Goal: Task Accomplishment & Management: Manage account settings

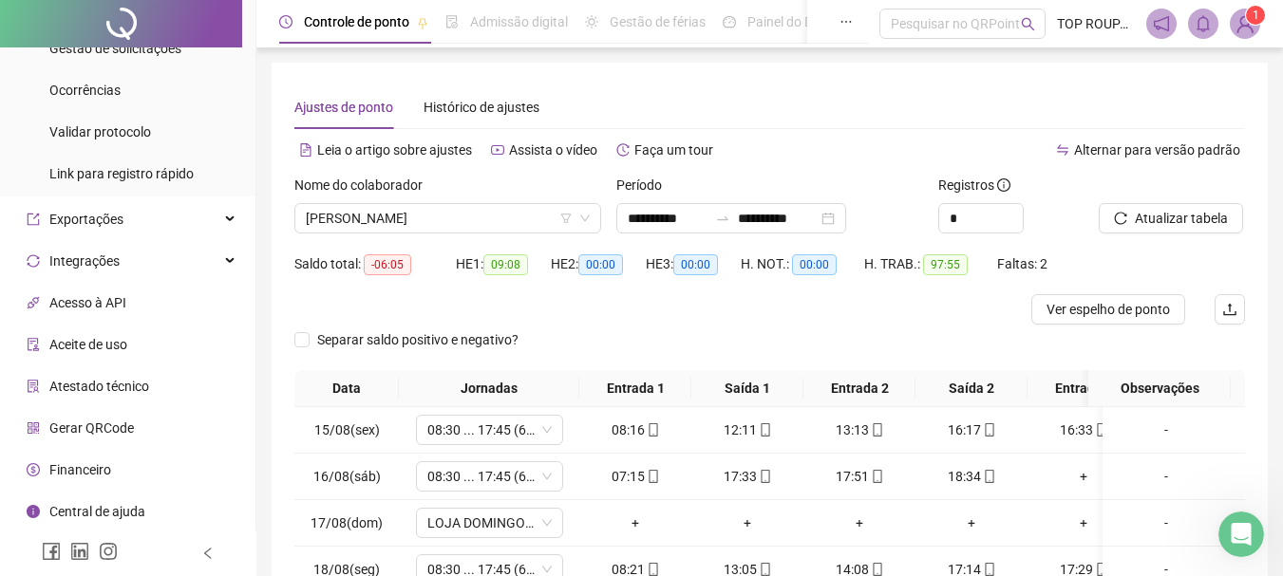
click at [411, 174] on div "Leia o artigo sobre ajustes Assista o vídeo Faça um tour" at bounding box center [532, 159] width 476 height 30
click at [421, 217] on span "[PERSON_NAME]" at bounding box center [448, 218] width 284 height 28
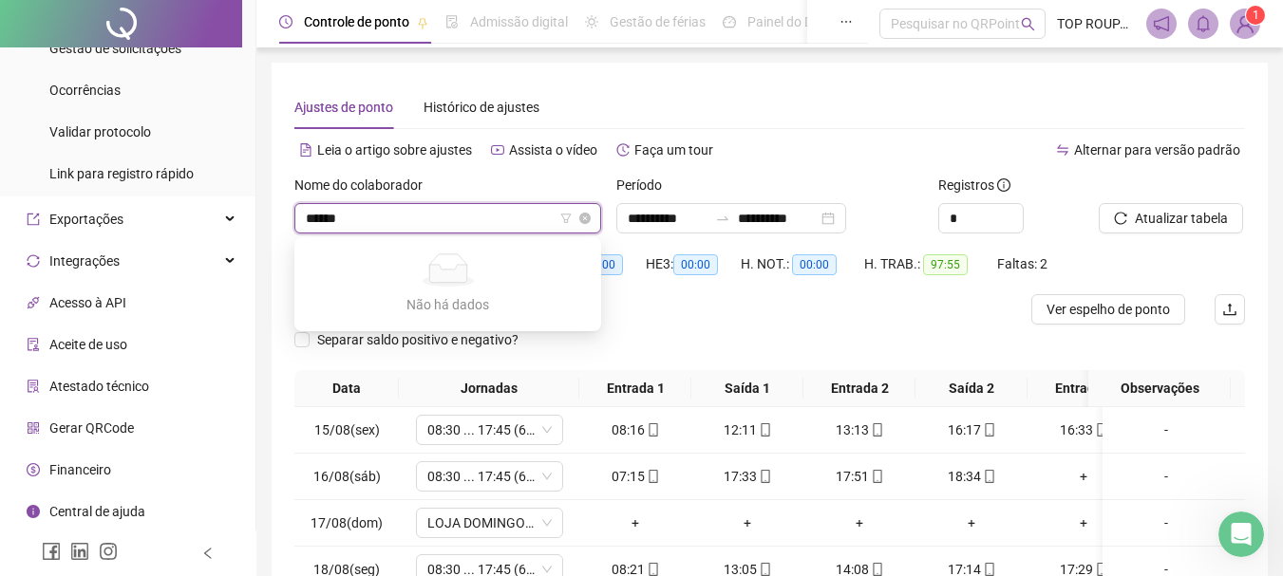
click at [459, 221] on input "*****" at bounding box center [439, 218] width 267 height 28
click at [457, 221] on input "*****" at bounding box center [439, 218] width 267 height 28
click at [456, 221] on input "*****" at bounding box center [439, 218] width 267 height 28
type input "*"
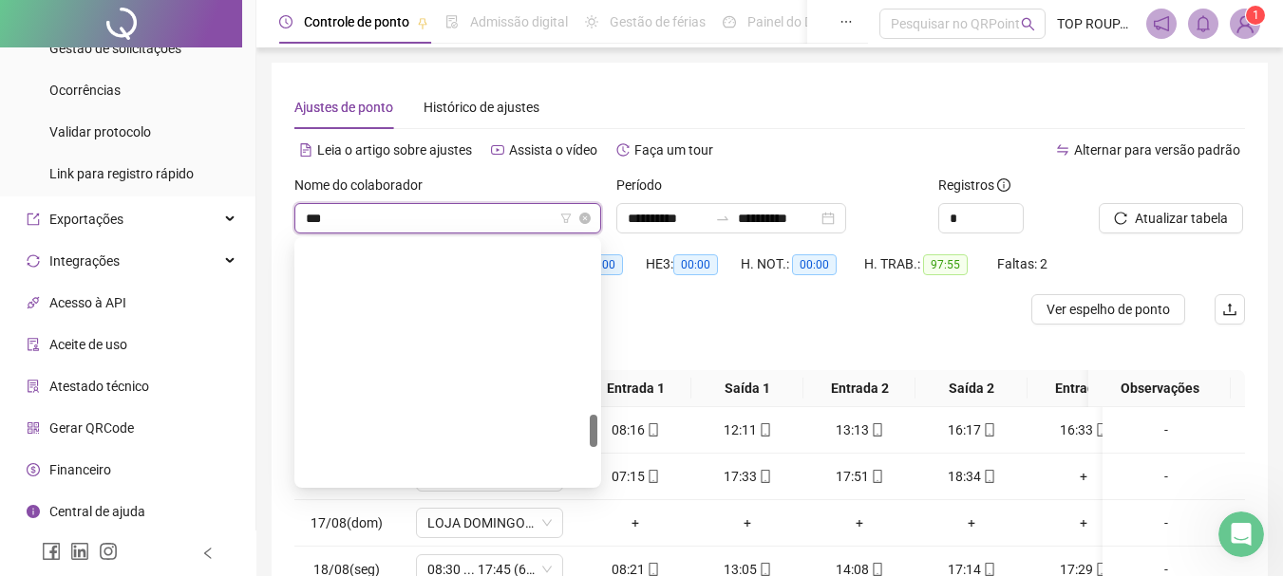
type input "****"
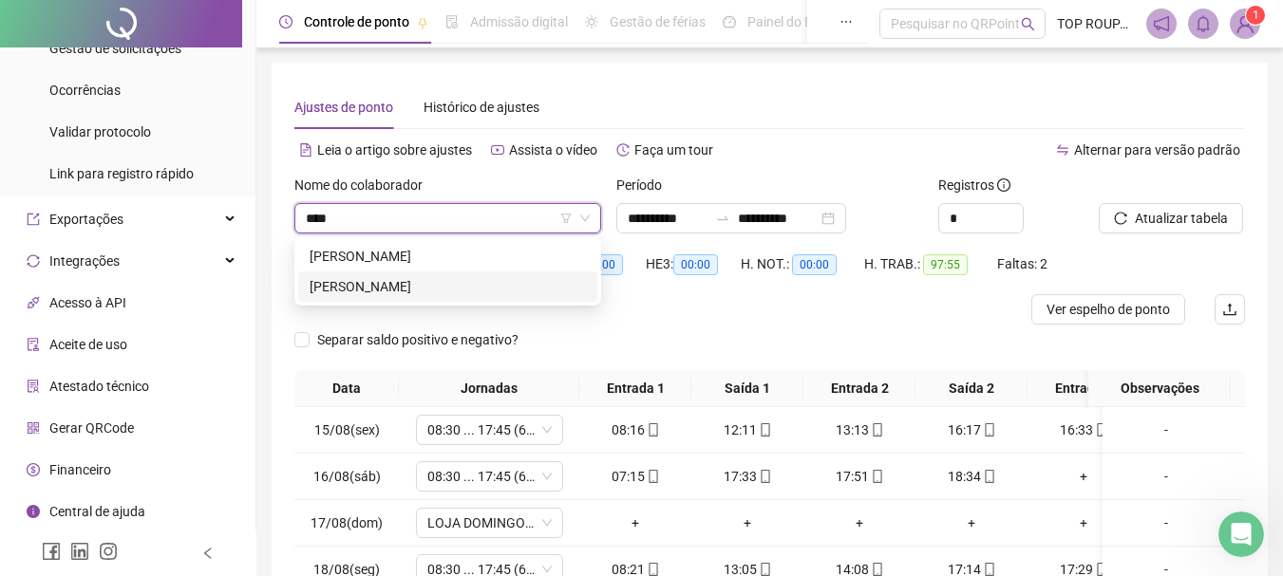
click at [403, 280] on div "[PERSON_NAME]" at bounding box center [447, 286] width 276 height 21
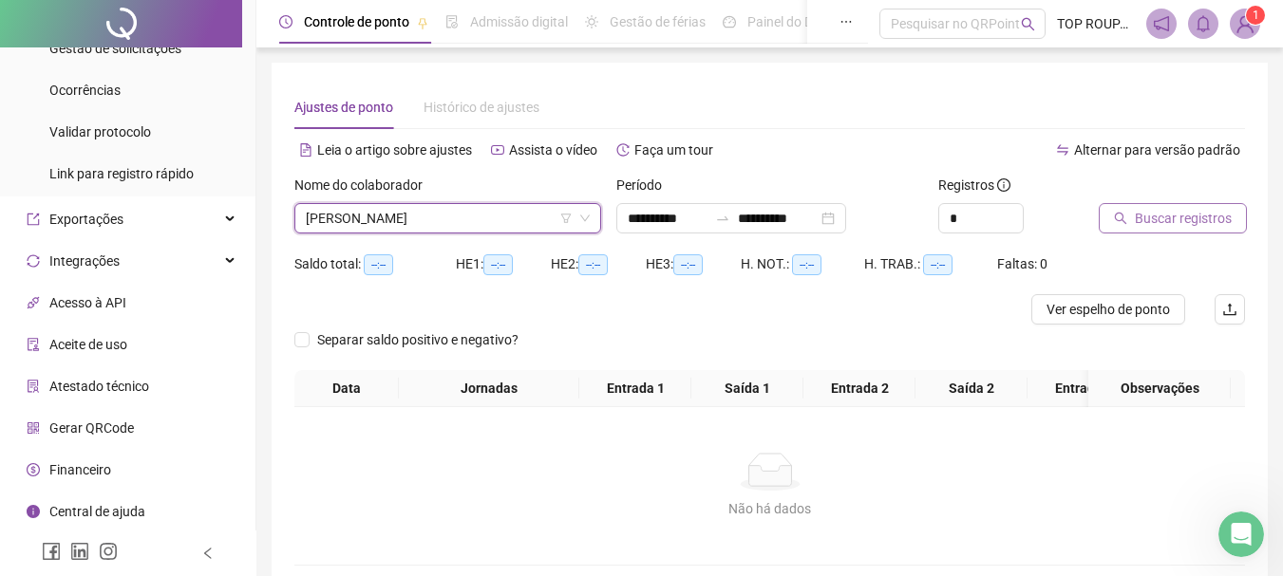
click at [1120, 228] on button "Buscar registros" at bounding box center [1172, 218] width 148 height 30
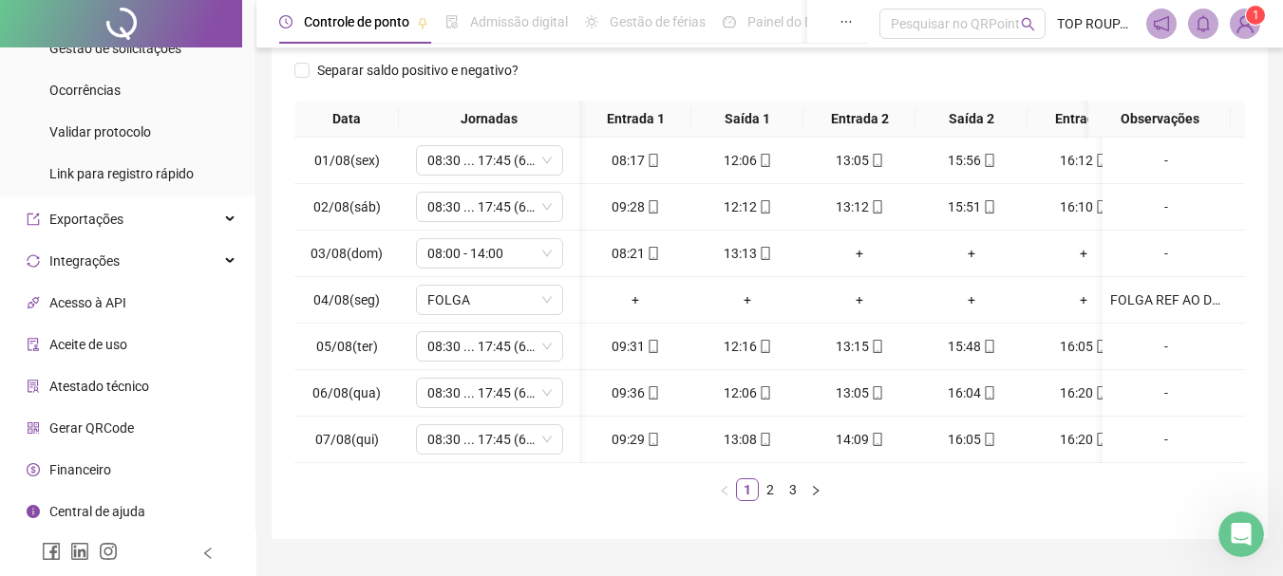
scroll to position [0, 163]
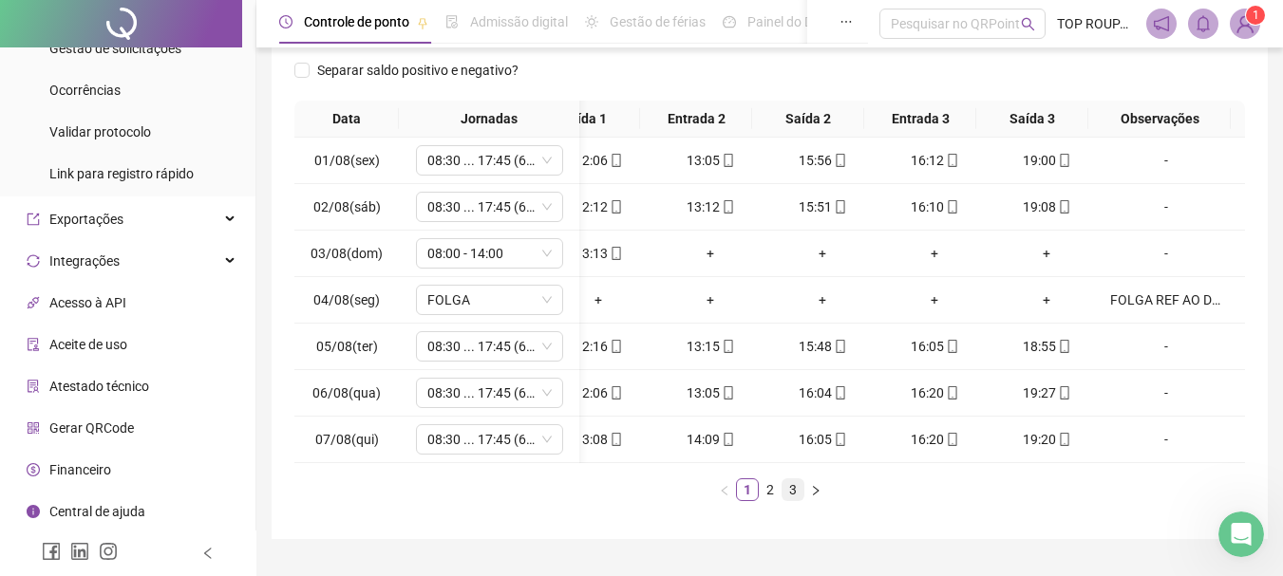
click at [784, 500] on link "3" at bounding box center [792, 489] width 21 height 21
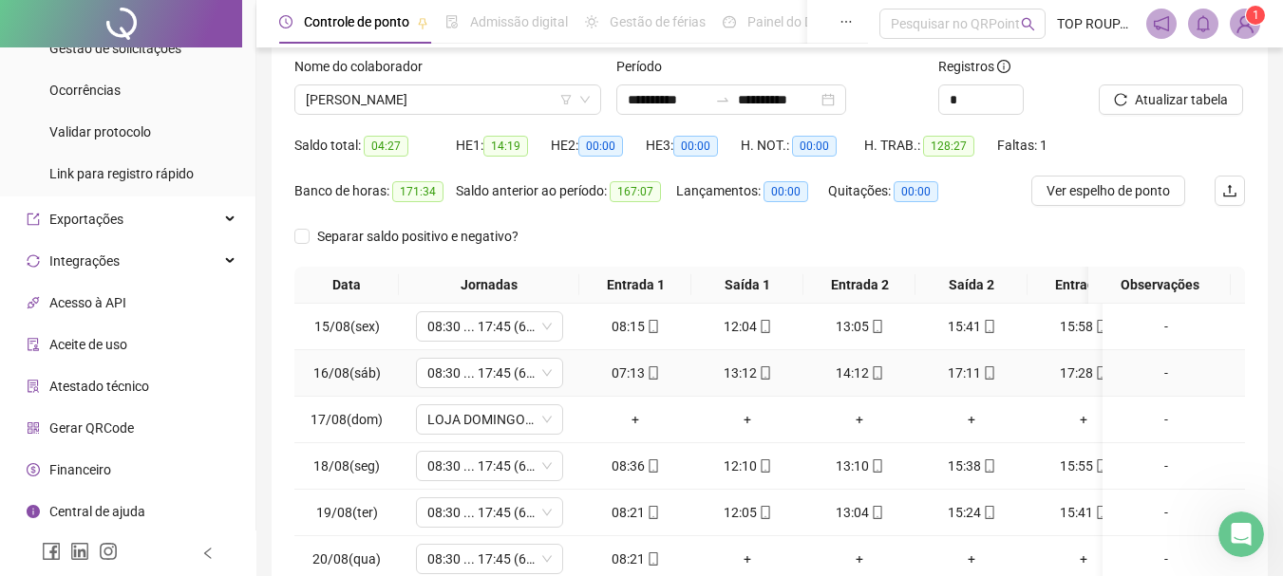
scroll to position [107, 0]
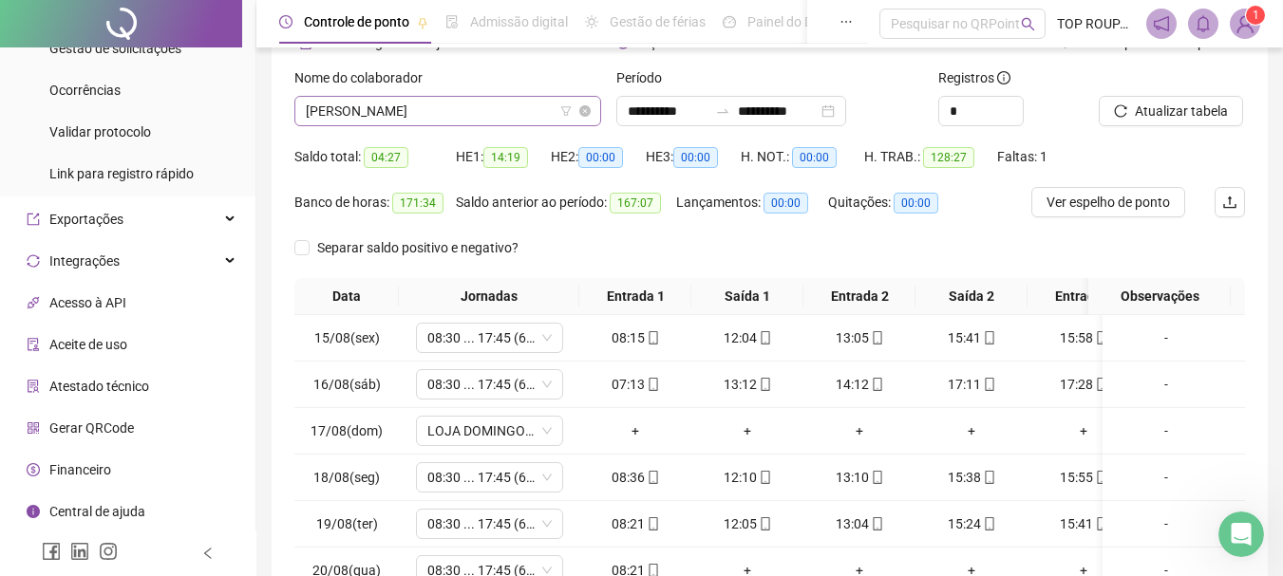
click at [489, 108] on span "[PERSON_NAME]" at bounding box center [448, 111] width 284 height 28
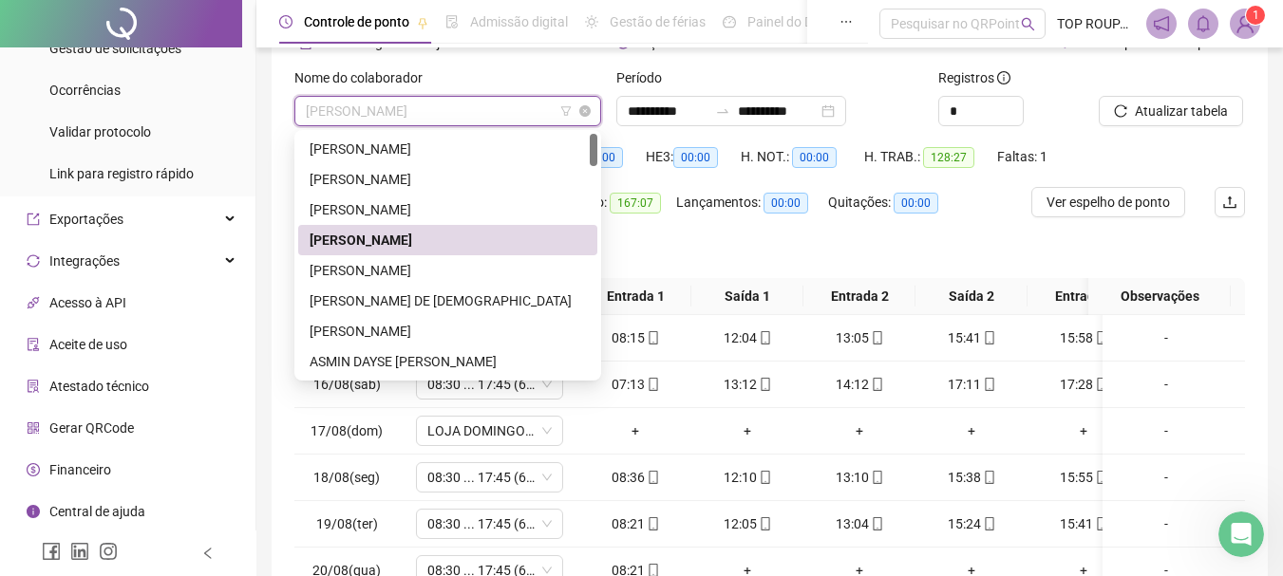
click at [490, 117] on span "[PERSON_NAME]" at bounding box center [448, 111] width 284 height 28
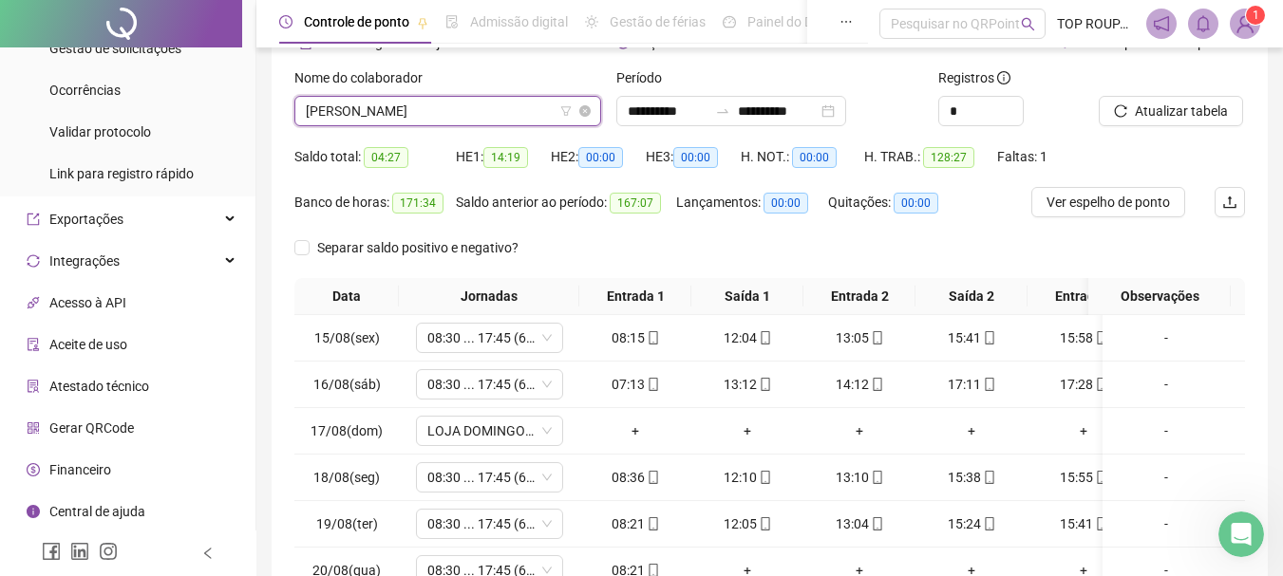
click at [490, 117] on span "[PERSON_NAME]" at bounding box center [448, 111] width 284 height 28
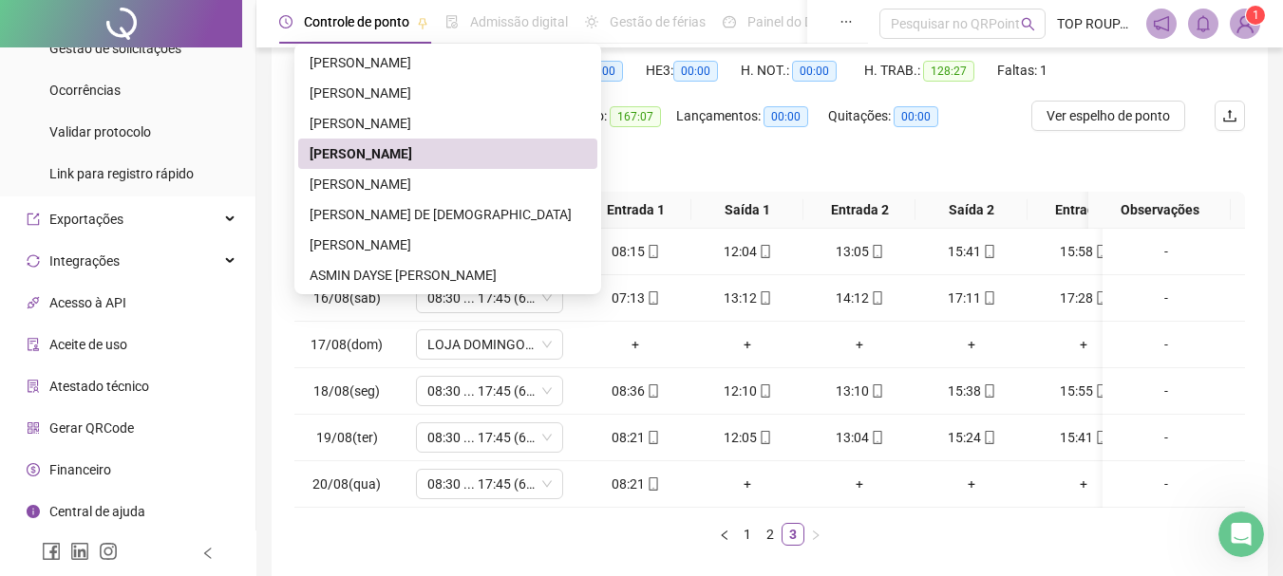
scroll to position [297, 0]
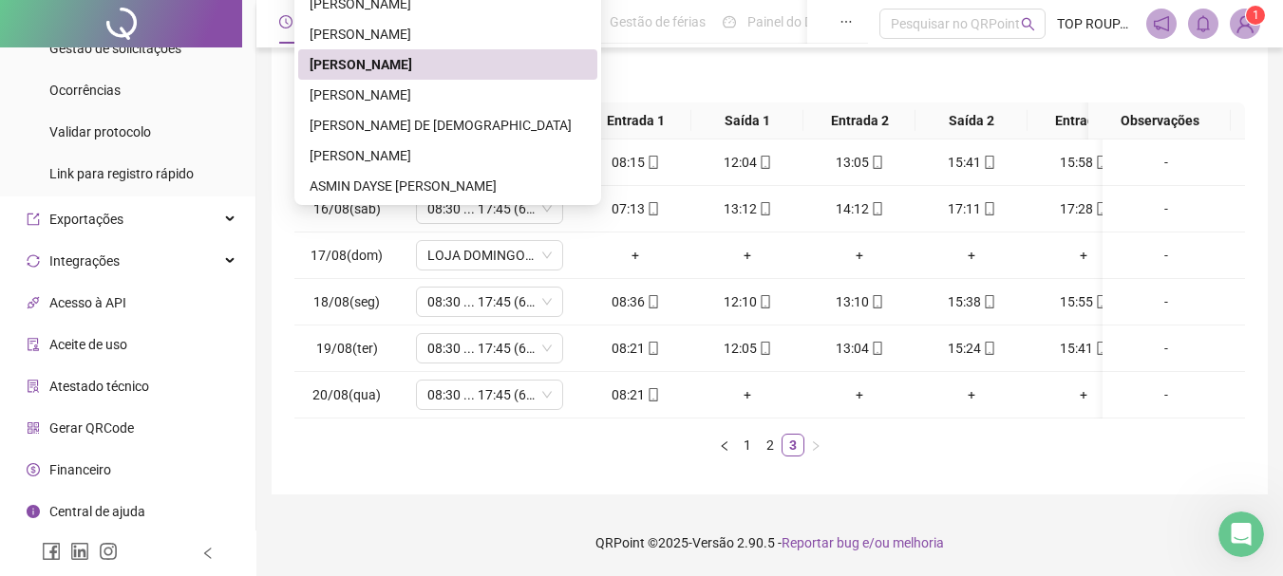
click at [960, 461] on div "Data Jornadas Entrada 1 Saída 1 Entrada 2 Saída 2 Entrada 3 Saída 3 Observações…" at bounding box center [769, 287] width 950 height 369
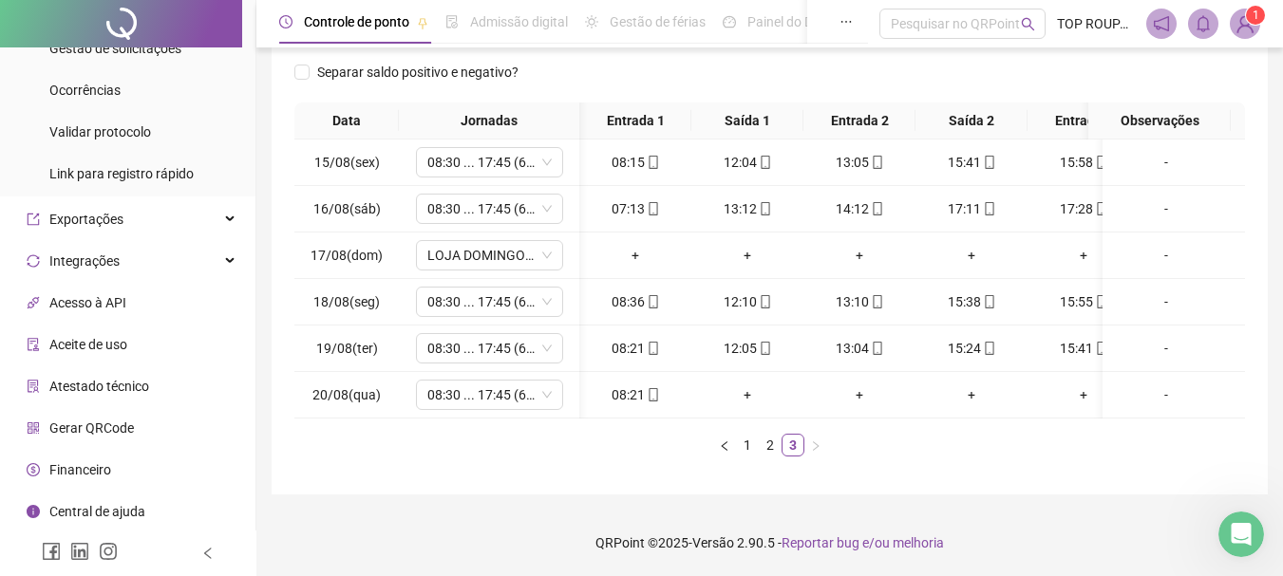
scroll to position [0, 163]
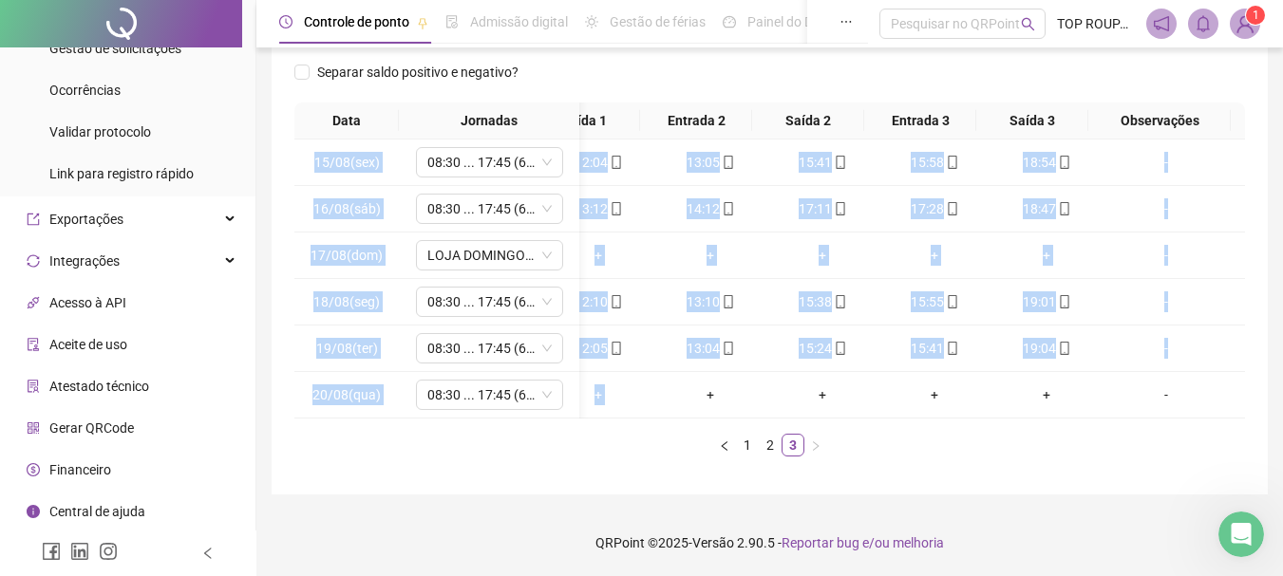
drag, startPoint x: 641, startPoint y: 403, endPoint x: 485, endPoint y: 407, distance: 155.7
click at [487, 407] on div "15/08(sex) 08:30 ... 17:45 (6 HORAS) 08:15 12:04 13:05 15:41 15:58 18:54 [DATE]…" at bounding box center [769, 279] width 950 height 279
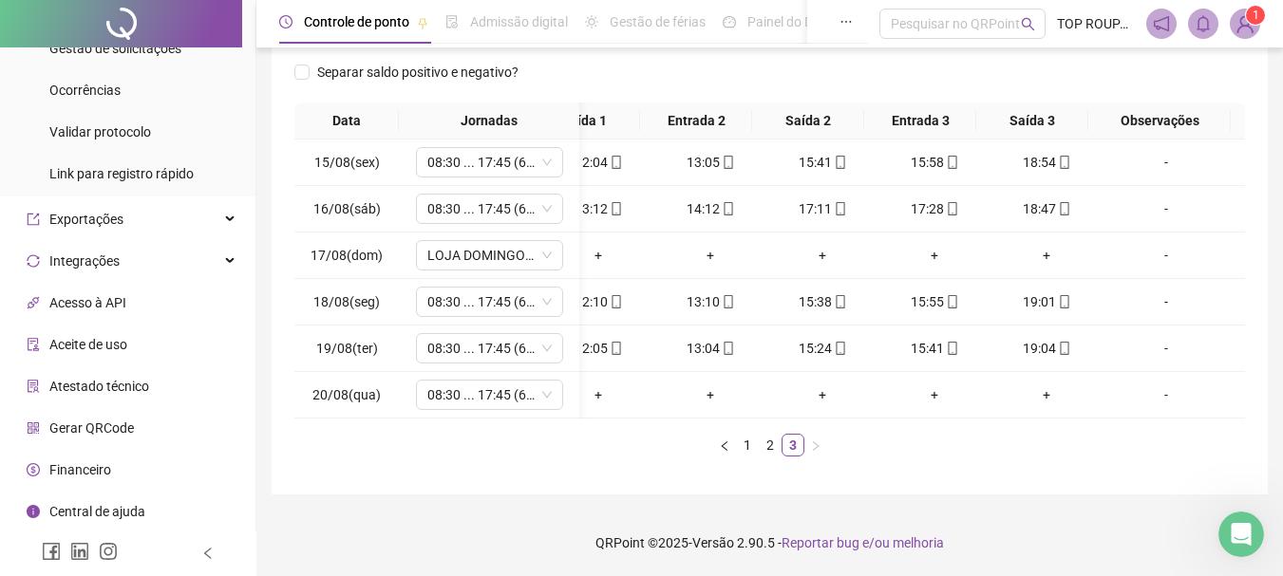
click at [507, 450] on ul "1 2 3" at bounding box center [769, 445] width 950 height 23
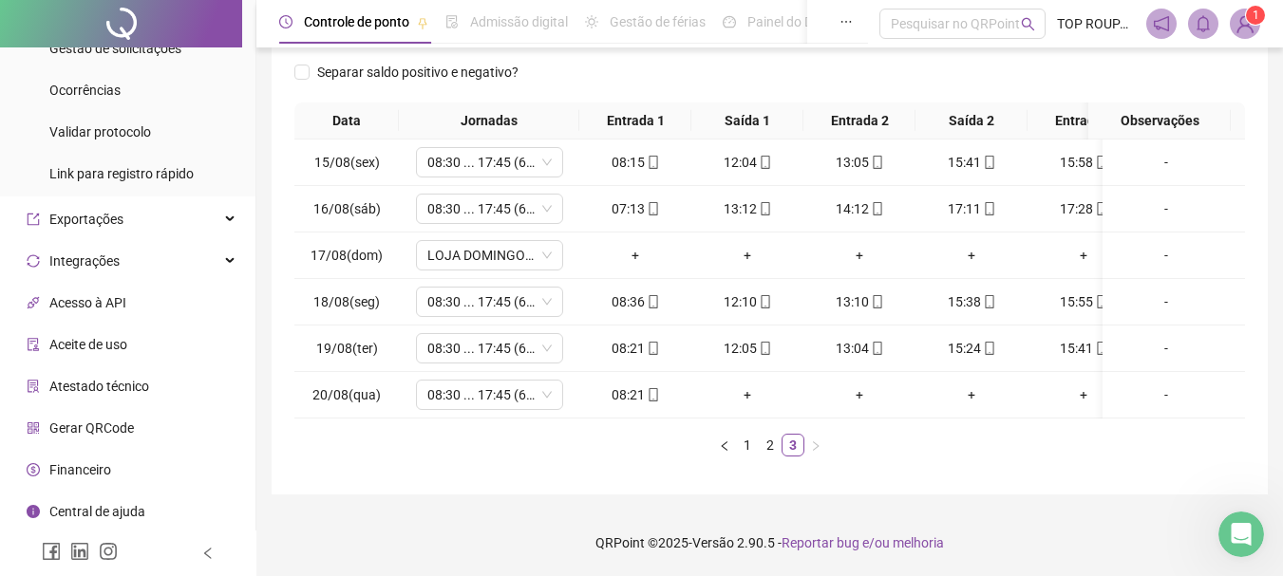
drag, startPoint x: 552, startPoint y: 424, endPoint x: 285, endPoint y: 422, distance: 266.8
click at [285, 422] on div "**********" at bounding box center [770, 137] width 996 height 715
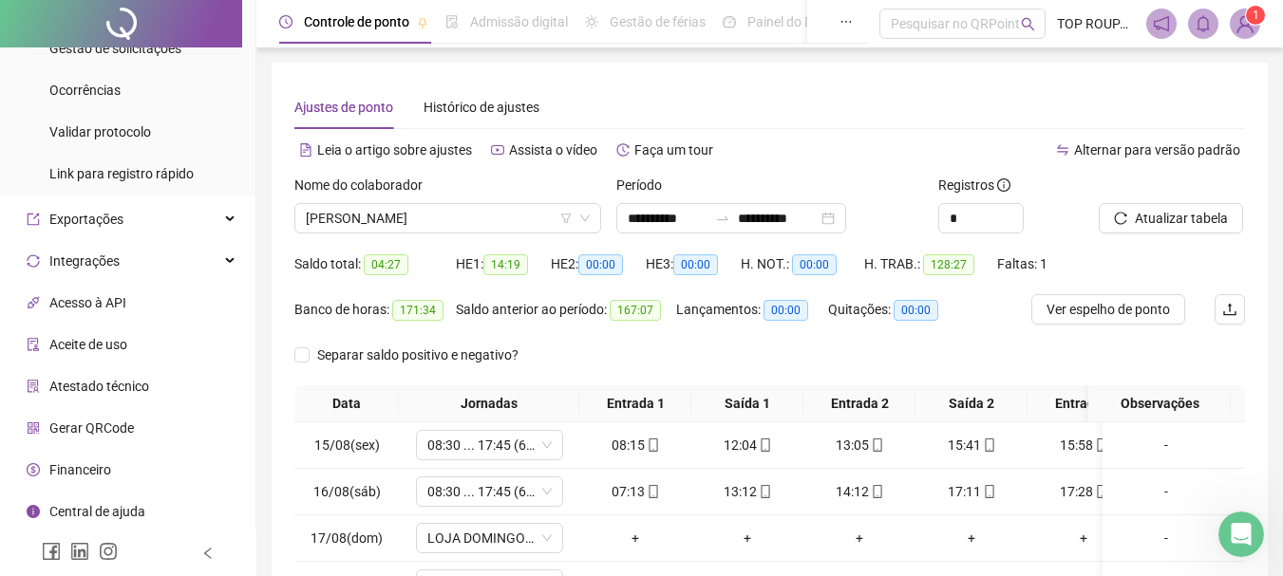
click at [481, 234] on div "Nome do colaborador [PERSON_NAME]" at bounding box center [448, 212] width 322 height 74
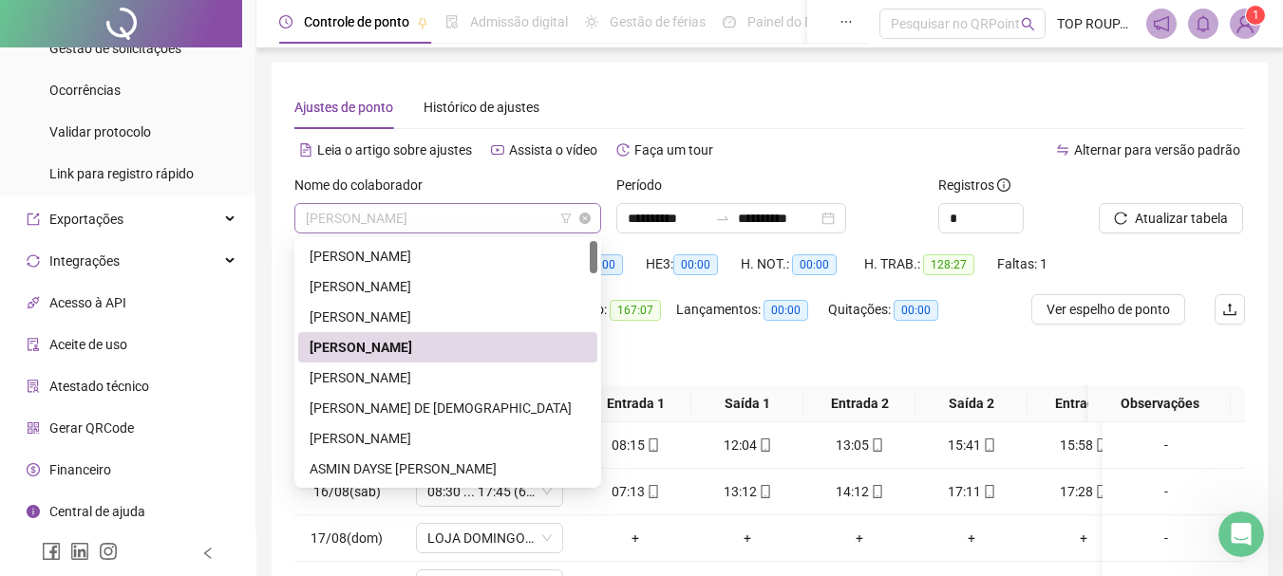
click at [472, 207] on span "[PERSON_NAME]" at bounding box center [448, 218] width 284 height 28
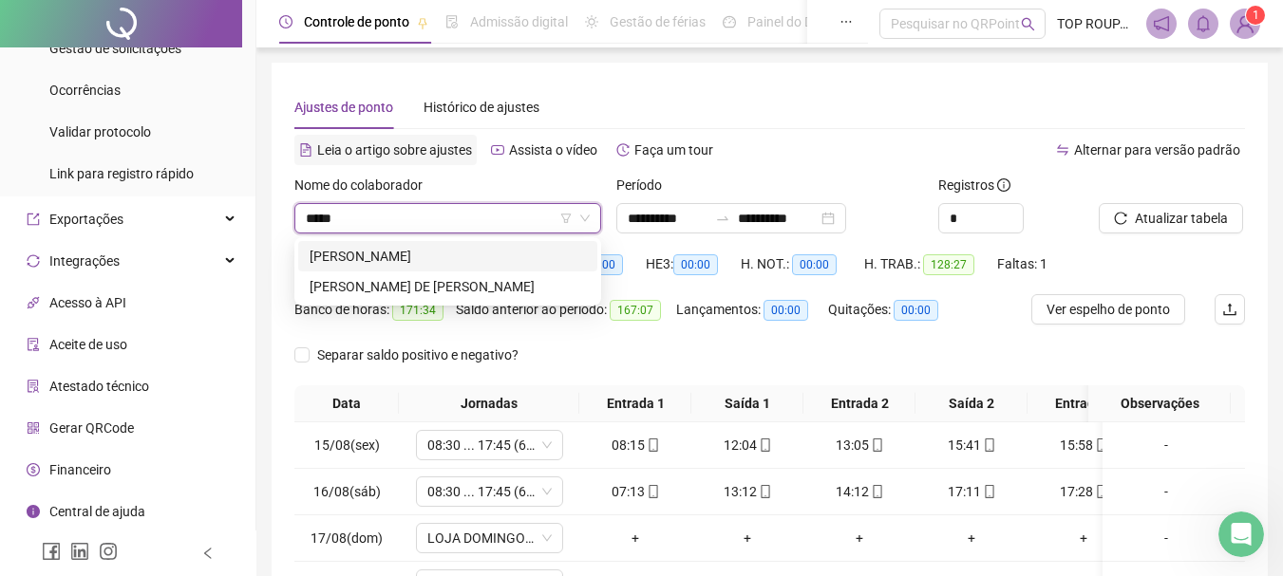
type input "******"
click at [462, 276] on div "[PERSON_NAME] DE [PERSON_NAME]" at bounding box center [447, 286] width 276 height 21
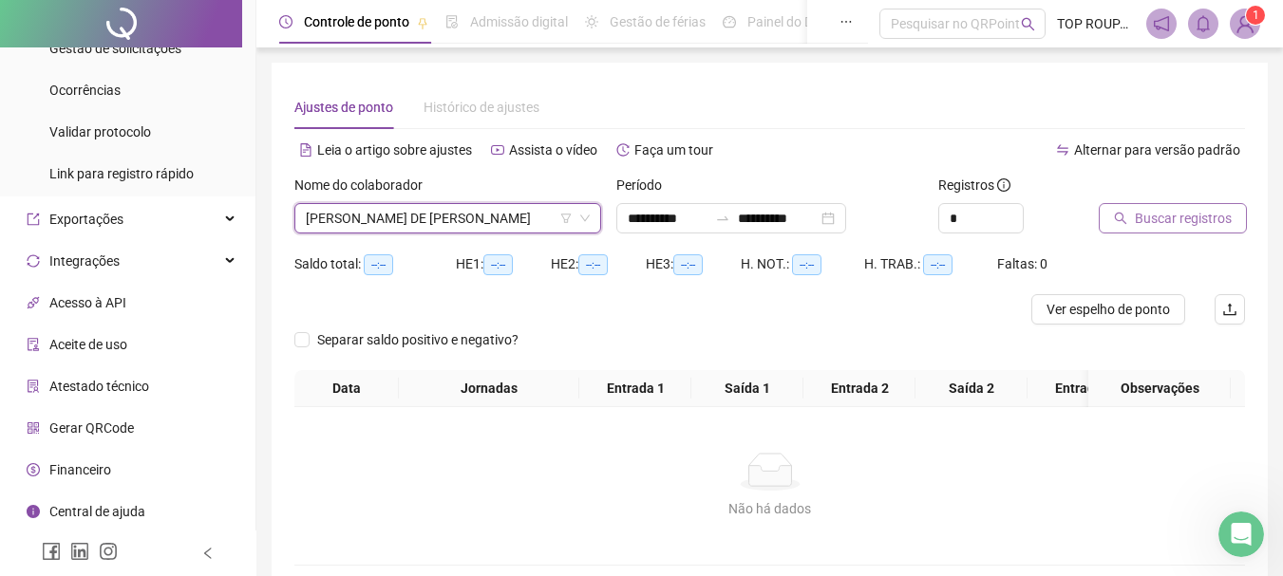
click at [1166, 213] on span "Buscar registros" at bounding box center [1182, 218] width 97 height 21
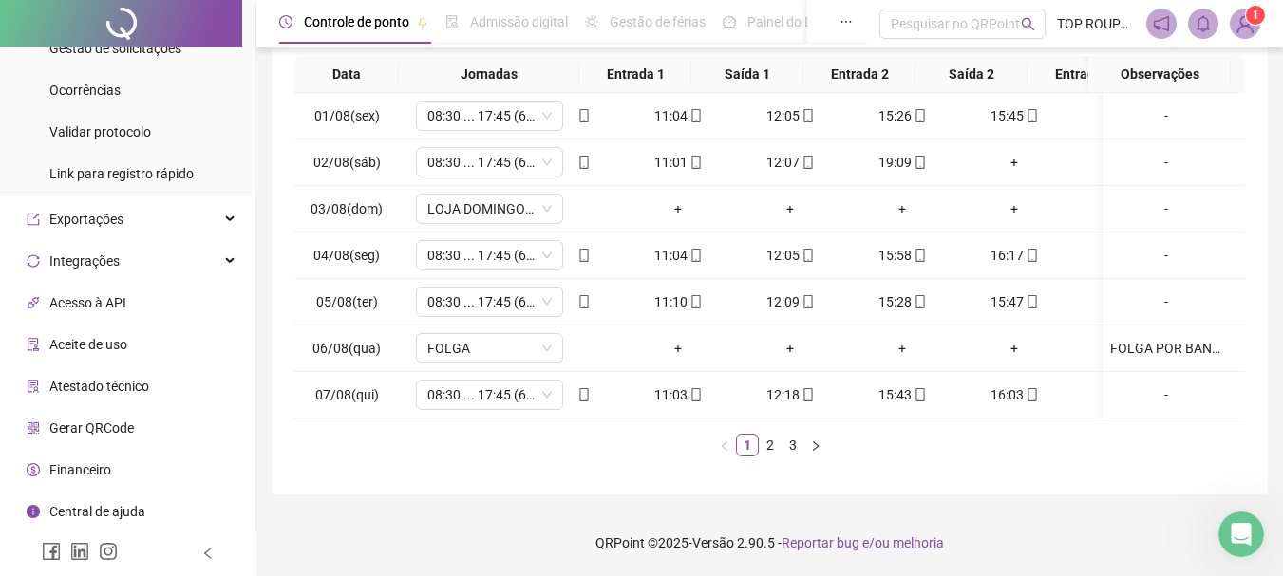
scroll to position [0, 163]
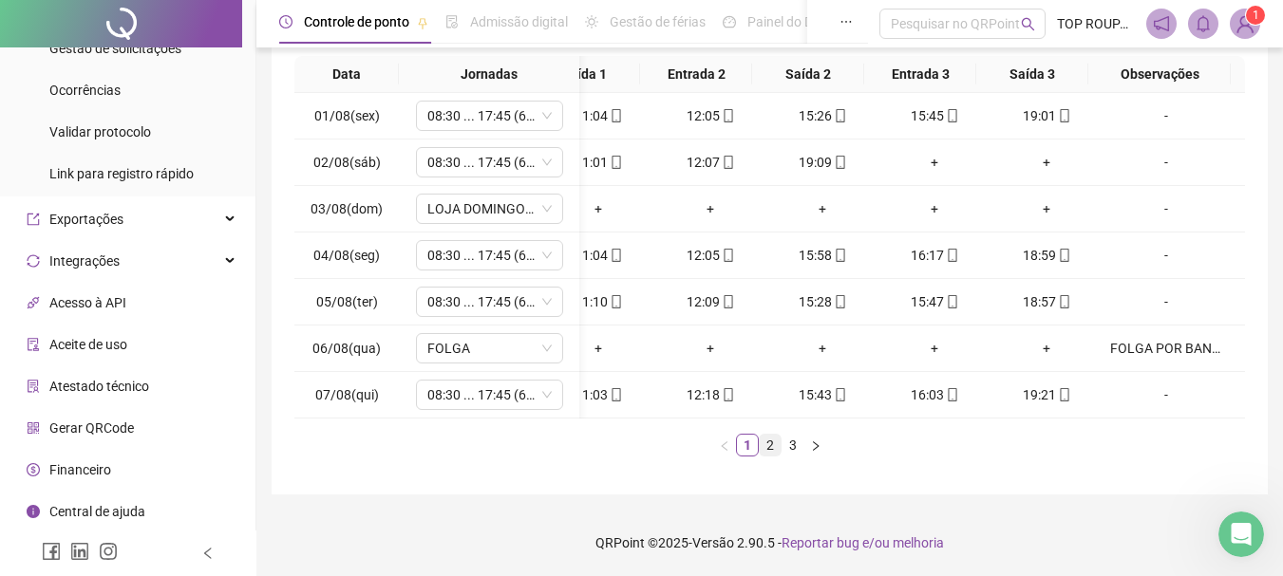
click at [772, 442] on link "2" at bounding box center [769, 445] width 21 height 21
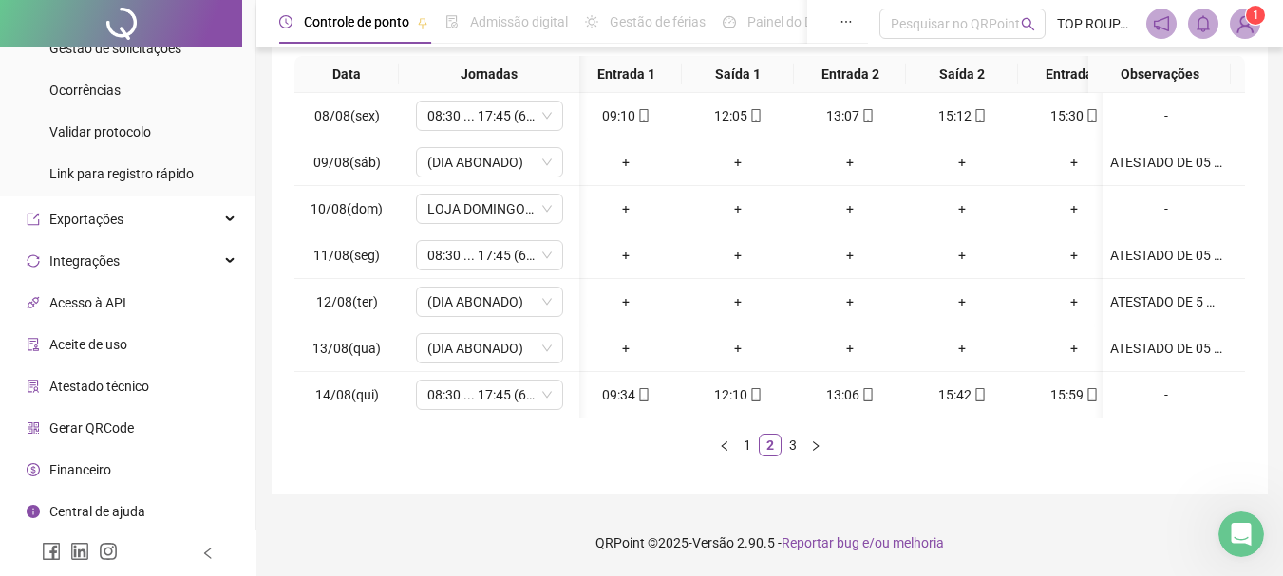
scroll to position [0, 0]
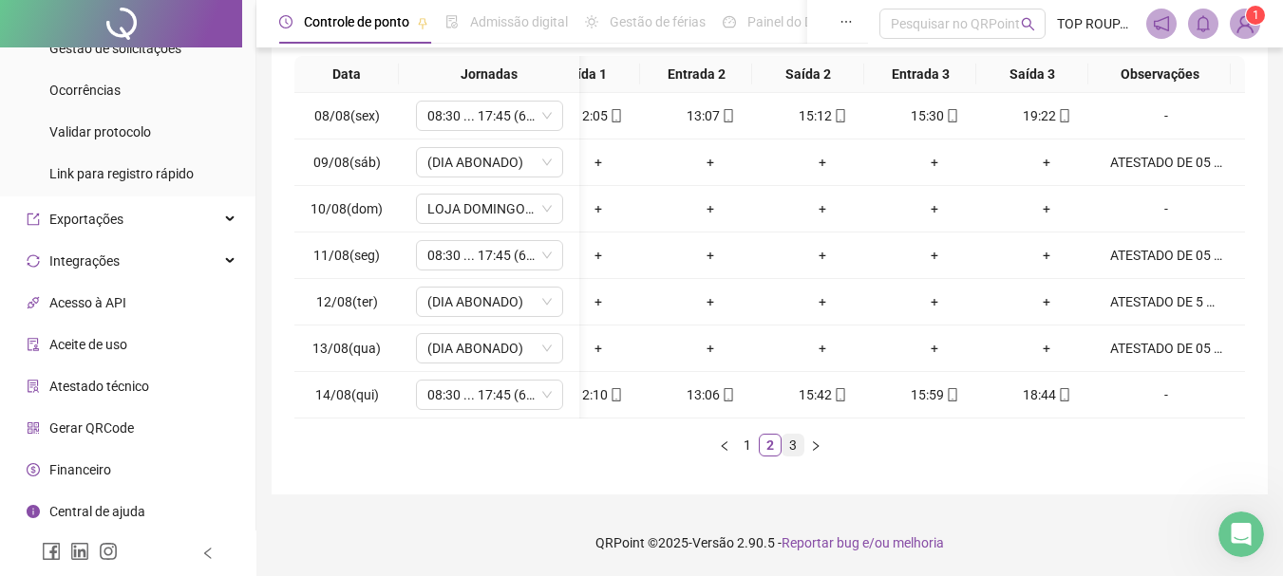
click at [797, 442] on link "3" at bounding box center [792, 445] width 21 height 21
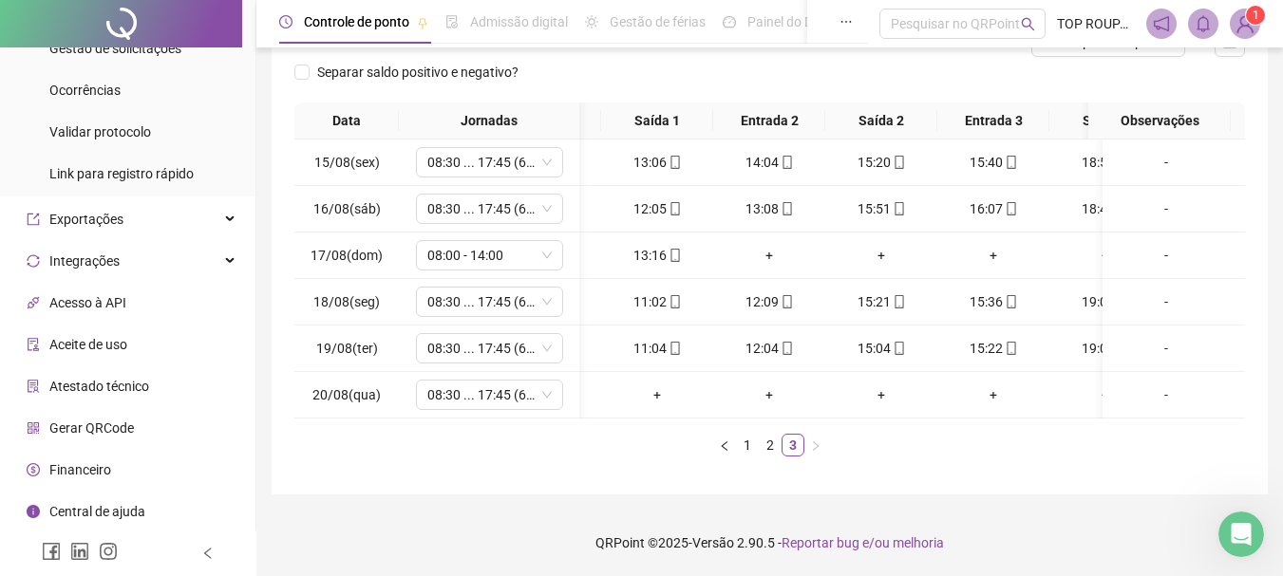
scroll to position [0, 163]
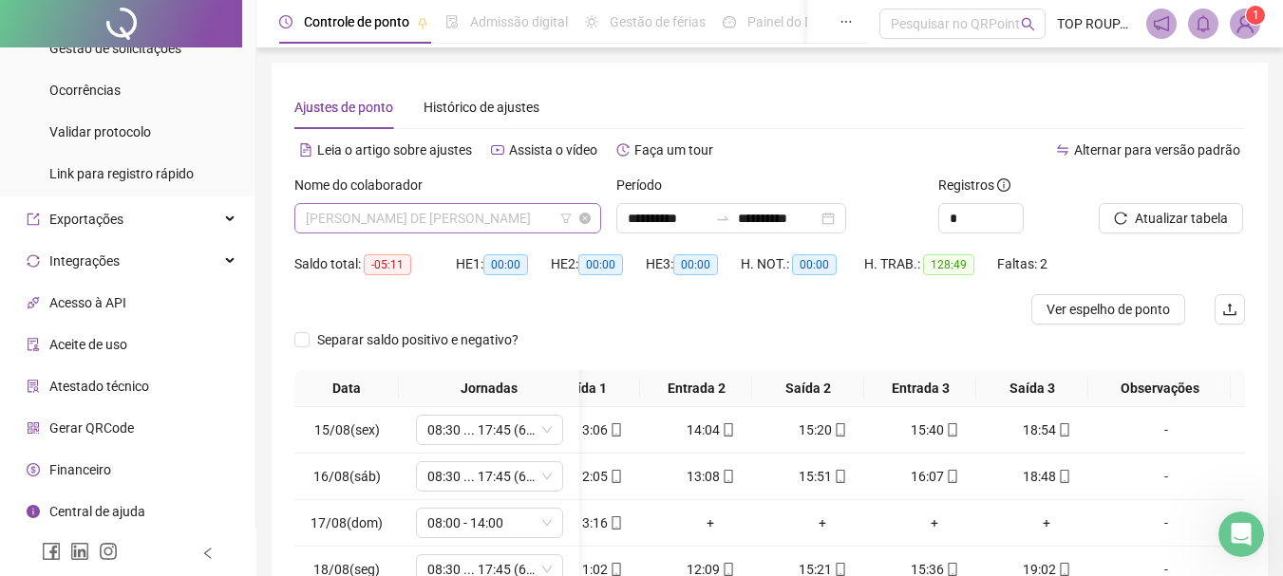
click at [346, 218] on span "[PERSON_NAME] DE [PERSON_NAME]" at bounding box center [448, 218] width 284 height 28
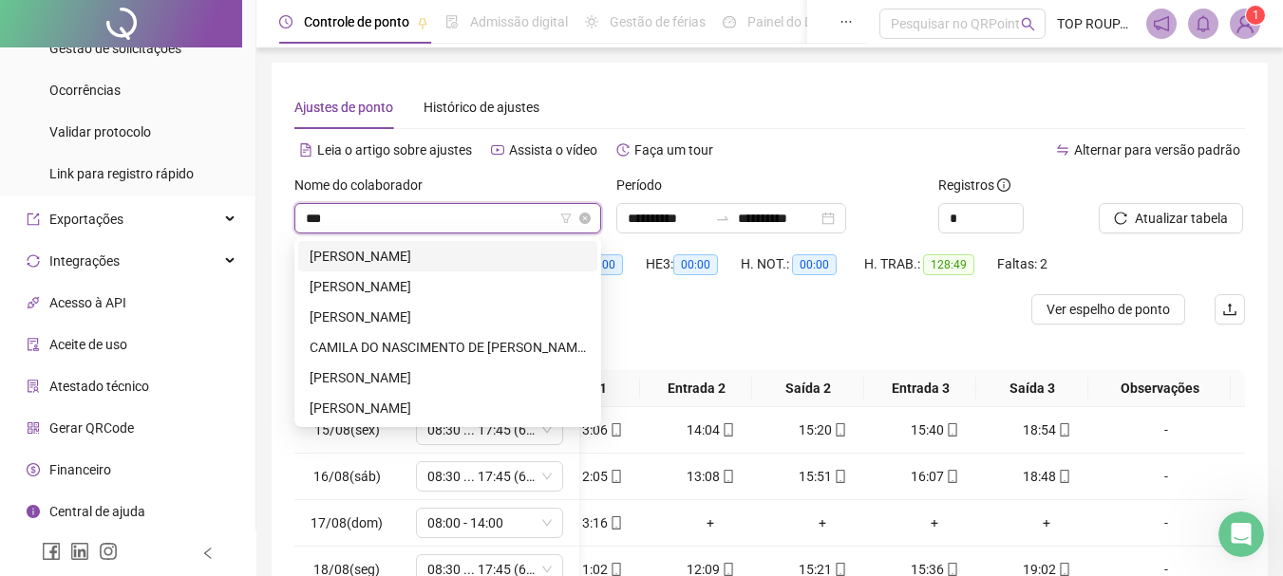
type input "****"
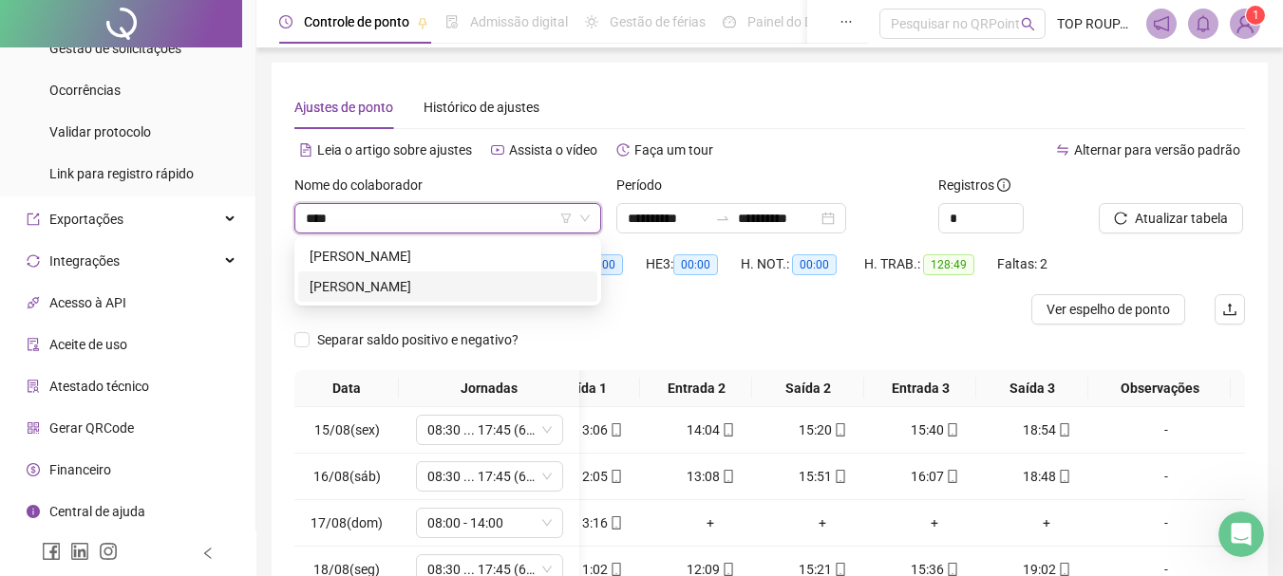
click at [431, 286] on div "[PERSON_NAME]" at bounding box center [447, 286] width 276 height 21
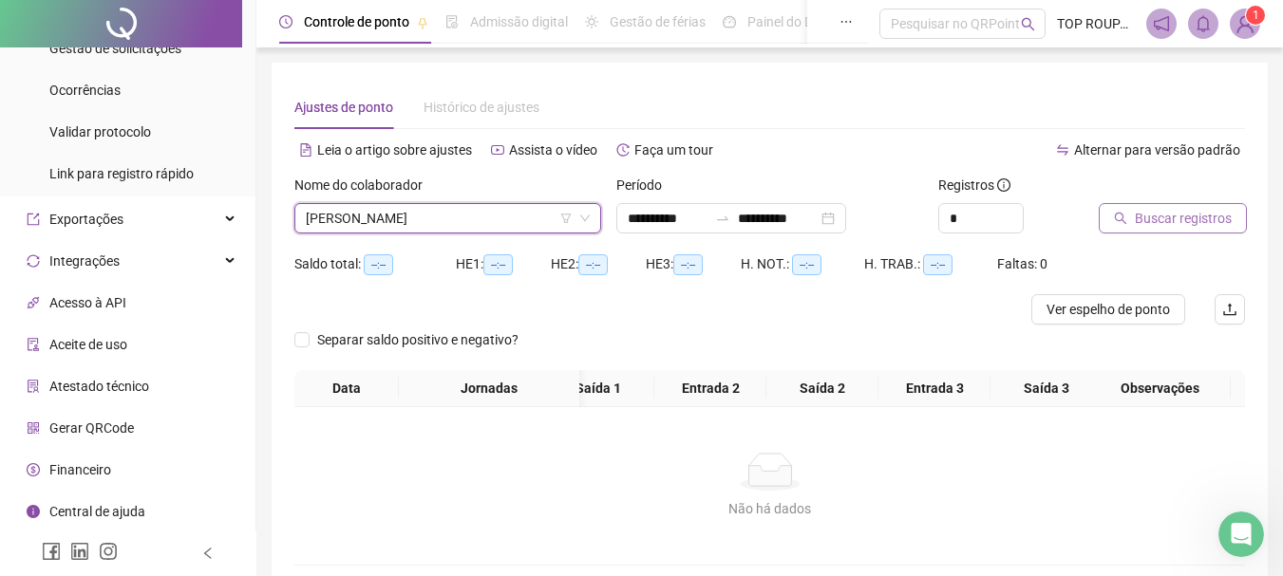
click at [1188, 210] on span "Buscar registros" at bounding box center [1182, 218] width 97 height 21
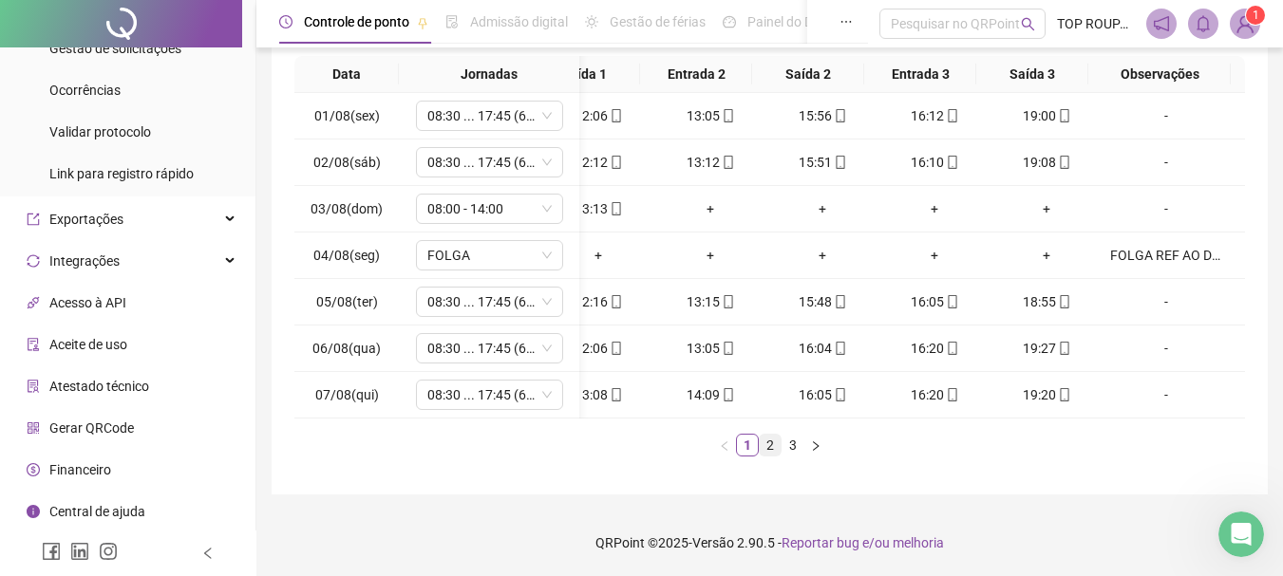
click at [774, 448] on link "2" at bounding box center [769, 445] width 21 height 21
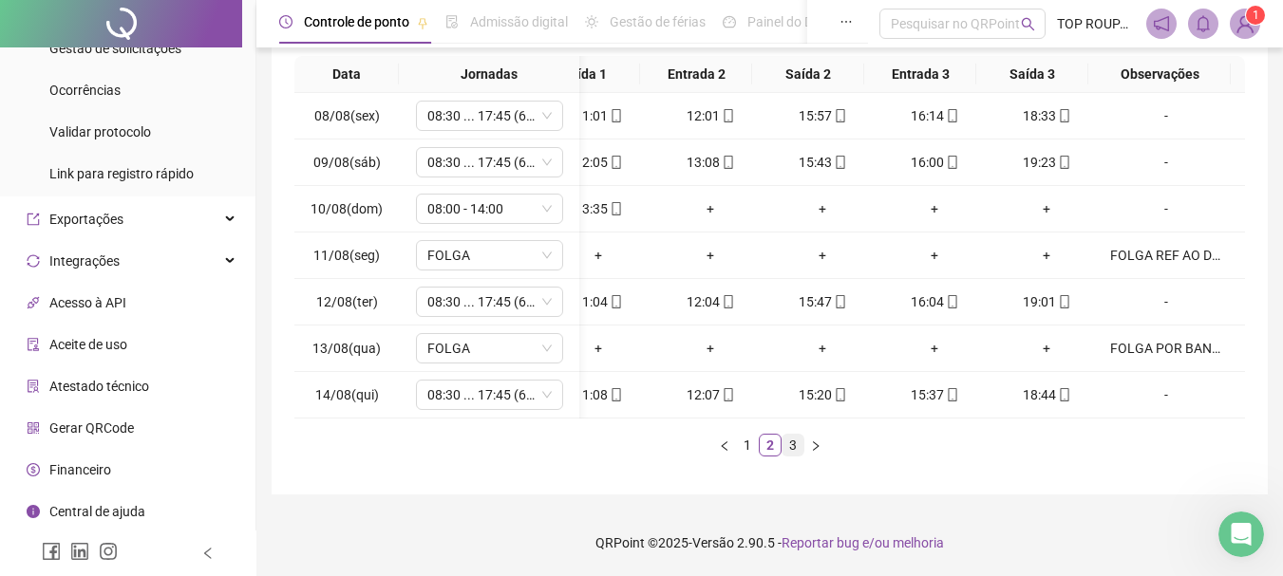
click at [795, 448] on link "3" at bounding box center [792, 445] width 21 height 21
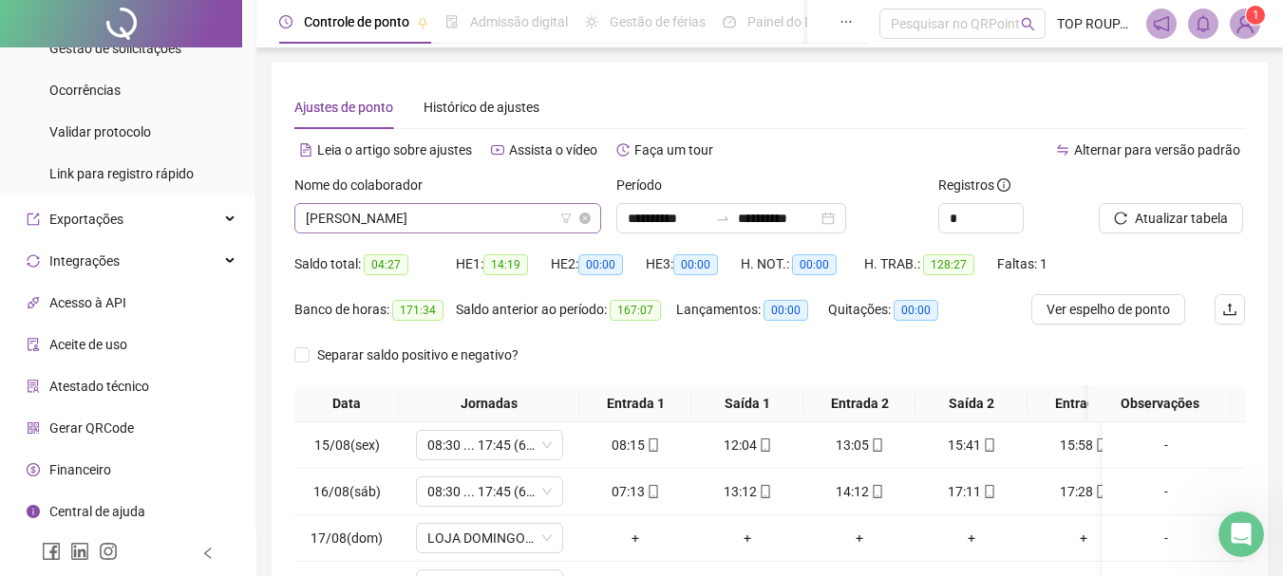
drag, startPoint x: 398, startPoint y: 234, endPoint x: 387, endPoint y: 217, distance: 19.2
click at [387, 223] on div "Nome do colaborador [PERSON_NAME]" at bounding box center [448, 212] width 322 height 74
click at [387, 217] on span "[PERSON_NAME]" at bounding box center [448, 218] width 284 height 28
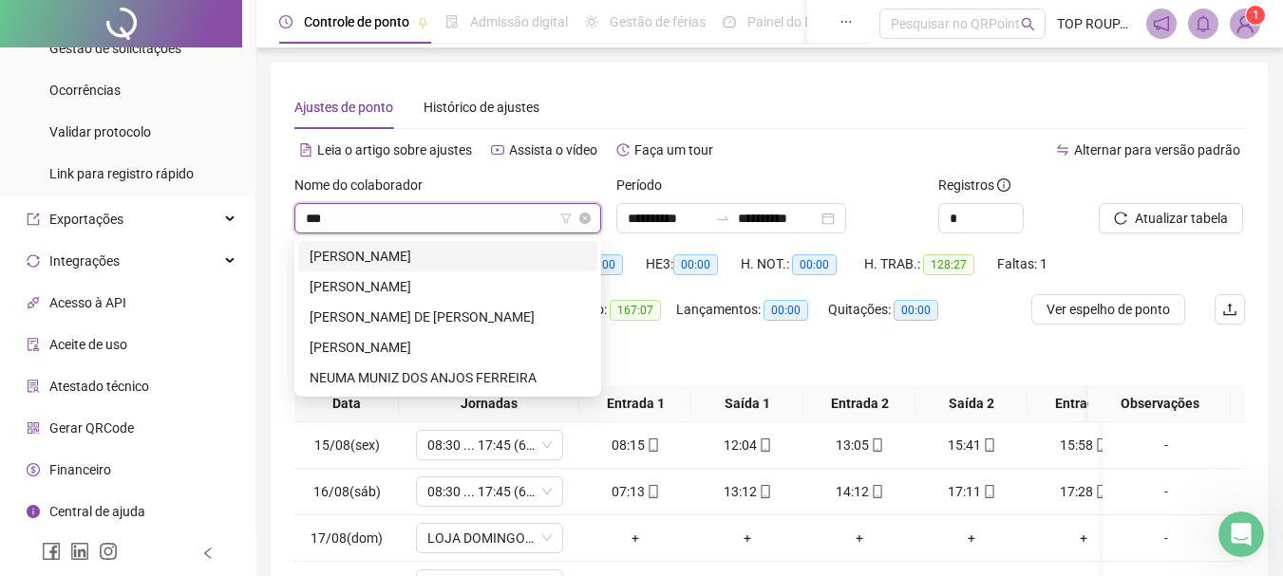
type input "****"
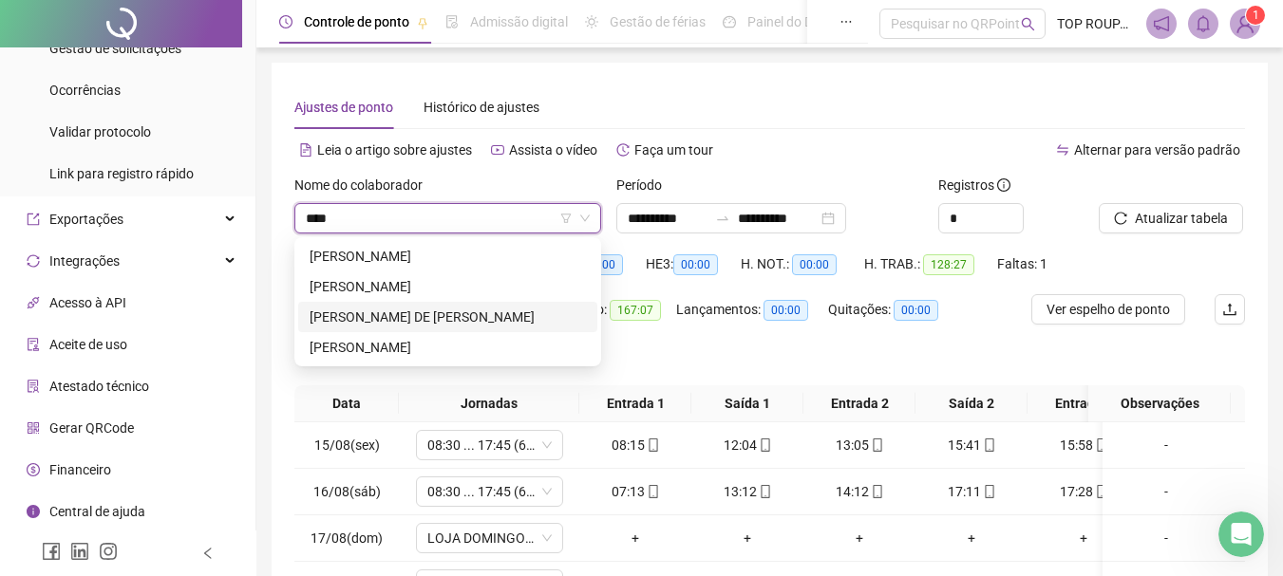
click at [367, 317] on div "[PERSON_NAME] DE [PERSON_NAME]" at bounding box center [447, 317] width 276 height 21
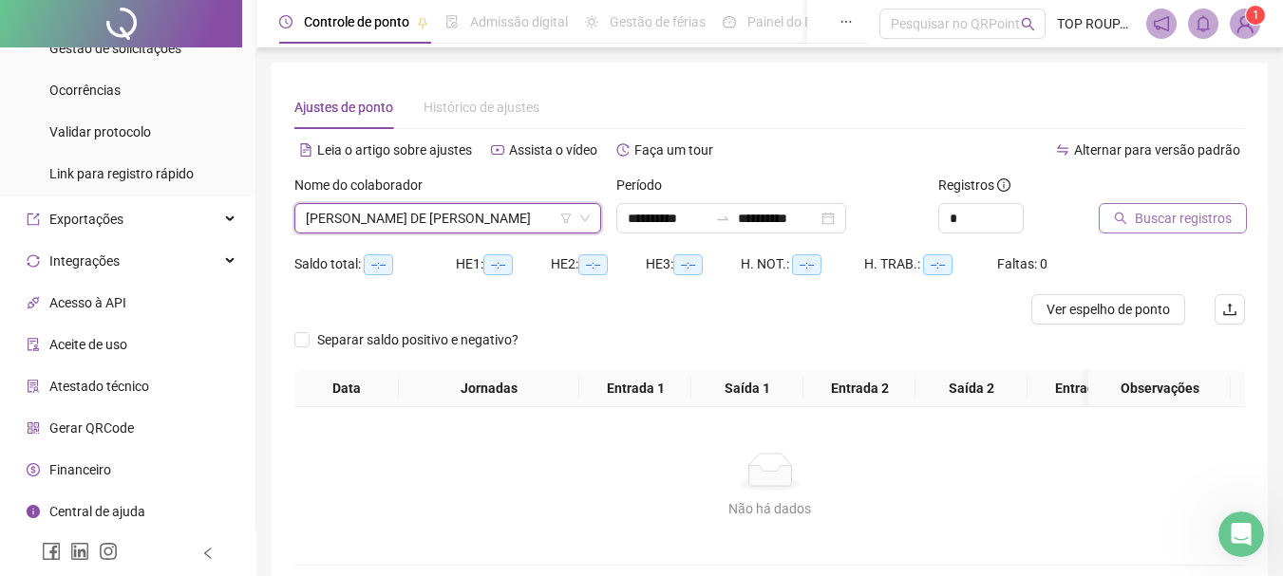
click at [1153, 215] on span "Buscar registros" at bounding box center [1182, 218] width 97 height 21
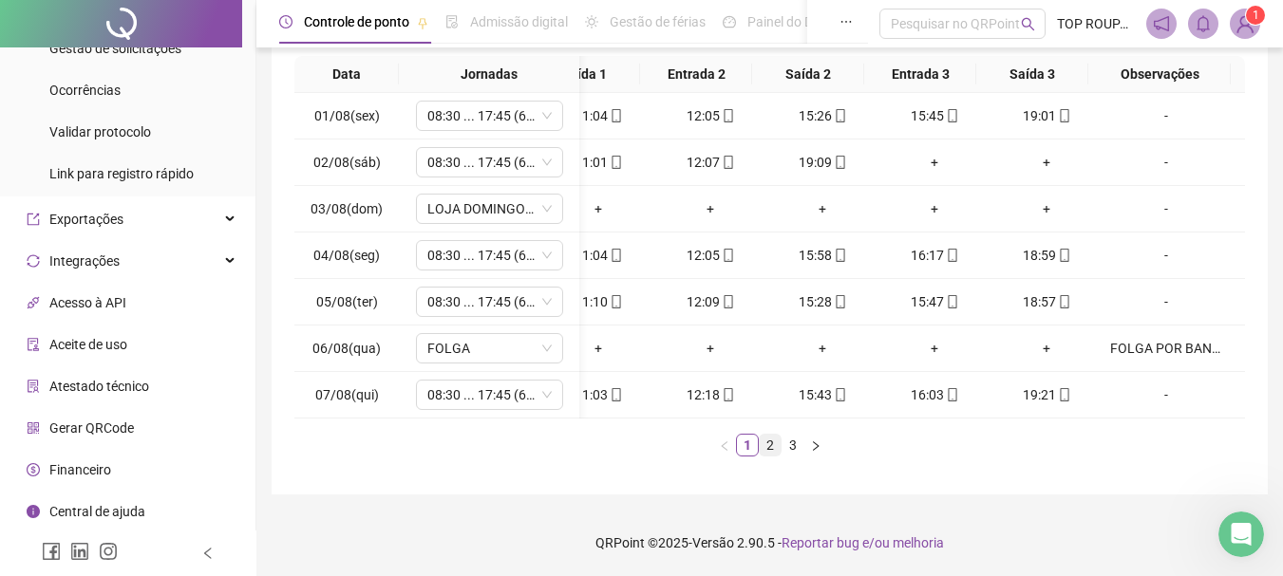
click at [770, 449] on link "2" at bounding box center [769, 445] width 21 height 21
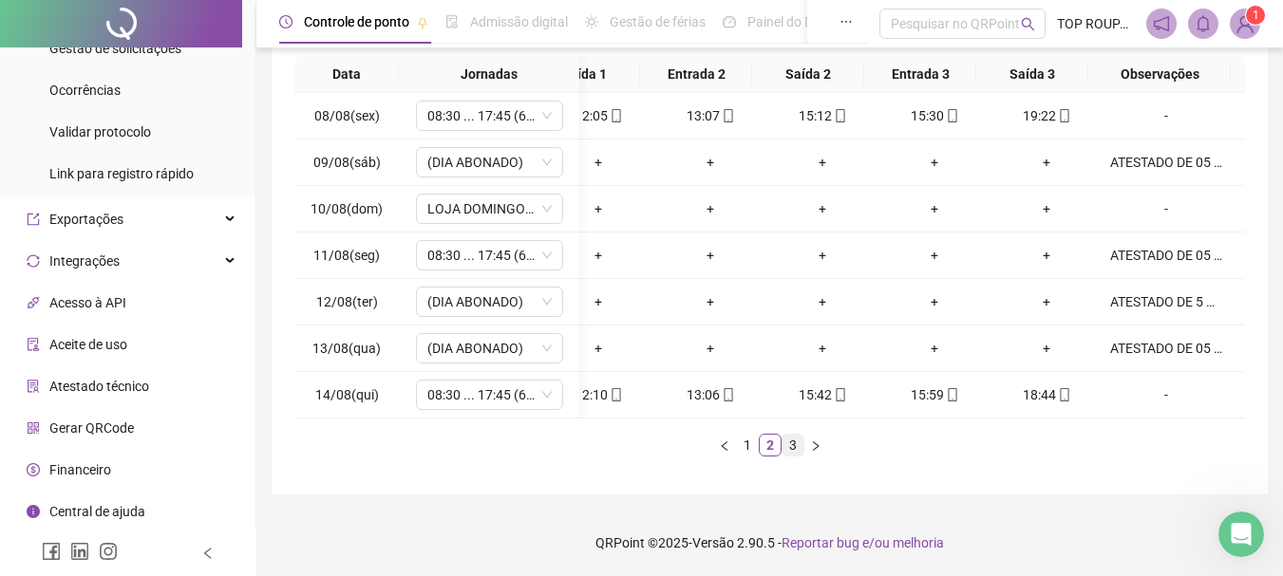
click at [785, 443] on link "3" at bounding box center [792, 445] width 21 height 21
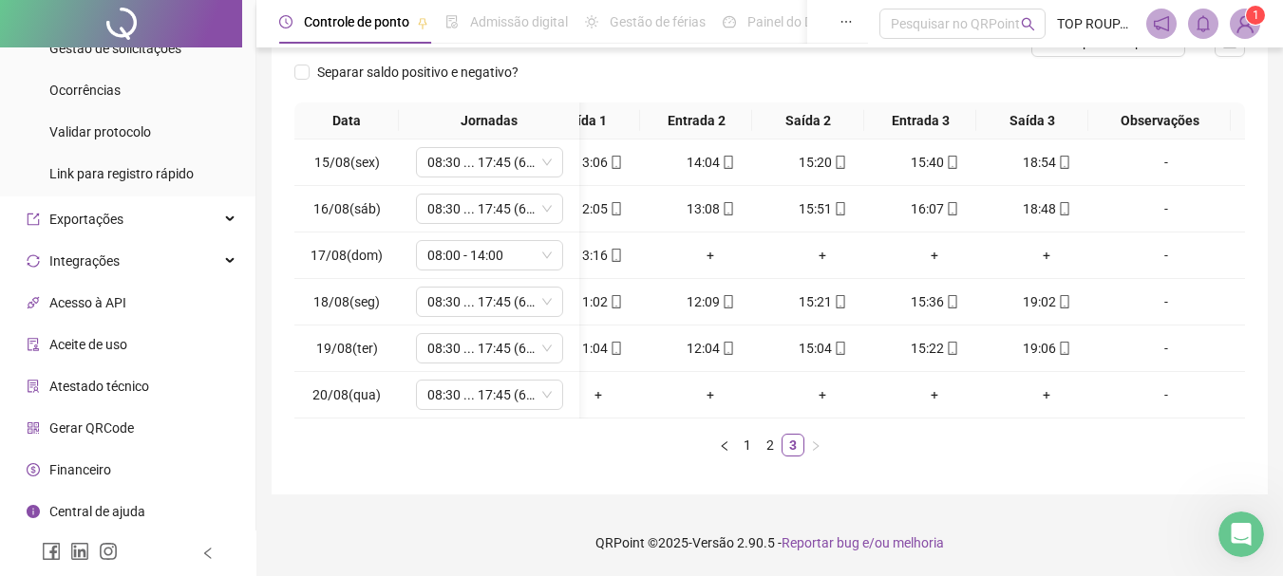
scroll to position [0, 0]
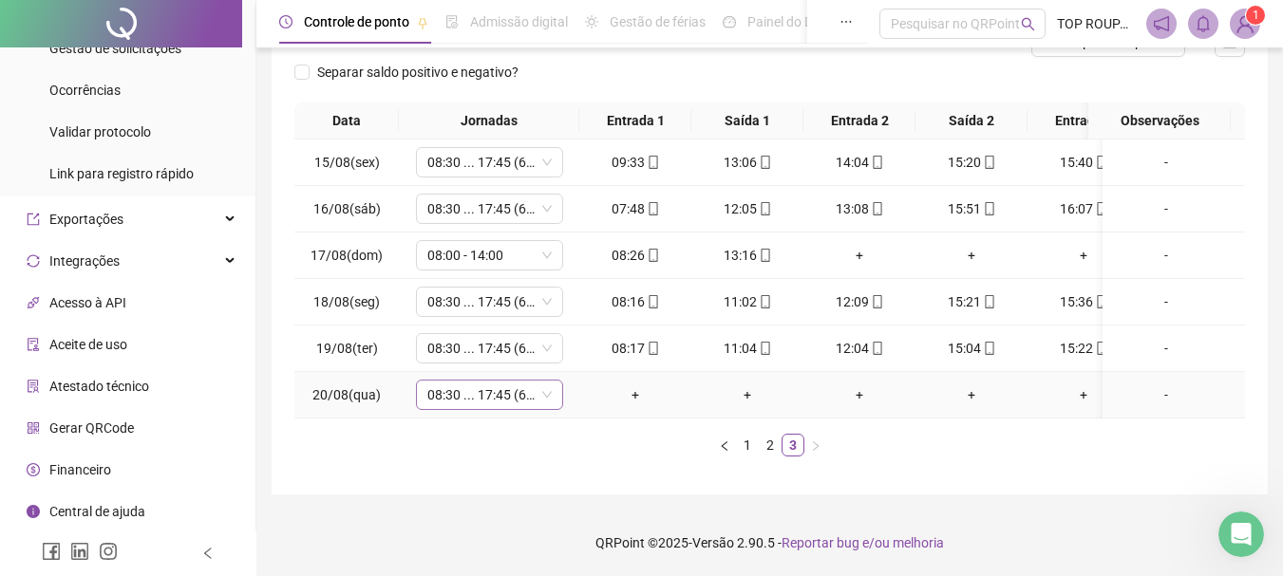
click at [443, 386] on span "08:30 ... 17:45 (6 HORAS)" at bounding box center [489, 395] width 124 height 28
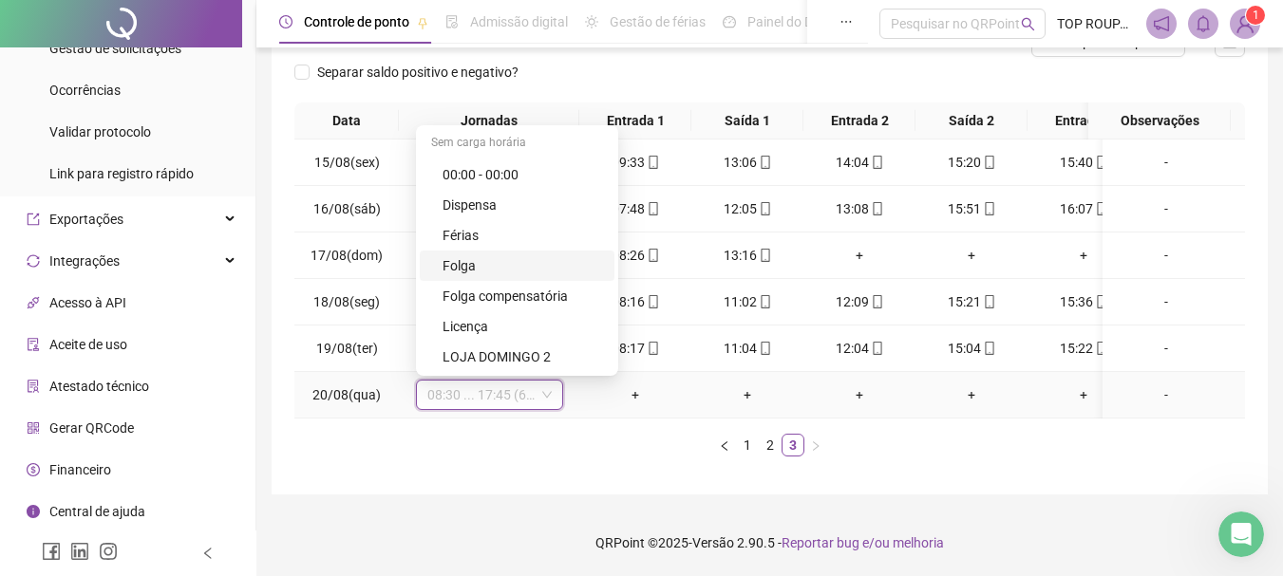
click at [507, 251] on div "Folga" at bounding box center [517, 266] width 195 height 30
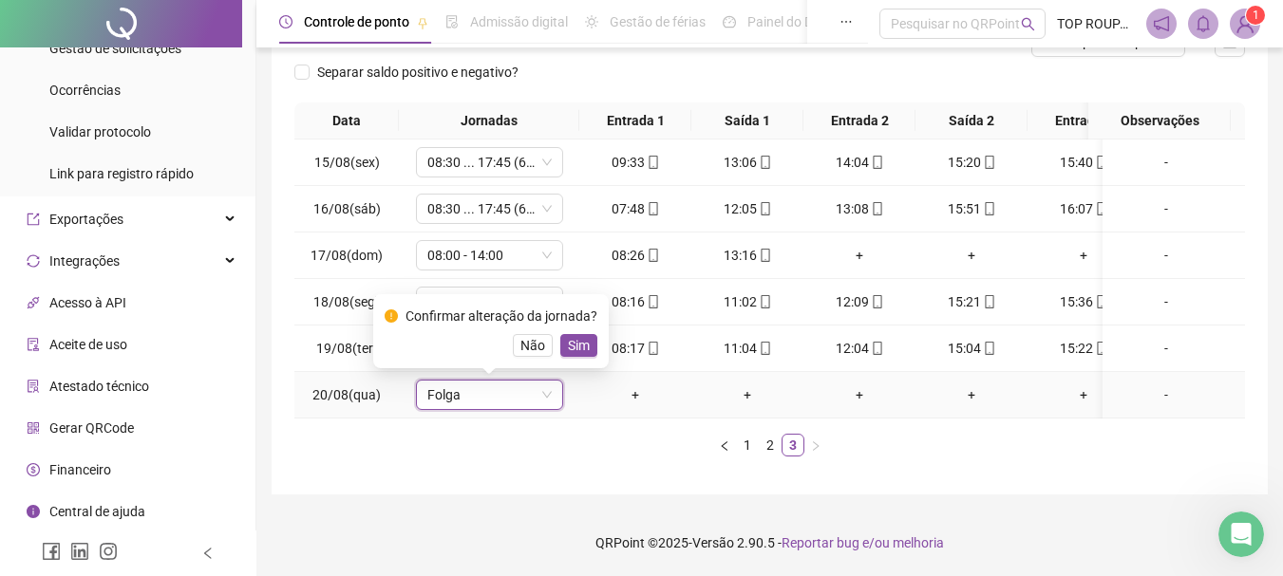
click at [580, 335] on span "Sim" at bounding box center [579, 345] width 22 height 21
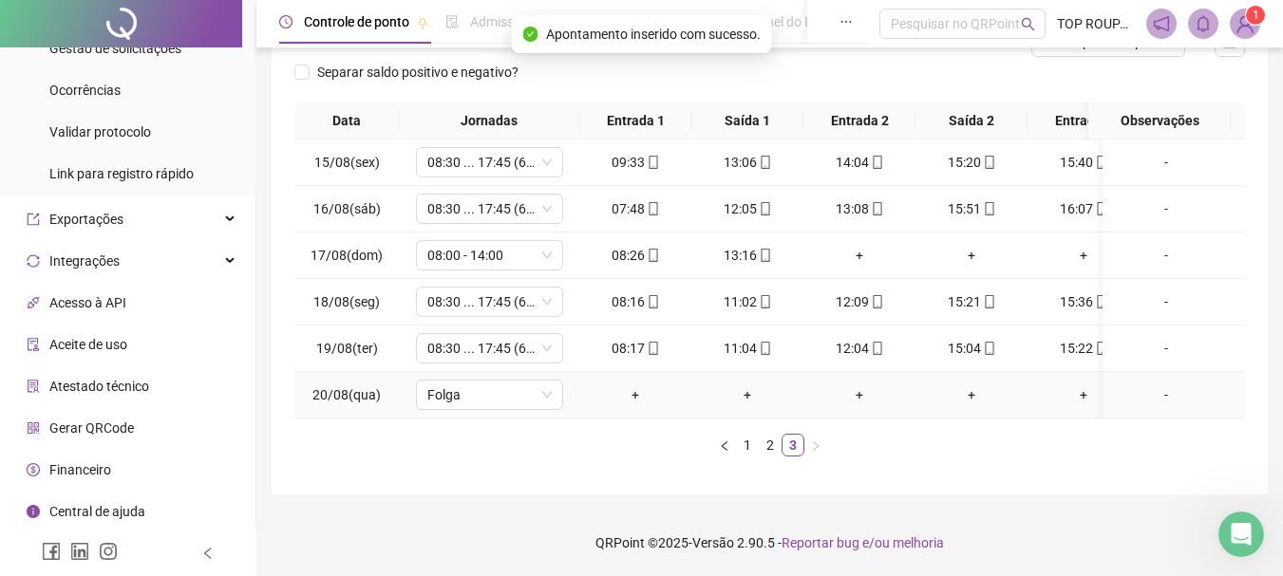
click at [1153, 387] on div "-" at bounding box center [1166, 394] width 112 height 21
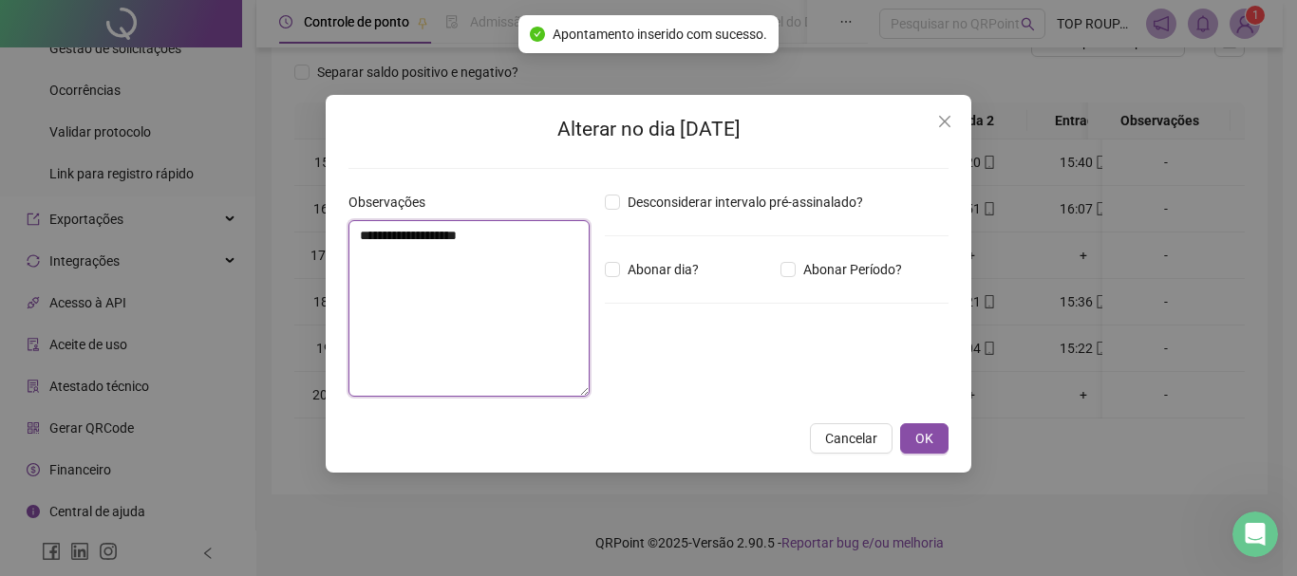
click at [542, 284] on textarea "**********" at bounding box center [468, 308] width 241 height 177
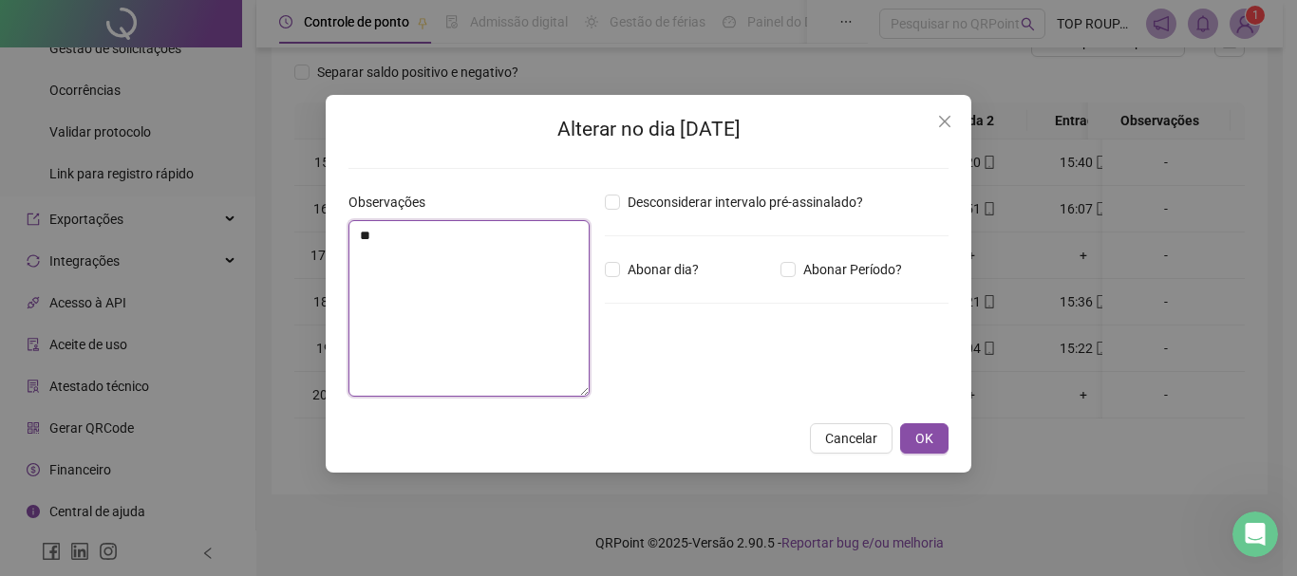
type textarea "*"
type textarea "**********"
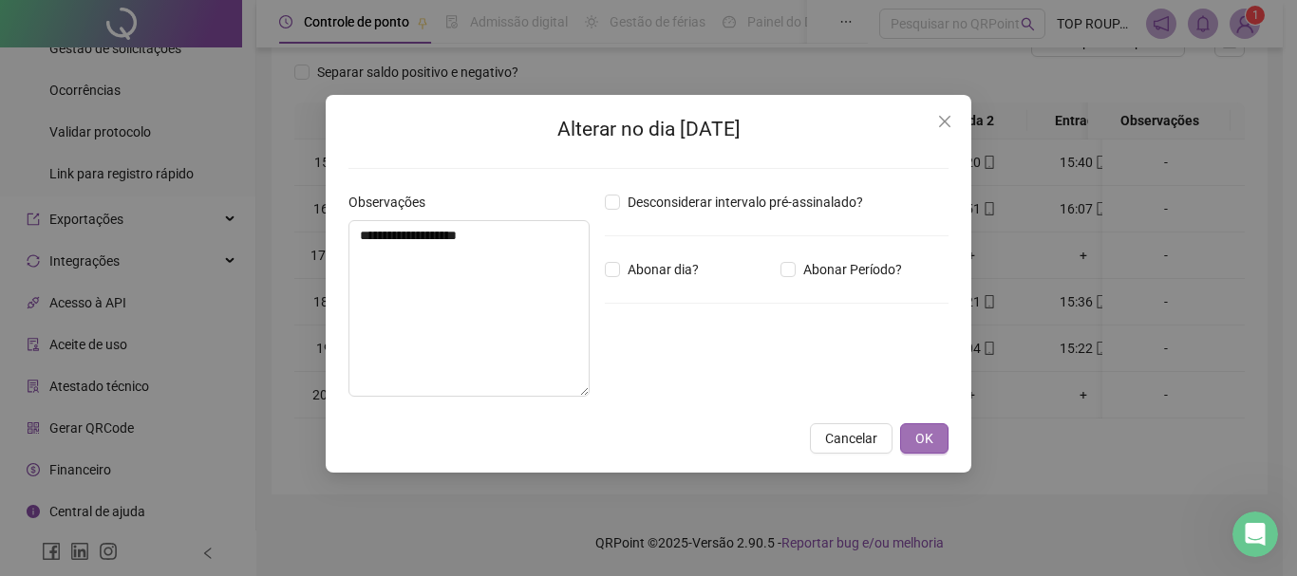
click at [922, 444] on span "OK" at bounding box center [924, 438] width 18 height 21
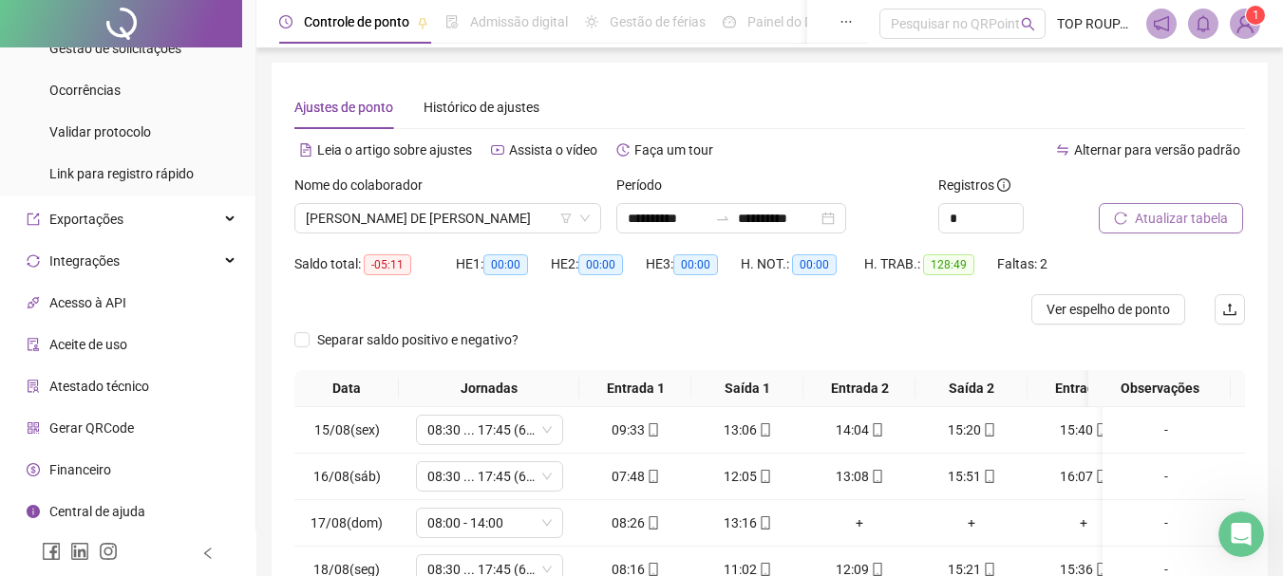
click at [1117, 218] on icon "reload" at bounding box center [1120, 218] width 13 height 13
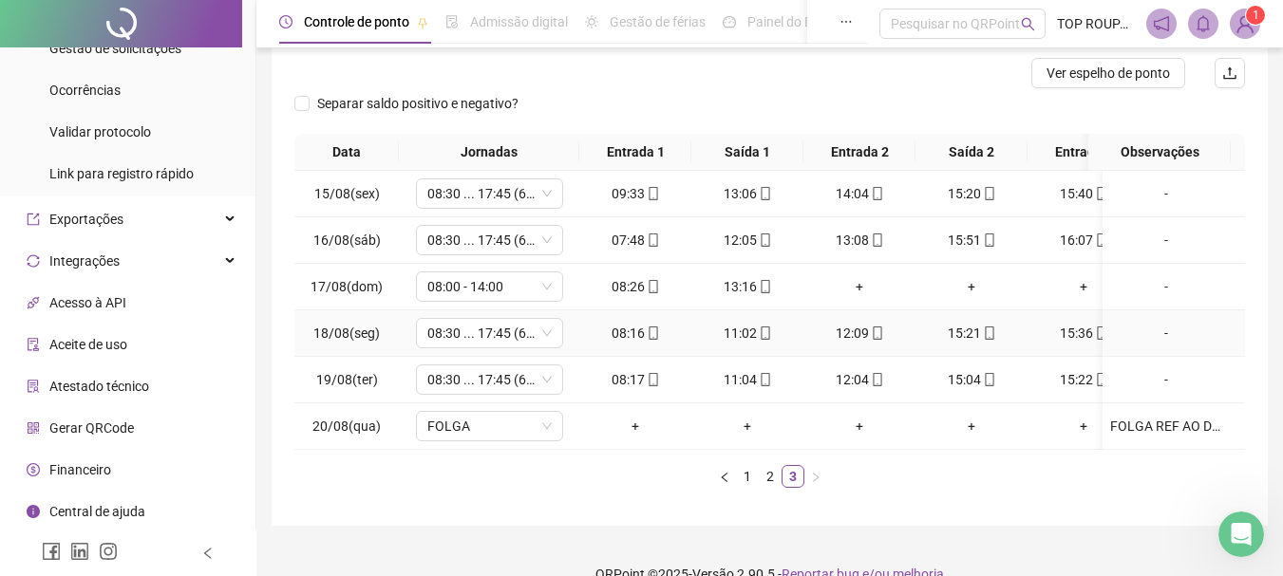
scroll to position [282, 0]
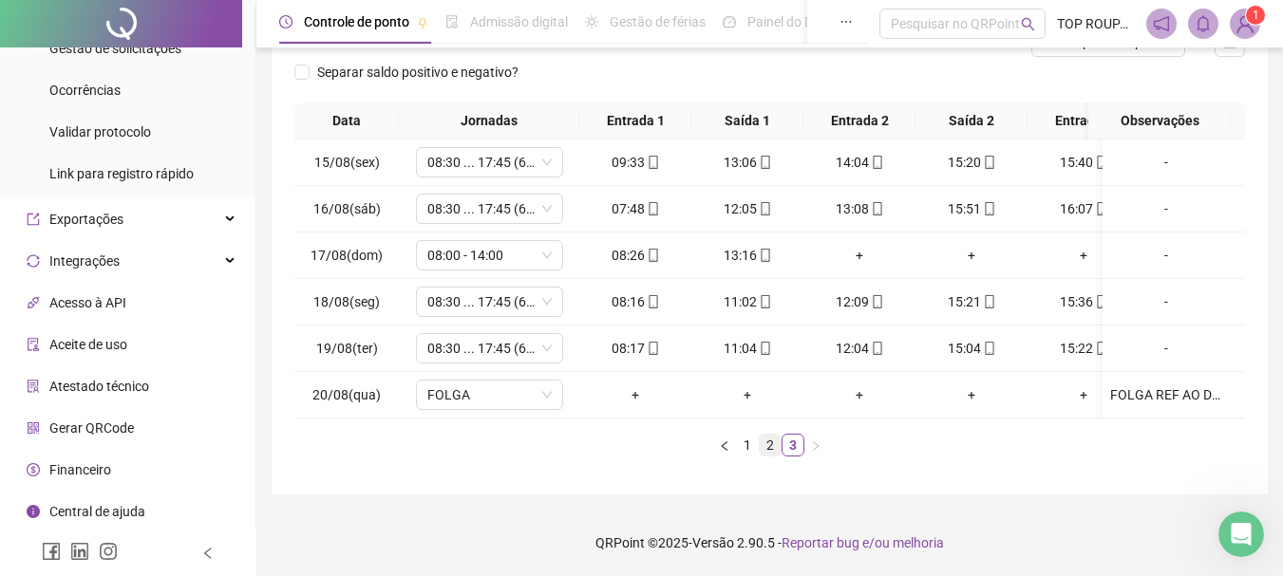
click at [763, 446] on link "2" at bounding box center [769, 445] width 21 height 21
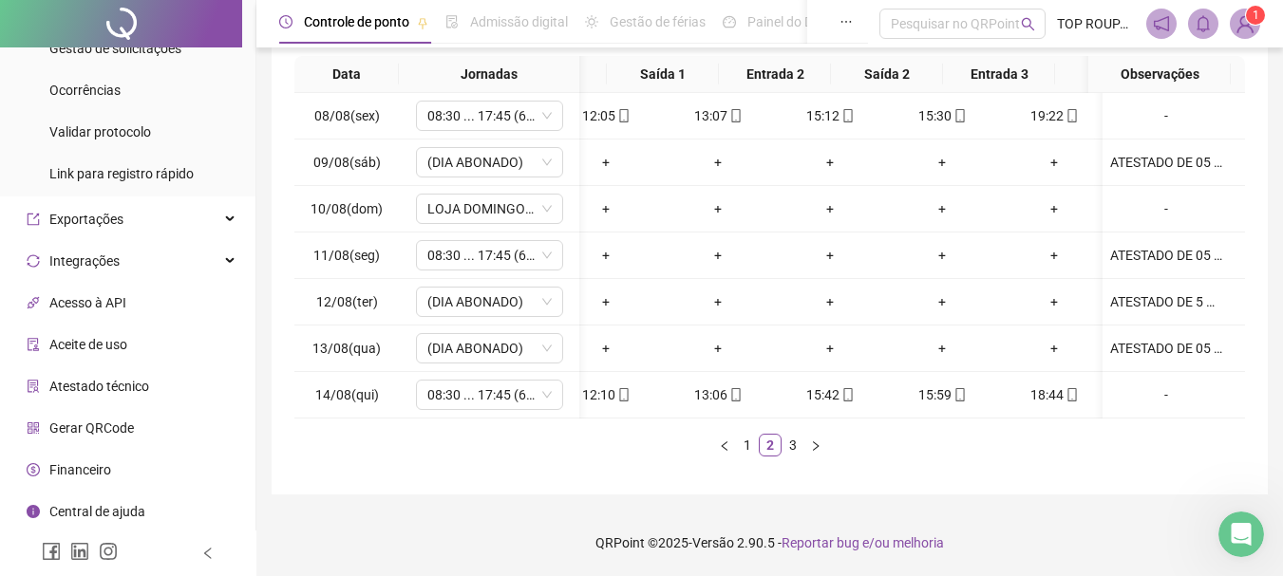
scroll to position [0, 141]
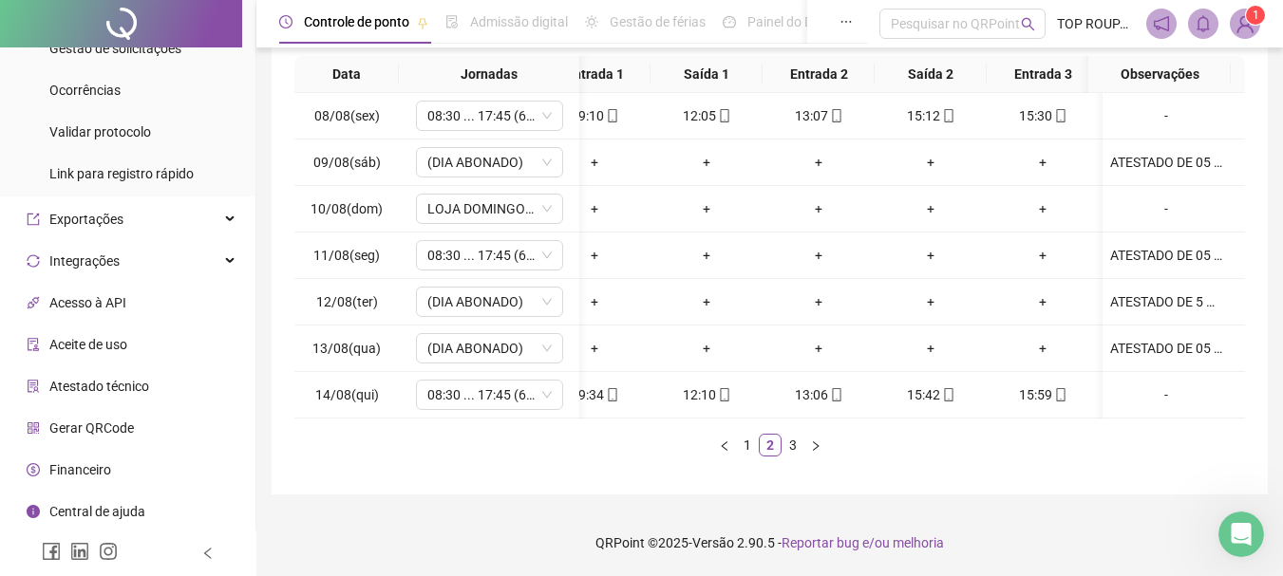
drag, startPoint x: 713, startPoint y: 419, endPoint x: 689, endPoint y: 432, distance: 27.2
click at [662, 426] on div "Data Jornadas Entrada 1 Saída 1 Entrada 2 Saída 2 Entrada 3 Saída 3 Observações…" at bounding box center [769, 256] width 950 height 401
click at [785, 446] on link "3" at bounding box center [792, 445] width 21 height 21
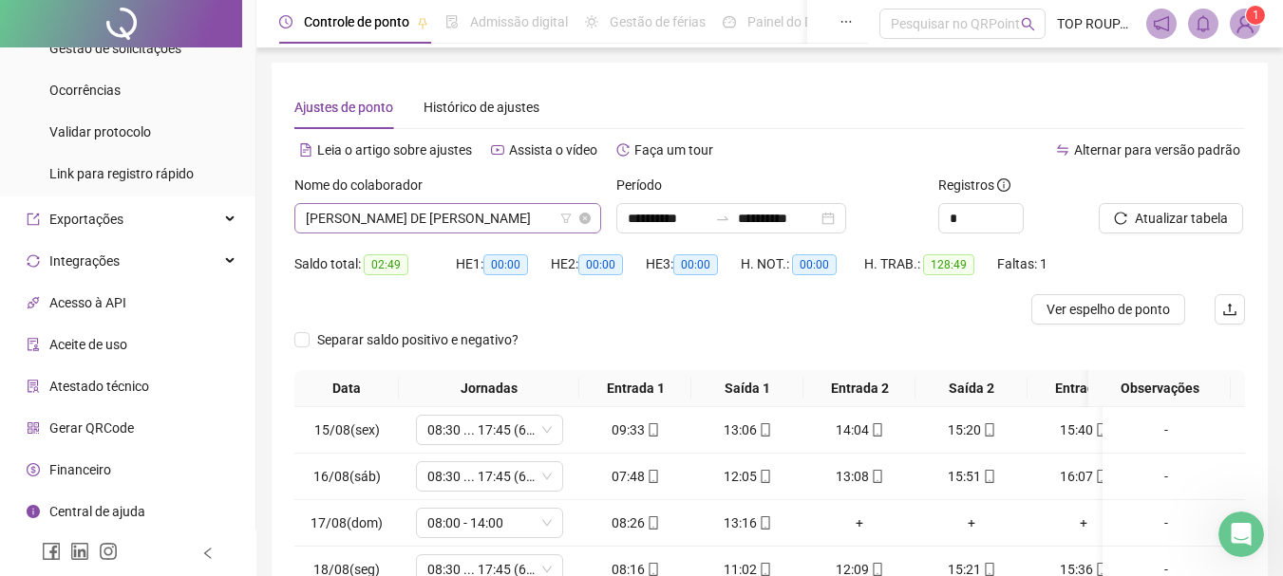
click at [480, 212] on span "[PERSON_NAME] DE [PERSON_NAME]" at bounding box center [448, 218] width 284 height 28
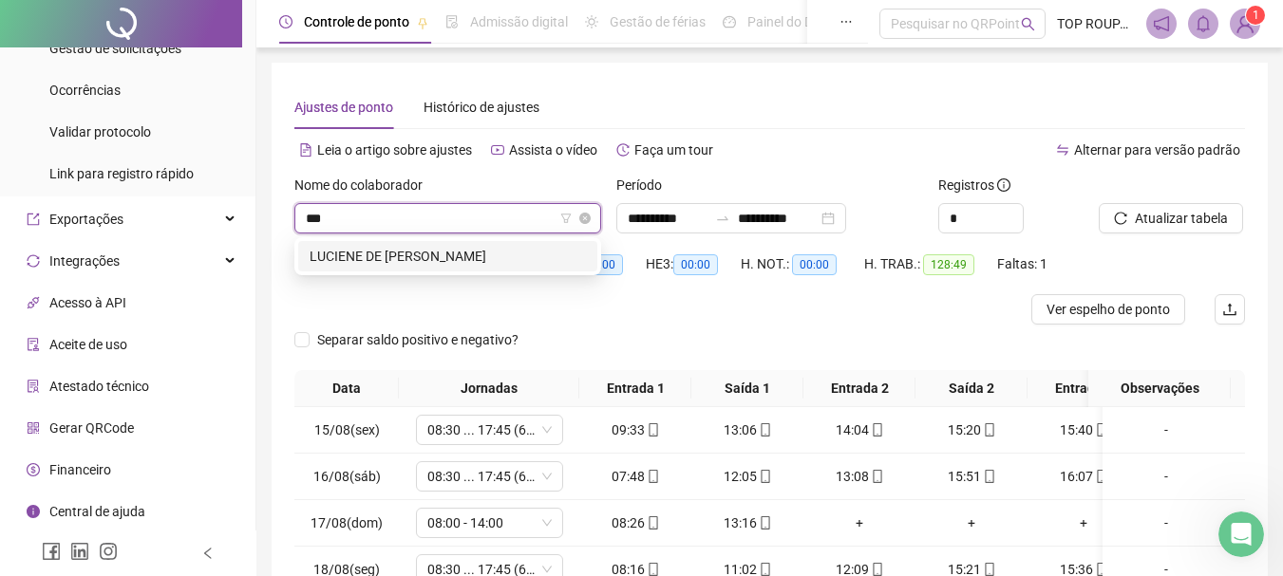
type input "****"
click at [511, 250] on div "LUCIENE DE [PERSON_NAME]" at bounding box center [447, 256] width 276 height 21
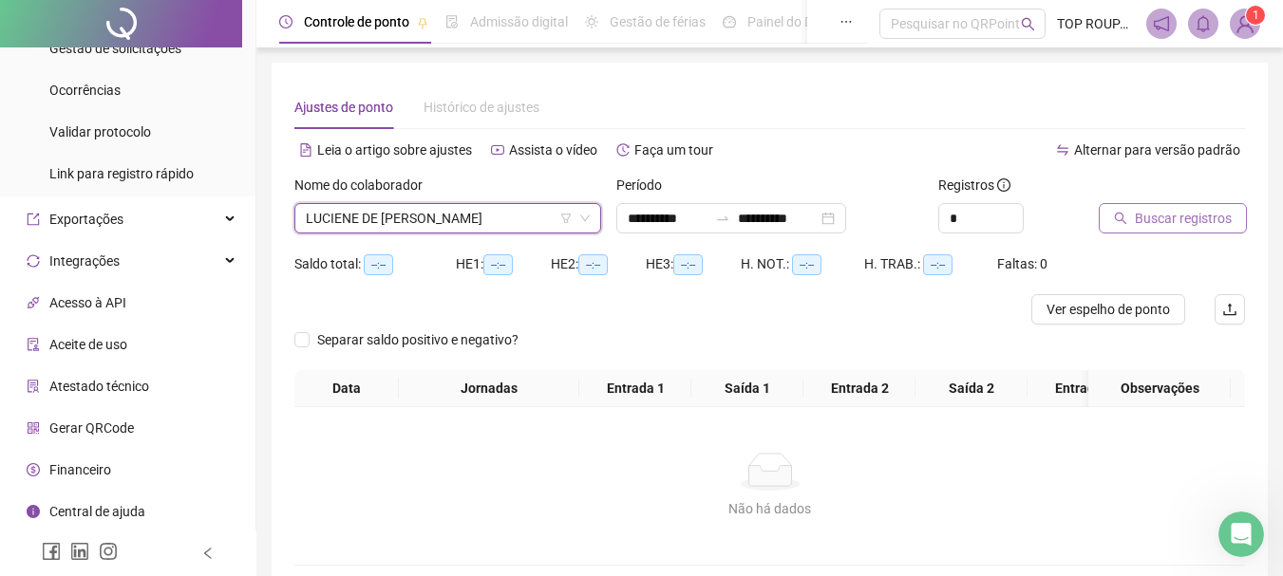
click at [1139, 216] on span "Buscar registros" at bounding box center [1182, 218] width 97 height 21
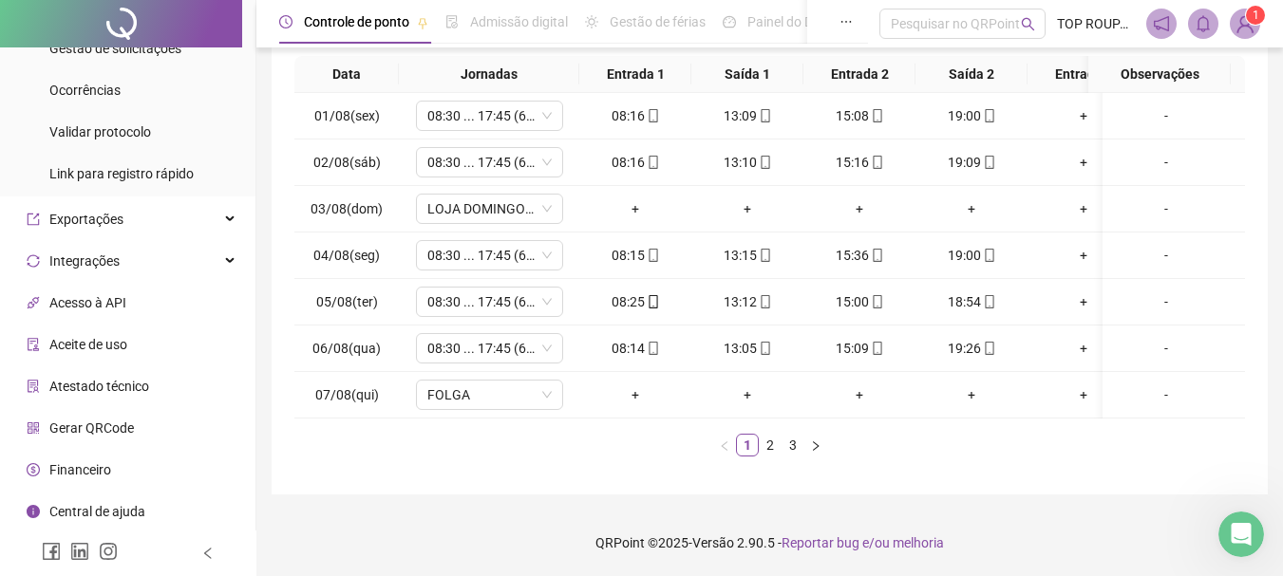
click at [813, 422] on div "Data Jornadas Entrada 1 Saída 1 Entrada 2 Saída 2 Entrada 3 Saída 3 Observações…" at bounding box center [769, 256] width 950 height 401
click at [759, 447] on link "2" at bounding box center [769, 445] width 21 height 21
click at [797, 449] on link "3" at bounding box center [792, 445] width 21 height 21
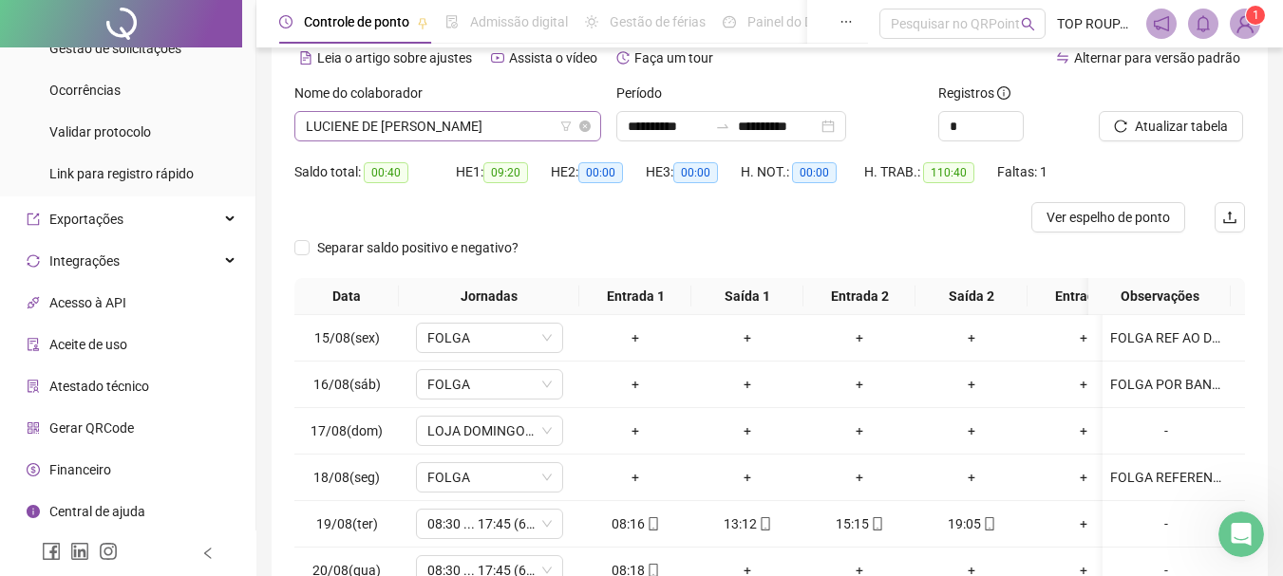
click at [403, 118] on span "LUCIENE DE [PERSON_NAME]" at bounding box center [448, 126] width 284 height 28
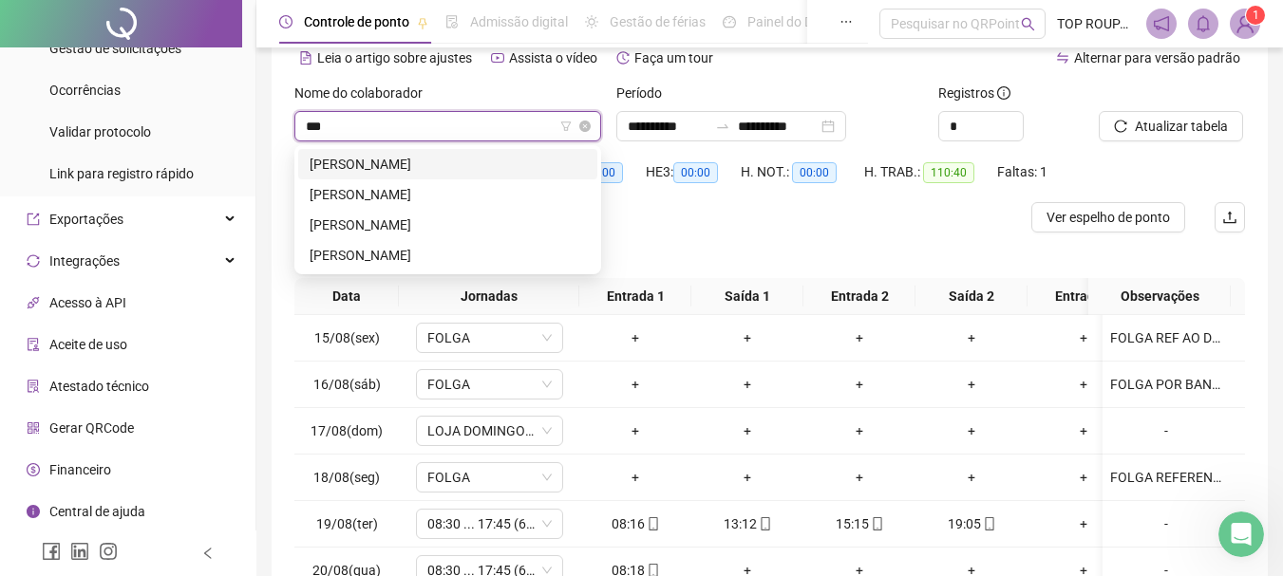
type input "****"
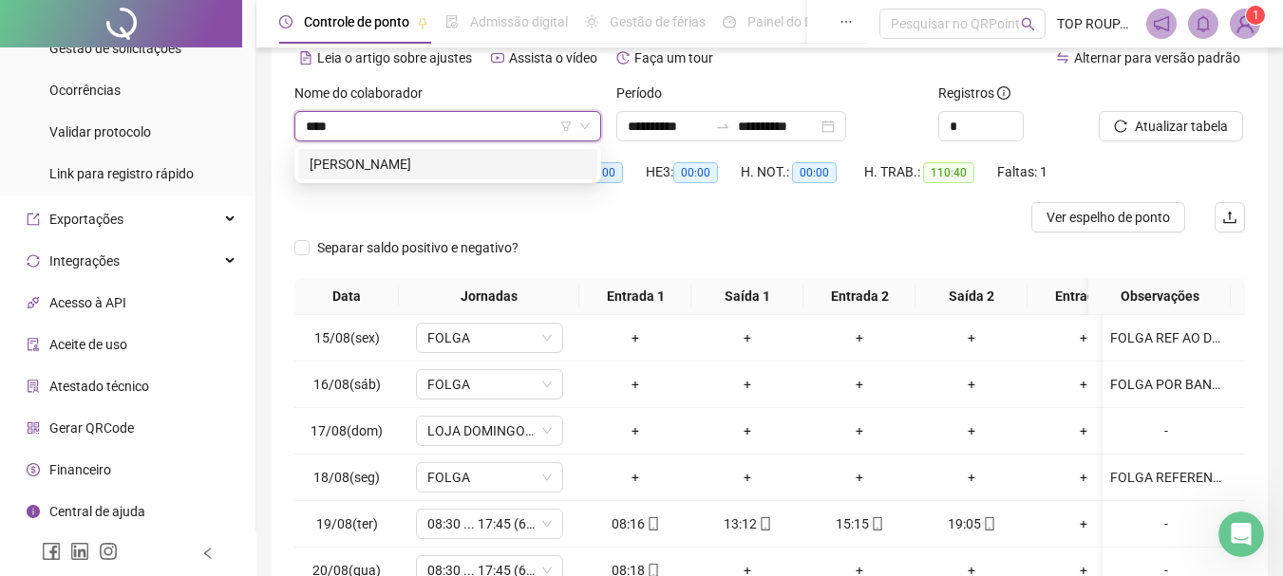
click at [422, 165] on div "[PERSON_NAME]" at bounding box center [447, 164] width 276 height 21
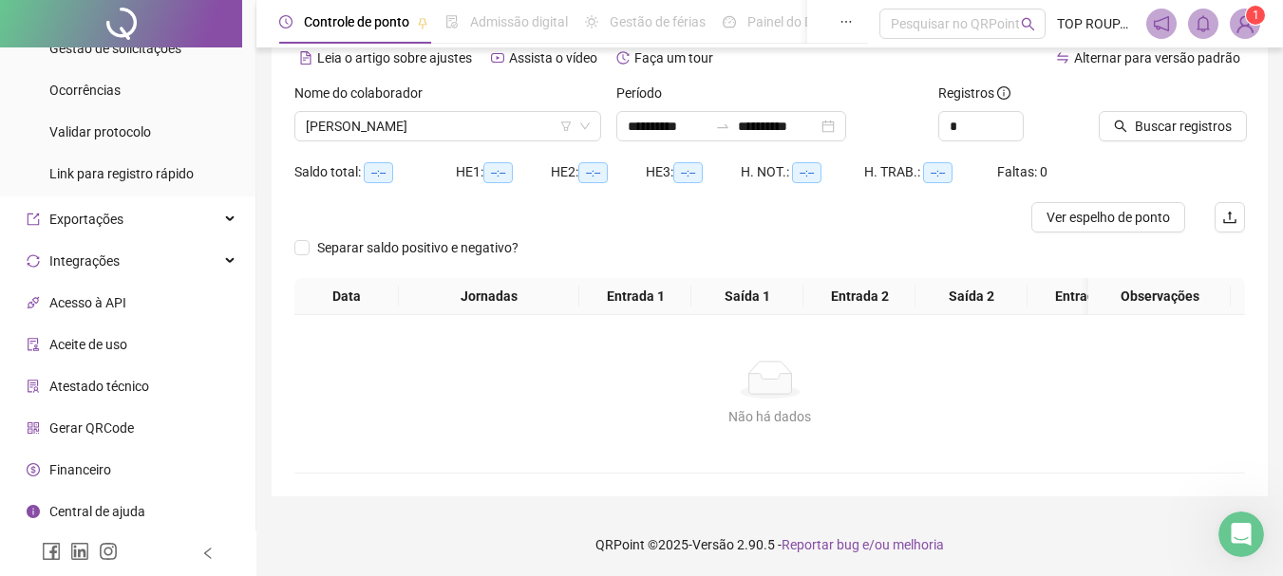
click at [1137, 104] on div at bounding box center [1147, 97] width 99 height 28
click at [1138, 126] on span "Buscar registros" at bounding box center [1182, 126] width 97 height 21
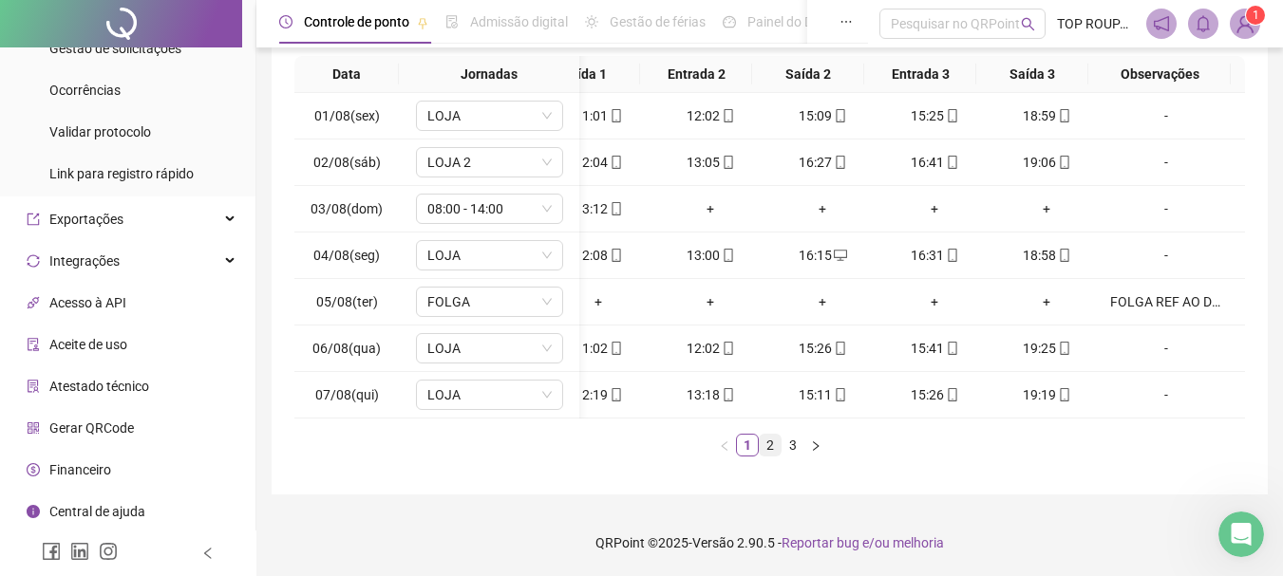
click at [777, 446] on link "2" at bounding box center [769, 445] width 21 height 21
click at [788, 445] on link "3" at bounding box center [792, 445] width 21 height 21
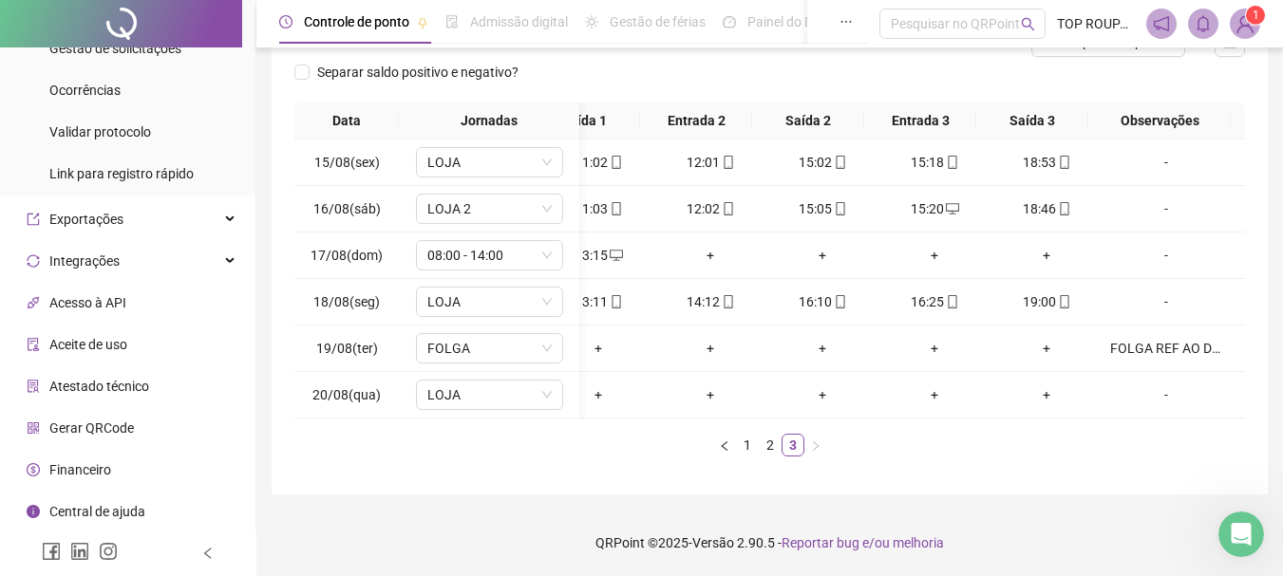
drag, startPoint x: 802, startPoint y: 426, endPoint x: 589, endPoint y: 406, distance: 214.5
click at [589, 406] on div "Data Jornadas Entrada 1 Saída 1 Entrada 2 Saída 2 Entrada 3 Saída 3 Observações…" at bounding box center [769, 280] width 950 height 354
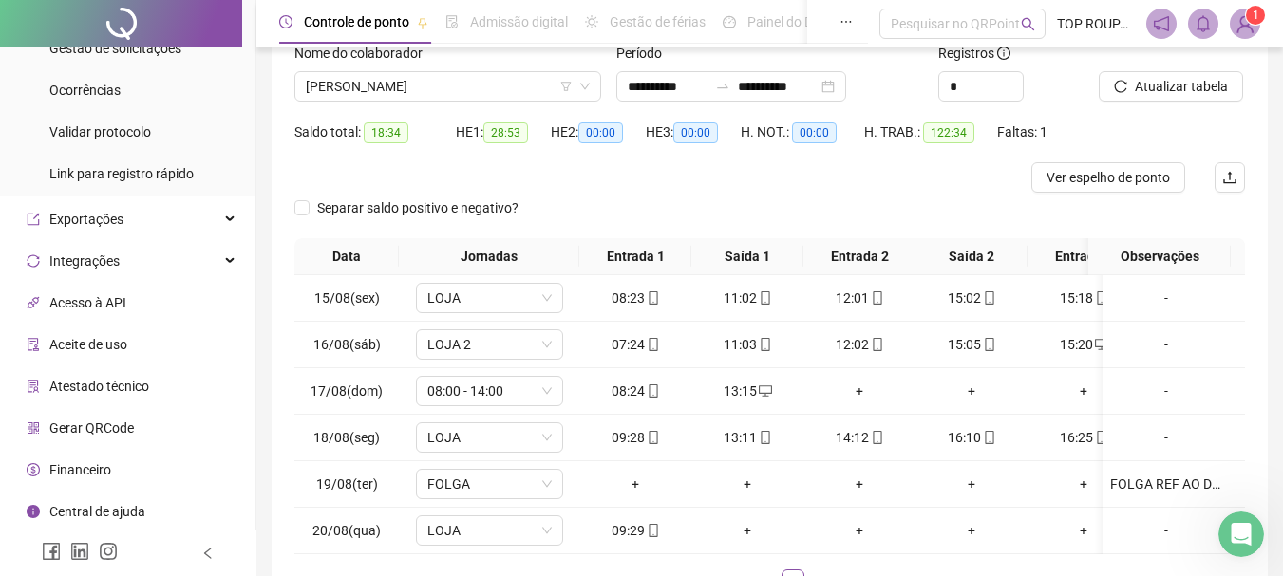
scroll to position [0, 0]
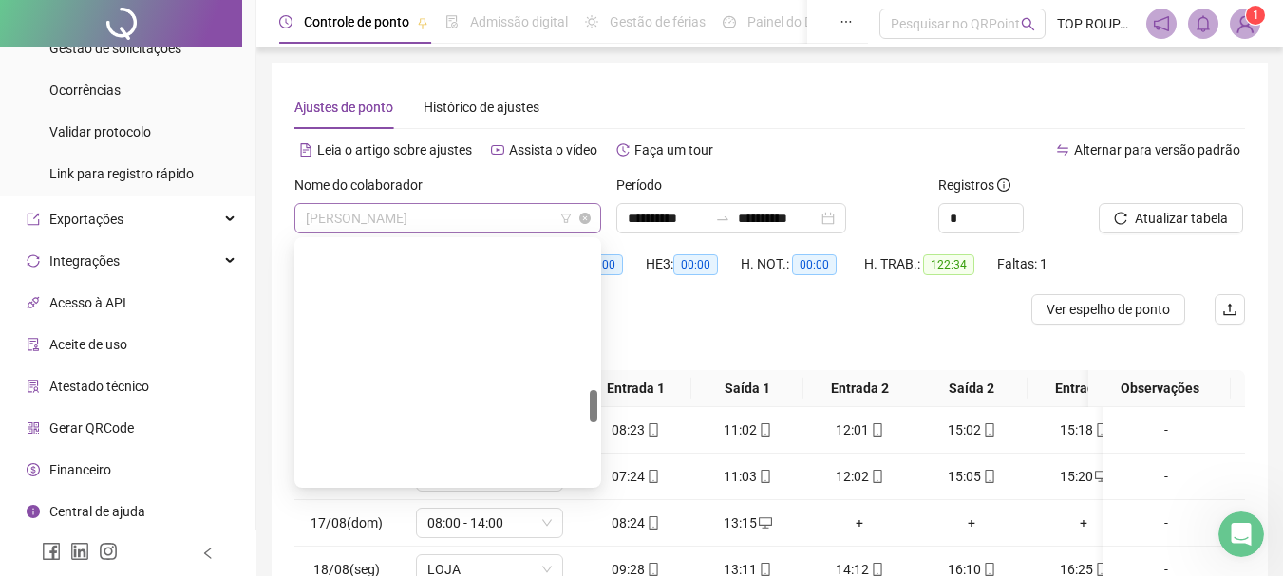
click at [398, 213] on span "[PERSON_NAME]" at bounding box center [448, 218] width 284 height 28
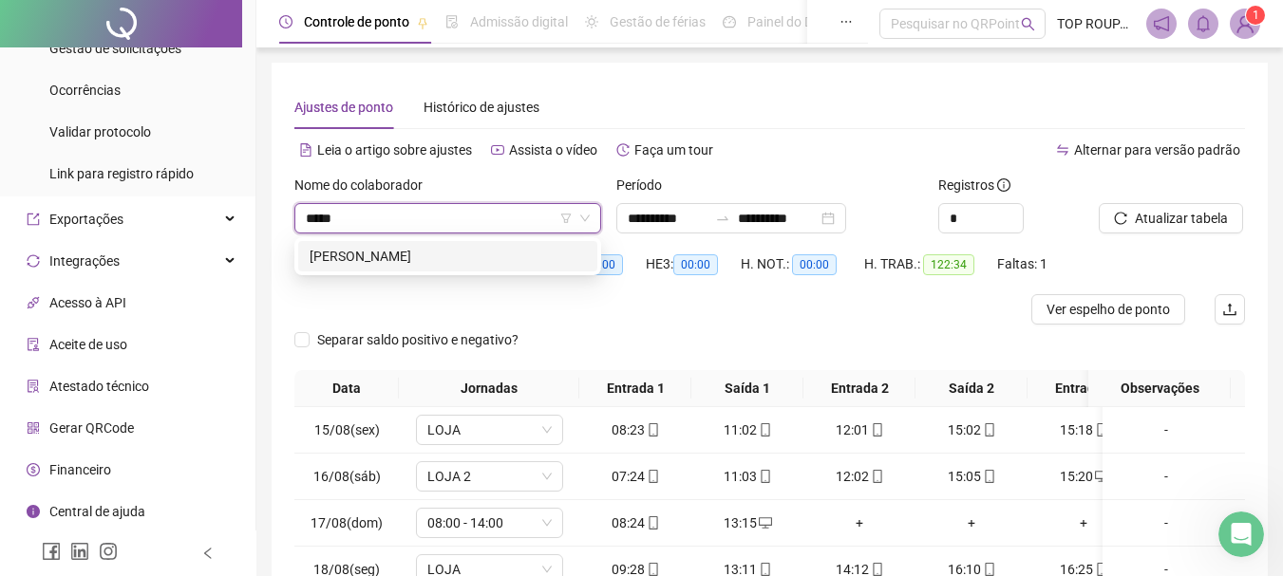
type input "*****"
click at [454, 272] on div "288108 [PERSON_NAME]" at bounding box center [447, 256] width 307 height 38
click at [454, 255] on div "[PERSON_NAME]" at bounding box center [447, 256] width 276 height 21
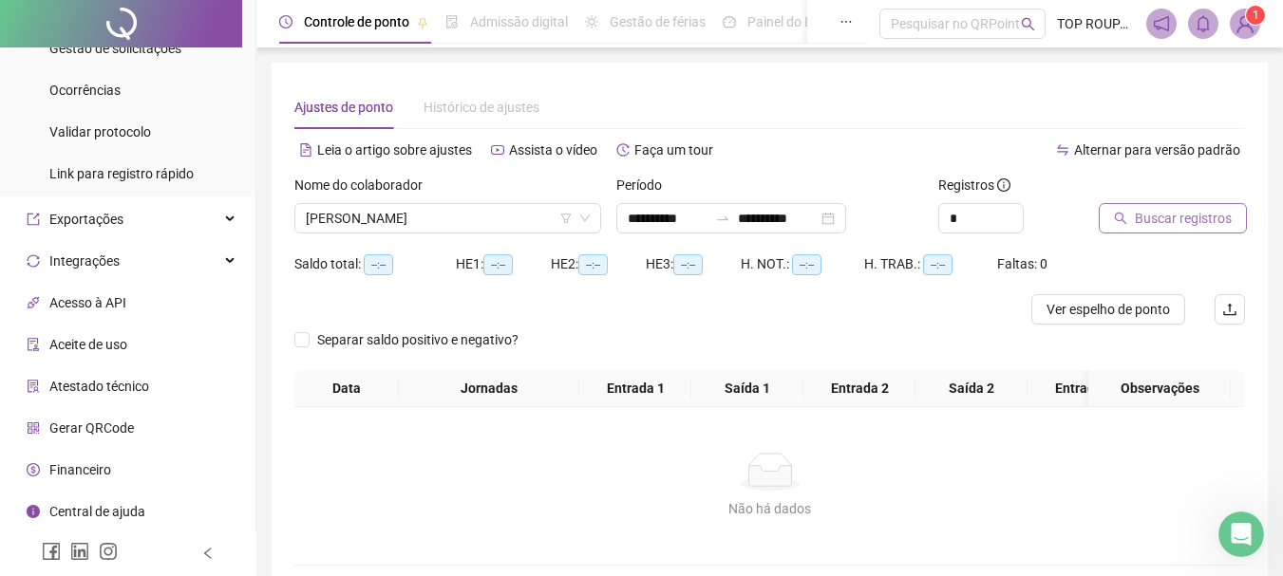
click at [1179, 212] on span "Buscar registros" at bounding box center [1182, 218] width 97 height 21
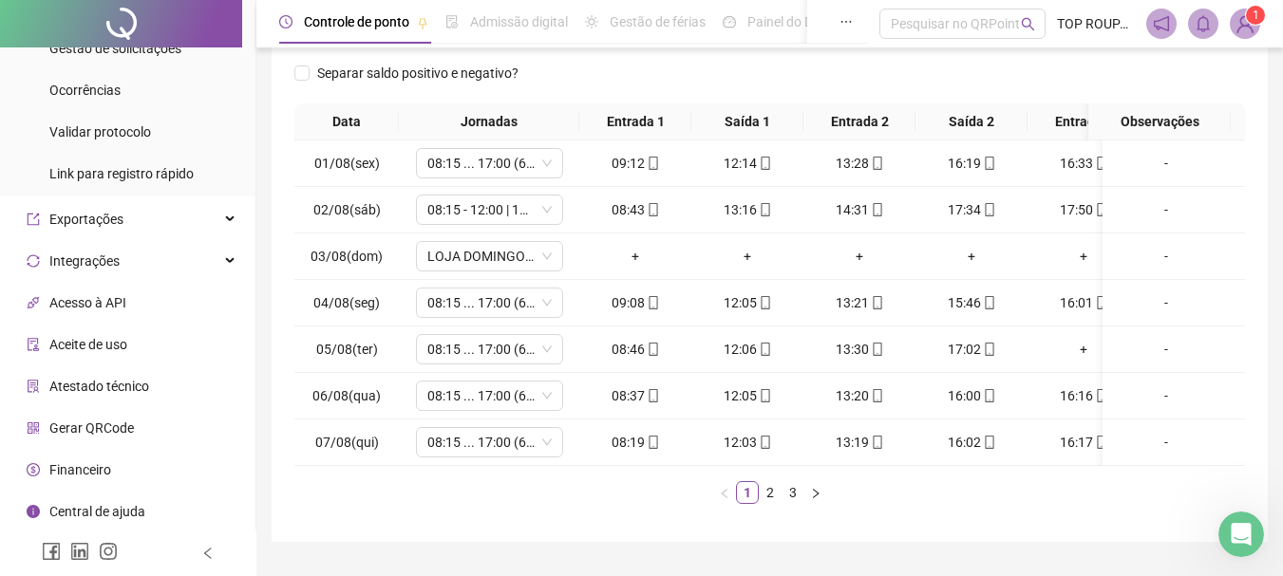
scroll to position [344, 0]
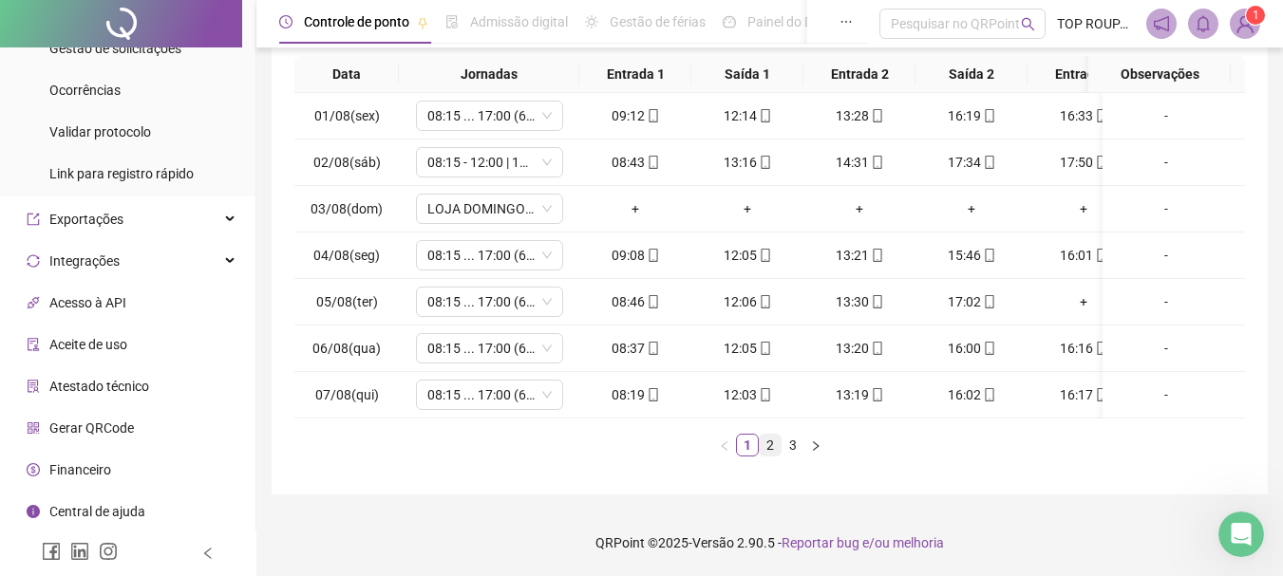
click at [764, 448] on link "2" at bounding box center [769, 445] width 21 height 21
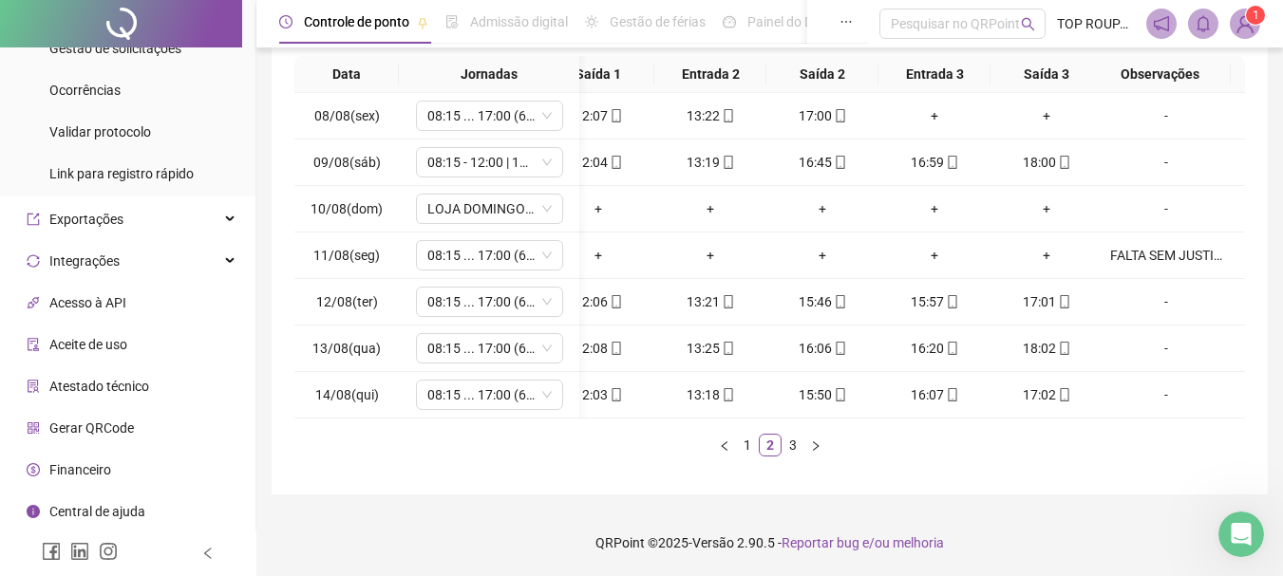
scroll to position [0, 163]
click at [794, 438] on link "3" at bounding box center [792, 445] width 21 height 21
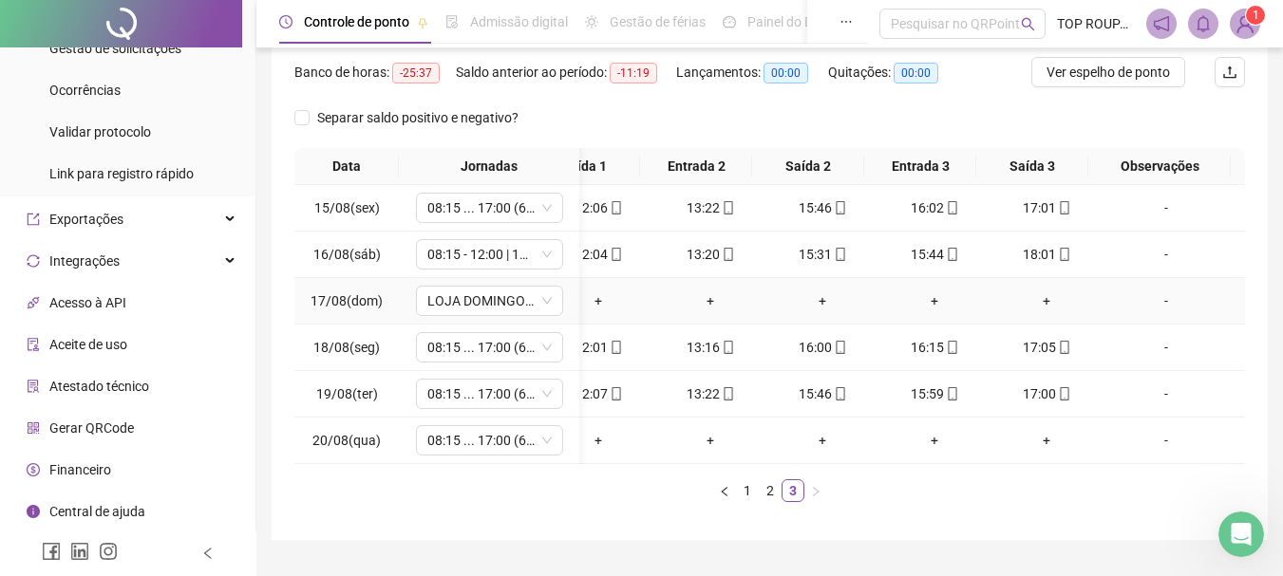
scroll to position [0, 0]
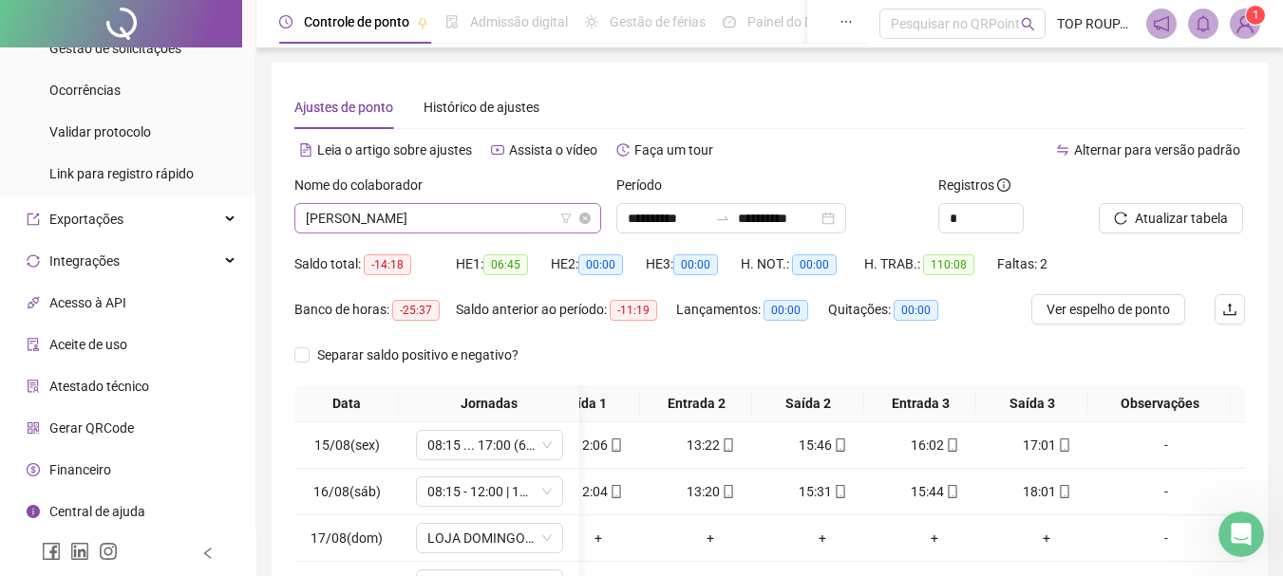
click at [388, 226] on span "[PERSON_NAME]" at bounding box center [448, 218] width 284 height 28
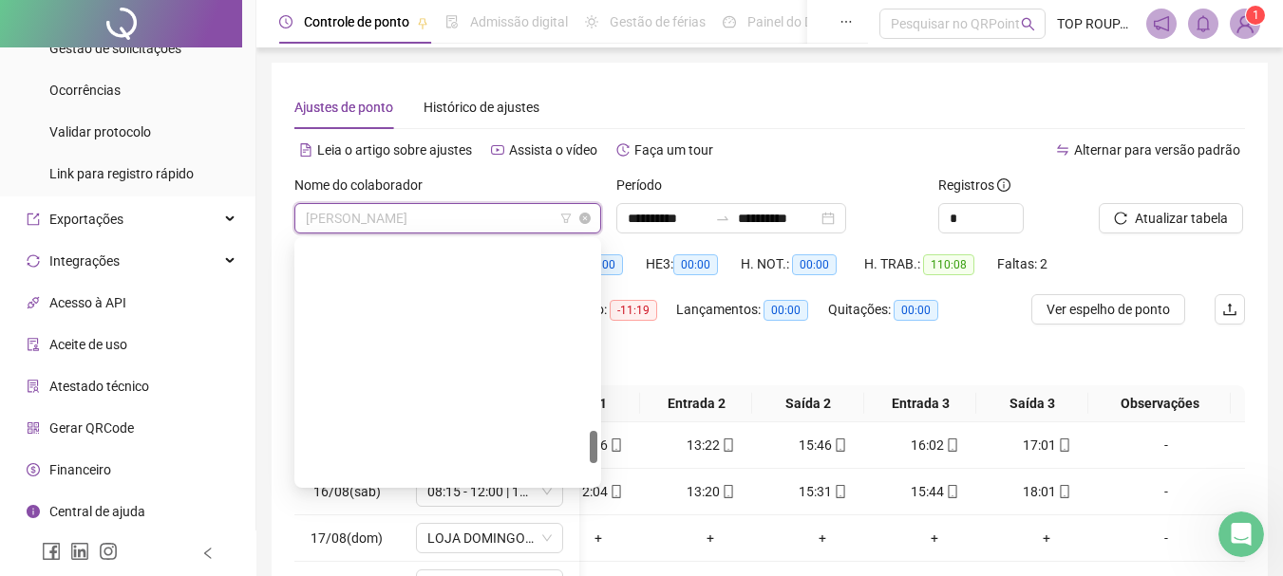
scroll to position [1397, 0]
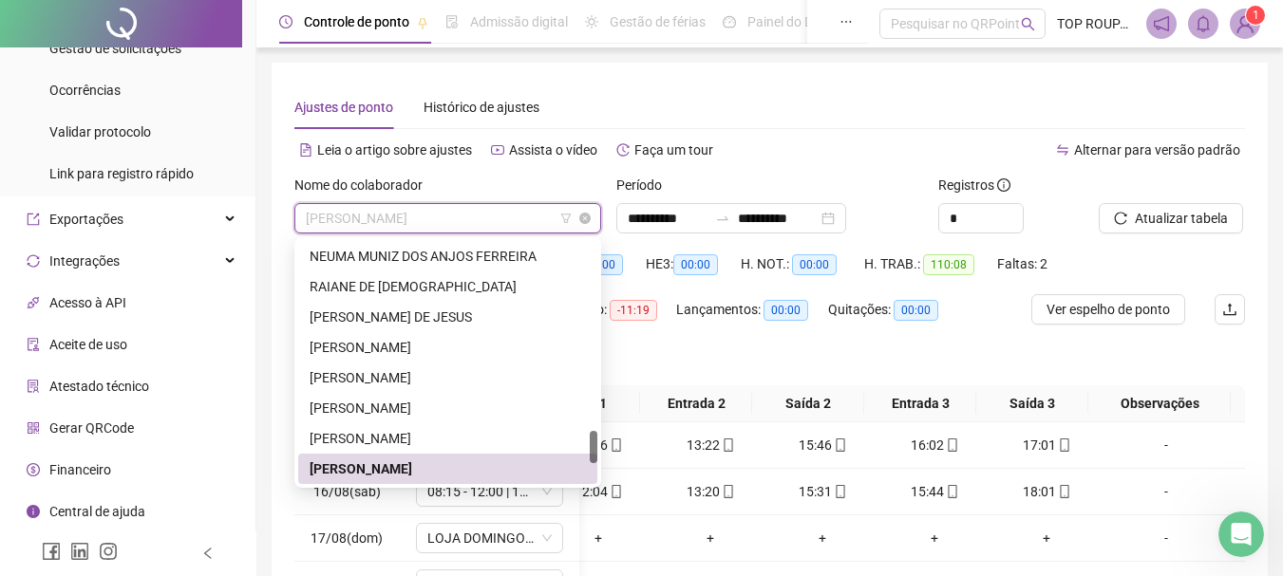
click at [436, 224] on span "[PERSON_NAME]" at bounding box center [448, 218] width 284 height 28
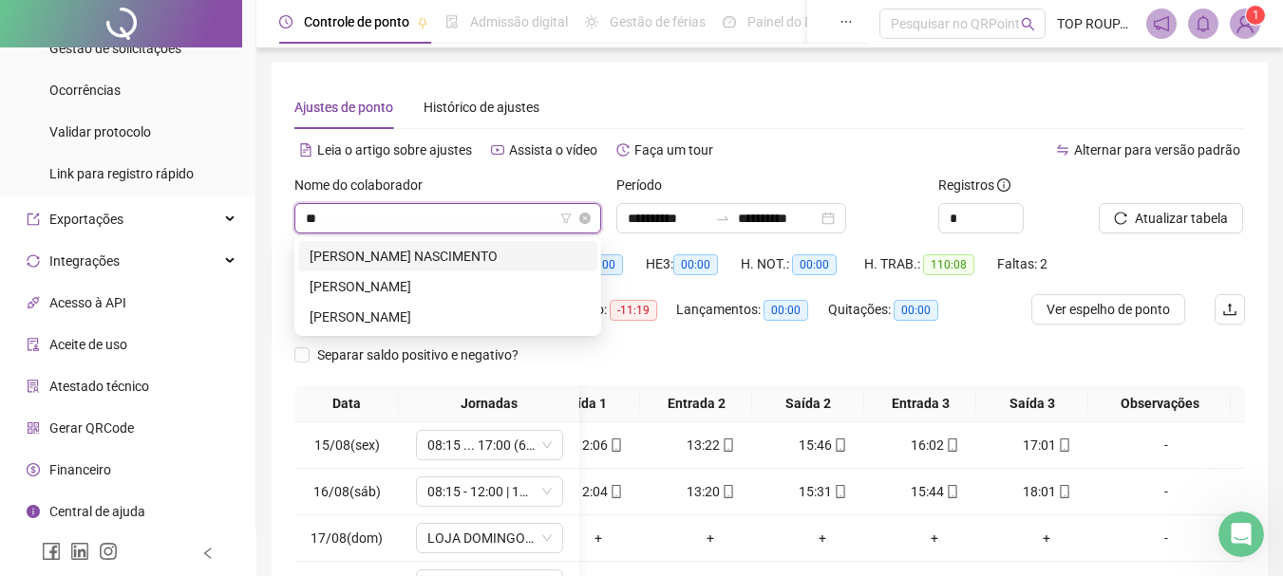
scroll to position [0, 0]
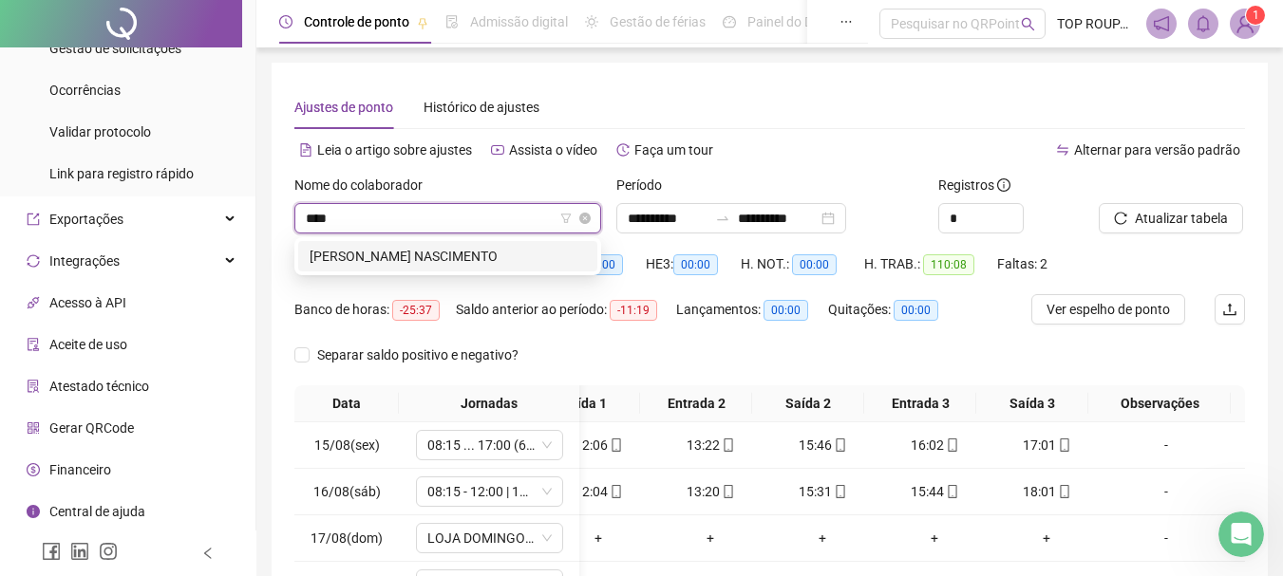
type input "*****"
click at [502, 249] on div "[PERSON_NAME] NASCIMENTO" at bounding box center [447, 256] width 276 height 21
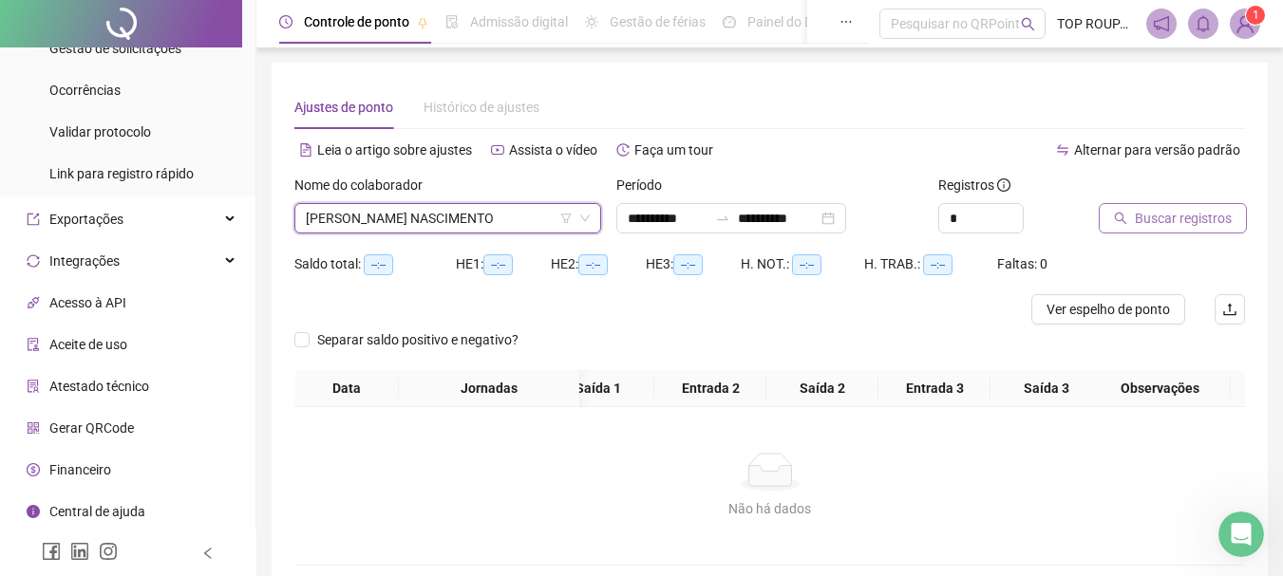
click at [1159, 227] on span "Buscar registros" at bounding box center [1182, 218] width 97 height 21
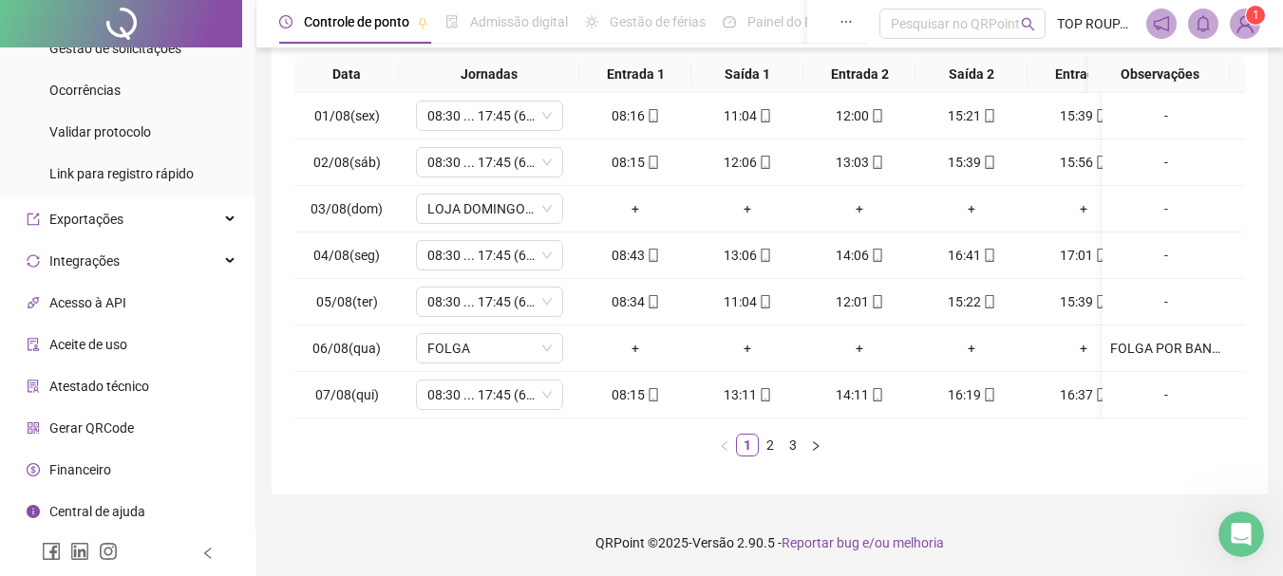
scroll to position [0, 163]
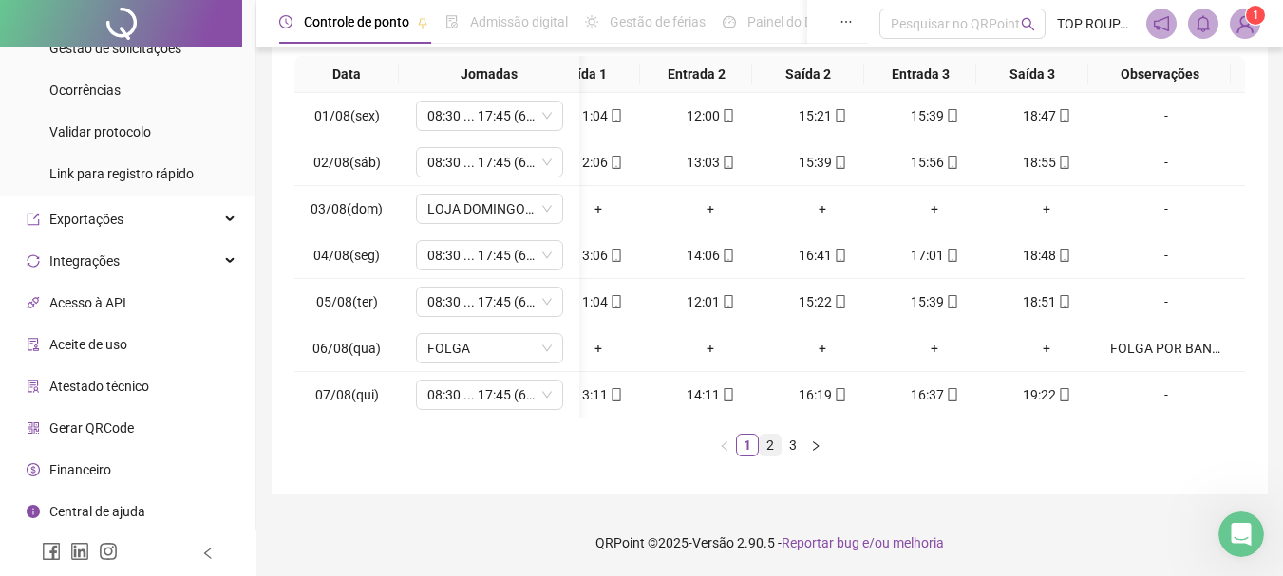
click at [771, 450] on link "2" at bounding box center [769, 445] width 21 height 21
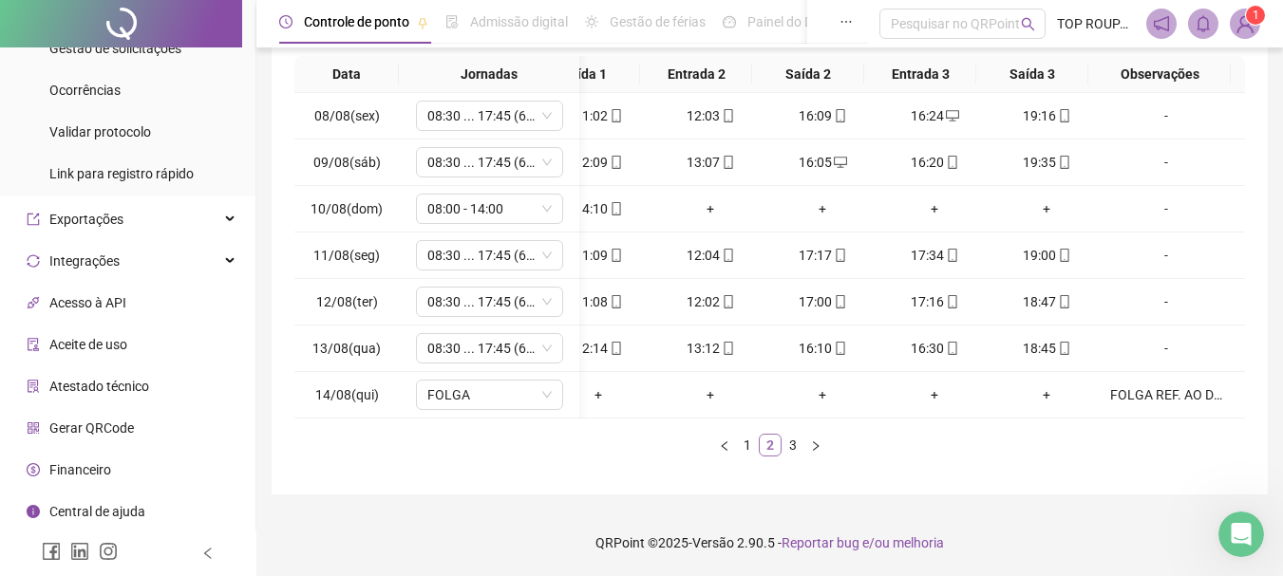
click at [766, 456] on li "2" at bounding box center [770, 445] width 23 height 23
click at [797, 446] on link "3" at bounding box center [792, 445] width 21 height 21
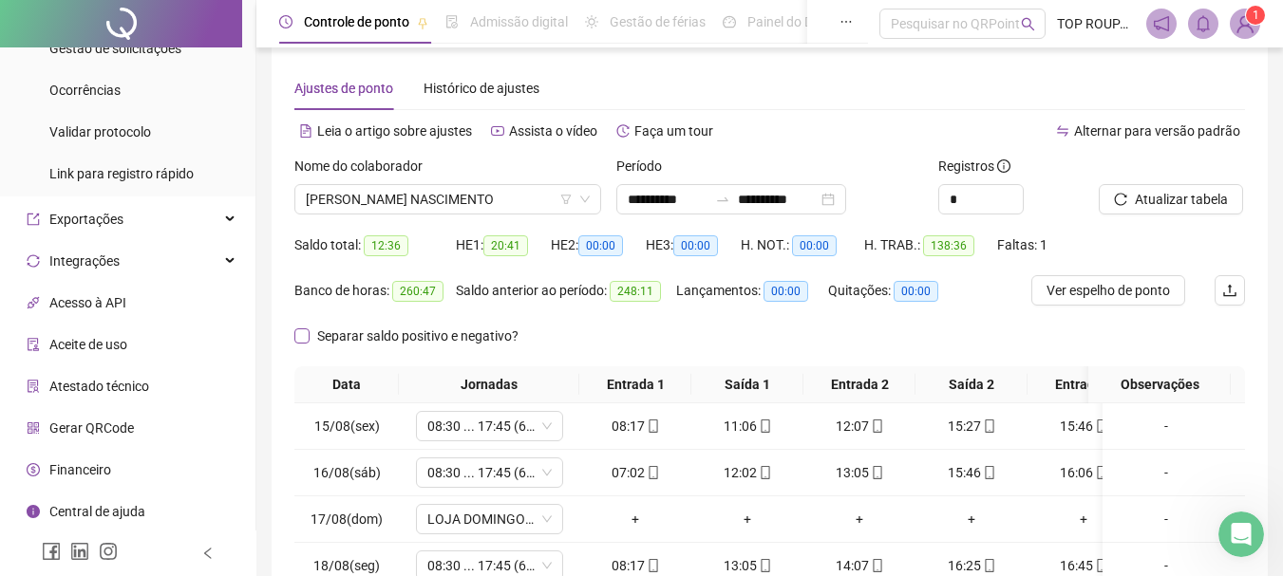
scroll to position [0, 0]
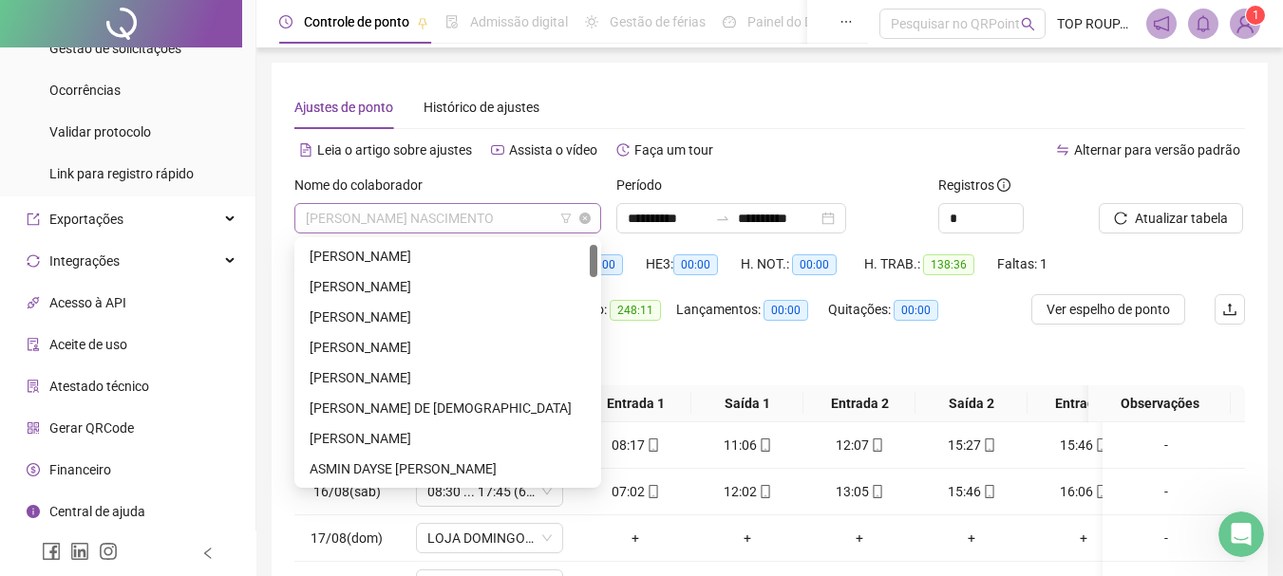
click at [462, 226] on span "[PERSON_NAME] NASCIMENTO" at bounding box center [448, 218] width 284 height 28
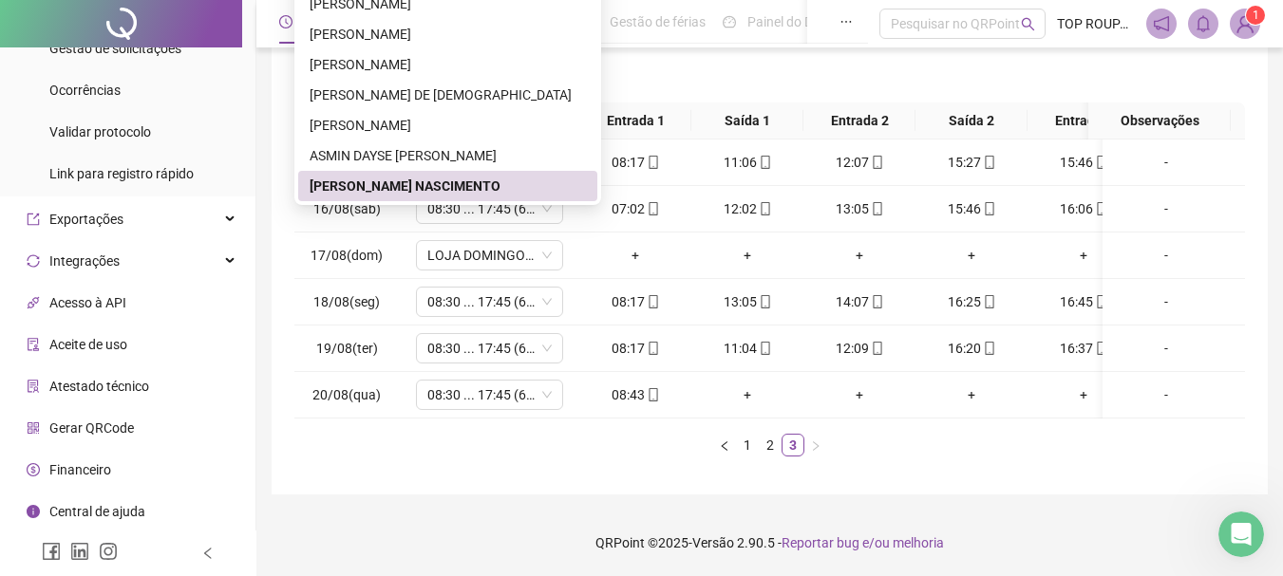
click at [532, 448] on ul "1 2 3" at bounding box center [769, 445] width 950 height 23
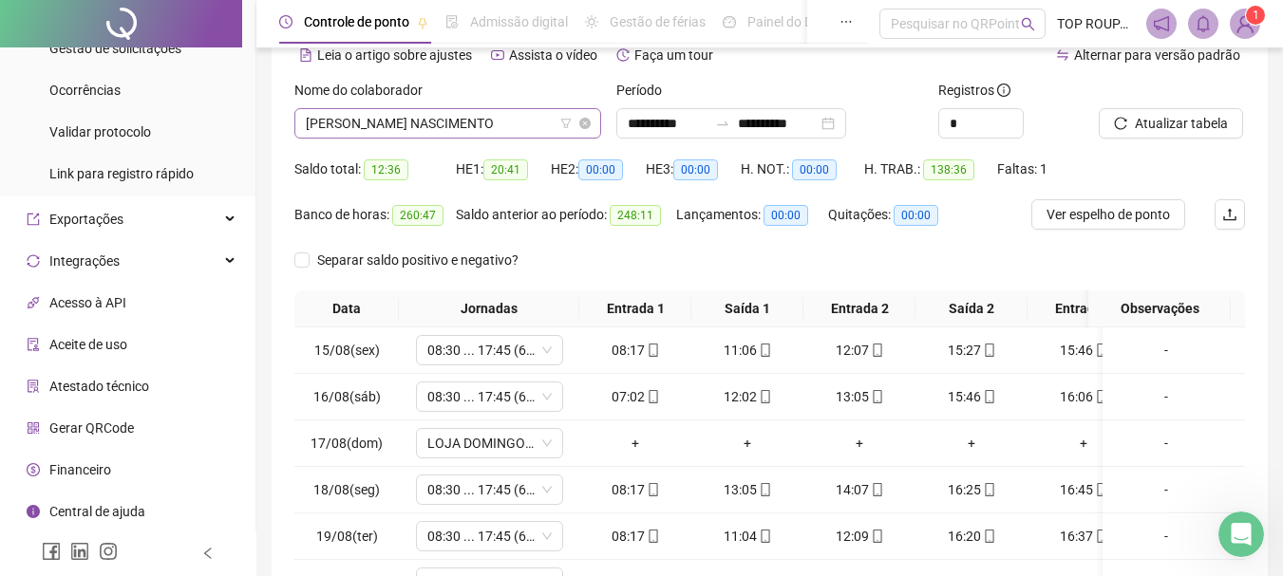
click at [442, 130] on span "[PERSON_NAME] NASCIMENTO" at bounding box center [448, 123] width 284 height 28
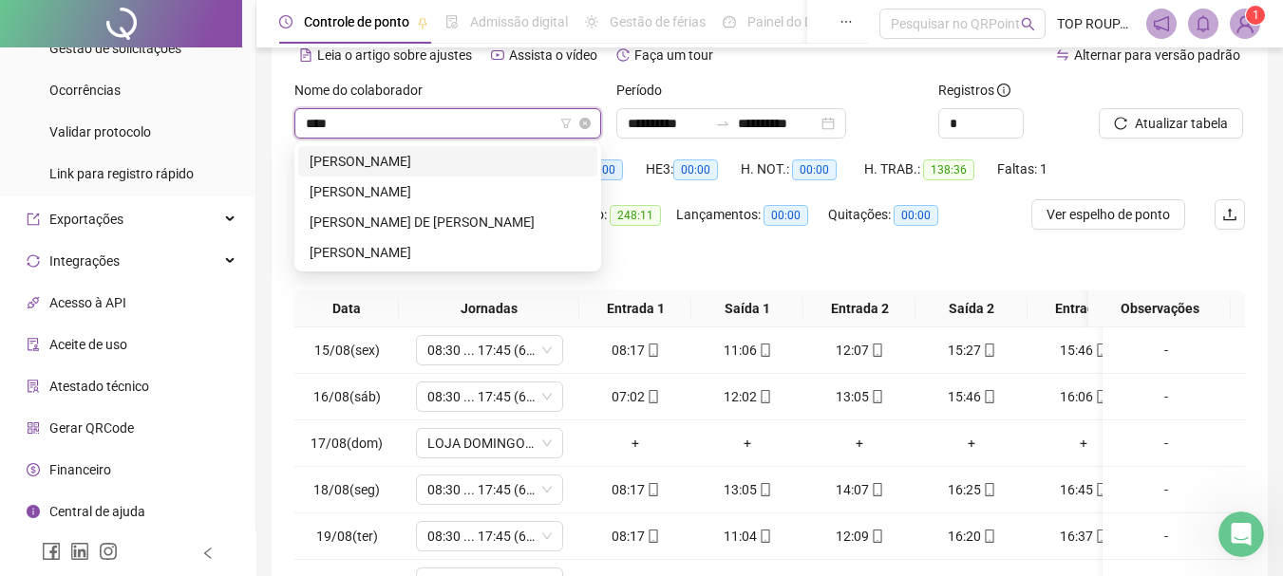
type input "*****"
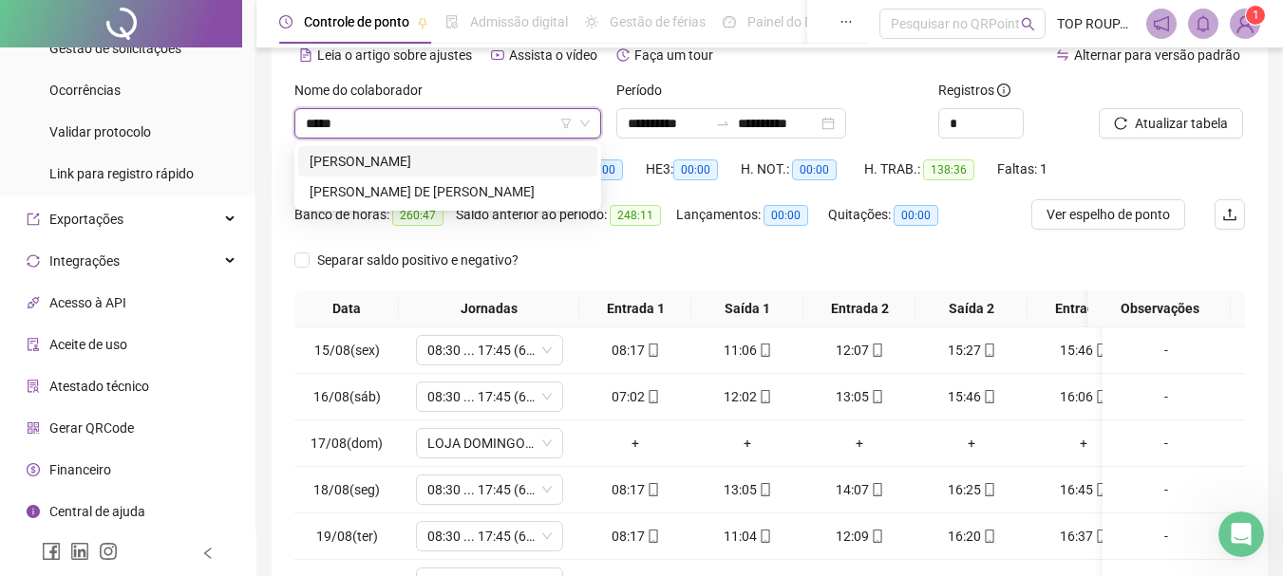
click at [363, 150] on div "[PERSON_NAME]" at bounding box center [447, 161] width 299 height 30
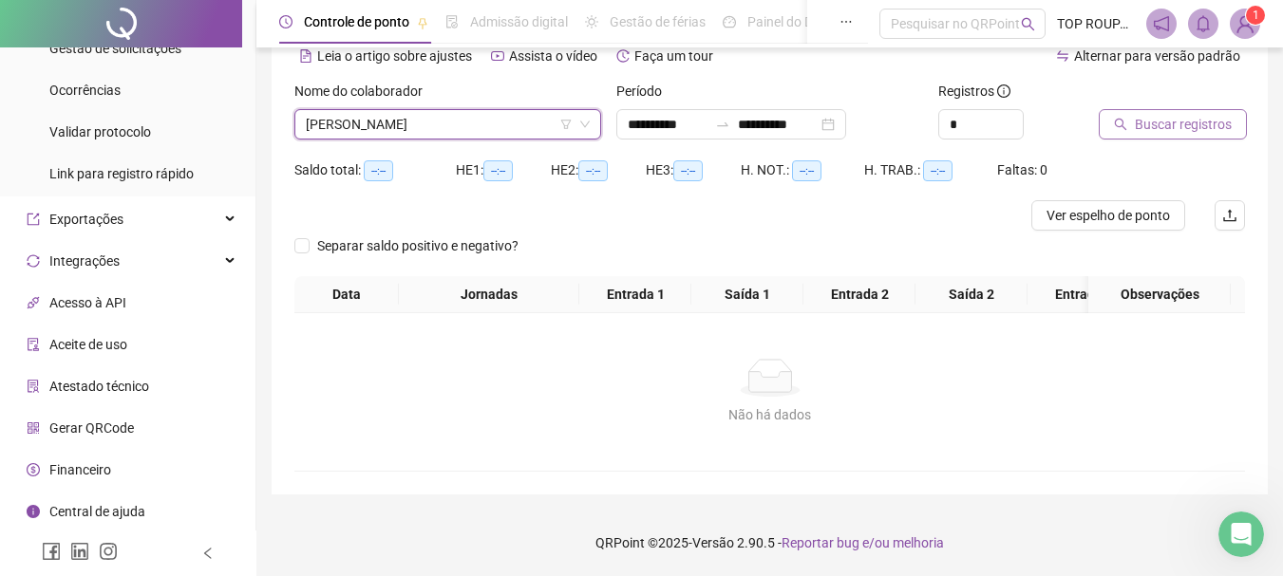
click at [1163, 112] on button "Buscar registros" at bounding box center [1172, 124] width 148 height 30
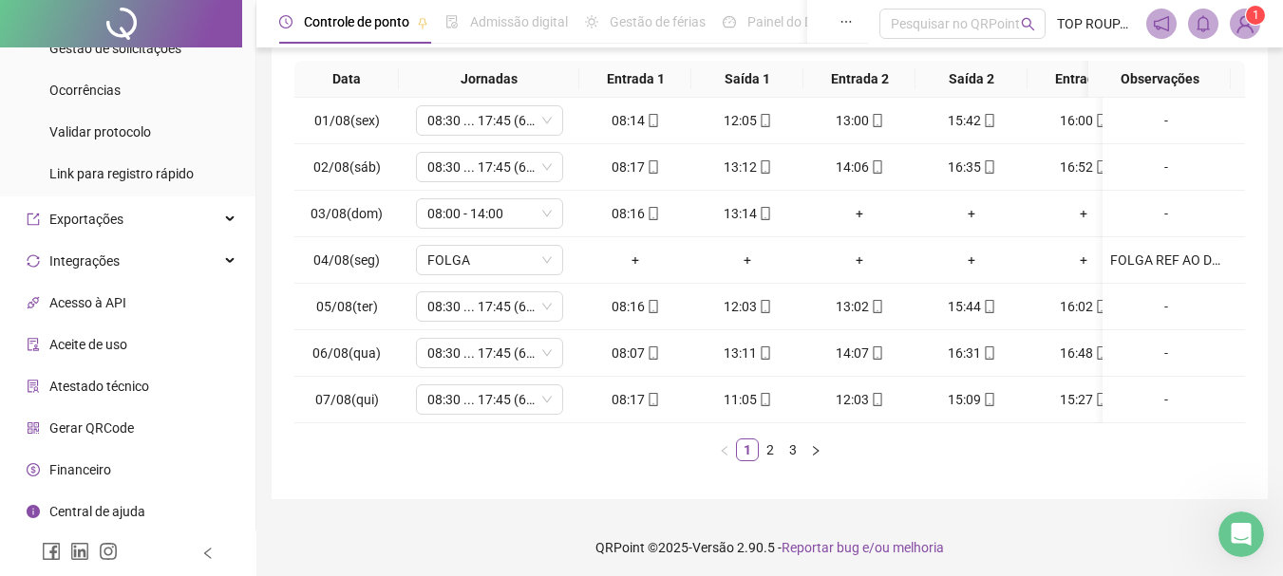
scroll to position [344, 0]
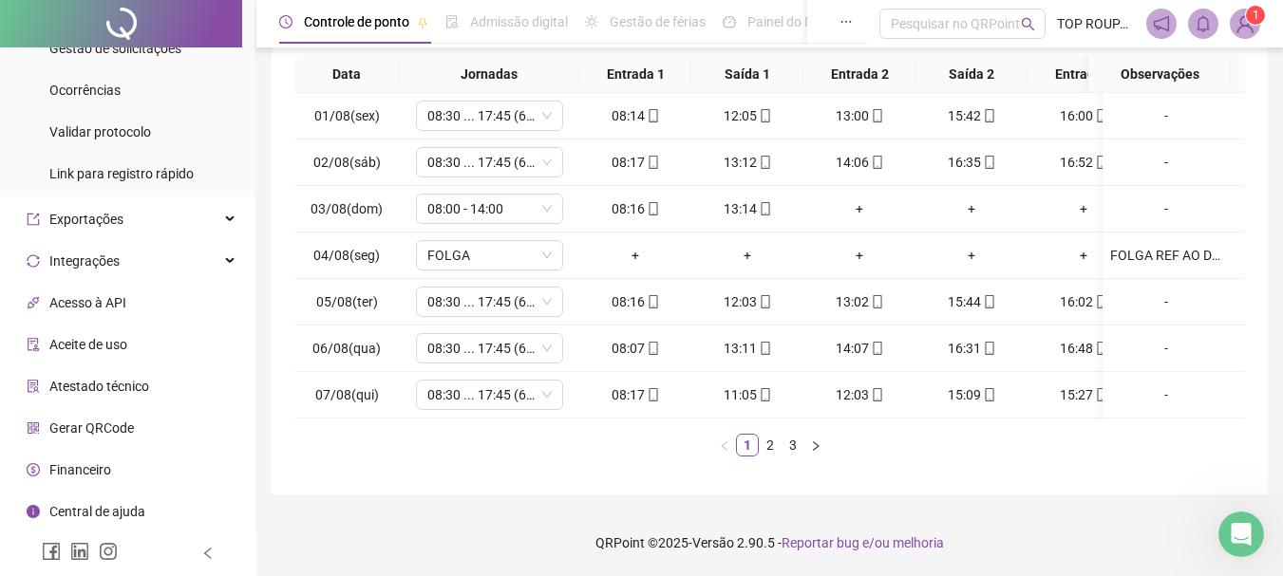
drag, startPoint x: 759, startPoint y: 421, endPoint x: 768, endPoint y: 416, distance: 9.8
click at [761, 420] on div "Data Jornadas Entrada 1 Saída 1 Entrada 2 Saída 2 Entrada 3 Saída 3 Observações…" at bounding box center [769, 256] width 950 height 401
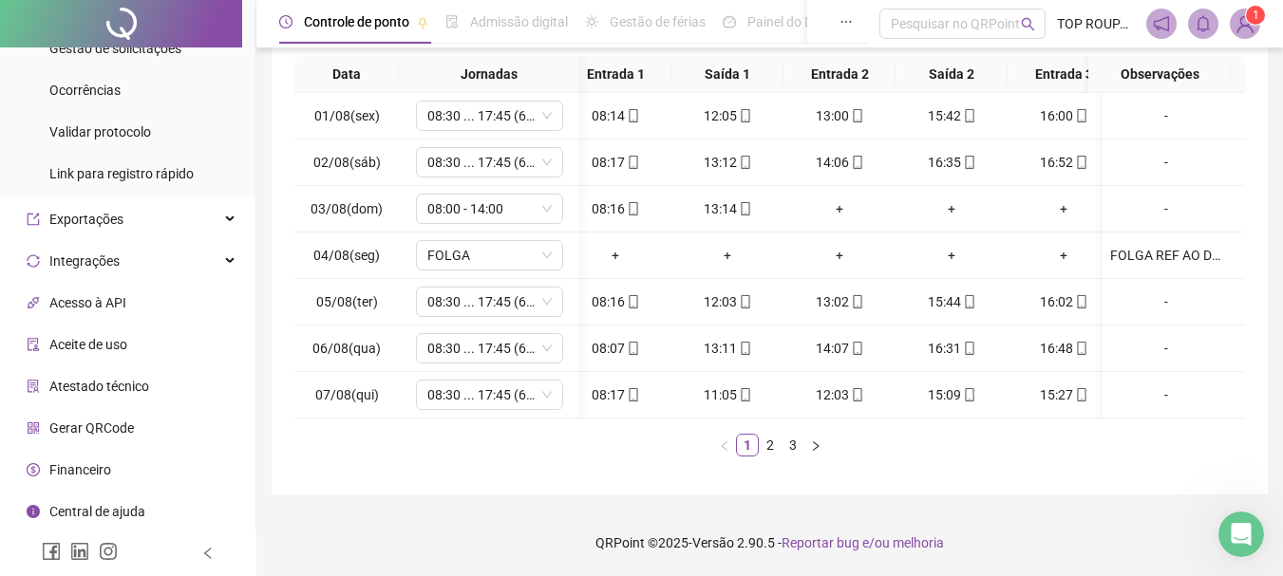
scroll to position [0, 163]
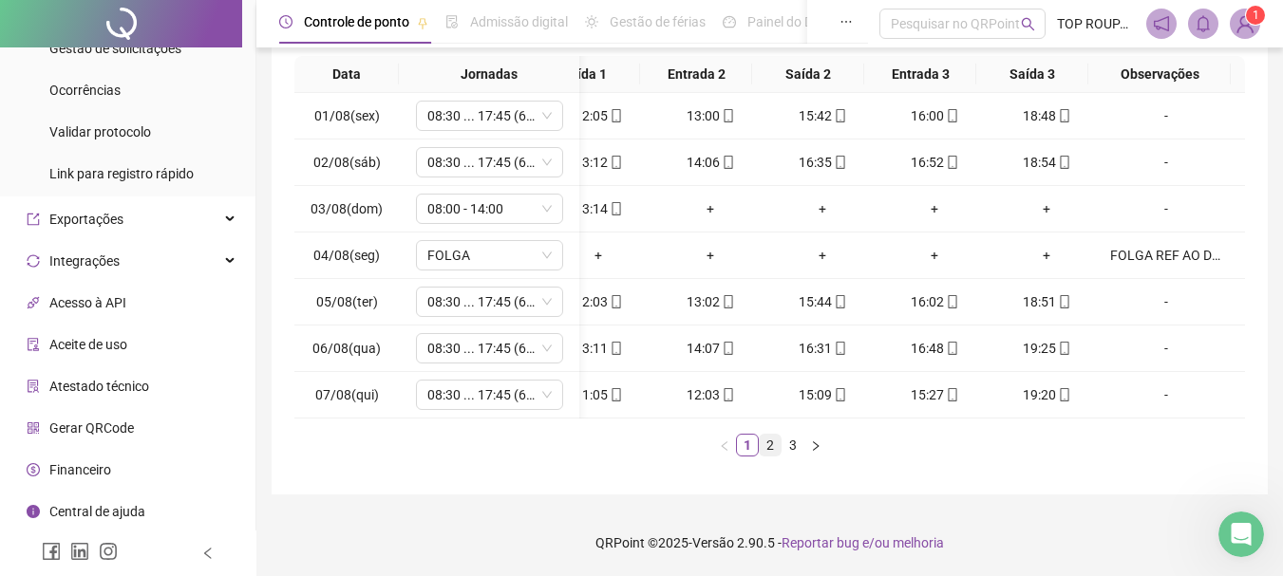
click at [773, 445] on link "2" at bounding box center [769, 445] width 21 height 21
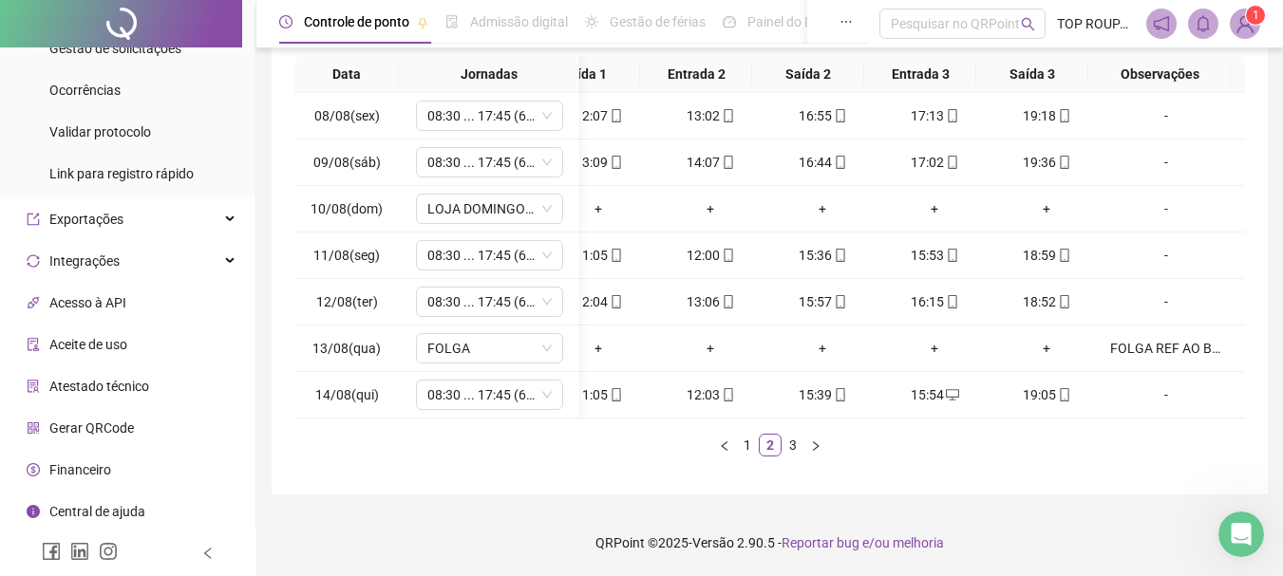
click at [799, 419] on div "Data Jornadas Entrada 1 Saída 1 Entrada 2 Saída 2 Entrada 3 Saída 3 Observações…" at bounding box center [769, 256] width 950 height 401
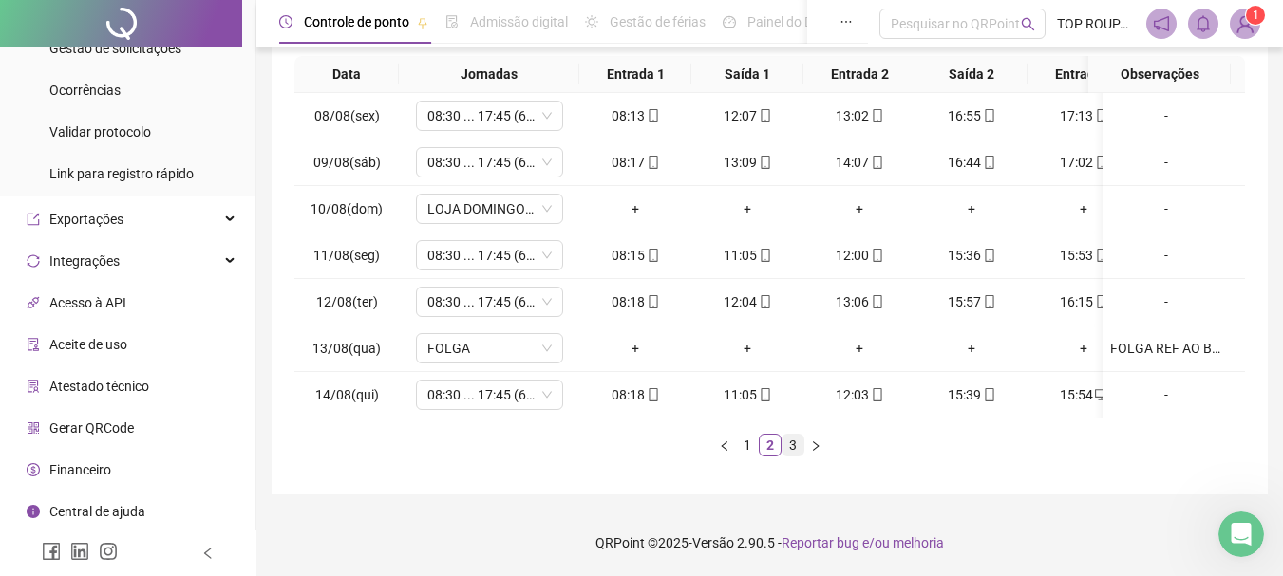
click at [797, 445] on link "3" at bounding box center [792, 445] width 21 height 21
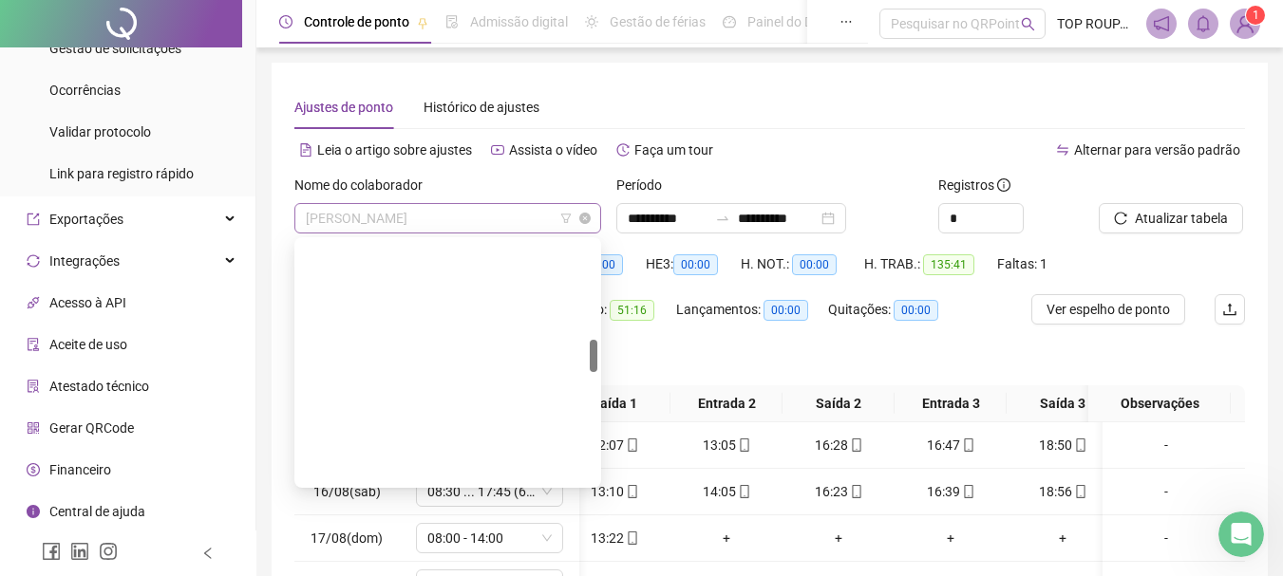
click at [456, 223] on span "[PERSON_NAME]" at bounding box center [448, 218] width 284 height 28
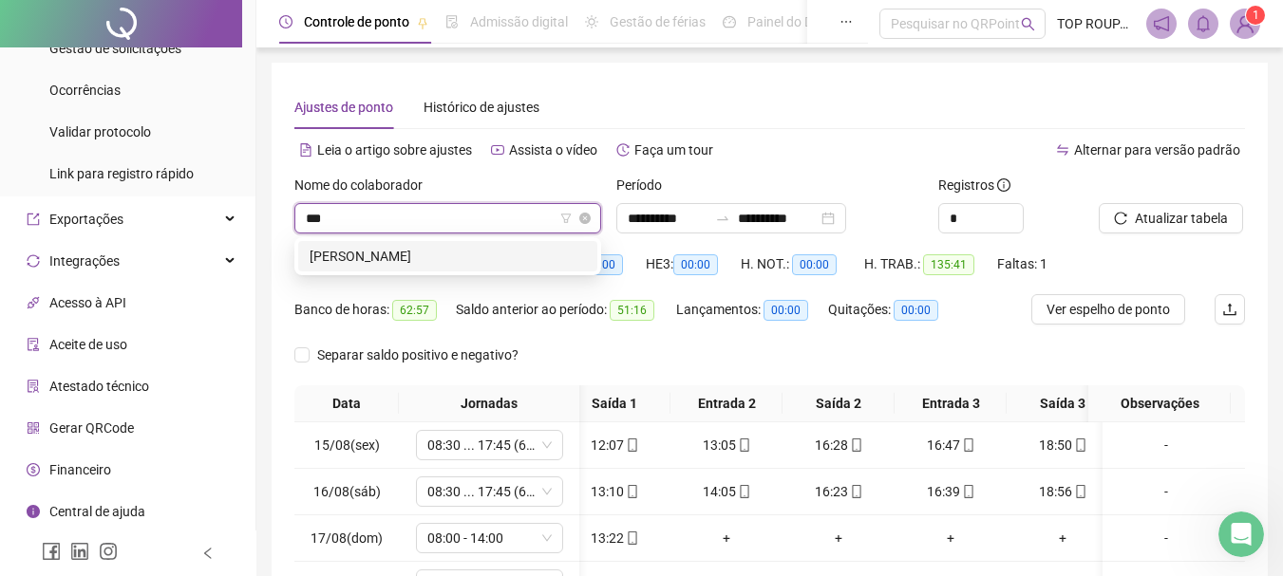
type input "****"
click at [418, 257] on div "[PERSON_NAME]" at bounding box center [447, 256] width 276 height 21
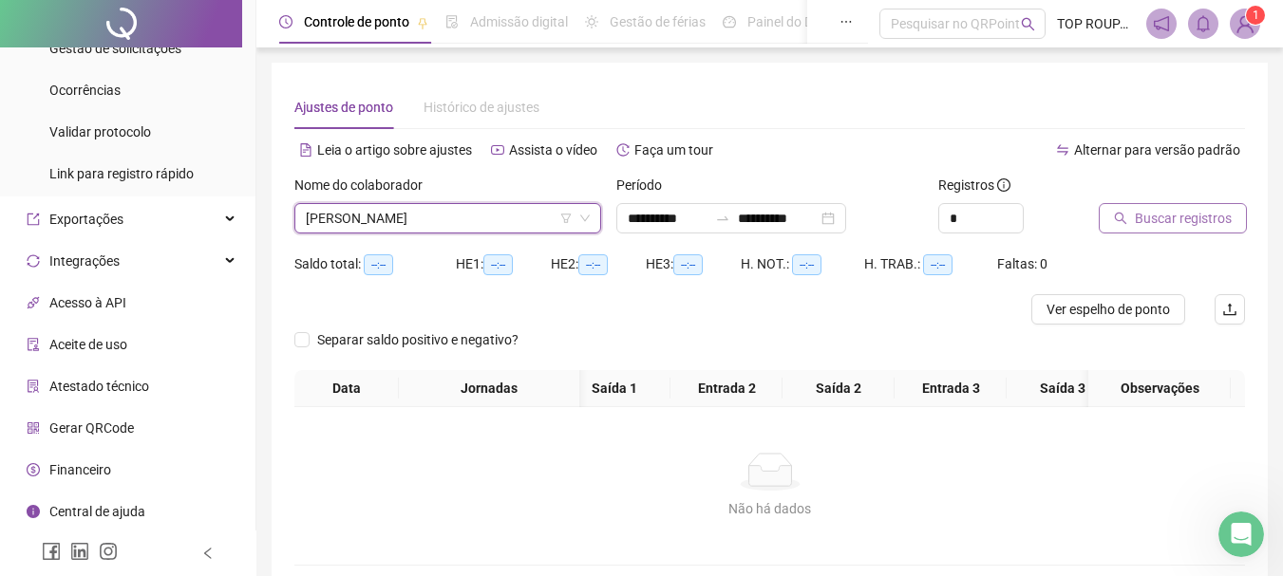
click at [1184, 210] on span "Buscar registros" at bounding box center [1182, 218] width 97 height 21
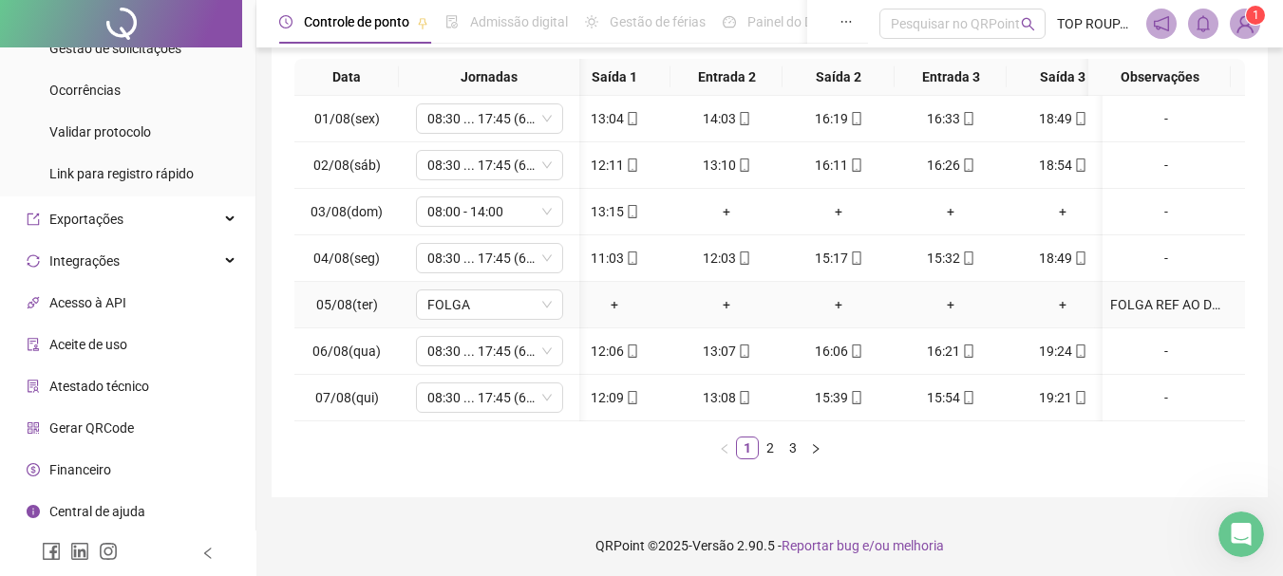
scroll to position [344, 0]
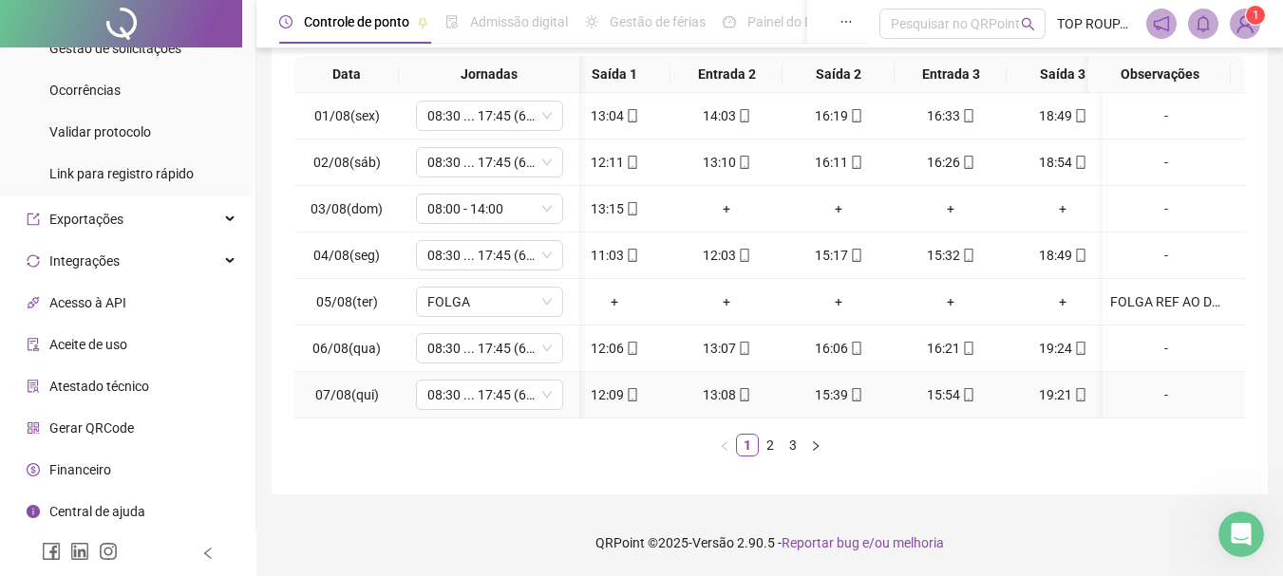
click at [770, 401] on td "13:08" at bounding box center [726, 395] width 112 height 47
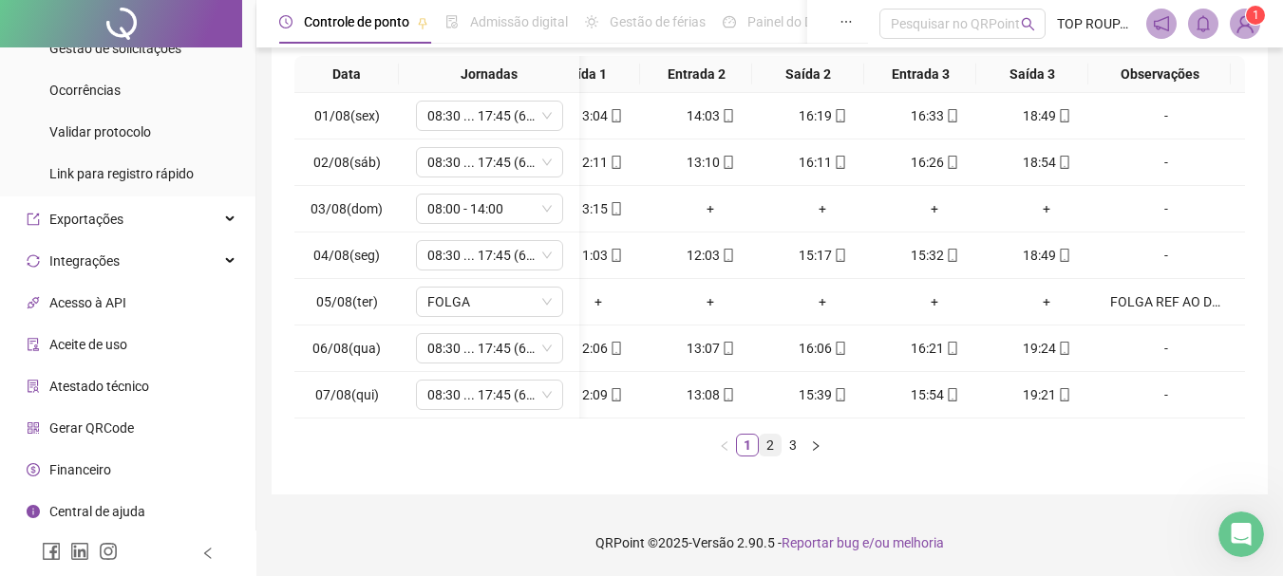
click at [775, 449] on link "2" at bounding box center [769, 445] width 21 height 21
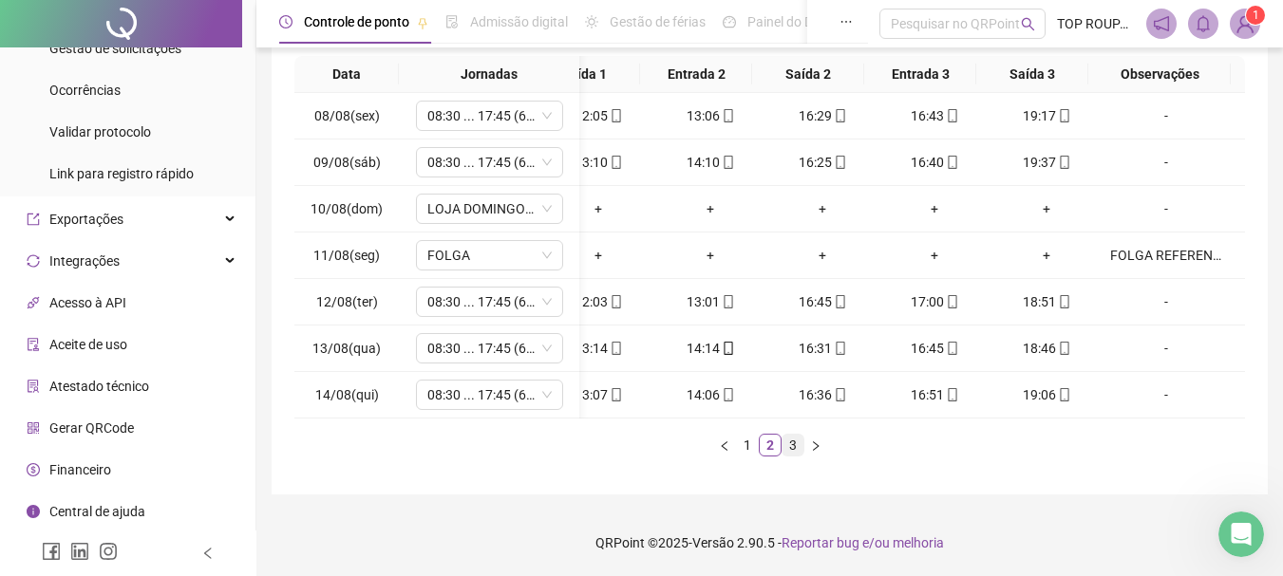
click at [796, 451] on link "3" at bounding box center [792, 445] width 21 height 21
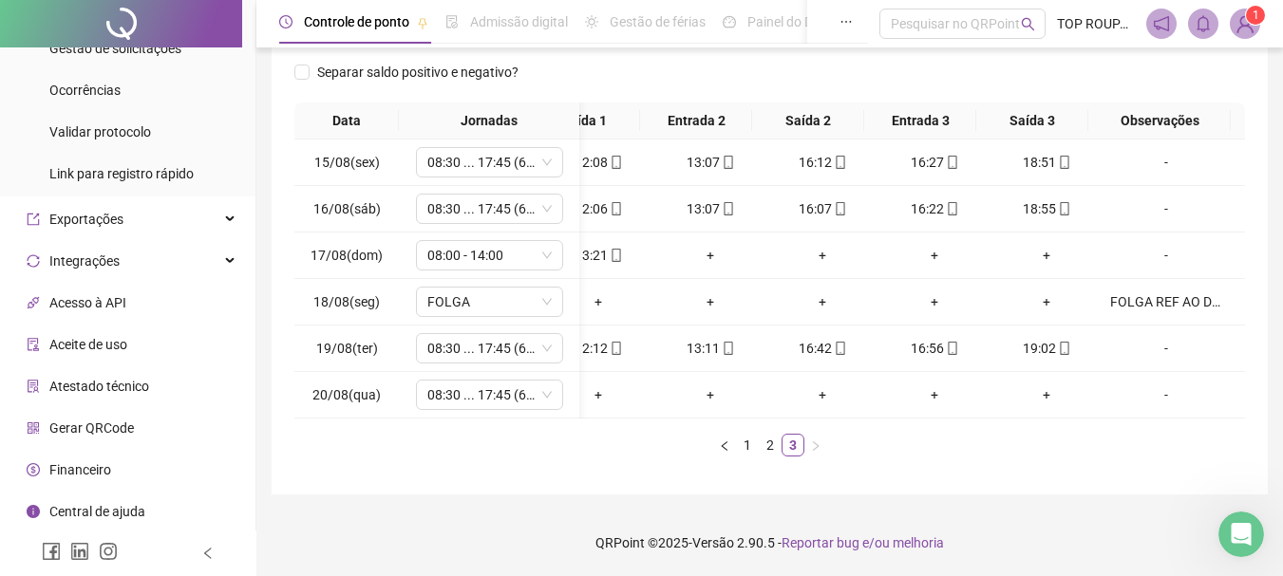
scroll to position [0, 83]
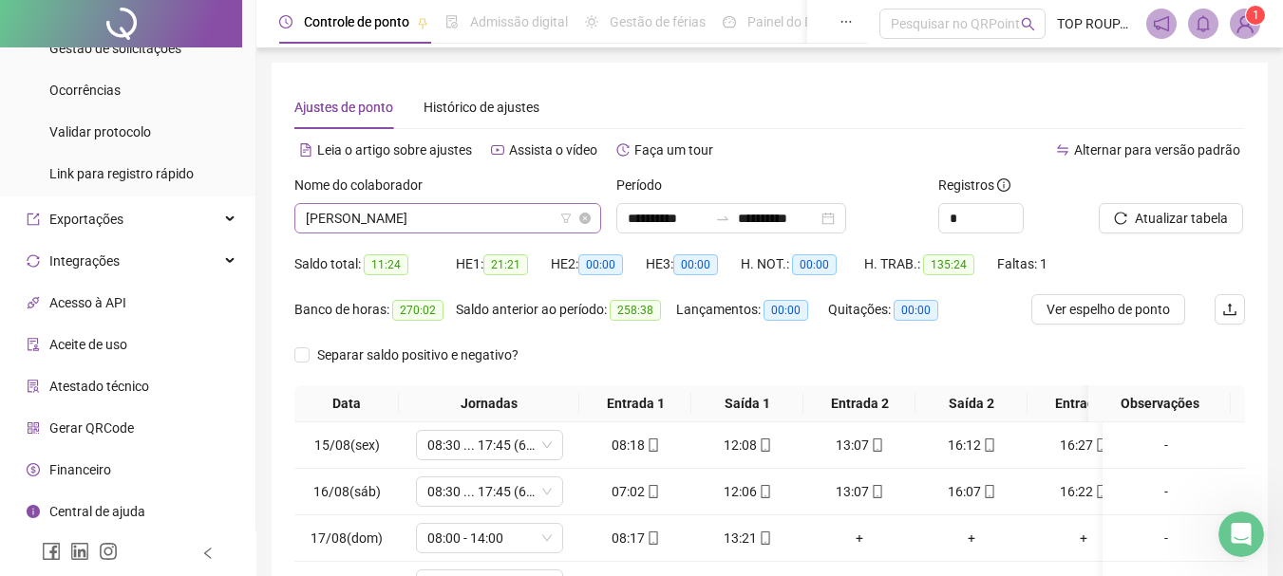
click at [471, 218] on span "[PERSON_NAME]" at bounding box center [448, 218] width 284 height 28
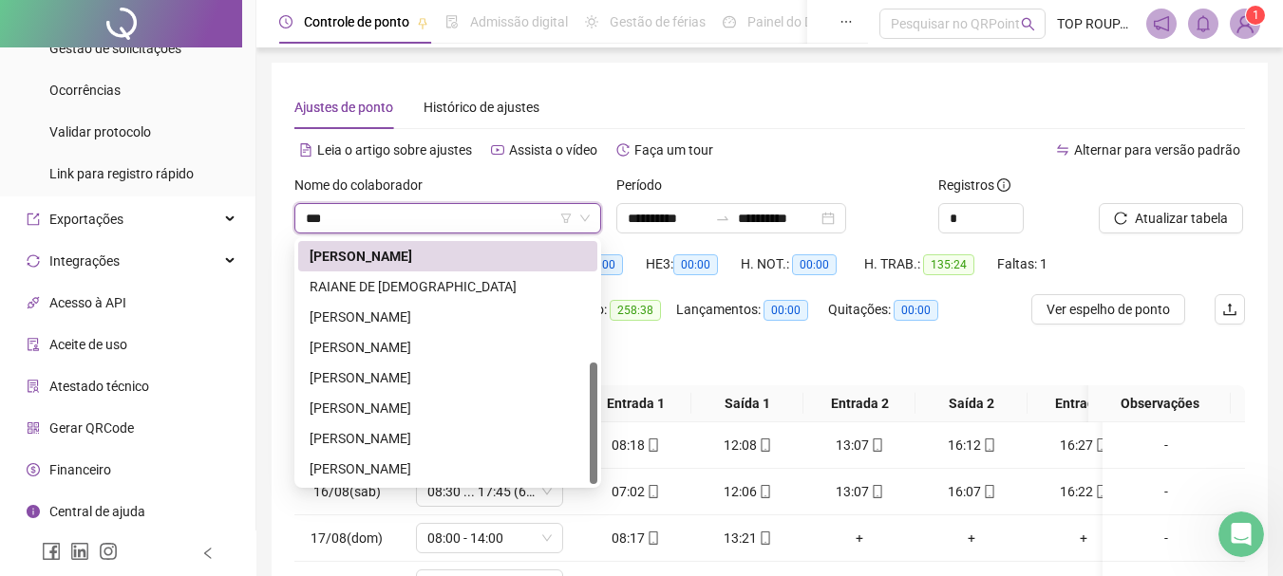
type input "****"
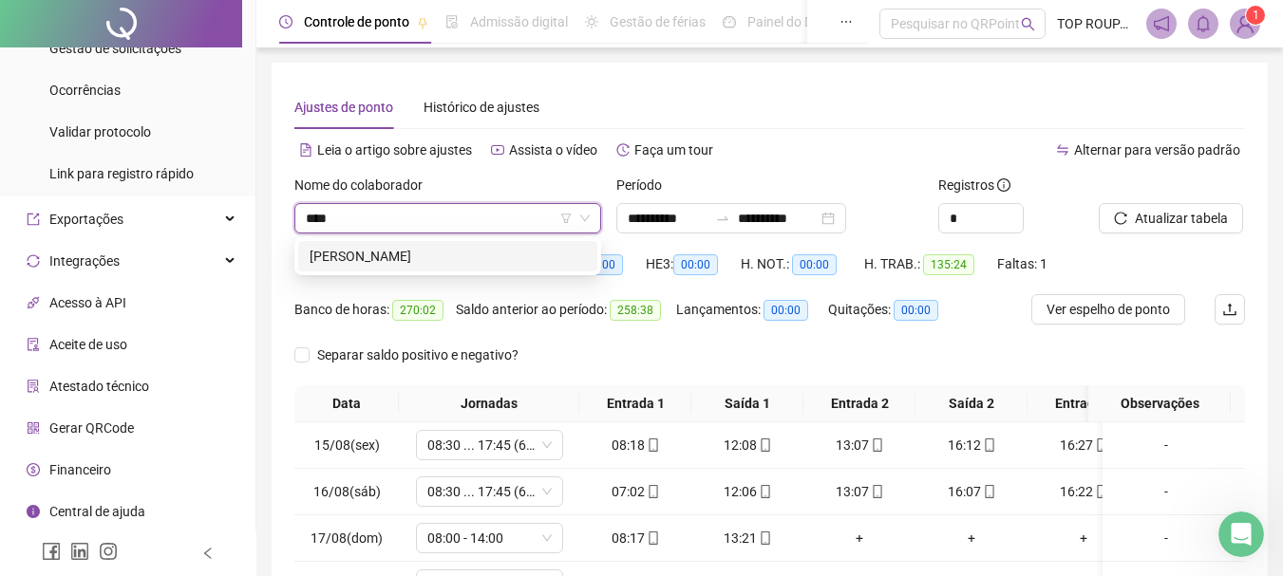
click at [511, 261] on div "[PERSON_NAME]" at bounding box center [447, 256] width 276 height 21
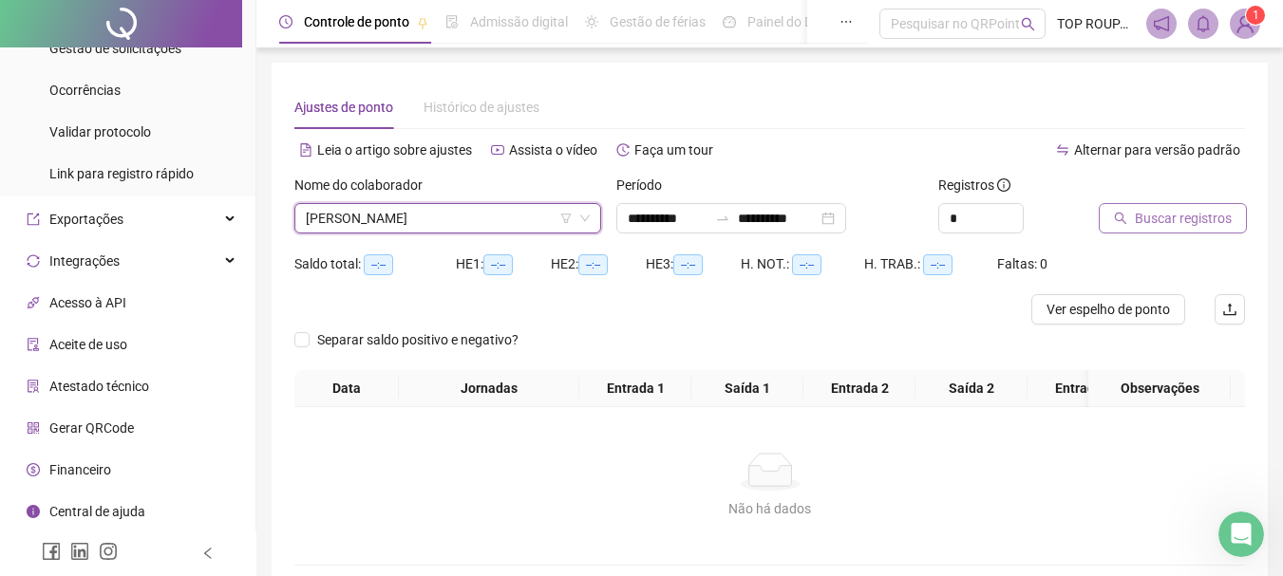
click at [1211, 216] on span "Buscar registros" at bounding box center [1182, 218] width 97 height 21
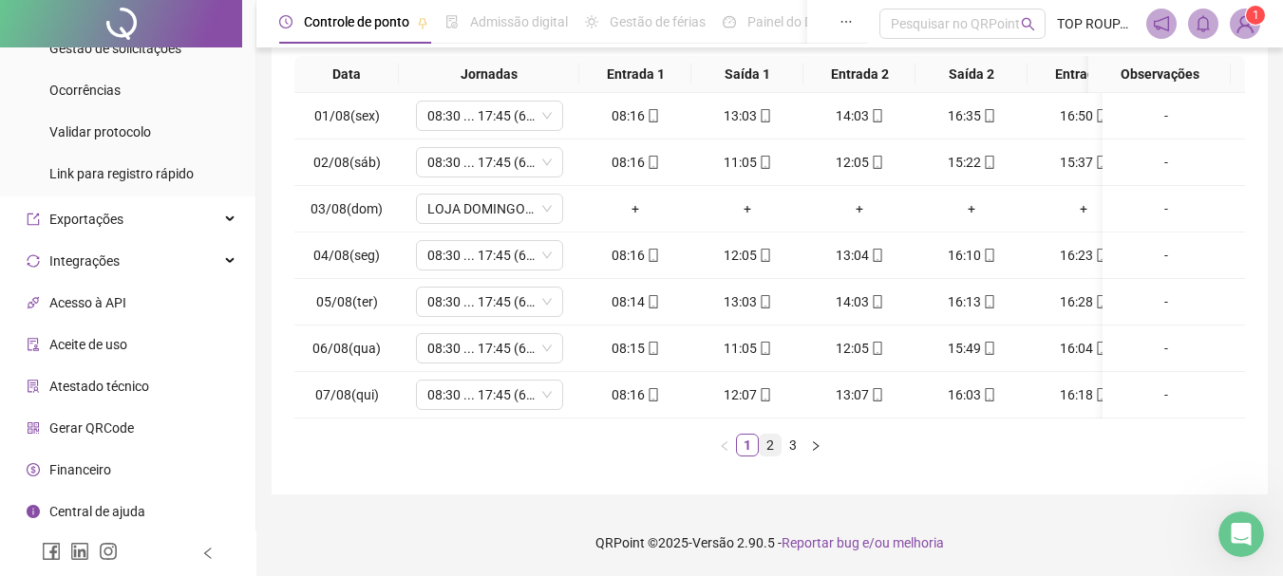
click at [774, 450] on link "2" at bounding box center [769, 445] width 21 height 21
click at [793, 445] on link "3" at bounding box center [792, 445] width 21 height 21
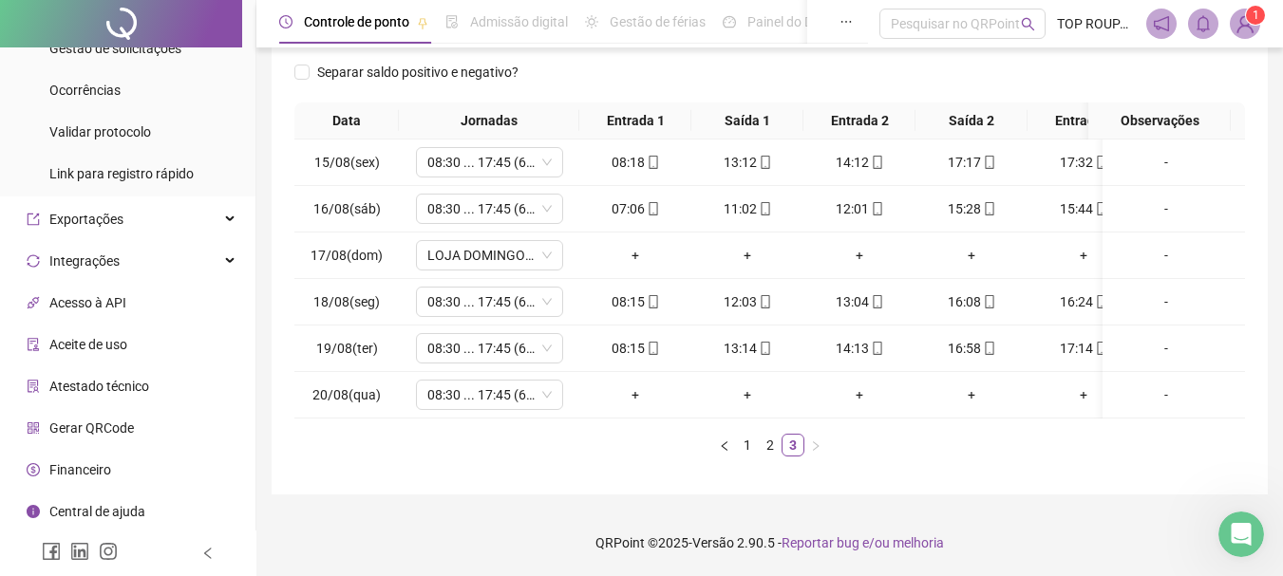
click at [574, 453] on ul "1 2 3" at bounding box center [769, 445] width 950 height 23
click at [493, 386] on span "08:30 ... 17:45 (6 HORAS)" at bounding box center [489, 395] width 124 height 28
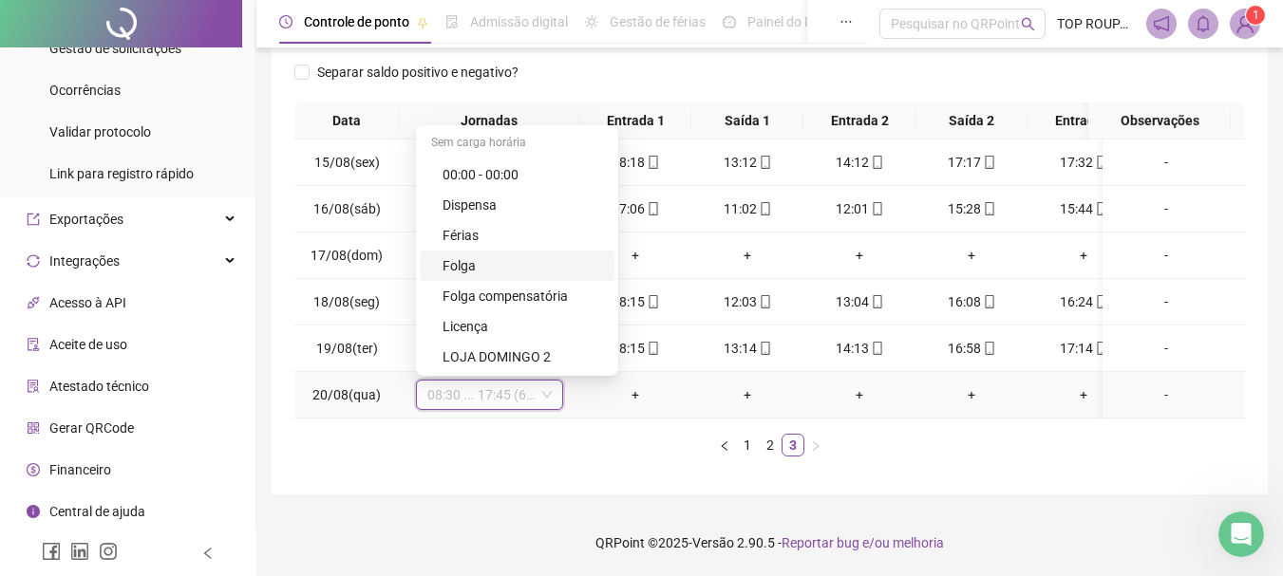
click at [495, 255] on div "Folga" at bounding box center [522, 265] width 160 height 21
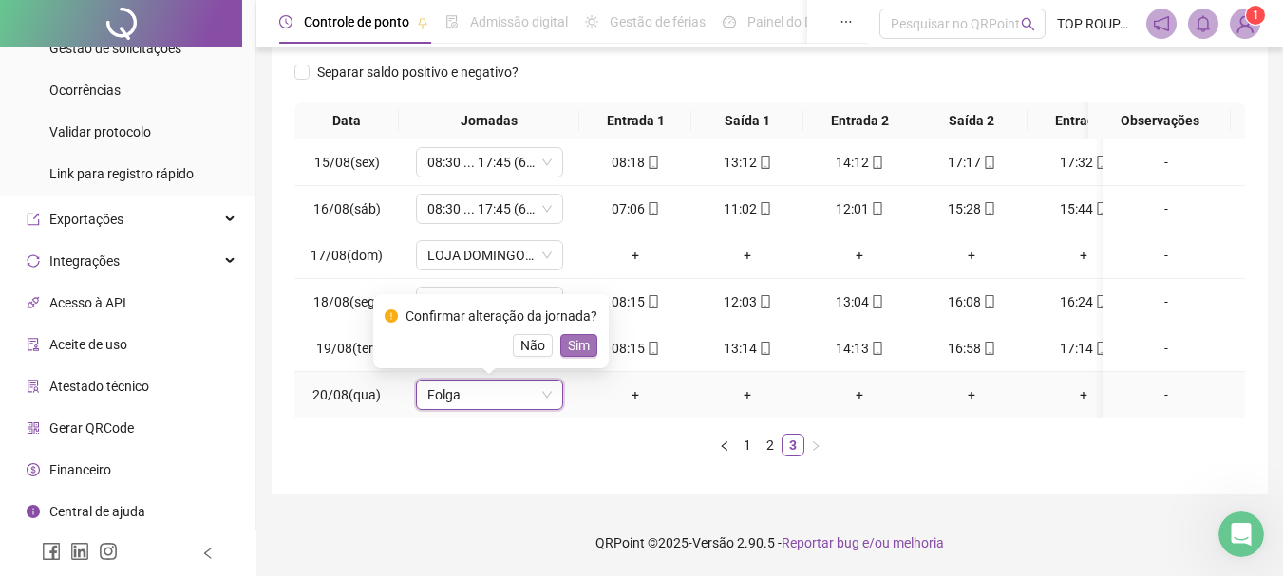
click at [573, 335] on span "Sim" at bounding box center [579, 345] width 22 height 21
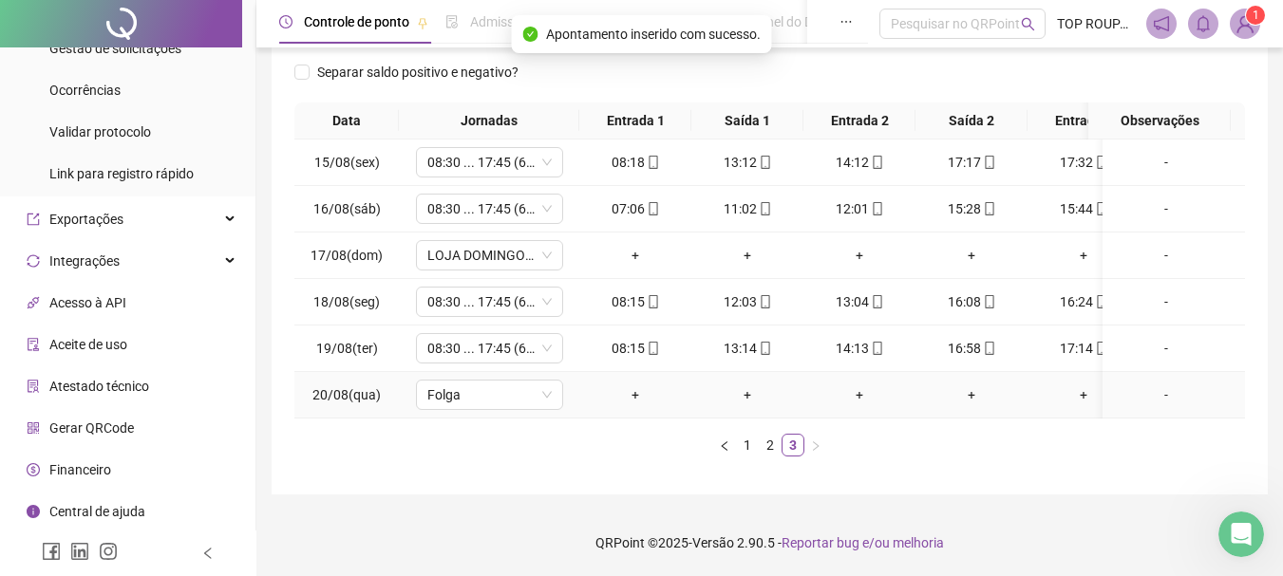
click at [1151, 384] on div "-" at bounding box center [1166, 394] width 112 height 21
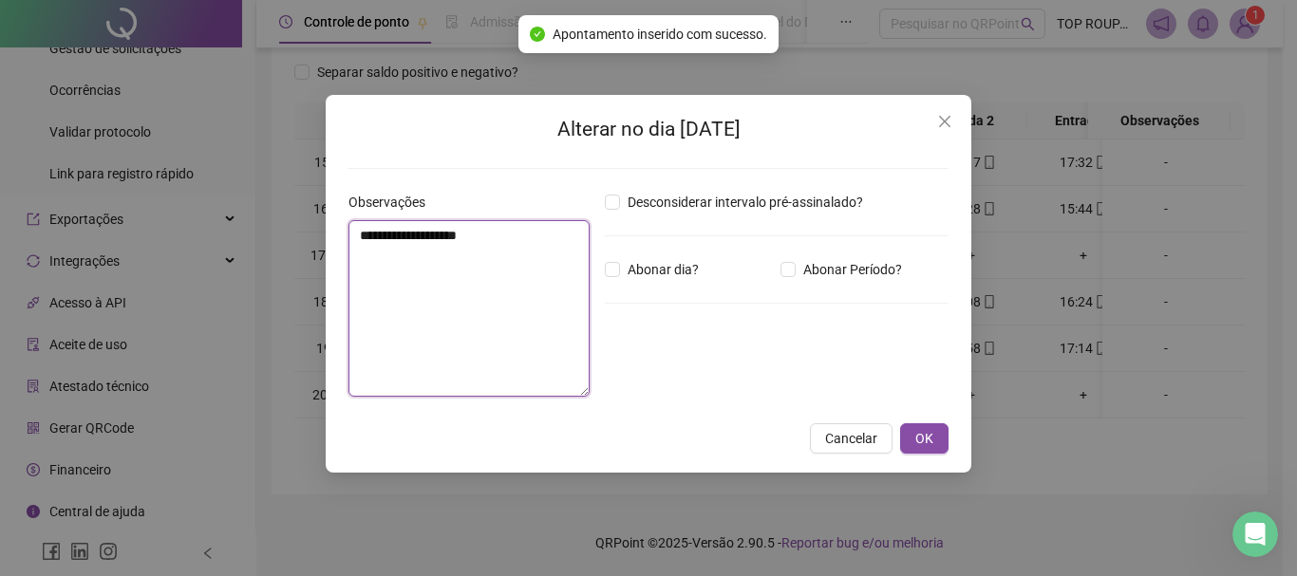
click at [513, 302] on textarea "**********" at bounding box center [468, 308] width 241 height 177
type textarea "*"
type textarea "**********"
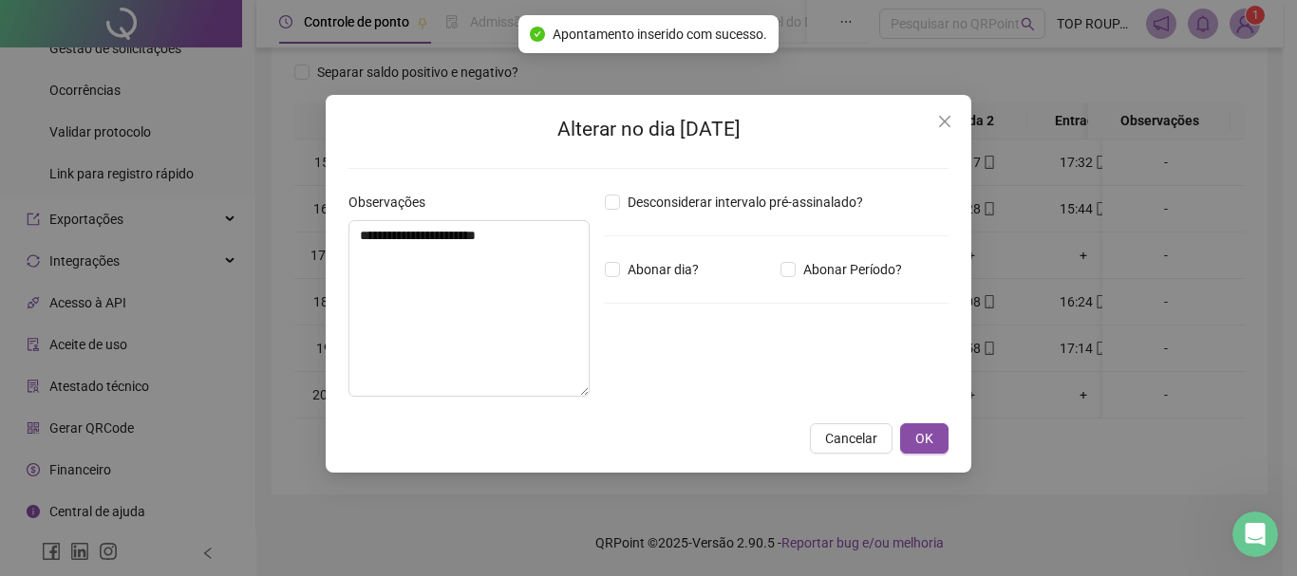
click at [931, 422] on div "**********" at bounding box center [649, 284] width 646 height 378
click at [934, 426] on button "OK" at bounding box center [924, 438] width 48 height 30
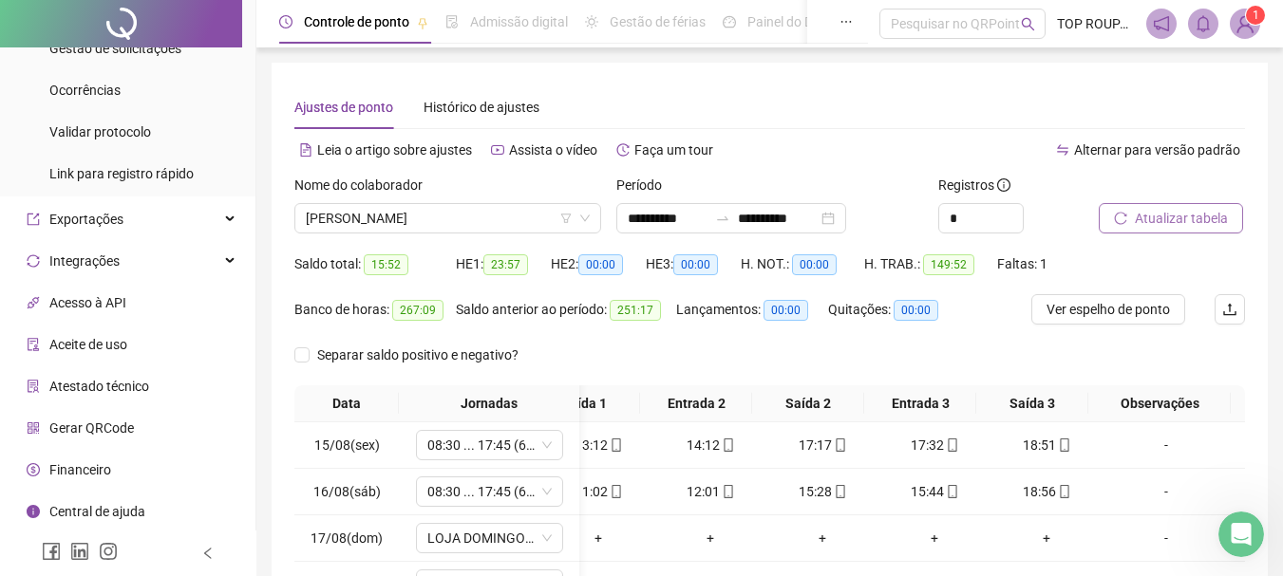
click at [1161, 228] on span "Atualizar tabela" at bounding box center [1180, 218] width 93 height 21
click at [385, 214] on span "[PERSON_NAME]" at bounding box center [448, 218] width 284 height 28
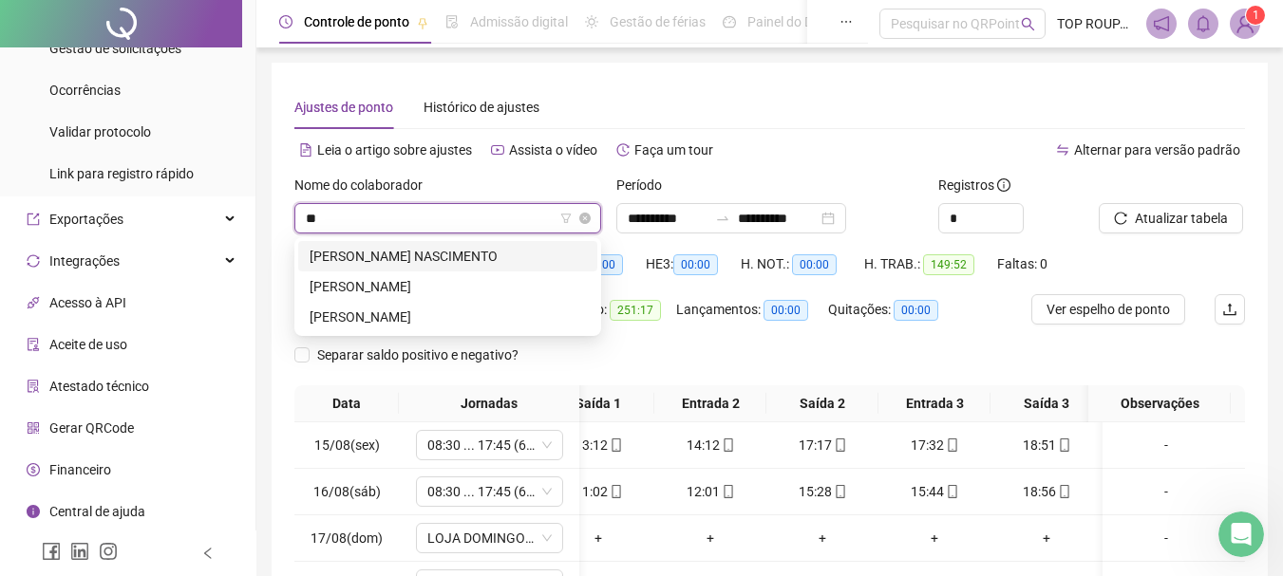
type input "***"
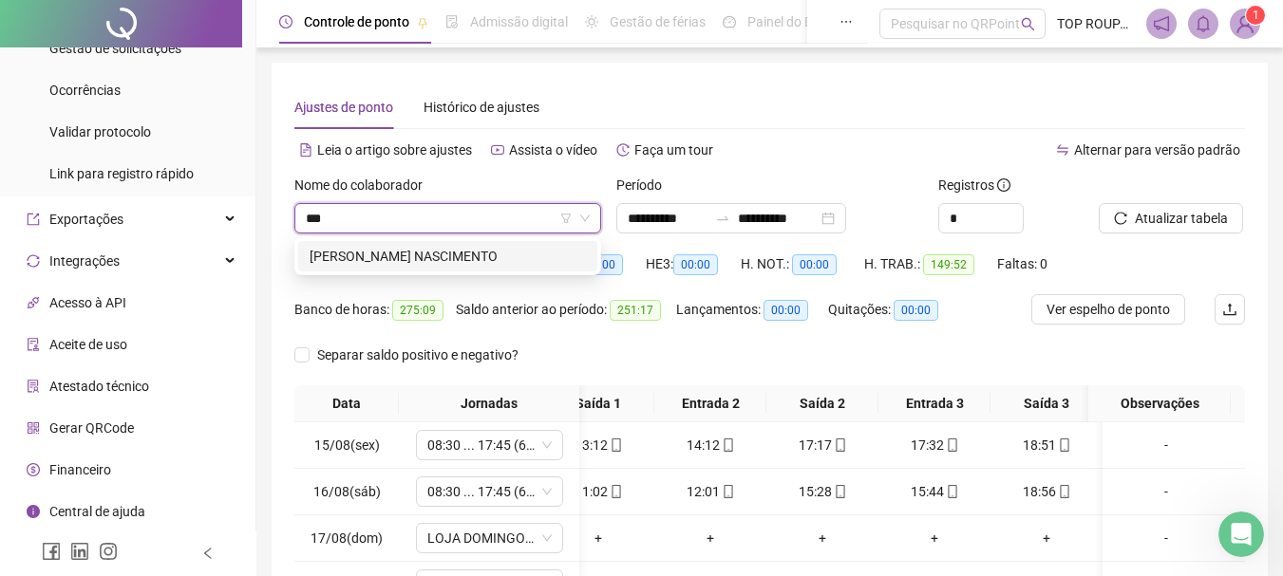
click at [401, 256] on div "[PERSON_NAME] NASCIMENTO" at bounding box center [447, 256] width 276 height 21
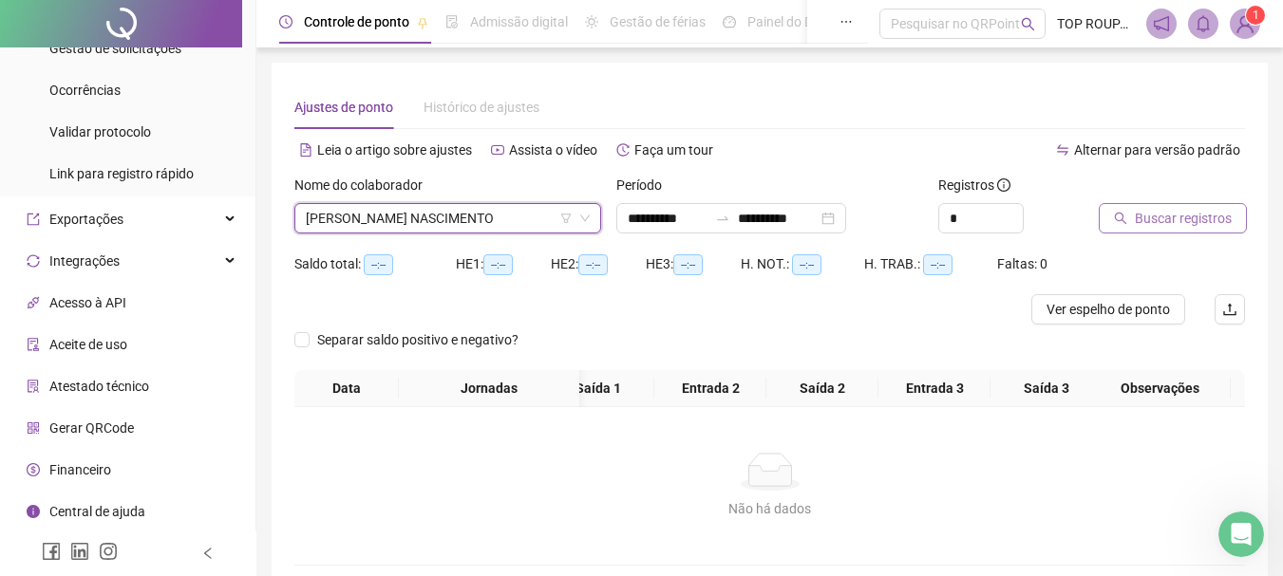
click at [1147, 225] on span "Buscar registros" at bounding box center [1182, 218] width 97 height 21
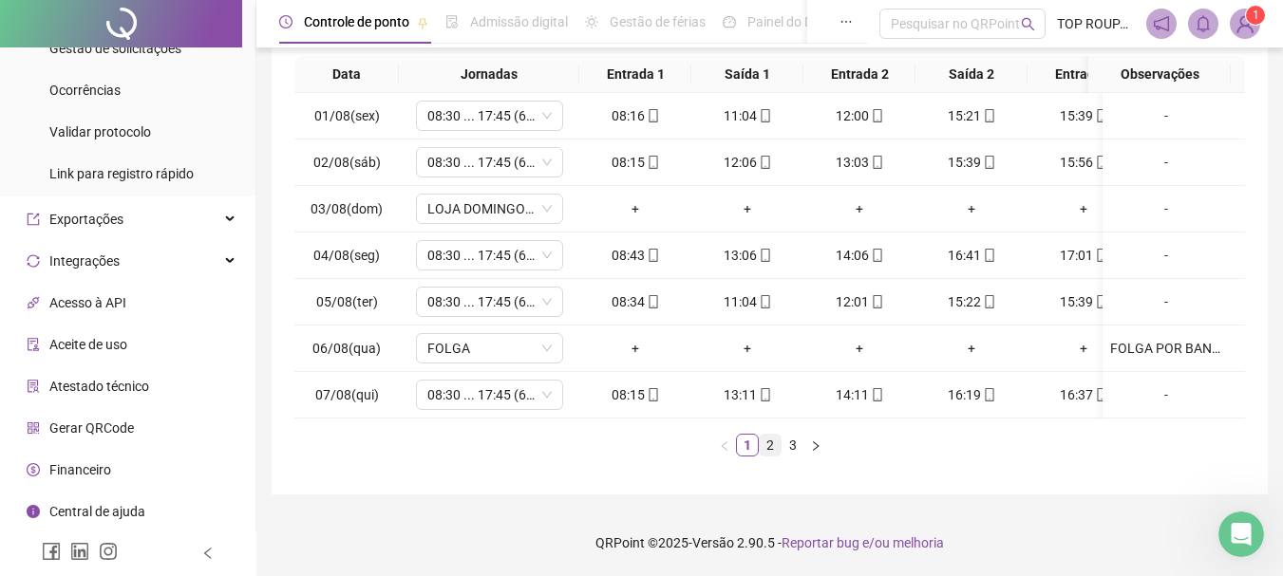
click at [771, 444] on link "2" at bounding box center [769, 445] width 21 height 21
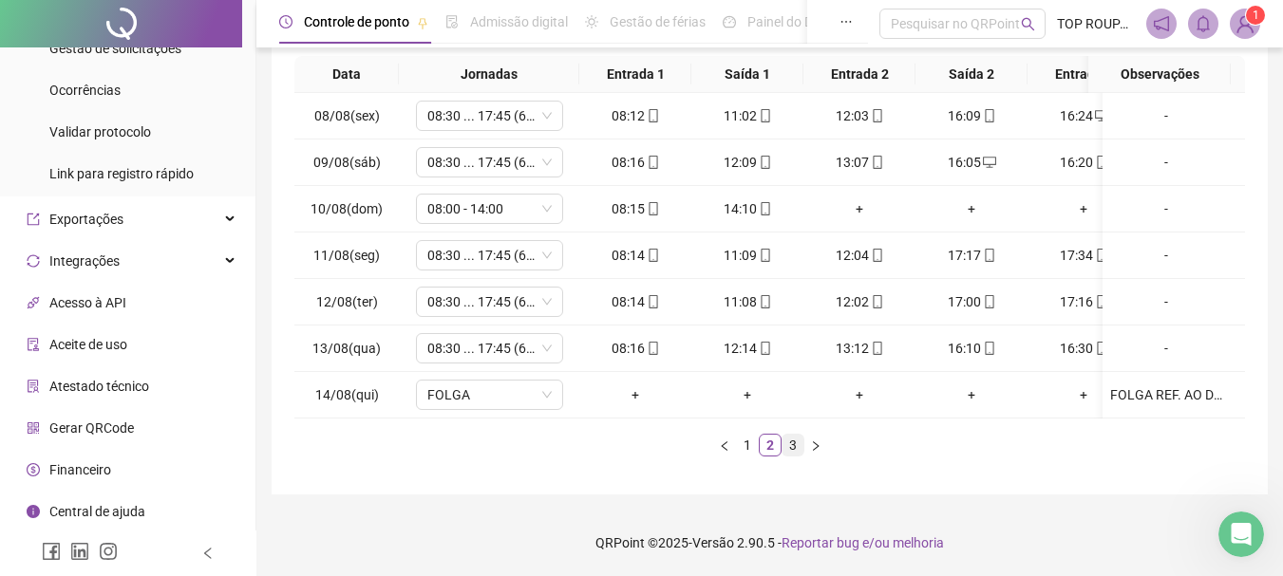
click at [803, 452] on li "3" at bounding box center [792, 445] width 23 height 23
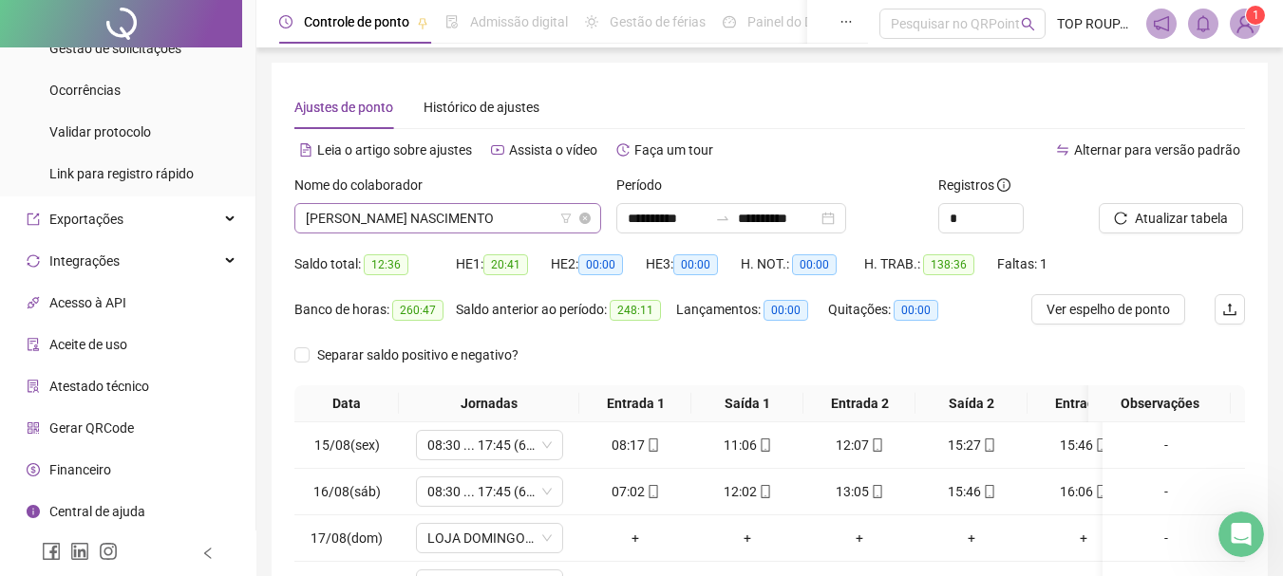
click at [365, 218] on span "[PERSON_NAME] NASCIMENTO" at bounding box center [448, 218] width 284 height 28
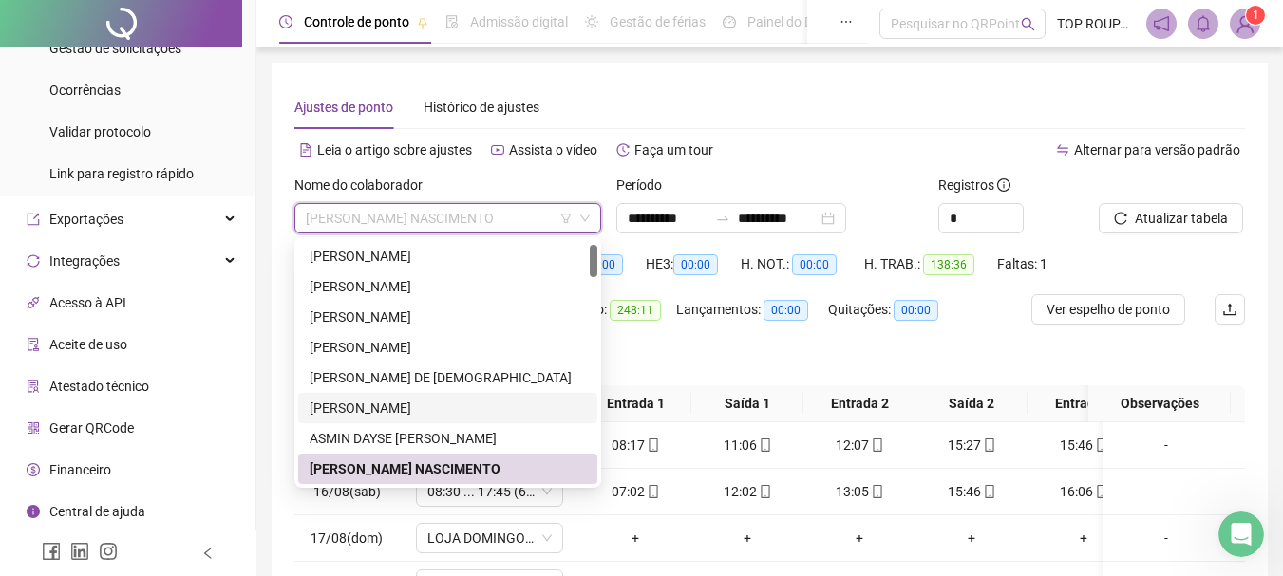
click at [418, 411] on div "[PERSON_NAME]" at bounding box center [447, 408] width 276 height 21
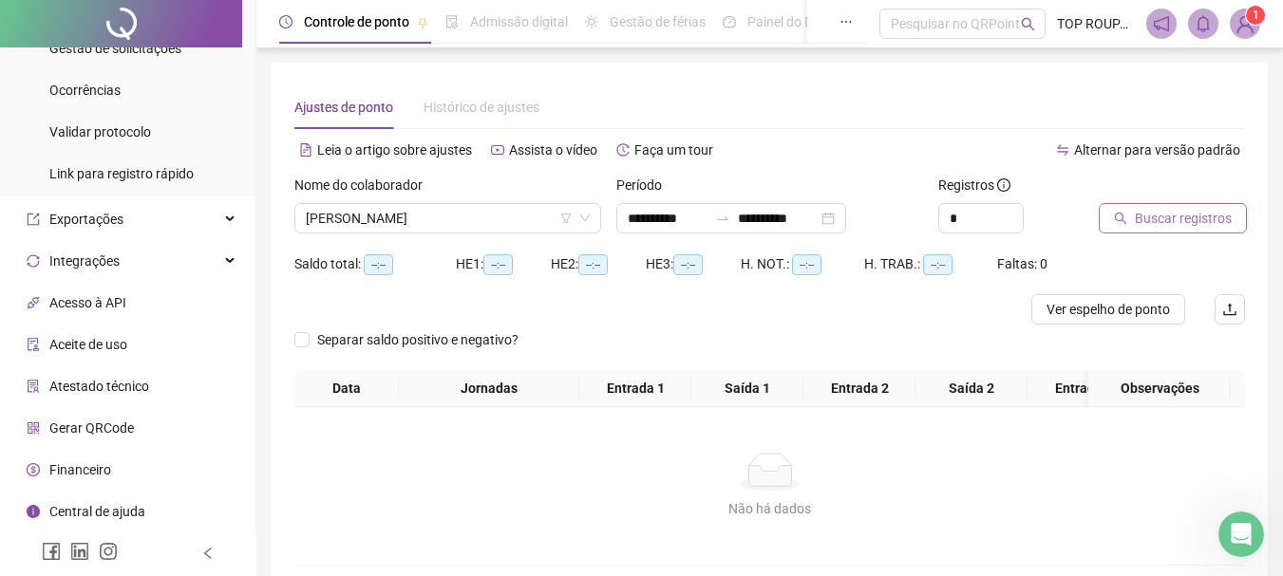
click at [1209, 216] on span "Buscar registros" at bounding box center [1182, 218] width 97 height 21
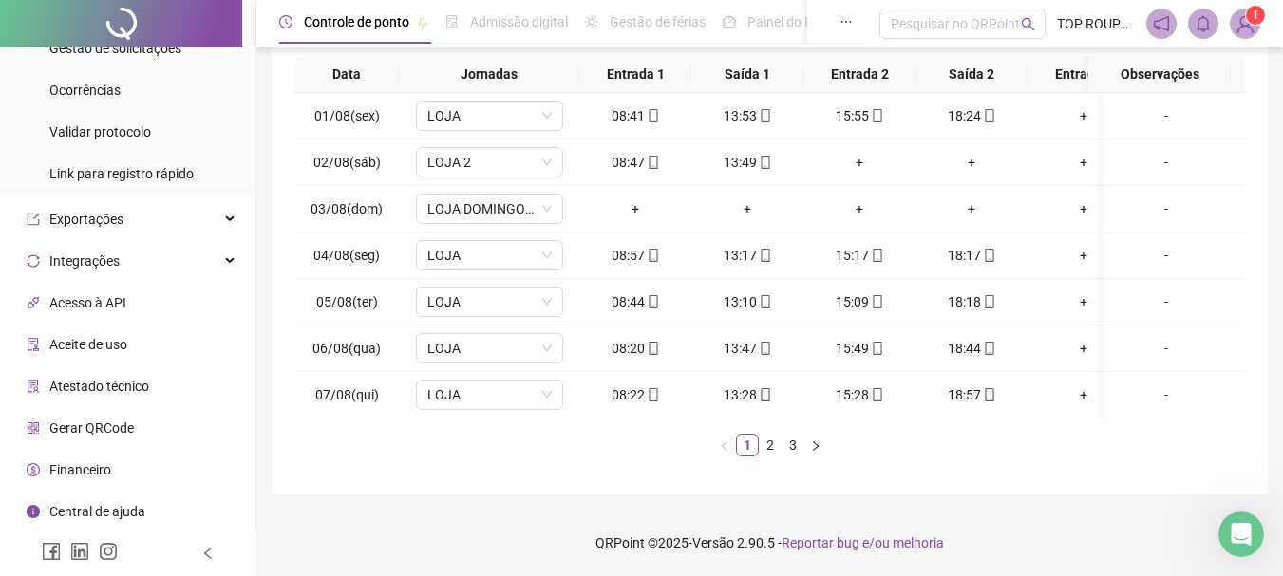
scroll to position [328, 0]
click at [773, 449] on link "2" at bounding box center [769, 445] width 21 height 21
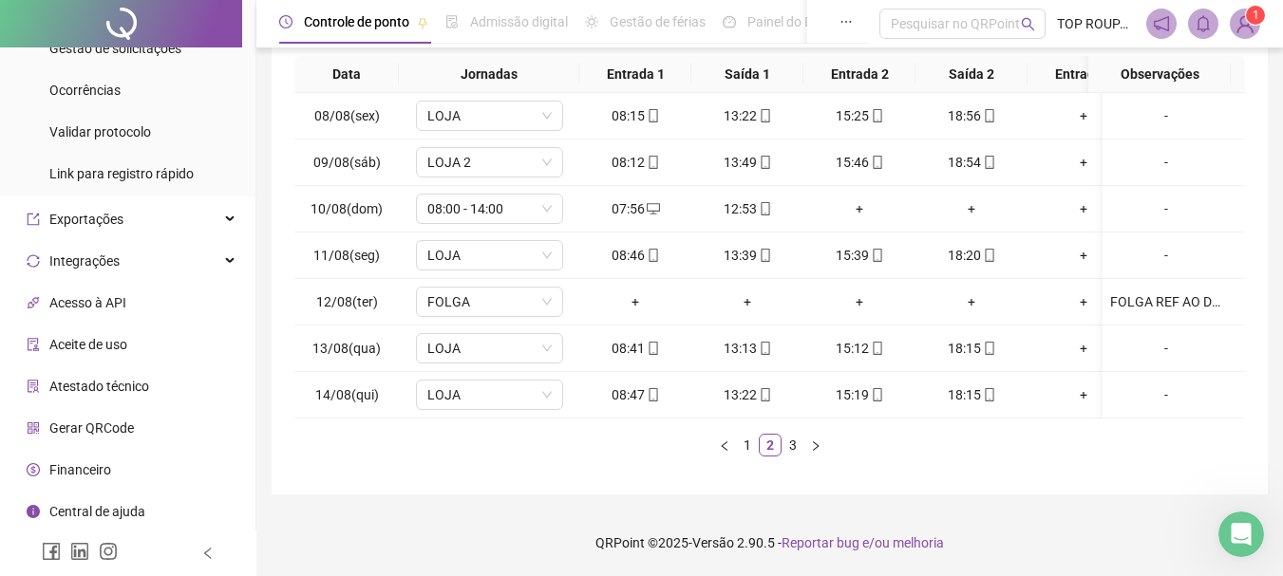
scroll to position [0, 49]
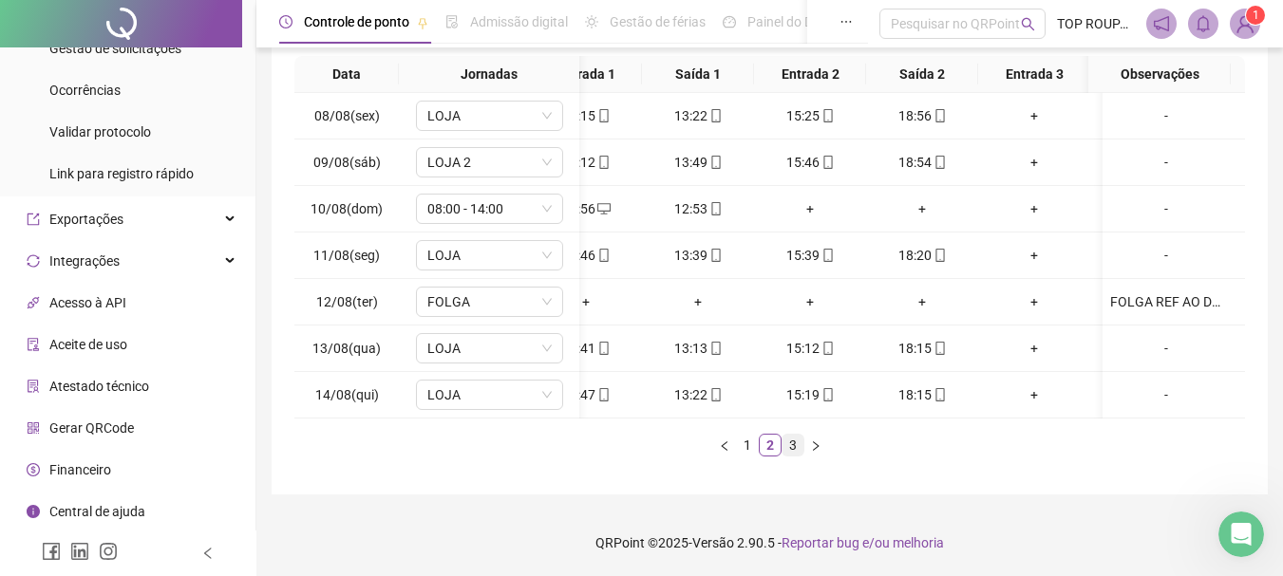
click at [789, 441] on link "3" at bounding box center [792, 445] width 21 height 21
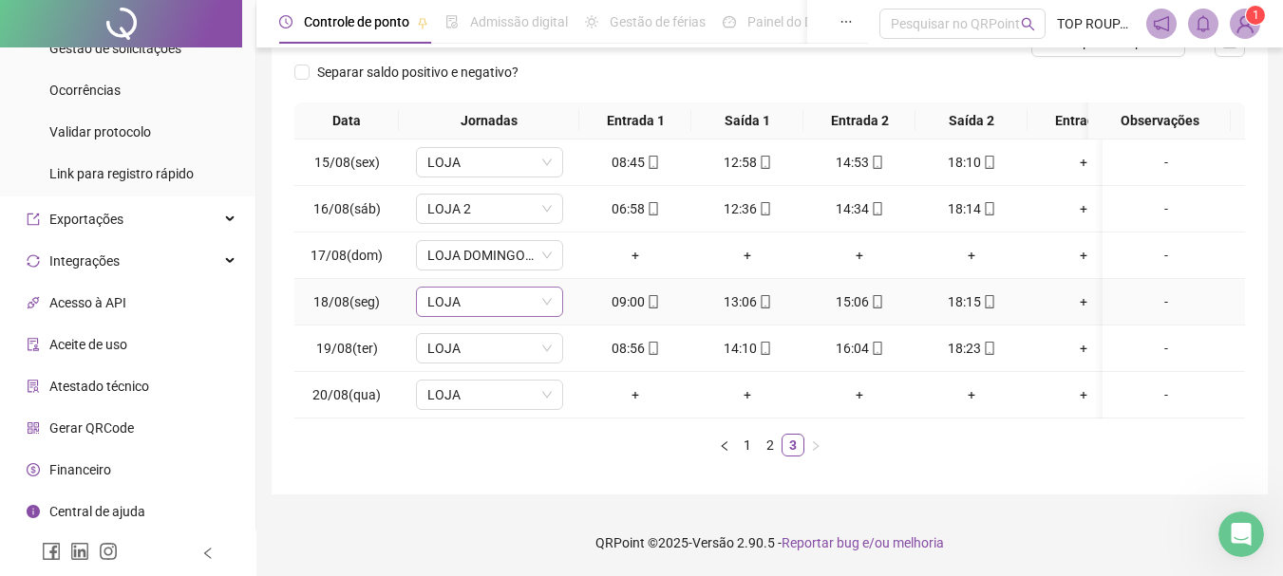
scroll to position [282, 0]
click at [478, 381] on span "LOJA" at bounding box center [489, 395] width 124 height 28
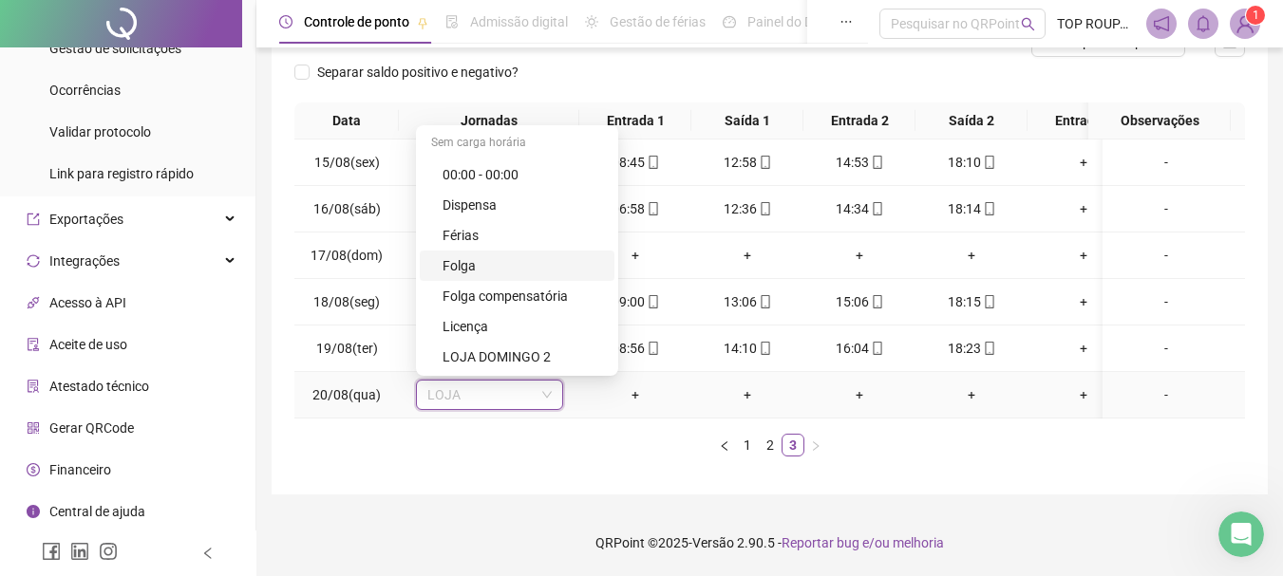
click at [465, 259] on div "Folga" at bounding box center [522, 265] width 160 height 21
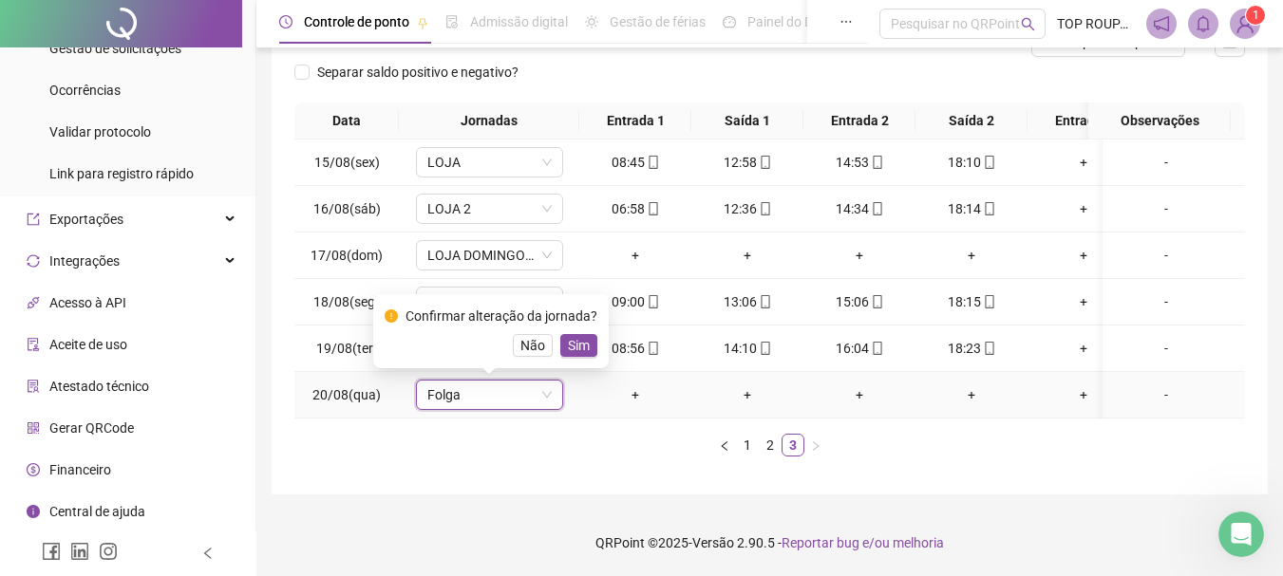
click at [575, 335] on span "Sim" at bounding box center [579, 345] width 22 height 21
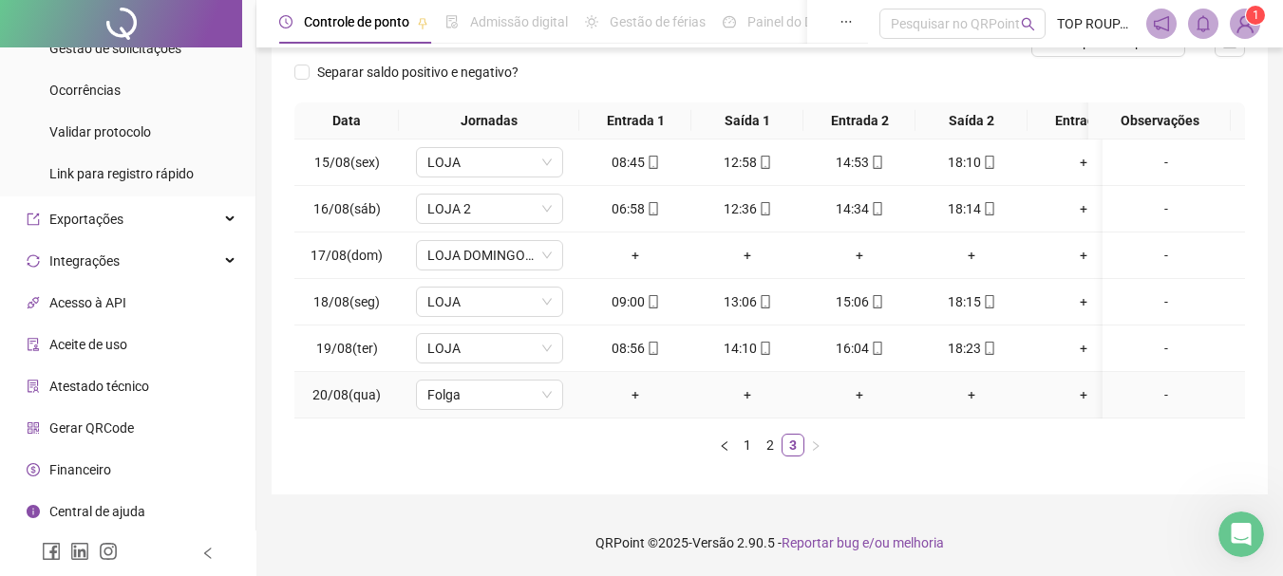
click at [1160, 384] on div "-" at bounding box center [1166, 394] width 112 height 21
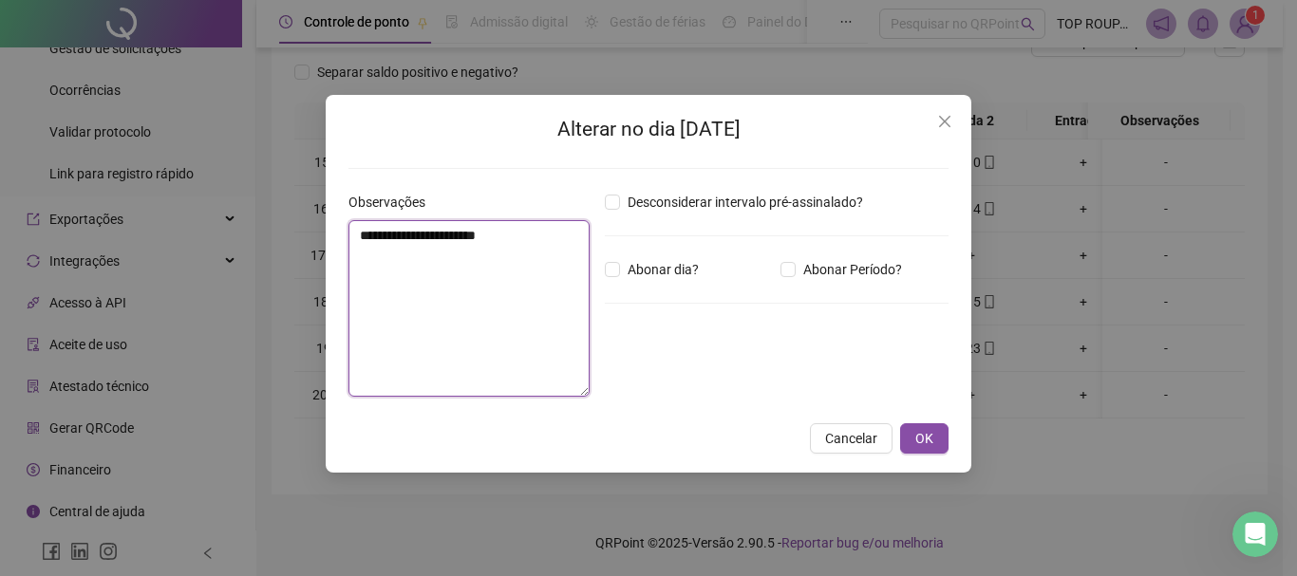
click at [464, 331] on textarea "**********" at bounding box center [468, 308] width 241 height 177
type textarea "**********"
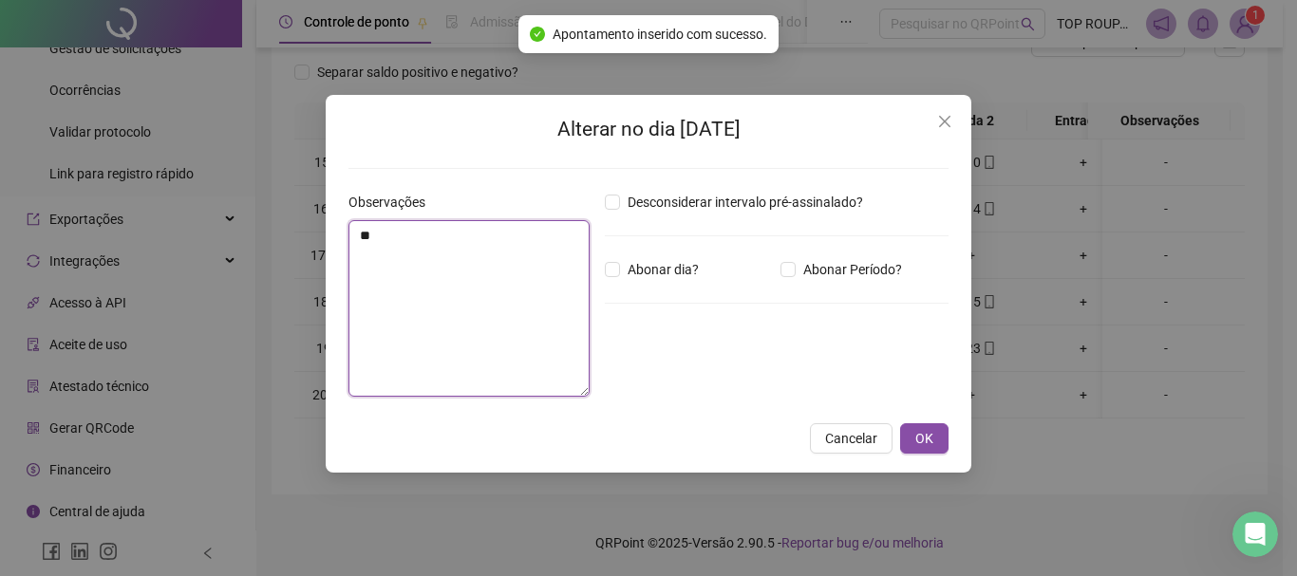
type textarea "*"
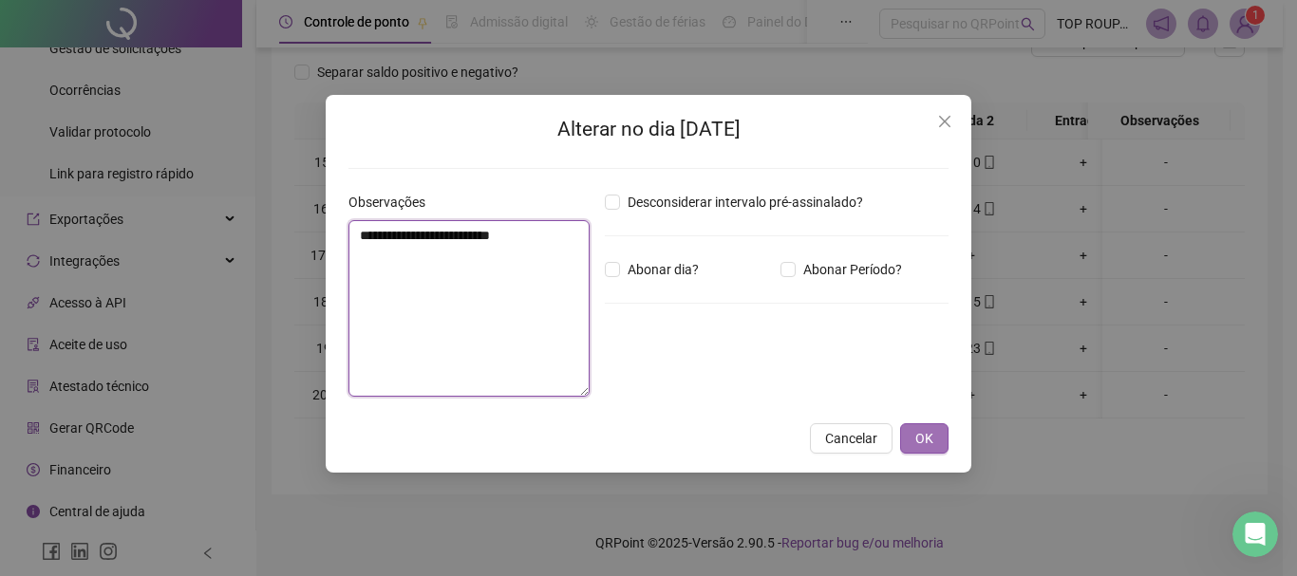
type textarea "**********"
click at [925, 432] on span "OK" at bounding box center [924, 438] width 18 height 21
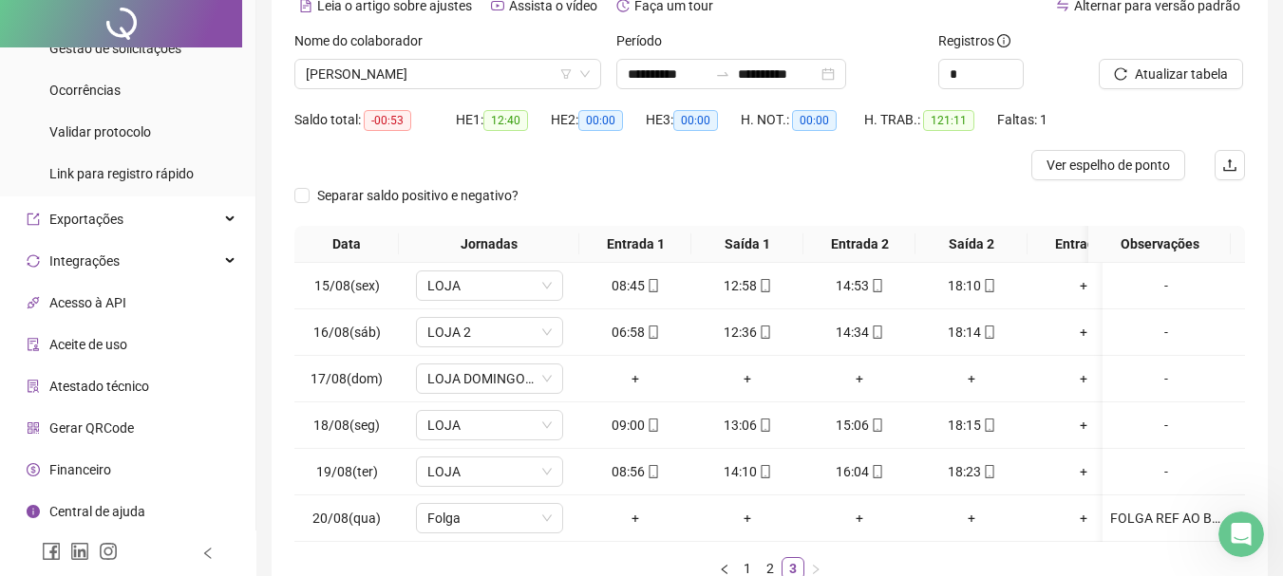
scroll to position [0, 0]
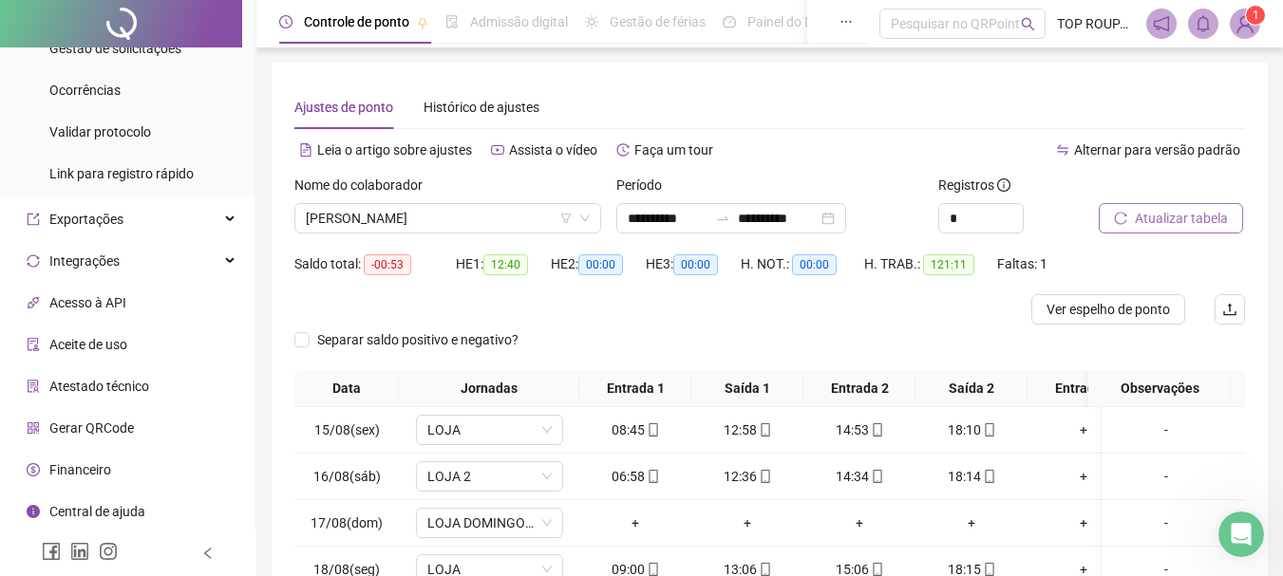
click at [1167, 204] on button "Atualizar tabela" at bounding box center [1170, 218] width 144 height 30
click at [500, 205] on span "[PERSON_NAME]" at bounding box center [448, 218] width 284 height 28
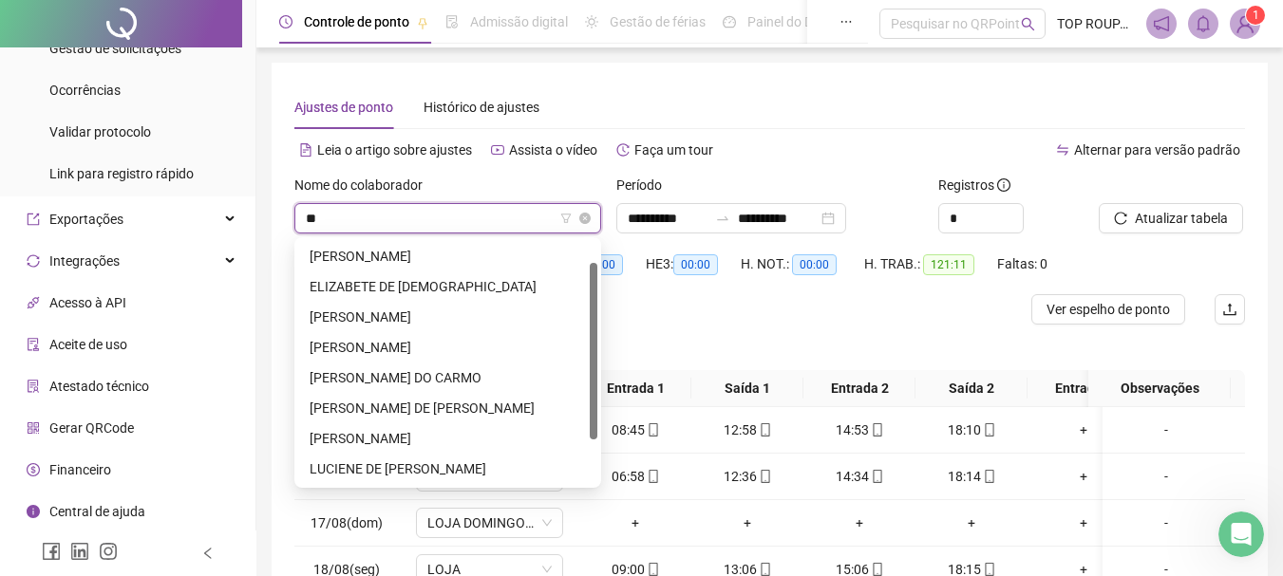
type input "***"
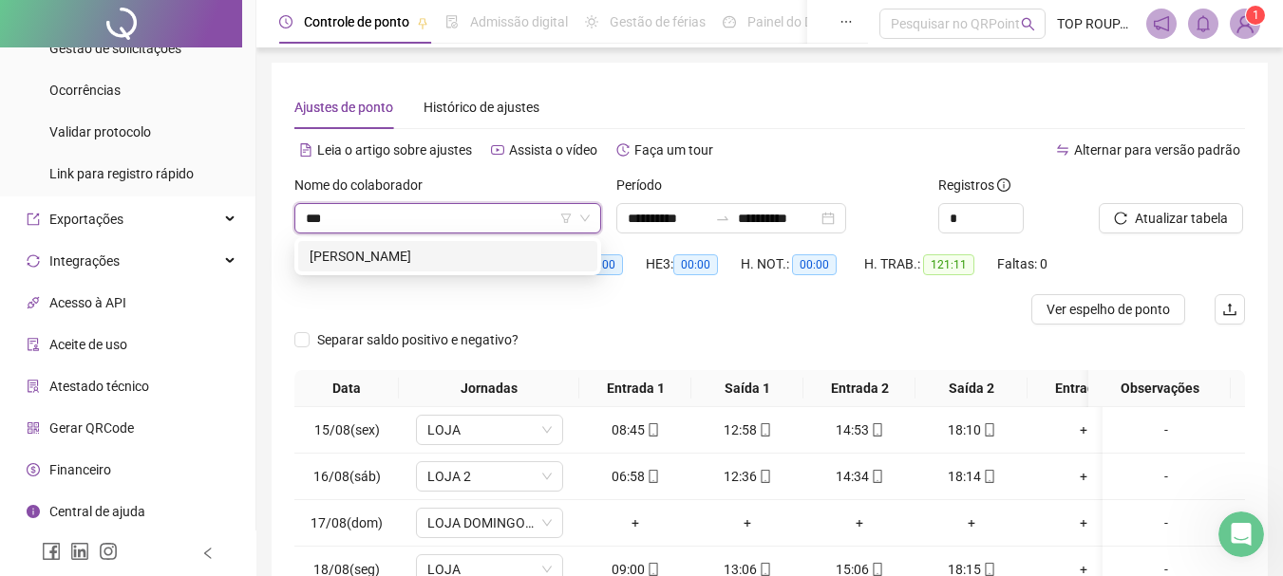
click at [472, 253] on div "[PERSON_NAME]" at bounding box center [447, 256] width 276 height 21
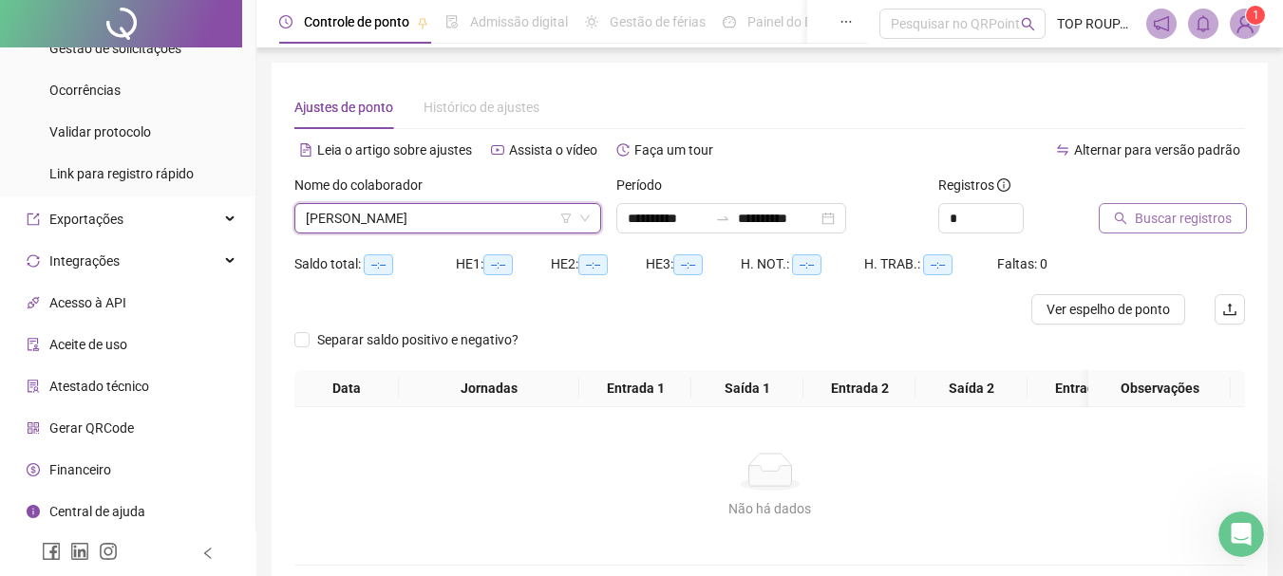
click at [1178, 227] on span "Buscar registros" at bounding box center [1182, 218] width 97 height 21
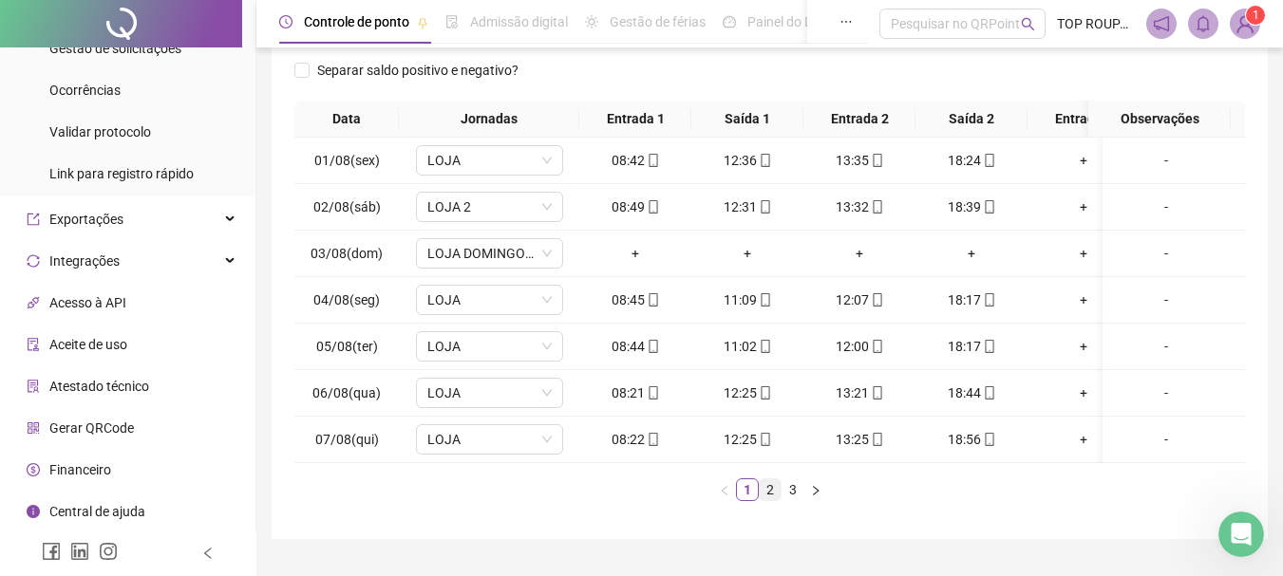
click at [764, 500] on link "2" at bounding box center [769, 489] width 21 height 21
click at [797, 515] on div "Data Jornadas Entrada 1 Saída 1 Entrada 2 Saída 2 Entrada 3 Saída 3 Observações…" at bounding box center [769, 309] width 950 height 416
click at [802, 500] on link "3" at bounding box center [792, 489] width 21 height 21
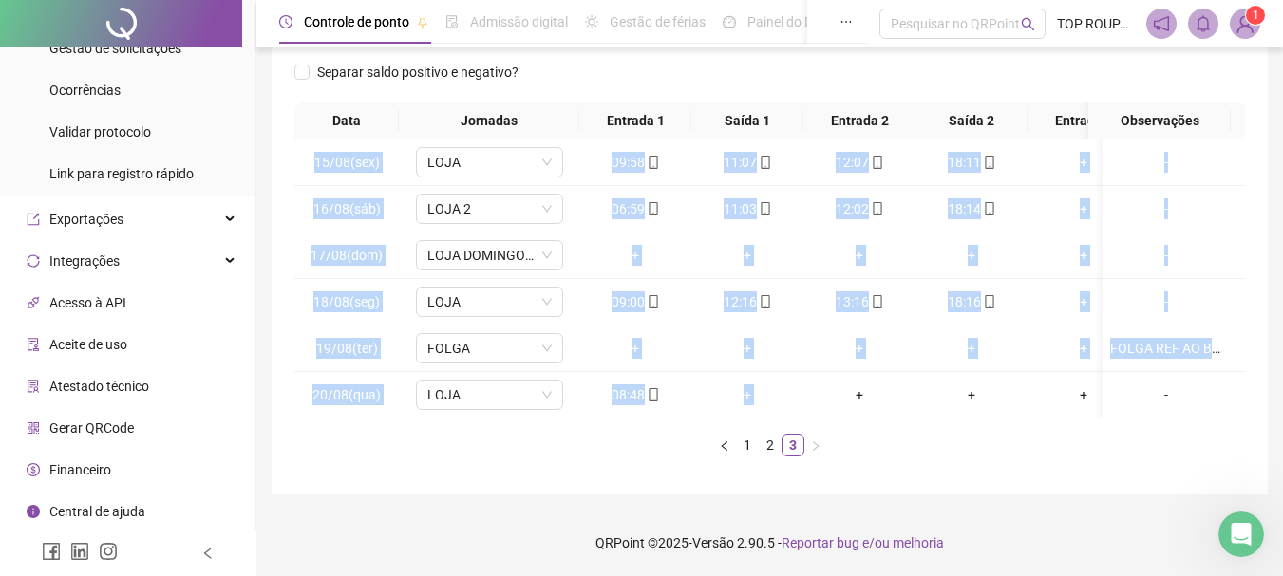
drag, startPoint x: 807, startPoint y: 409, endPoint x: 807, endPoint y: 420, distance: 10.4
click at [793, 419] on div "15/08(sex) [GEOGRAPHIC_DATA] 09:58 11:07 12:07 18:11 + + - 16/08(sáb) LOJA 2 06…" at bounding box center [769, 279] width 950 height 279
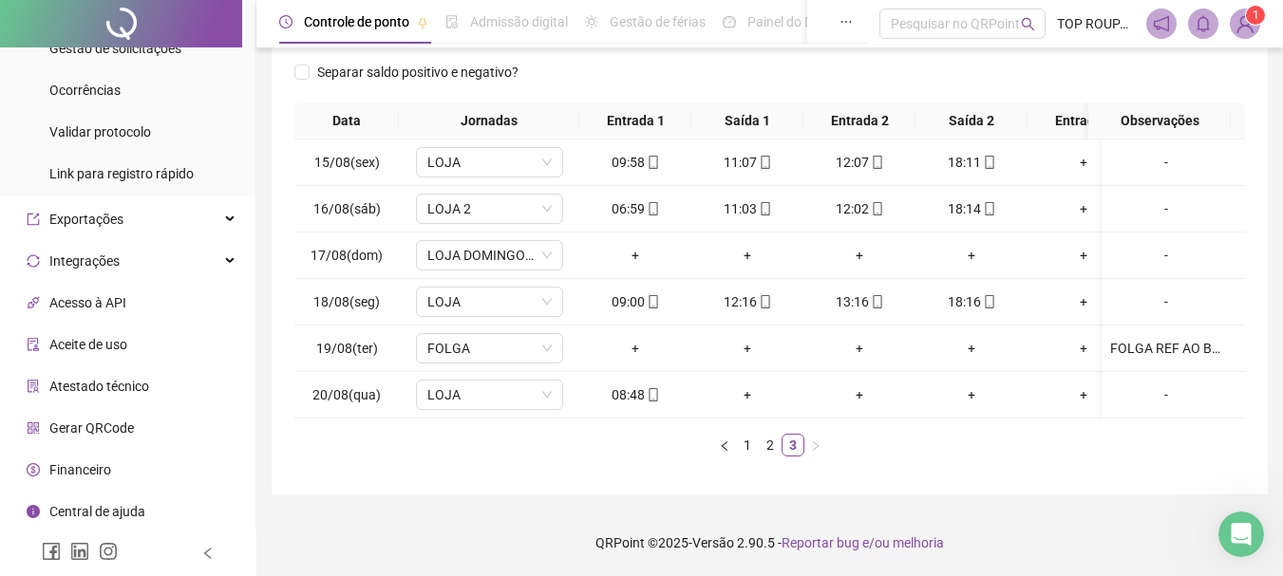
click at [911, 518] on div "**********" at bounding box center [769, 146] width 1026 height 859
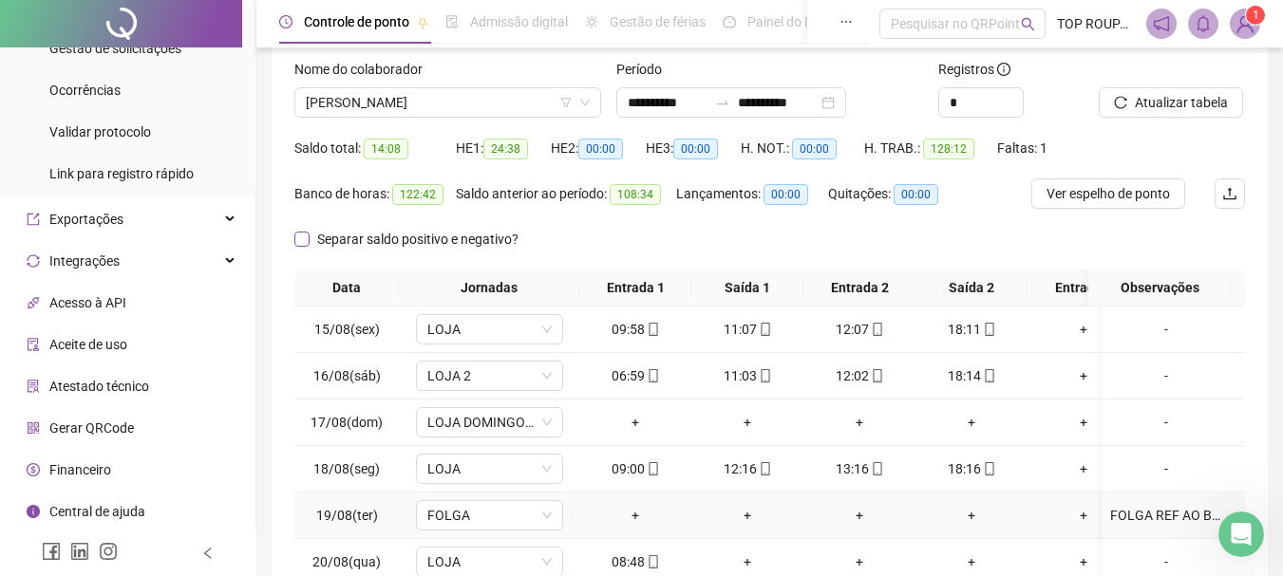
scroll to position [95, 0]
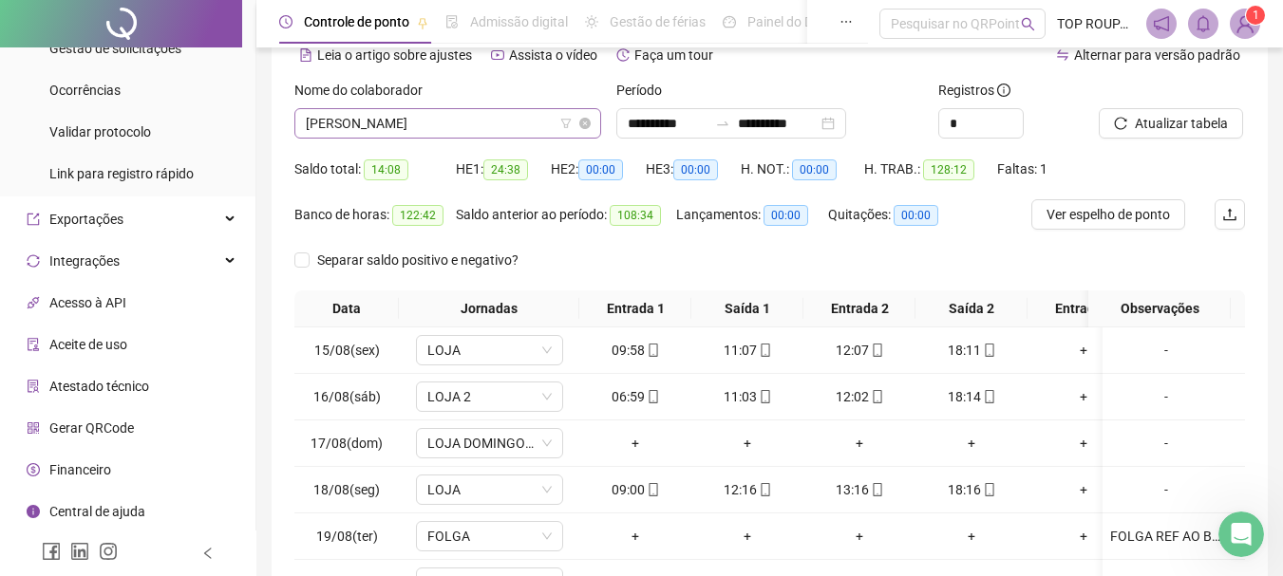
click at [408, 138] on div "[PERSON_NAME]" at bounding box center [447, 123] width 307 height 30
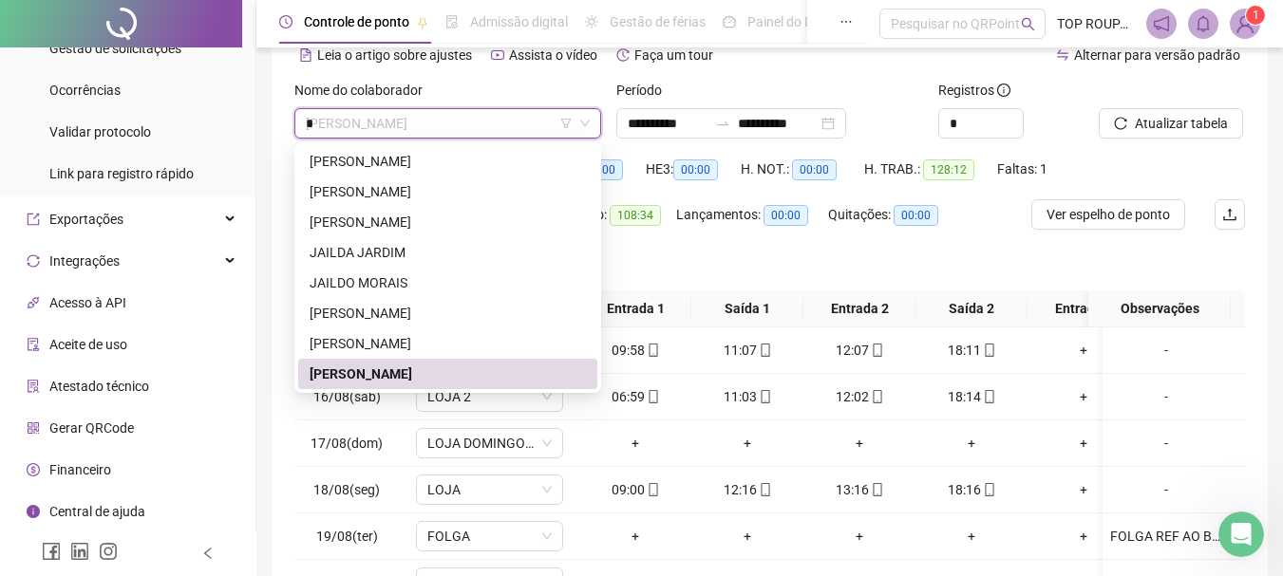
scroll to position [273, 0]
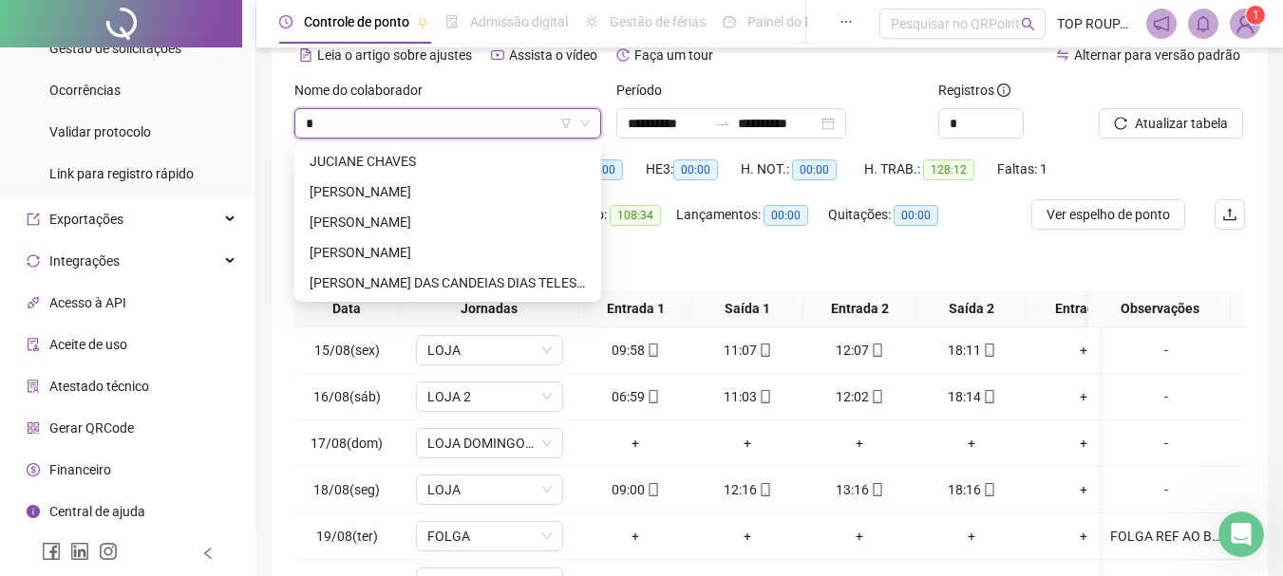
type input "**"
click at [347, 253] on div "[PERSON_NAME]" at bounding box center [447, 252] width 276 height 21
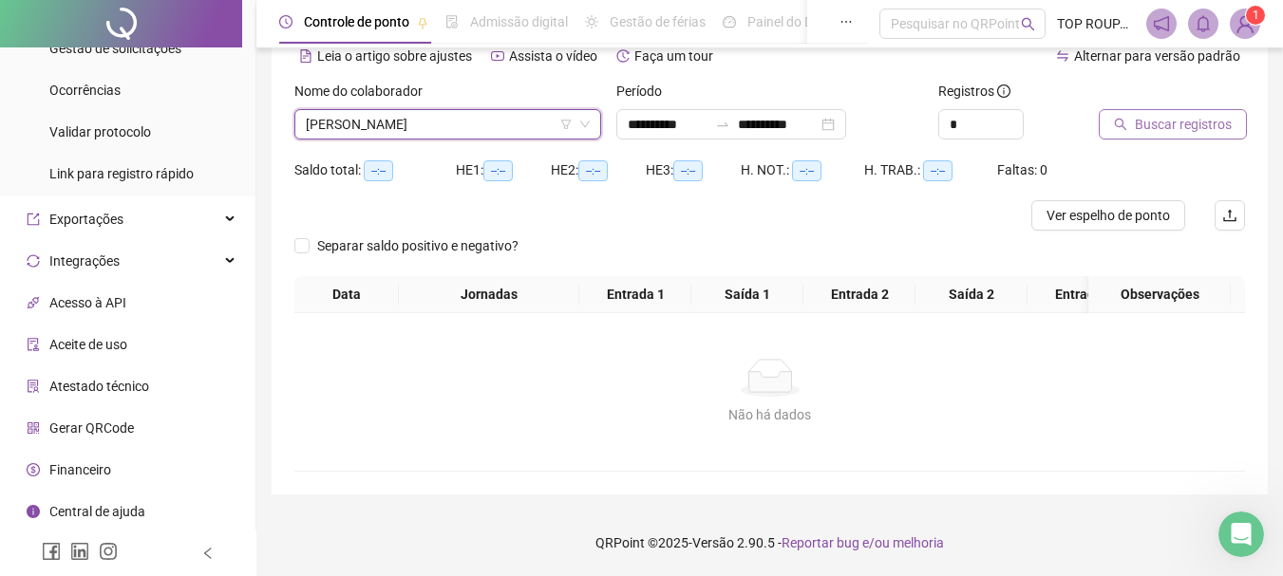
click at [1178, 114] on span "Buscar registros" at bounding box center [1182, 124] width 97 height 21
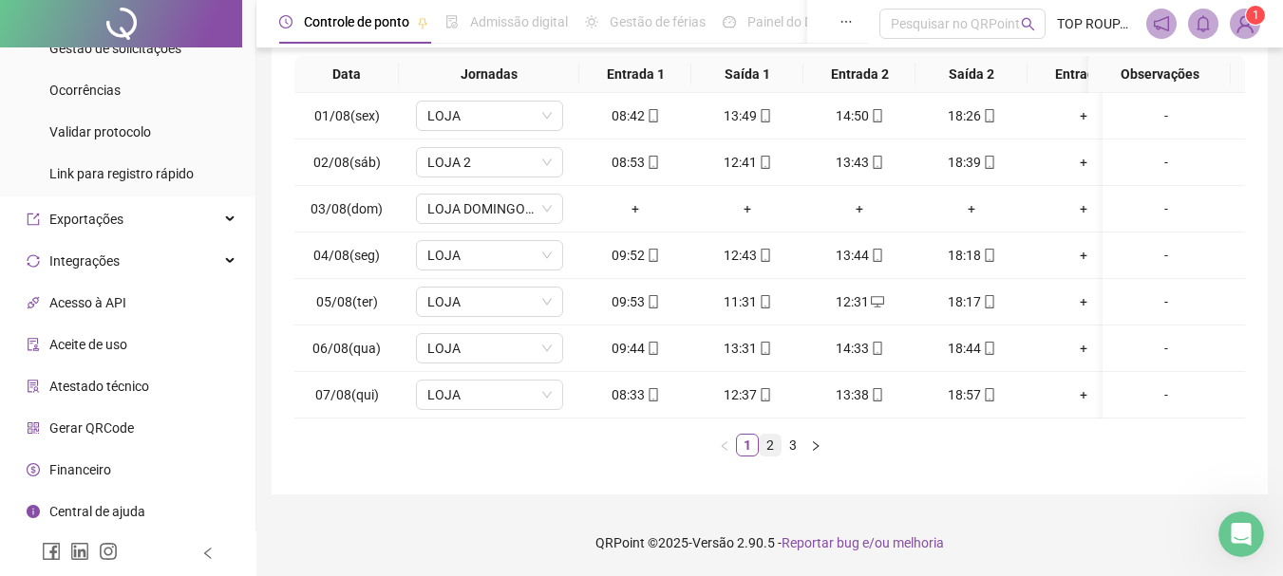
click at [770, 447] on link "2" at bounding box center [769, 445] width 21 height 21
click at [776, 402] on td "+" at bounding box center [747, 395] width 112 height 47
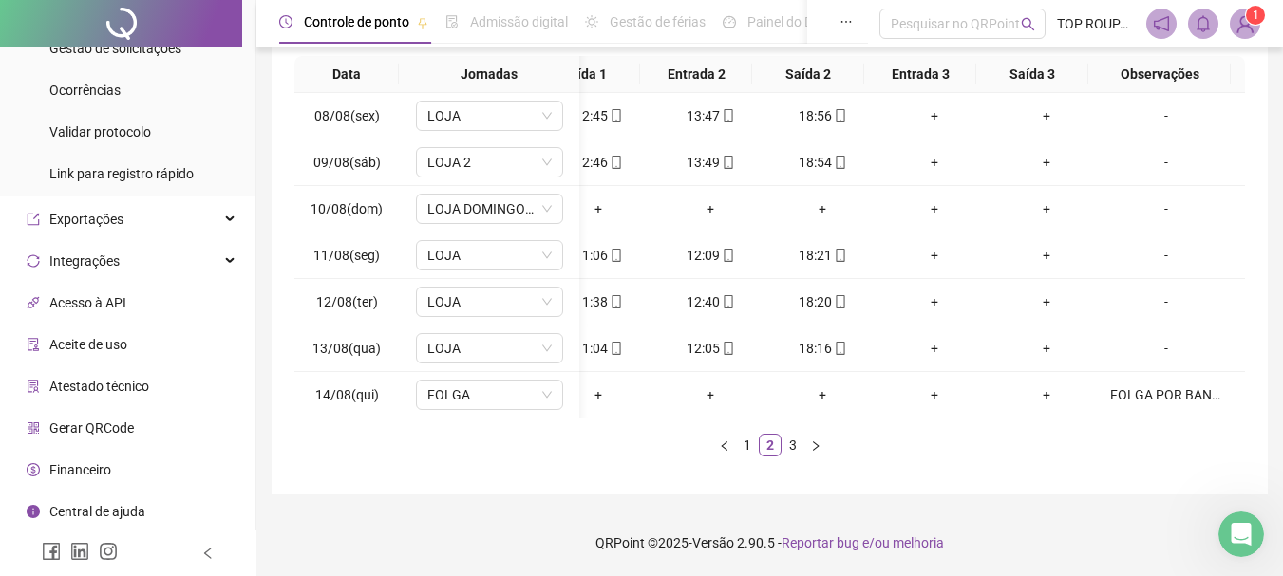
click at [789, 457] on div "Data Jornadas Entrada 1 Saída 1 Entrada 2 Saída 2 Entrada 3 Saída 3 Observações…" at bounding box center [769, 264] width 950 height 416
click at [790, 445] on link "3" at bounding box center [792, 445] width 21 height 21
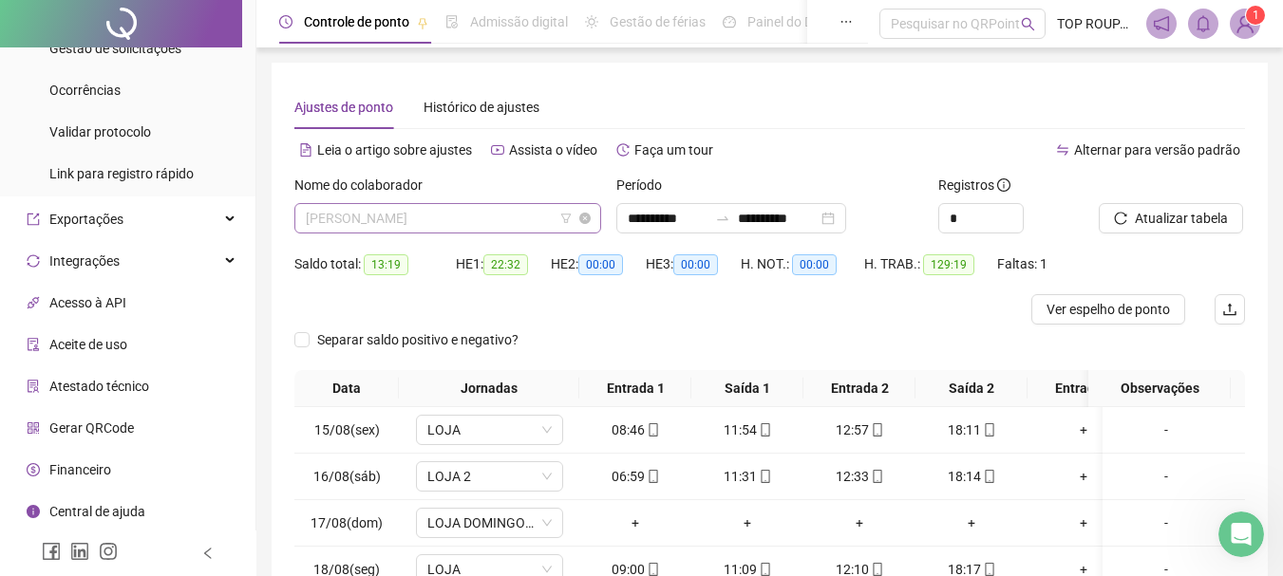
click at [426, 220] on span "[PERSON_NAME]" at bounding box center [448, 218] width 284 height 28
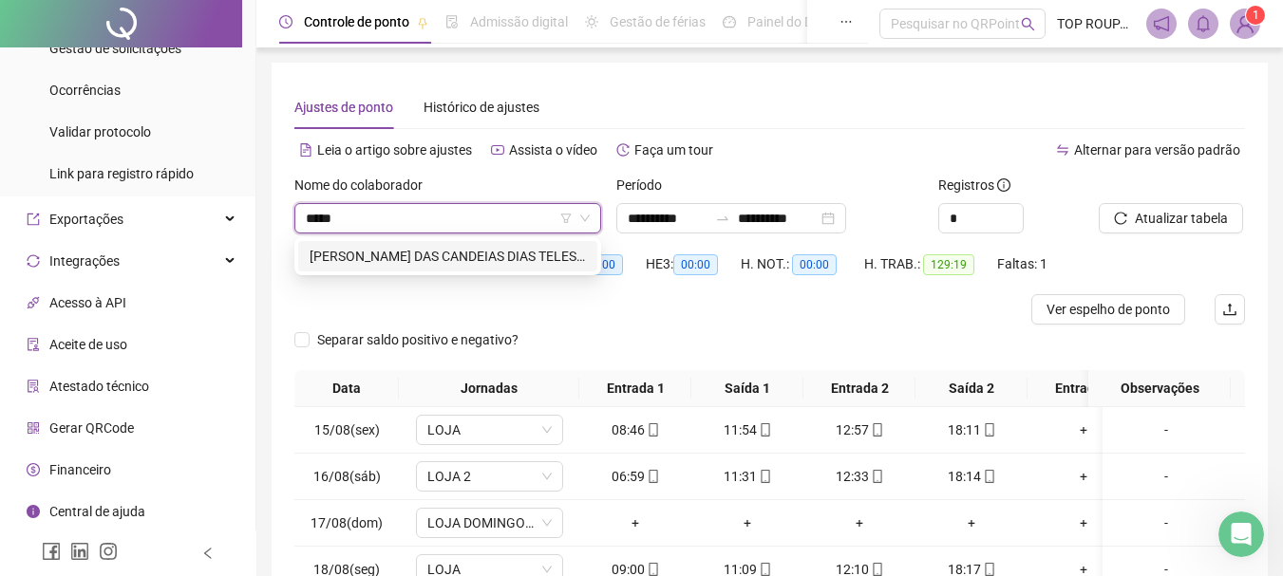
type input "*****"
click at [382, 238] on div "174148 JUREMA DAS CANDEIAS DIAS TELES DOS SANTOS" at bounding box center [447, 256] width 307 height 38
click at [368, 256] on div "[PERSON_NAME] DAS CANDEIAS DIAS TELES DOS SANTOS" at bounding box center [447, 256] width 276 height 21
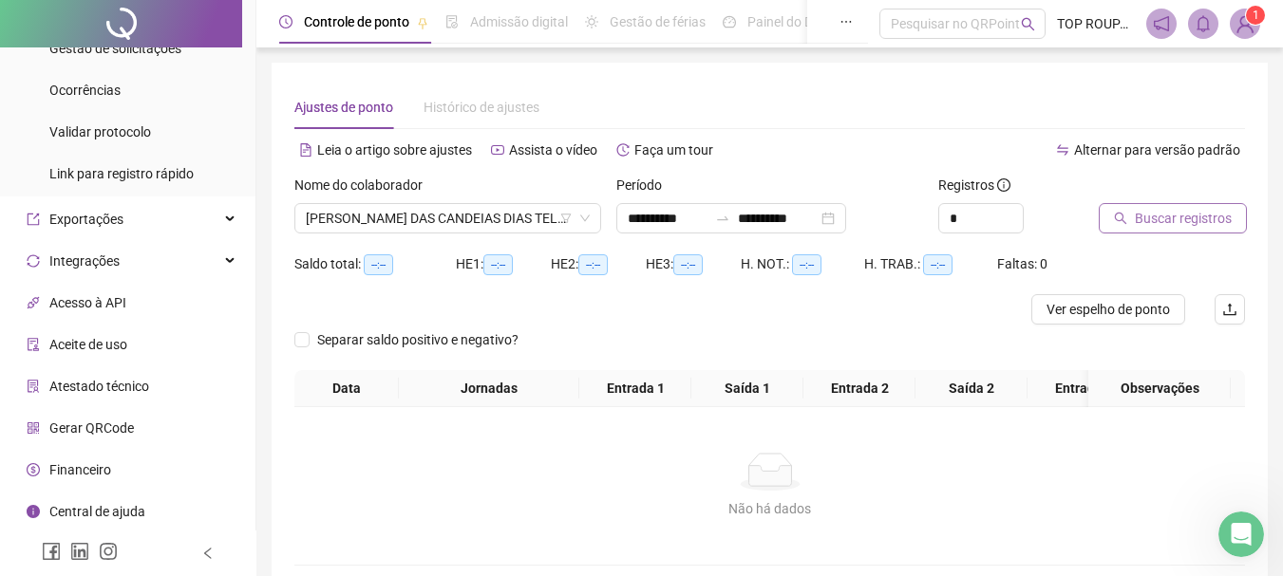
click at [1210, 217] on span "Buscar registros" at bounding box center [1182, 218] width 97 height 21
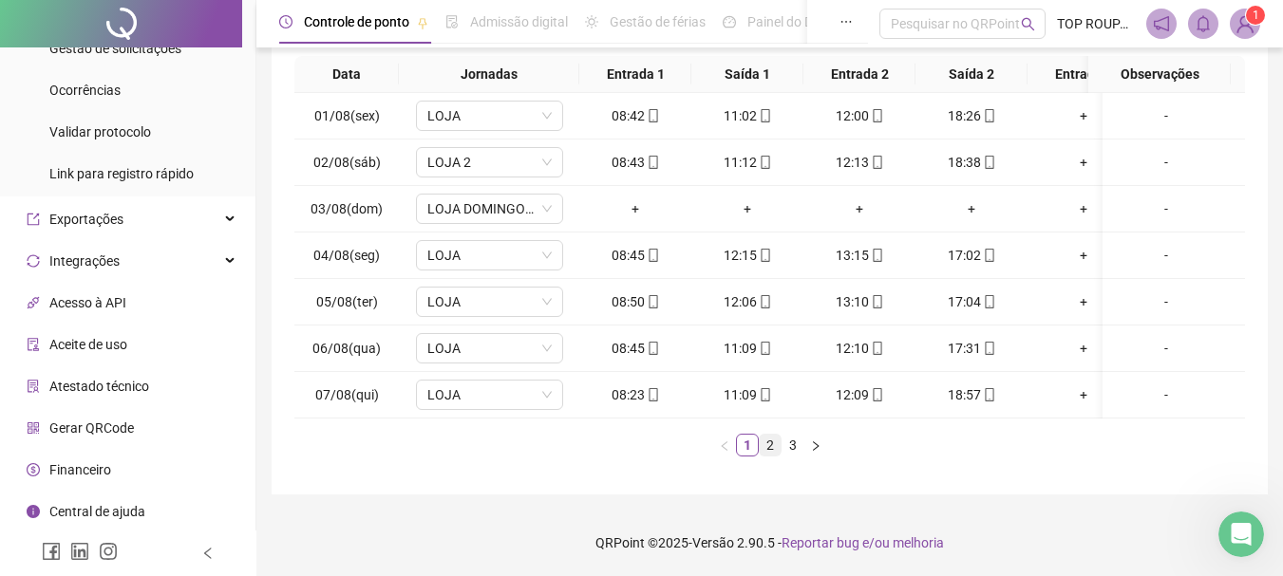
click at [773, 443] on link "2" at bounding box center [769, 445] width 21 height 21
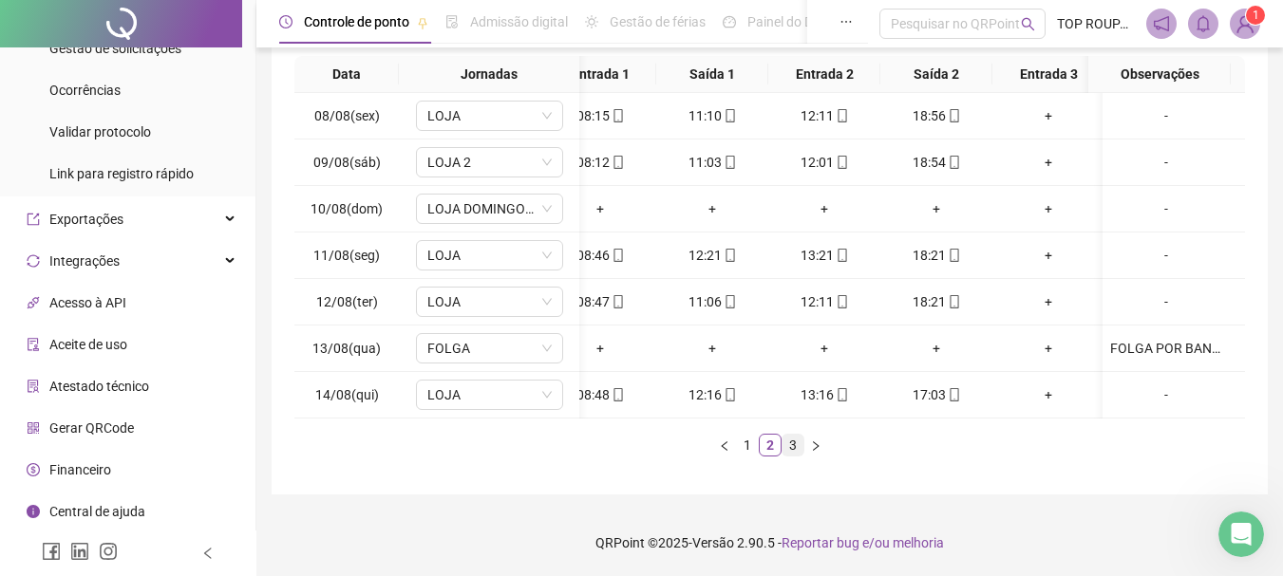
click at [783, 452] on link "3" at bounding box center [792, 445] width 21 height 21
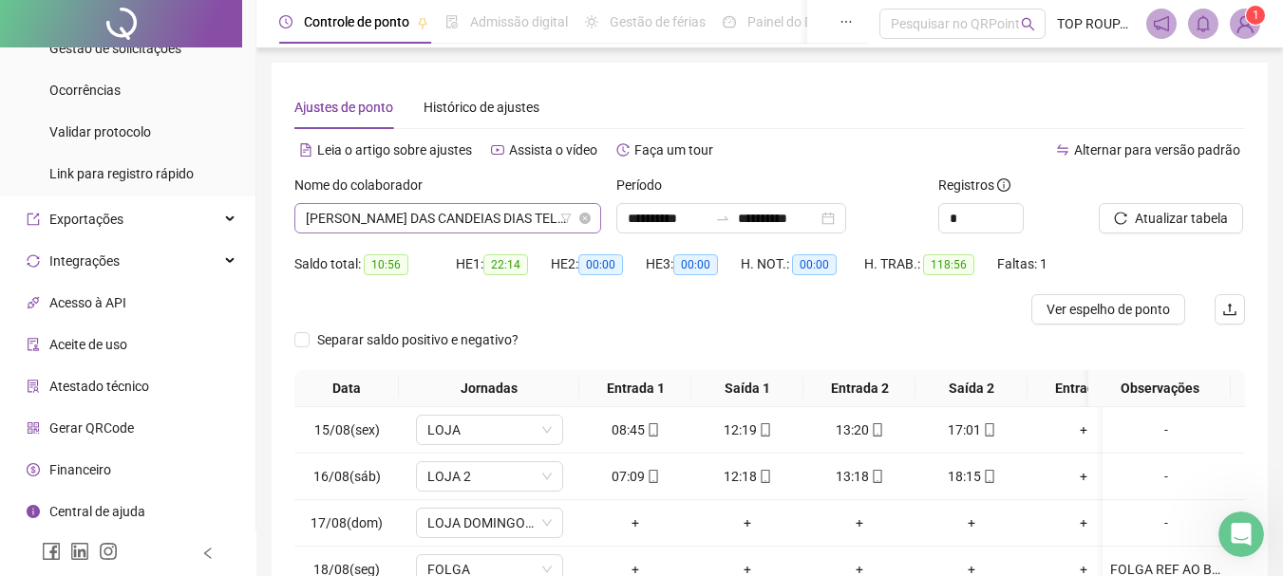
click at [535, 225] on span "[PERSON_NAME] DAS CANDEIAS DIAS TELES DOS SANTOS" at bounding box center [448, 218] width 284 height 28
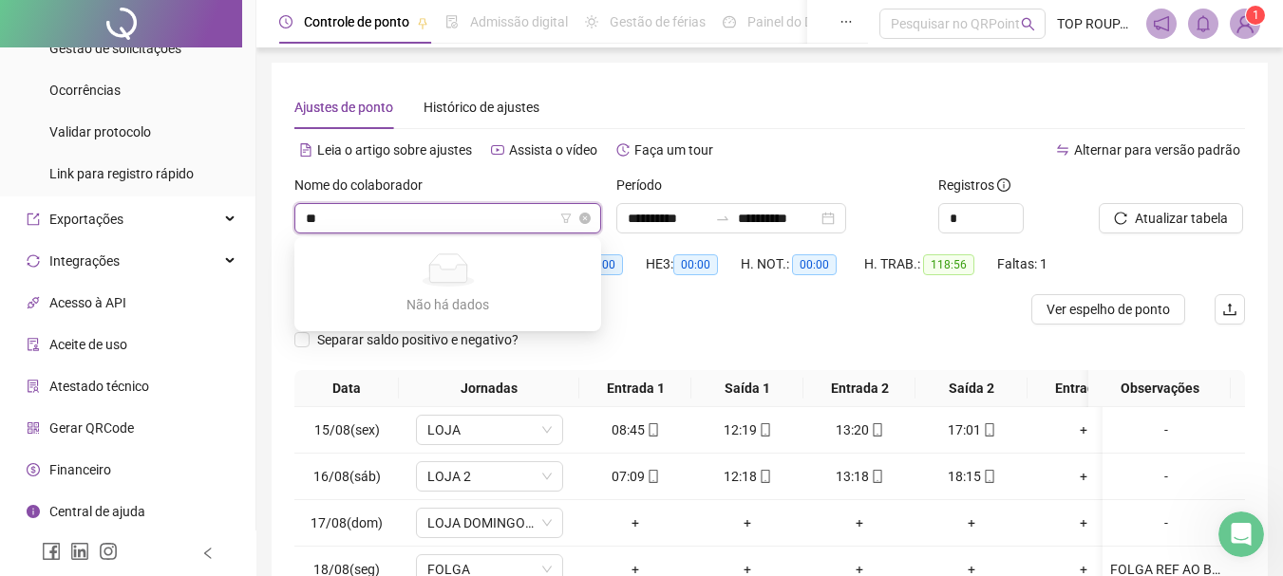
type input "*"
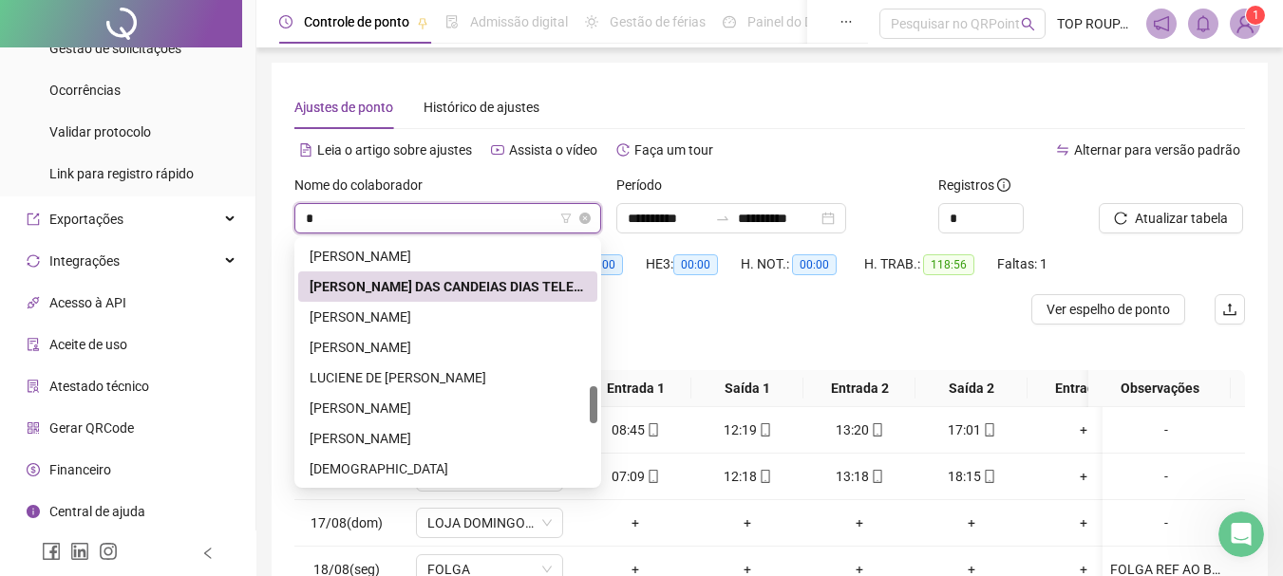
type input "**"
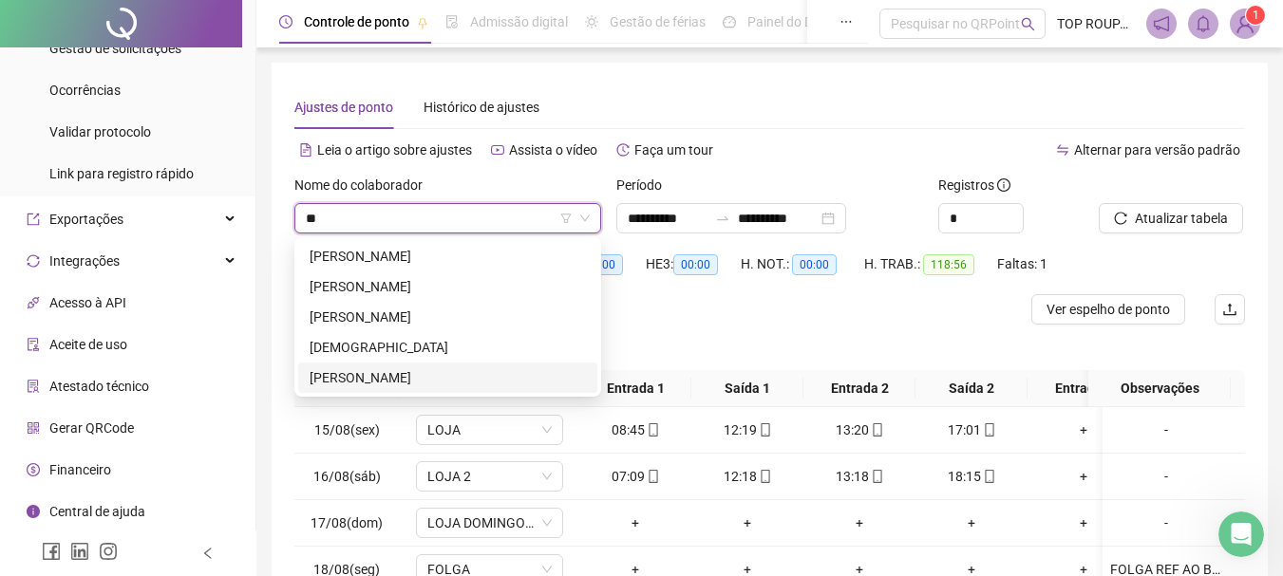
click at [531, 372] on div "[PERSON_NAME]" at bounding box center [447, 377] width 276 height 21
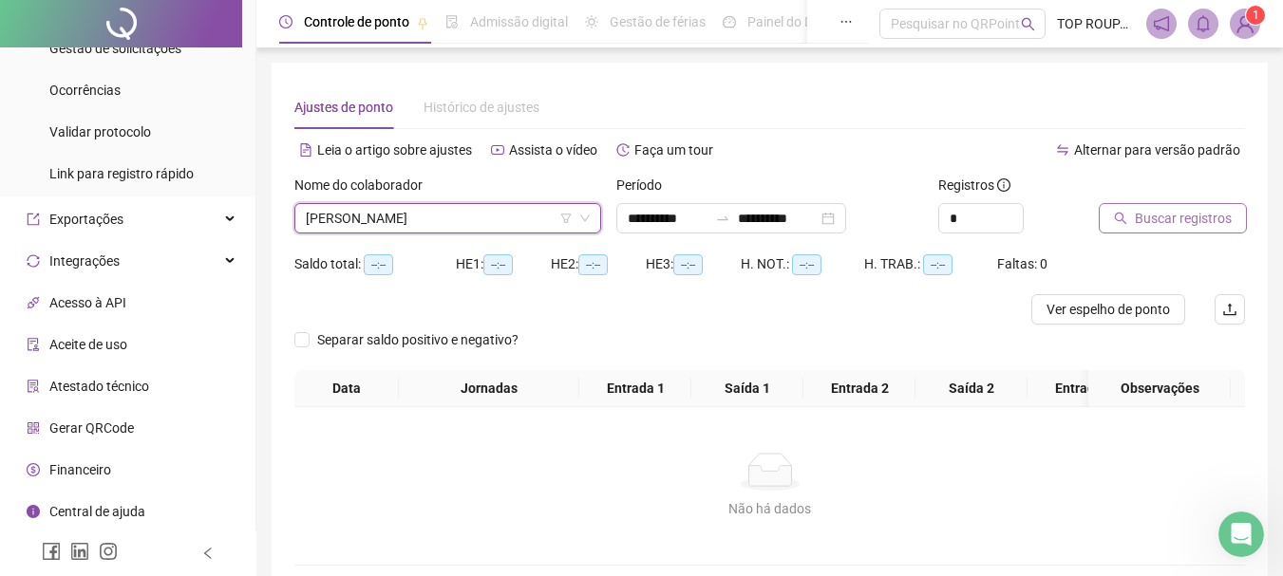
click at [1124, 219] on icon "search" at bounding box center [1120, 218] width 13 height 13
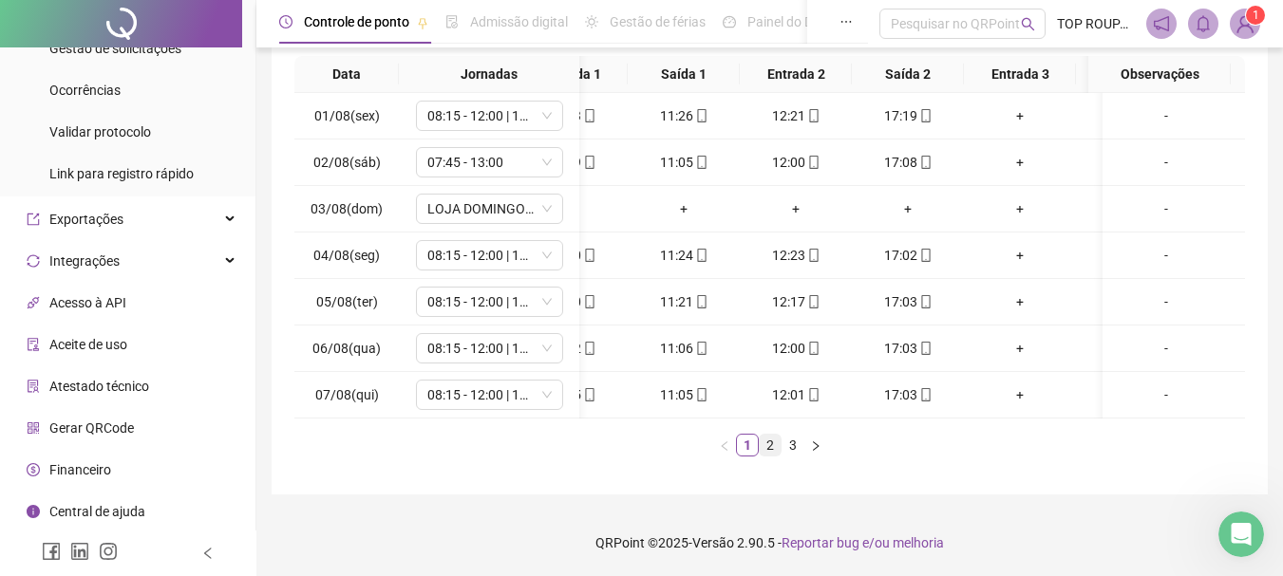
click at [775, 451] on link "2" at bounding box center [769, 445] width 21 height 21
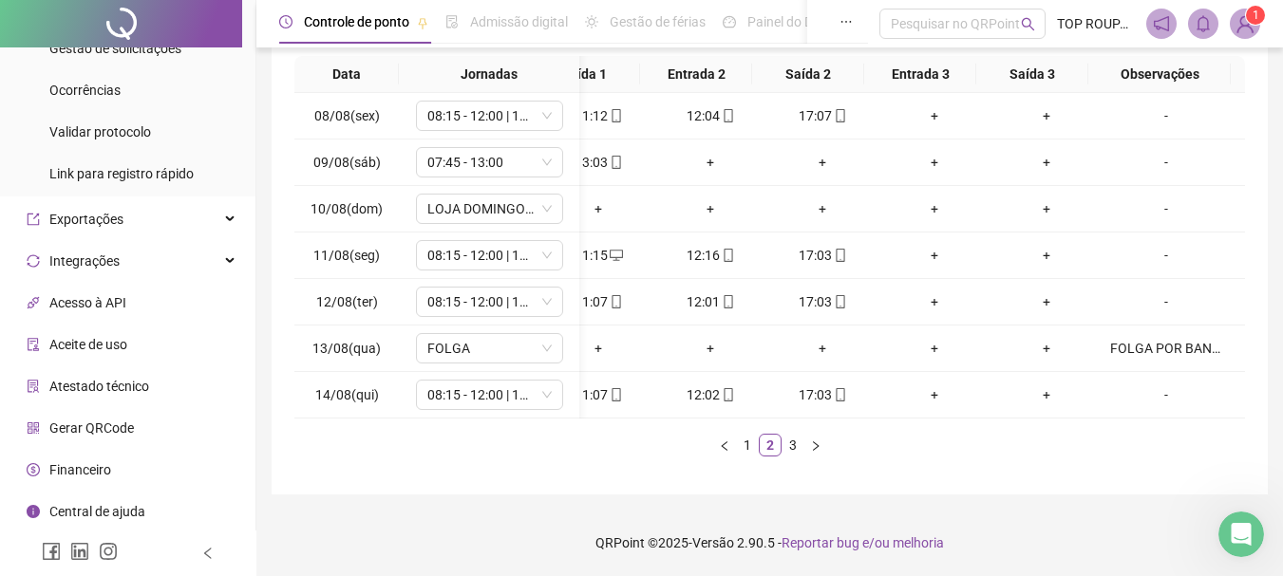
scroll to position [0, 0]
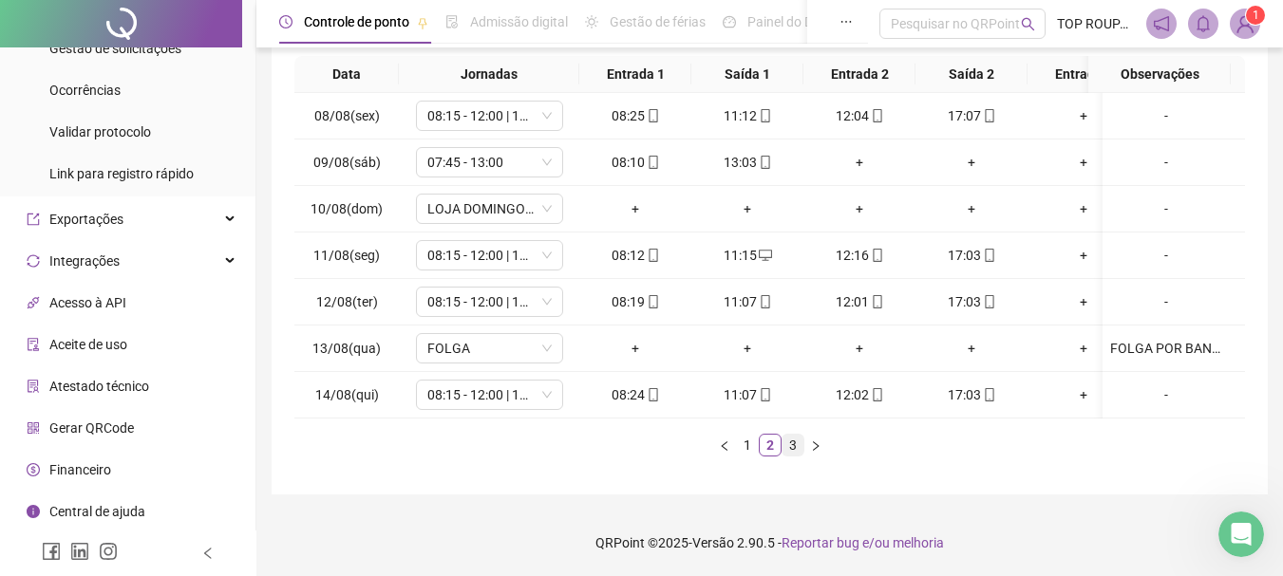
click at [801, 446] on link "3" at bounding box center [792, 445] width 21 height 21
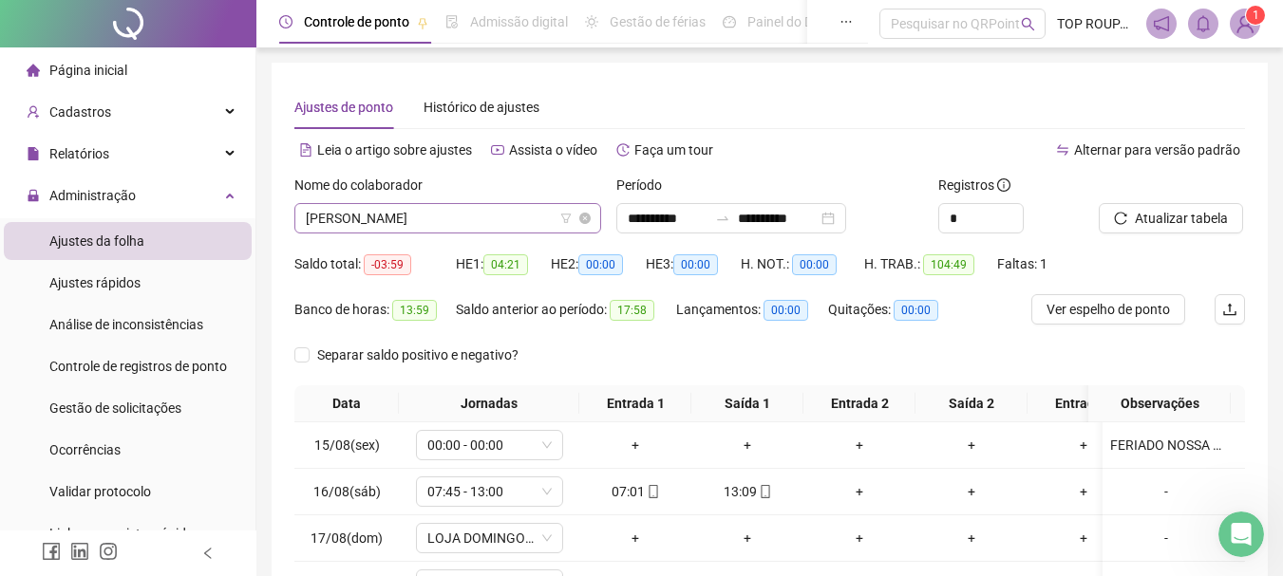
drag, startPoint x: 459, startPoint y: 239, endPoint x: 453, endPoint y: 209, distance: 30.9
click at [458, 239] on div "Nome do colaborador [PERSON_NAME]" at bounding box center [448, 212] width 322 height 74
click at [453, 209] on span "[PERSON_NAME]" at bounding box center [448, 218] width 284 height 28
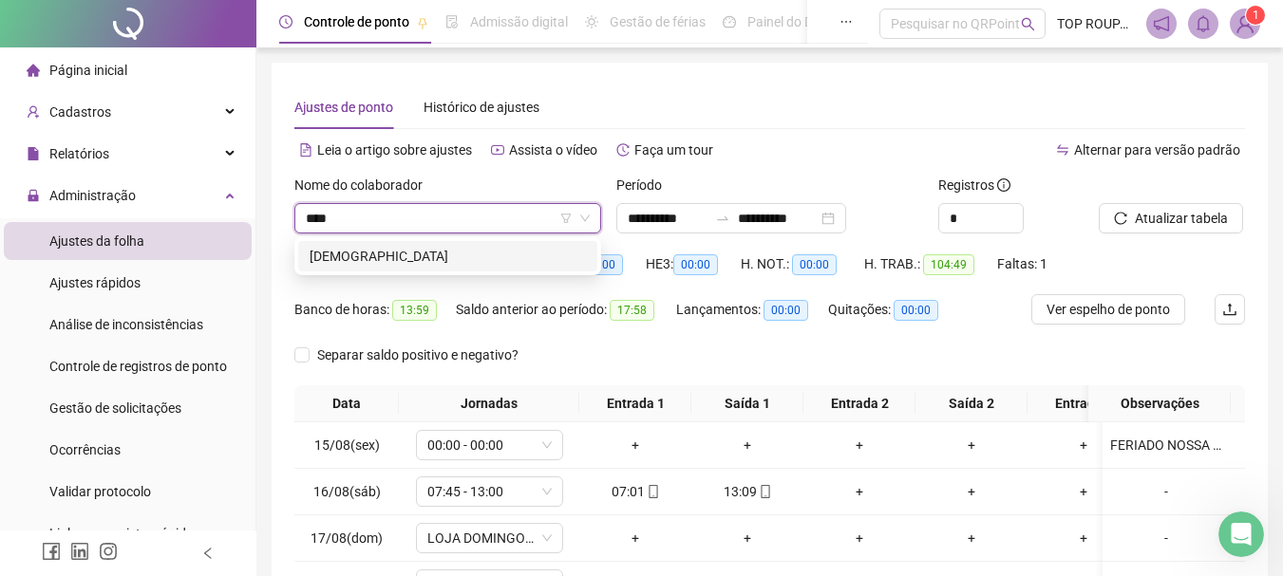
type input "***"
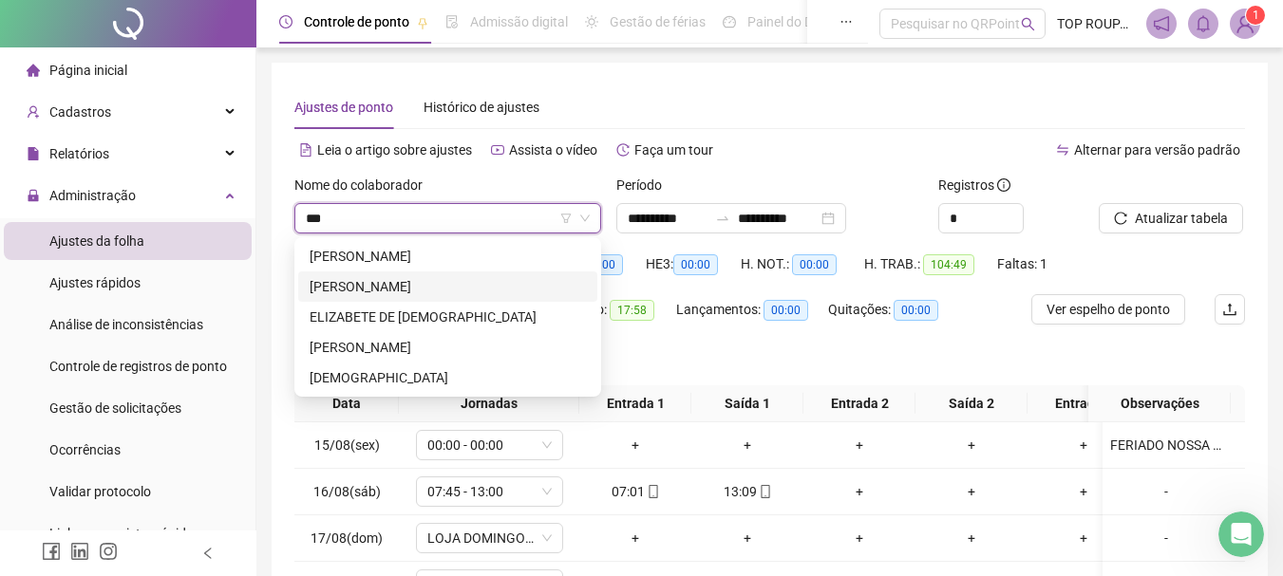
click at [362, 286] on div "[PERSON_NAME]" at bounding box center [447, 286] width 276 height 21
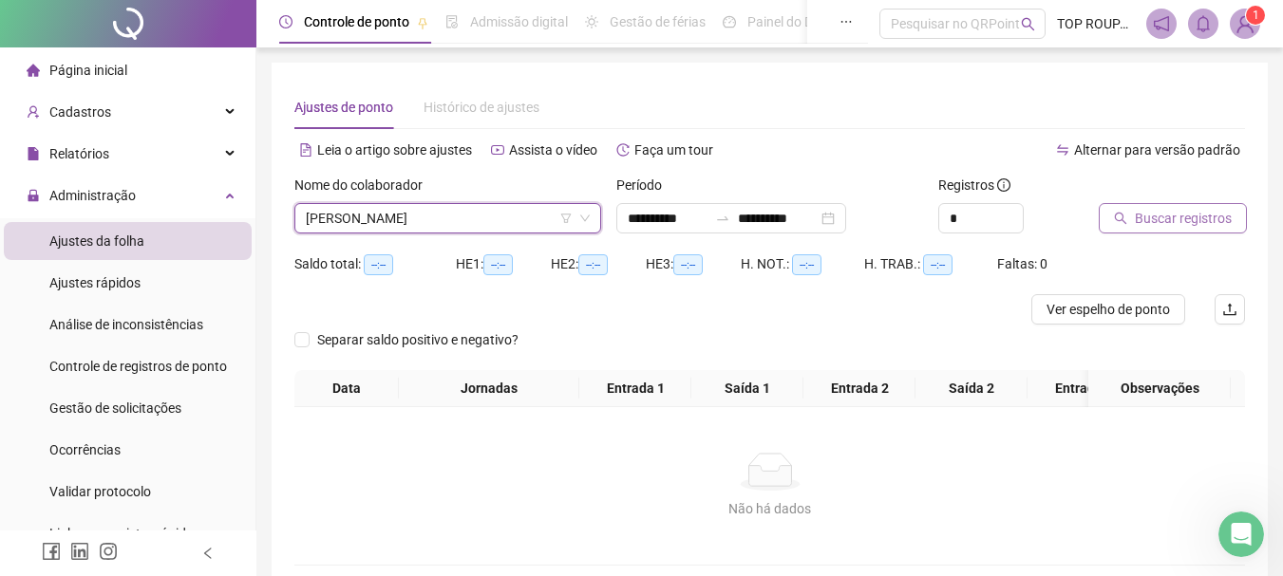
click at [1143, 214] on span "Buscar registros" at bounding box center [1182, 218] width 97 height 21
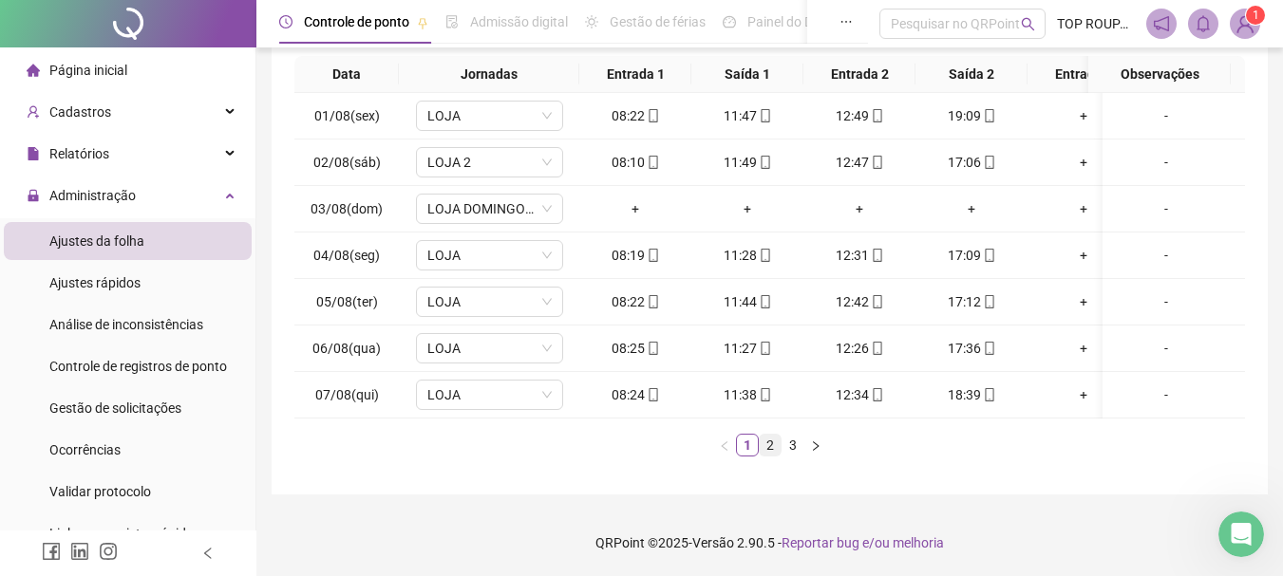
click at [766, 454] on link "2" at bounding box center [769, 445] width 21 height 21
click at [797, 448] on link "3" at bounding box center [792, 445] width 21 height 21
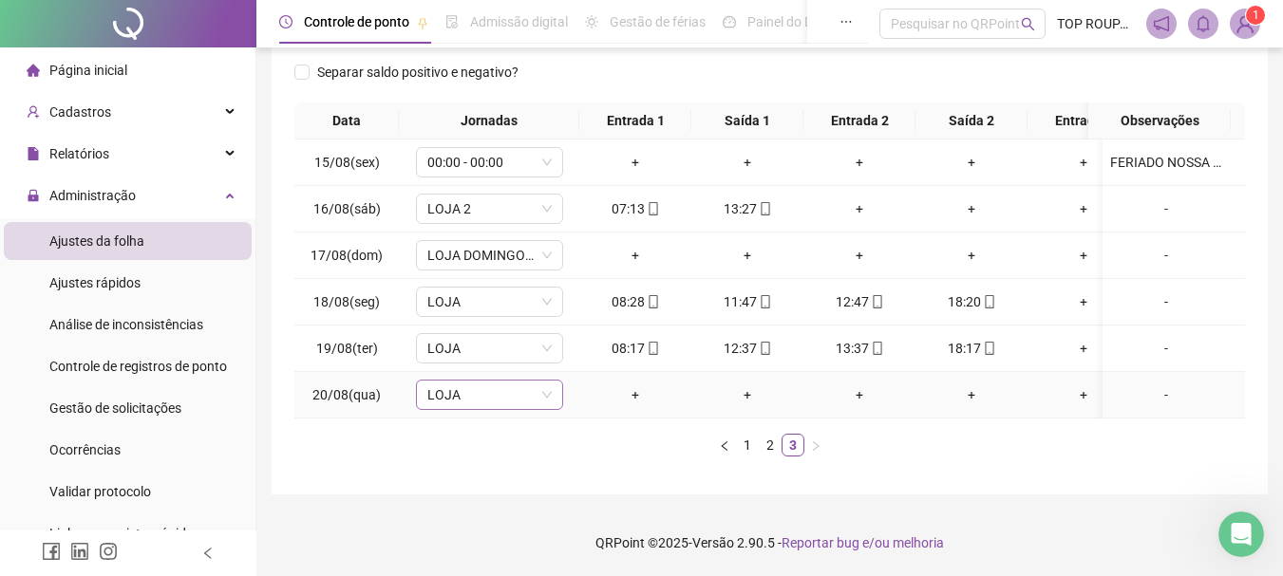
click at [434, 381] on span "LOJA" at bounding box center [489, 395] width 124 height 28
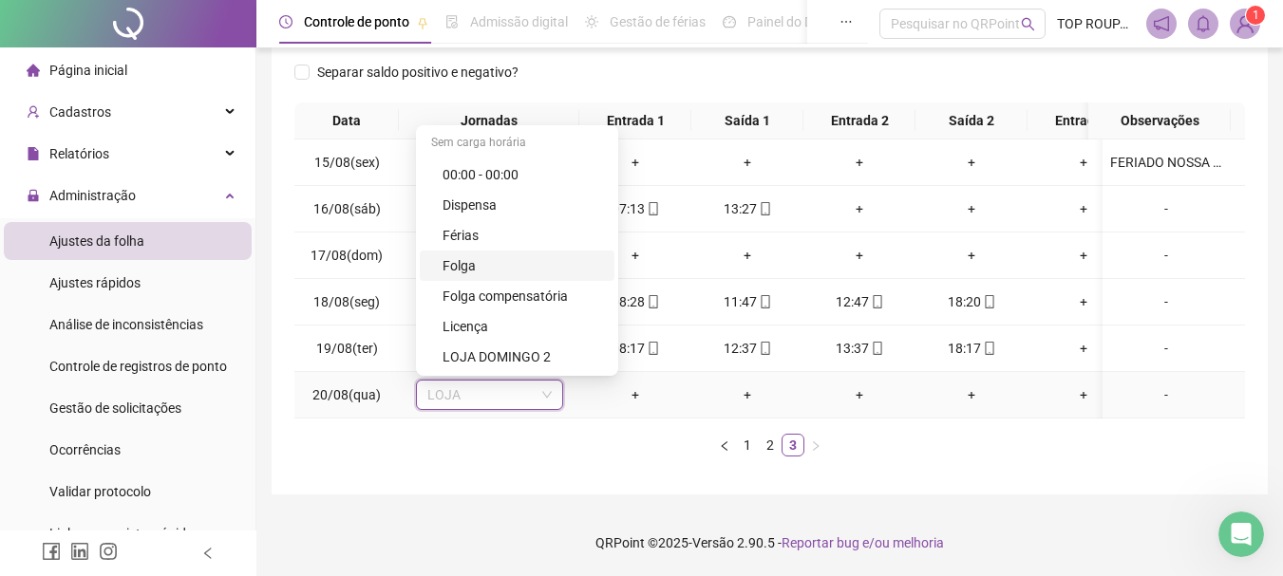
click at [477, 255] on div "Folga" at bounding box center [522, 265] width 160 height 21
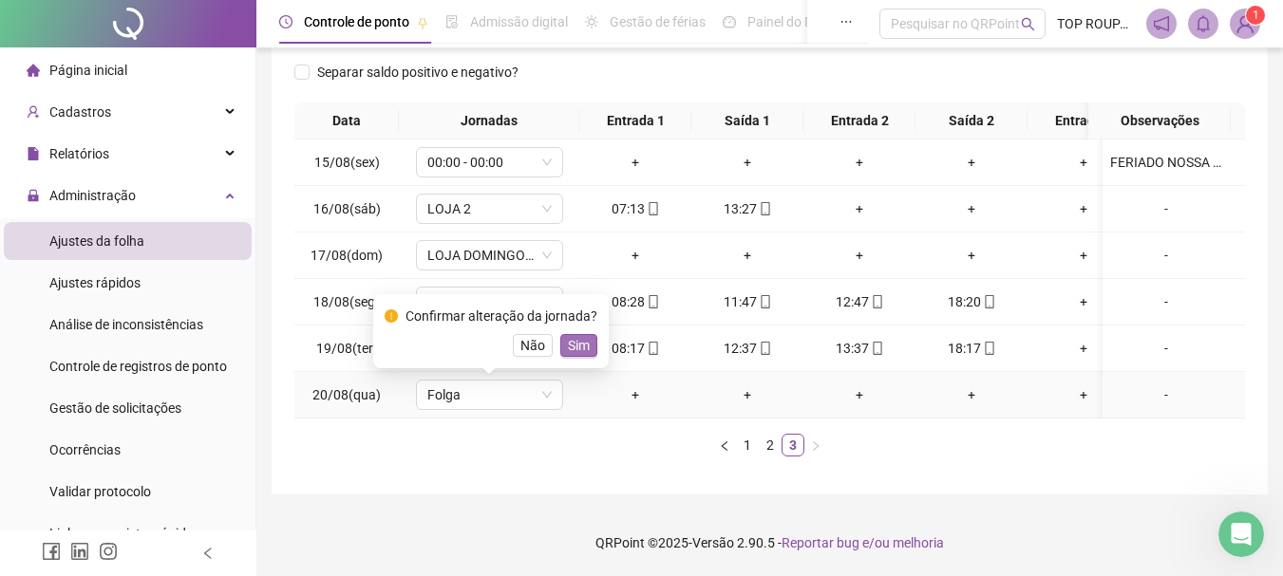
click at [577, 335] on span "Sim" at bounding box center [579, 345] width 22 height 21
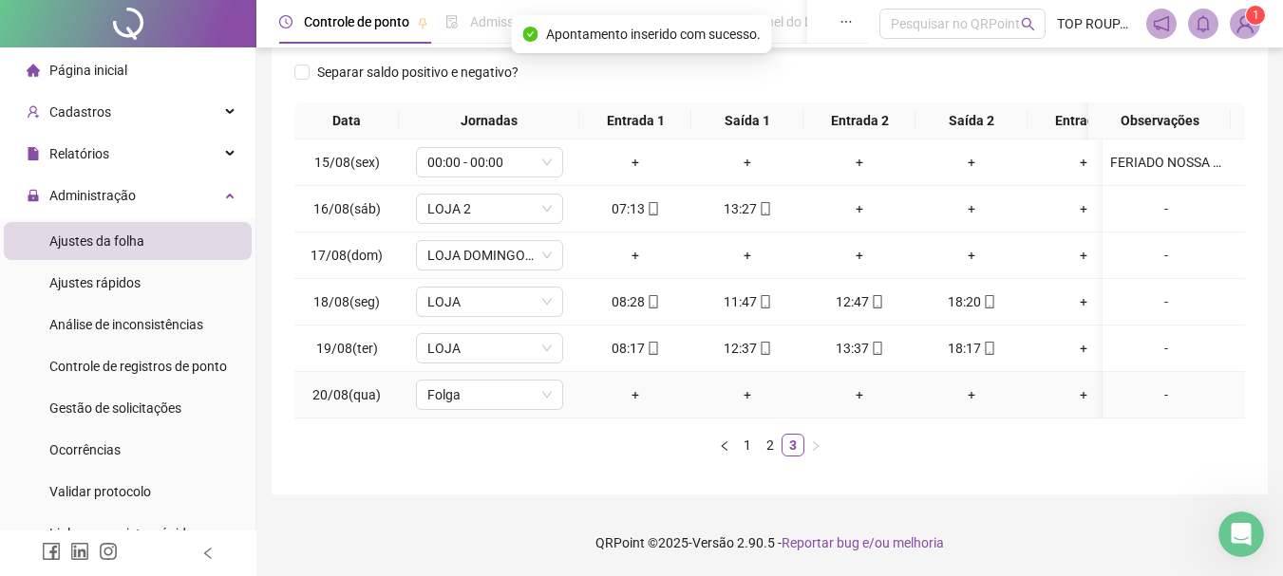
click at [1085, 384] on div "+" at bounding box center [1083, 394] width 97 height 21
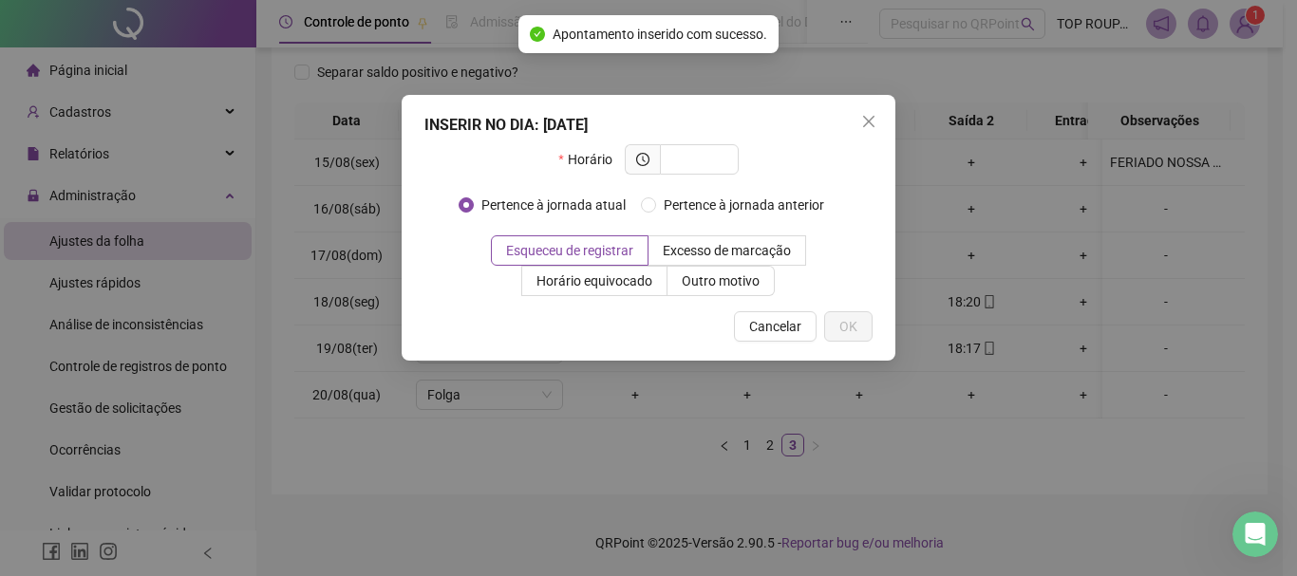
drag, startPoint x: 863, startPoint y: 112, endPoint x: 1054, endPoint y: 318, distance: 280.8
click at [870, 119] on button "Close" at bounding box center [868, 121] width 30 height 30
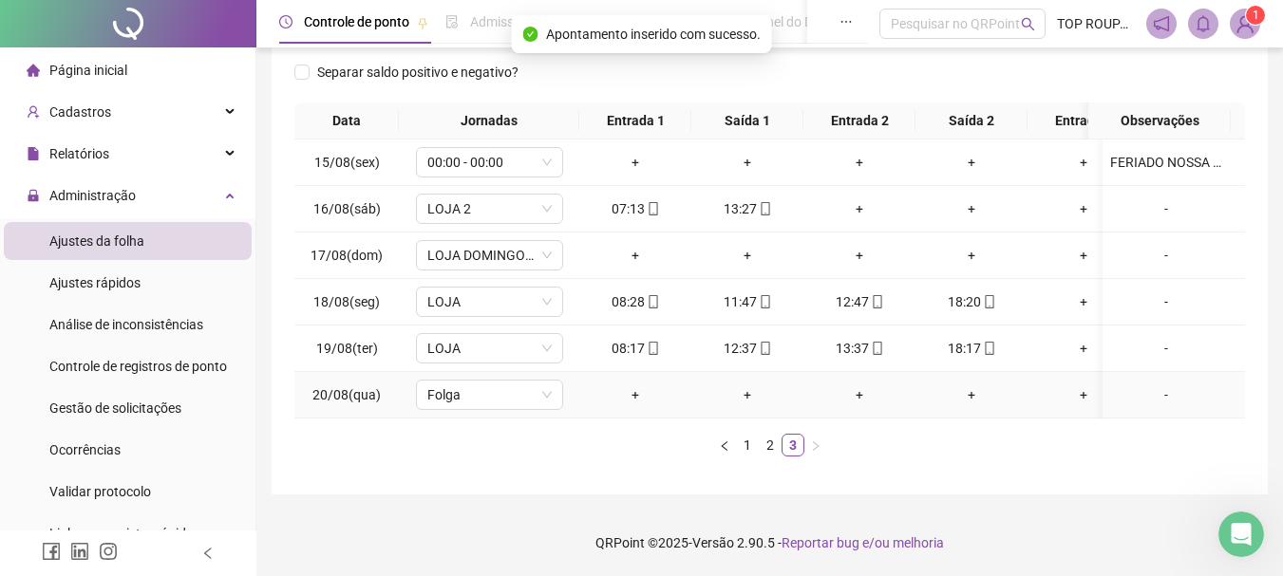
click at [1154, 384] on div "-" at bounding box center [1166, 394] width 112 height 21
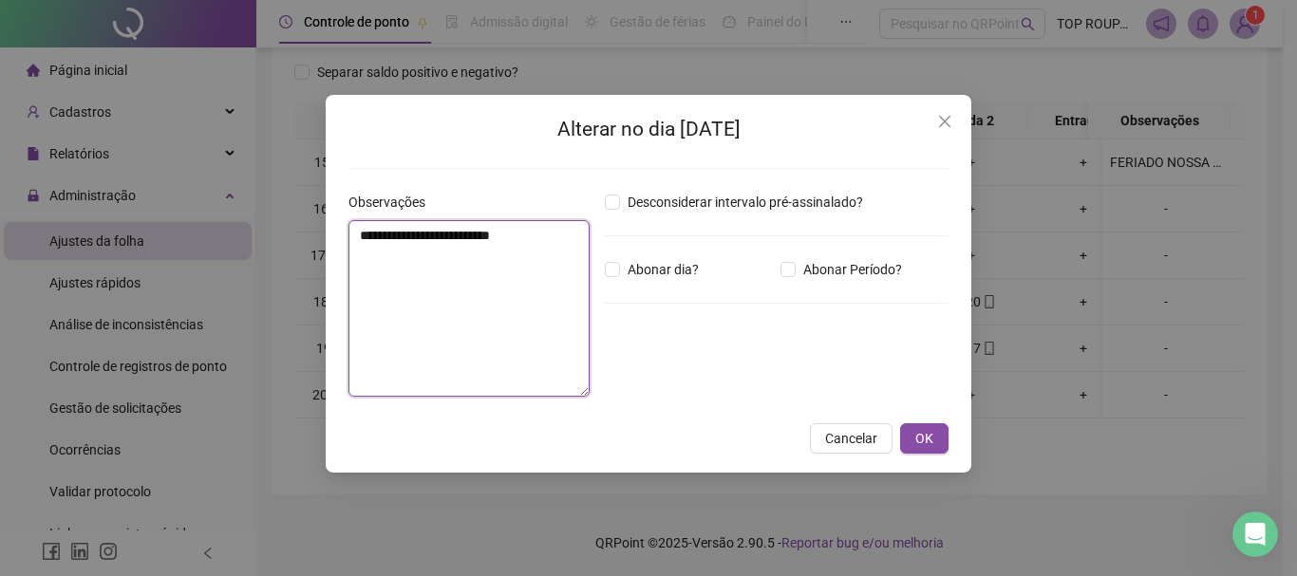
click at [469, 332] on textarea "**********" at bounding box center [468, 308] width 241 height 177
type textarea "*"
type textarea "**********"
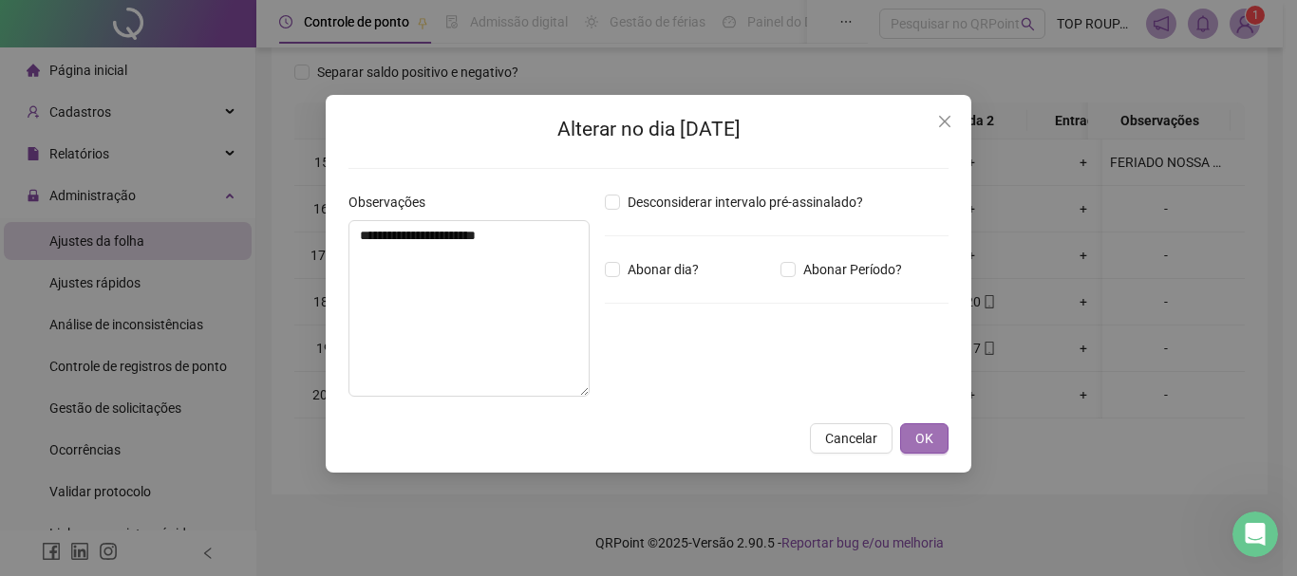
click at [939, 439] on button "OK" at bounding box center [924, 438] width 48 height 30
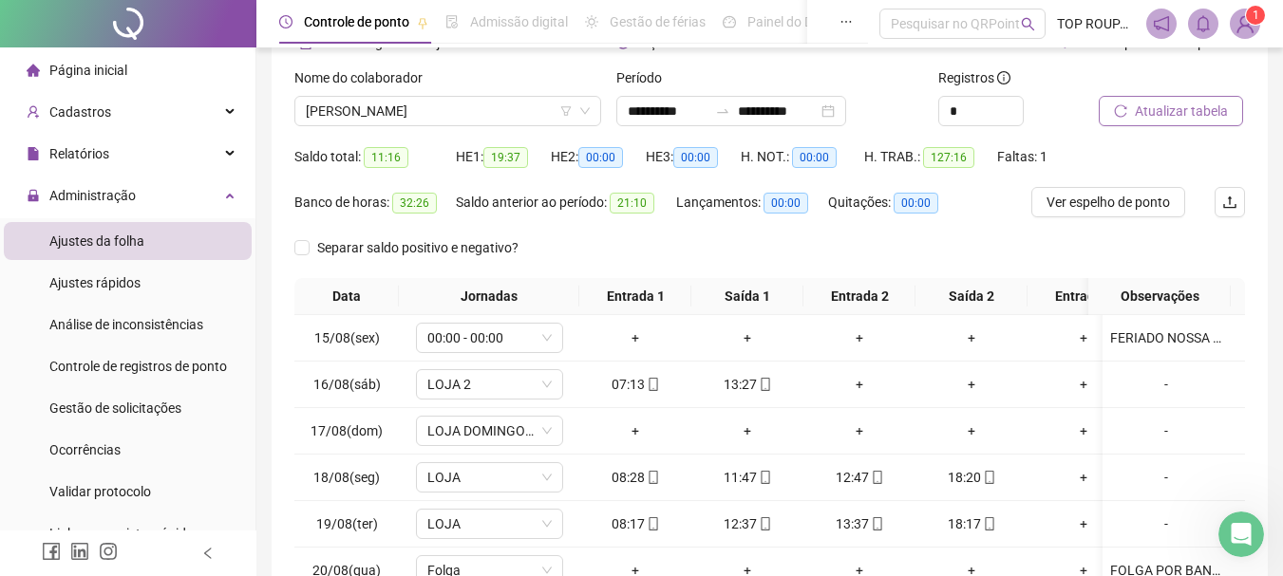
click at [1145, 120] on span "Atualizar tabela" at bounding box center [1180, 111] width 93 height 21
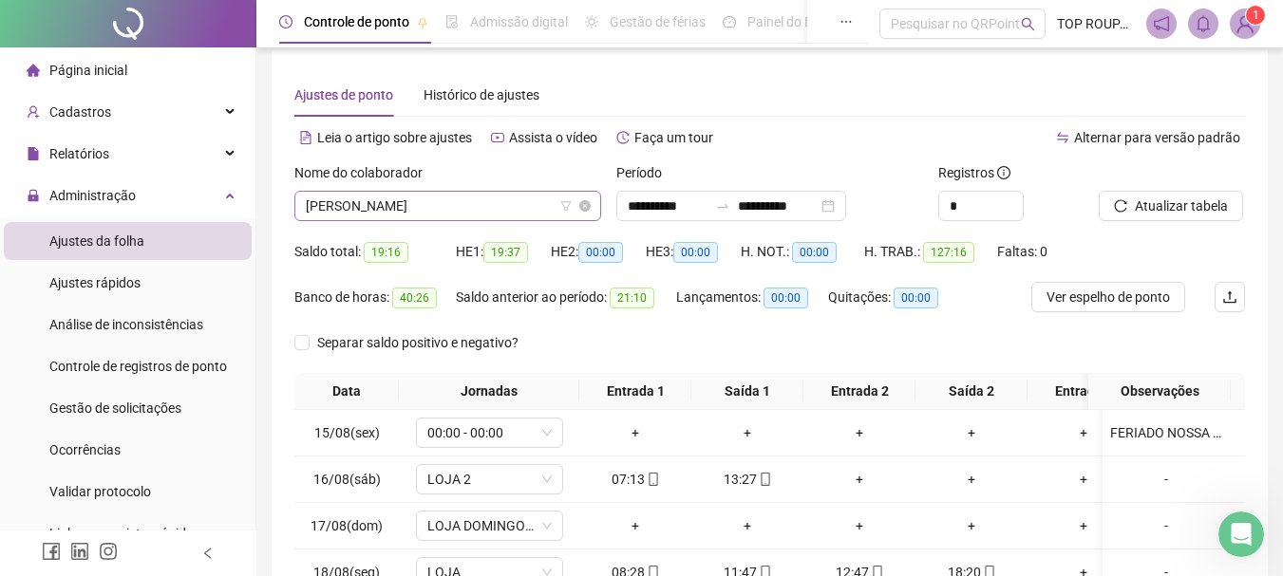
click at [361, 200] on span "[PERSON_NAME]" at bounding box center [448, 206] width 284 height 28
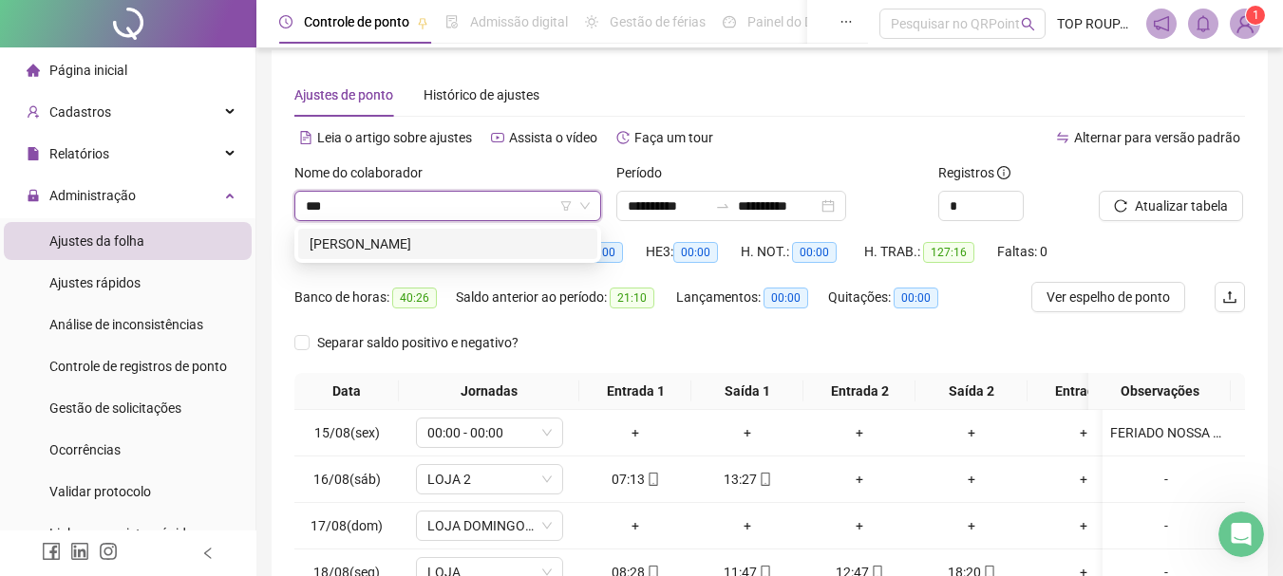
type input "****"
click at [435, 248] on div "[PERSON_NAME]" at bounding box center [447, 244] width 276 height 21
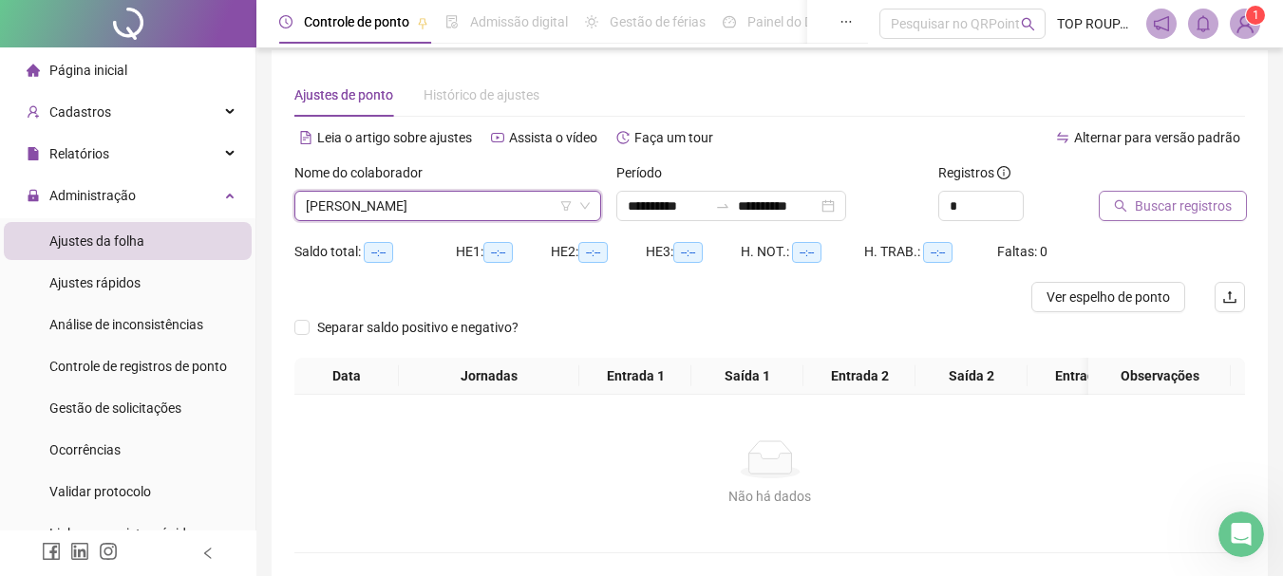
click at [1207, 205] on span "Buscar registros" at bounding box center [1182, 206] width 97 height 21
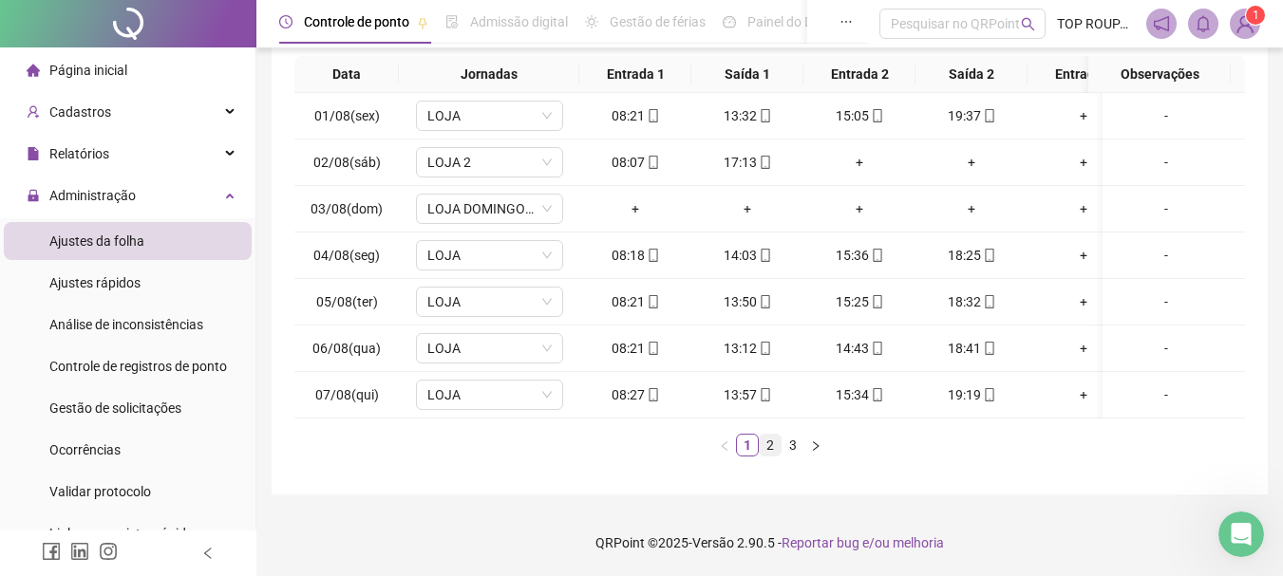
click at [766, 448] on link "2" at bounding box center [769, 445] width 21 height 21
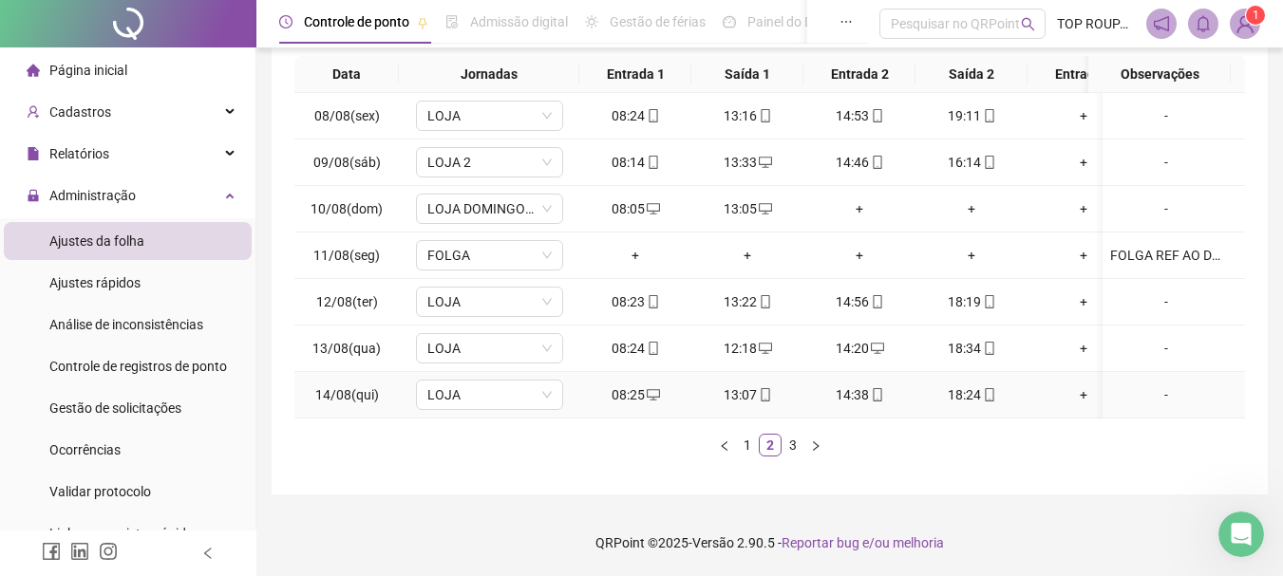
drag, startPoint x: 772, startPoint y: 403, endPoint x: 798, endPoint y: 403, distance: 26.6
click at [798, 403] on td "13:07" at bounding box center [747, 395] width 112 height 47
click at [882, 466] on div "Data Jornadas Entrada 1 Saída 1 Entrada 2 Saída 2 Entrada 3 Saída 3 Observações…" at bounding box center [769, 264] width 950 height 416
click at [797, 447] on link "3" at bounding box center [792, 445] width 21 height 21
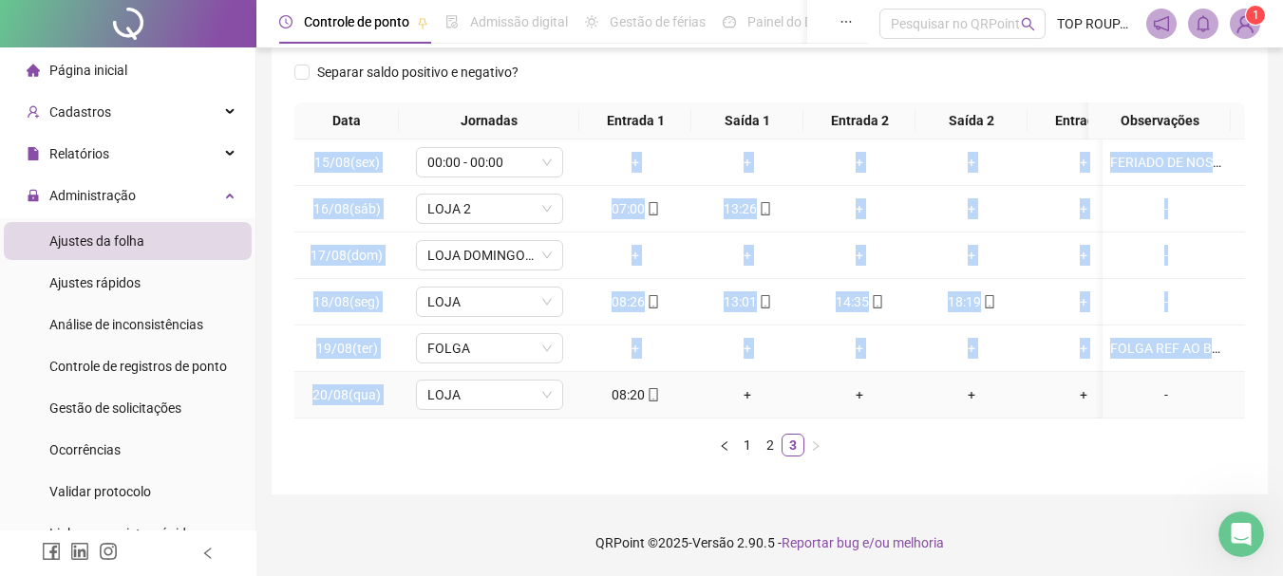
click at [599, 407] on div "15/08(sex) 00:00 - 00:00 + + + + + + FERIADO DE NOSSA SENHORA DA ASSUNÇÃO 16/08…" at bounding box center [769, 279] width 950 height 279
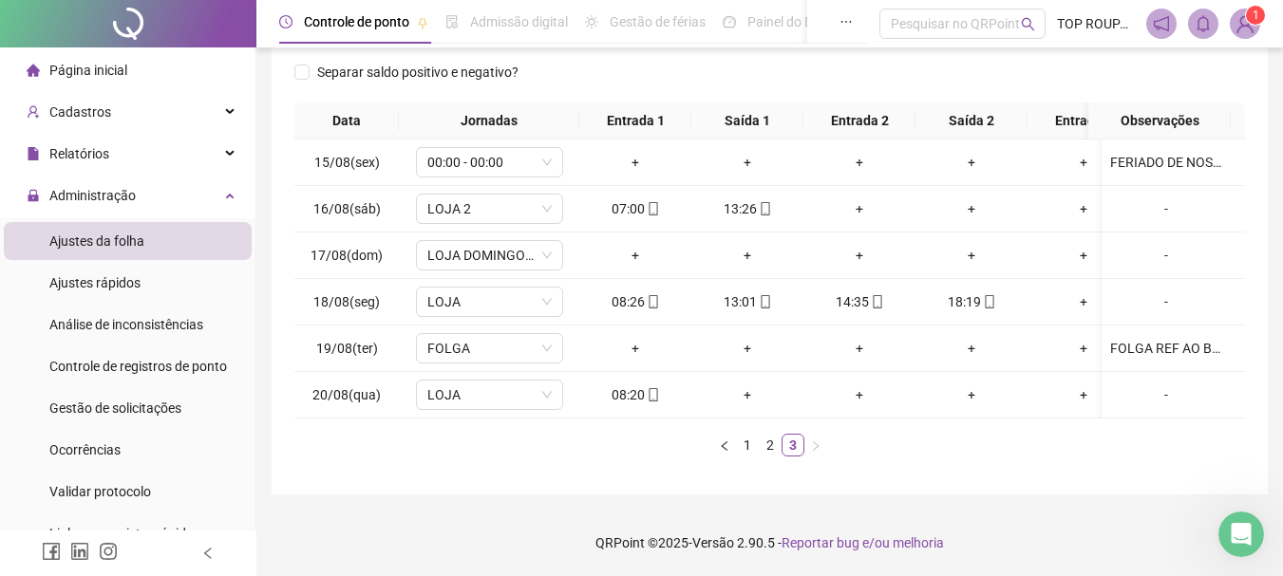
click at [580, 445] on ul "1 2 3" at bounding box center [769, 445] width 950 height 23
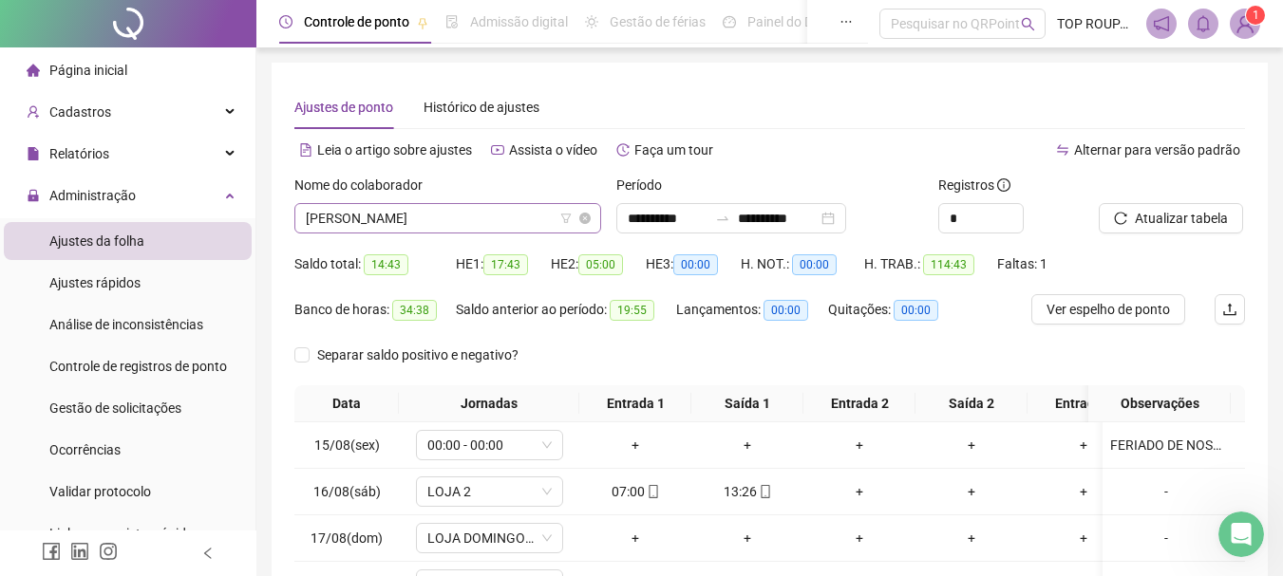
click at [431, 204] on span "[PERSON_NAME]" at bounding box center [448, 218] width 284 height 28
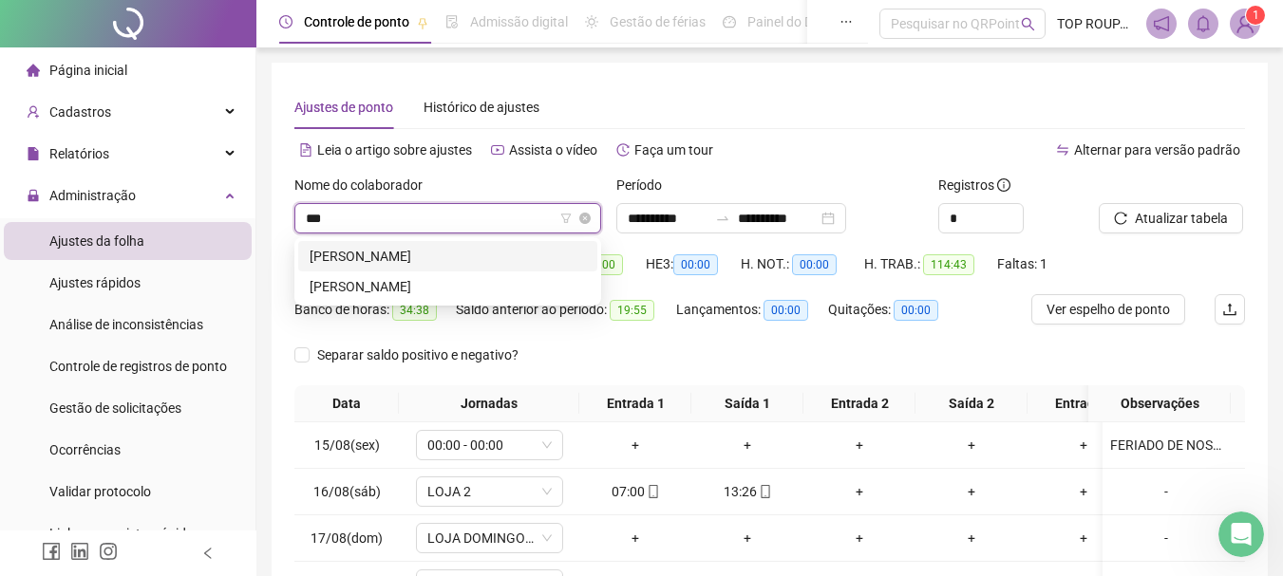
type input "****"
click at [361, 279] on div "[PERSON_NAME]" at bounding box center [447, 286] width 276 height 21
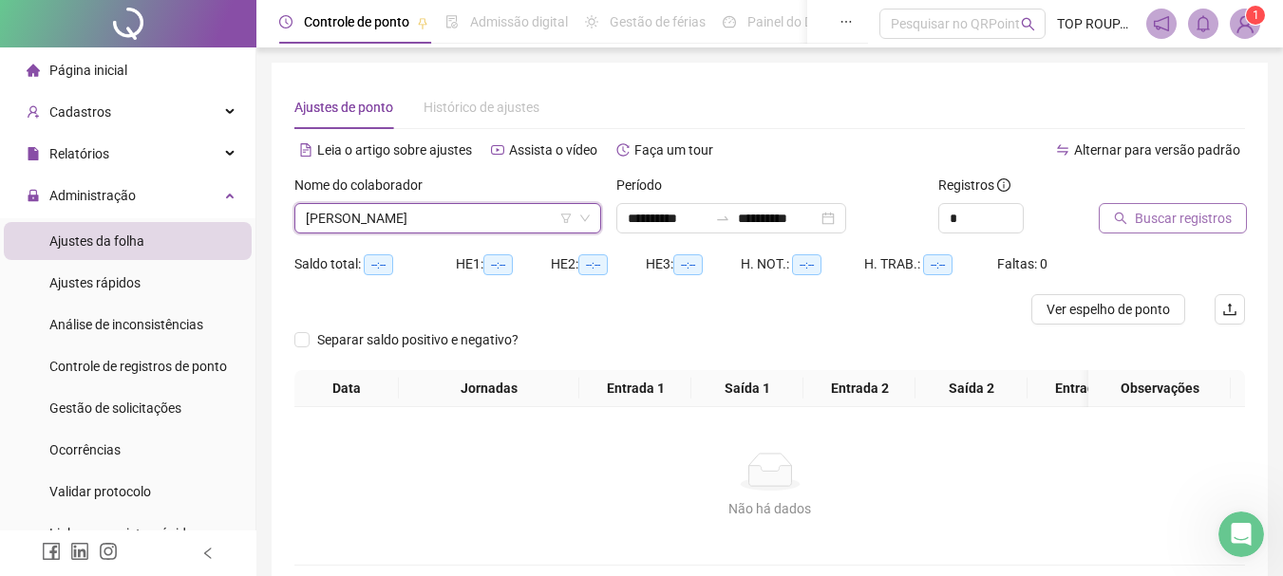
click at [1206, 207] on button "Buscar registros" at bounding box center [1172, 218] width 148 height 30
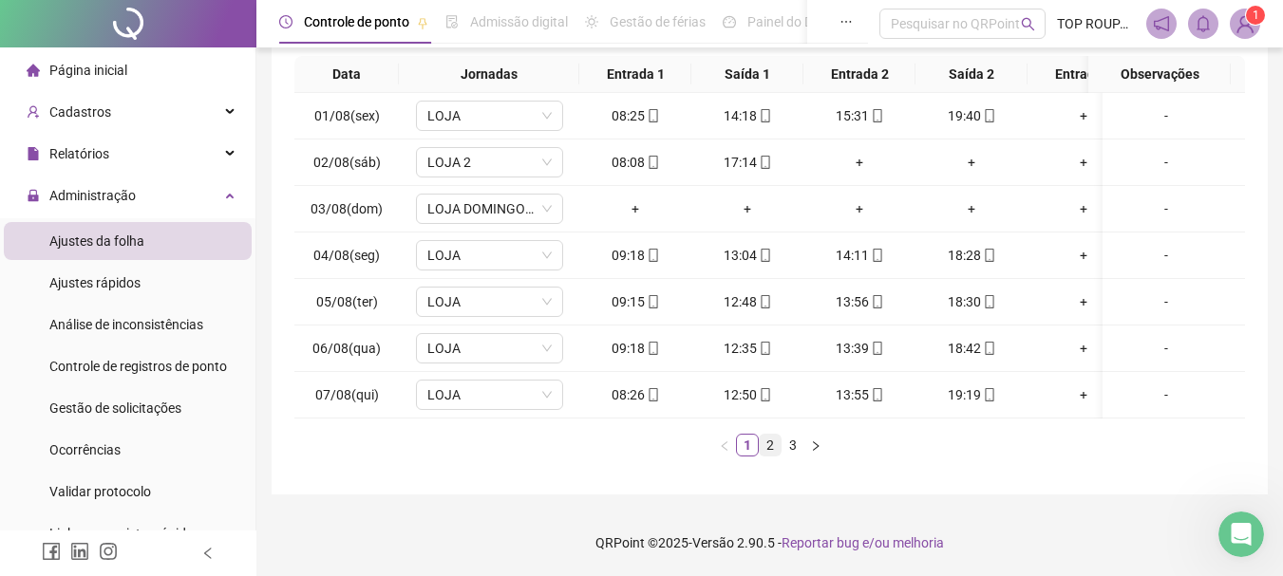
click at [771, 447] on link "2" at bounding box center [769, 445] width 21 height 21
click at [977, 386] on div "+" at bounding box center [971, 394] width 97 height 21
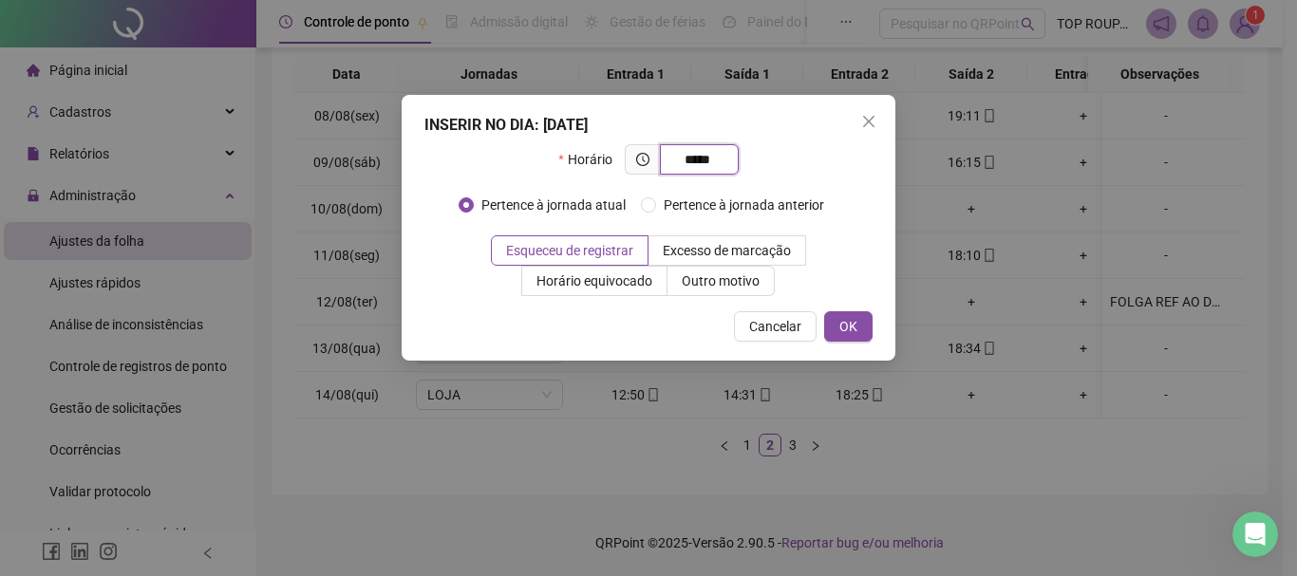
type input "*****"
click at [841, 303] on div "INSERIR NO DIA : [DATE] Horário ***** Pertence à jornada atual Pertence à jorna…" at bounding box center [649, 228] width 494 height 266
click at [850, 322] on span "OK" at bounding box center [848, 326] width 18 height 21
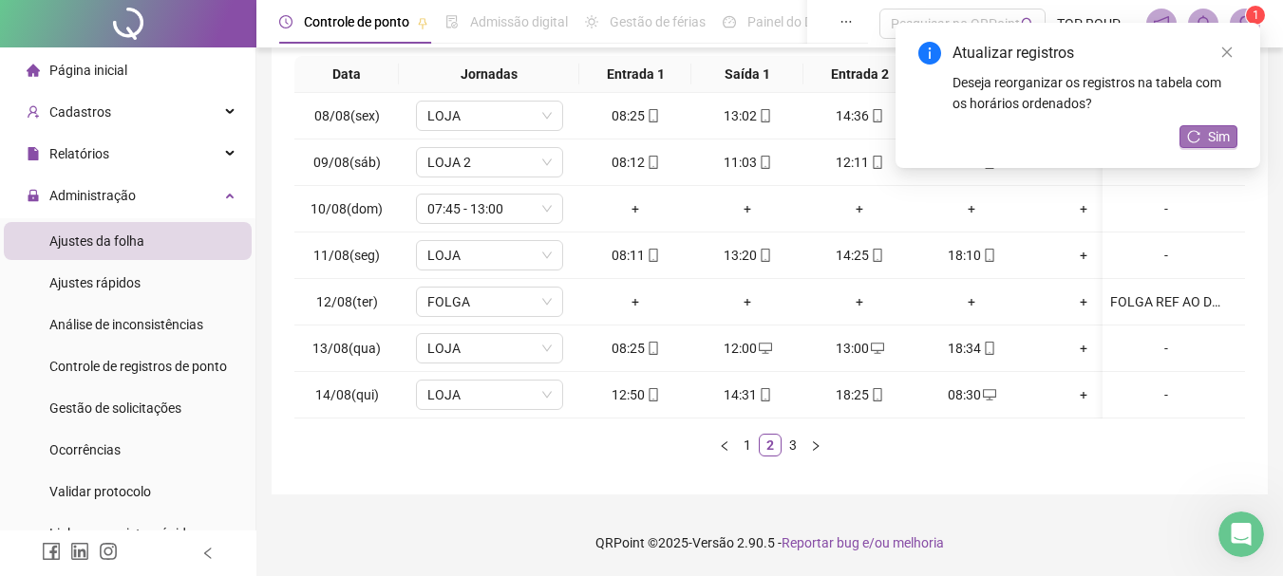
click at [1208, 140] on span "Sim" at bounding box center [1219, 136] width 22 height 21
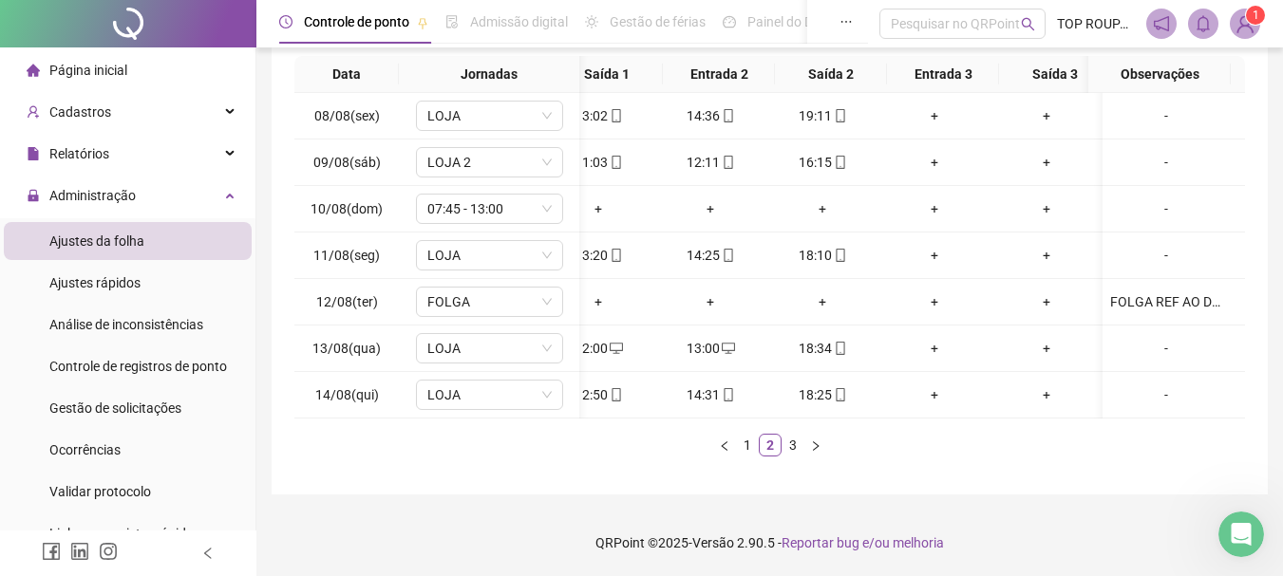
scroll to position [0, 153]
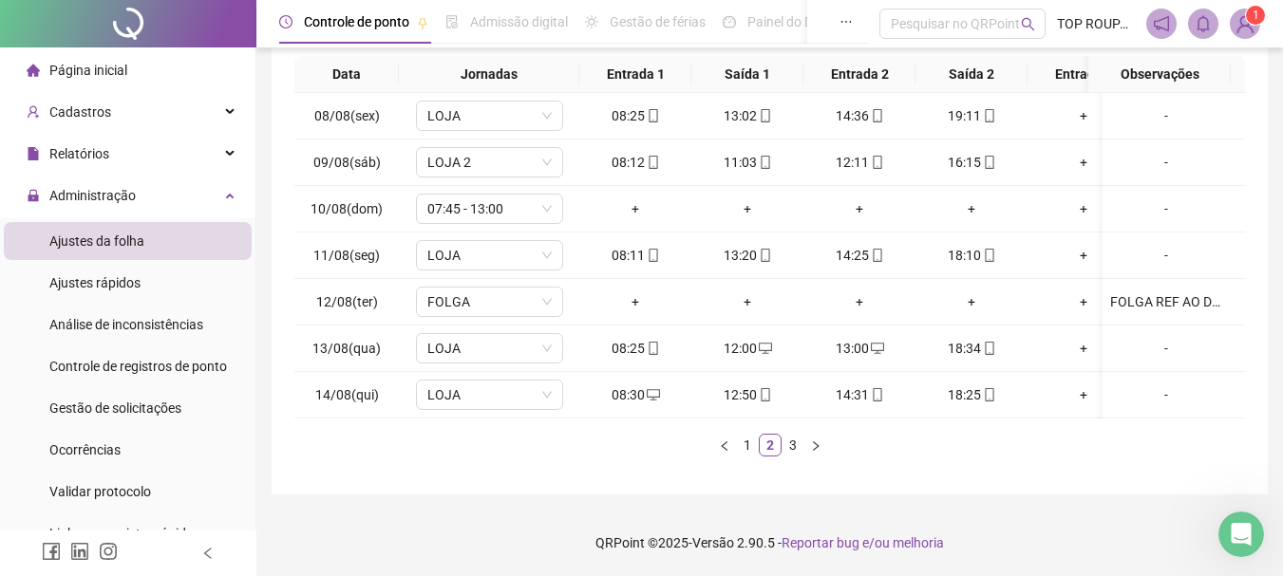
click at [784, 457] on div "Data Jornadas Entrada 1 Saída 1 Entrada 2 Saída 2 Entrada 3 Saída 3 Observações…" at bounding box center [769, 264] width 950 height 416
click at [798, 447] on link "3" at bounding box center [792, 445] width 21 height 21
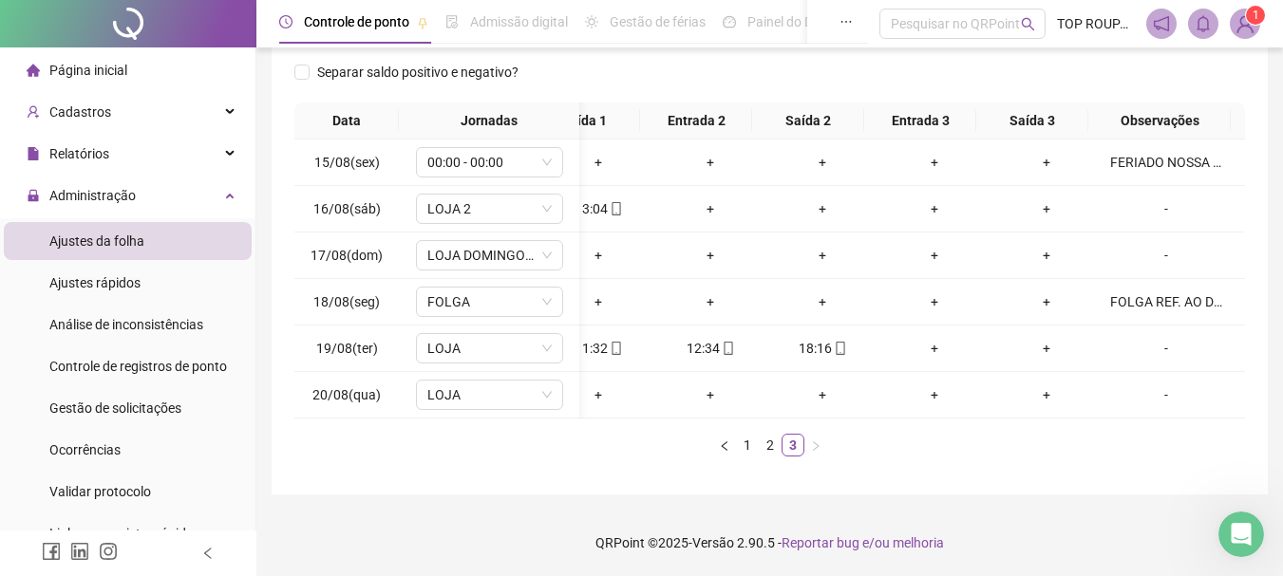
scroll to position [0, 0]
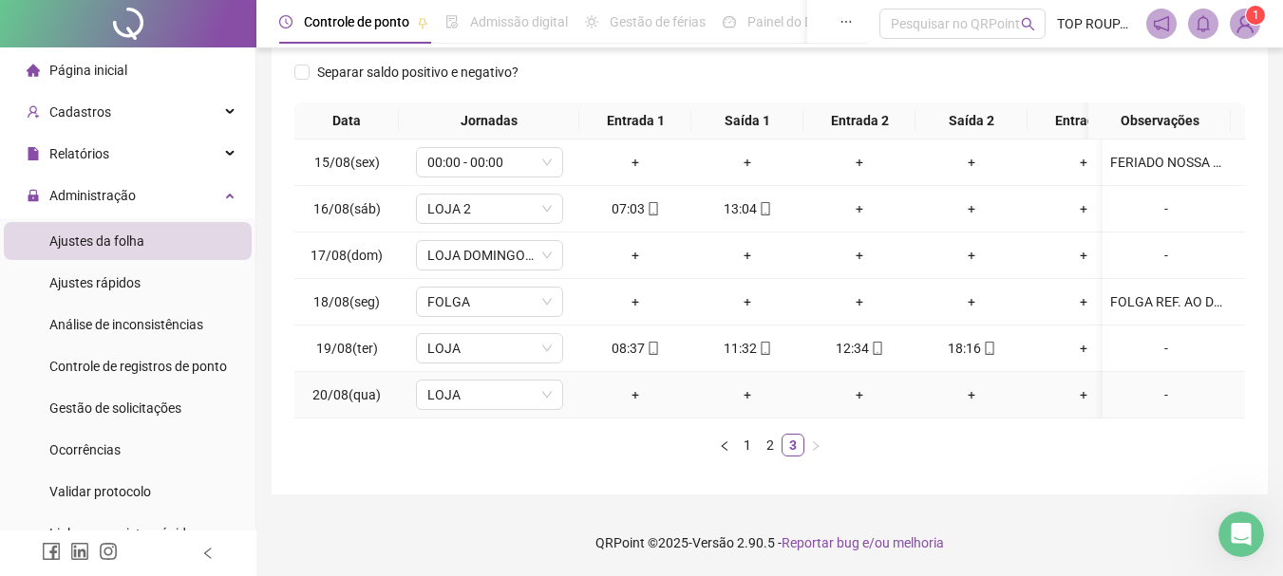
click at [601, 401] on td "+" at bounding box center [635, 395] width 112 height 47
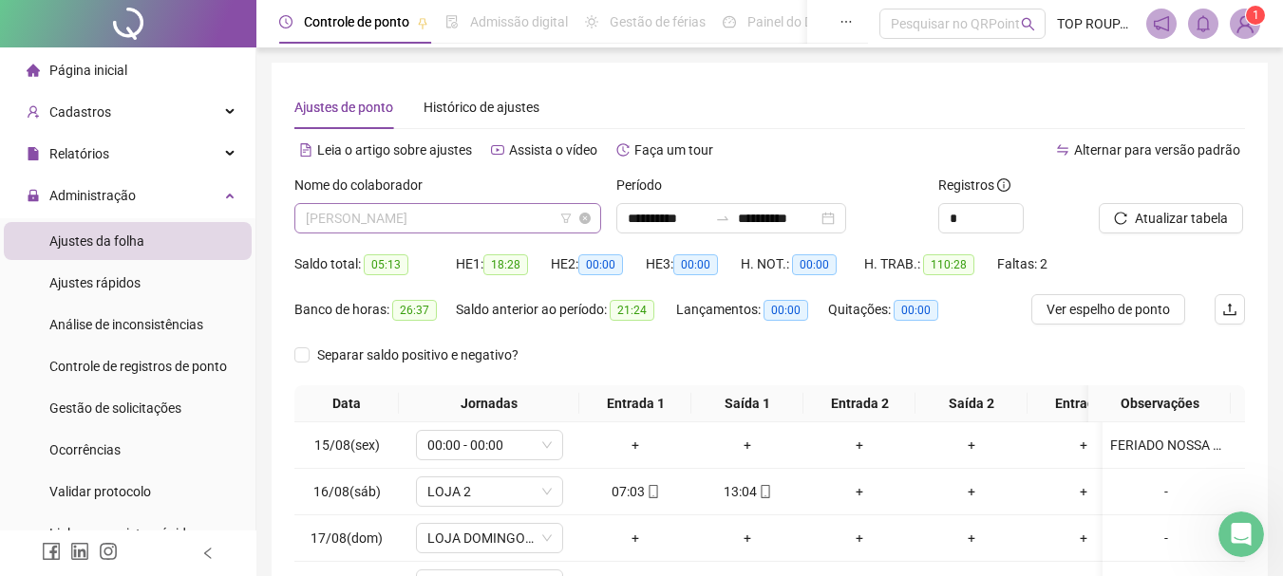
scroll to position [1337, 0]
click at [397, 229] on span "[PERSON_NAME]" at bounding box center [448, 218] width 284 height 28
click at [375, 228] on span "[PERSON_NAME]" at bounding box center [448, 218] width 284 height 28
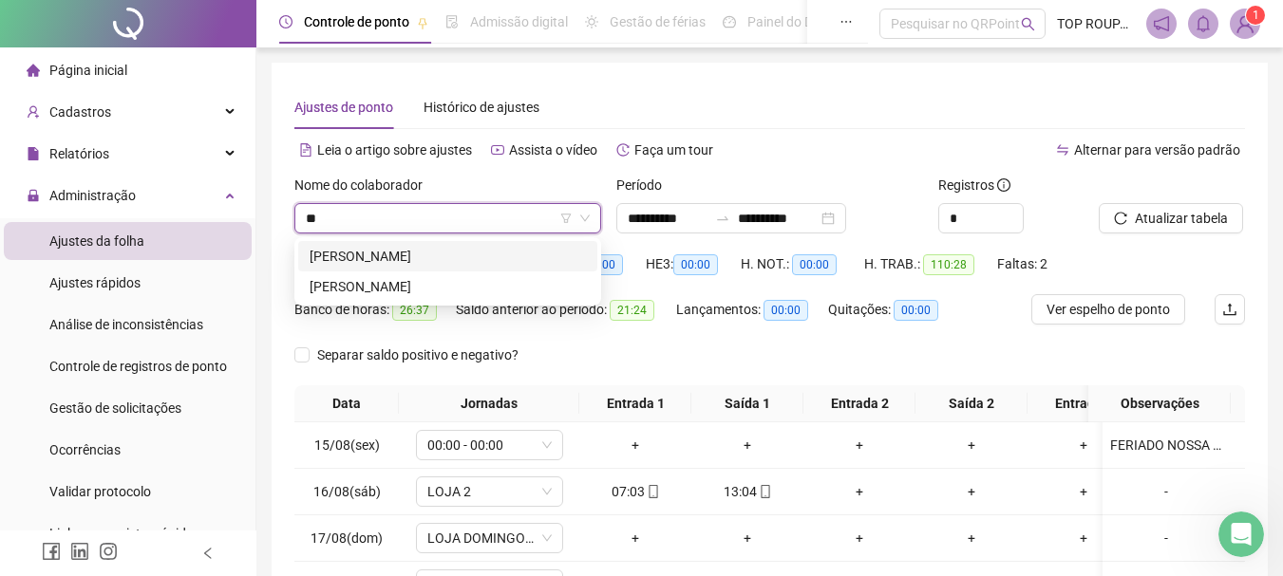
scroll to position [0, 0]
type input "*****"
click at [516, 253] on div "[PERSON_NAME]" at bounding box center [447, 256] width 276 height 21
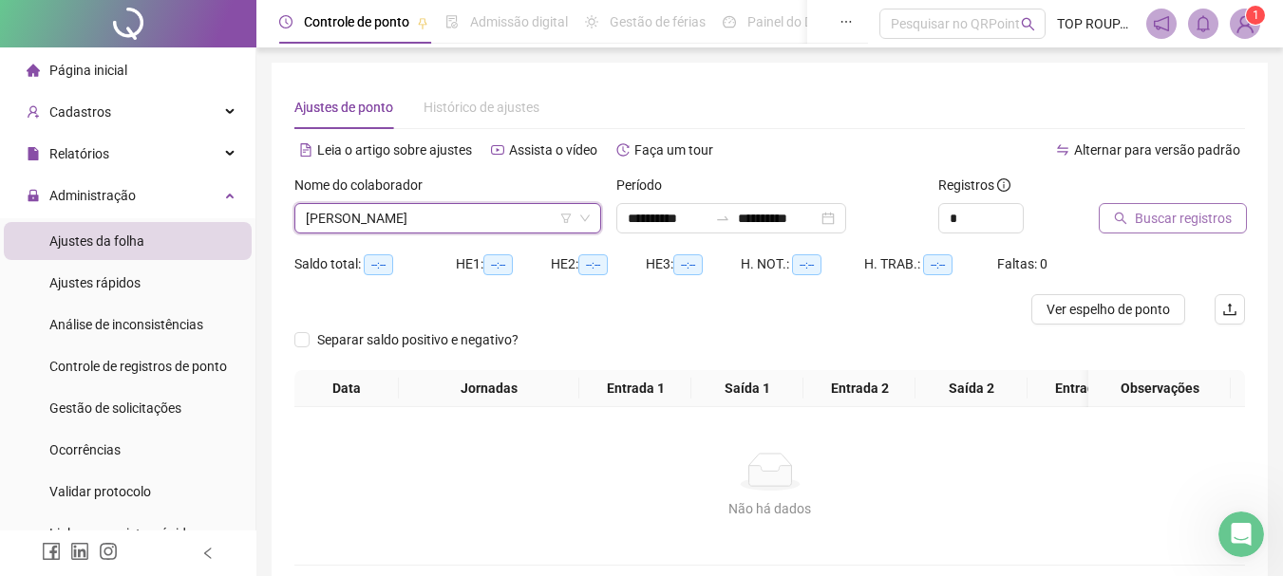
click at [1181, 216] on span "Buscar registros" at bounding box center [1182, 218] width 97 height 21
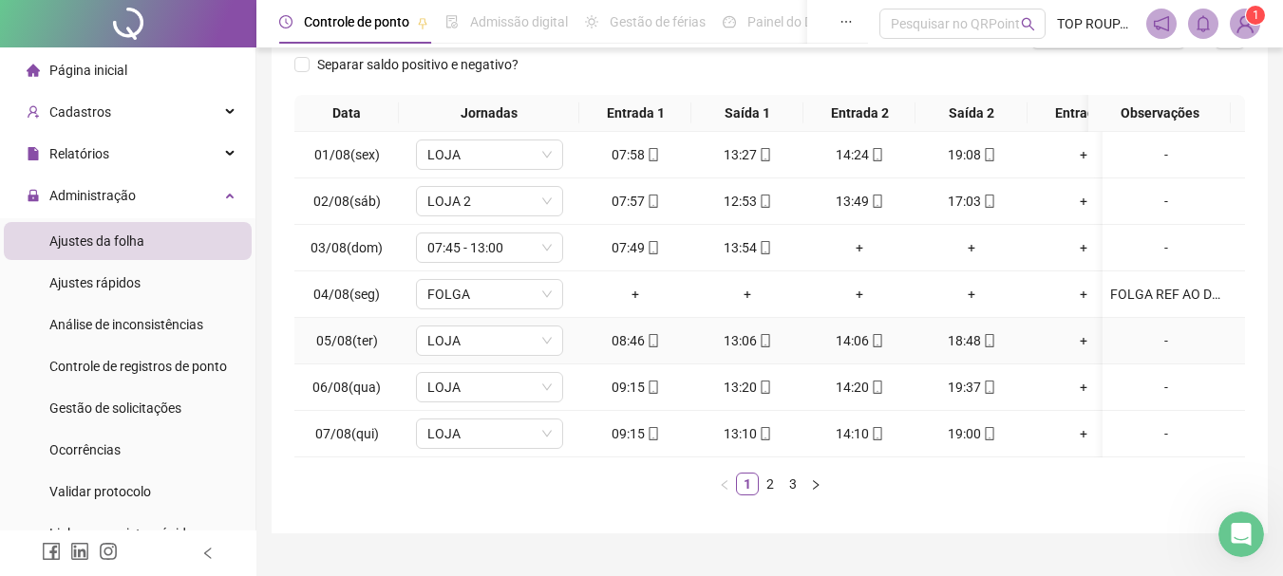
scroll to position [285, 0]
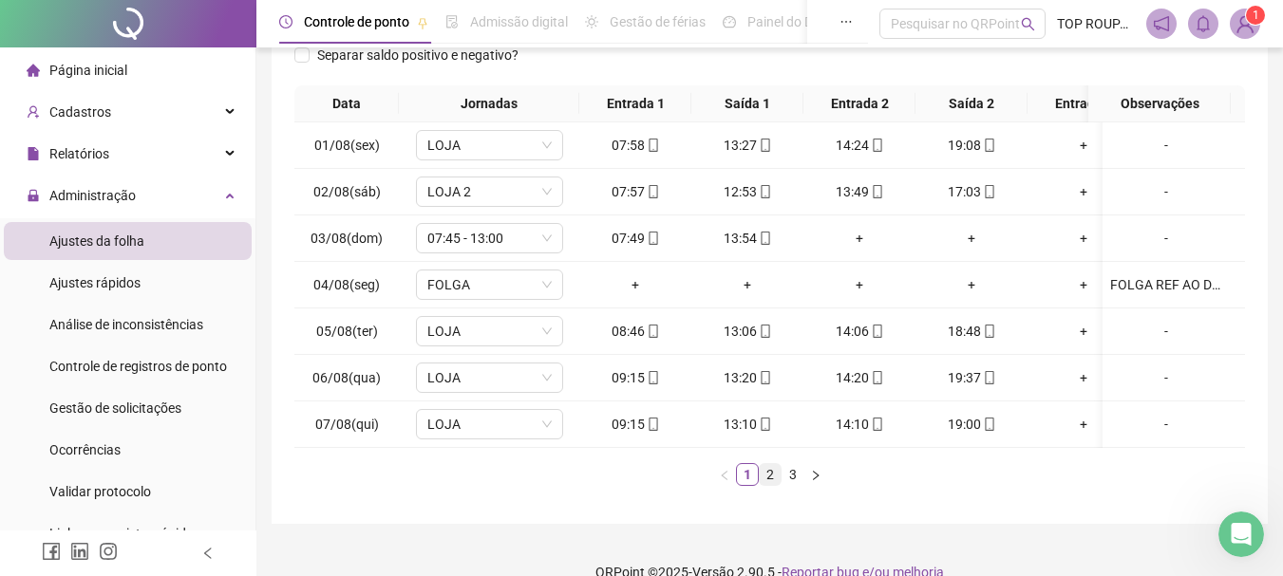
click at [763, 485] on link "2" at bounding box center [769, 474] width 21 height 21
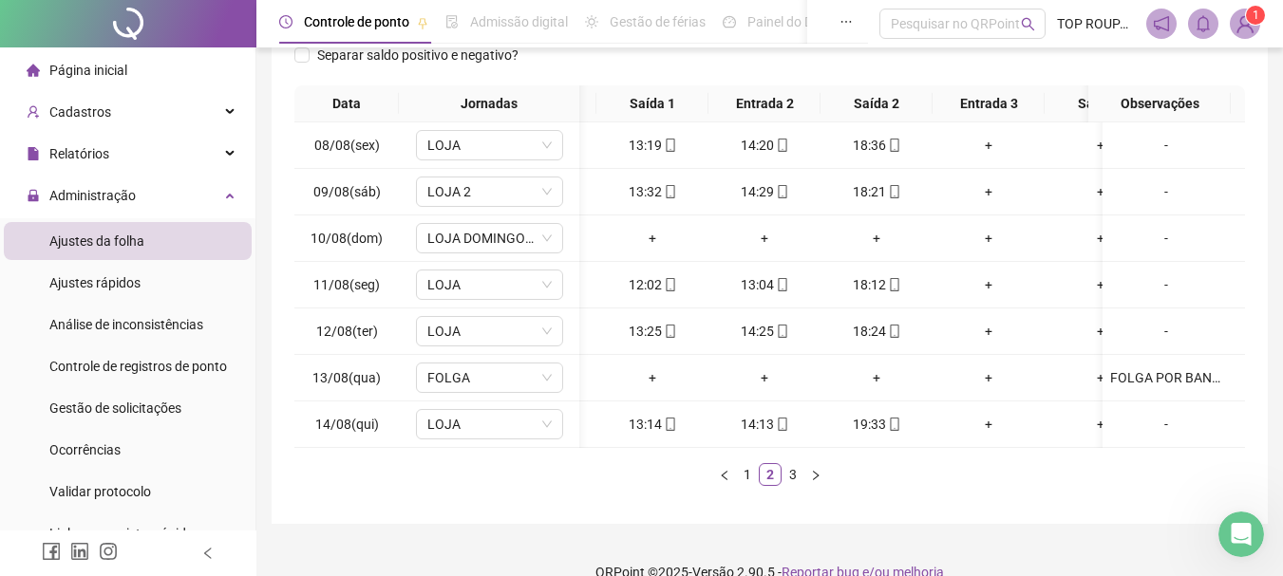
scroll to position [0, 0]
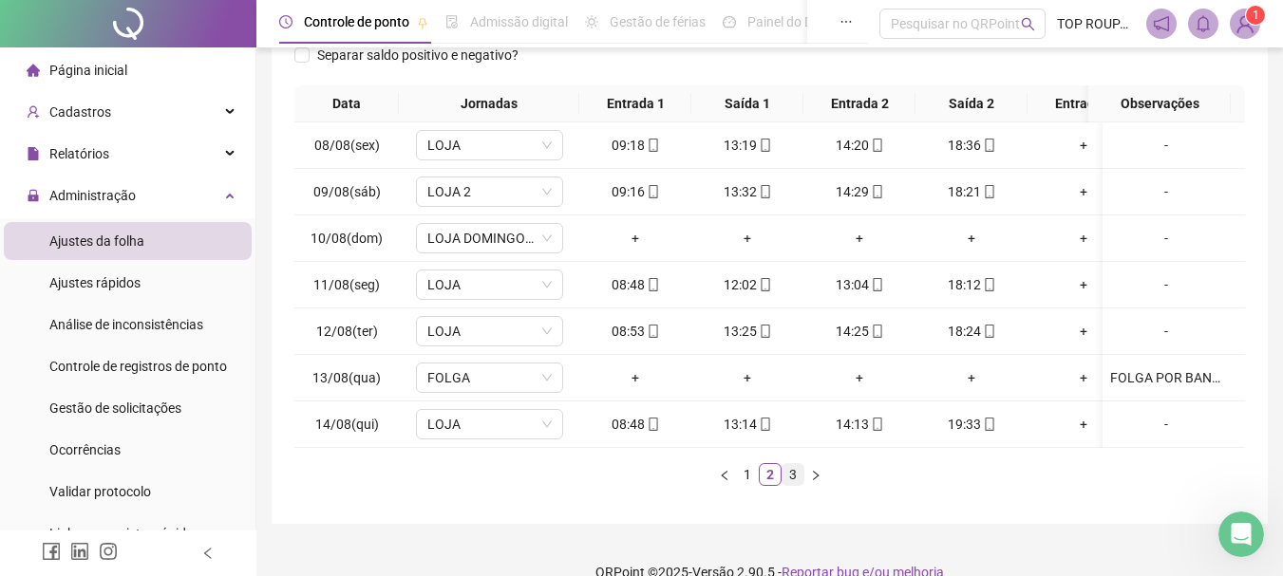
click at [795, 485] on link "3" at bounding box center [792, 474] width 21 height 21
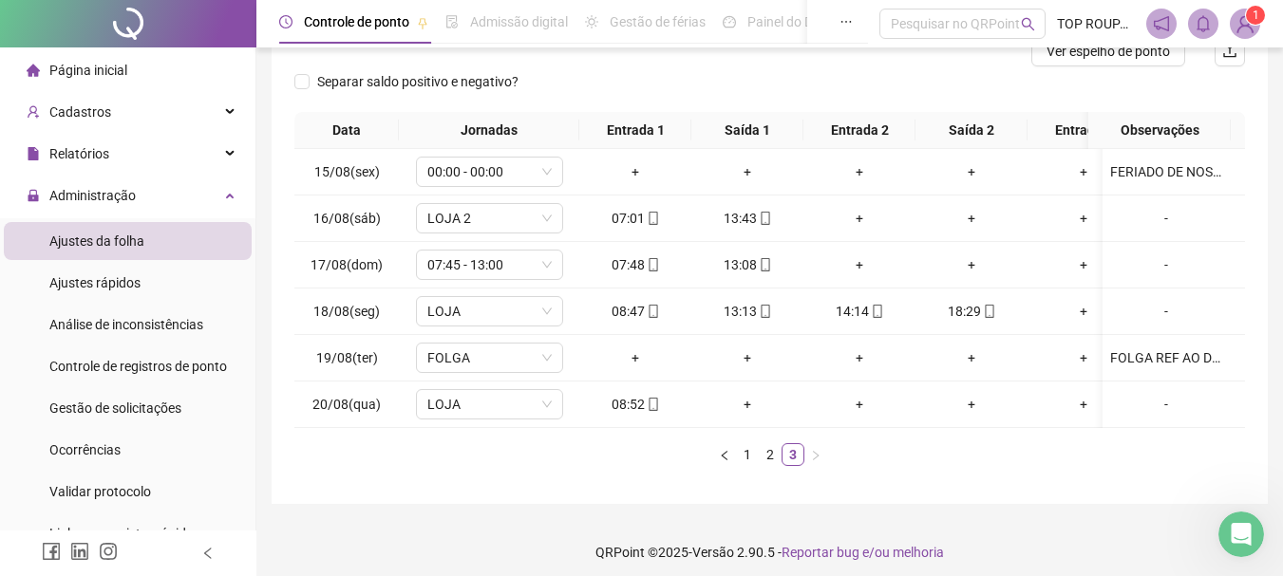
scroll to position [282, 0]
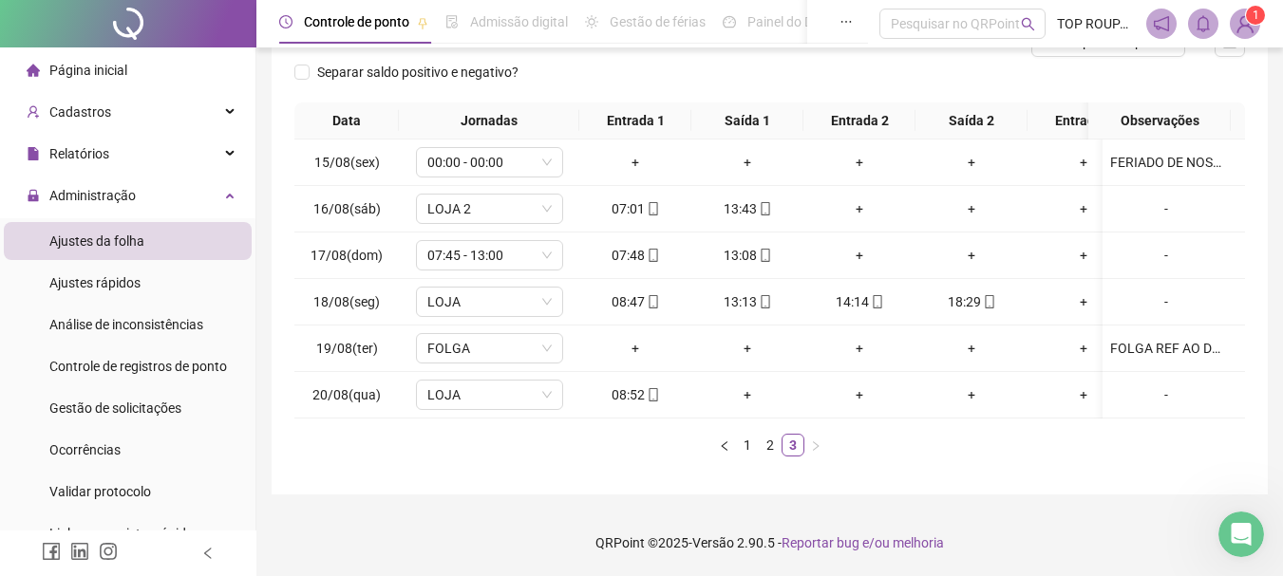
click at [817, 422] on div "Data Jornadas Entrada 1 Saída 1 Entrada 2 Saída 2 Entrada 3 Saída 3 Observações…" at bounding box center [769, 280] width 950 height 354
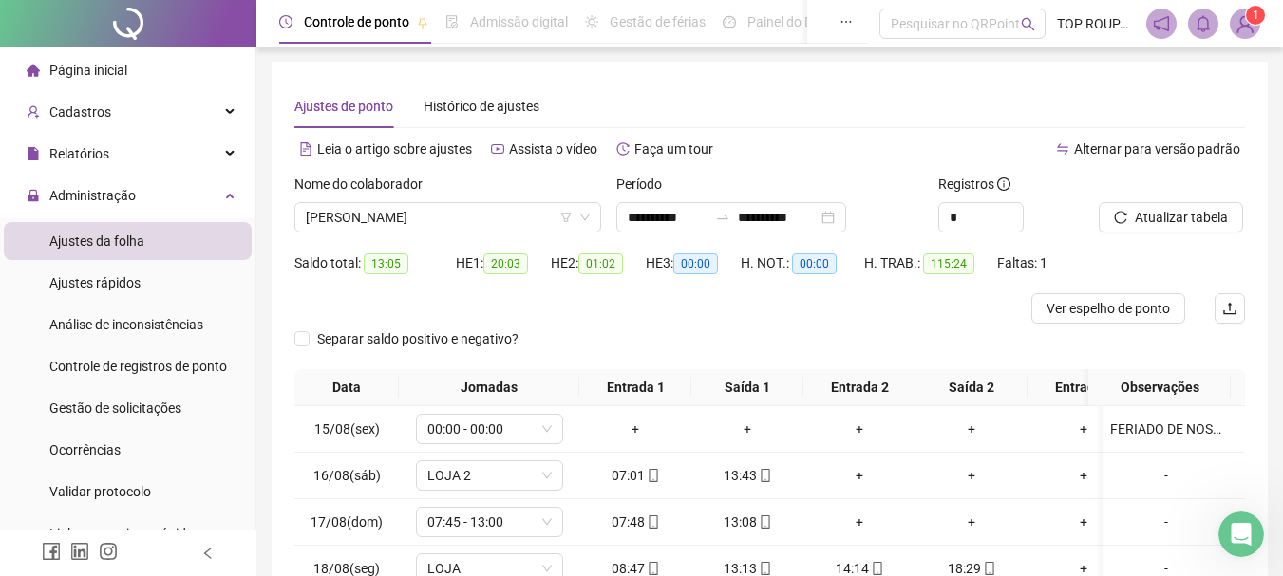
scroll to position [0, 0]
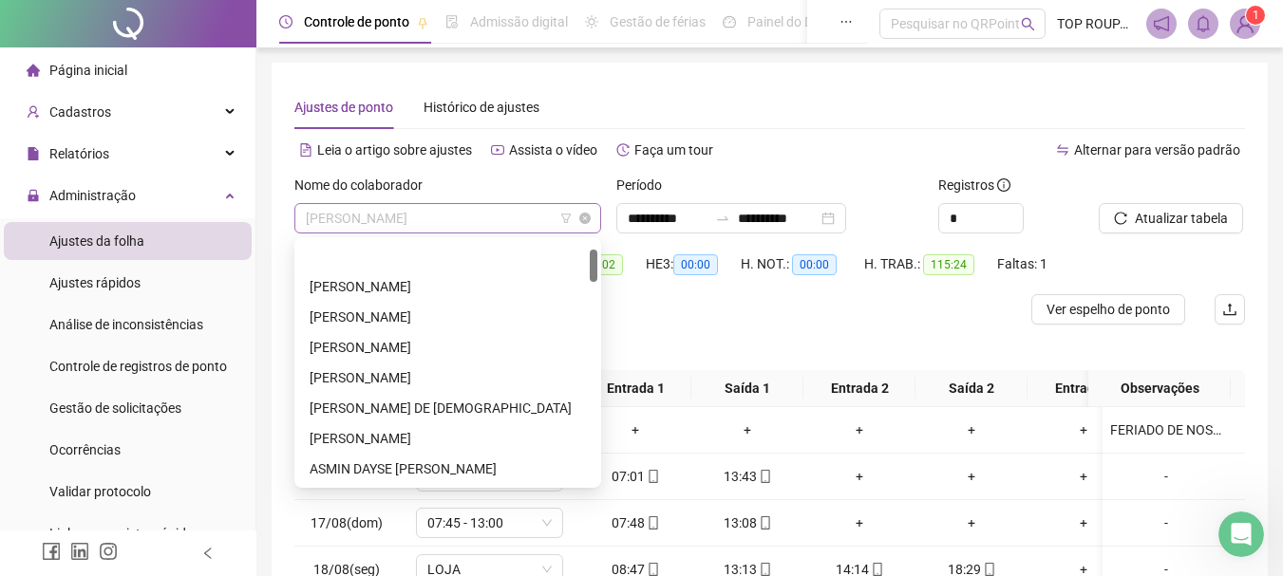
drag, startPoint x: 374, startPoint y: 229, endPoint x: 375, endPoint y: 209, distance: 20.0
click at [375, 209] on span "[PERSON_NAME]" at bounding box center [448, 218] width 284 height 28
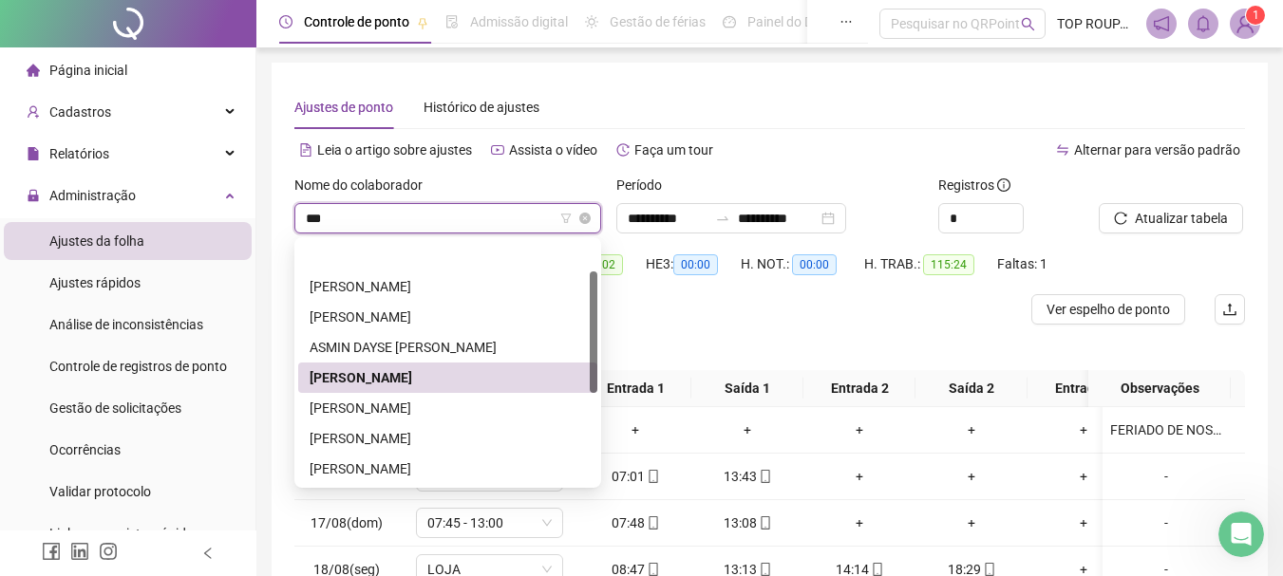
type input "****"
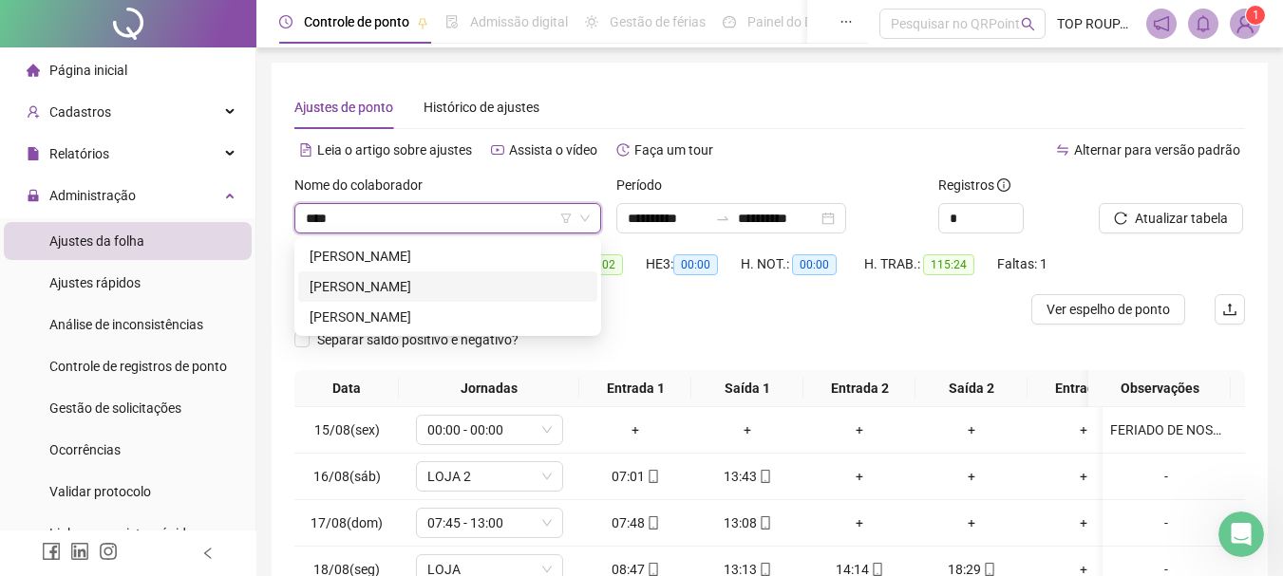
click at [362, 284] on div "[PERSON_NAME]" at bounding box center [447, 286] width 276 height 21
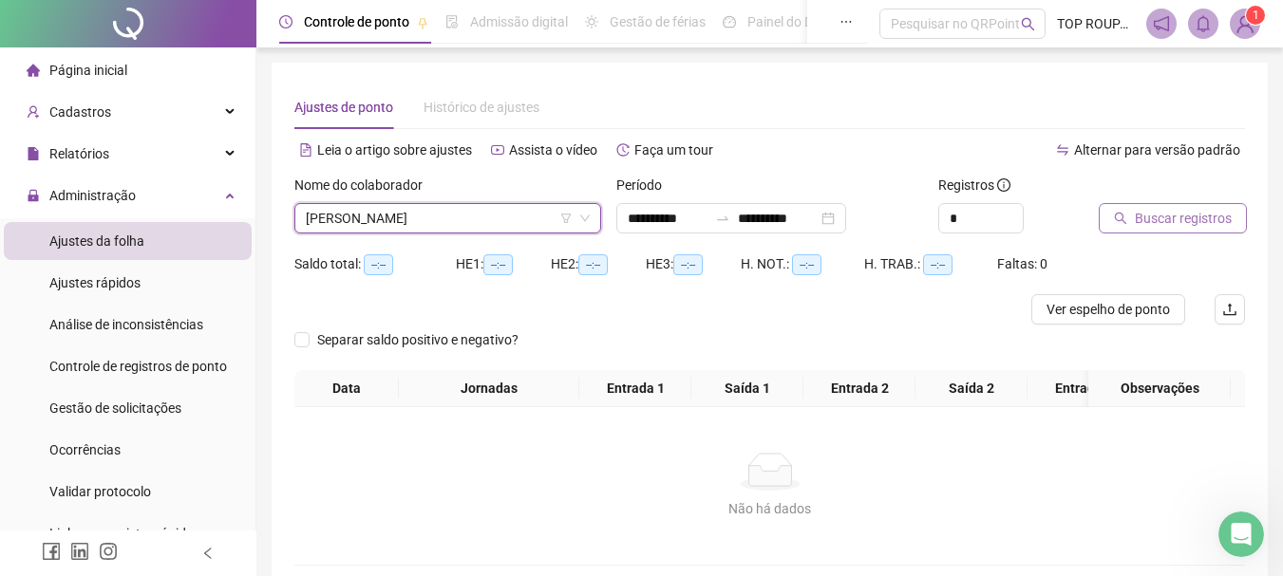
click at [1143, 232] on button "Buscar registros" at bounding box center [1172, 218] width 148 height 30
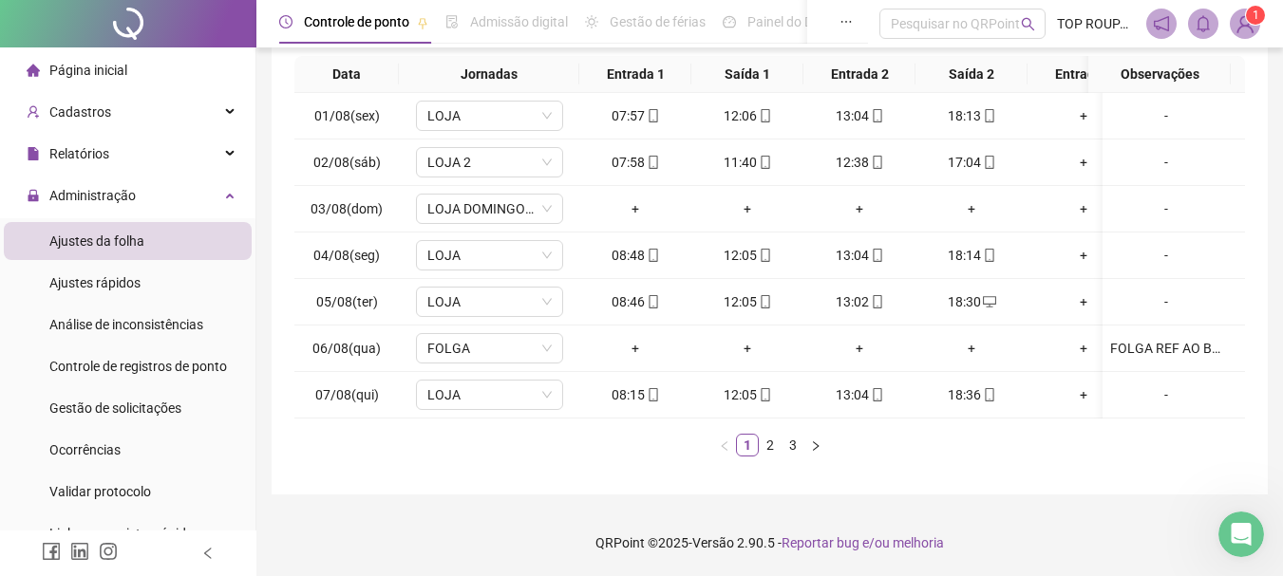
scroll to position [234, 0]
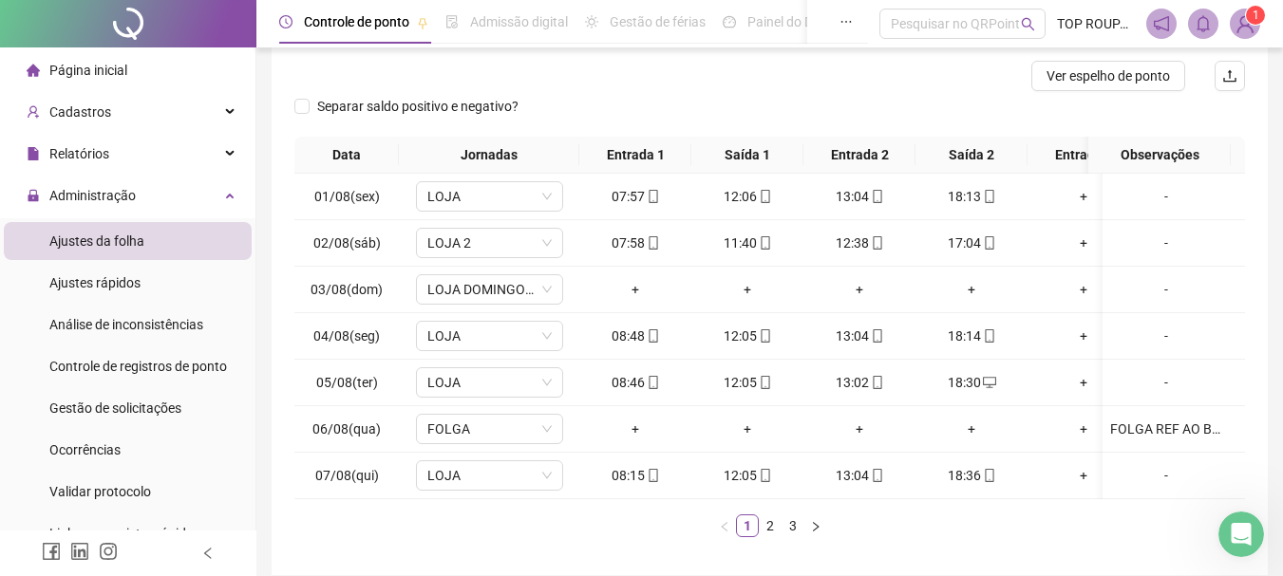
click at [832, 515] on div "Data Jornadas Entrada 1 Saída 1 Entrada 2 Saída 2 Entrada 3 Saída 3 Observações…" at bounding box center [769, 337] width 950 height 401
click at [764, 553] on div "Data Jornadas Entrada 1 Saída 1 Entrada 2 Saída 2 Entrada 3 Saída 3 Observações…" at bounding box center [769, 345] width 950 height 416
click at [762, 536] on link "2" at bounding box center [769, 525] width 21 height 21
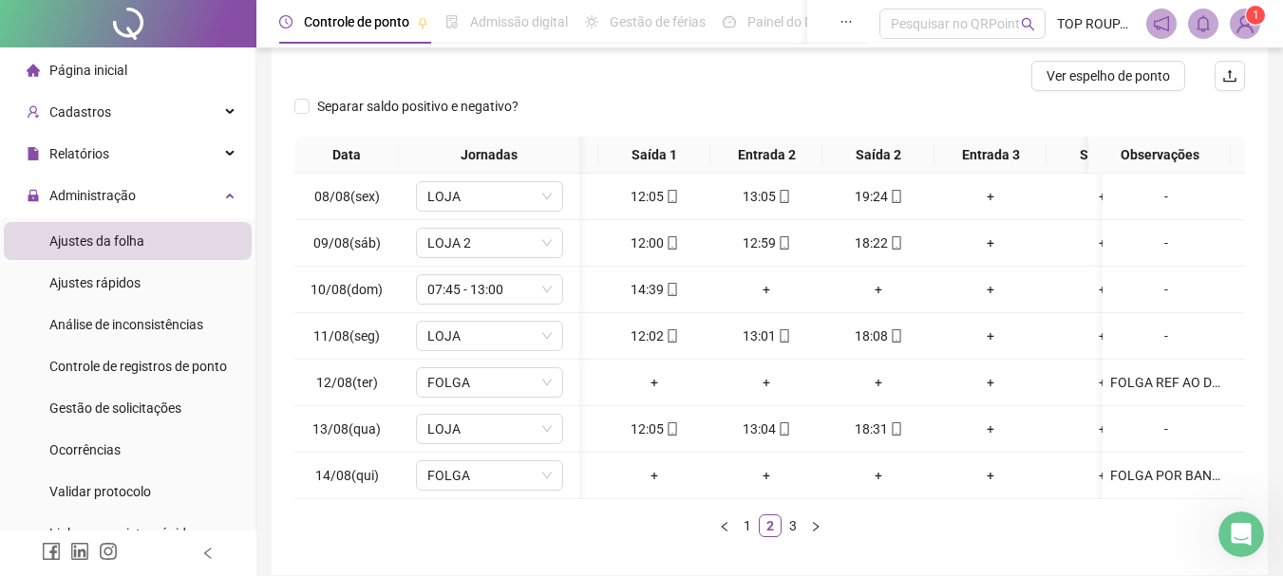
scroll to position [0, 0]
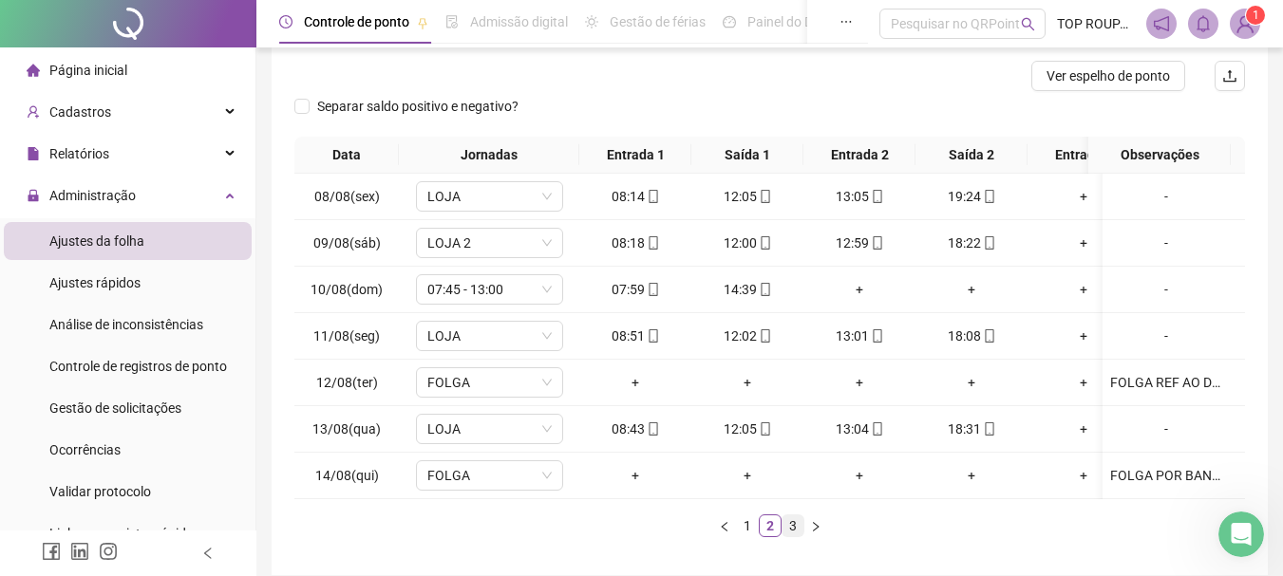
click at [796, 536] on link "3" at bounding box center [792, 525] width 21 height 21
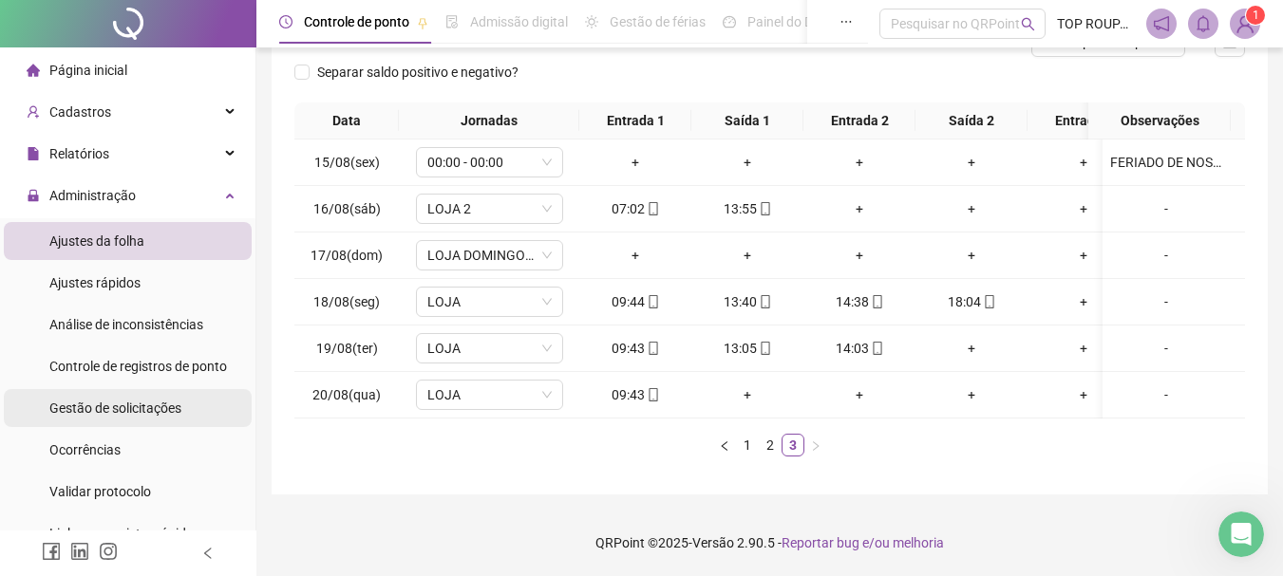
click at [101, 409] on span "Gestão de solicitações" at bounding box center [115, 408] width 132 height 15
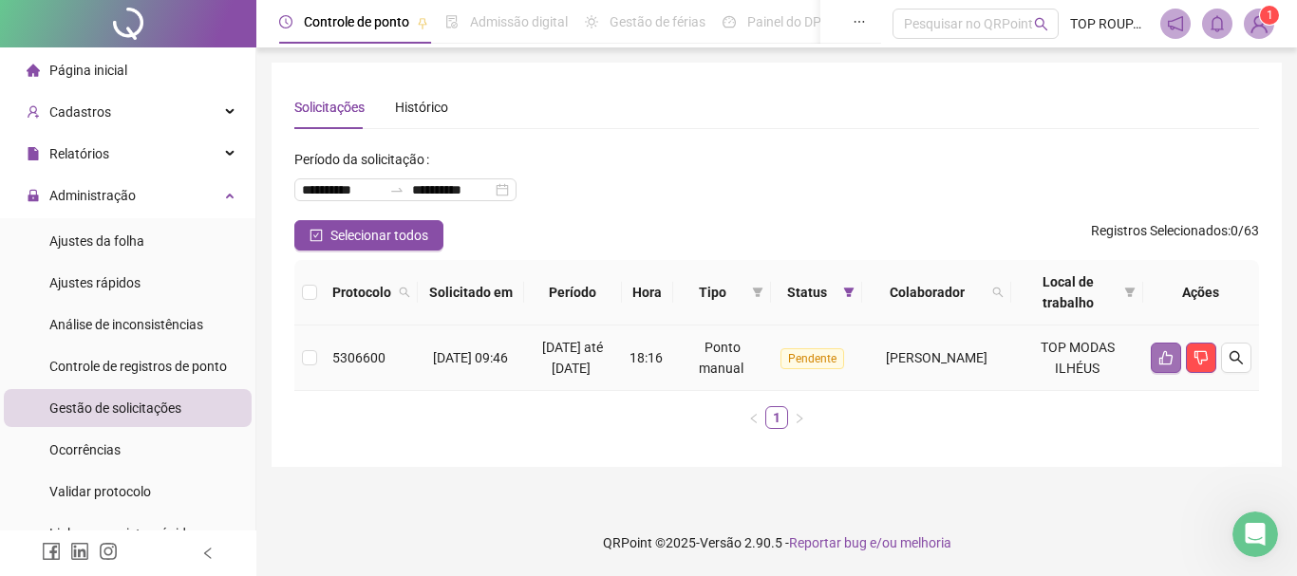
click at [1164, 364] on icon "like" at bounding box center [1165, 357] width 15 height 15
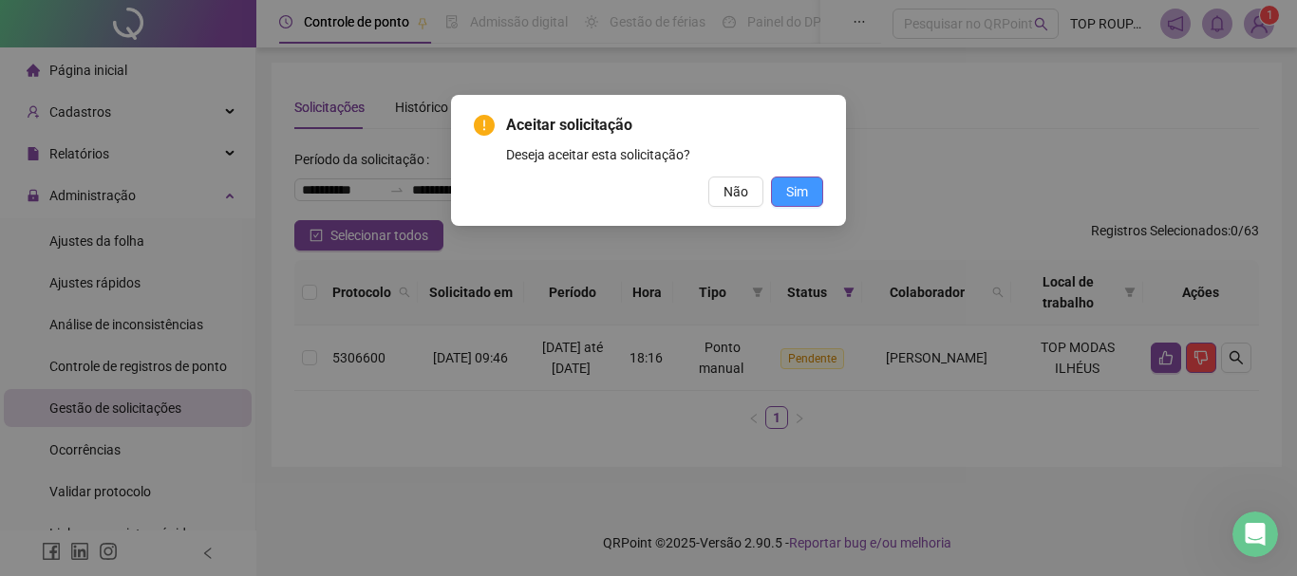
click at [795, 192] on span "Sim" at bounding box center [797, 191] width 22 height 21
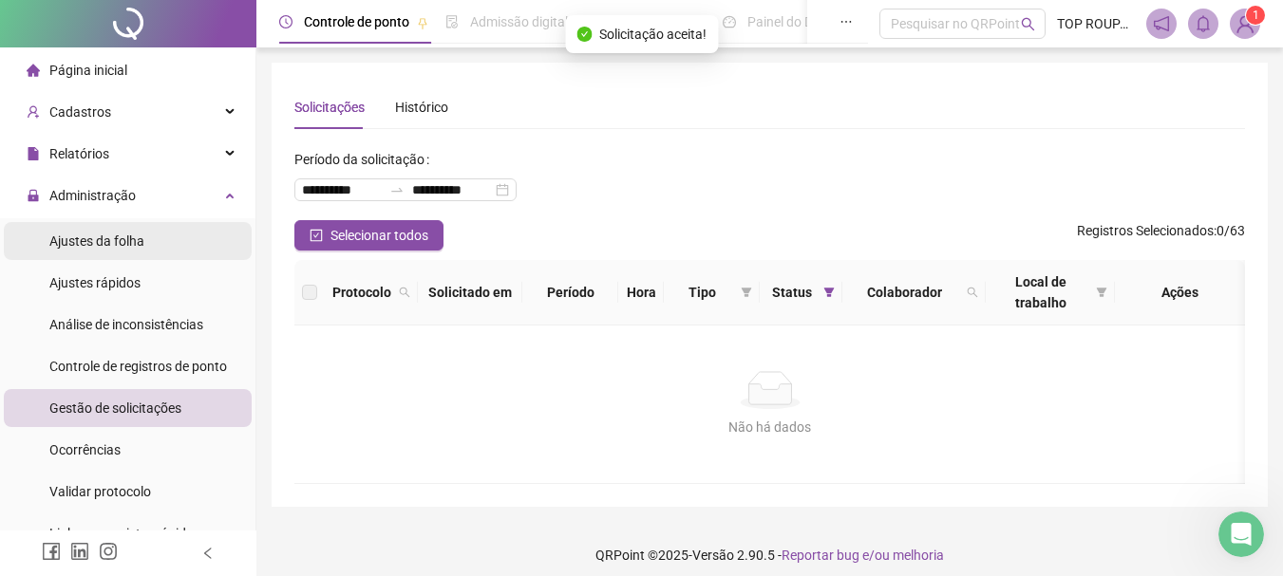
click at [122, 247] on span "Ajustes da folha" at bounding box center [96, 241] width 95 height 15
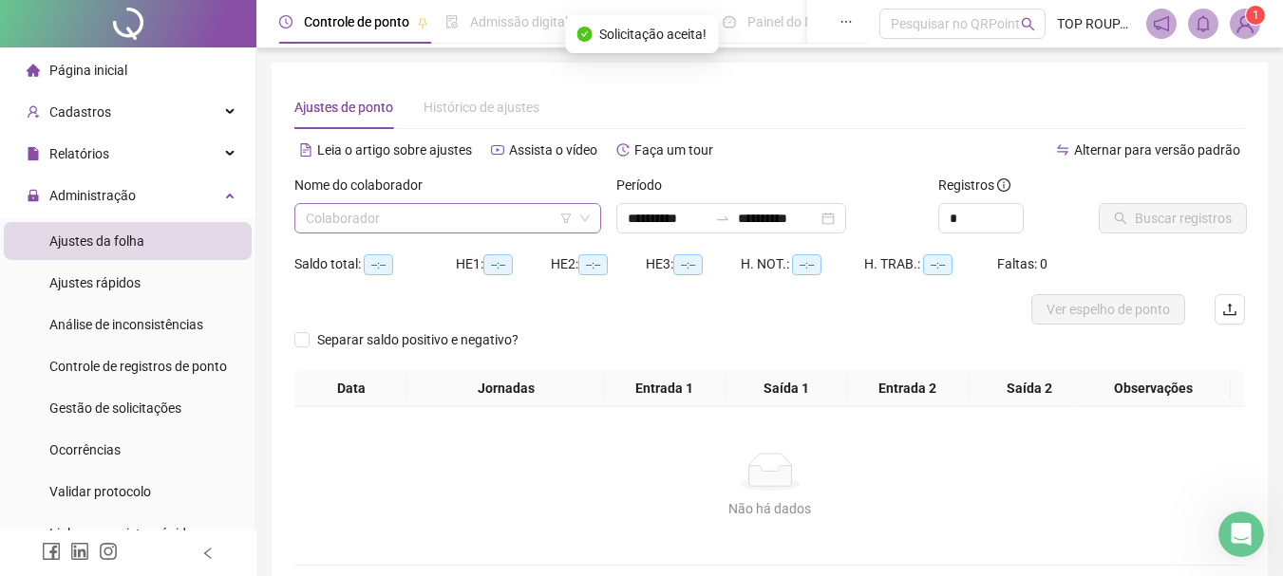
click at [452, 209] on input "search" at bounding box center [439, 218] width 267 height 28
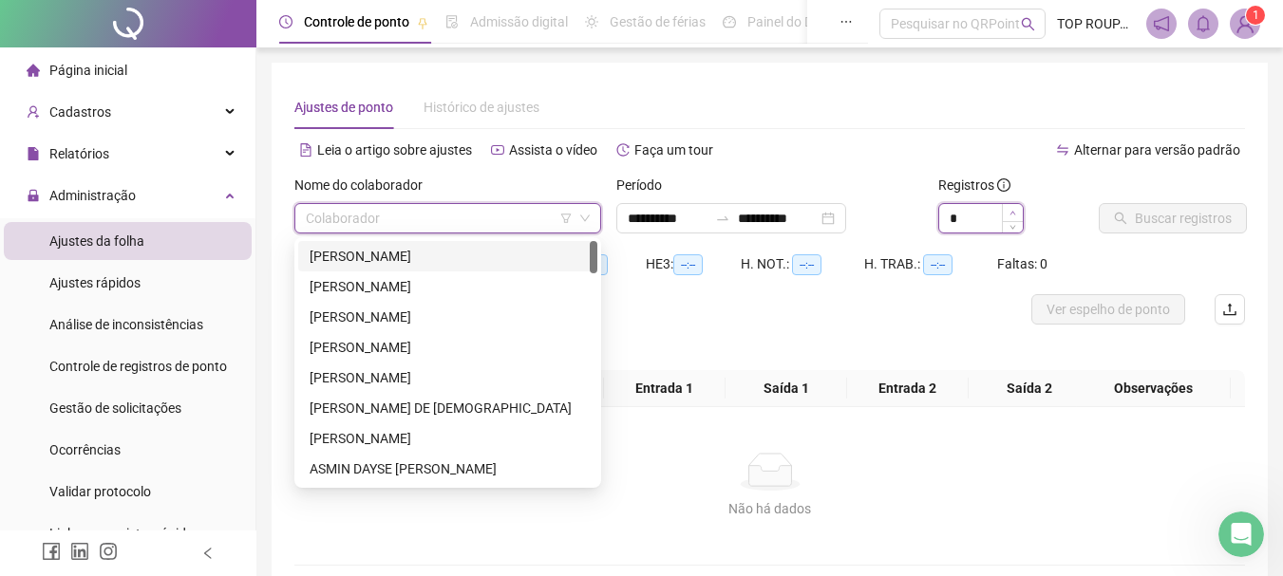
type input "*"
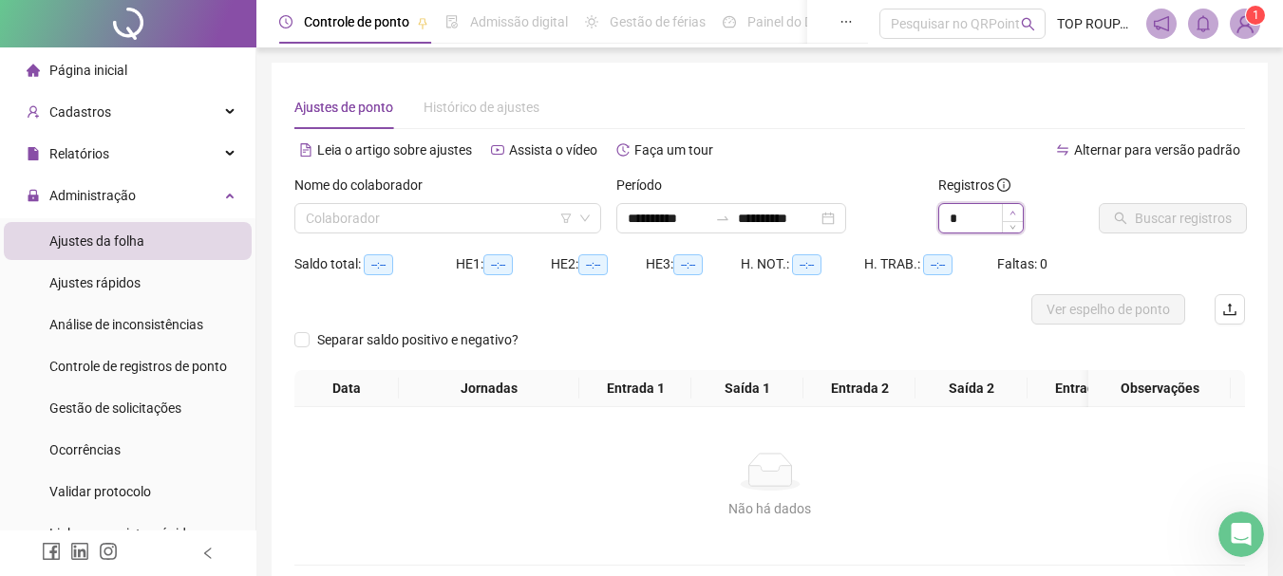
click at [1009, 213] on icon "up" at bounding box center [1012, 213] width 7 height 7
click at [440, 211] on input "search" at bounding box center [439, 218] width 267 height 28
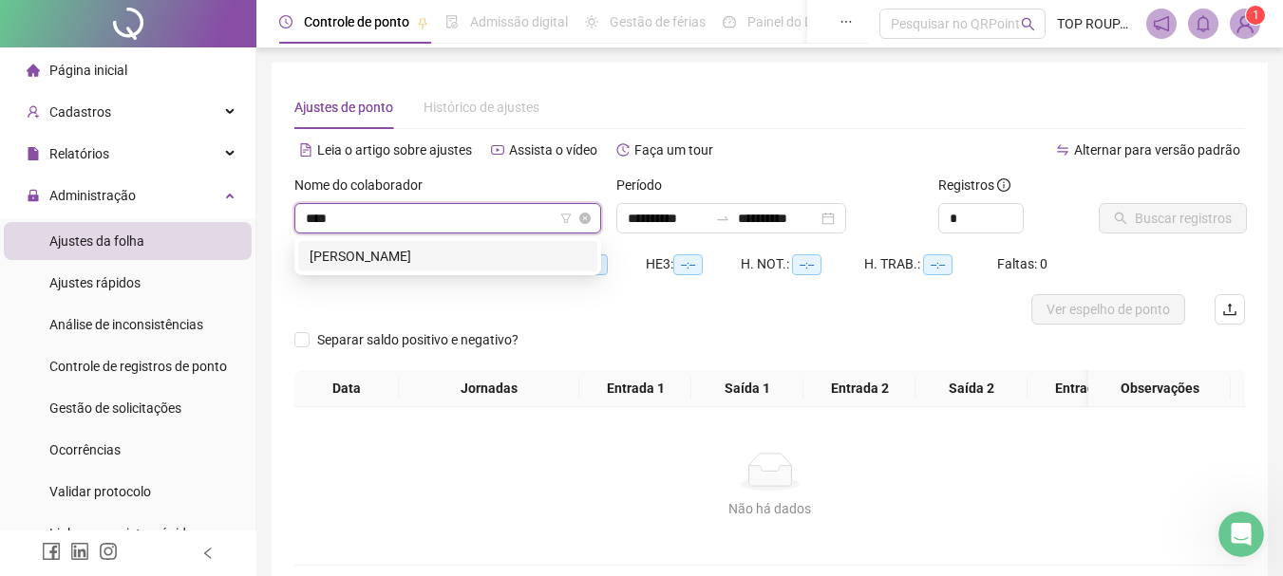
type input "*****"
click at [400, 256] on div "[PERSON_NAME]" at bounding box center [447, 256] width 276 height 21
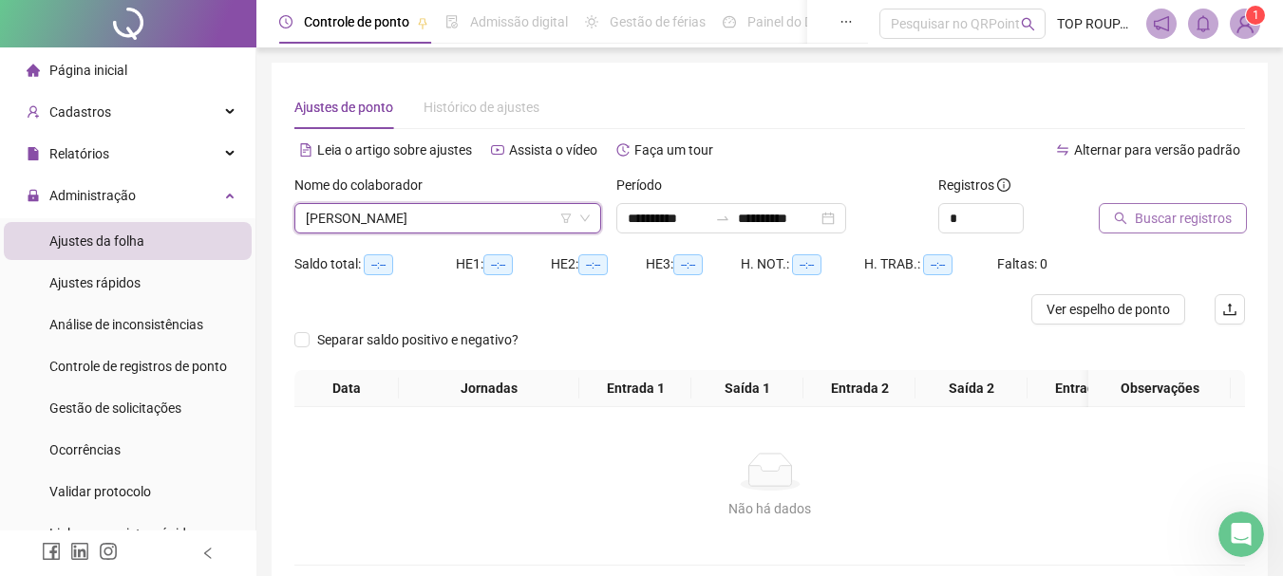
click at [1115, 222] on icon "search" at bounding box center [1120, 218] width 13 height 13
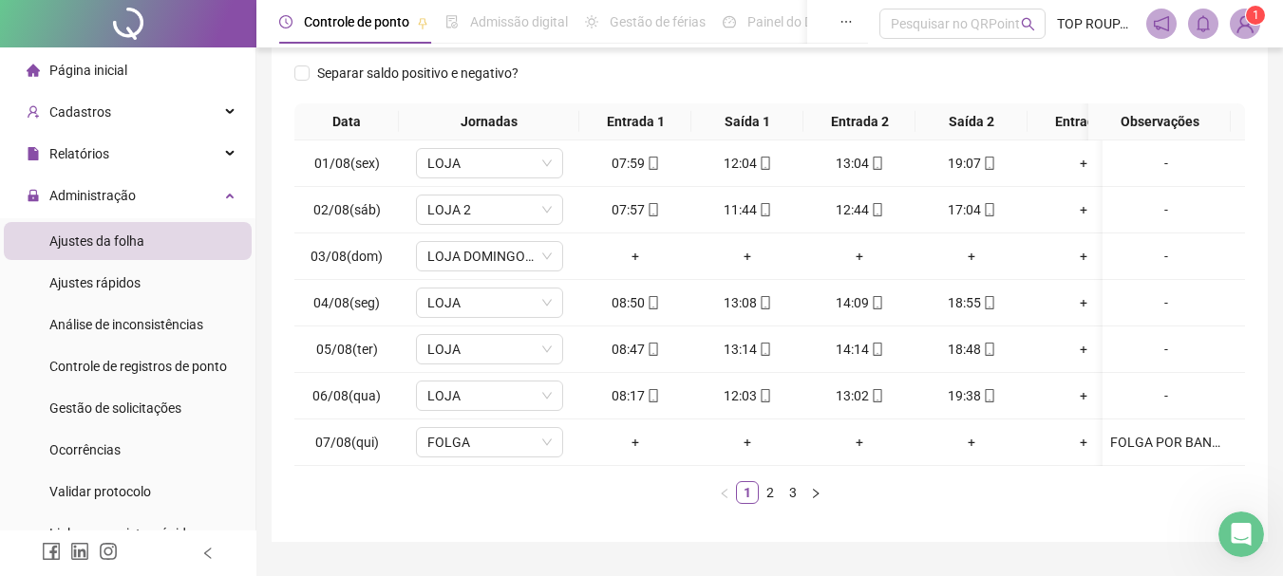
scroll to position [249, 0]
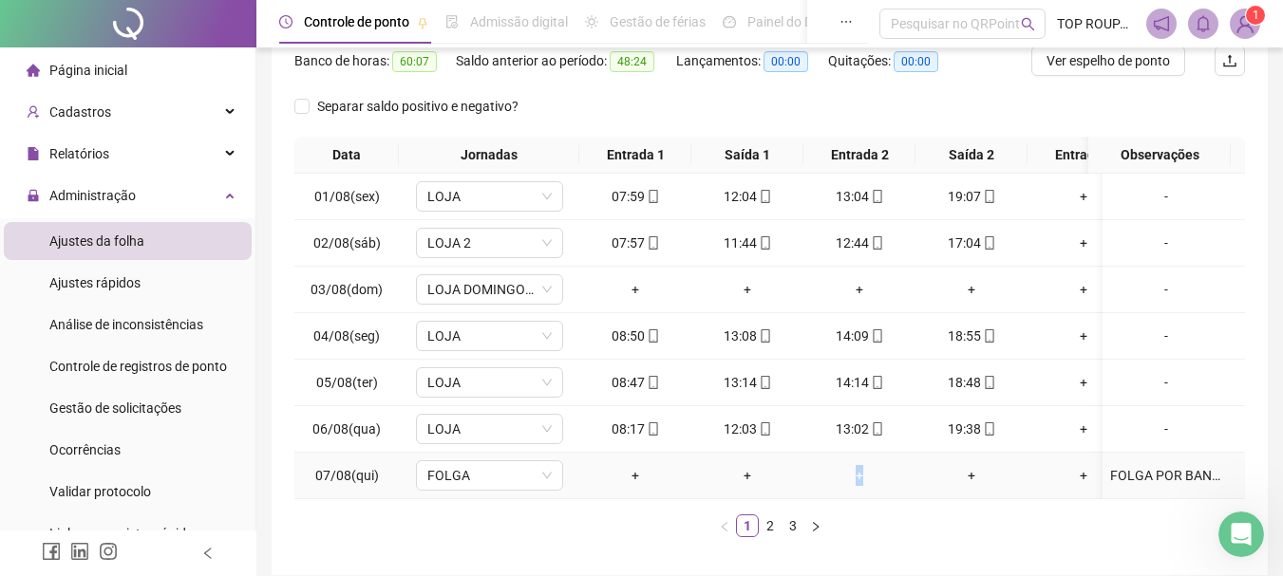
drag, startPoint x: 842, startPoint y: 489, endPoint x: 863, endPoint y: 489, distance: 20.9
click at [863, 489] on td "+" at bounding box center [859, 476] width 112 height 47
click at [774, 532] on link "2" at bounding box center [769, 525] width 21 height 21
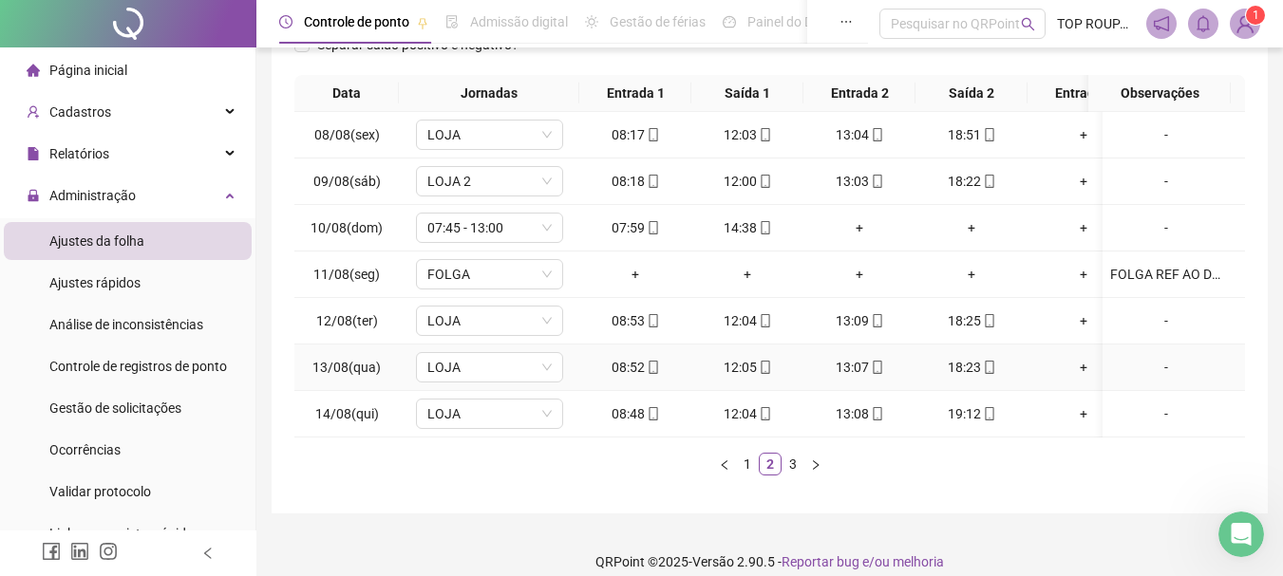
scroll to position [344, 0]
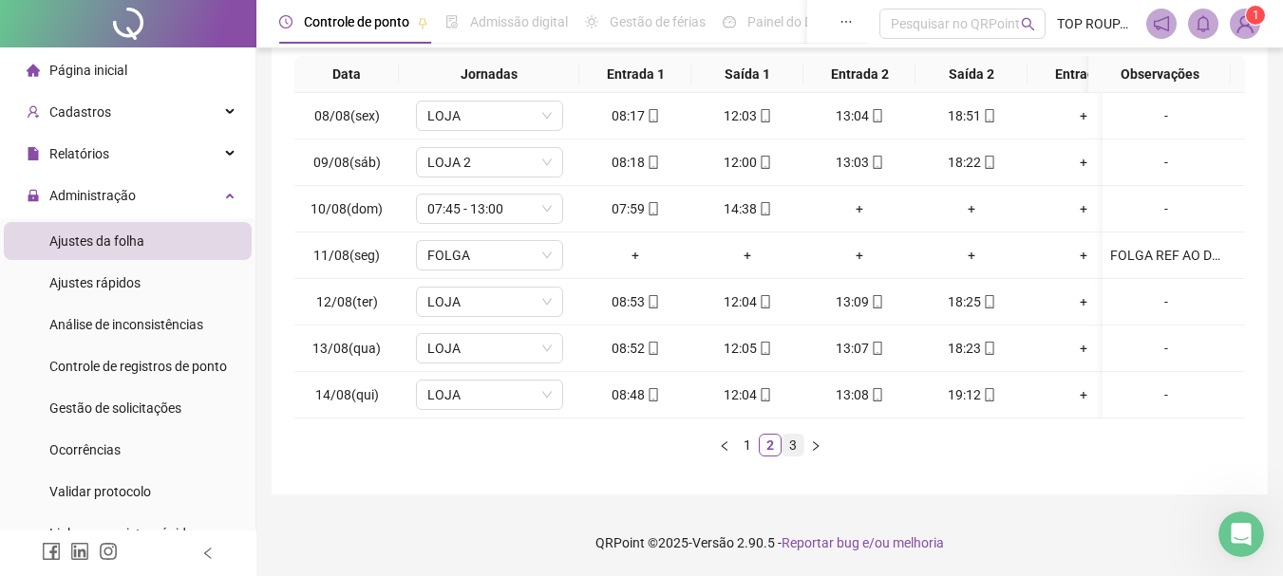
click at [798, 450] on link "3" at bounding box center [792, 445] width 21 height 21
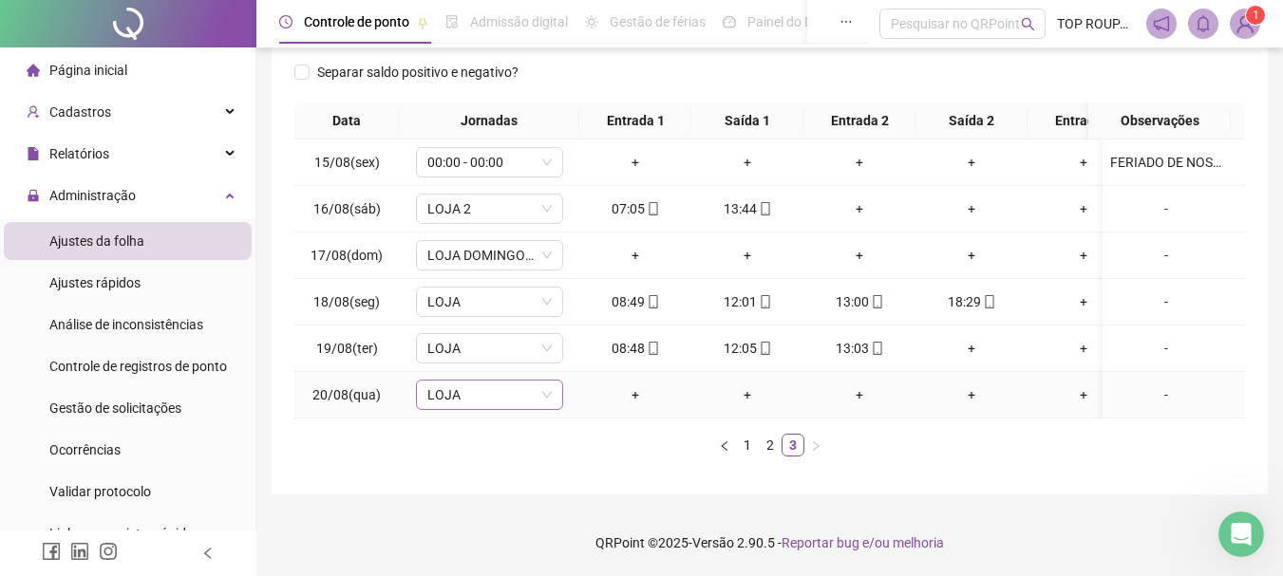
click at [444, 381] on span "LOJA" at bounding box center [489, 395] width 124 height 28
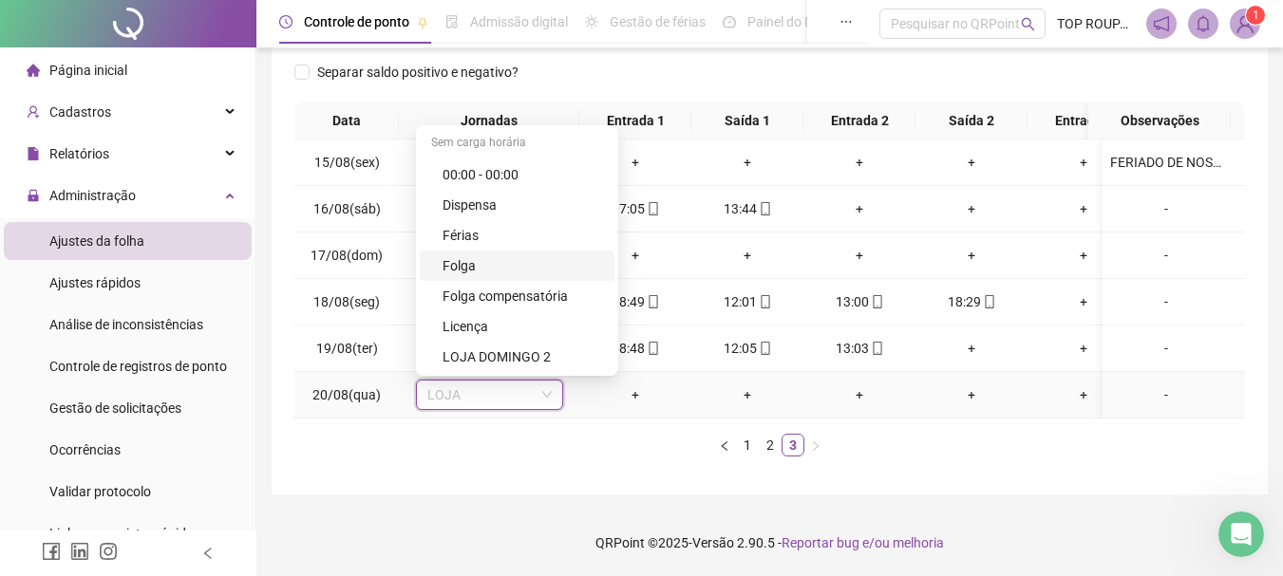
click at [492, 255] on div "Folga" at bounding box center [522, 265] width 160 height 21
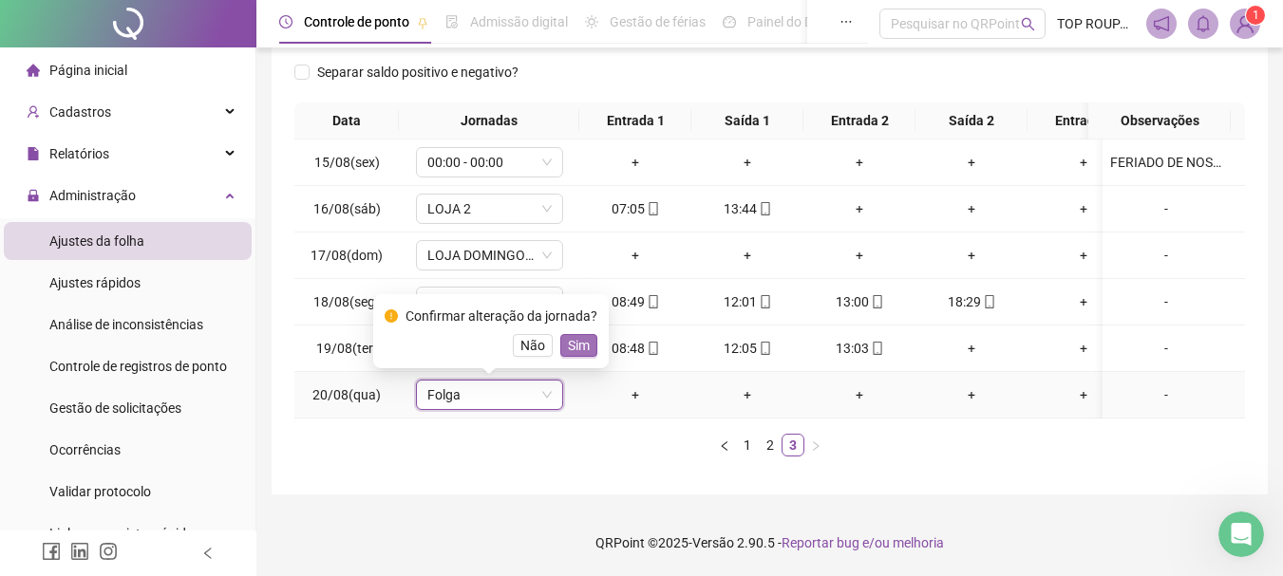
click at [562, 334] on button "Sim" at bounding box center [578, 345] width 37 height 23
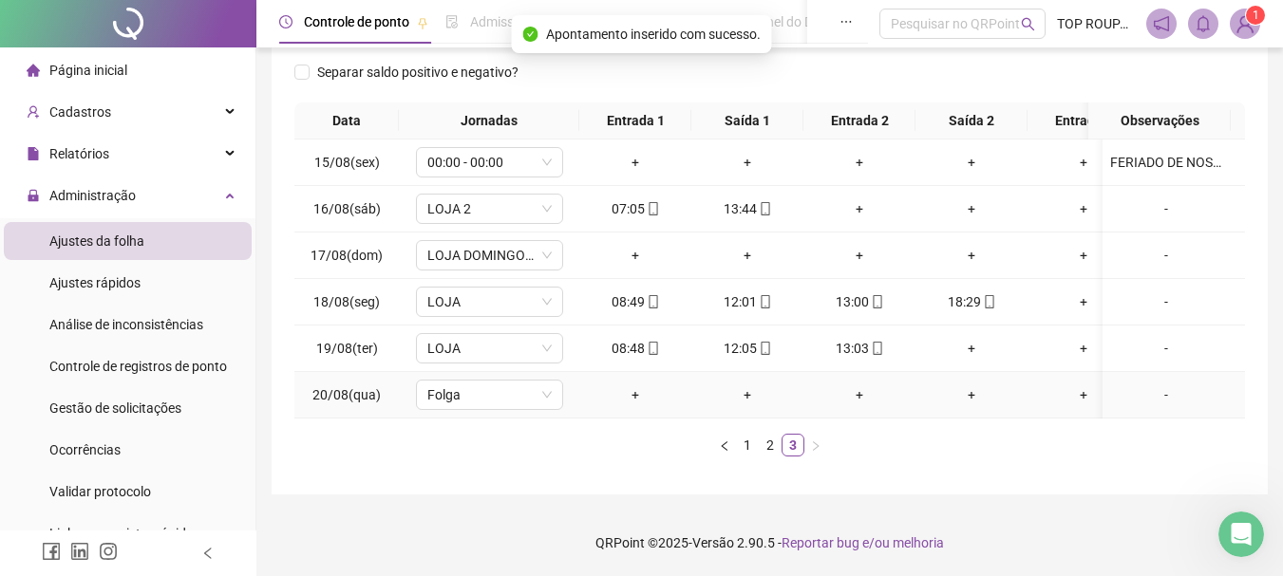
click at [1145, 385] on div "-" at bounding box center [1166, 394] width 112 height 21
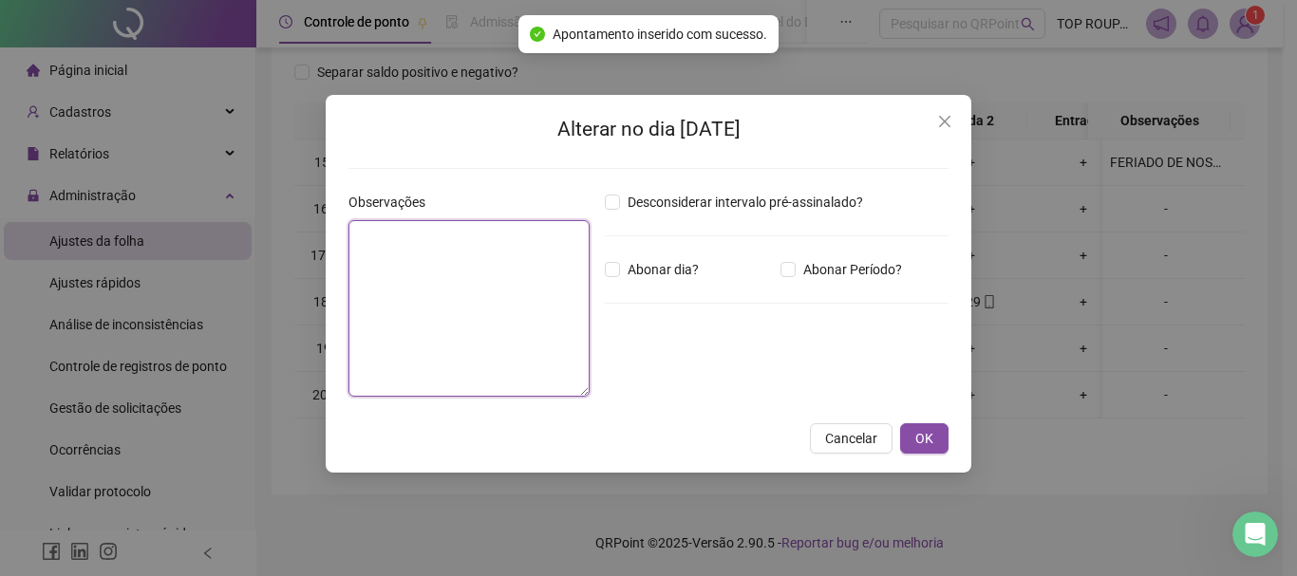
click at [491, 278] on textarea at bounding box center [468, 308] width 241 height 177
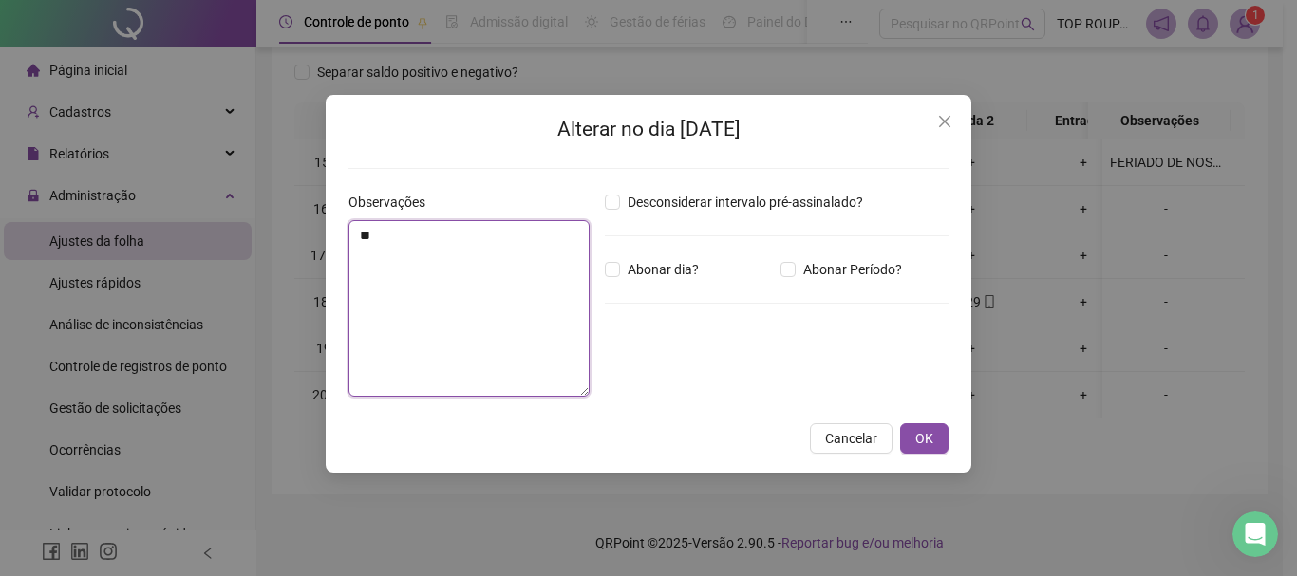
type textarea "*"
type textarea "**********"
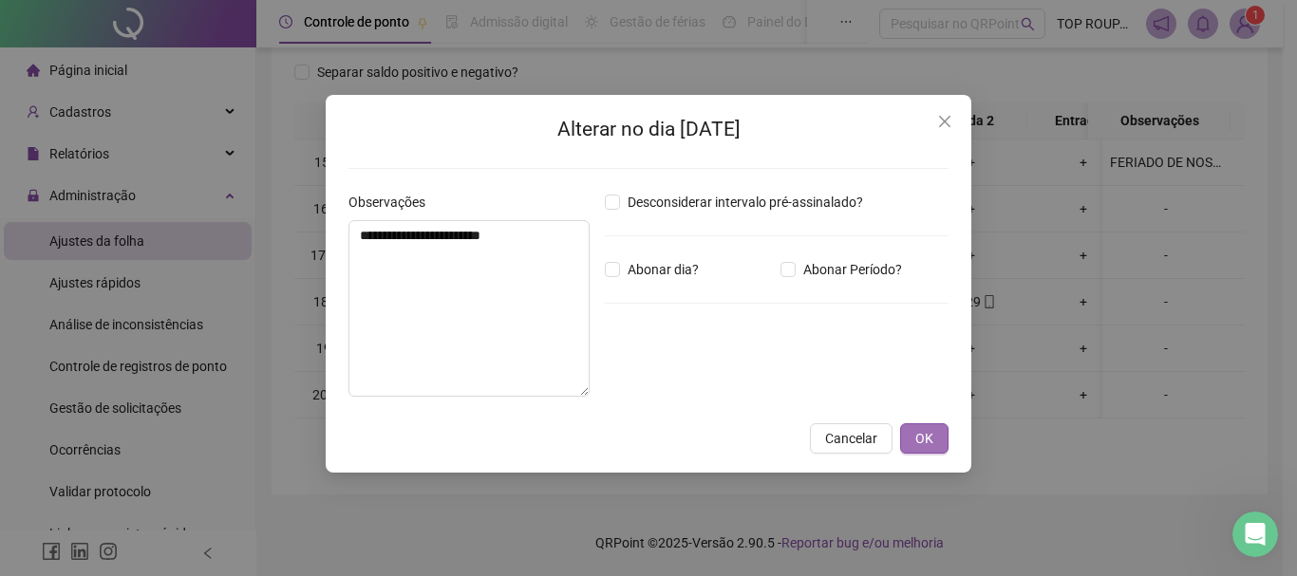
click at [910, 448] on button "OK" at bounding box center [924, 438] width 48 height 30
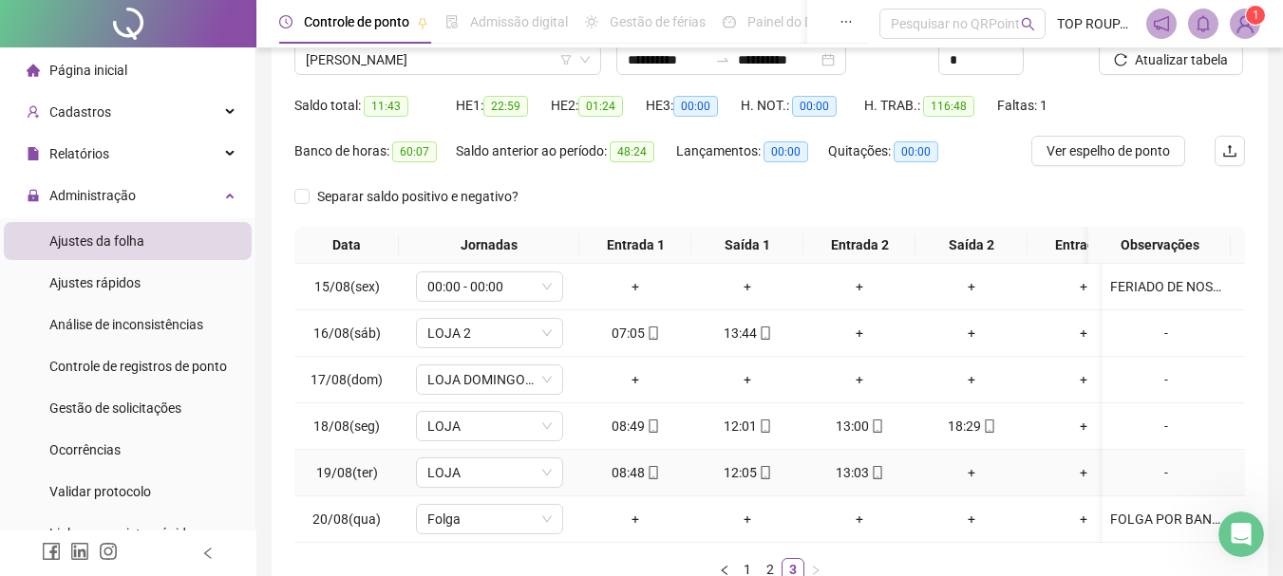
scroll to position [0, 0]
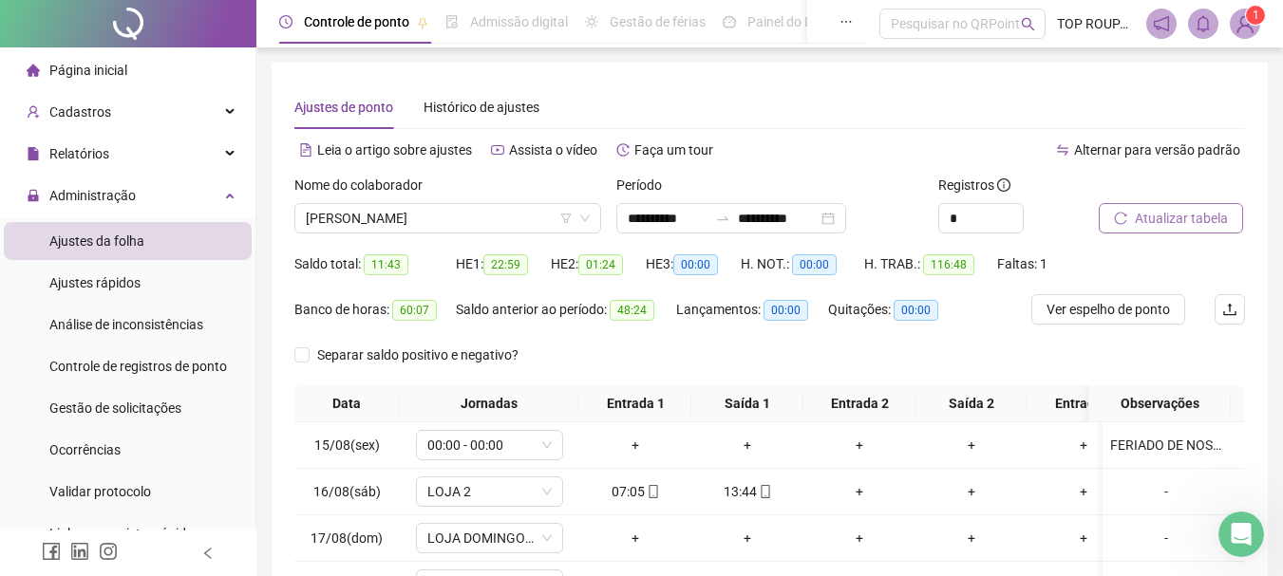
click at [1143, 220] on span "Atualizar tabela" at bounding box center [1180, 218] width 93 height 21
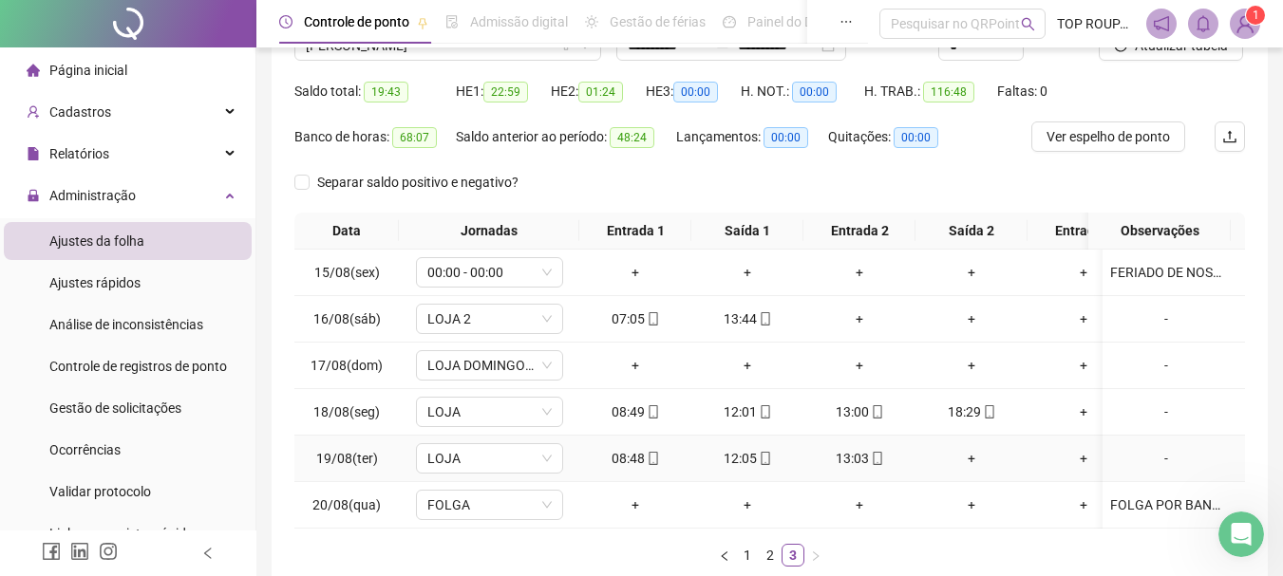
scroll to position [12, 0]
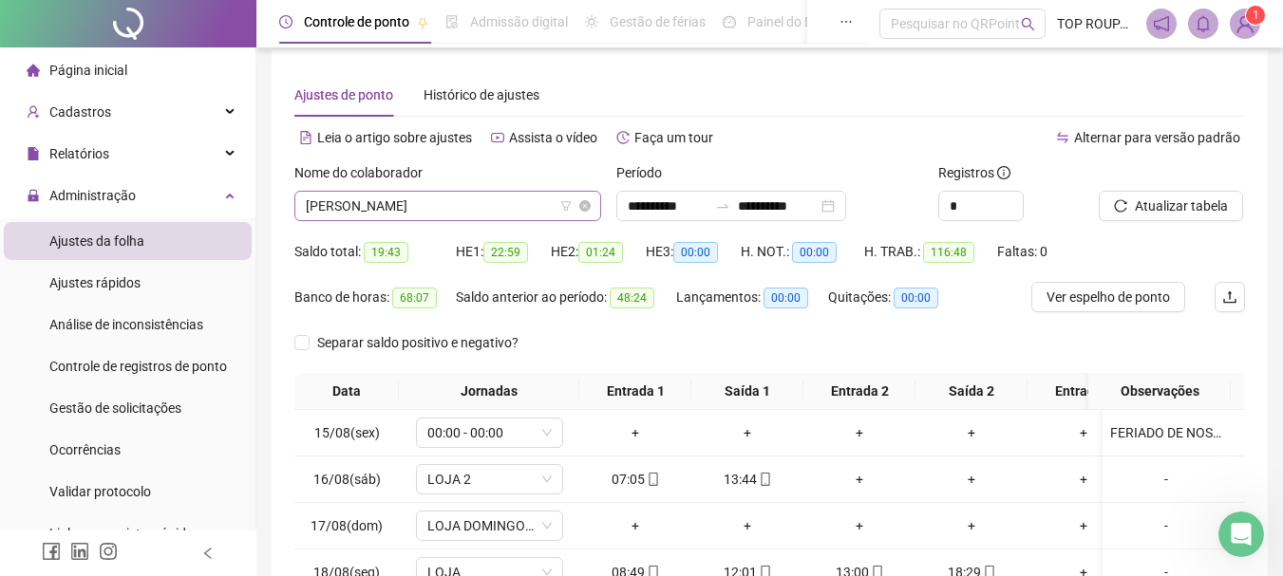
click at [380, 209] on span "[PERSON_NAME]" at bounding box center [448, 206] width 284 height 28
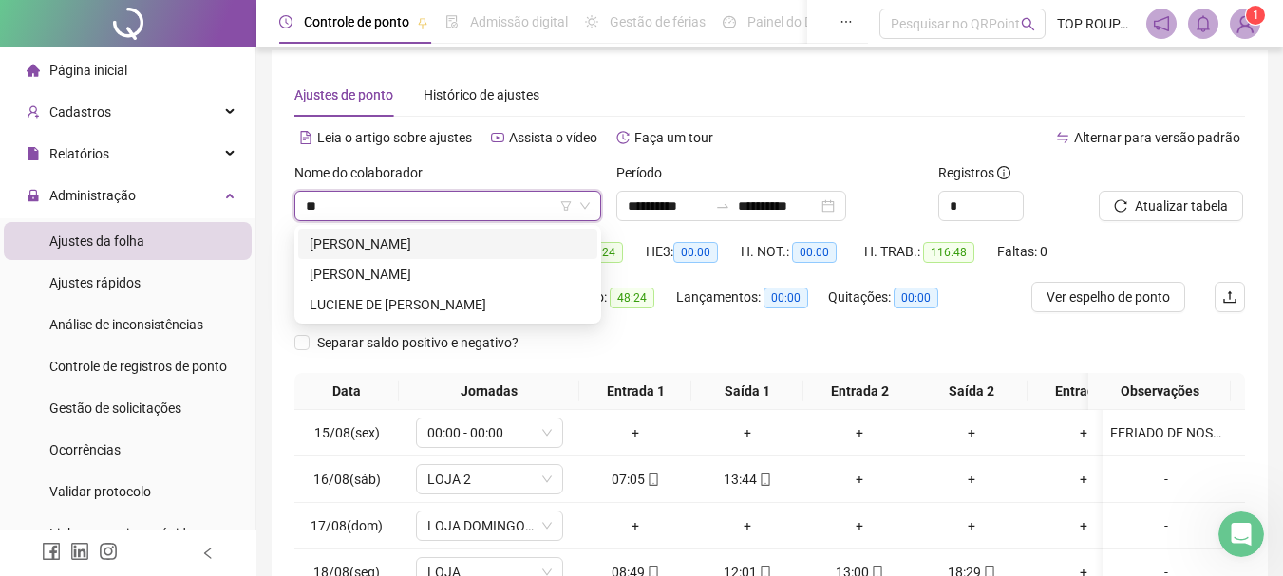
scroll to position [0, 0]
type input "****"
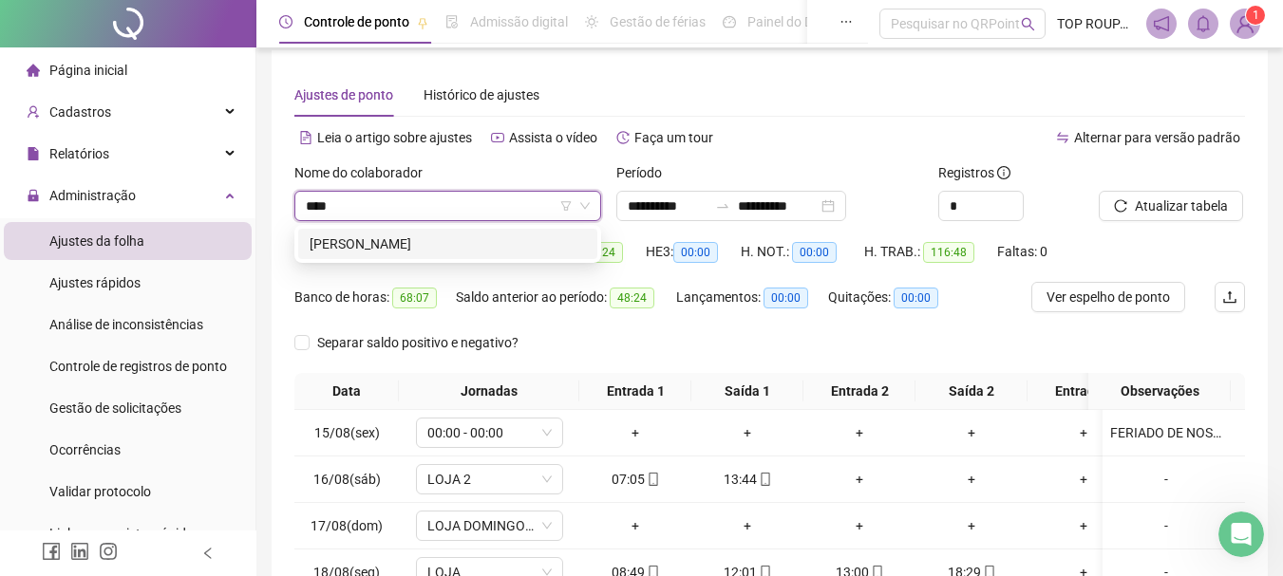
click at [435, 238] on div "[PERSON_NAME]" at bounding box center [447, 244] width 276 height 21
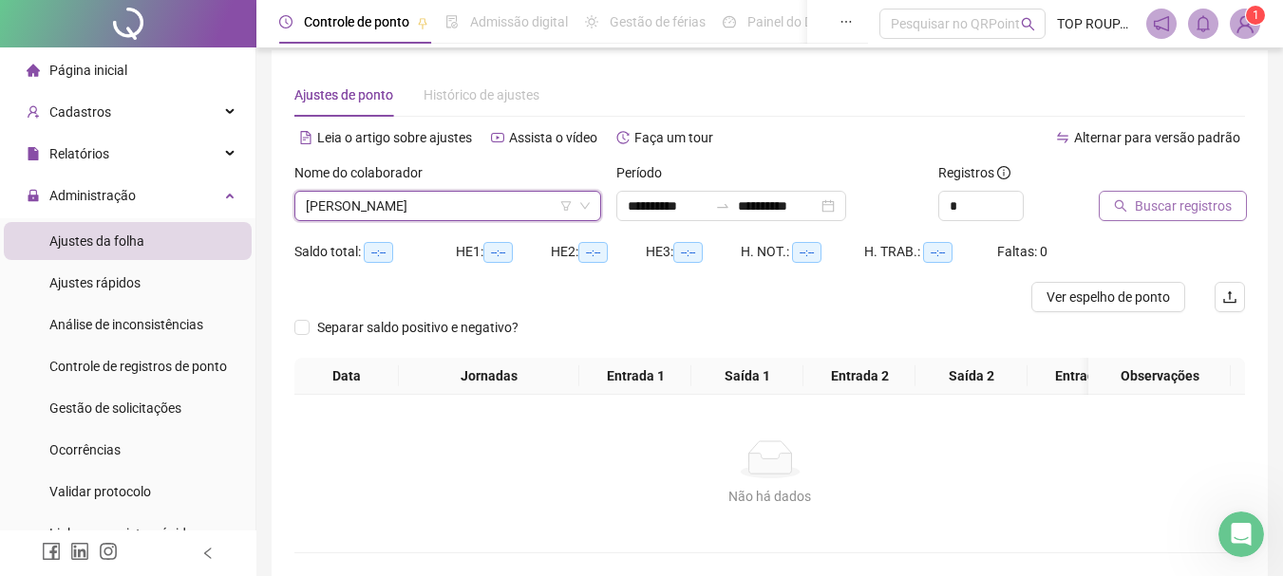
click at [1139, 208] on span "Buscar registros" at bounding box center [1182, 206] width 97 height 21
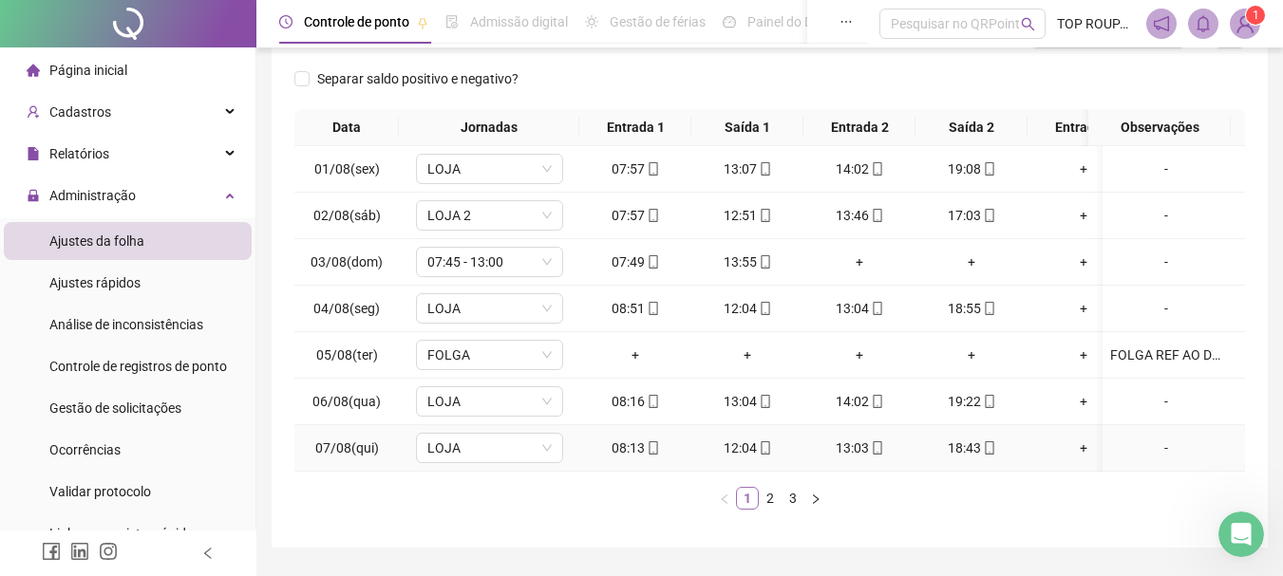
scroll to position [344, 0]
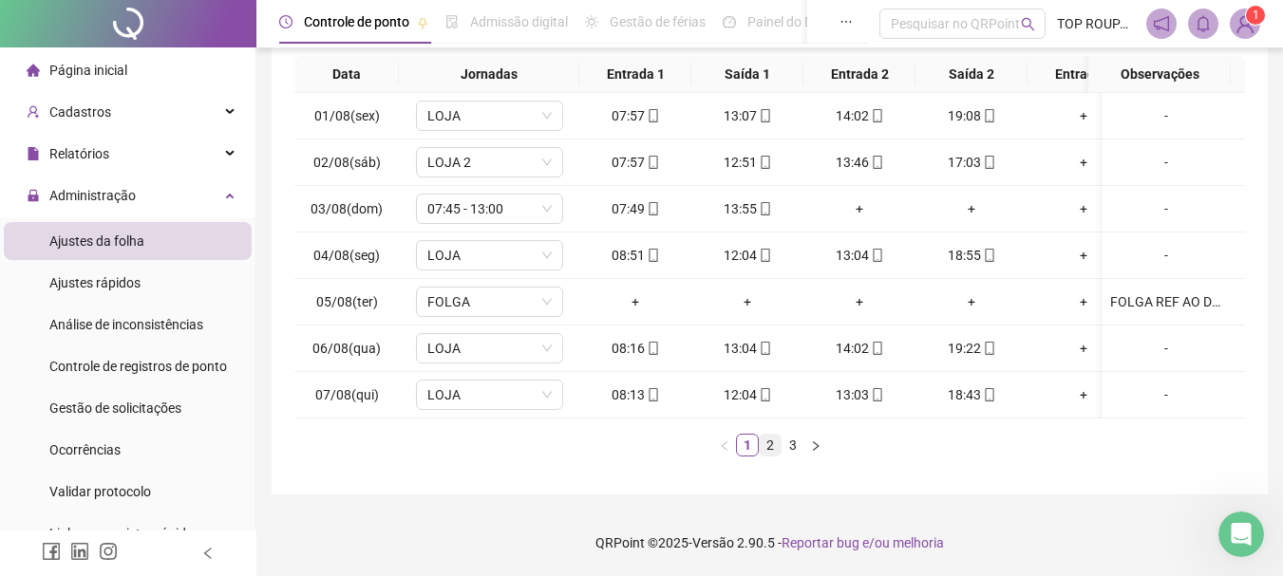
click at [762, 440] on link "2" at bounding box center [769, 445] width 21 height 21
click at [790, 442] on link "3" at bounding box center [792, 445] width 21 height 21
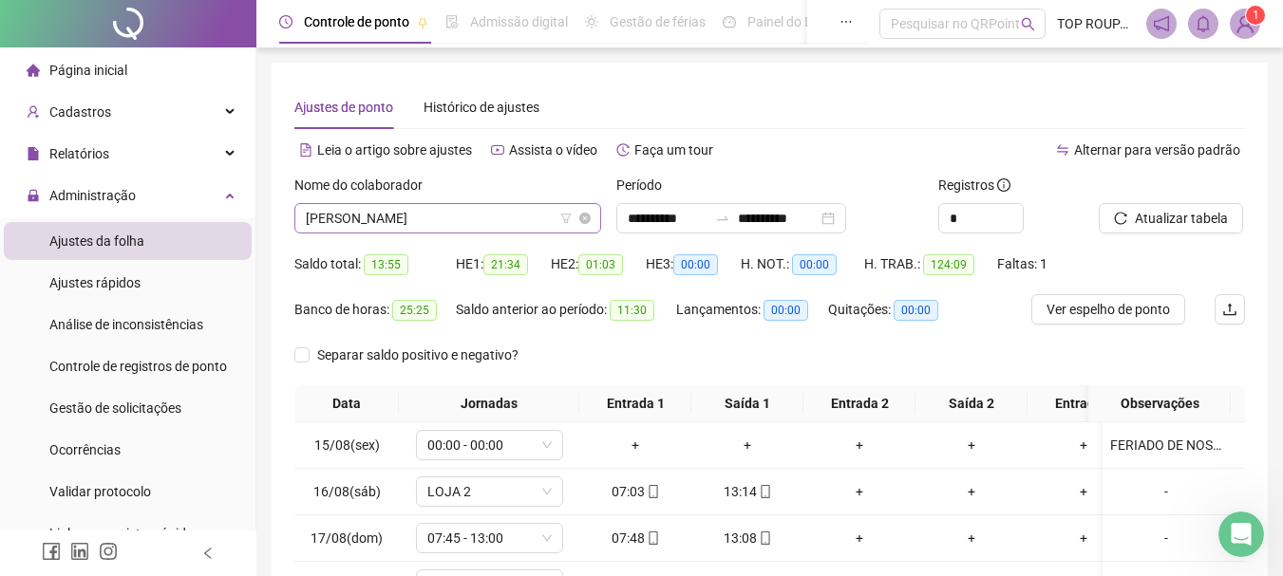
scroll to position [1033, 0]
click at [454, 214] on span "[PERSON_NAME]" at bounding box center [448, 218] width 284 height 28
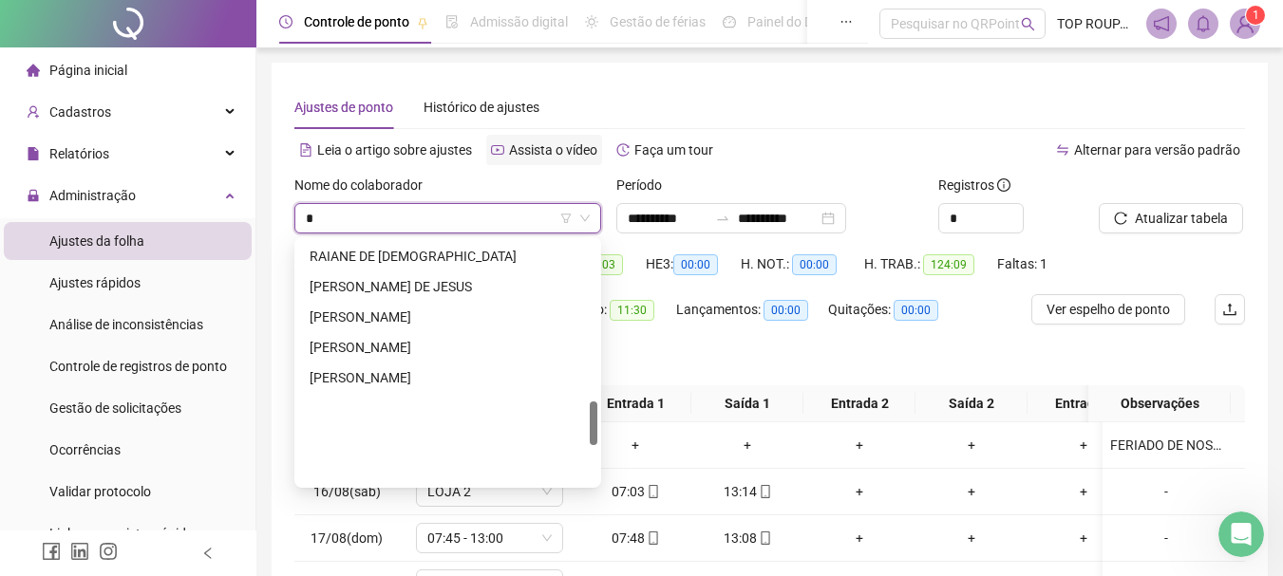
scroll to position [365, 0]
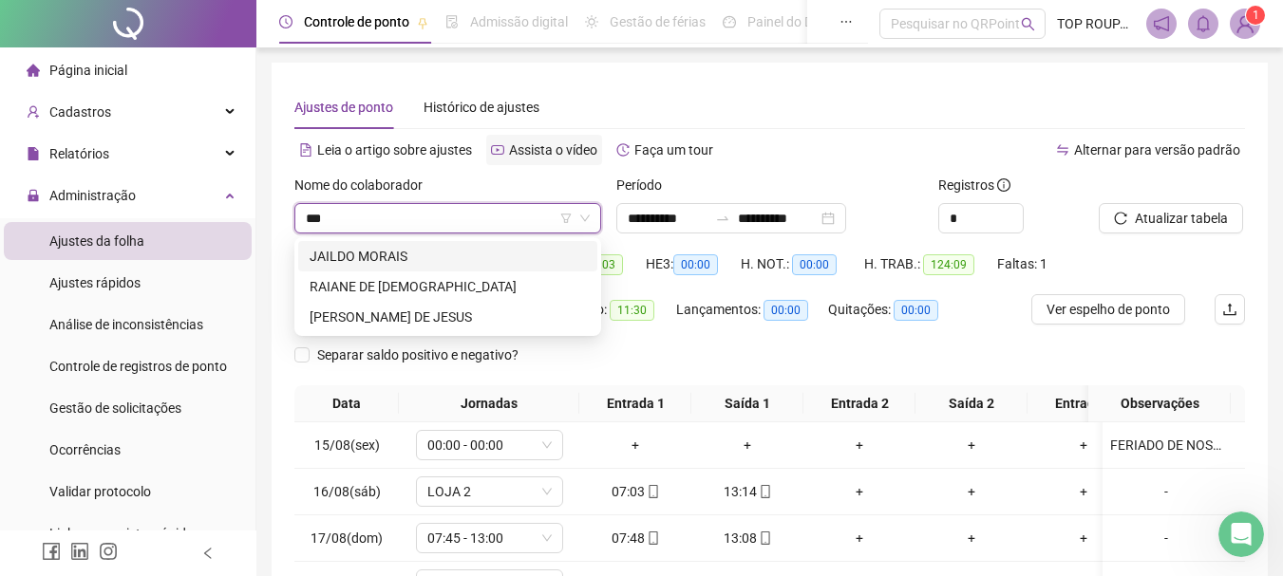
type input "****"
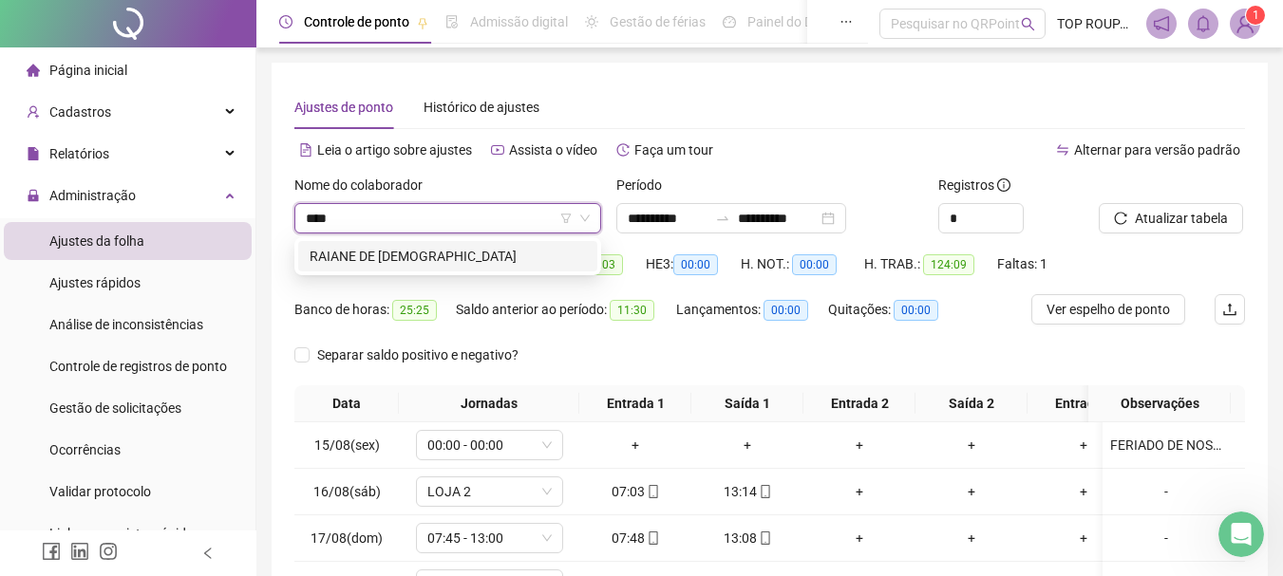
click at [470, 260] on div "RAIANE DE [DEMOGRAPHIC_DATA]" at bounding box center [447, 256] width 276 height 21
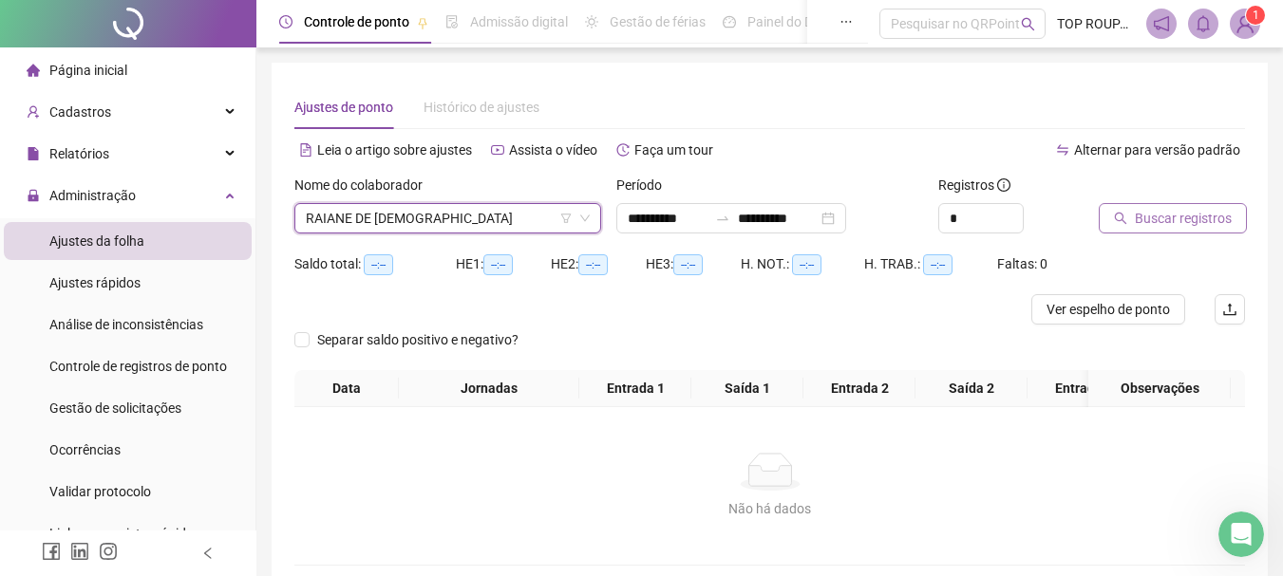
click at [1143, 210] on span "Buscar registros" at bounding box center [1182, 218] width 97 height 21
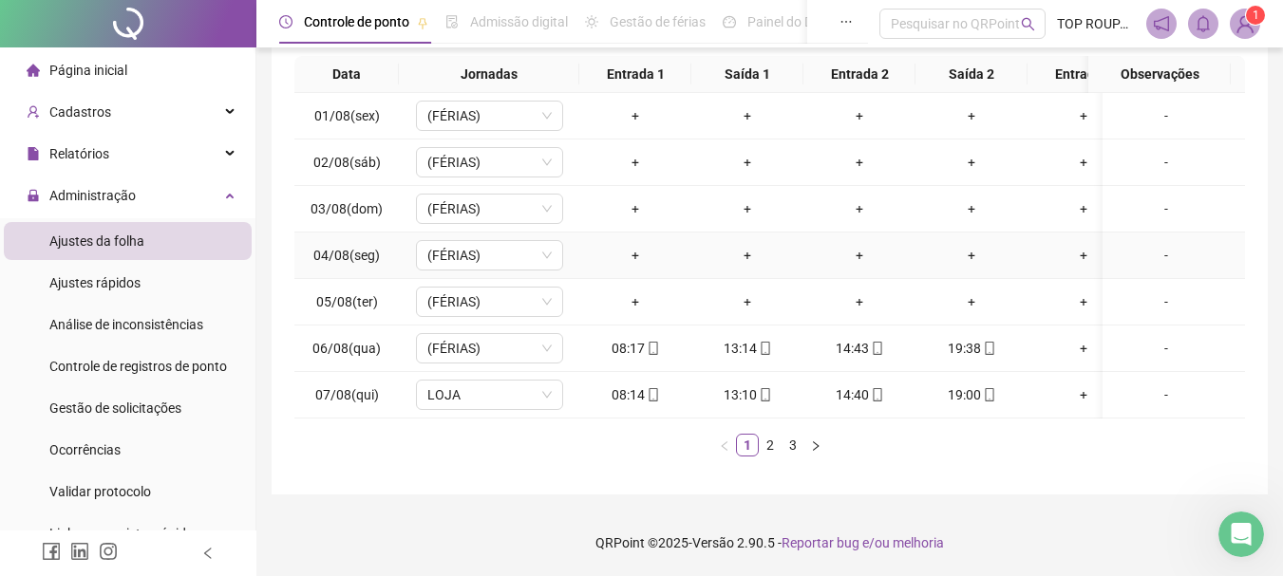
scroll to position [328, 0]
click at [766, 449] on link "2" at bounding box center [769, 445] width 21 height 21
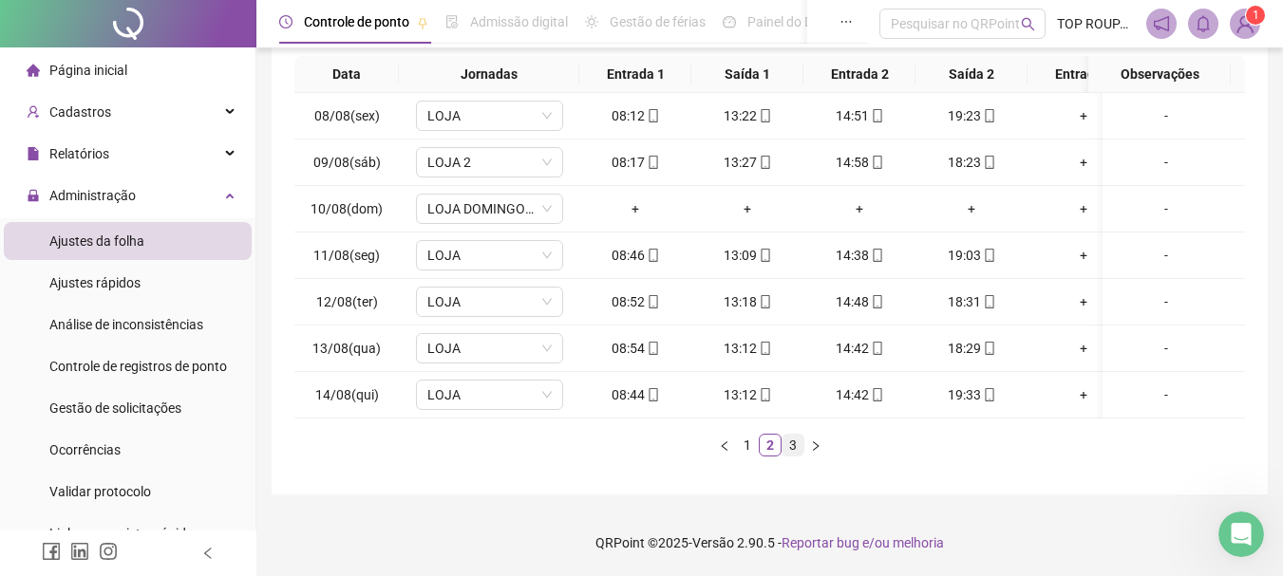
click at [787, 450] on link "3" at bounding box center [792, 445] width 21 height 21
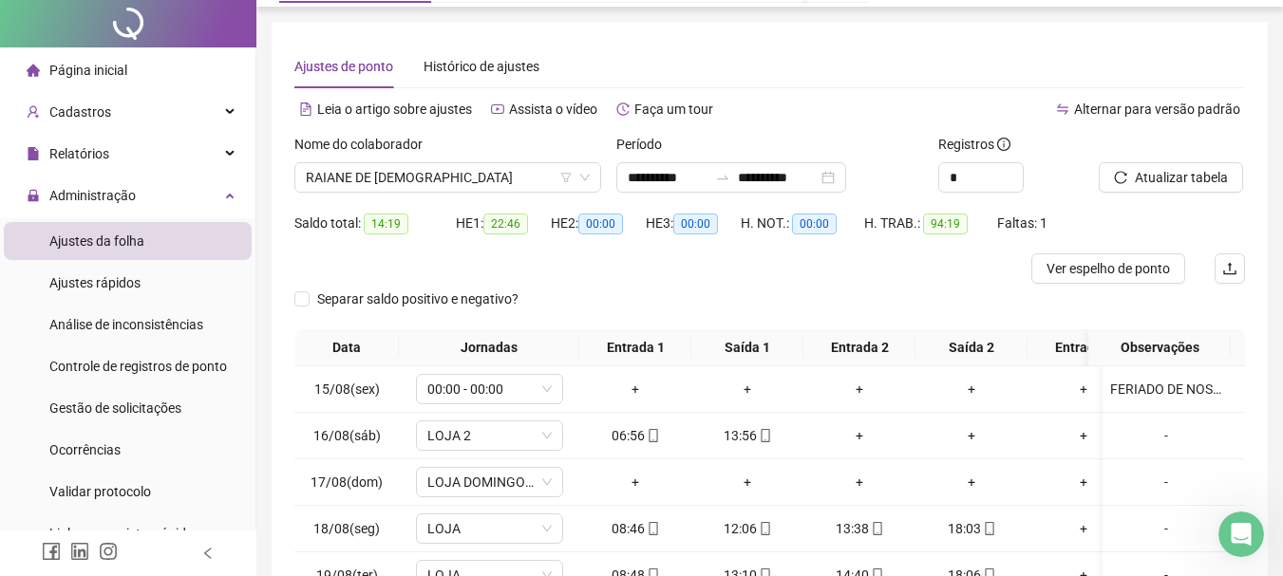
scroll to position [0, 0]
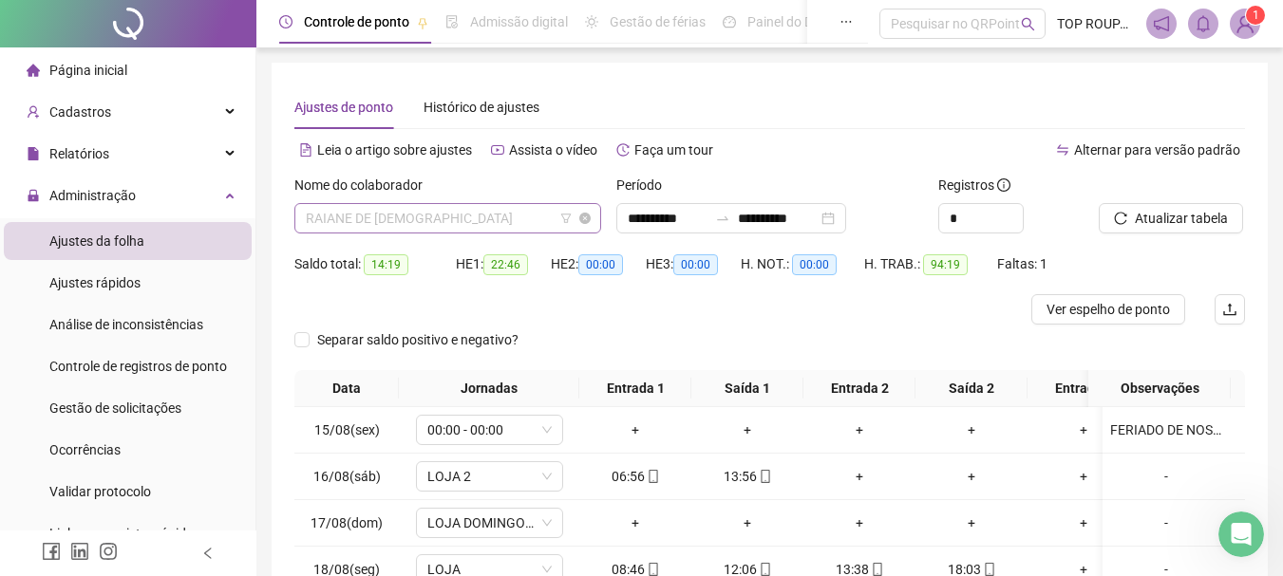
click at [343, 220] on span "RAIANE DE [DEMOGRAPHIC_DATA]" at bounding box center [448, 218] width 284 height 28
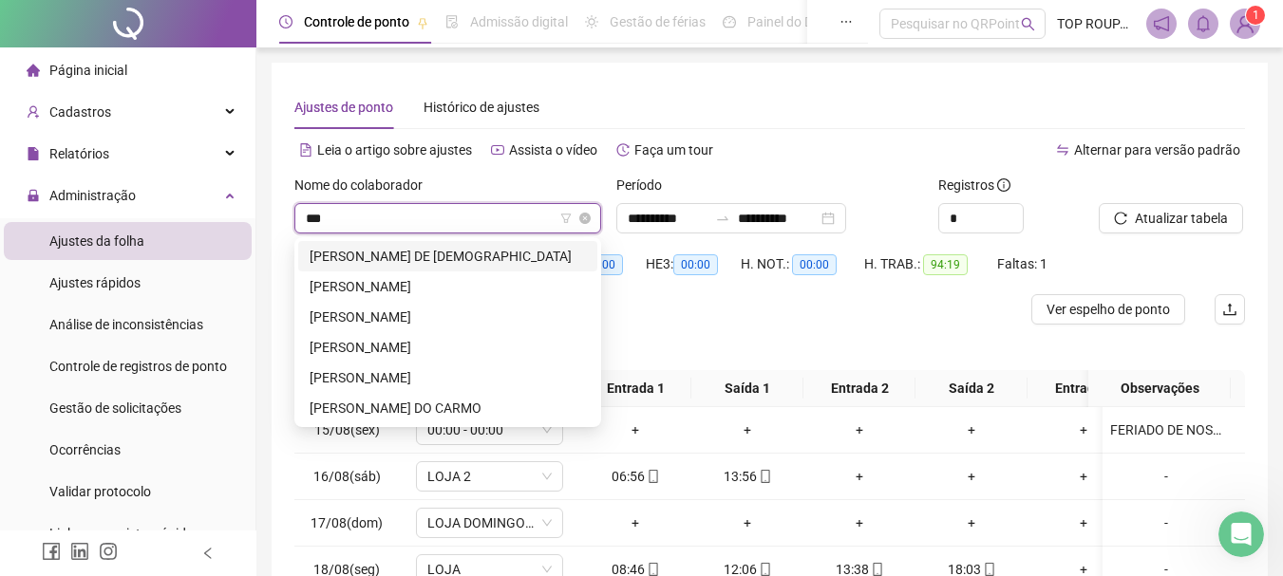
type input "****"
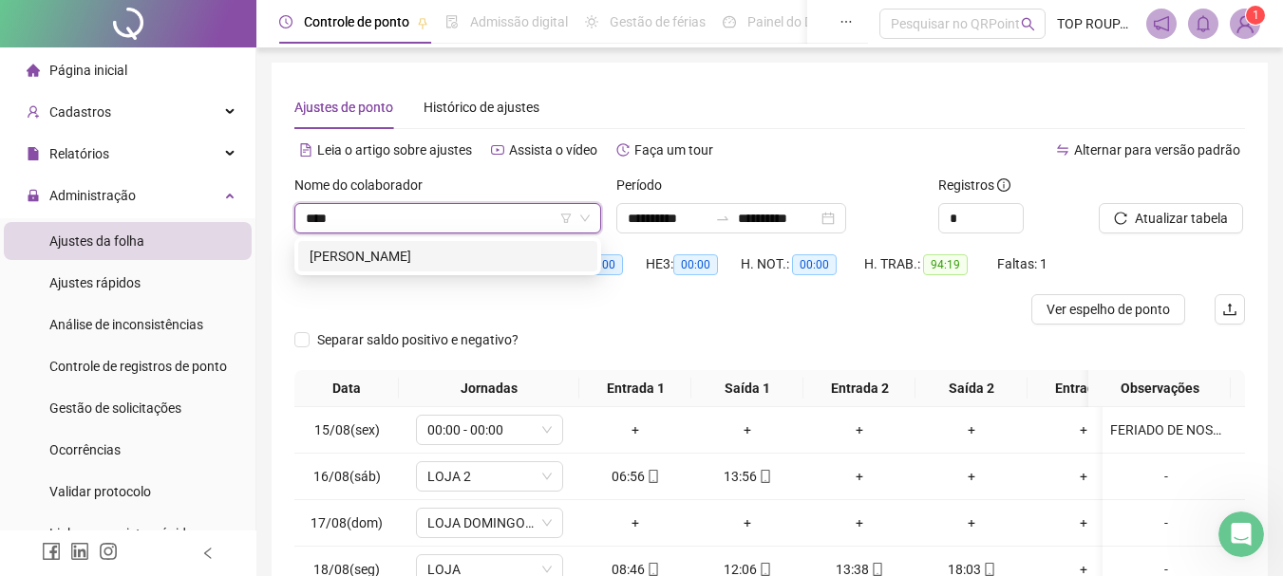
click at [336, 269] on div "[PERSON_NAME]" at bounding box center [447, 256] width 299 height 30
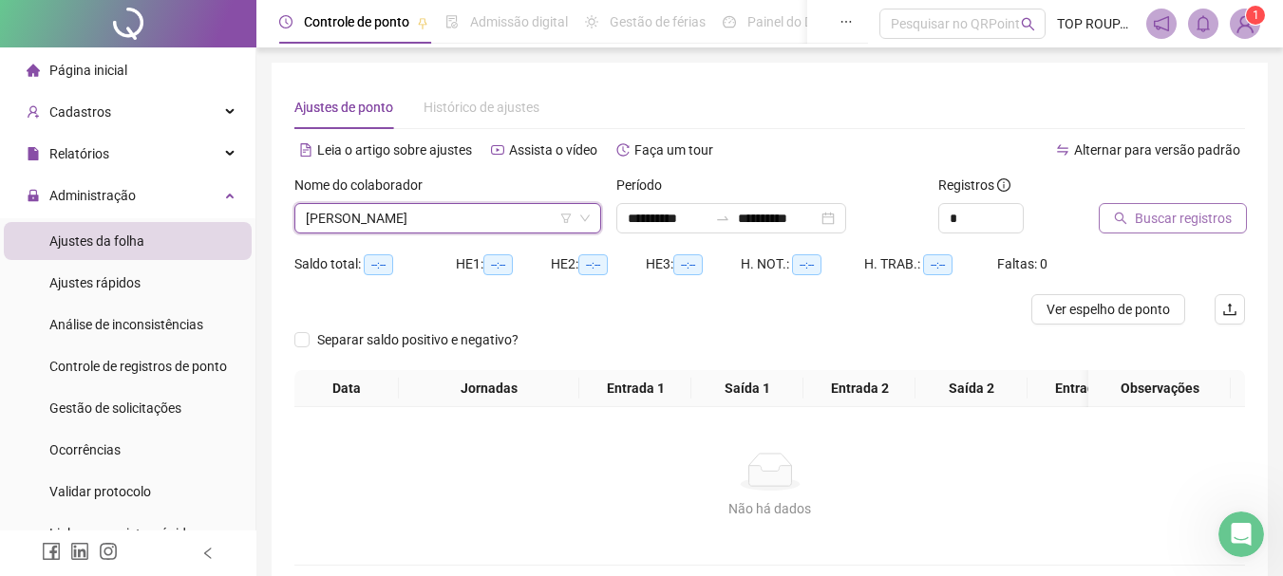
click at [1200, 224] on span "Buscar registros" at bounding box center [1182, 218] width 97 height 21
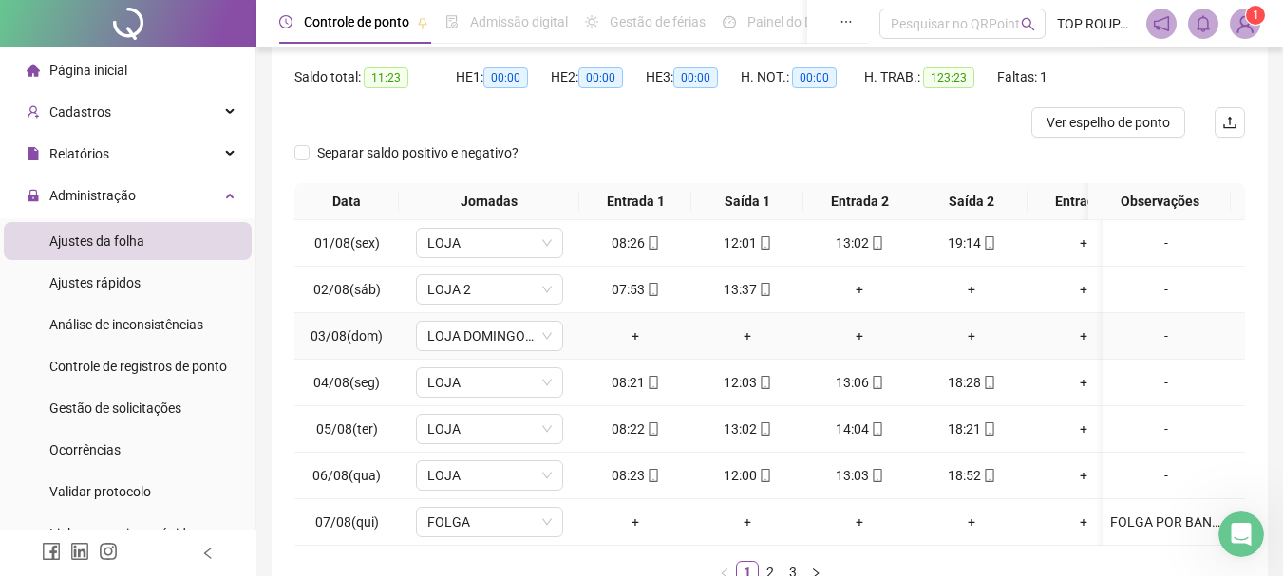
scroll to position [328, 0]
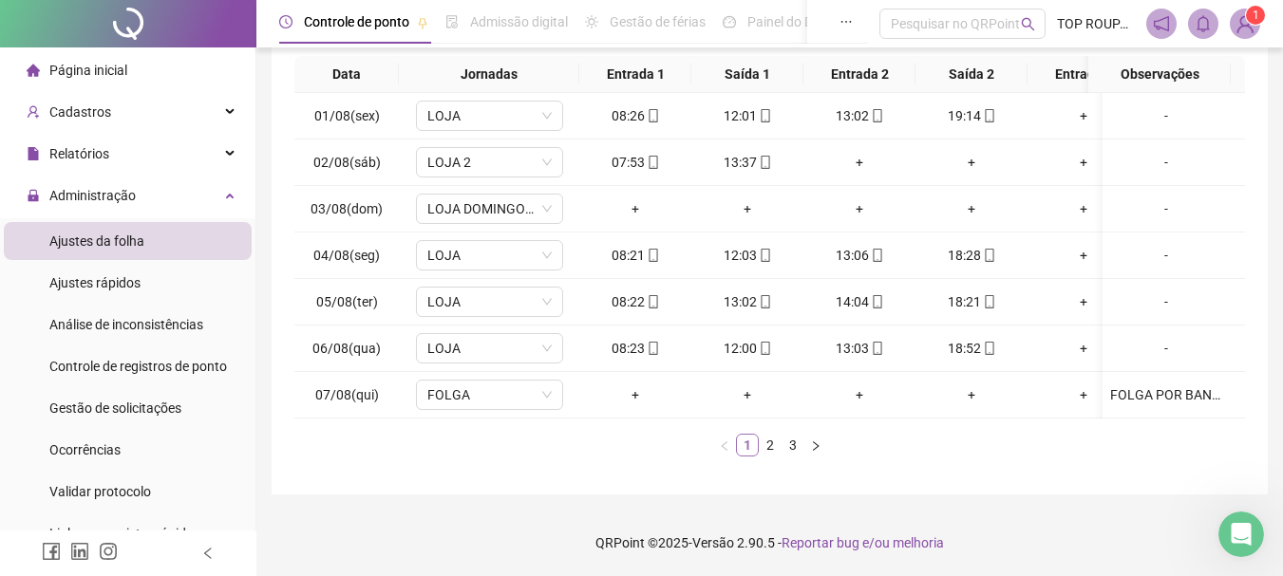
click at [756, 451] on link "1" at bounding box center [747, 445] width 21 height 21
click at [771, 444] on link "2" at bounding box center [769, 445] width 21 height 21
click at [797, 444] on link "3" at bounding box center [792, 445] width 21 height 21
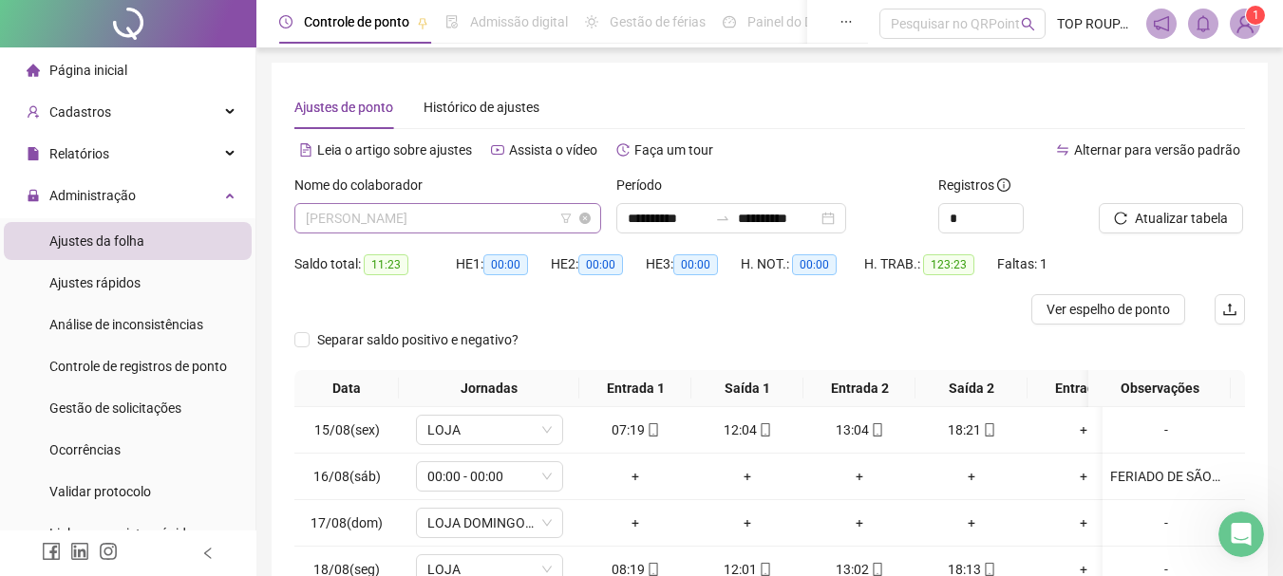
scroll to position [122, 0]
click at [408, 219] on span "[PERSON_NAME]" at bounding box center [448, 218] width 284 height 28
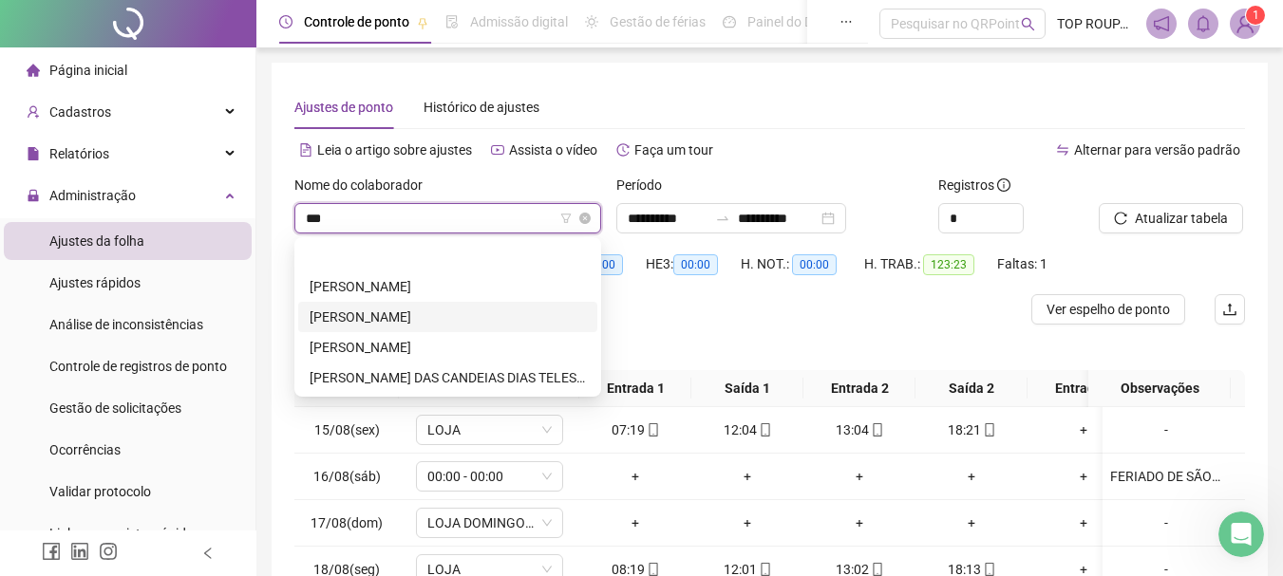
scroll to position [0, 0]
type input "****"
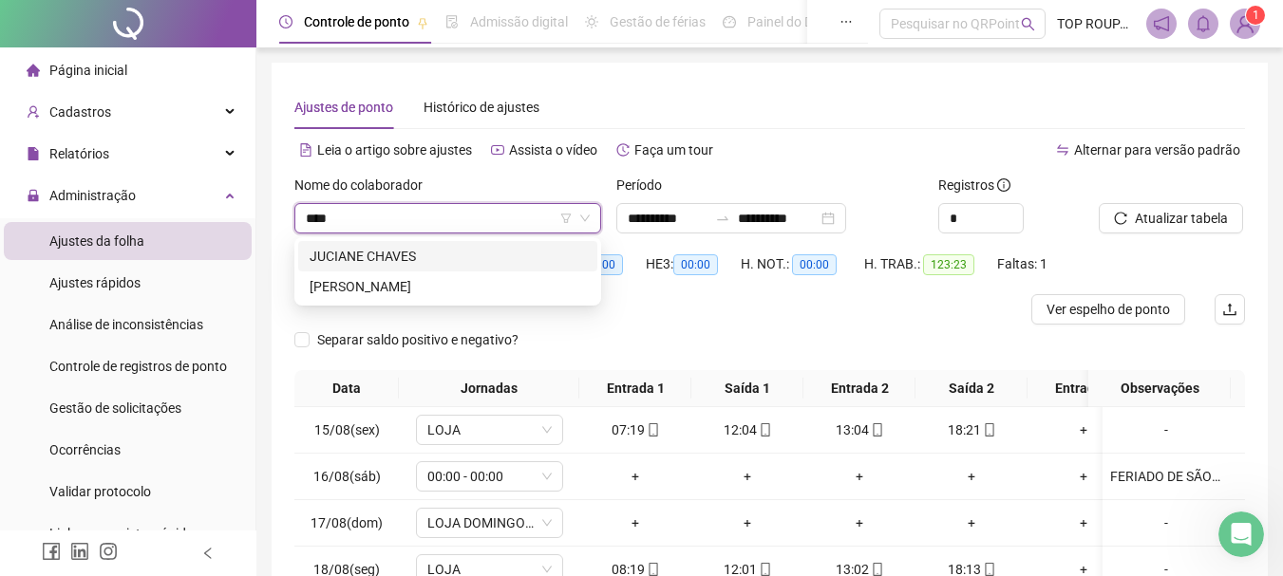
click at [351, 257] on div "JUCIANE CHAVES" at bounding box center [447, 256] width 276 height 21
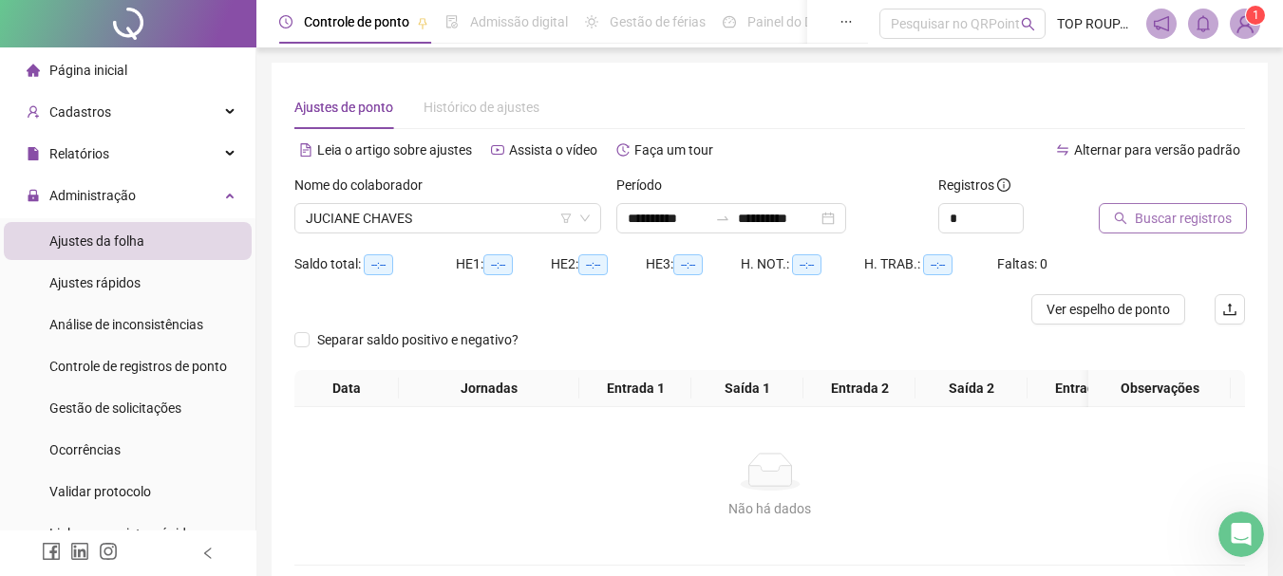
click at [1171, 222] on span "Buscar registros" at bounding box center [1182, 218] width 97 height 21
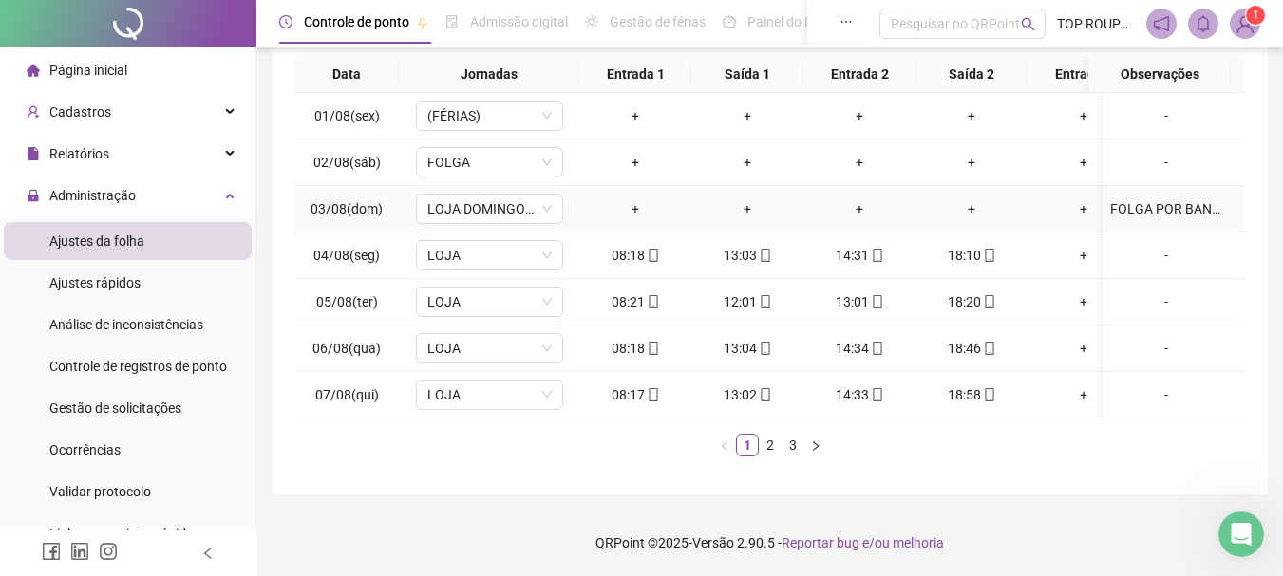
scroll to position [328, 0]
click at [774, 441] on link "2" at bounding box center [769, 445] width 21 height 21
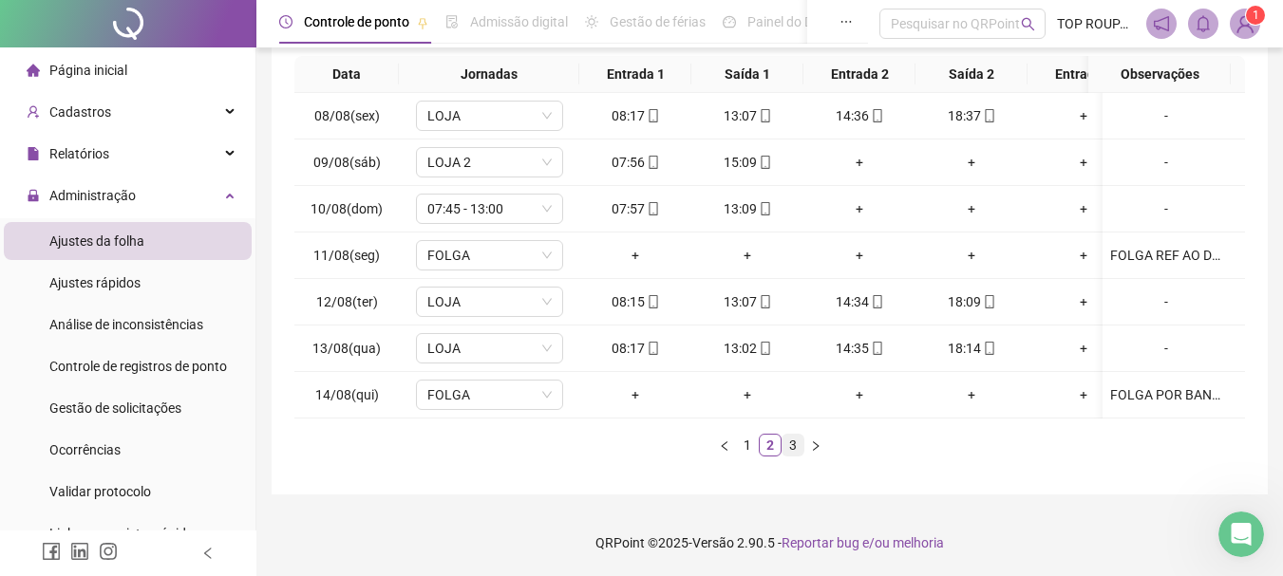
click at [792, 448] on link "3" at bounding box center [792, 445] width 21 height 21
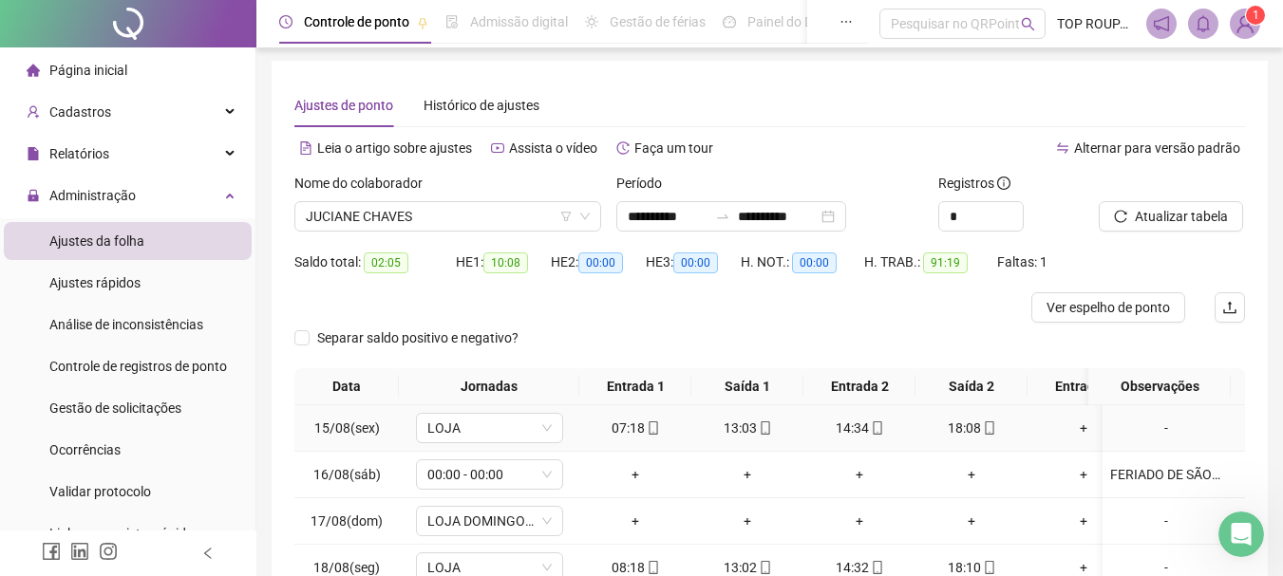
scroll to position [0, 0]
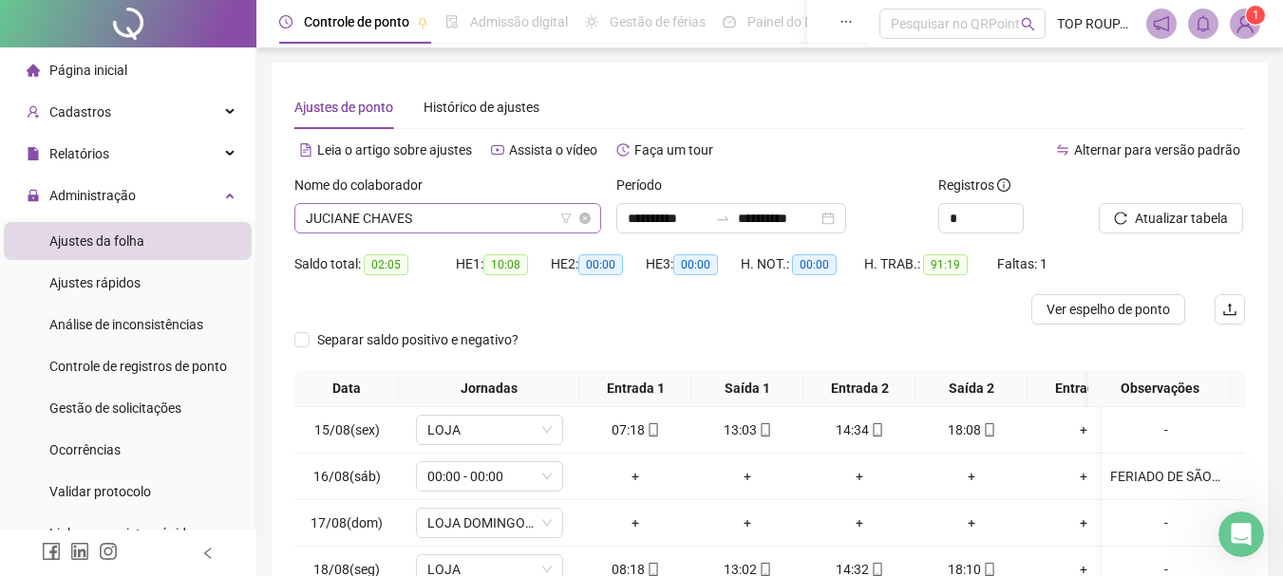
click at [397, 215] on span "JUCIANE CHAVES" at bounding box center [448, 218] width 284 height 28
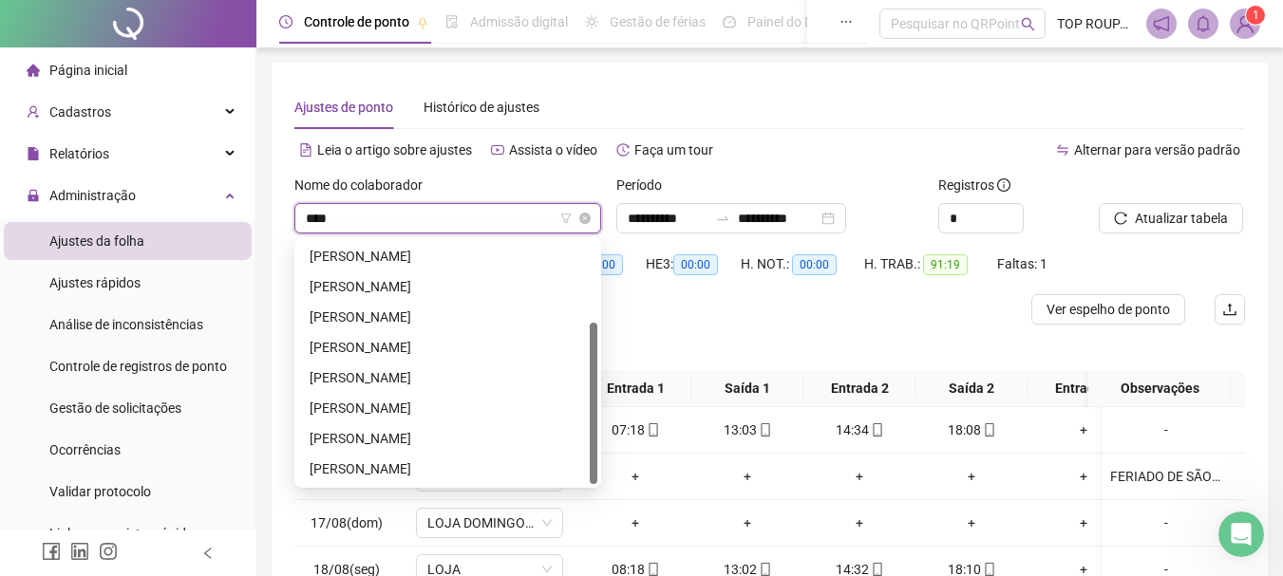
scroll to position [91, 0]
type input "*****"
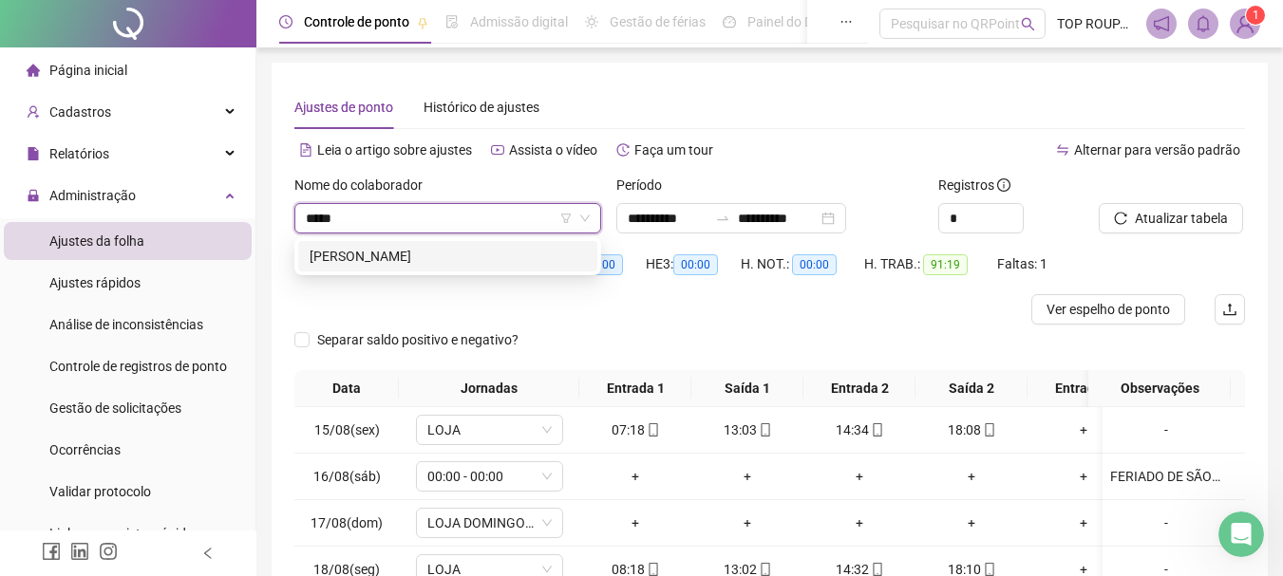
click at [446, 257] on div "[PERSON_NAME]" at bounding box center [447, 256] width 276 height 21
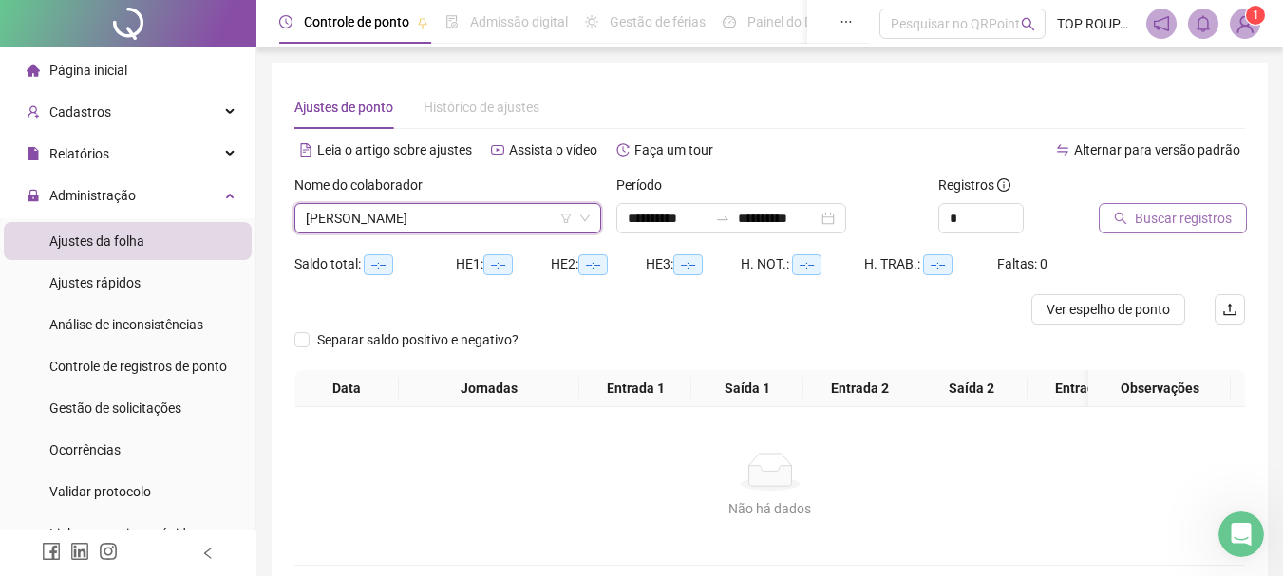
click at [1198, 228] on span "Buscar registros" at bounding box center [1182, 218] width 97 height 21
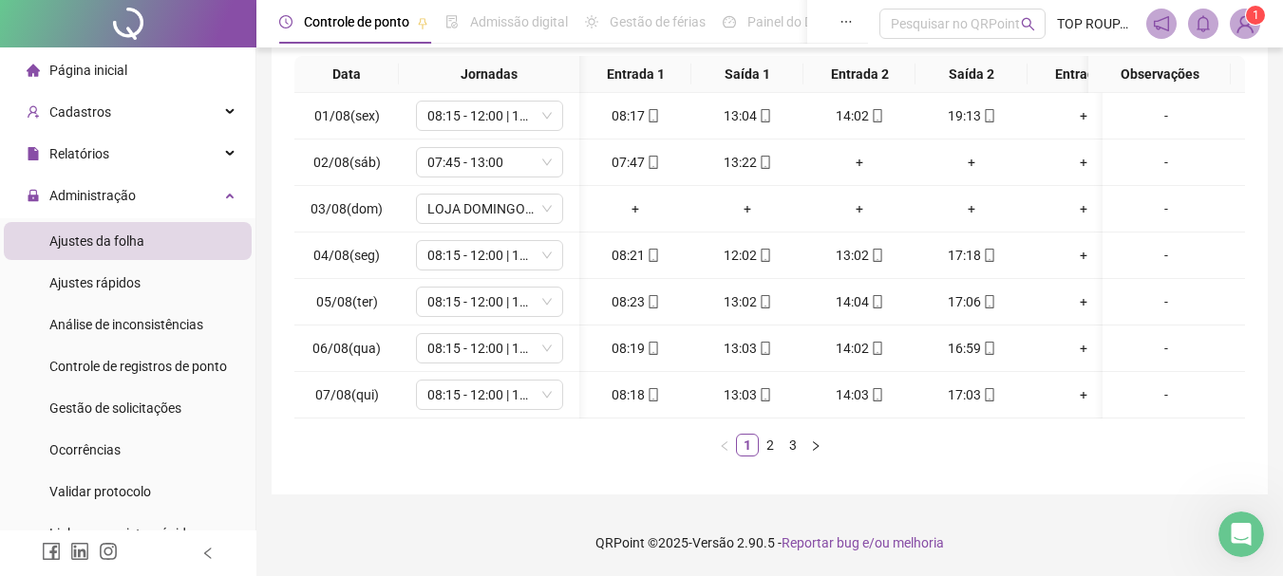
scroll to position [0, 31]
click at [770, 442] on link "2" at bounding box center [769, 445] width 21 height 21
click at [791, 456] on li "3" at bounding box center [792, 445] width 23 height 23
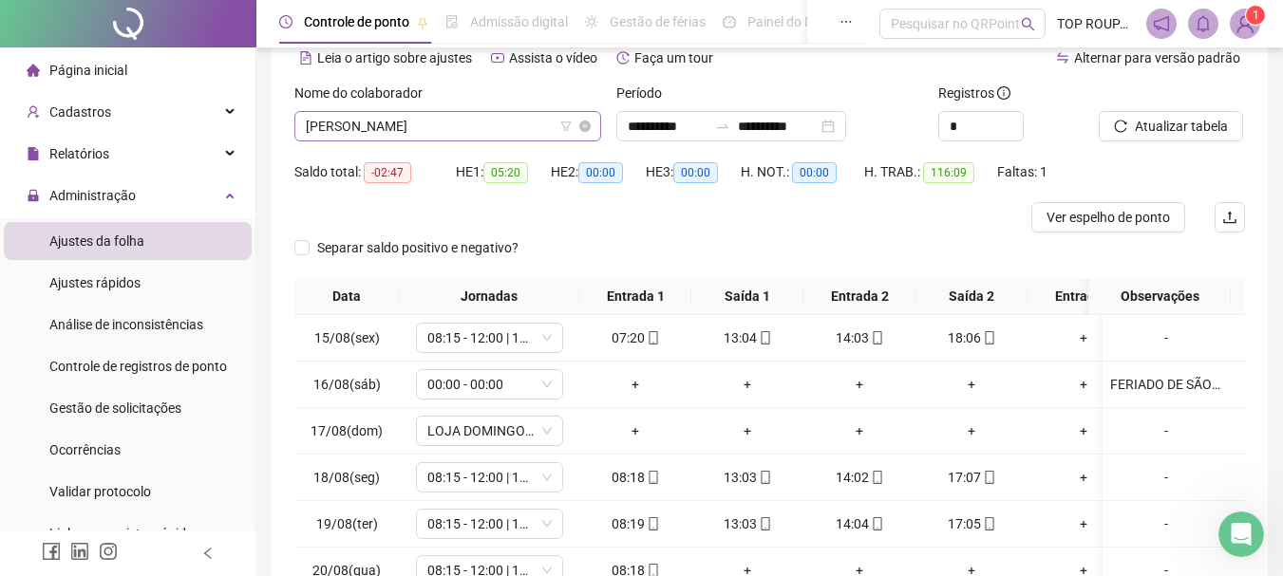
click at [406, 132] on span "[PERSON_NAME]" at bounding box center [448, 126] width 284 height 28
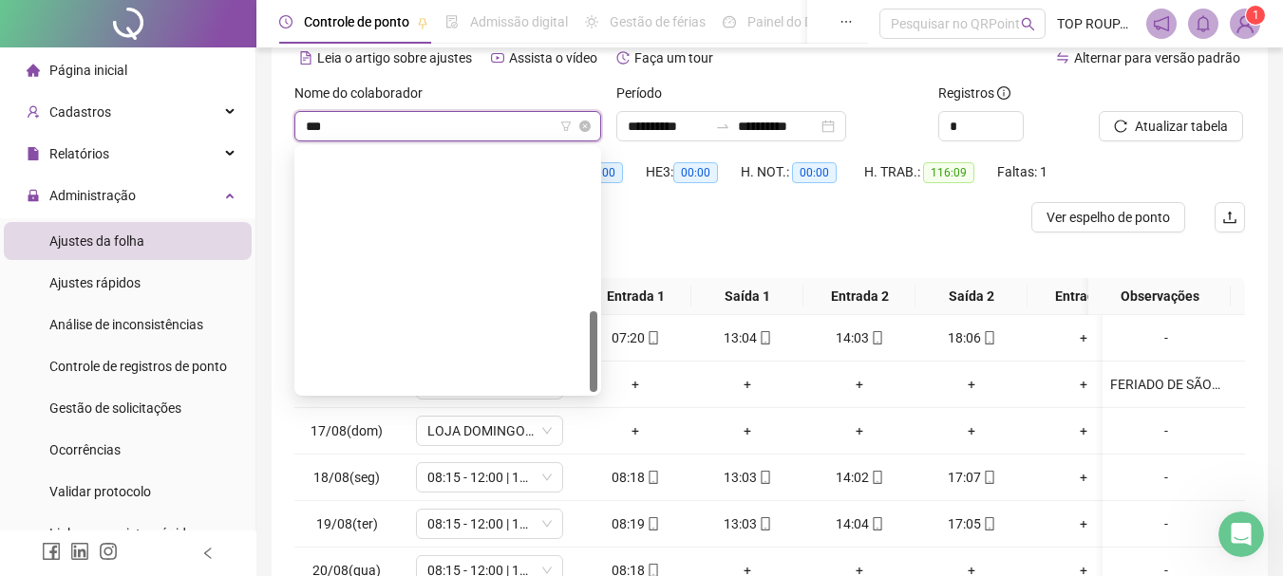
type input "****"
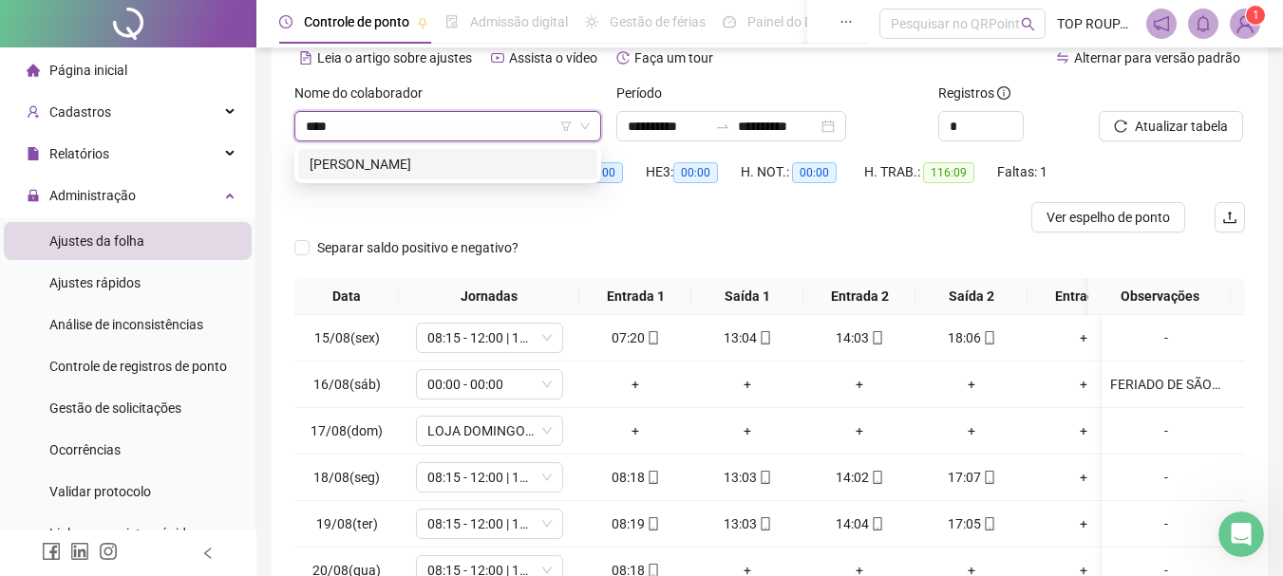
click at [497, 156] on div "[PERSON_NAME]" at bounding box center [447, 164] width 276 height 21
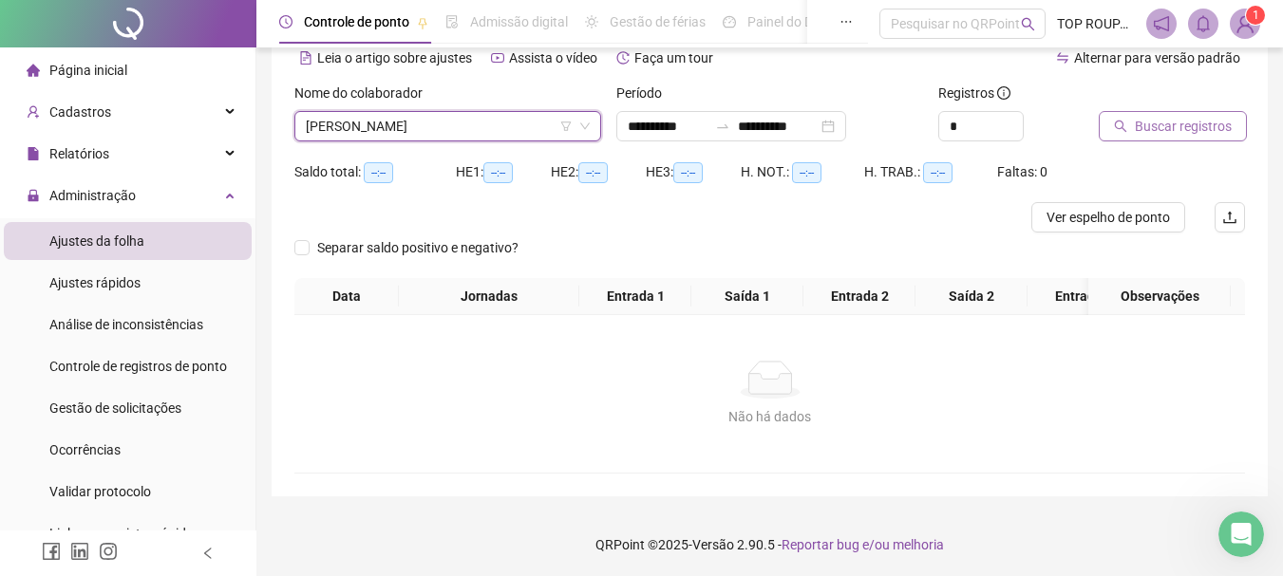
click at [1198, 118] on span "Buscar registros" at bounding box center [1182, 126] width 97 height 21
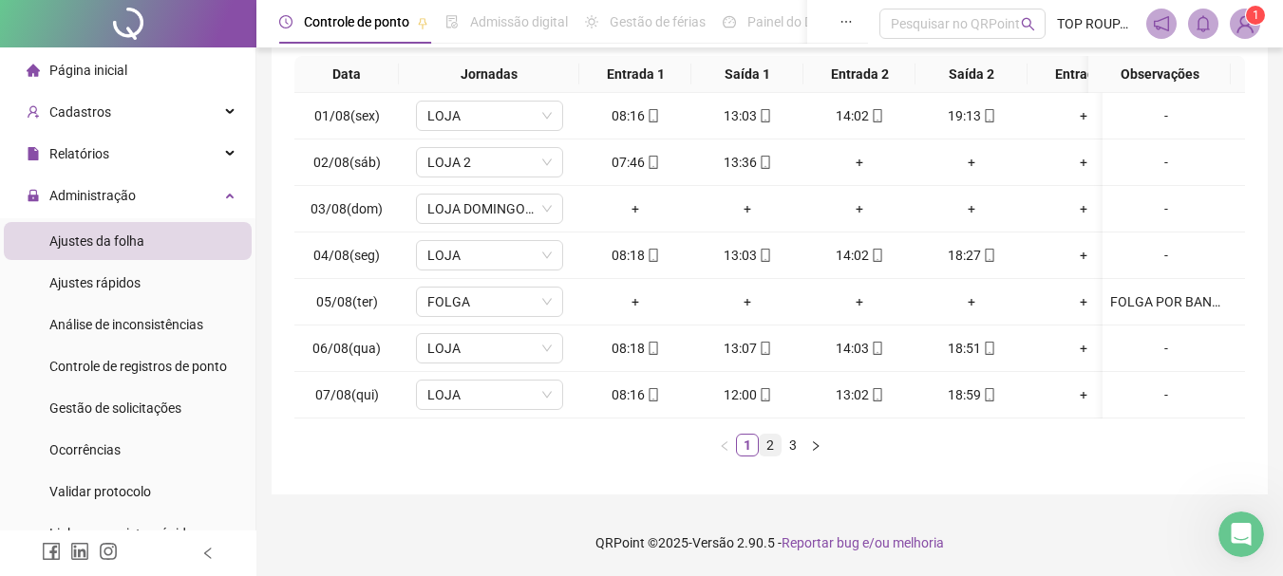
click at [765, 453] on link "2" at bounding box center [769, 445] width 21 height 21
click at [793, 449] on link "3" at bounding box center [792, 445] width 21 height 21
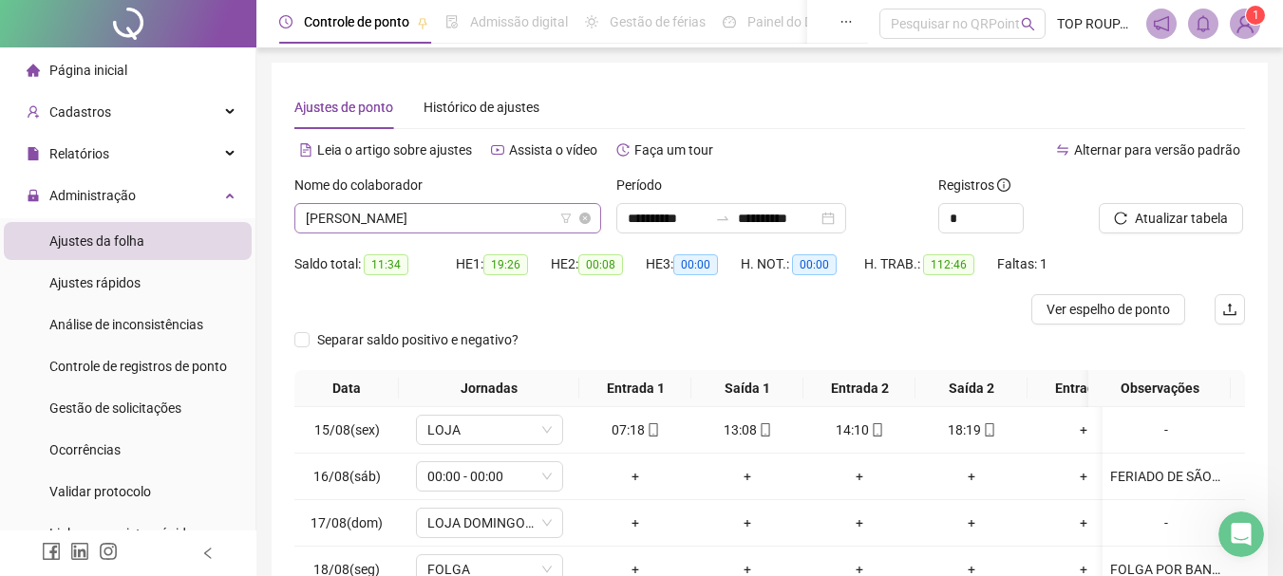
click at [421, 215] on span "[PERSON_NAME]" at bounding box center [448, 218] width 284 height 28
click at [481, 234] on div "Nome do colaborador [PERSON_NAME] [PERSON_NAME]" at bounding box center [448, 212] width 322 height 74
drag, startPoint x: 428, startPoint y: 196, endPoint x: 444, endPoint y: 214, distance: 24.2
click at [442, 208] on div "Nome do colaborador [PERSON_NAME]" at bounding box center [447, 204] width 307 height 59
click at [444, 215] on span "[PERSON_NAME]" at bounding box center [448, 218] width 284 height 28
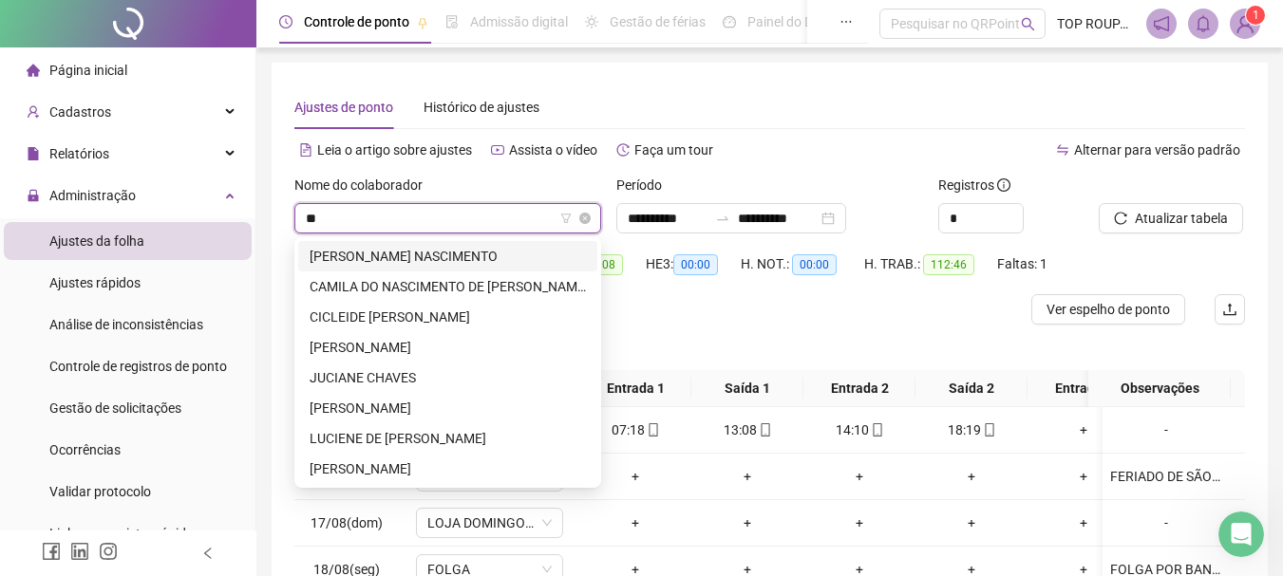
scroll to position [0, 0]
type input "****"
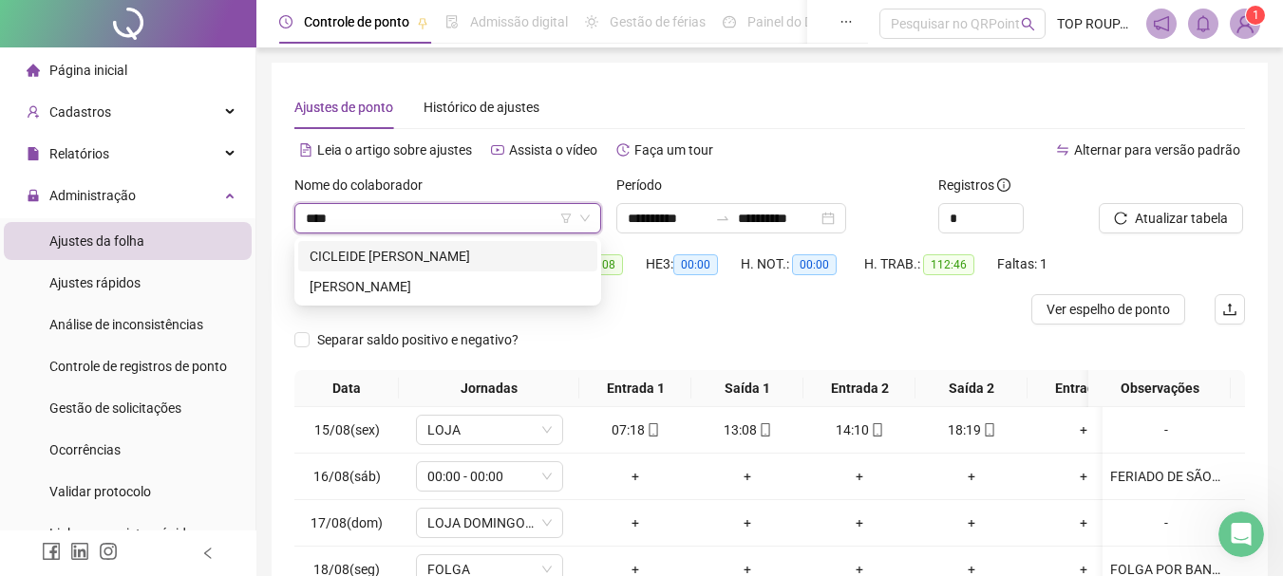
click at [463, 262] on div "CICLEIDE [PERSON_NAME]" at bounding box center [447, 256] width 276 height 21
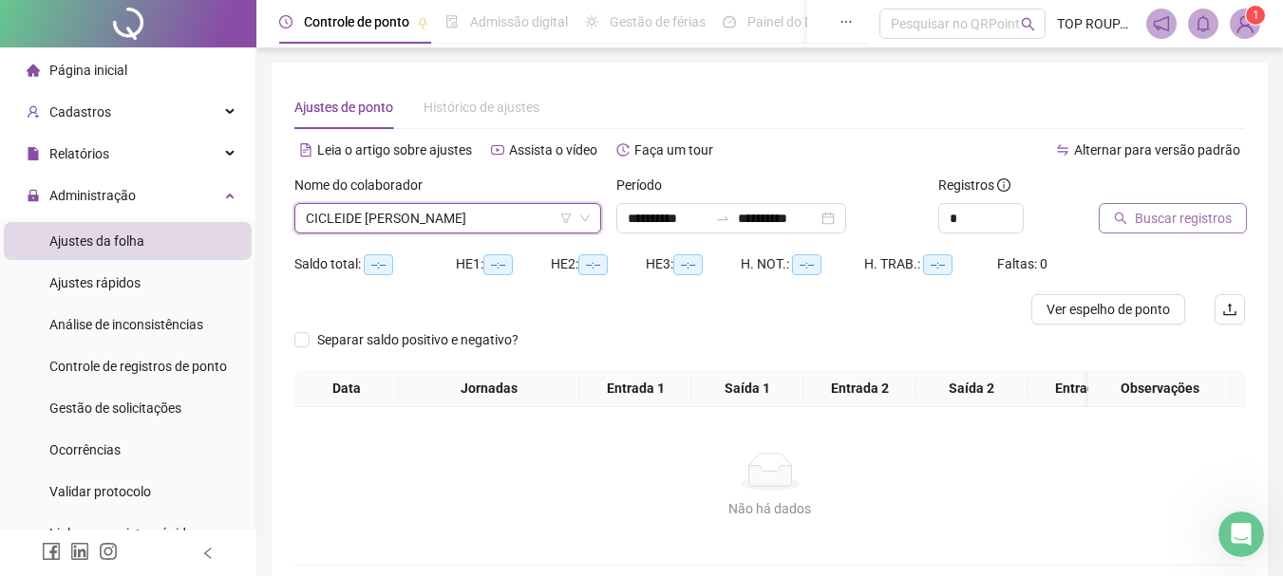
click at [1193, 214] on span "Buscar registros" at bounding box center [1182, 218] width 97 height 21
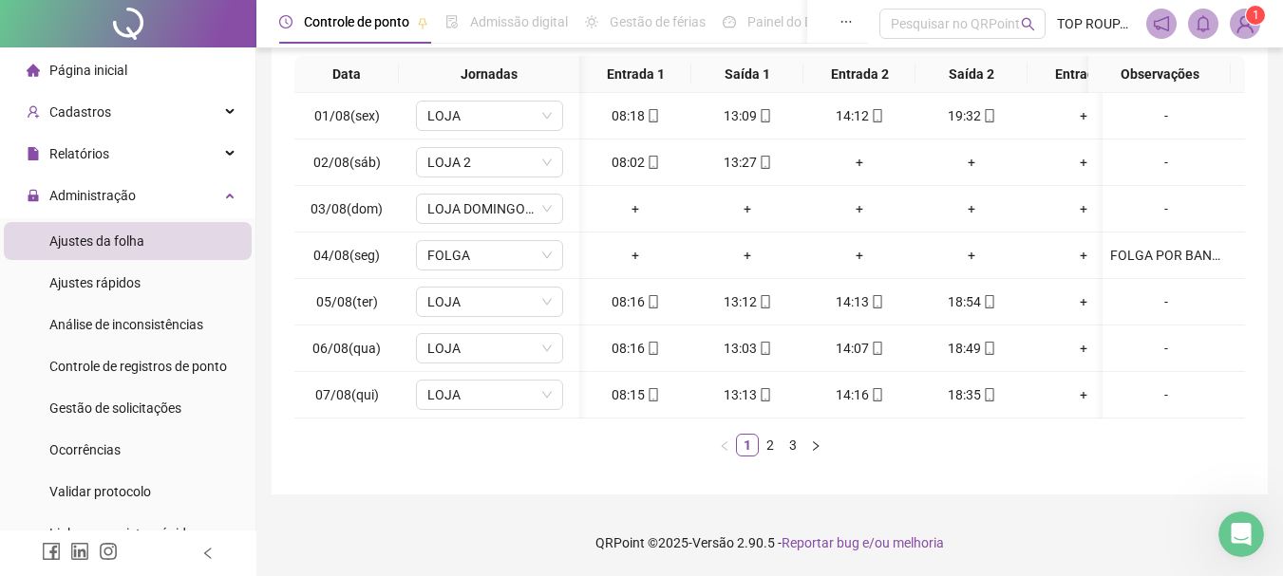
scroll to position [0, 27]
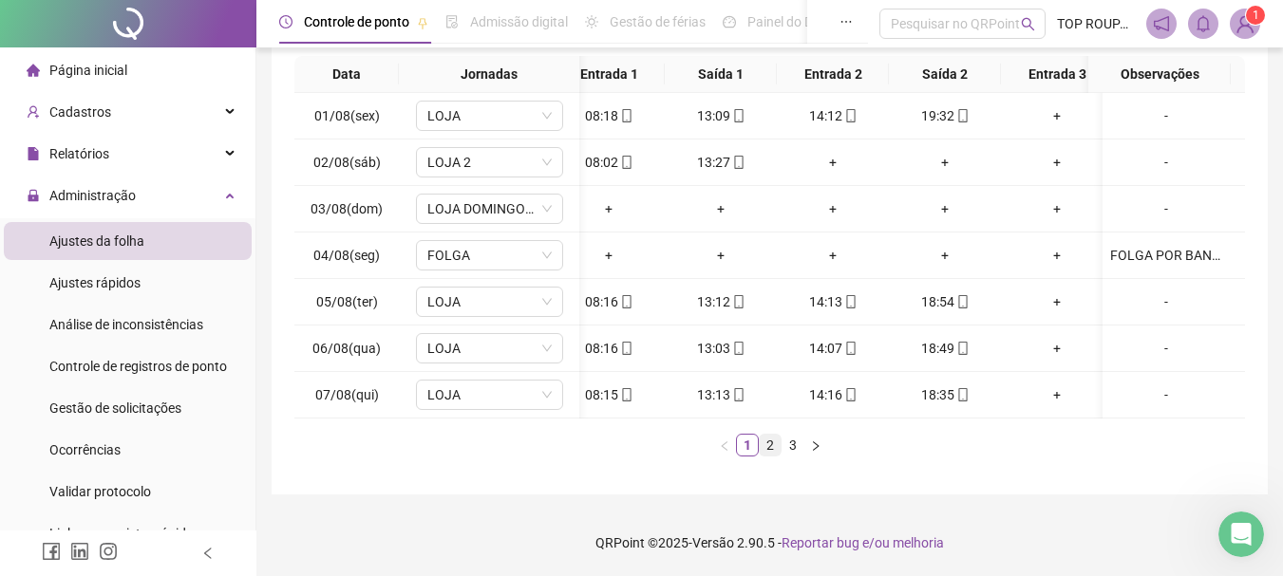
click at [763, 450] on link "2" at bounding box center [769, 445] width 21 height 21
click at [787, 444] on link "3" at bounding box center [792, 445] width 21 height 21
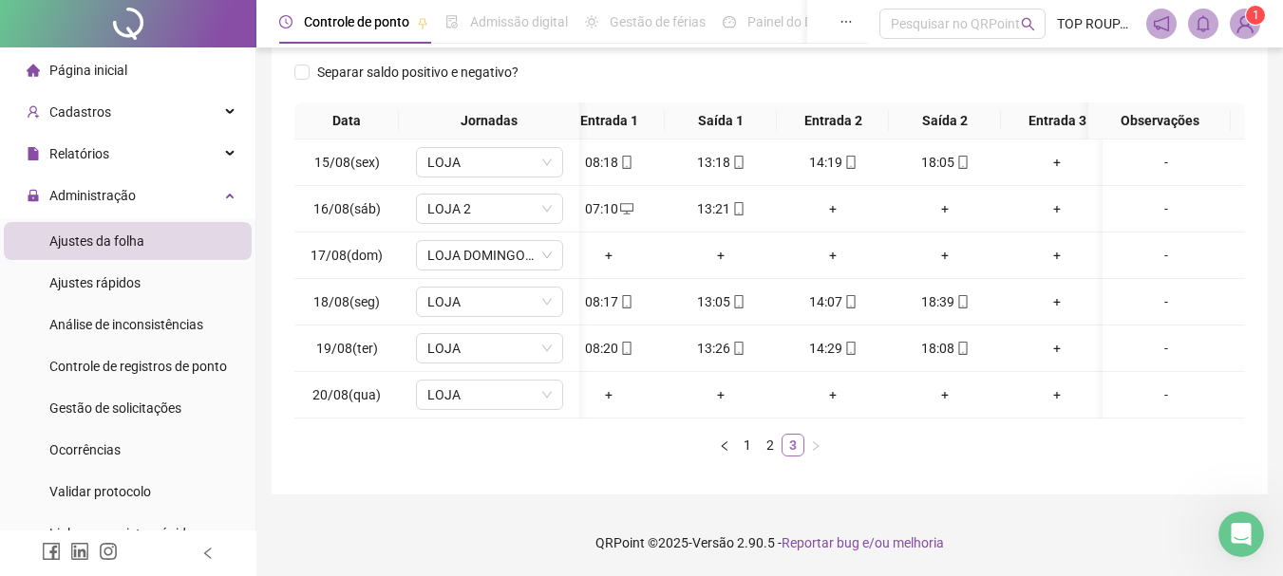
scroll to position [297, 0]
drag, startPoint x: 798, startPoint y: 422, endPoint x: 779, endPoint y: 422, distance: 19.0
click at [782, 422] on div "Data Jornadas Entrada 1 Saída 1 Entrada 2 Saída 2 Entrada 3 Saída 3 Observações…" at bounding box center [769, 280] width 950 height 354
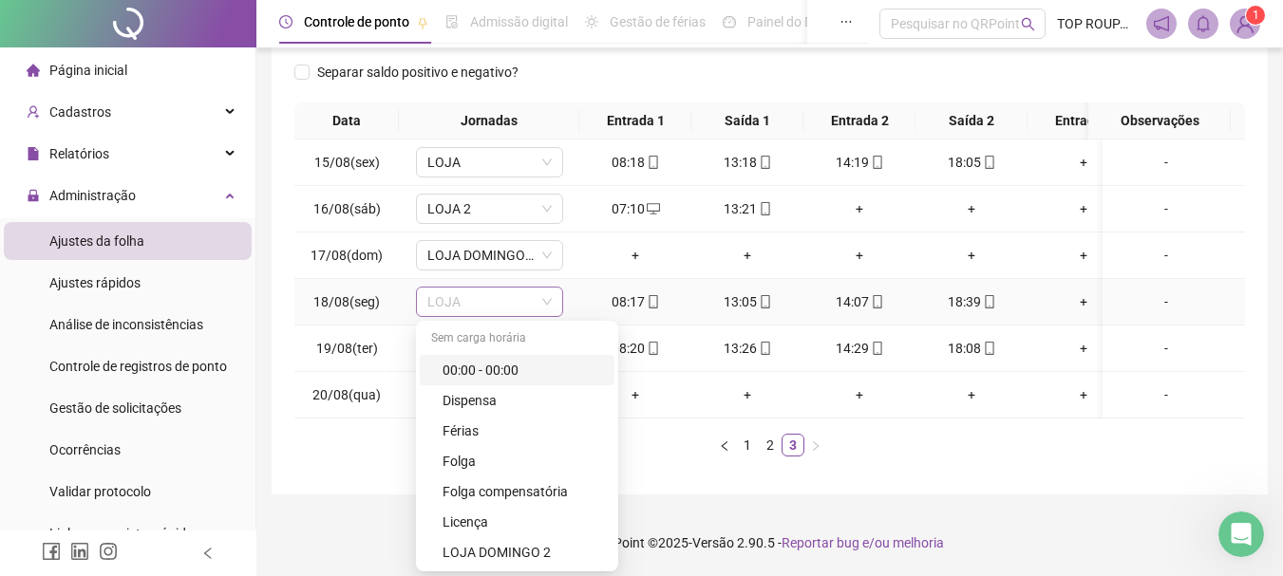
drag, startPoint x: 468, startPoint y: 289, endPoint x: 444, endPoint y: 287, distance: 23.8
click at [444, 288] on span "LOJA" at bounding box center [489, 302] width 124 height 28
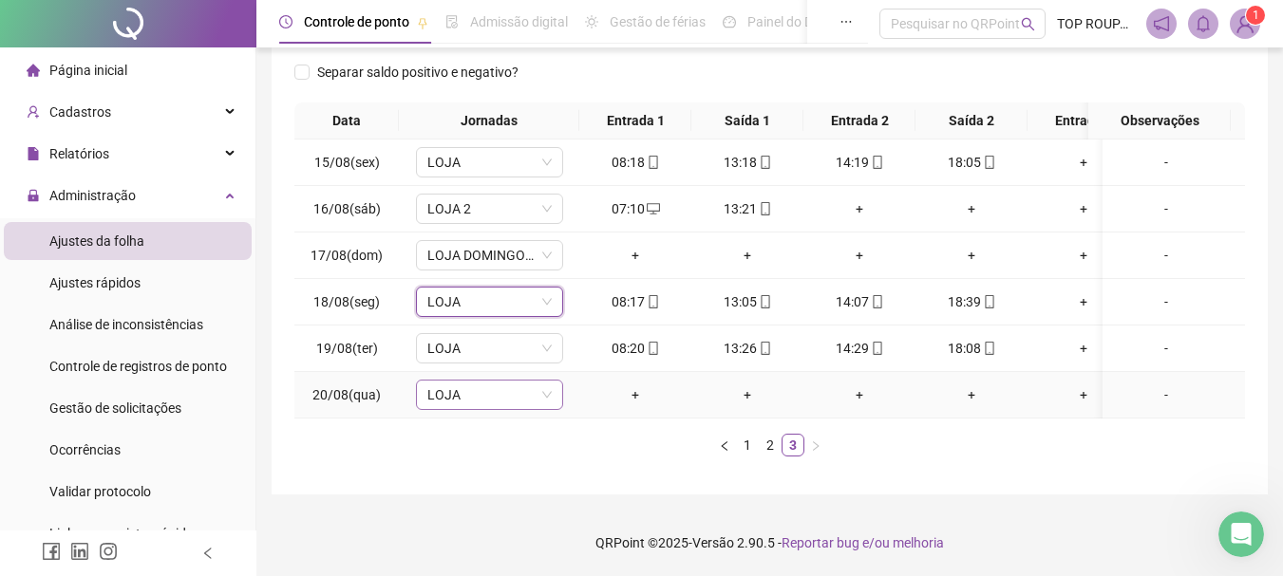
click at [554, 380] on div "LOJA" at bounding box center [489, 395] width 147 height 30
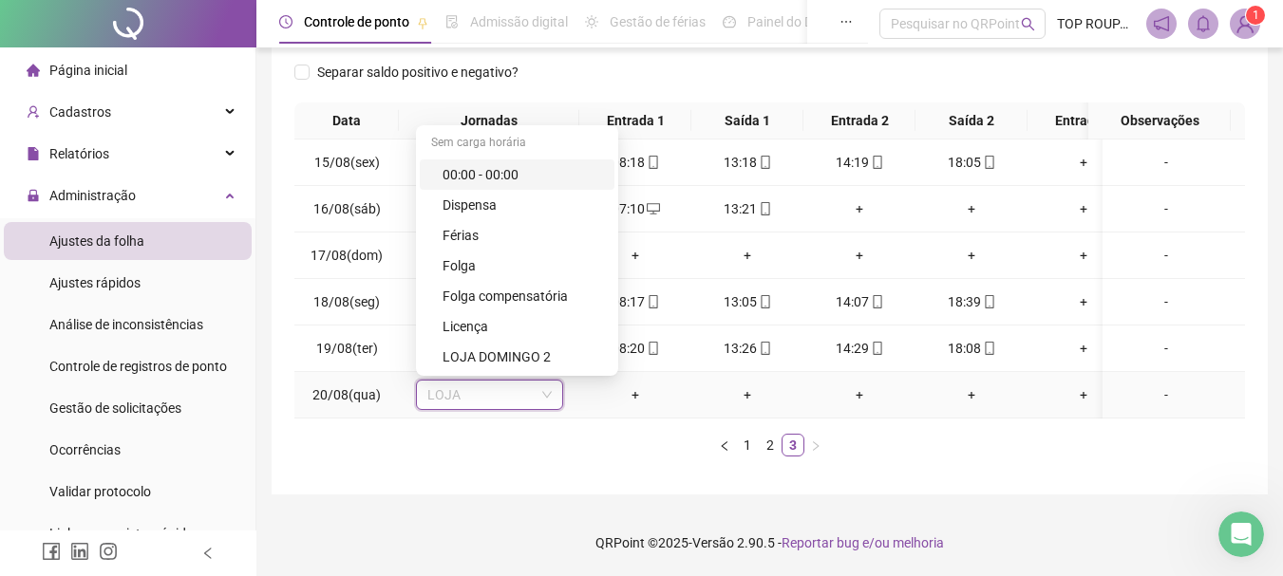
click at [556, 164] on div "00:00 - 00:00" at bounding box center [522, 174] width 160 height 21
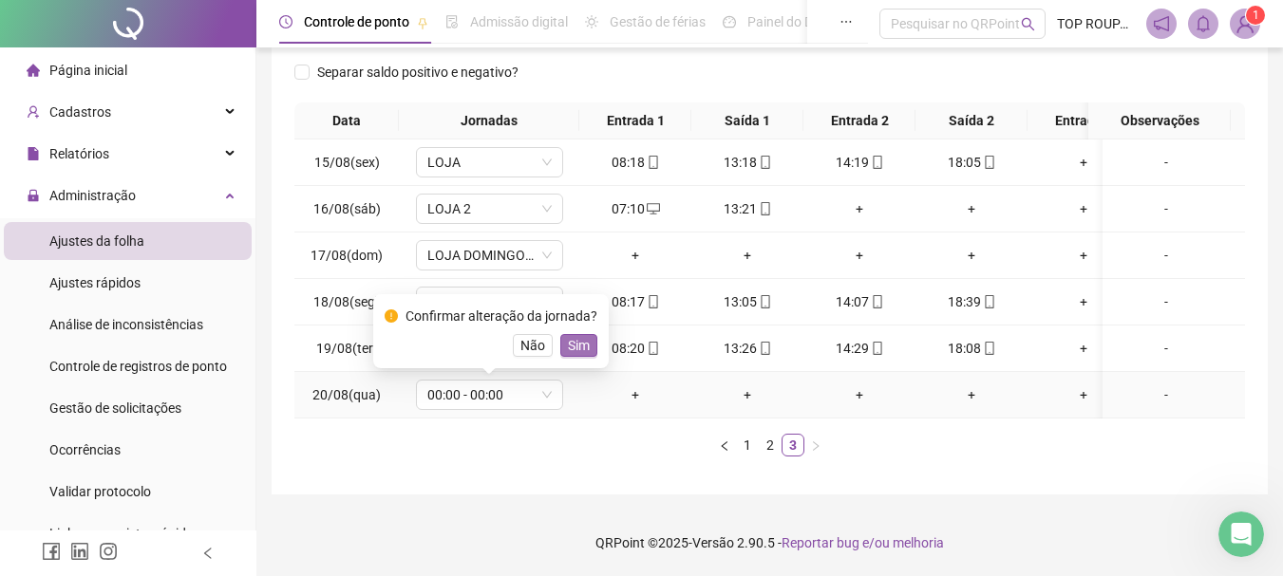
click at [583, 335] on span "Sim" at bounding box center [579, 345] width 22 height 21
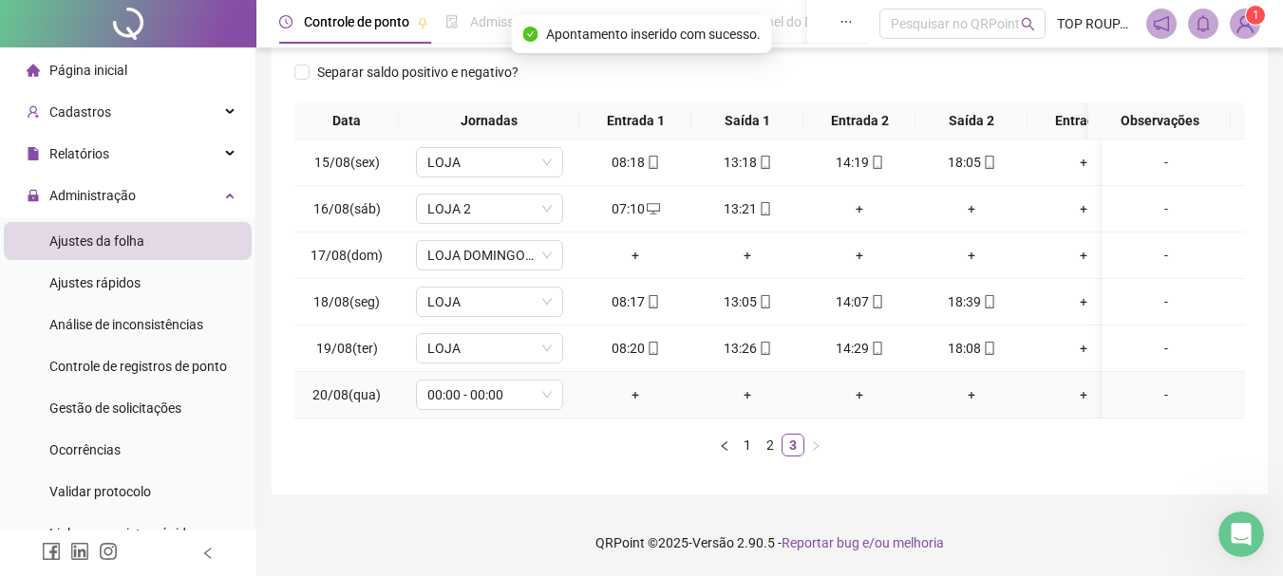
click at [1157, 384] on div "-" at bounding box center [1166, 394] width 112 height 21
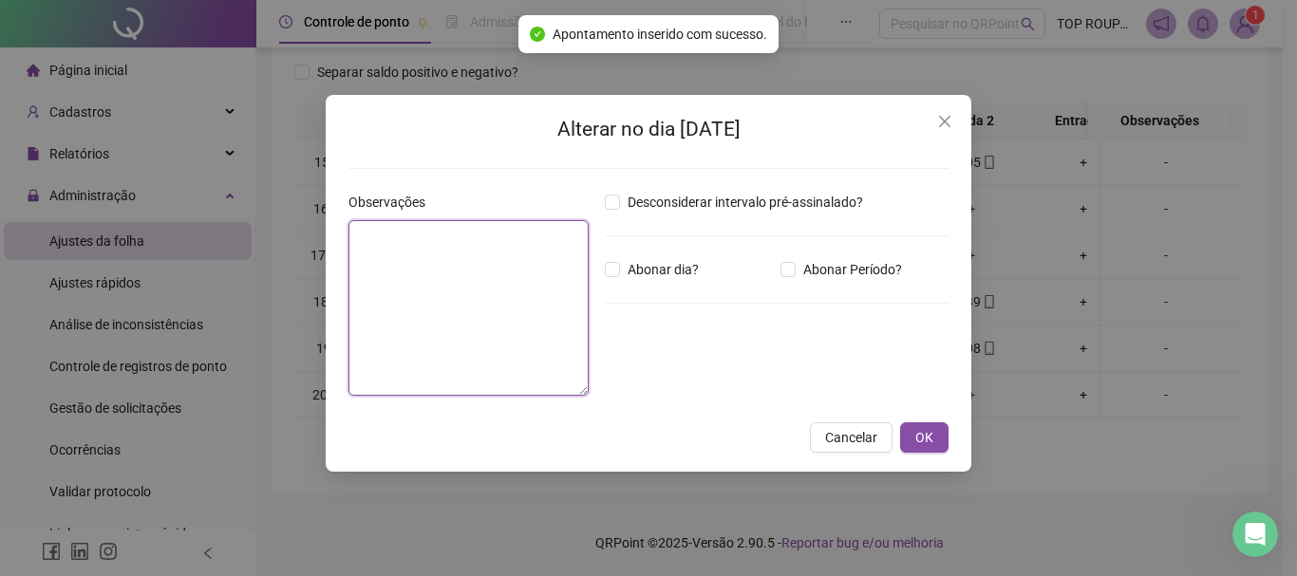
click at [440, 262] on textarea at bounding box center [468, 308] width 240 height 176
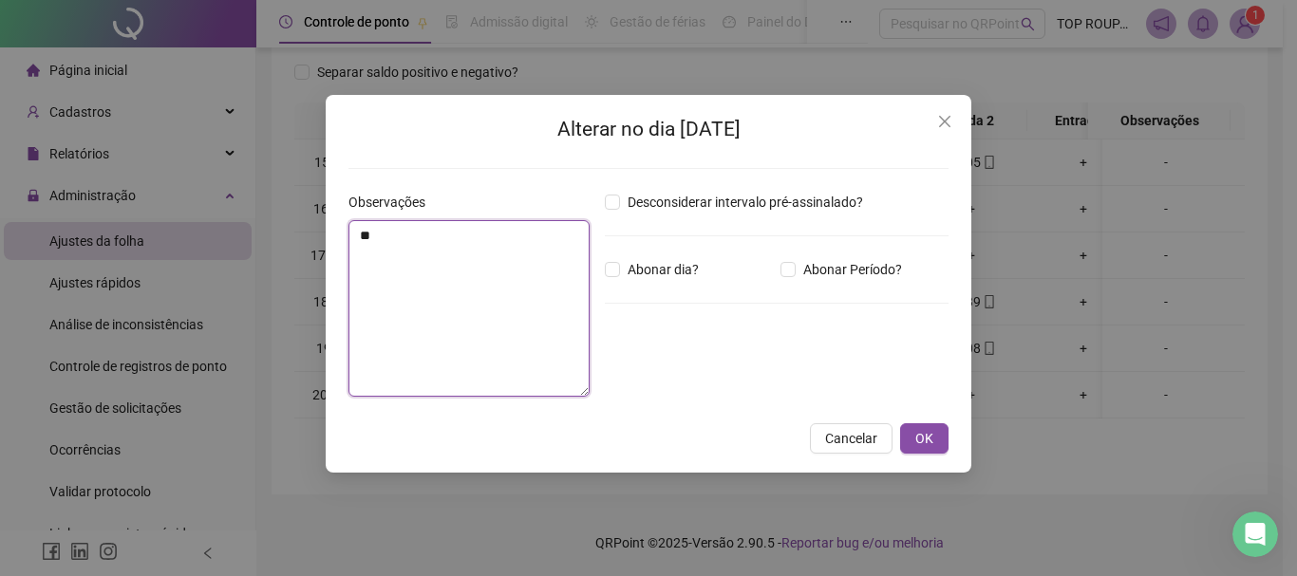
type textarea "*"
type textarea "**********"
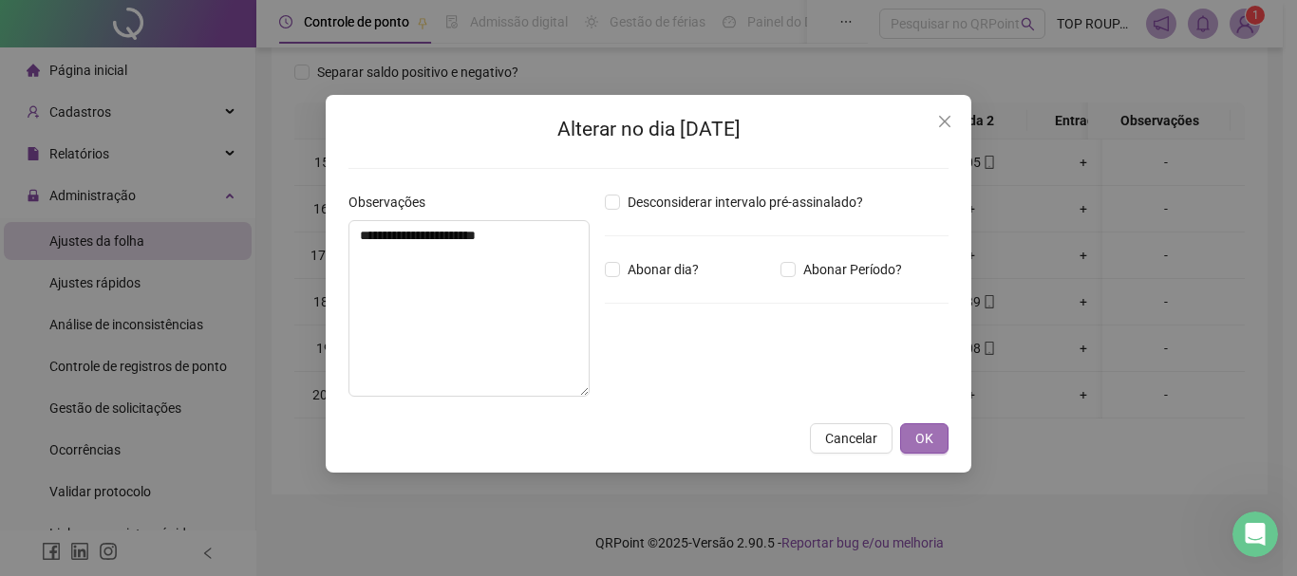
click at [928, 441] on span "OK" at bounding box center [924, 438] width 18 height 21
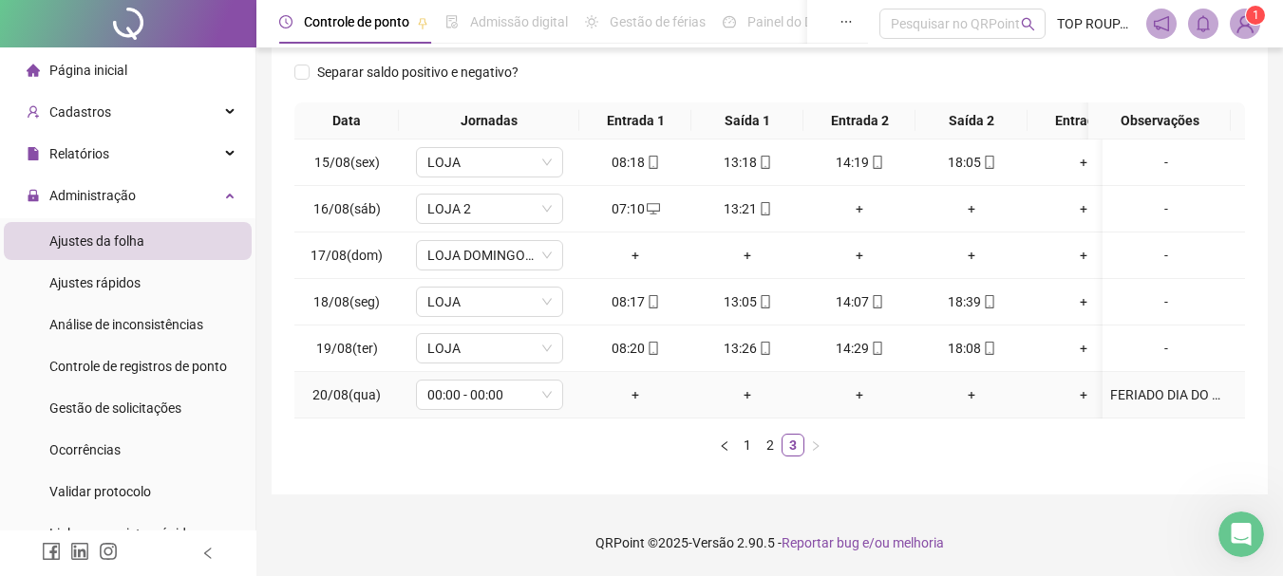
click at [1180, 384] on div "FERIADO DIA DO ENVAGELHO" at bounding box center [1166, 394] width 112 height 21
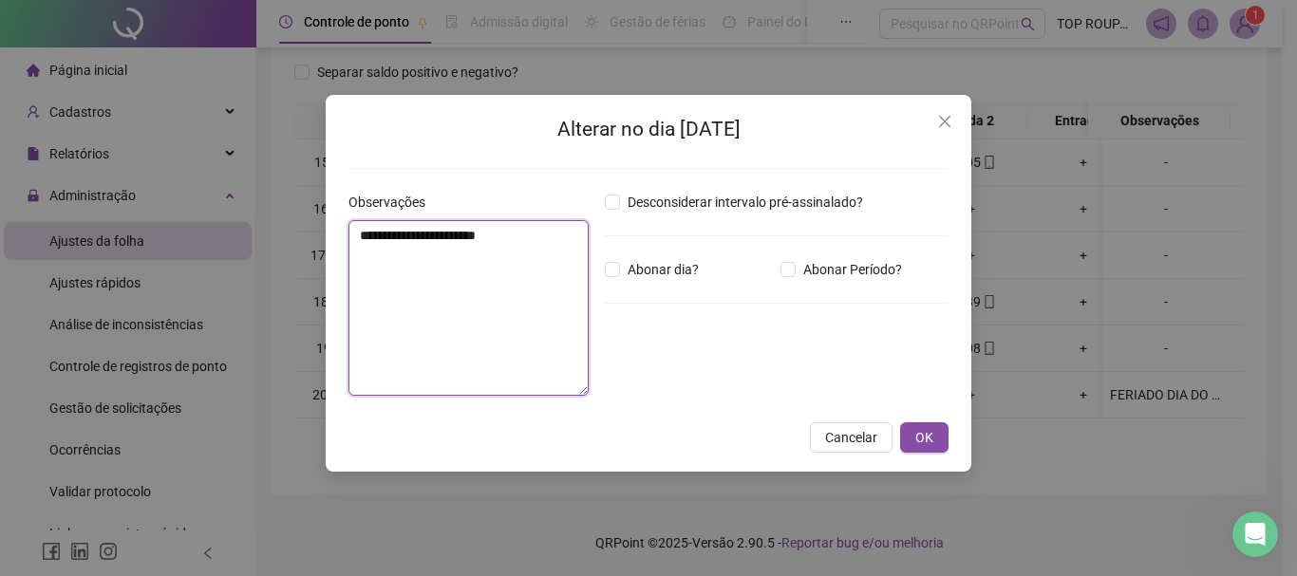
click at [497, 236] on textarea "**********" at bounding box center [468, 308] width 240 height 176
type textarea "**********"
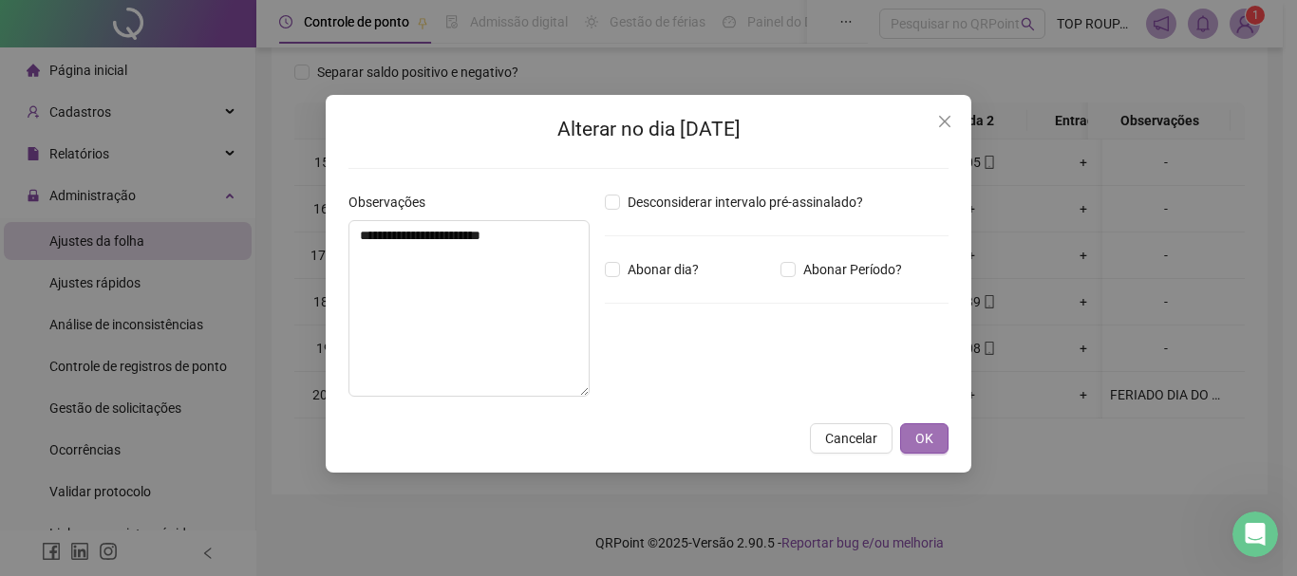
click at [927, 436] on span "OK" at bounding box center [924, 438] width 18 height 21
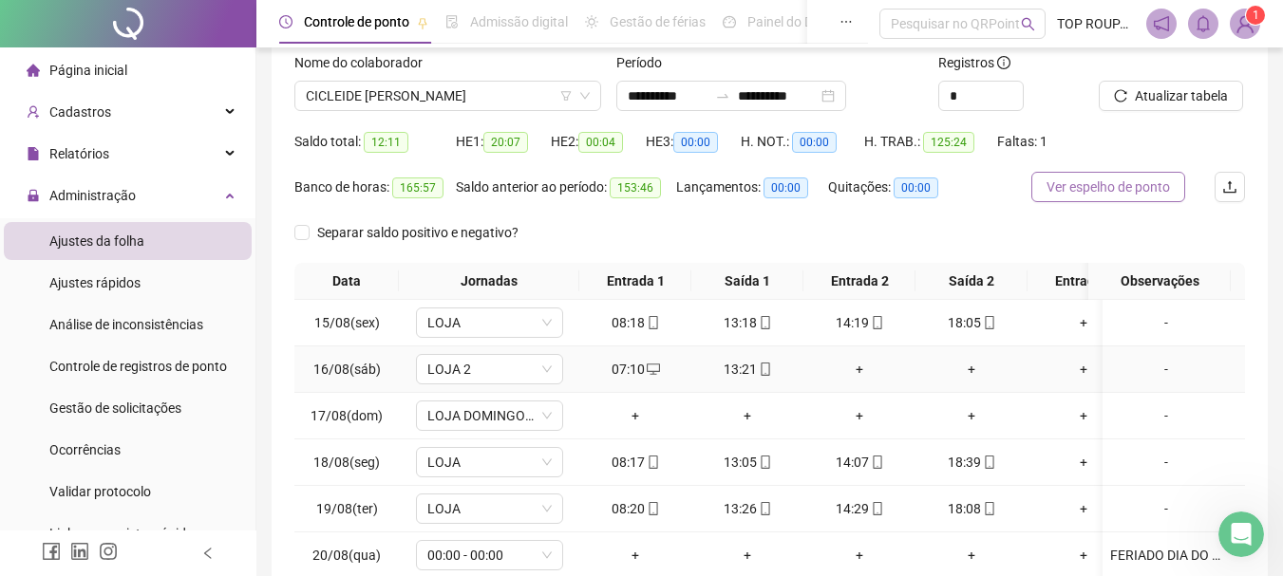
scroll to position [107, 0]
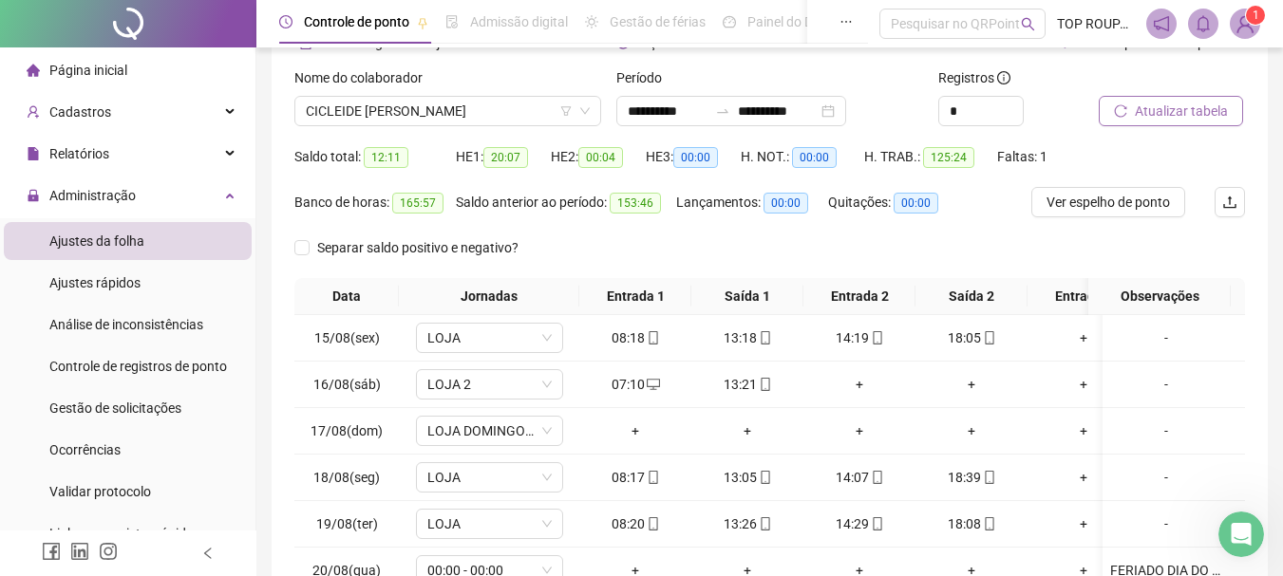
click at [1184, 107] on span "Atualizar tabela" at bounding box center [1180, 111] width 93 height 21
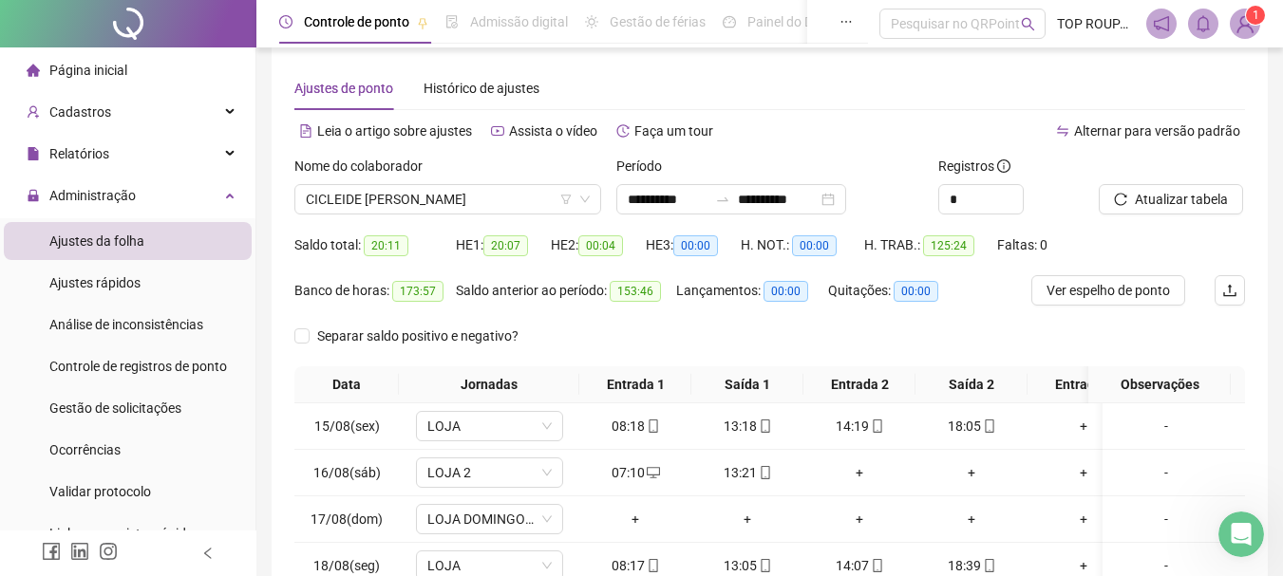
scroll to position [12, 0]
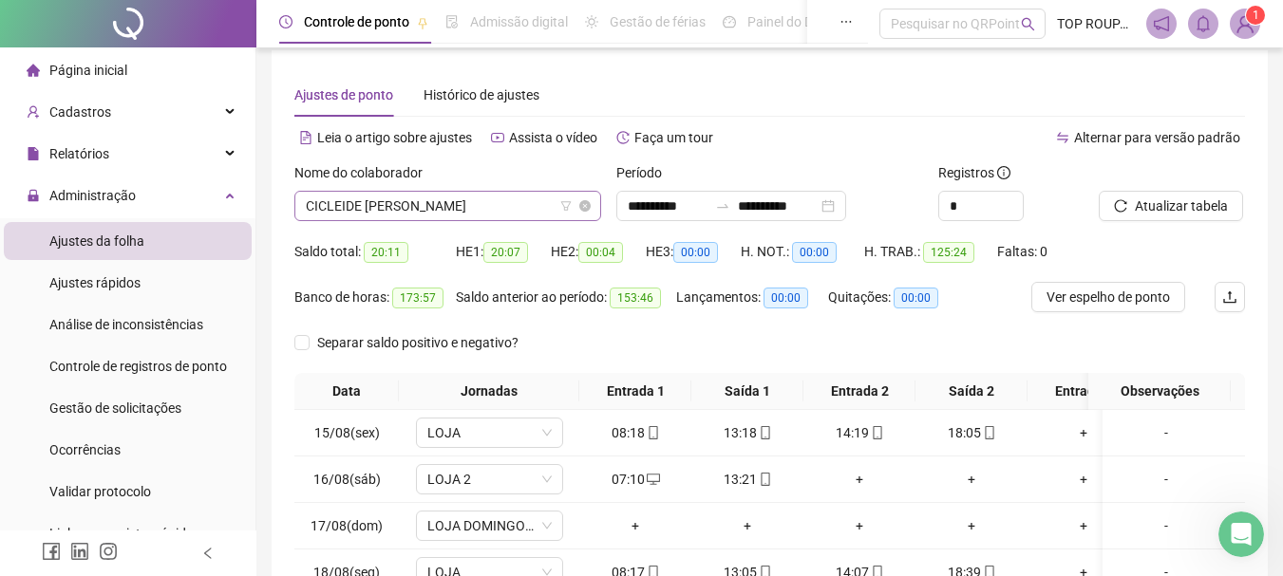
click at [409, 206] on span "CICLEIDE [PERSON_NAME]" at bounding box center [448, 206] width 284 height 28
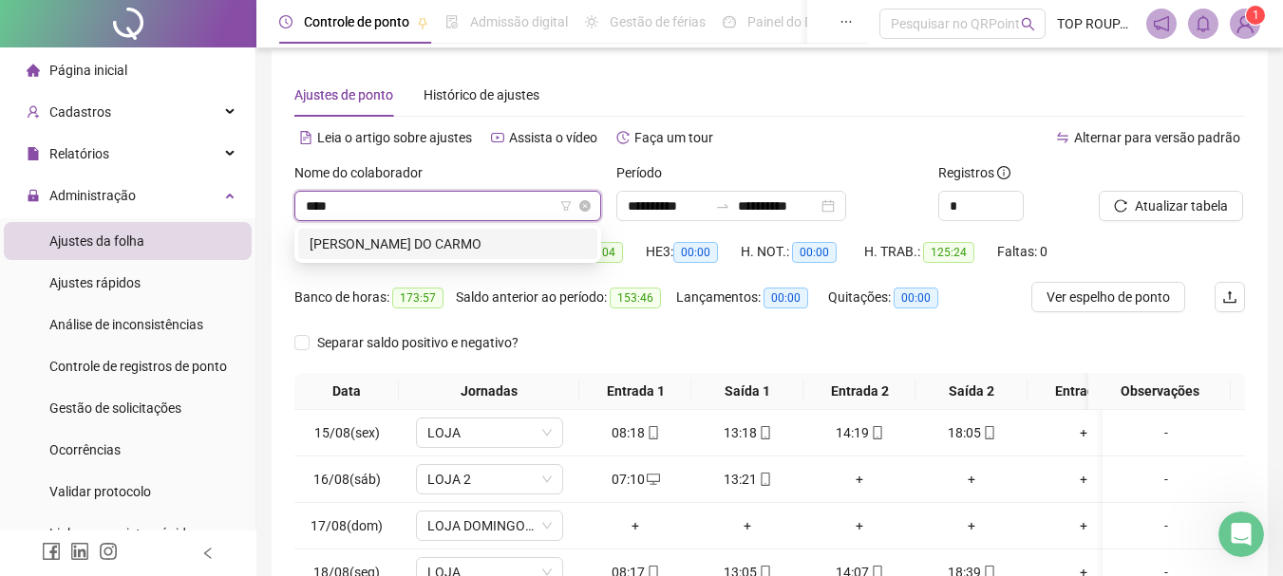
scroll to position [0, 0]
type input "*****"
click at [322, 238] on div "[PERSON_NAME] DO CARMO" at bounding box center [447, 244] width 276 height 21
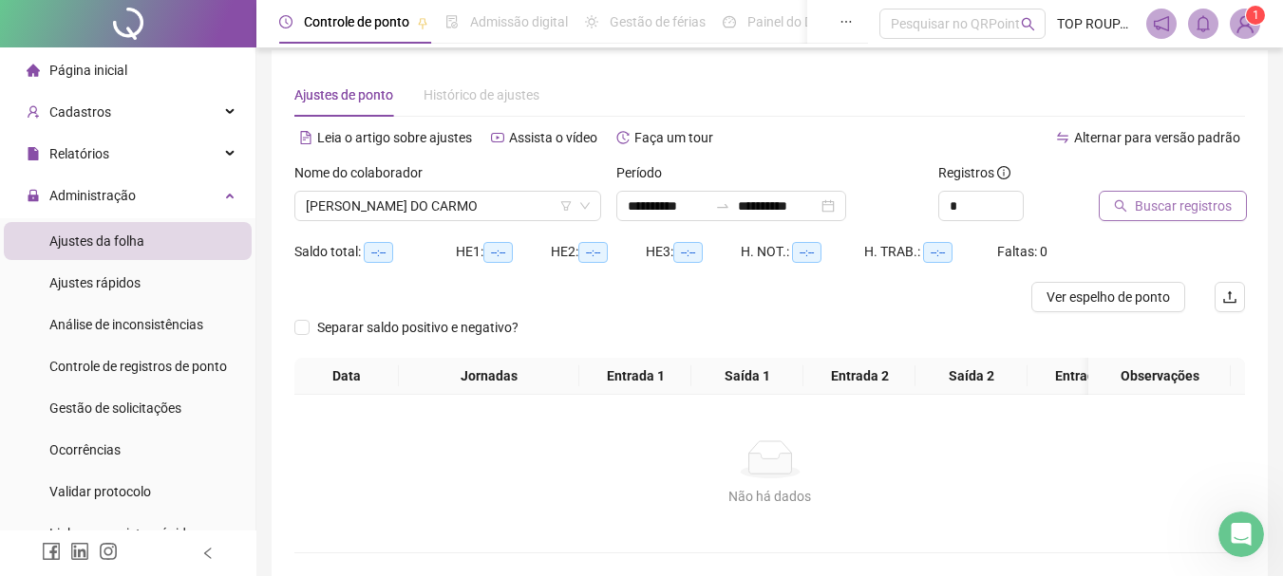
click at [1164, 206] on span "Buscar registros" at bounding box center [1182, 206] width 97 height 21
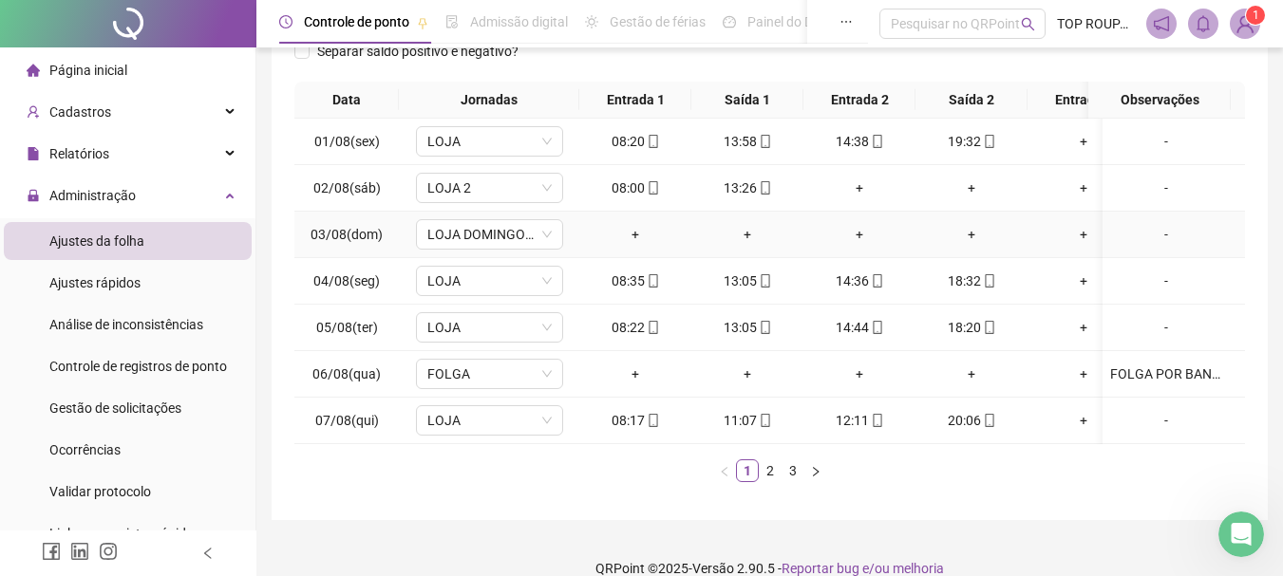
scroll to position [328, 0]
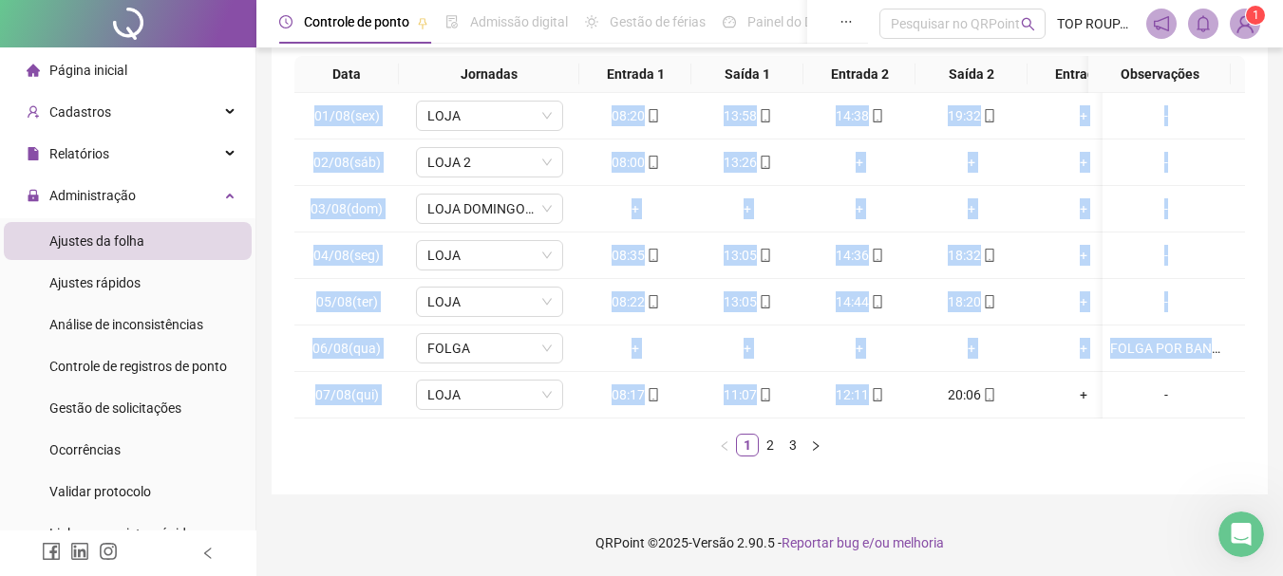
drag, startPoint x: 892, startPoint y: 403, endPoint x: 945, endPoint y: 412, distance: 53.1
click at [945, 412] on div "01/08(sex) [GEOGRAPHIC_DATA] 08:20 13:58 14:38 19:32 + + - 02/08(sáb) LOJA 2 08…" at bounding box center [769, 256] width 950 height 326
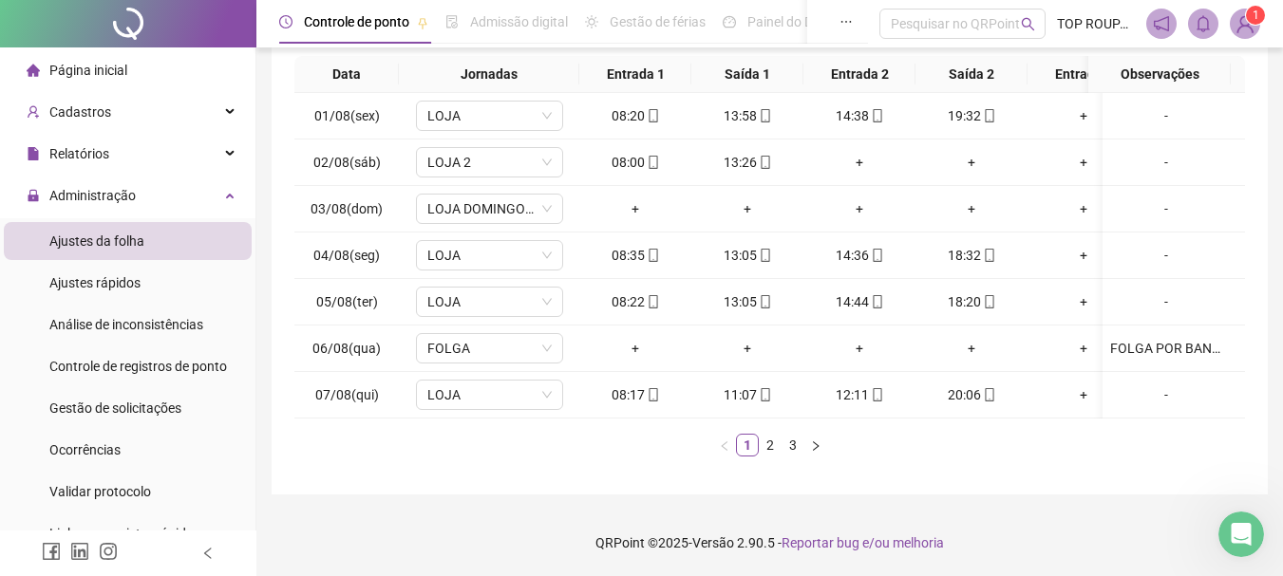
click at [953, 486] on div "**********" at bounding box center [770, 121] width 996 height 746
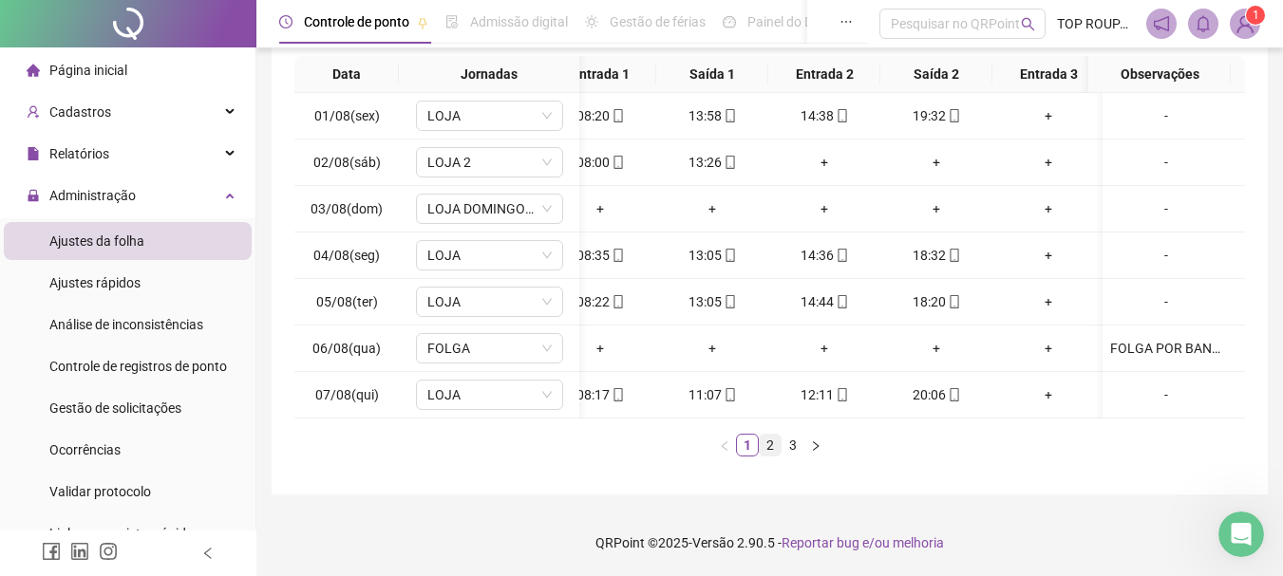
click at [774, 451] on link "2" at bounding box center [769, 445] width 21 height 21
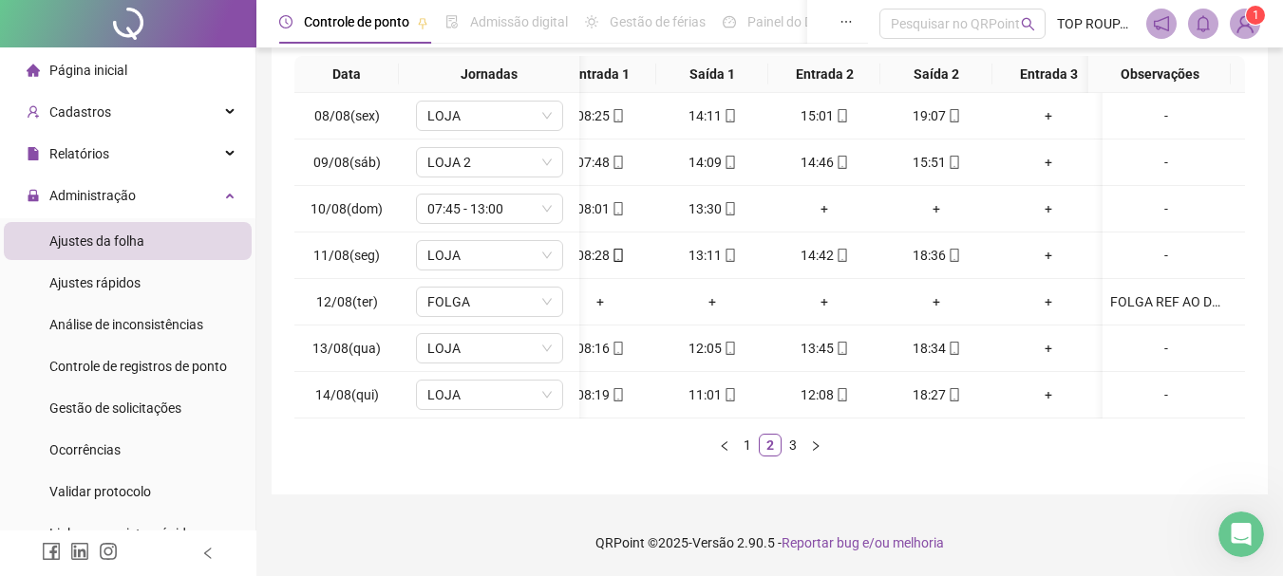
scroll to position [0, 0]
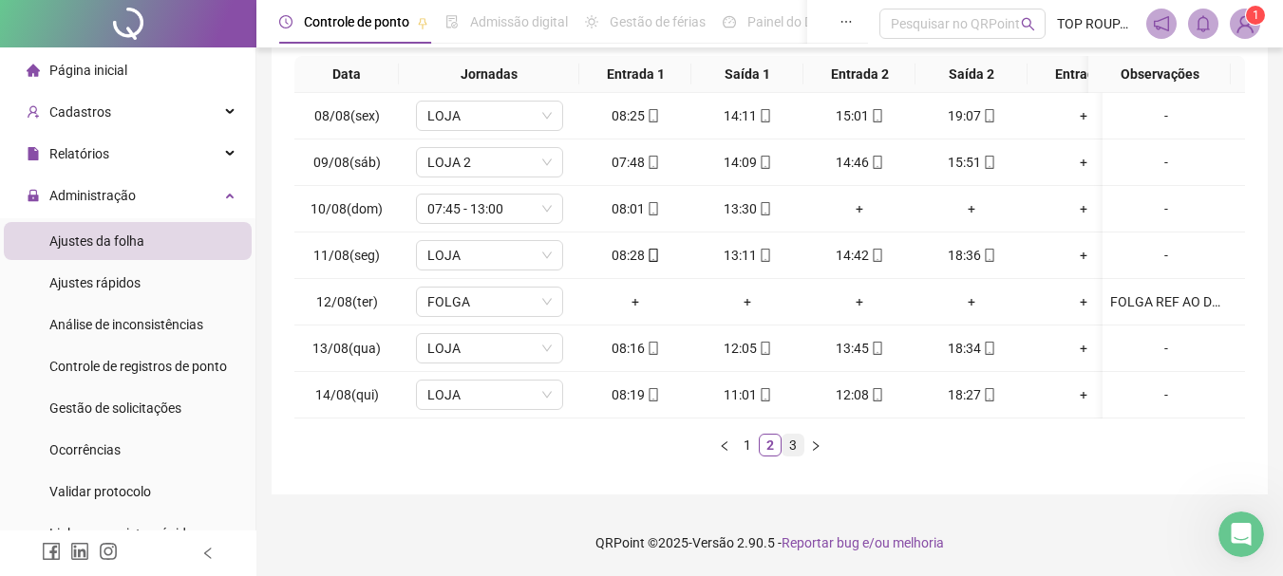
click at [789, 444] on link "3" at bounding box center [792, 445] width 21 height 21
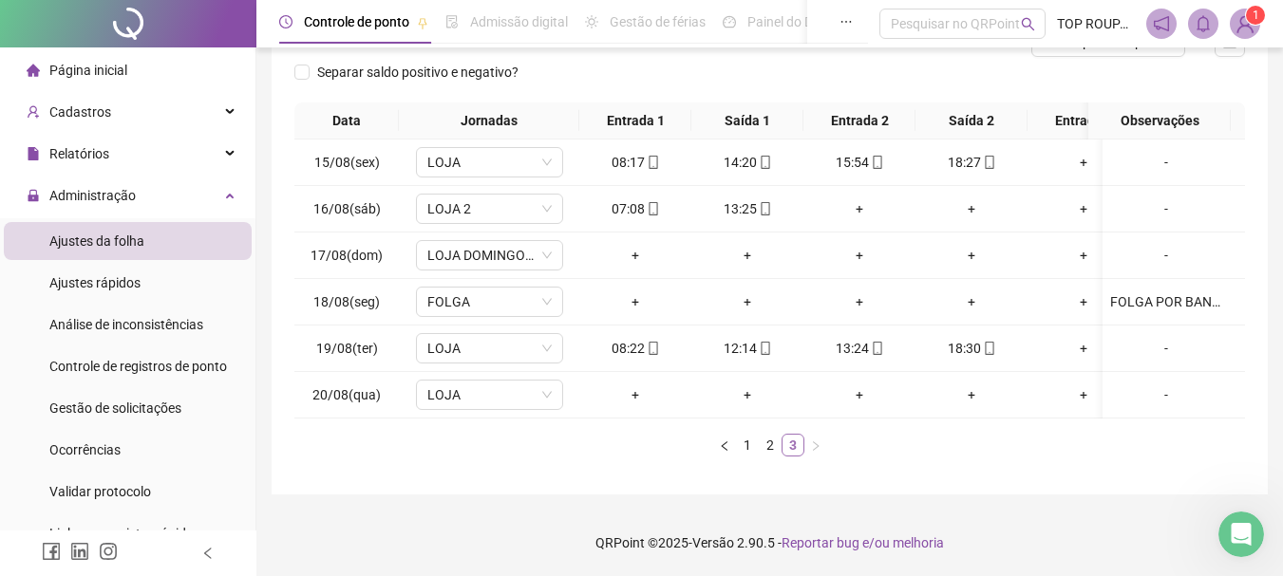
scroll to position [282, 0]
drag, startPoint x: 548, startPoint y: 376, endPoint x: 531, endPoint y: 361, distance: 22.9
click at [545, 389] on icon "down" at bounding box center [546, 394] width 11 height 11
click at [466, 387] on span "LOJA" at bounding box center [489, 395] width 124 height 28
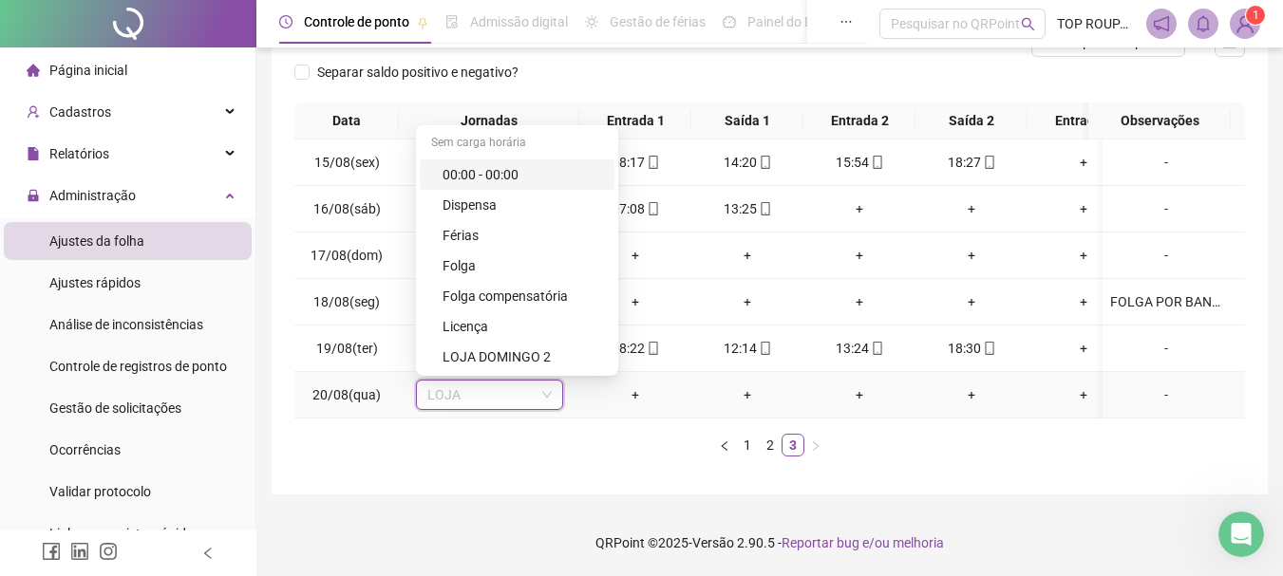
drag, startPoint x: 497, startPoint y: 160, endPoint x: 594, endPoint y: 188, distance: 101.6
click at [497, 164] on div "00:00 - 00:00" at bounding box center [522, 174] width 160 height 21
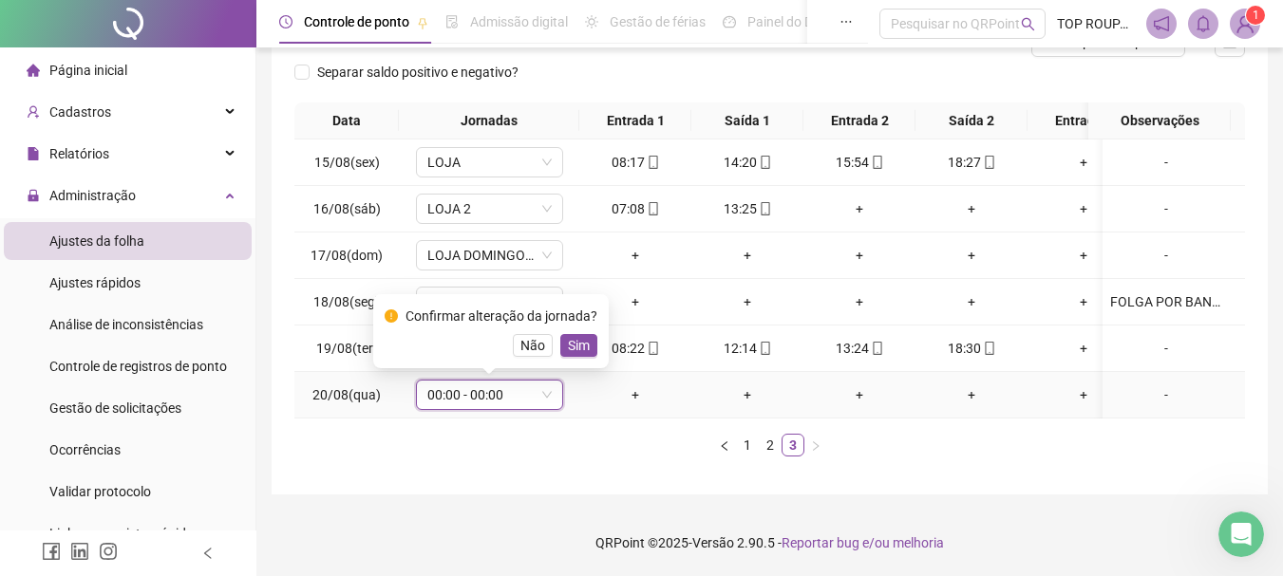
drag, startPoint x: 584, startPoint y: 327, endPoint x: 651, endPoint y: 349, distance: 71.2
click at [591, 334] on button "Sim" at bounding box center [578, 345] width 37 height 23
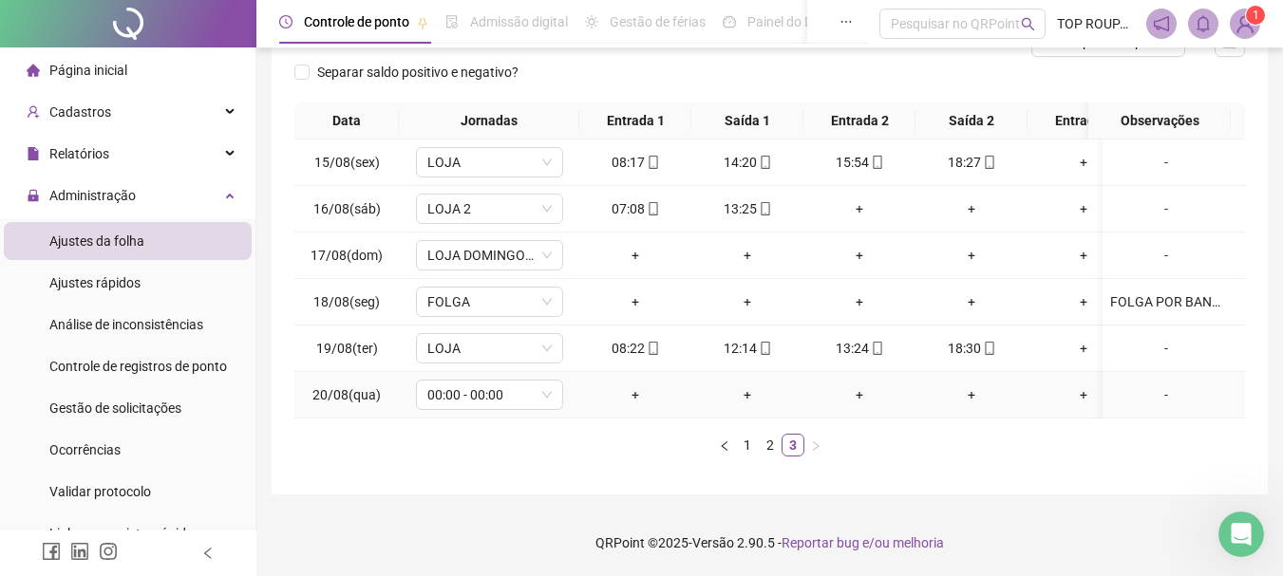
click at [1163, 384] on div "-" at bounding box center [1166, 394] width 112 height 21
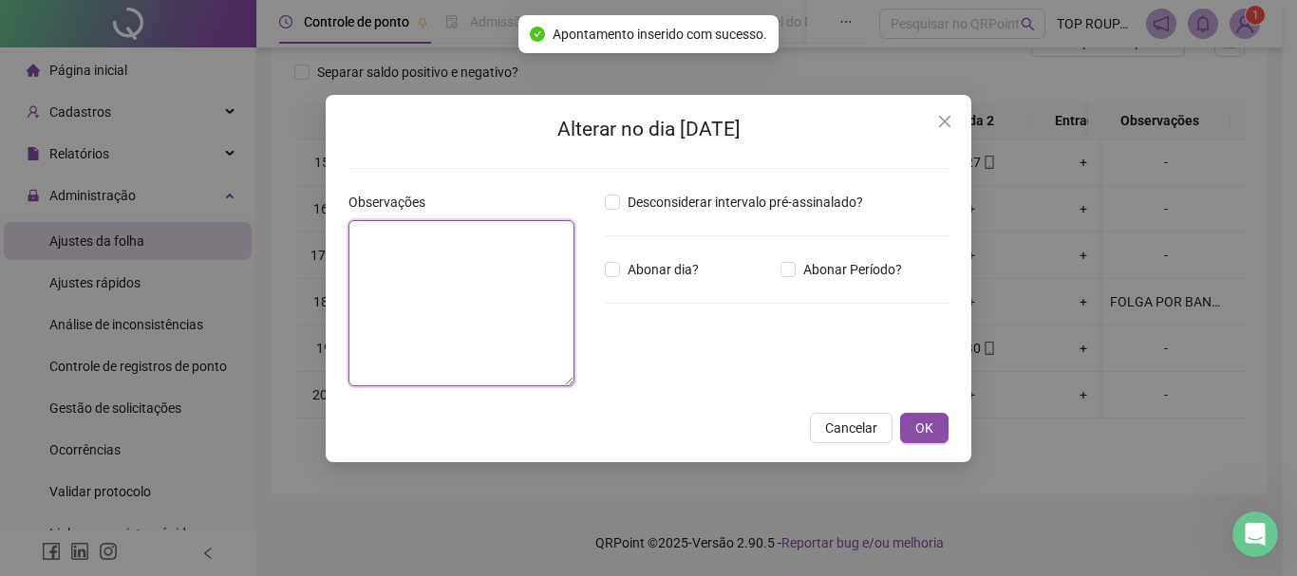
click at [526, 325] on textarea at bounding box center [461, 303] width 226 height 166
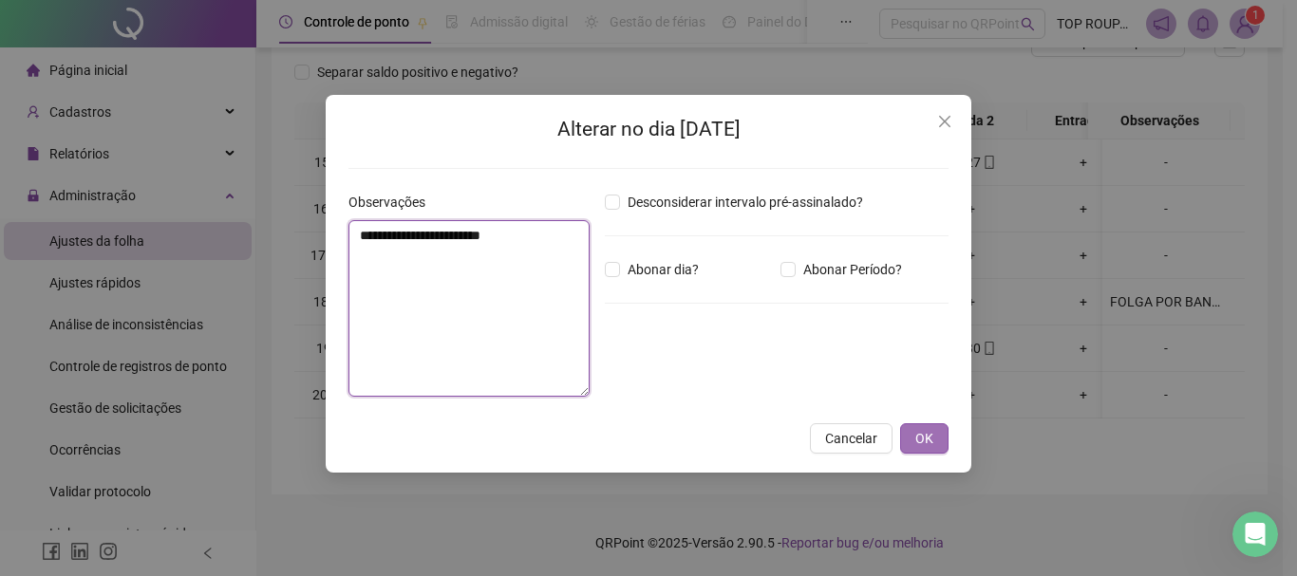
type textarea "**********"
click at [918, 440] on span "OK" at bounding box center [924, 438] width 18 height 21
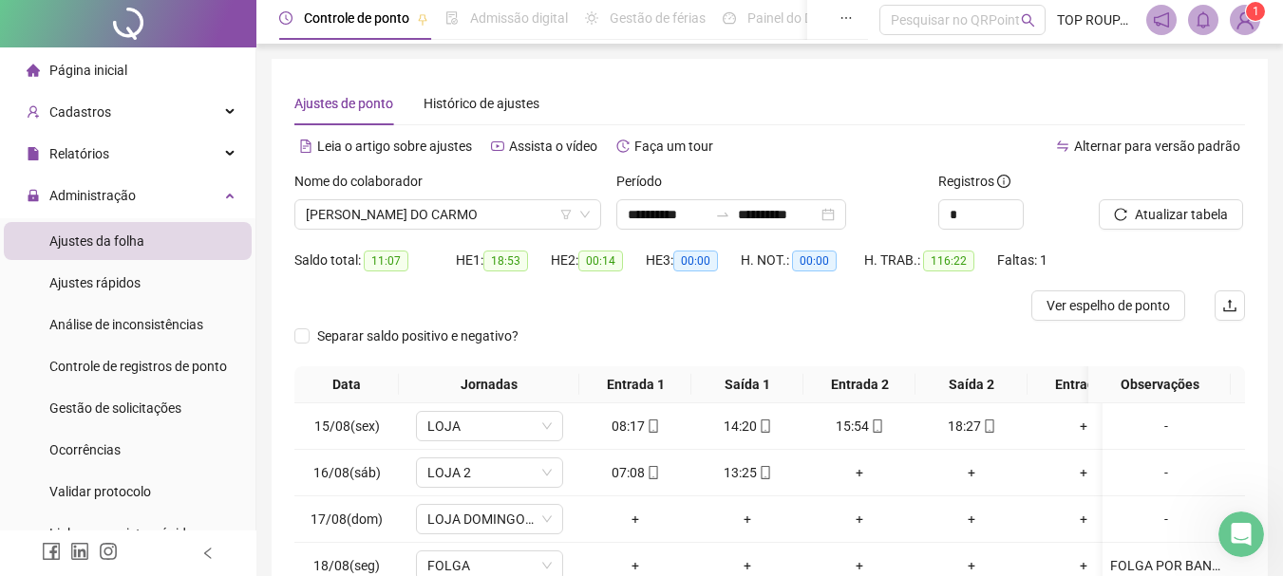
scroll to position [0, 0]
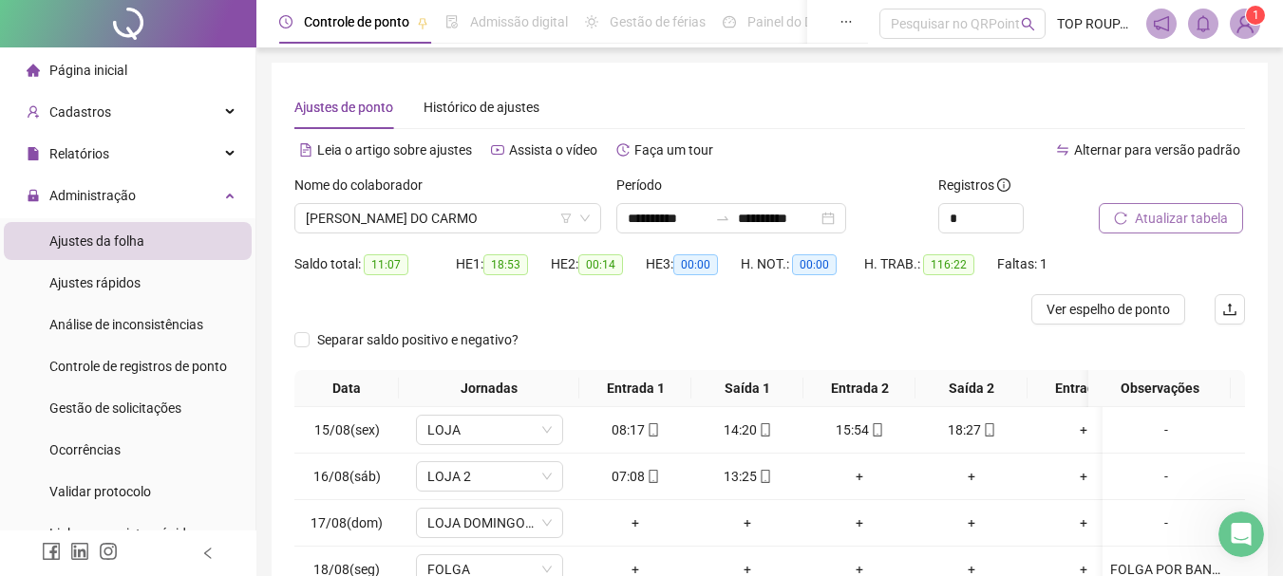
click at [1122, 227] on button "Atualizar tabela" at bounding box center [1170, 218] width 144 height 30
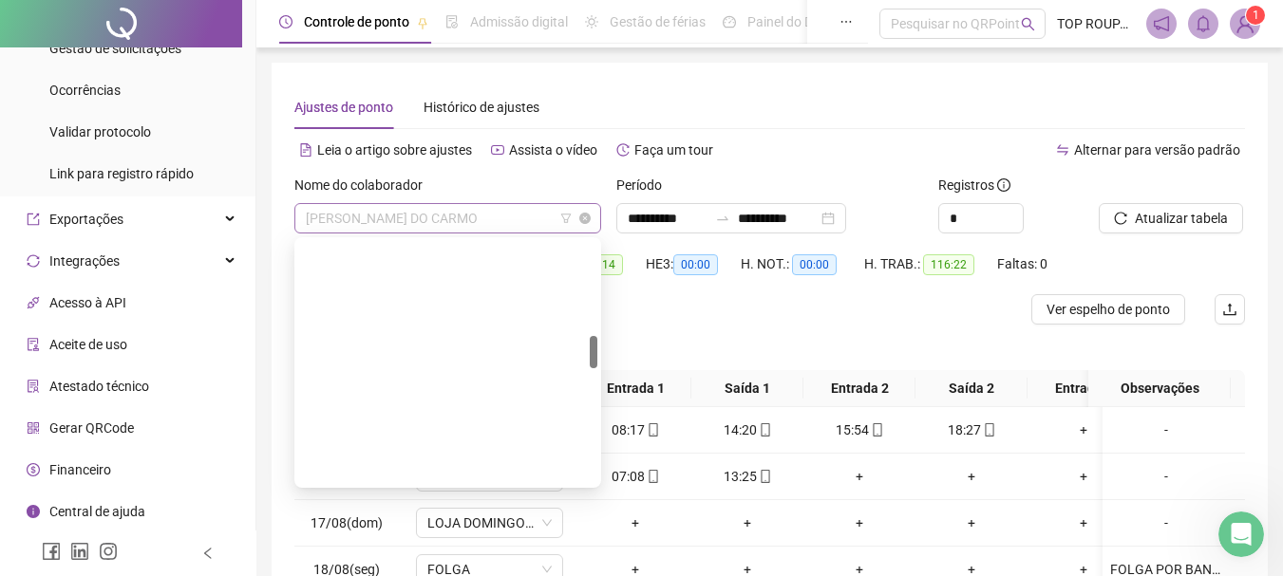
click at [411, 212] on span "[PERSON_NAME] DO CARMO" at bounding box center [448, 218] width 284 height 28
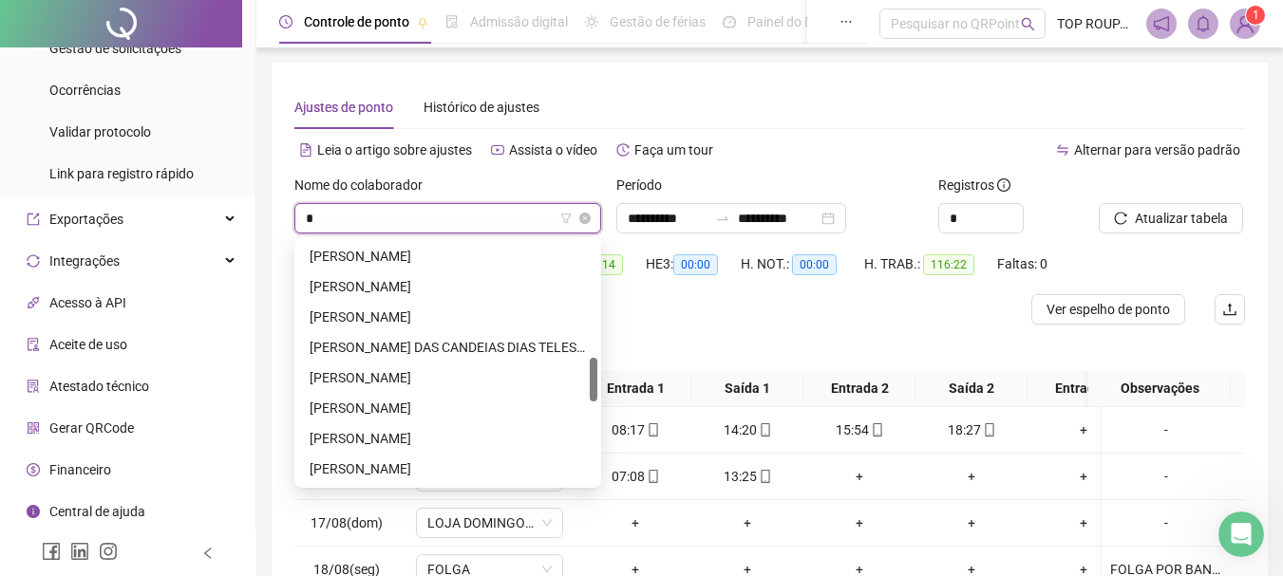
scroll to position [365, 0]
type input "***"
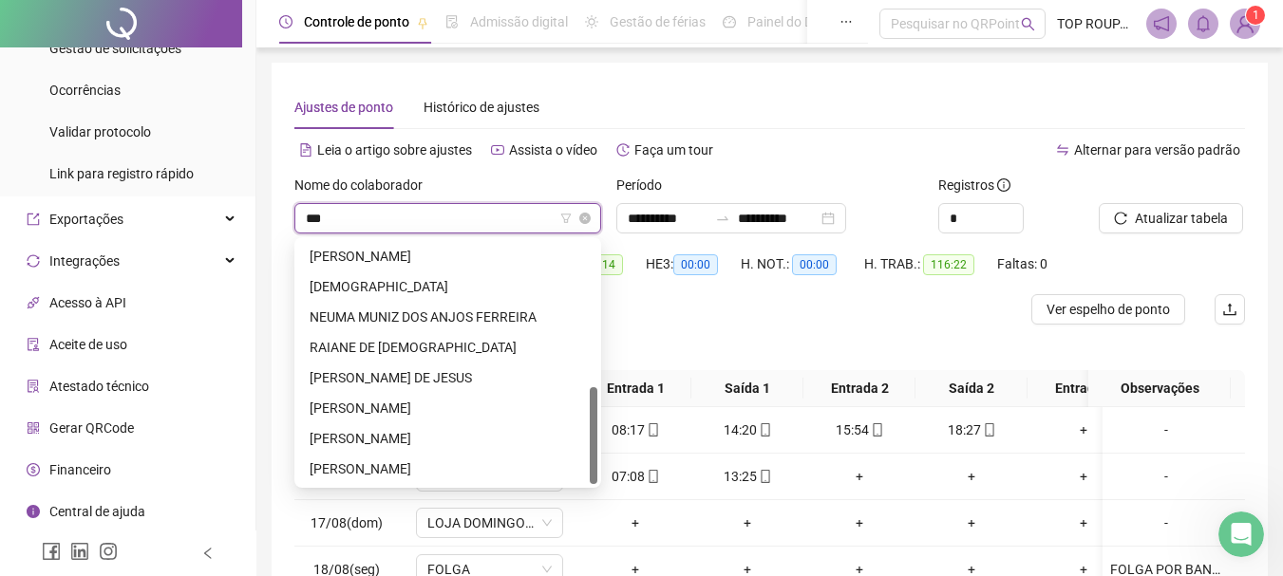
scroll to position [0, 0]
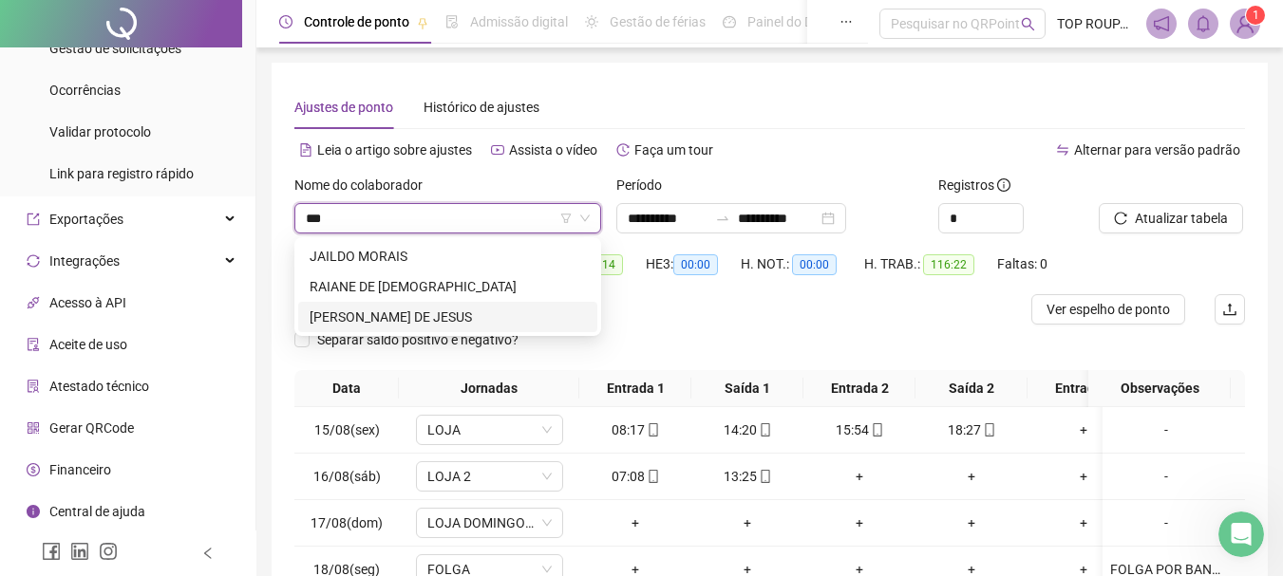
click at [384, 317] on div "[PERSON_NAME] DE JESUS" at bounding box center [447, 317] width 276 height 21
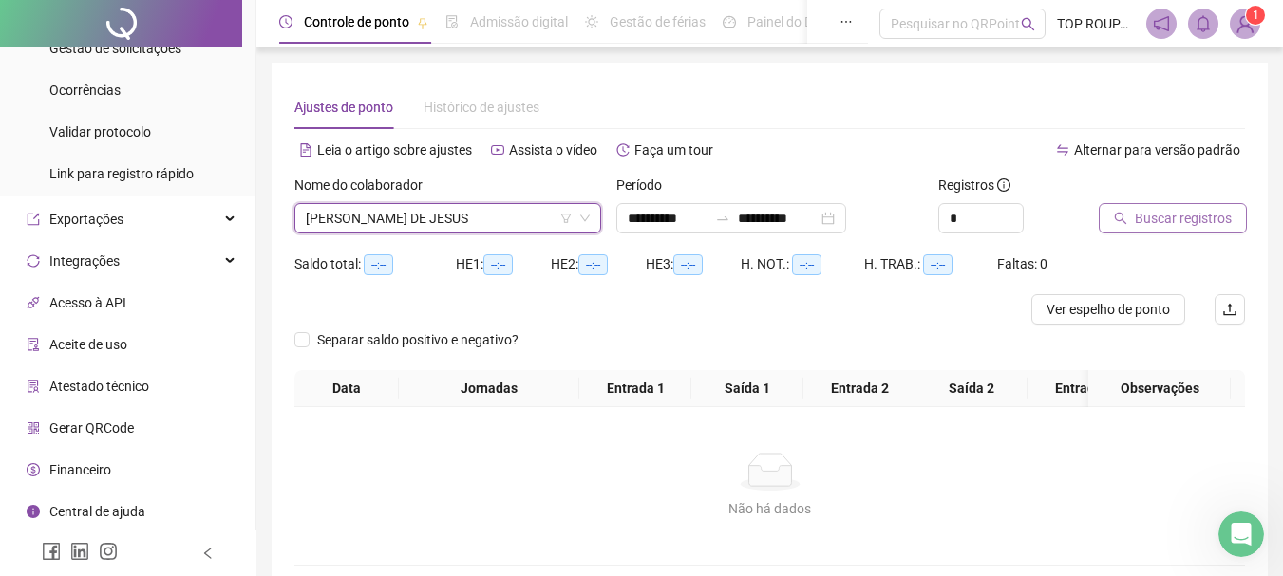
click at [1150, 215] on span "Buscar registros" at bounding box center [1182, 218] width 97 height 21
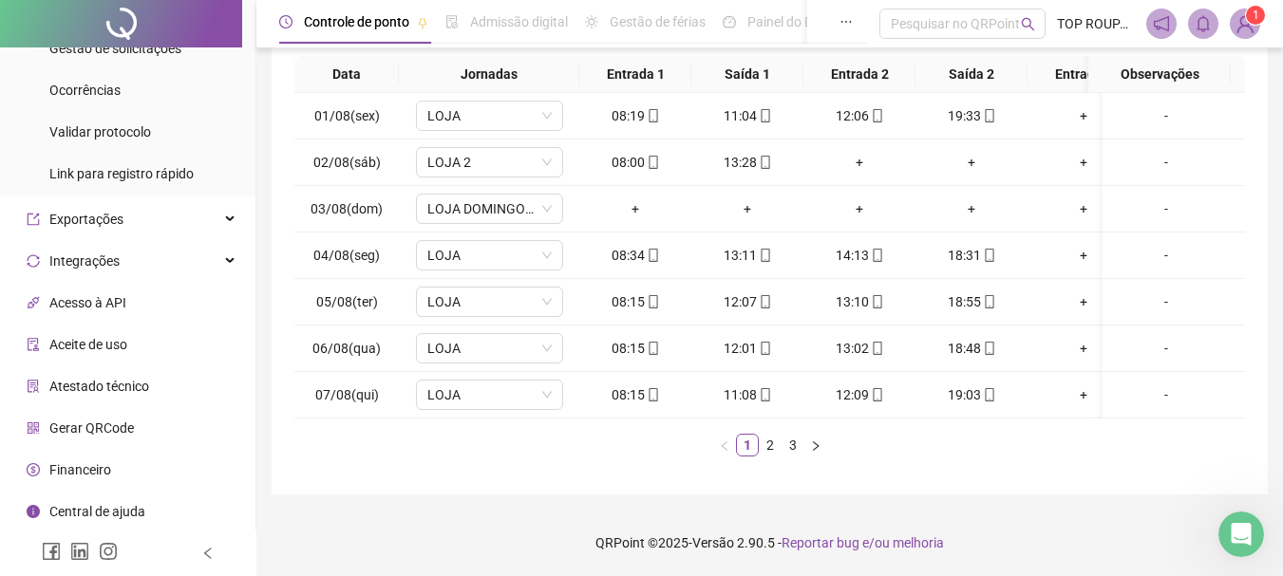
scroll to position [0, 16]
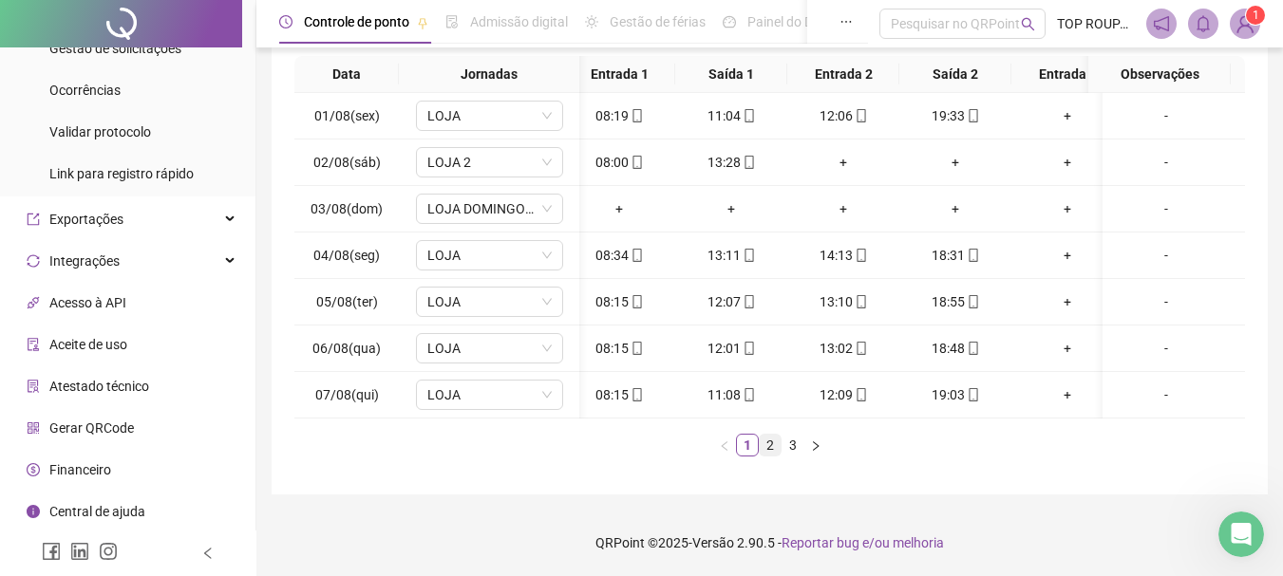
click at [762, 452] on link "2" at bounding box center [769, 445] width 21 height 21
drag, startPoint x: 729, startPoint y: 403, endPoint x: 674, endPoint y: 403, distance: 55.1
click at [674, 403] on tr "14/08(qui) FOLGA + + + + + + FOLGA POR BANCO DE HORAS" at bounding box center [827, 395] width 1099 height 47
drag, startPoint x: 724, startPoint y: 422, endPoint x: 652, endPoint y: 406, distance: 73.7
click at [652, 406] on div "Data Jornadas Entrada 1 Saída 1 Entrada 2 Saída 2 Entrada 3 Saída 3 Observações…" at bounding box center [769, 256] width 950 height 401
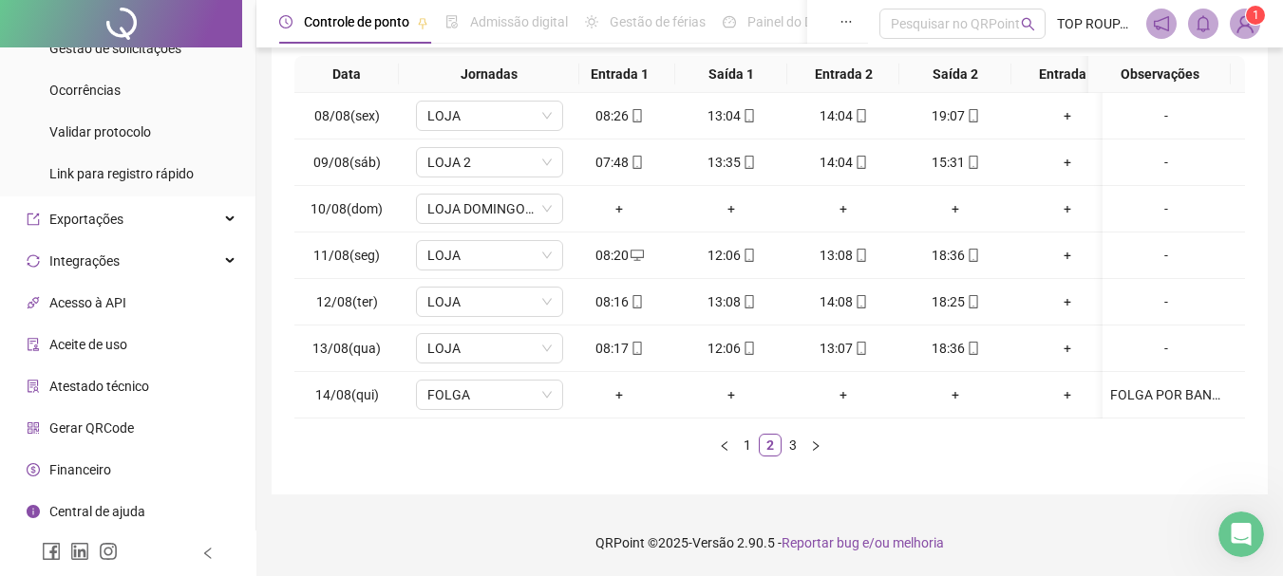
scroll to position [0, 0]
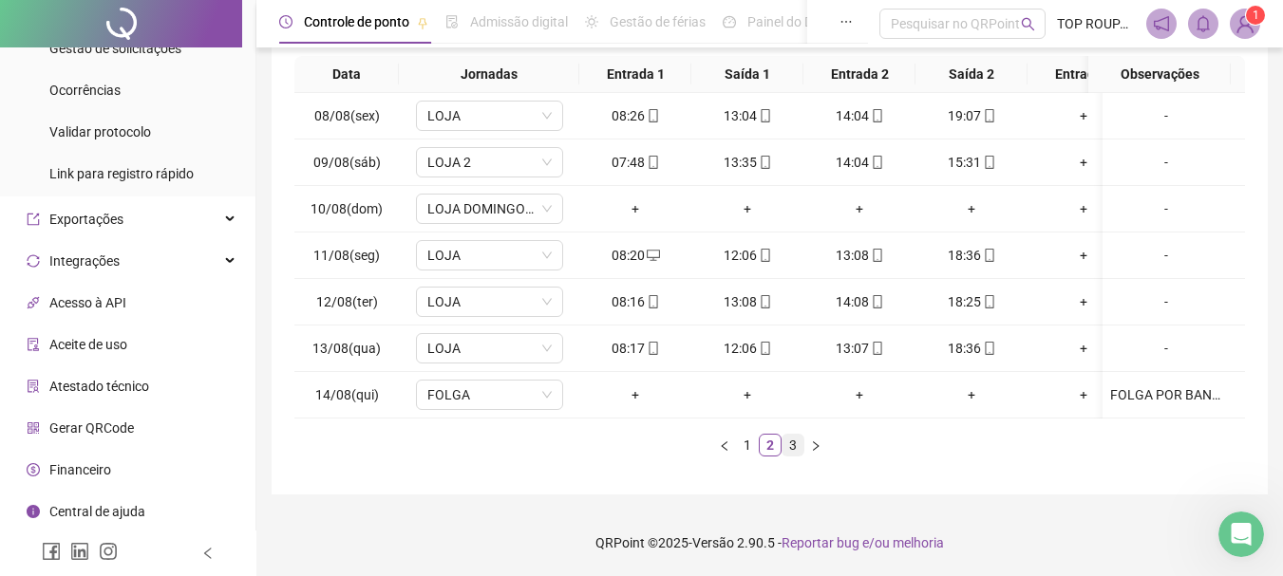
click at [796, 445] on link "3" at bounding box center [792, 445] width 21 height 21
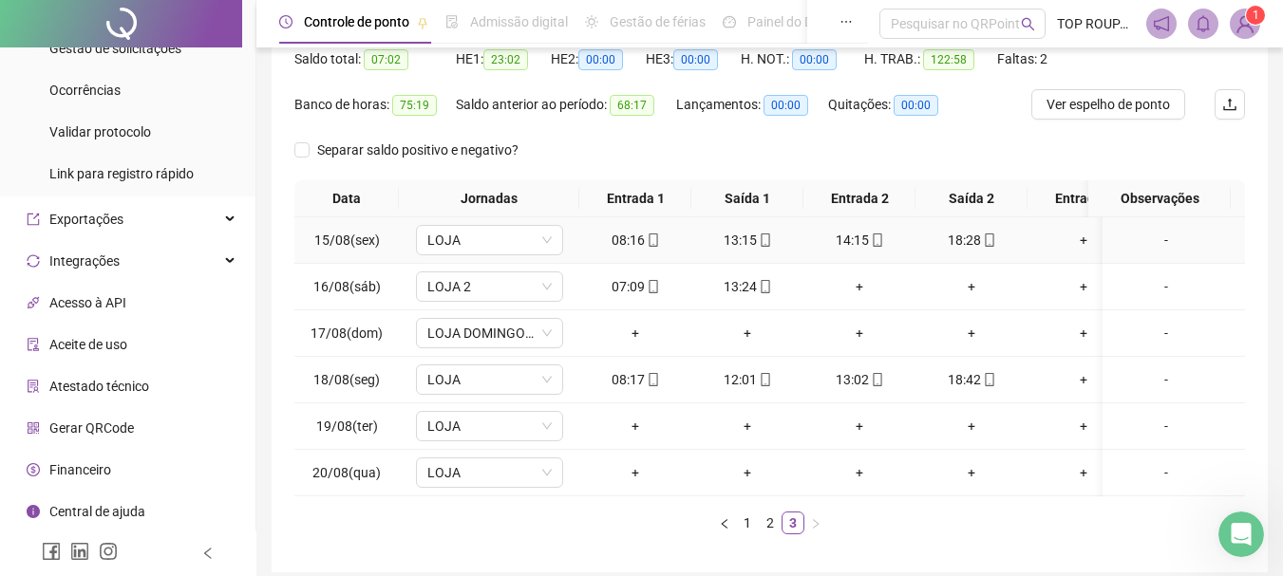
scroll to position [297, 0]
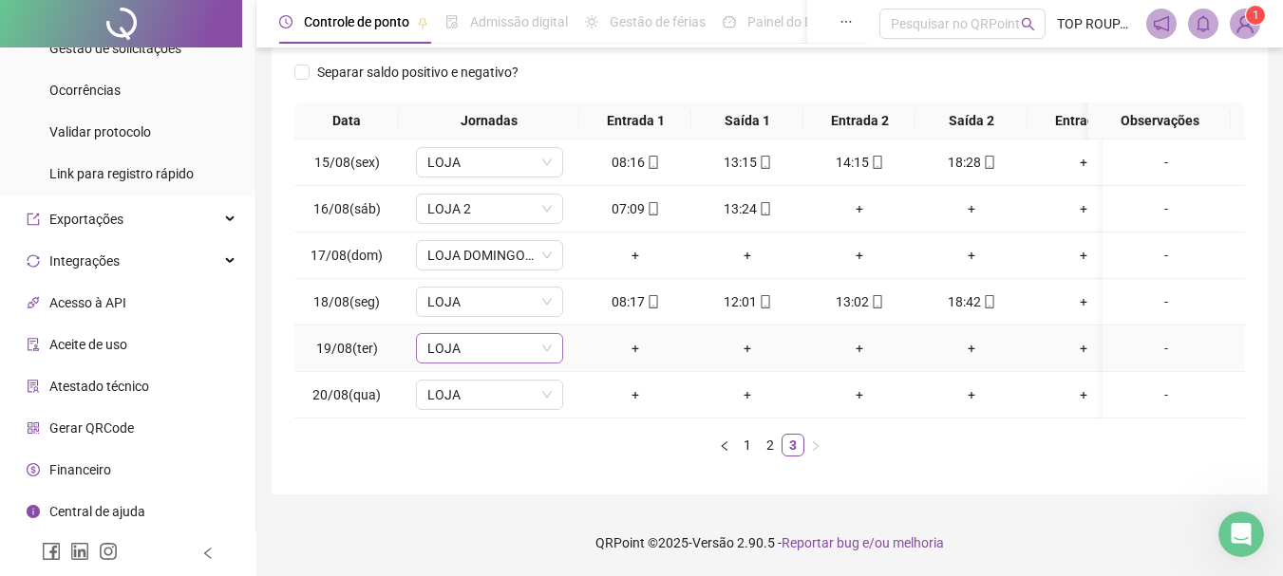
click at [515, 340] on span "LOJA" at bounding box center [489, 348] width 124 height 28
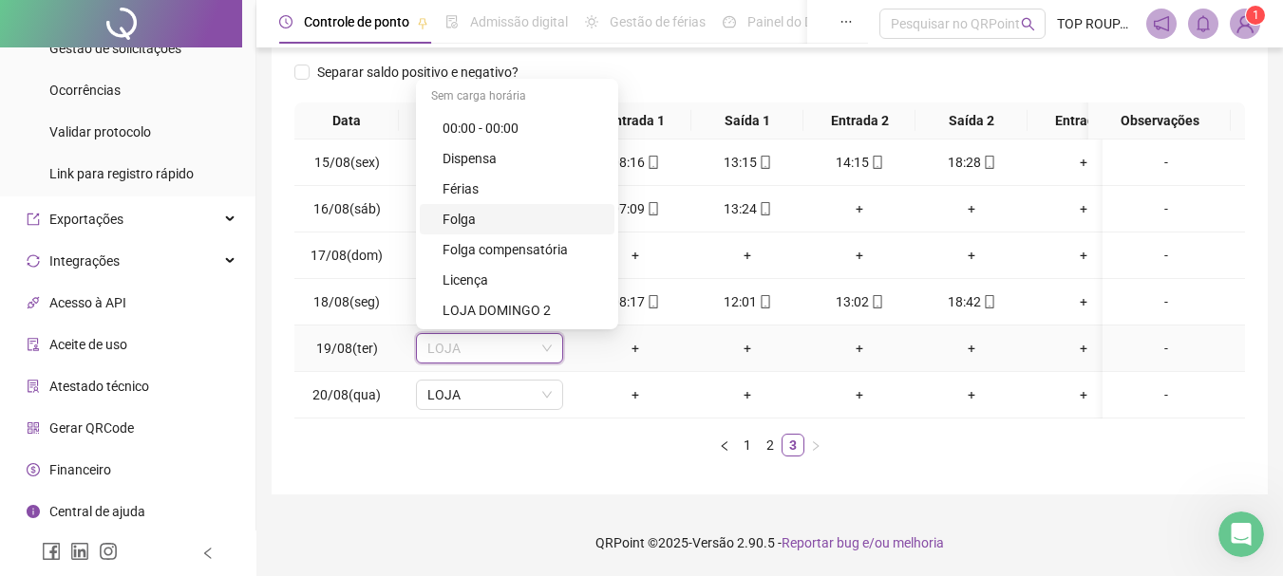
click at [518, 209] on div "Folga" at bounding box center [522, 219] width 160 height 21
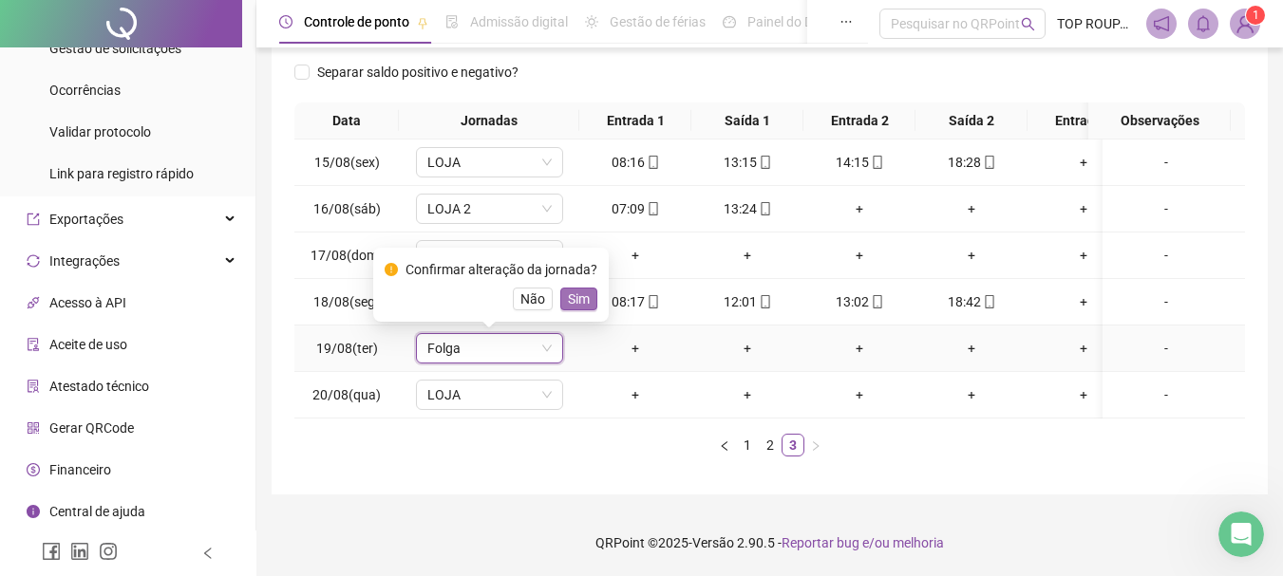
click at [582, 292] on span "Sim" at bounding box center [579, 299] width 22 height 21
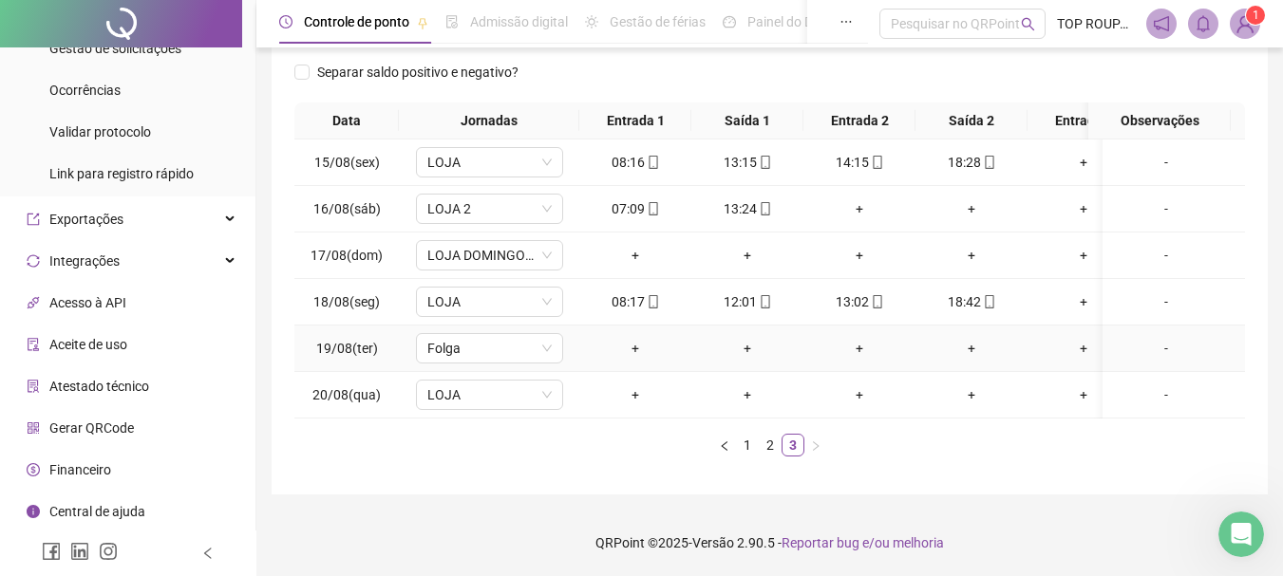
drag, startPoint x: 1153, startPoint y: 338, endPoint x: 1003, endPoint y: 353, distance: 150.8
click at [1152, 338] on div "-" at bounding box center [1166, 348] width 112 height 21
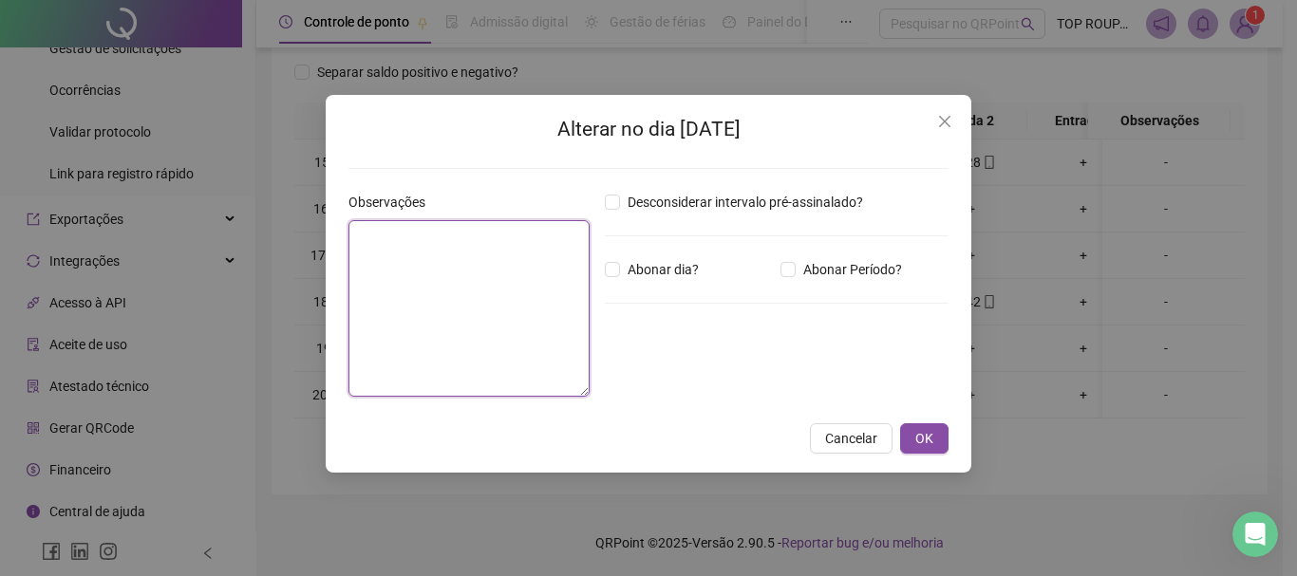
click at [390, 263] on textarea at bounding box center [468, 308] width 241 height 177
type textarea "**********"
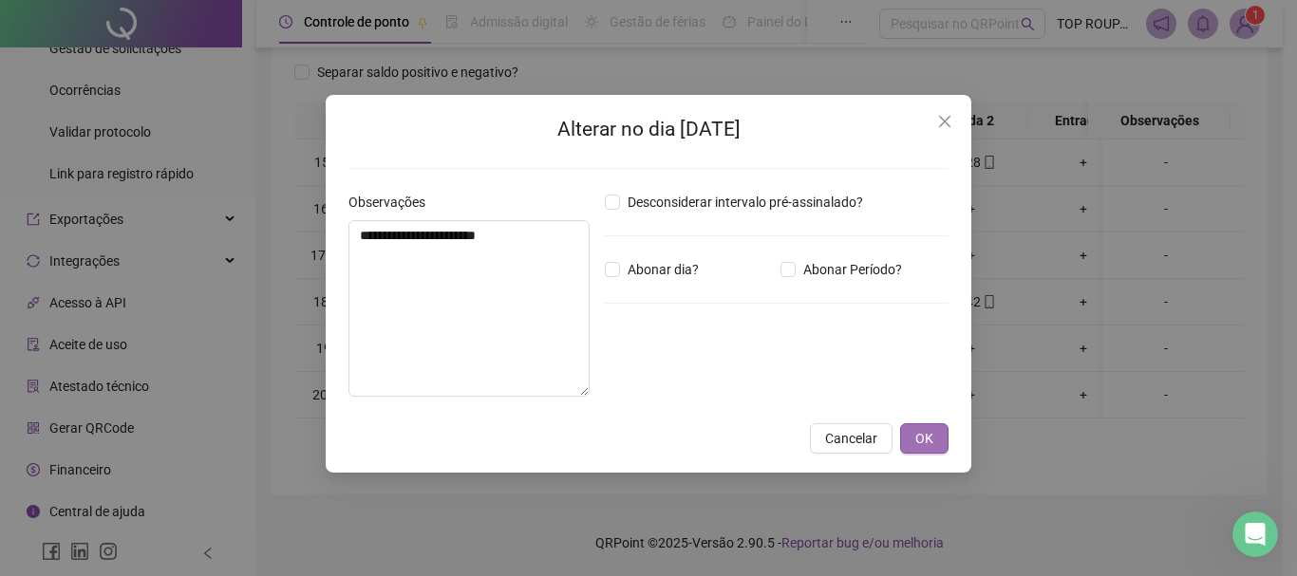
click at [928, 443] on span "OK" at bounding box center [924, 438] width 18 height 21
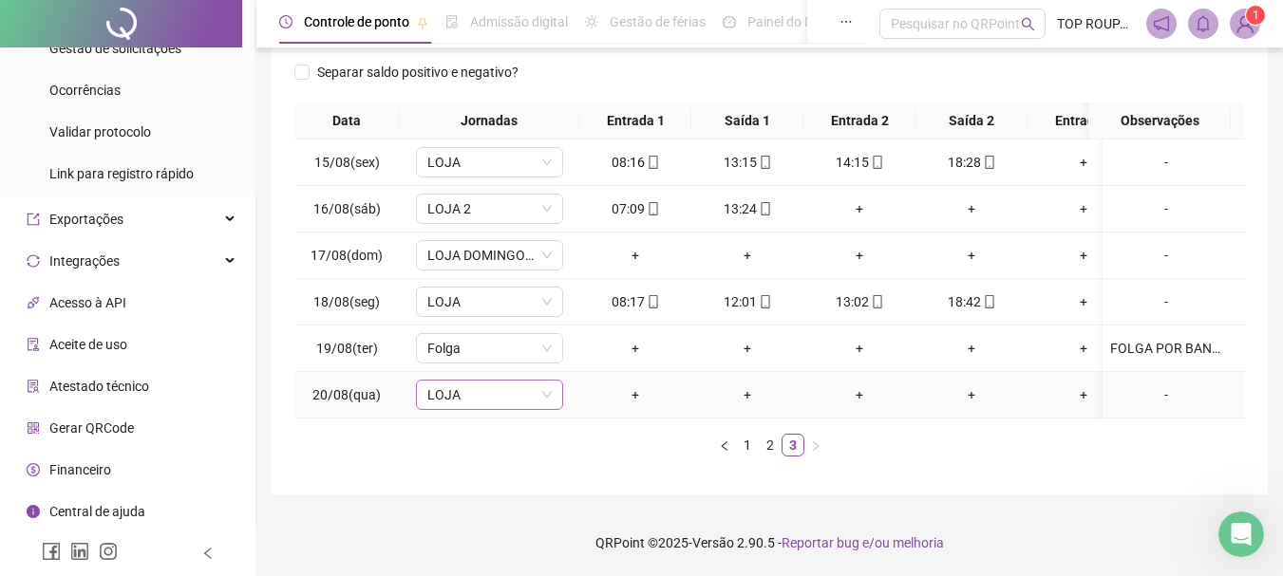
click at [461, 384] on span "LOJA" at bounding box center [489, 395] width 124 height 28
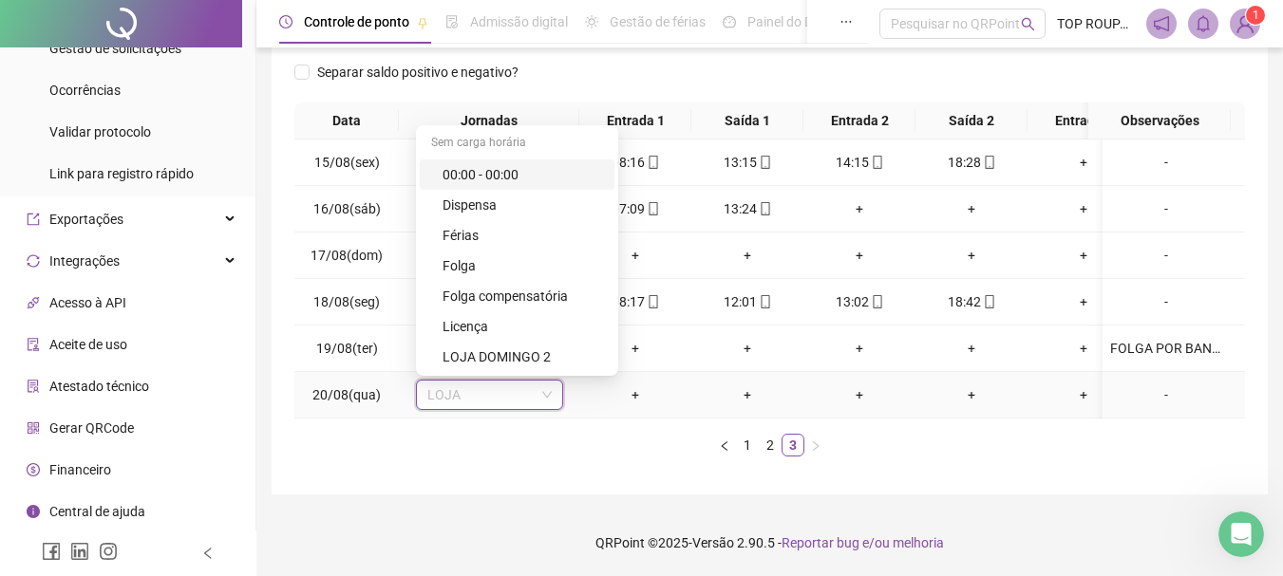
click at [518, 159] on div "00:00 - 00:00" at bounding box center [517, 174] width 195 height 30
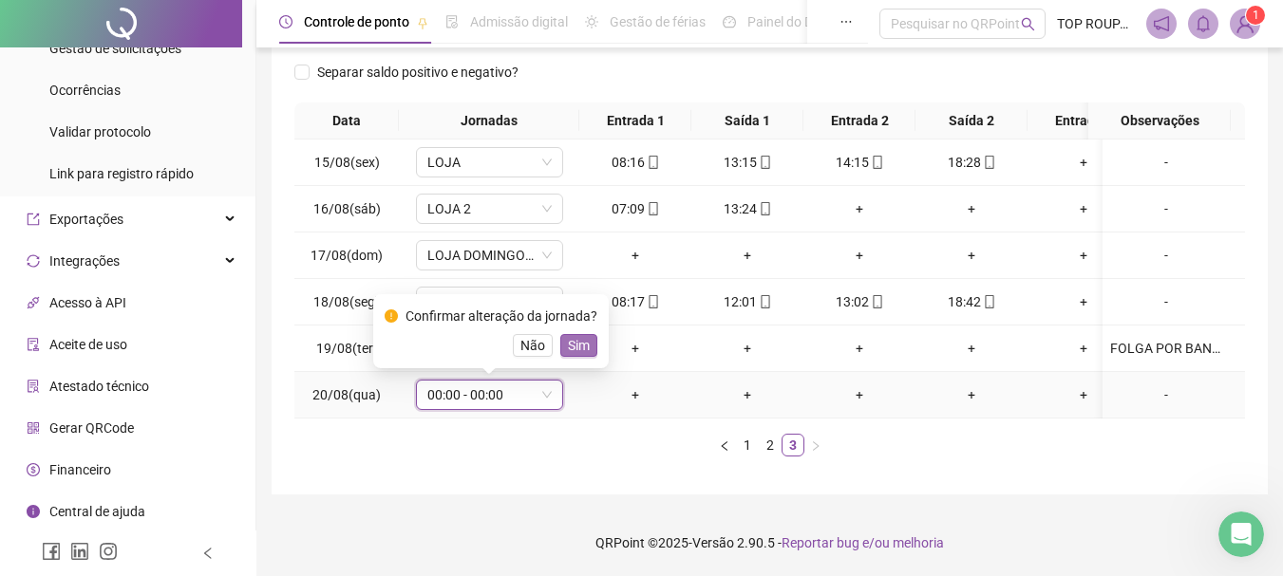
drag, startPoint x: 583, startPoint y: 336, endPoint x: 624, endPoint y: 333, distance: 40.9
click at [584, 336] on span "Sim" at bounding box center [579, 345] width 22 height 21
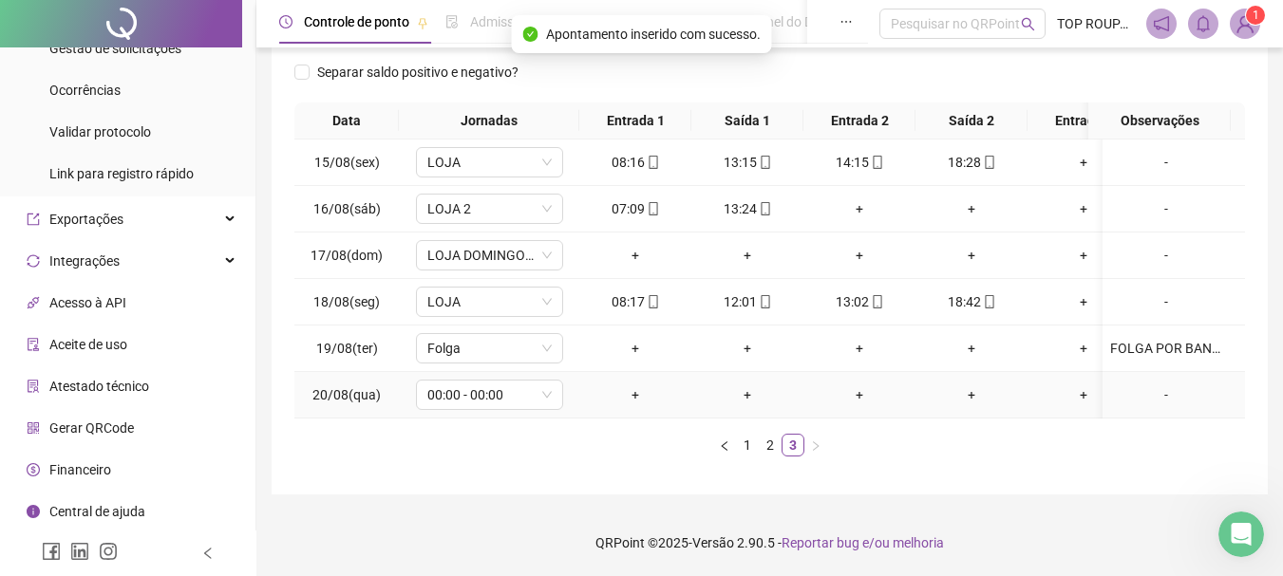
click at [1155, 384] on div "-" at bounding box center [1166, 394] width 112 height 21
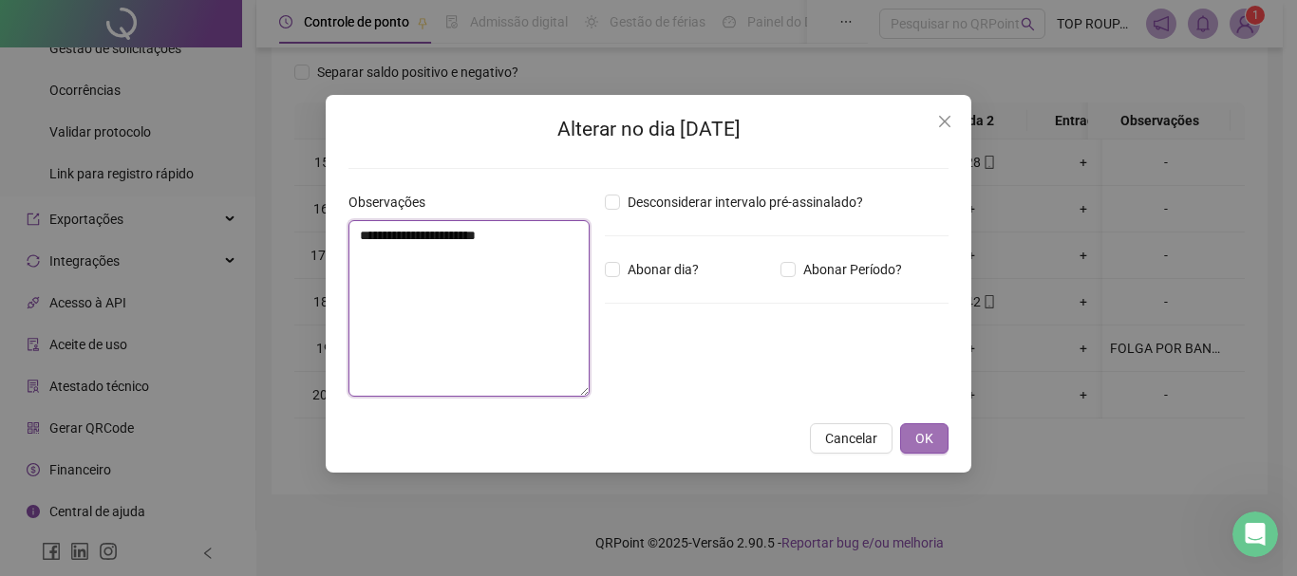
type textarea "**********"
click at [932, 445] on span "OK" at bounding box center [924, 438] width 18 height 21
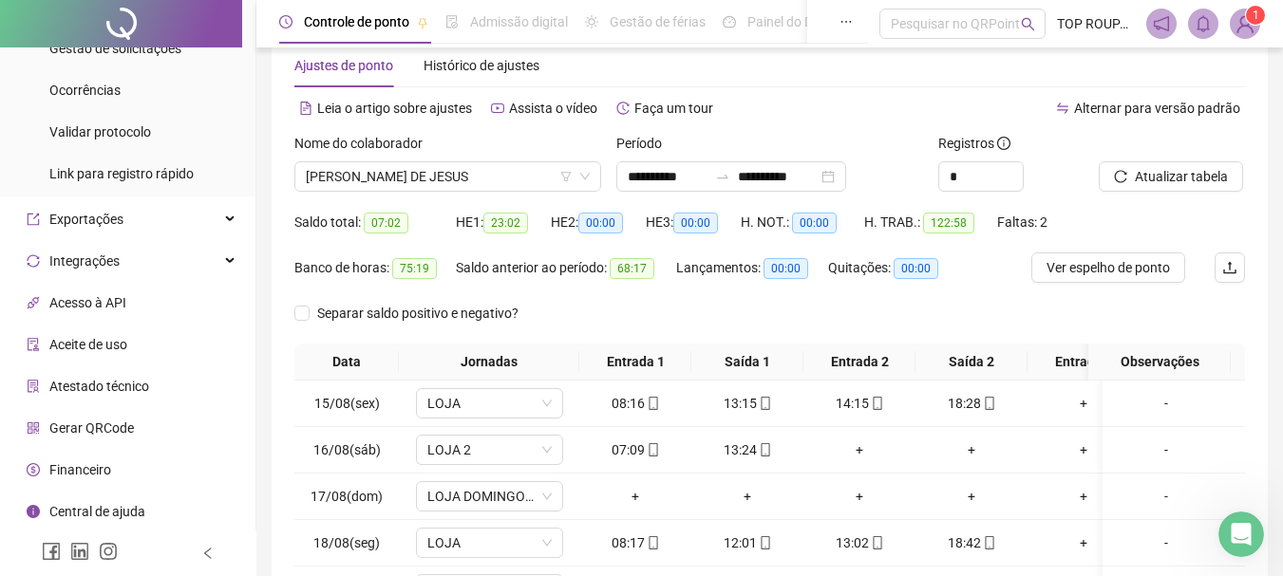
scroll to position [0, 0]
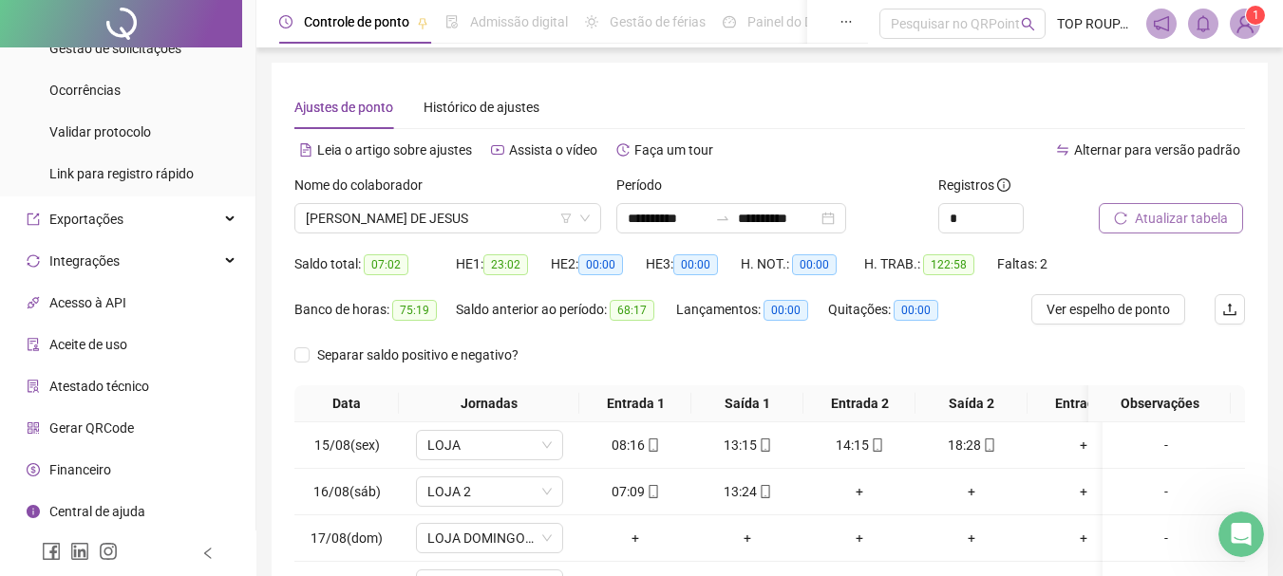
click at [1172, 222] on span "Atualizar tabela" at bounding box center [1180, 218] width 93 height 21
click at [388, 200] on div "Nome do colaborador" at bounding box center [447, 189] width 307 height 28
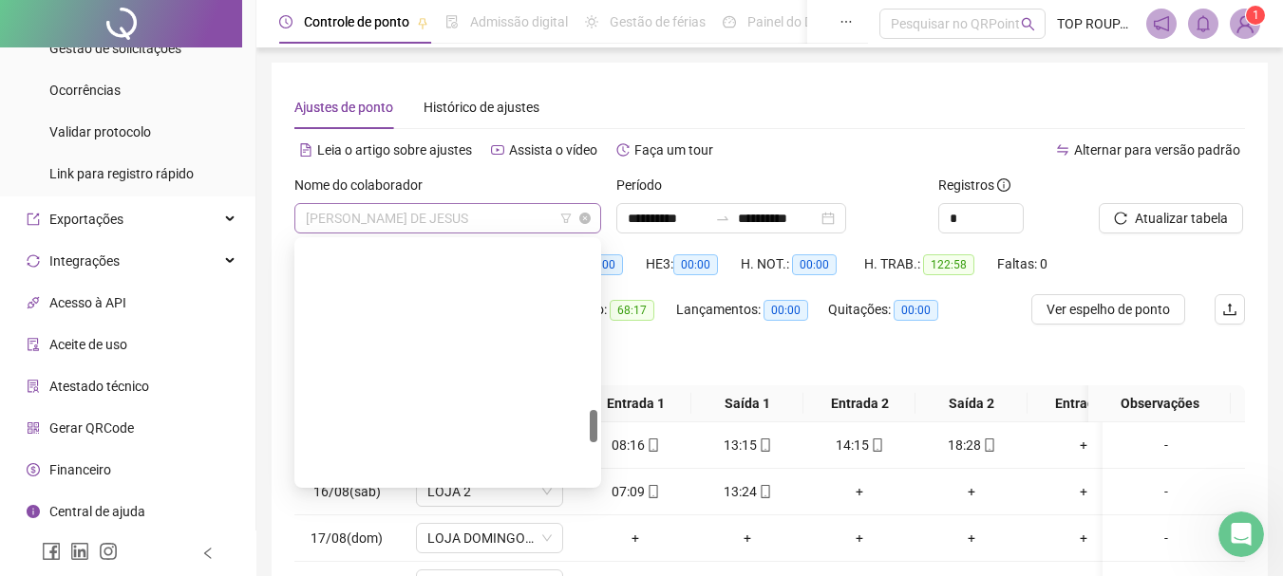
click at [401, 216] on span "[PERSON_NAME] DE JESUS" at bounding box center [448, 218] width 284 height 28
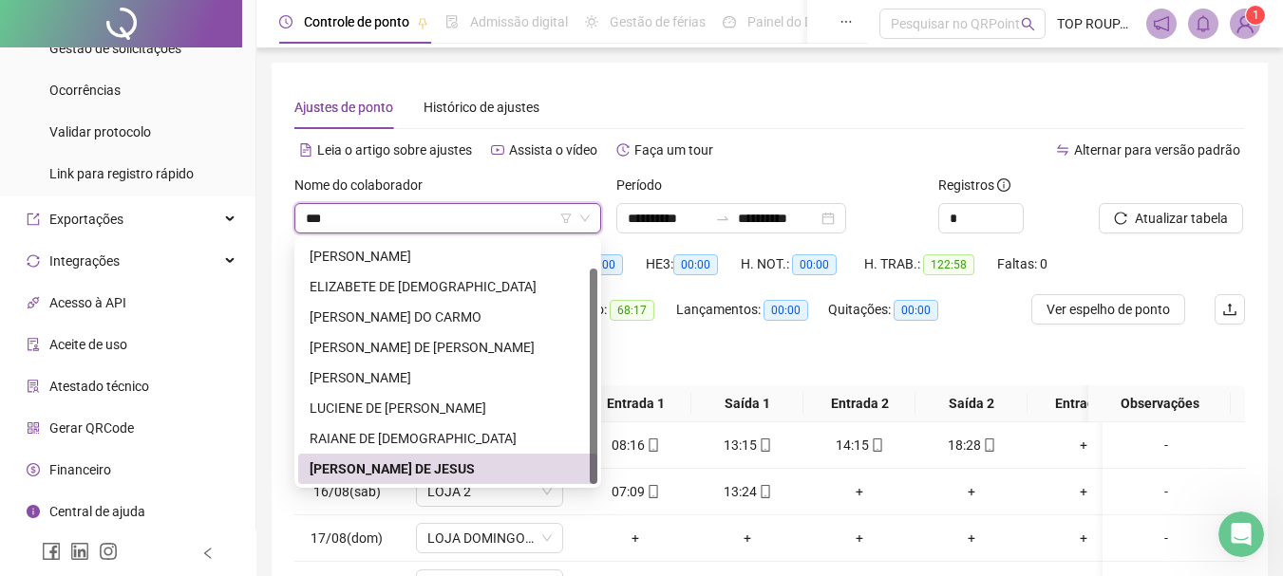
scroll to position [30, 0]
type input "****"
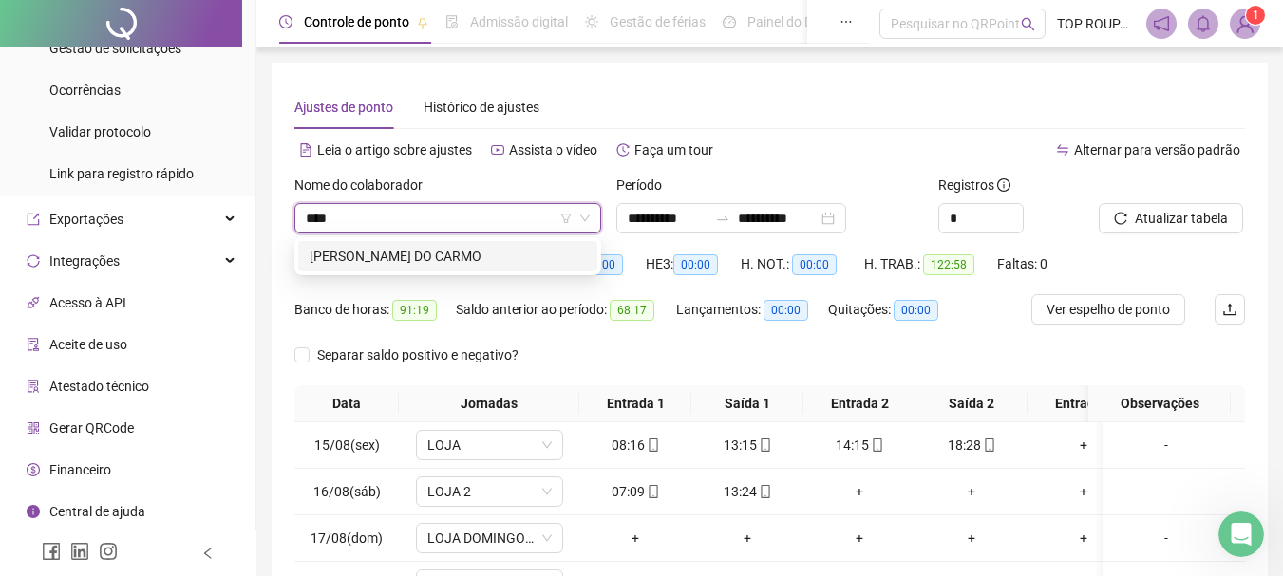
scroll to position [0, 0]
click at [381, 248] on div "[PERSON_NAME] DO CARMO" at bounding box center [447, 256] width 276 height 21
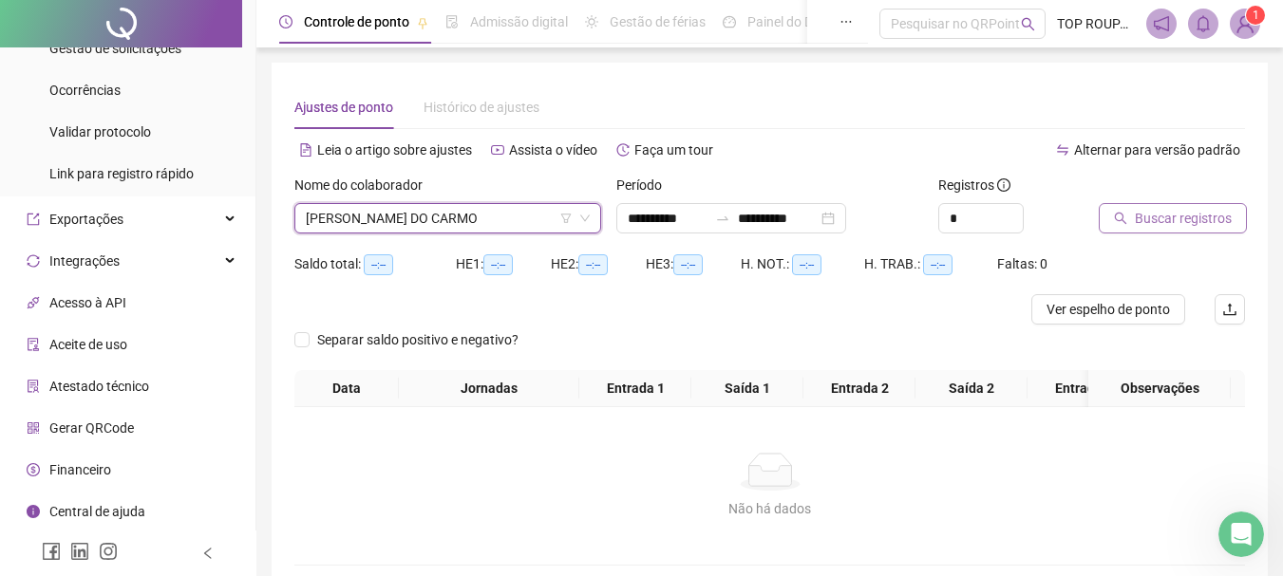
click at [1155, 228] on span "Buscar registros" at bounding box center [1182, 218] width 97 height 21
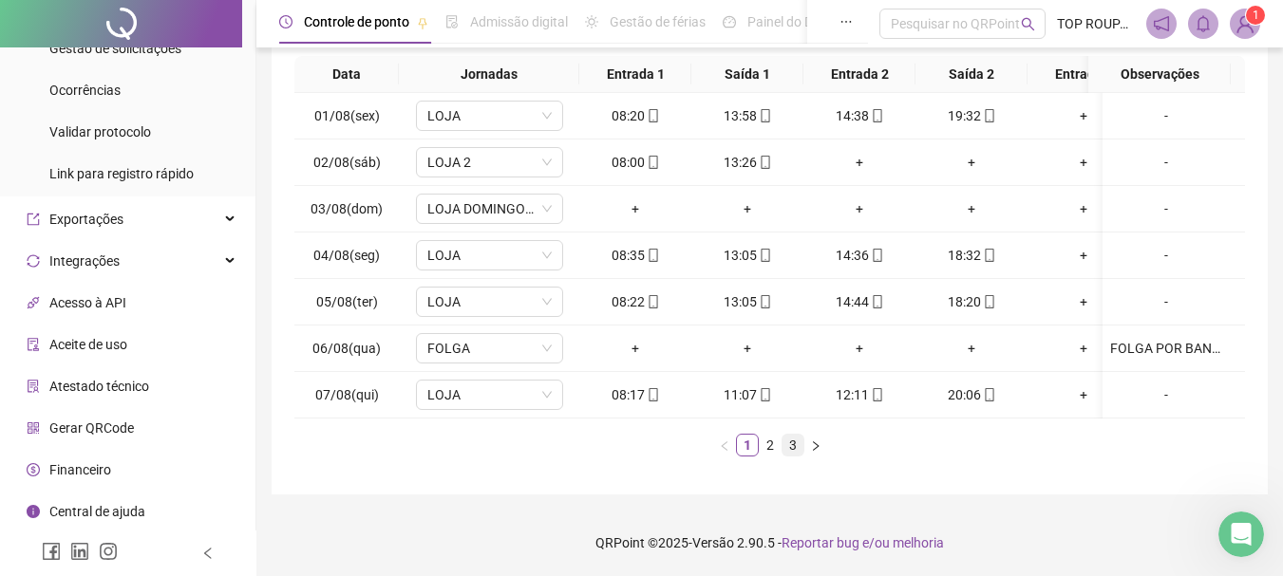
click at [783, 446] on link "3" at bounding box center [792, 445] width 21 height 21
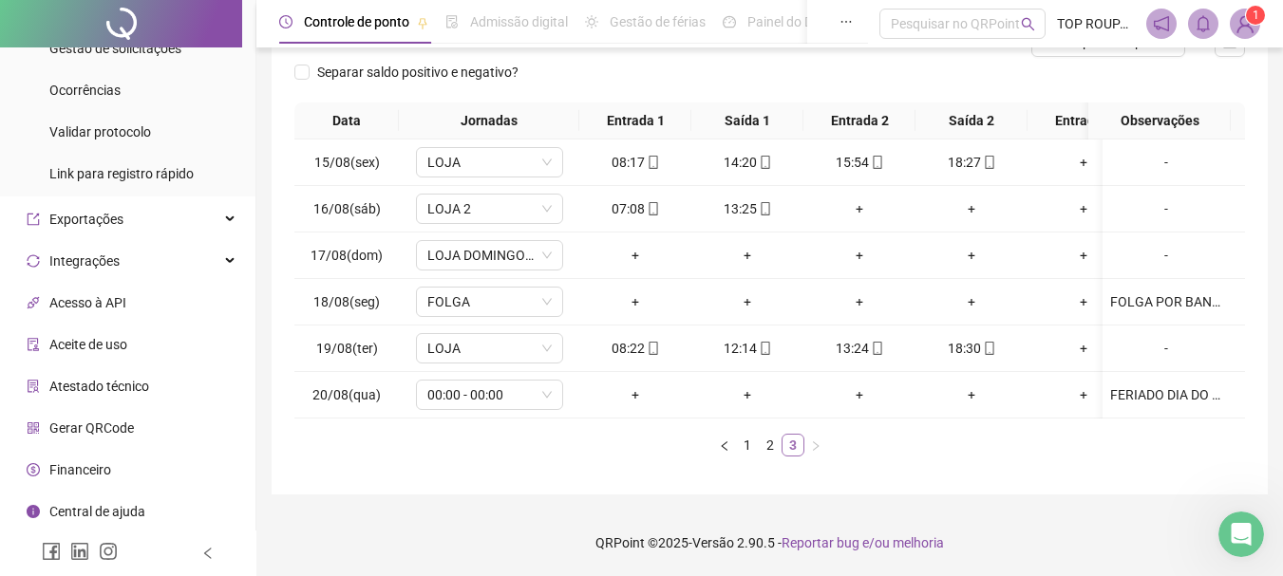
scroll to position [282, 0]
click at [1149, 384] on div "FERIADO DIA DO ENVANGELHO" at bounding box center [1166, 394] width 112 height 21
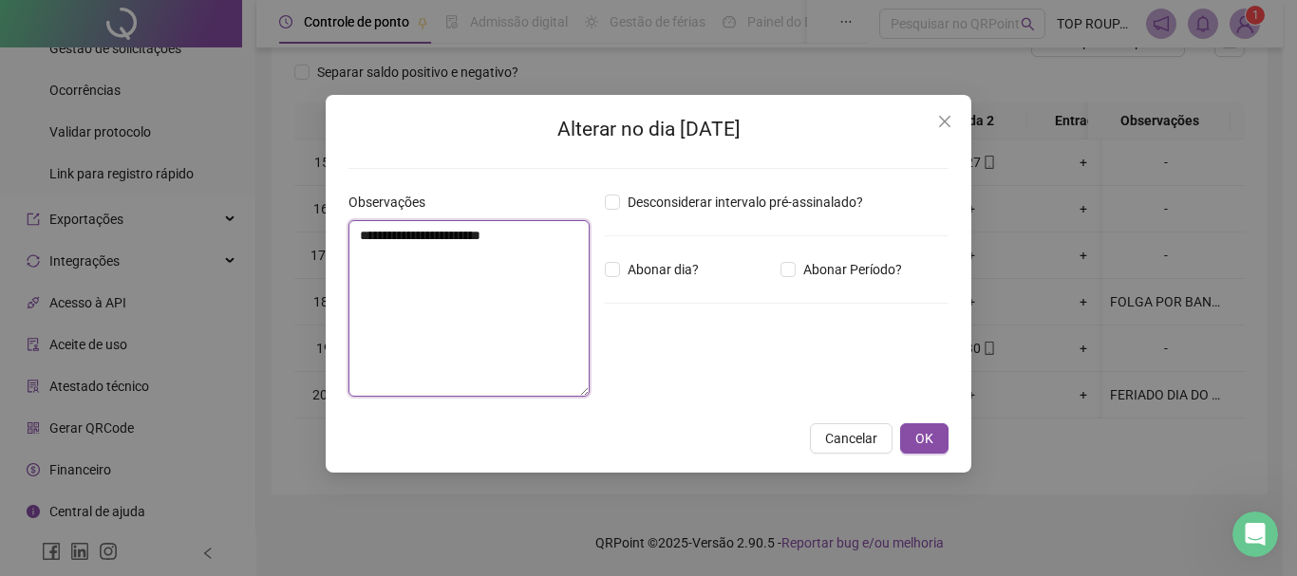
click at [478, 234] on textarea "**********" at bounding box center [468, 308] width 241 height 177
type textarea "**********"
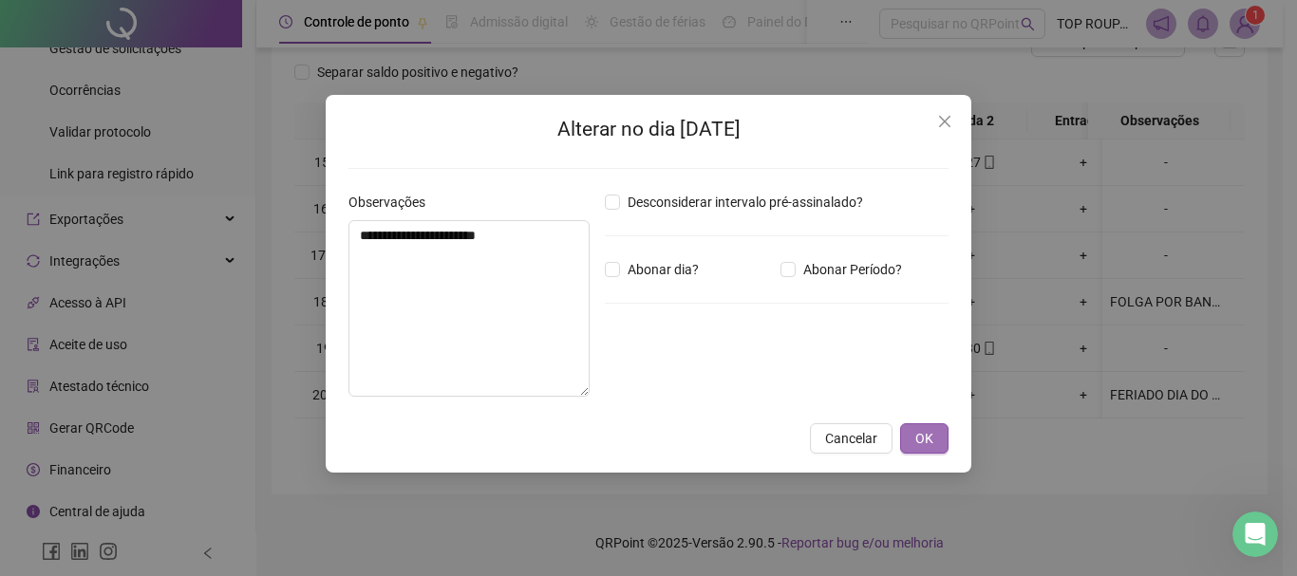
click at [916, 427] on button "OK" at bounding box center [924, 438] width 48 height 30
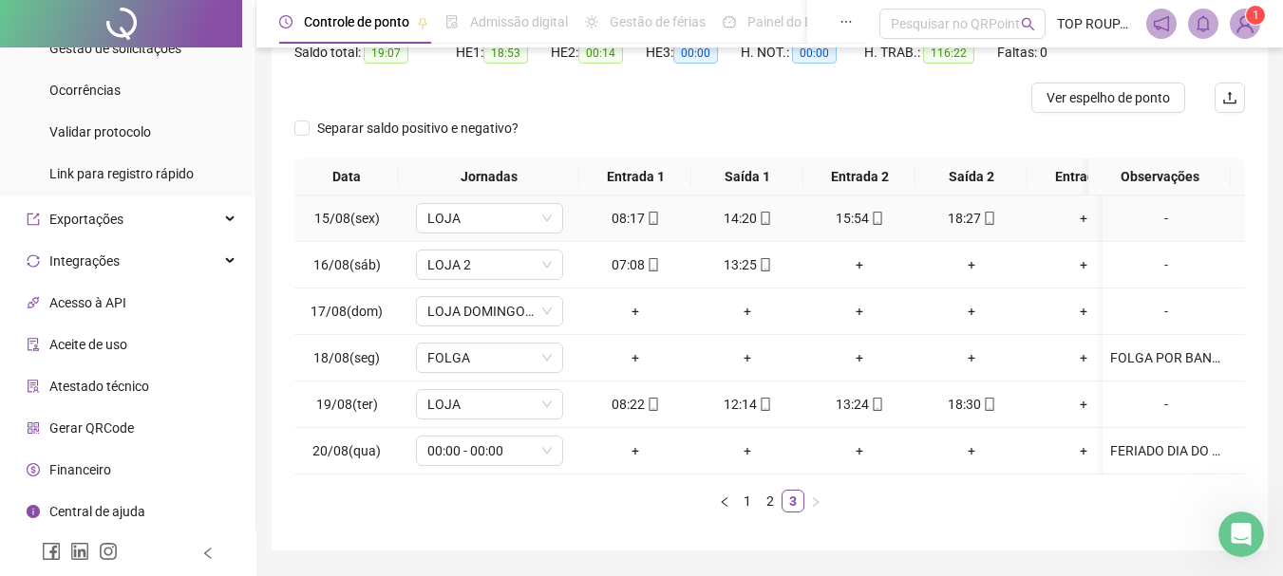
scroll to position [0, 0]
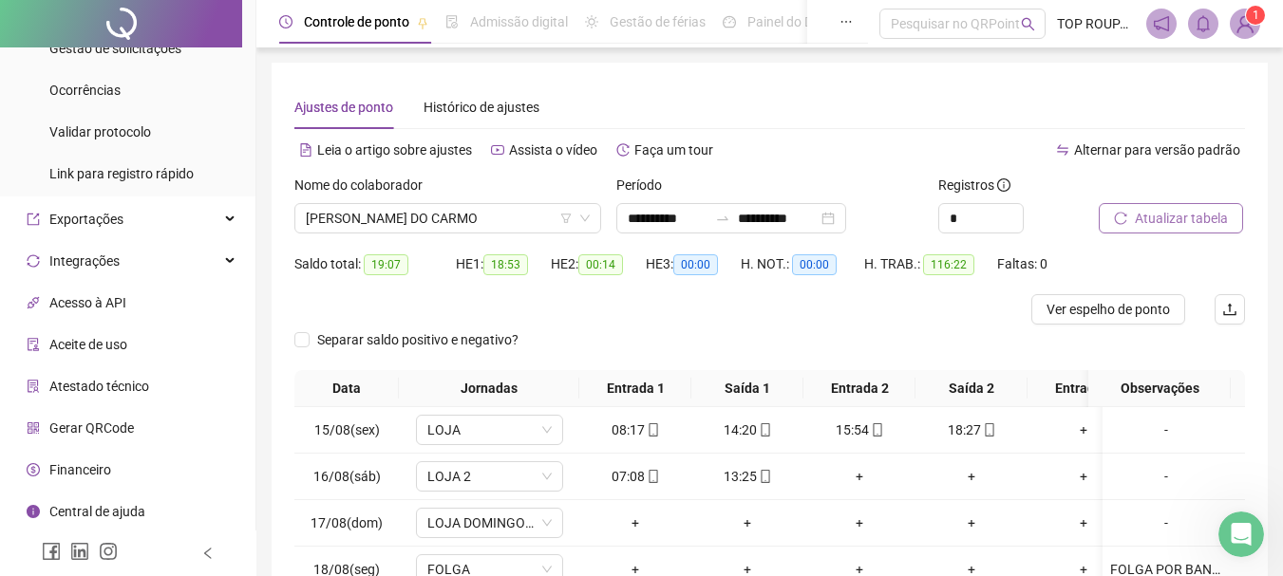
click at [1158, 222] on span "Atualizar tabela" at bounding box center [1180, 218] width 93 height 21
click at [366, 223] on span "[PERSON_NAME] DO CARMO" at bounding box center [448, 218] width 284 height 28
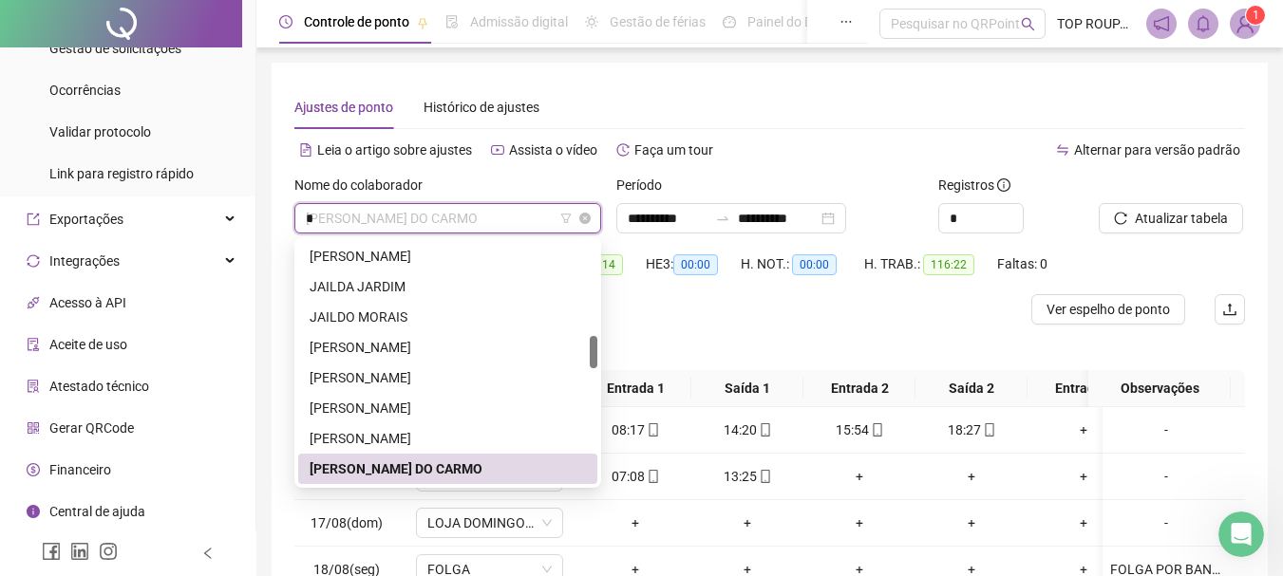
scroll to position [425, 0]
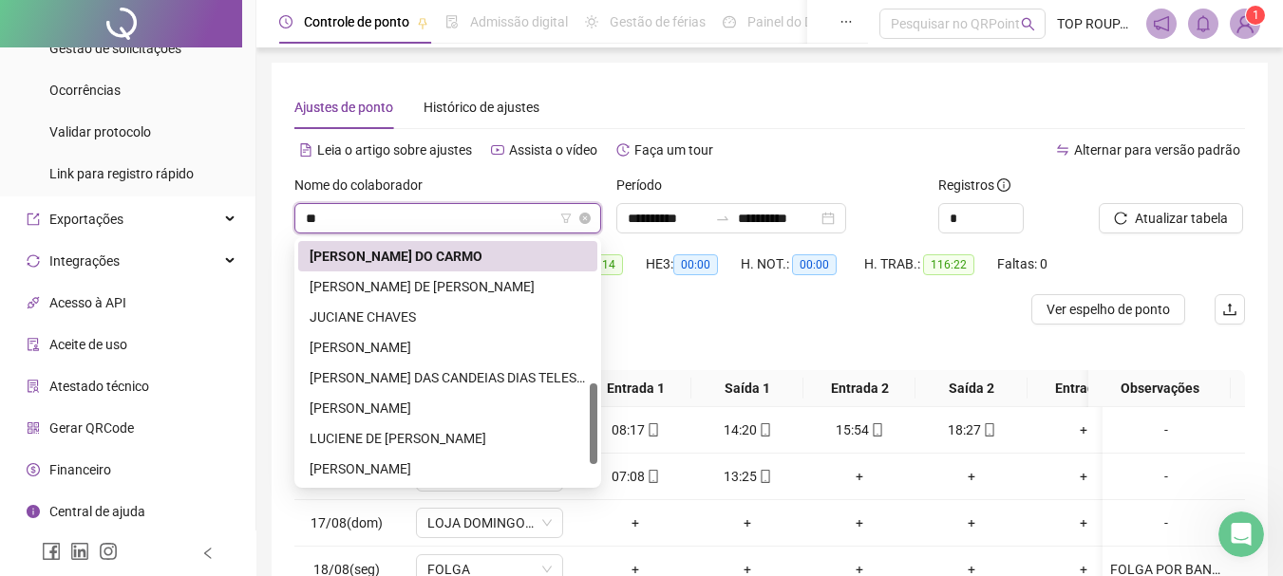
type input "***"
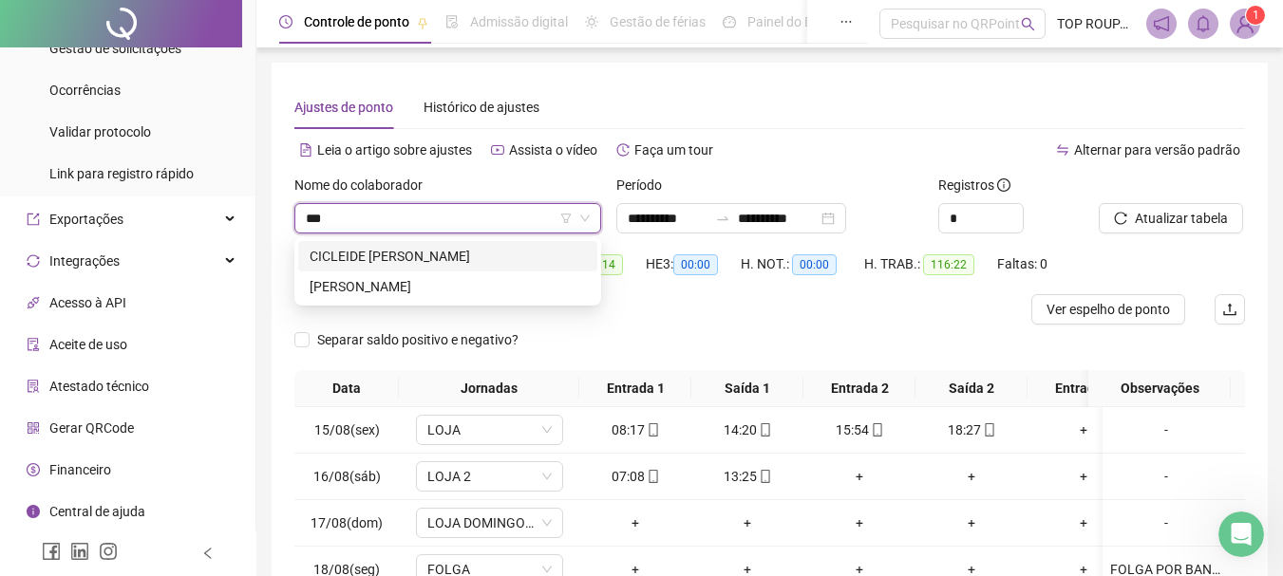
click at [396, 251] on div "CICLEIDE [PERSON_NAME]" at bounding box center [447, 256] width 276 height 21
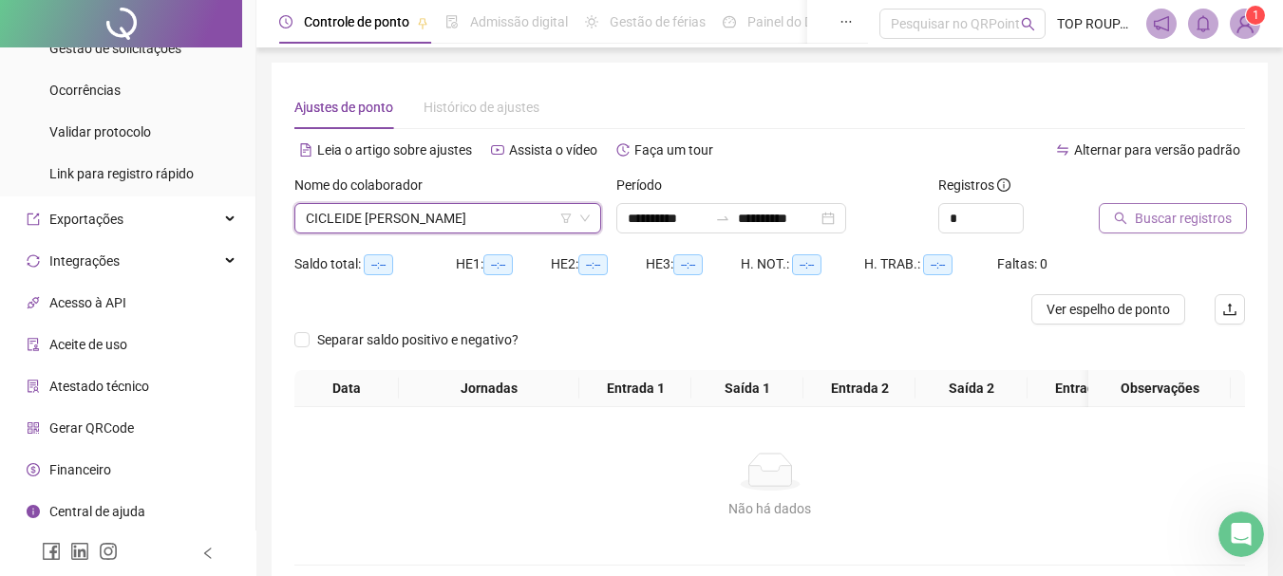
click at [1176, 219] on span "Buscar registros" at bounding box center [1182, 218] width 97 height 21
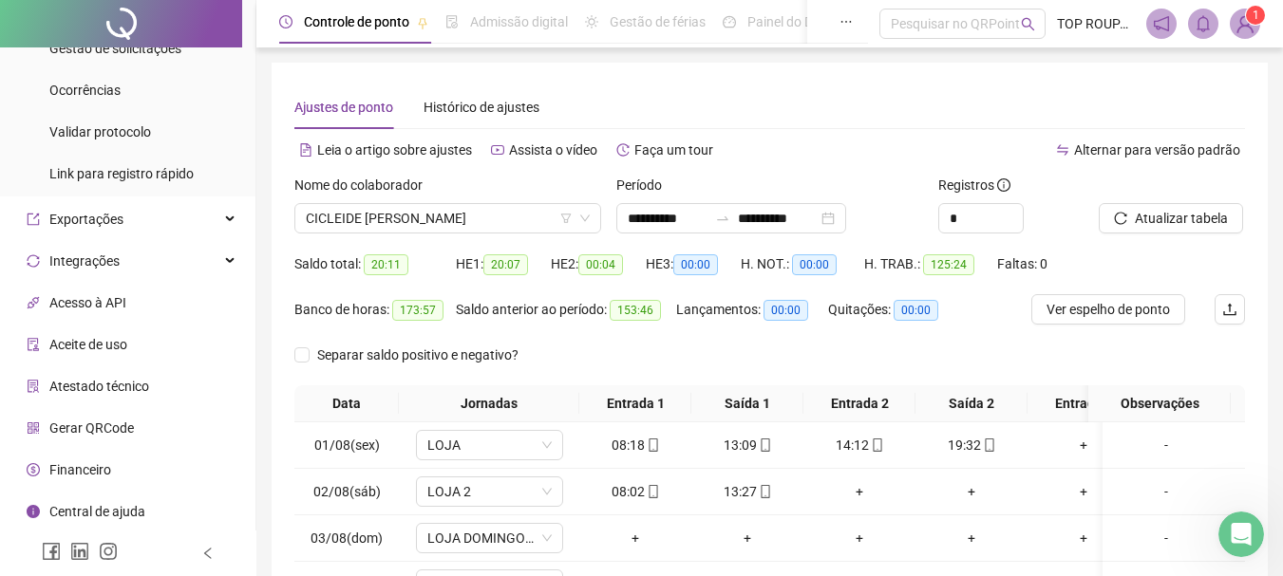
scroll to position [344, 0]
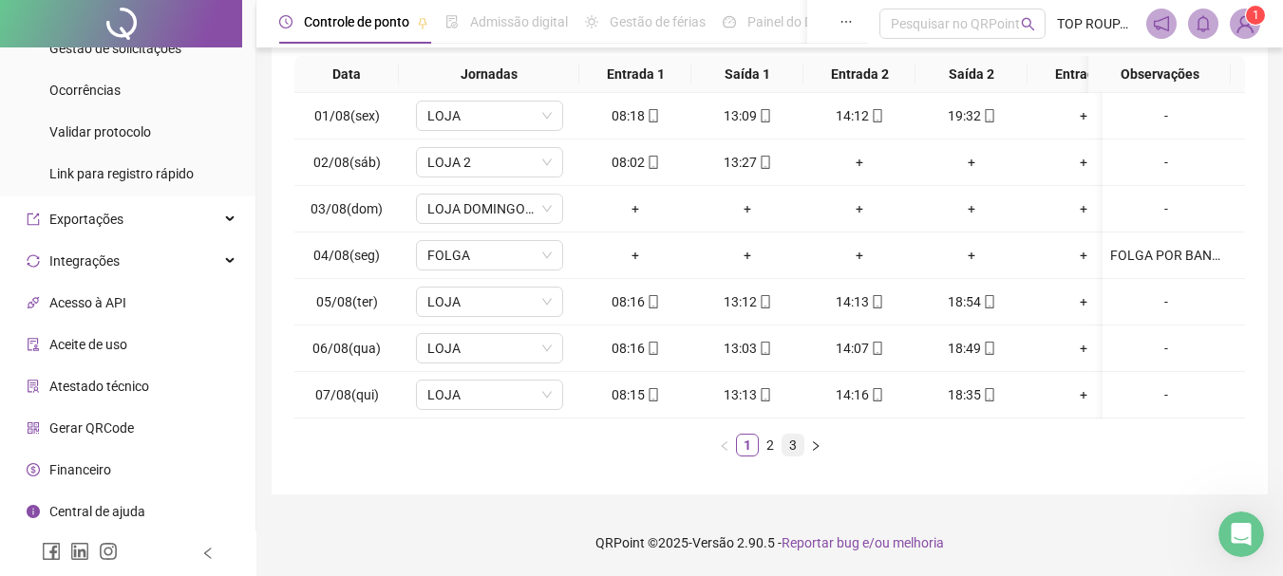
click at [778, 444] on link "2" at bounding box center [769, 445] width 21 height 21
click at [804, 449] on button "button" at bounding box center [815, 445] width 23 height 23
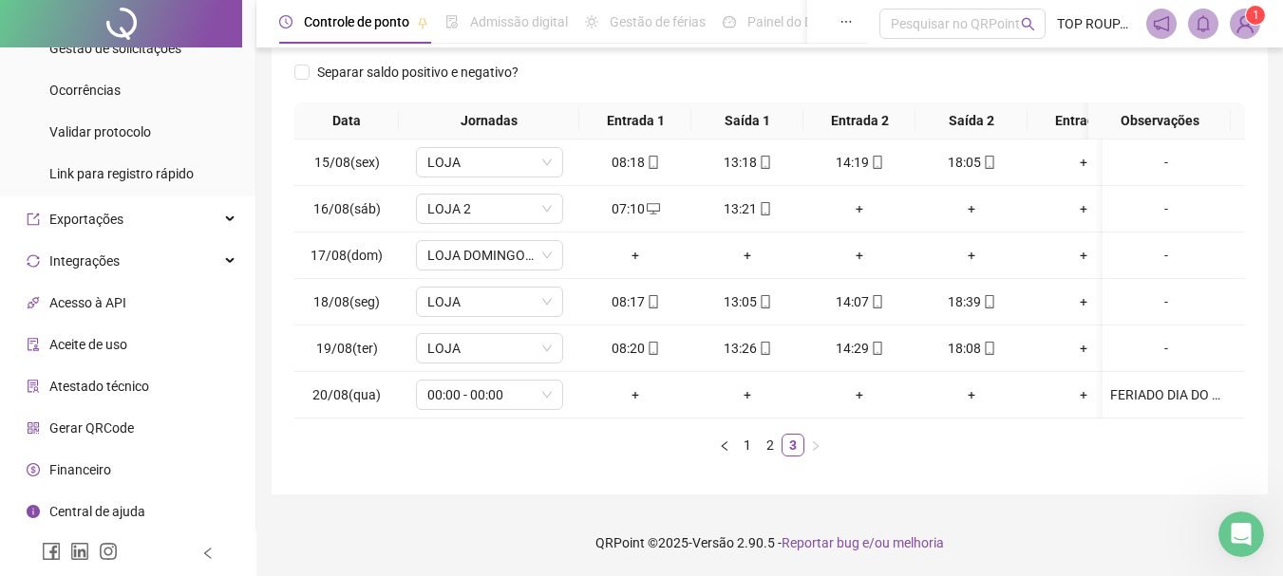
scroll to position [297, 0]
click at [1150, 384] on div "FERIADO DIA DO ENVANGELHO" at bounding box center [1166, 394] width 112 height 21
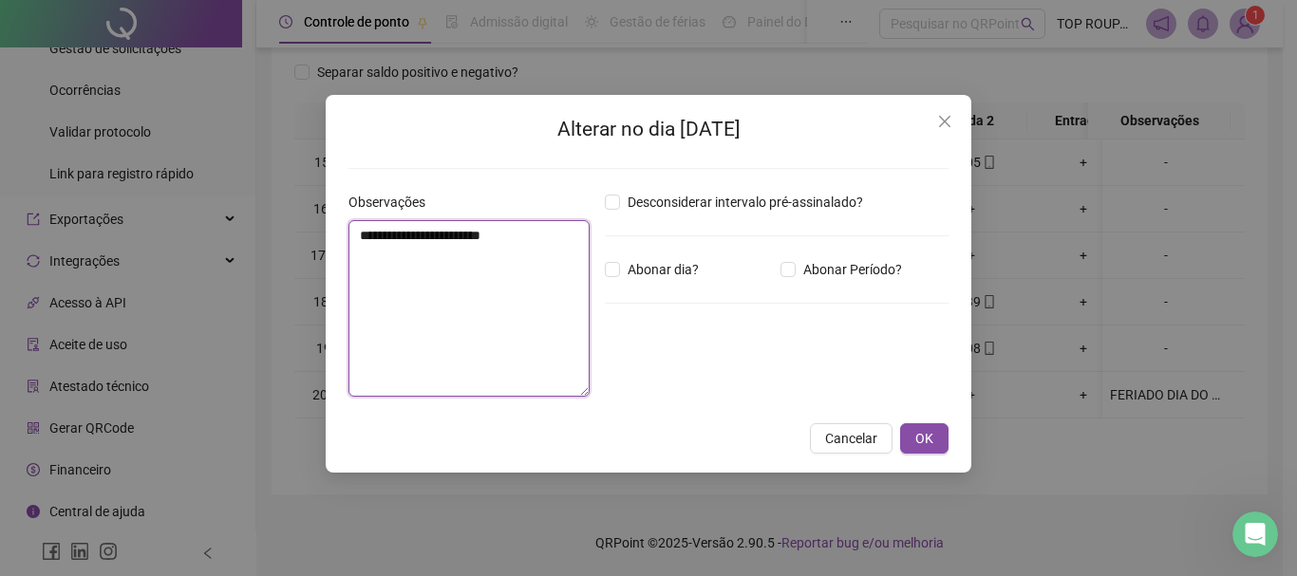
click at [481, 237] on textarea "**********" at bounding box center [468, 308] width 241 height 177
type textarea "**********"
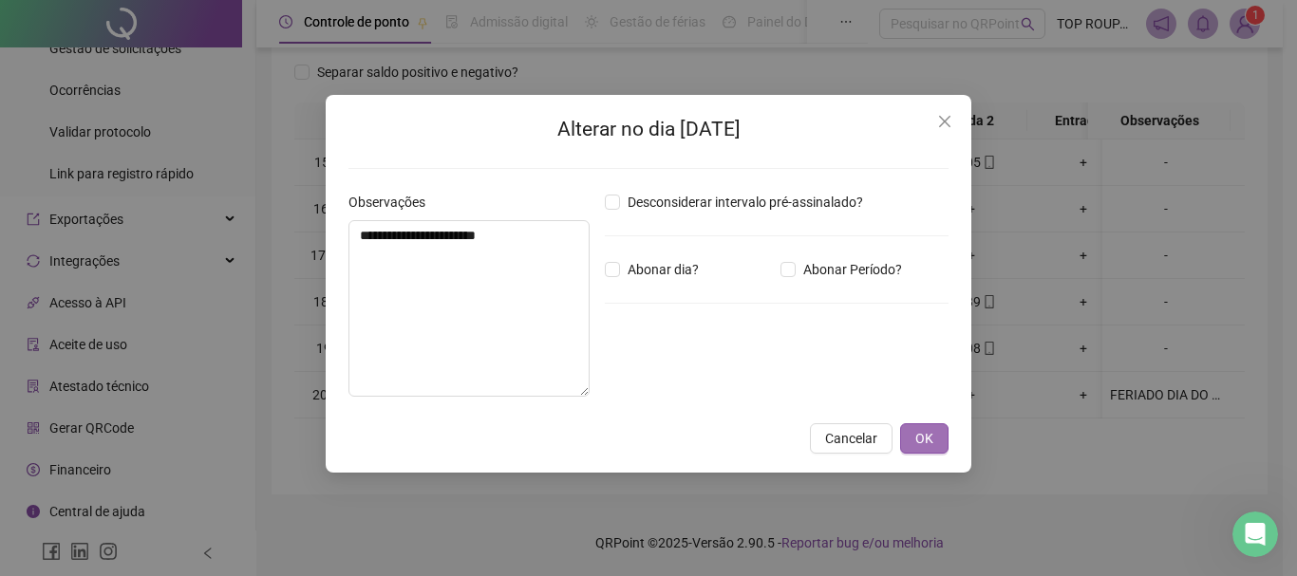
click at [935, 425] on button "OK" at bounding box center [924, 438] width 48 height 30
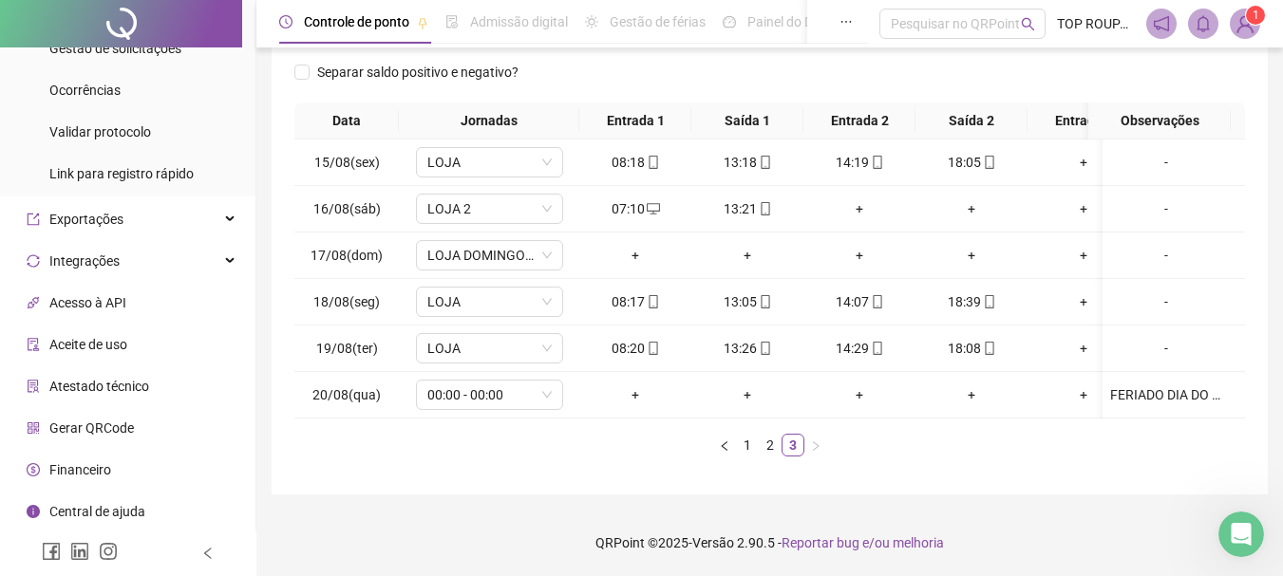
scroll to position [12, 0]
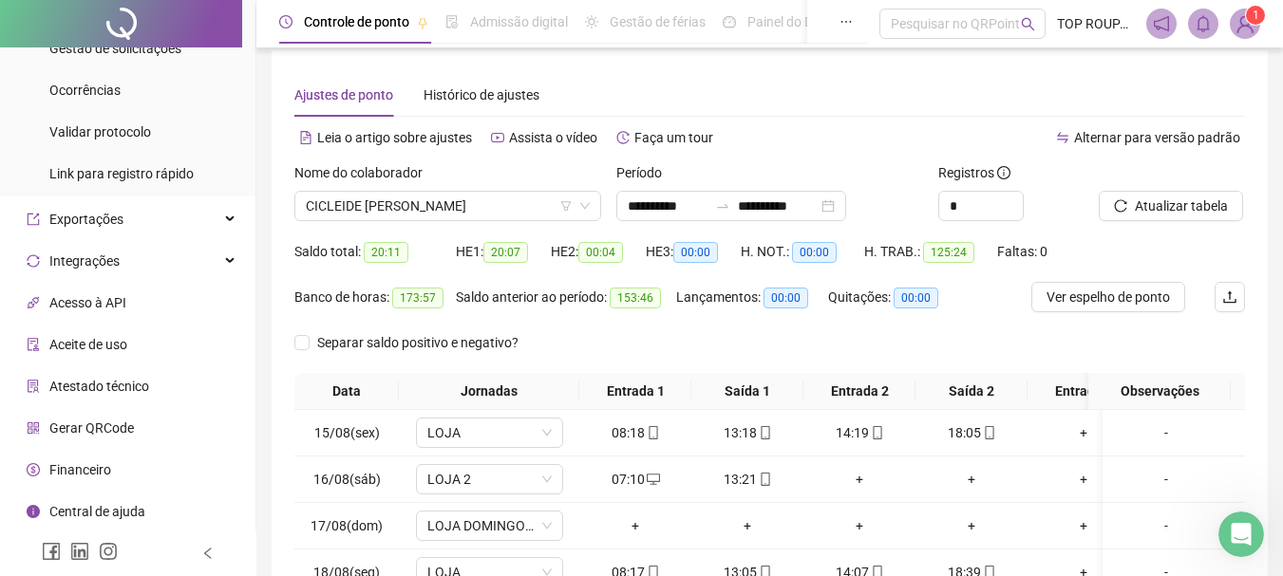
click at [1186, 189] on div at bounding box center [1147, 176] width 99 height 28
click at [1176, 213] on span "Atualizar tabela" at bounding box center [1180, 206] width 93 height 21
click at [402, 202] on span "CICLEIDE [PERSON_NAME]" at bounding box center [448, 206] width 284 height 28
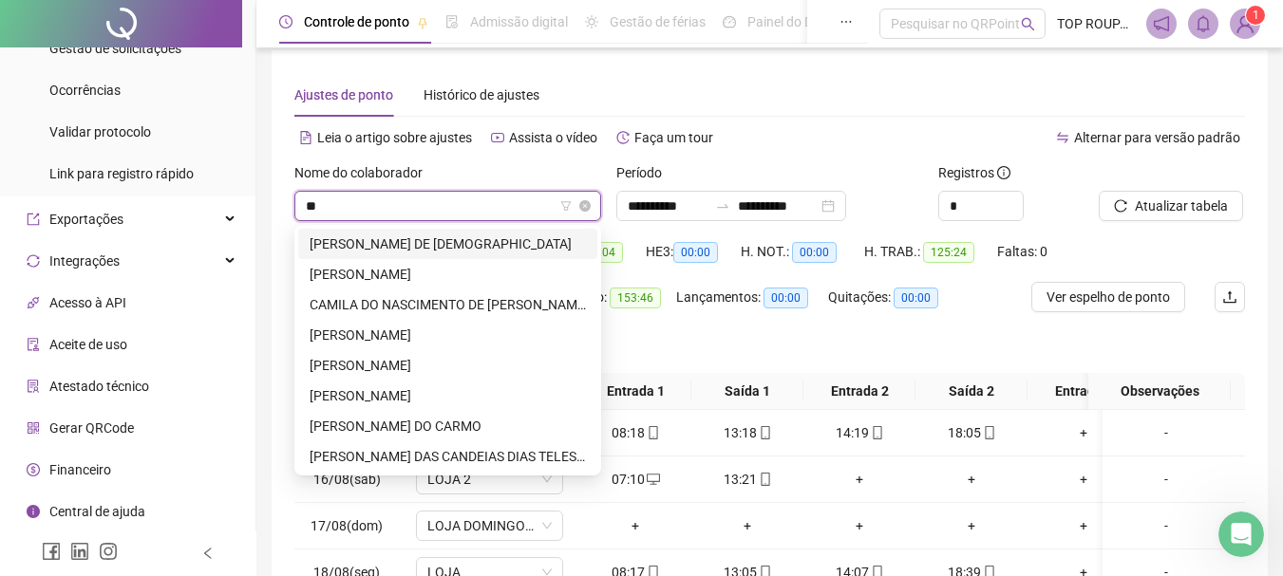
type input "***"
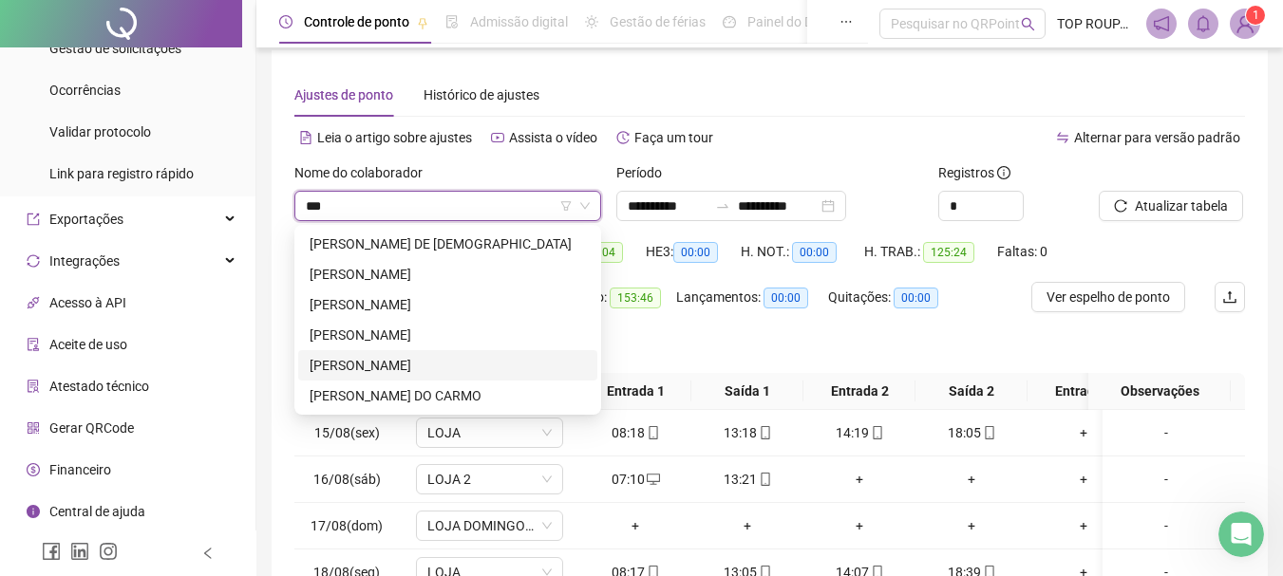
drag, startPoint x: 387, startPoint y: 366, endPoint x: 403, endPoint y: 366, distance: 16.1
click at [386, 366] on div "[PERSON_NAME]" at bounding box center [447, 365] width 276 height 21
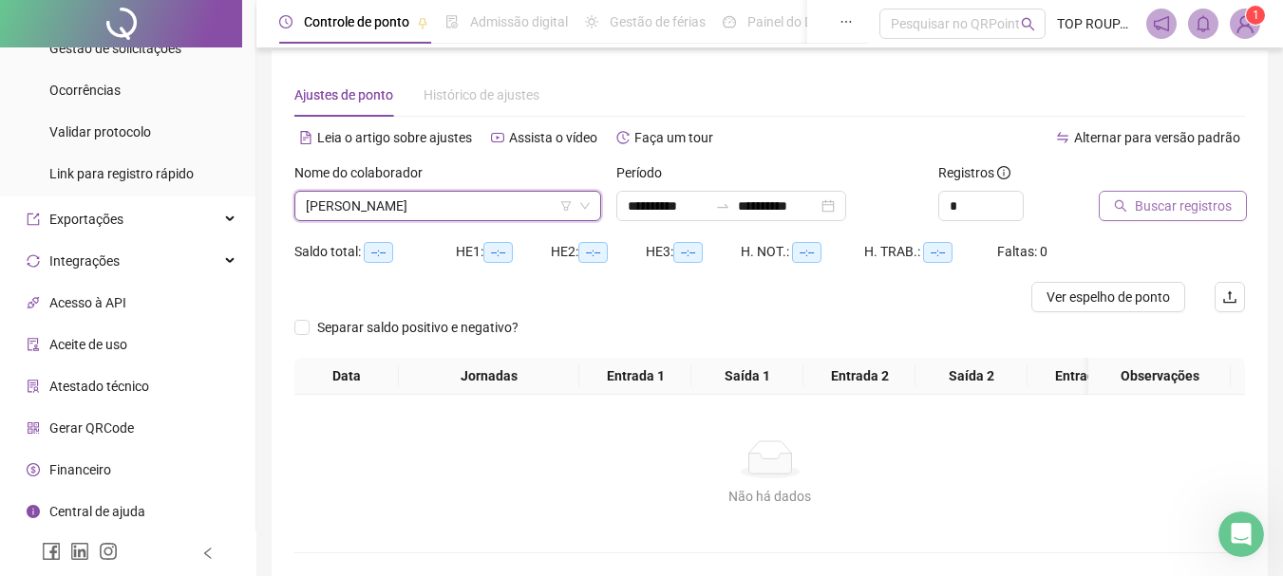
click at [1208, 195] on button "Buscar registros" at bounding box center [1172, 206] width 148 height 30
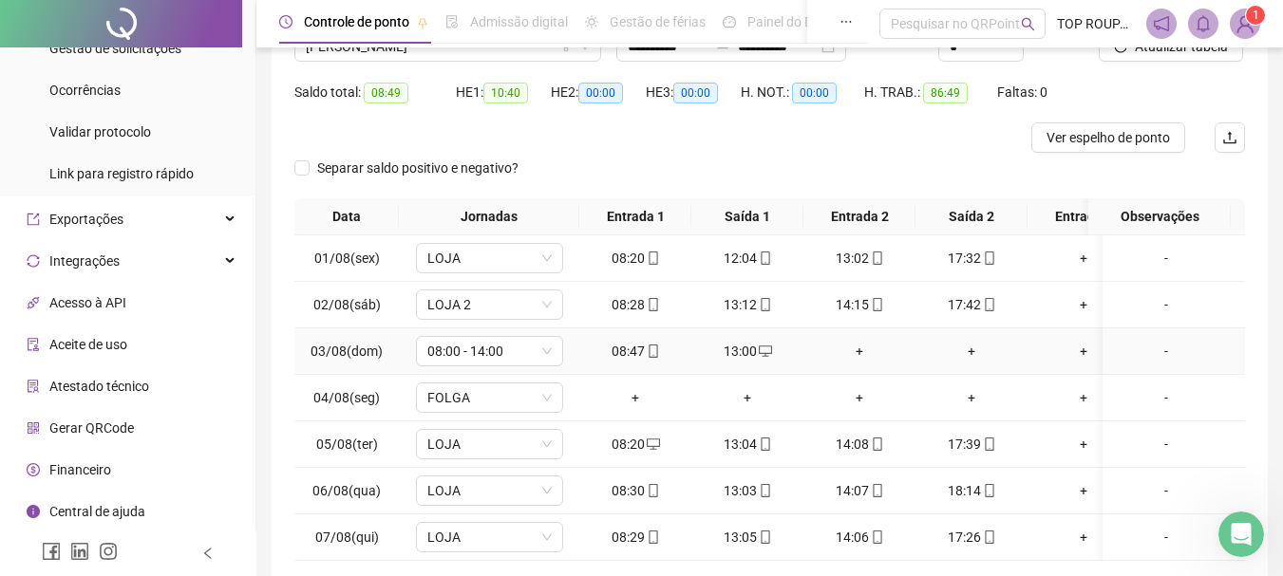
scroll to position [328, 0]
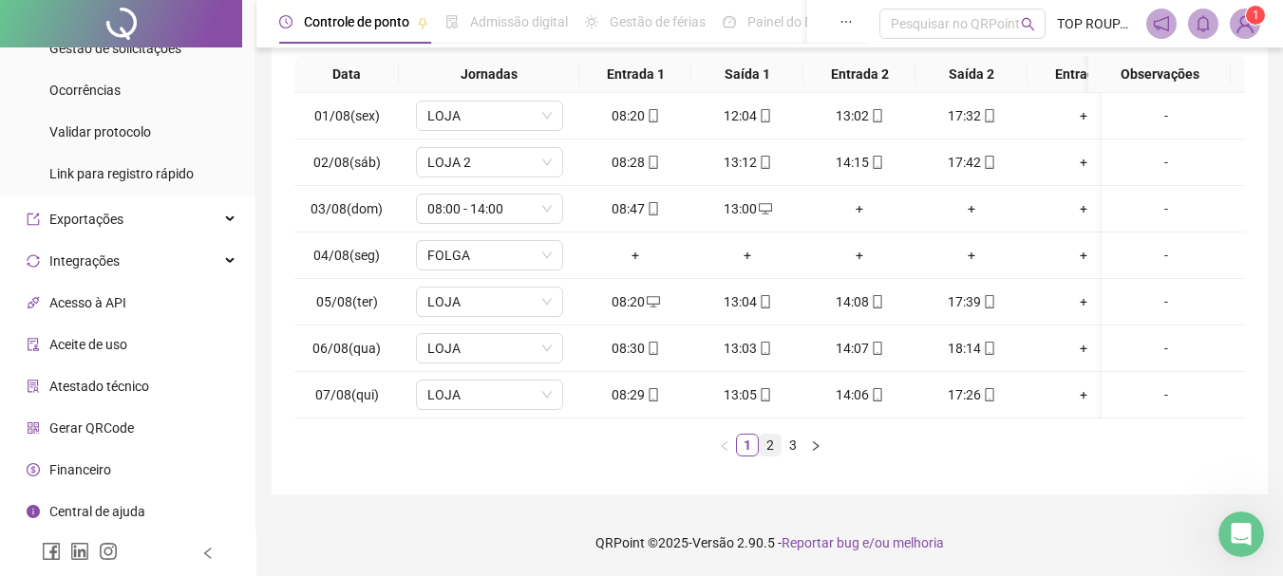
click at [770, 443] on link "2" at bounding box center [769, 445] width 21 height 21
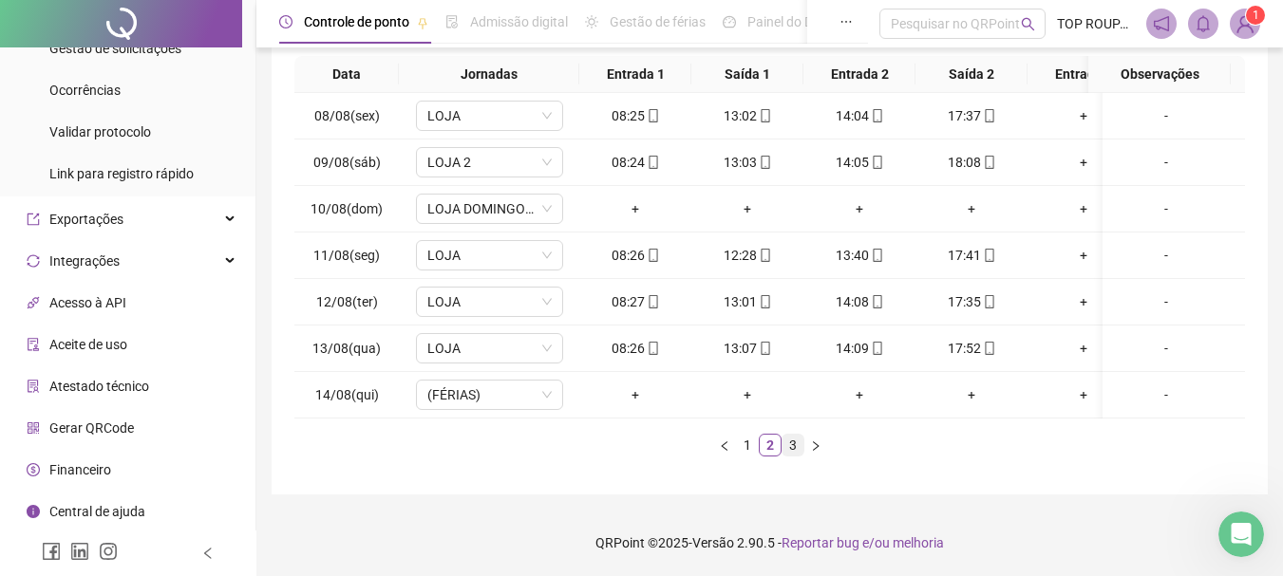
click at [794, 446] on link "3" at bounding box center [792, 445] width 21 height 21
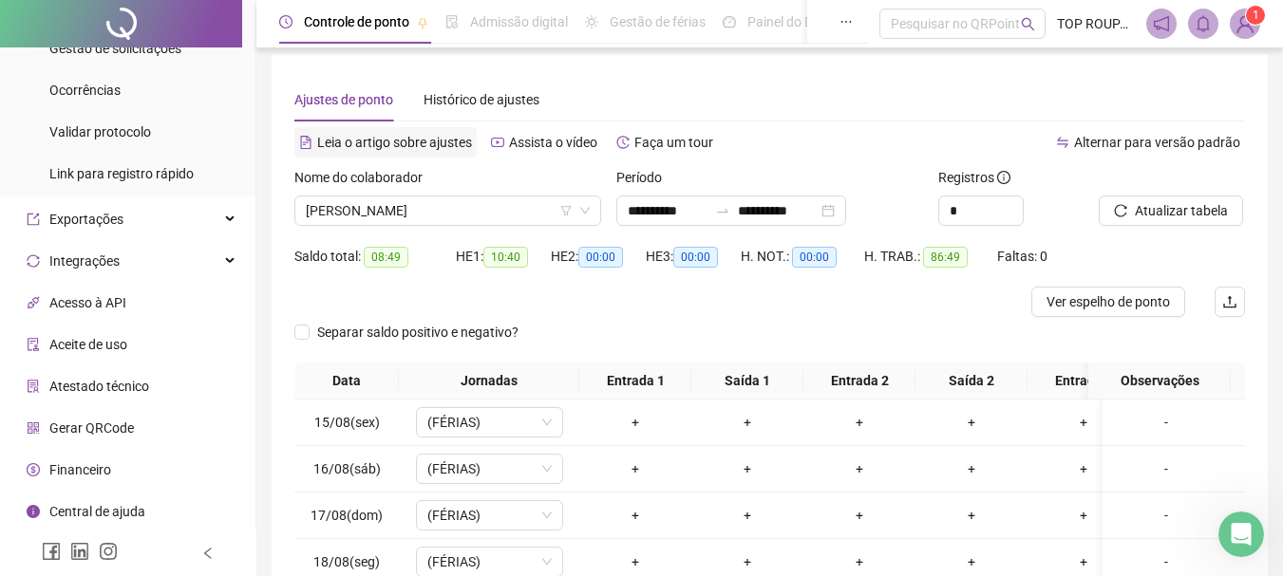
scroll to position [0, 0]
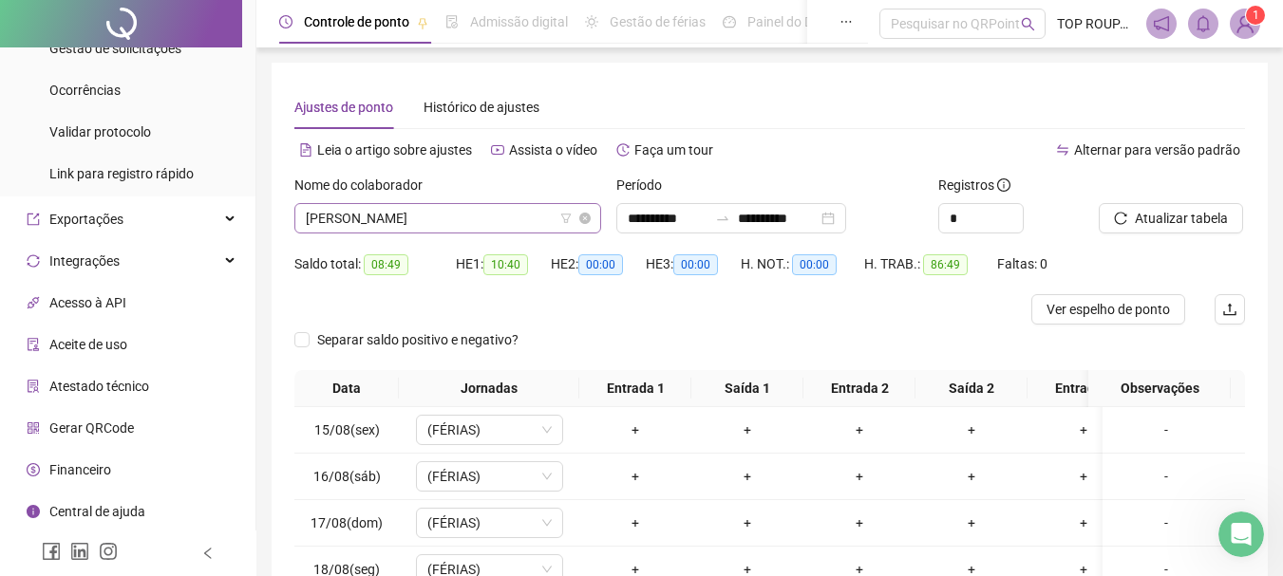
drag, startPoint x: 339, startPoint y: 192, endPoint x: 337, endPoint y: 213, distance: 21.0
click at [339, 194] on label "Nome do colaborador" at bounding box center [364, 185] width 141 height 21
click at [343, 220] on span "[PERSON_NAME]" at bounding box center [448, 218] width 284 height 28
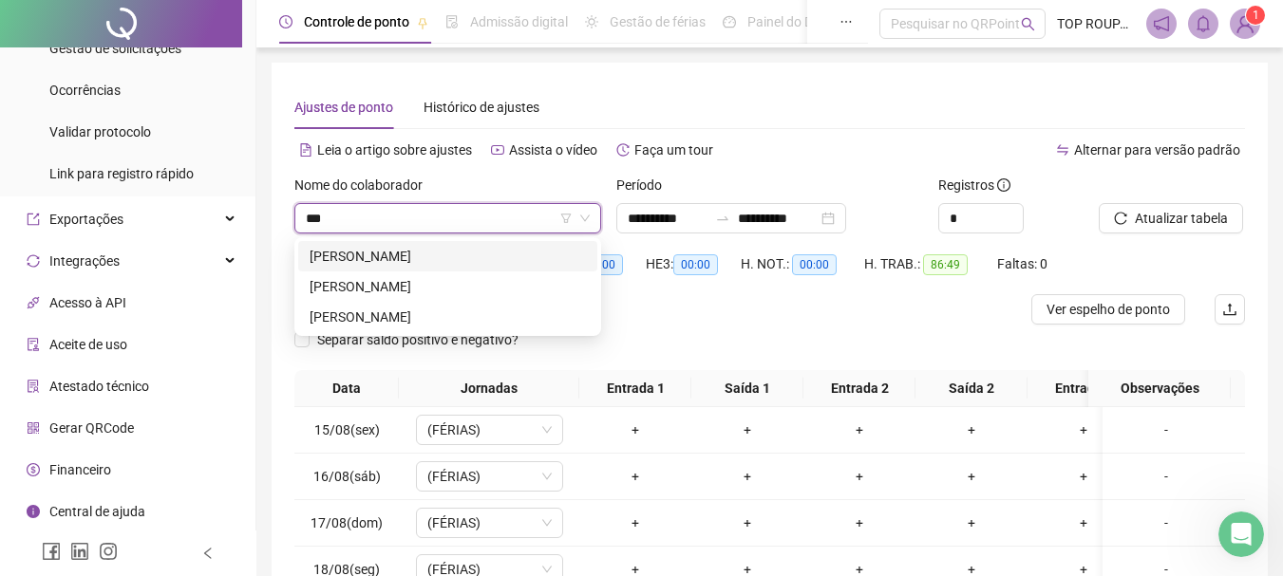
type input "****"
click at [460, 320] on div "[PERSON_NAME]" at bounding box center [447, 317] width 276 height 21
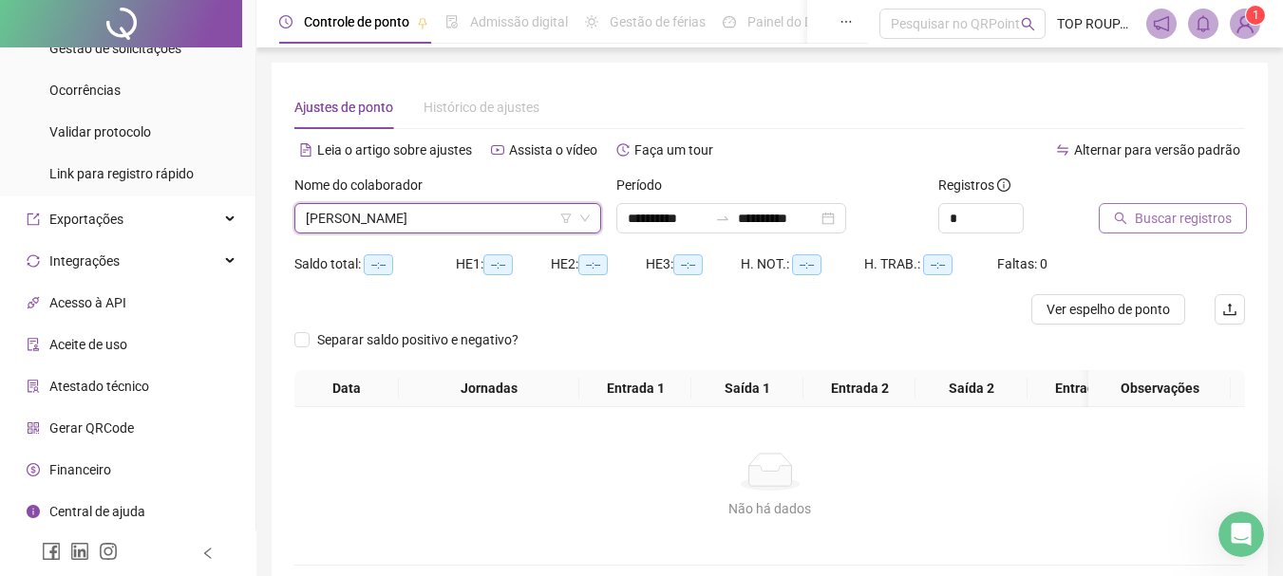
click at [1171, 216] on span "Buscar registros" at bounding box center [1182, 218] width 97 height 21
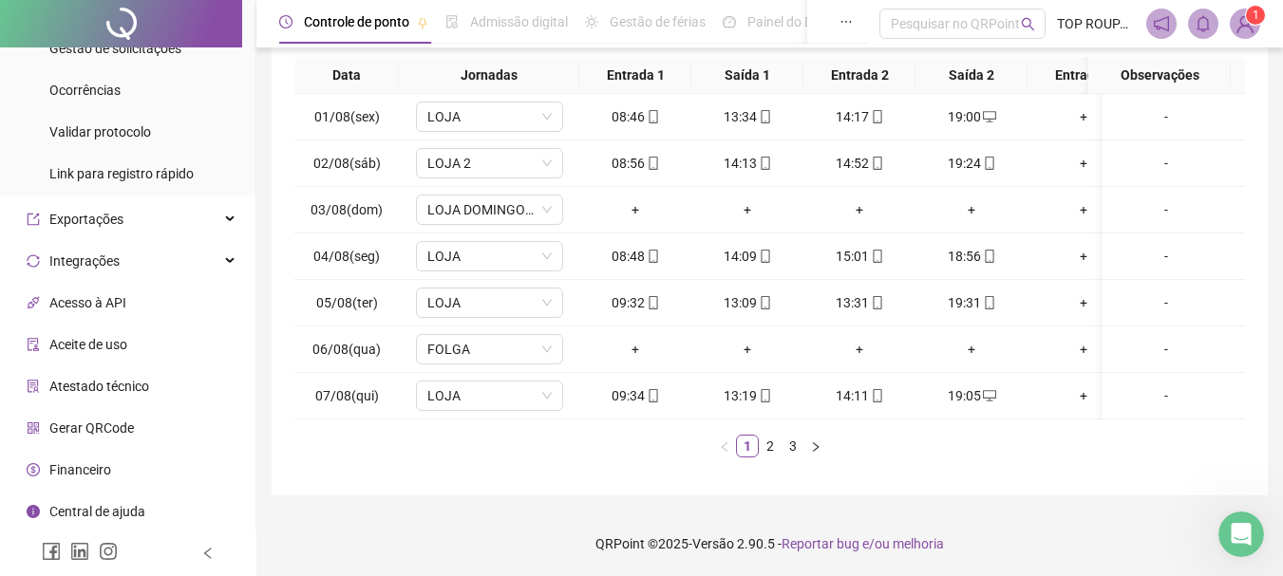
scroll to position [328, 0]
click at [770, 455] on link "2" at bounding box center [769, 445] width 21 height 21
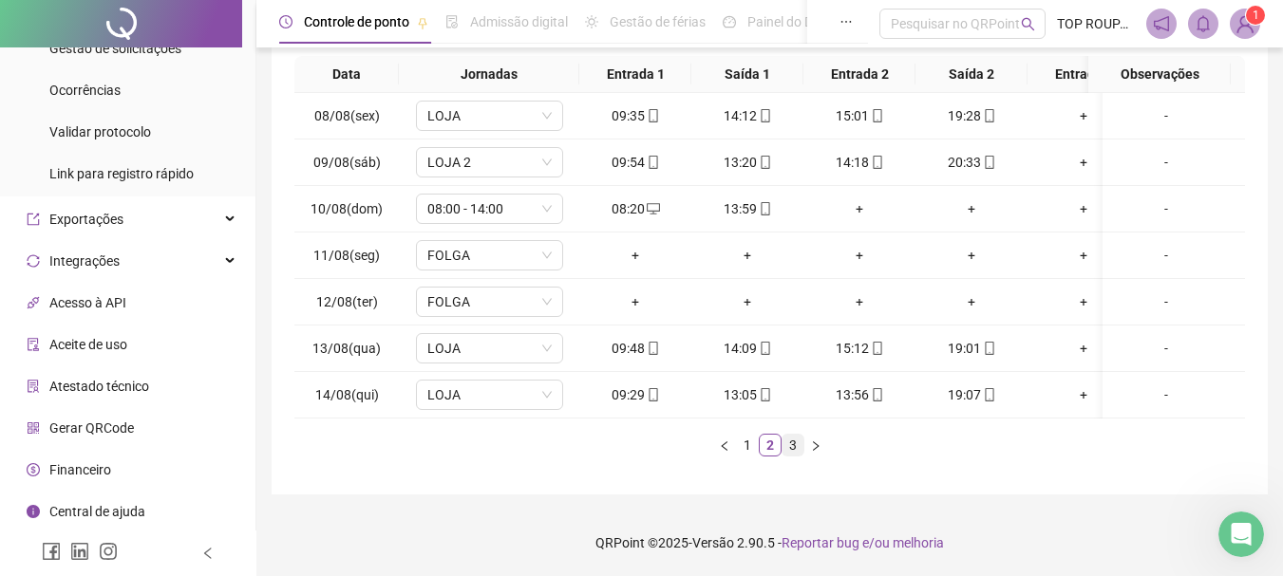
click at [791, 456] on li "3" at bounding box center [792, 445] width 23 height 23
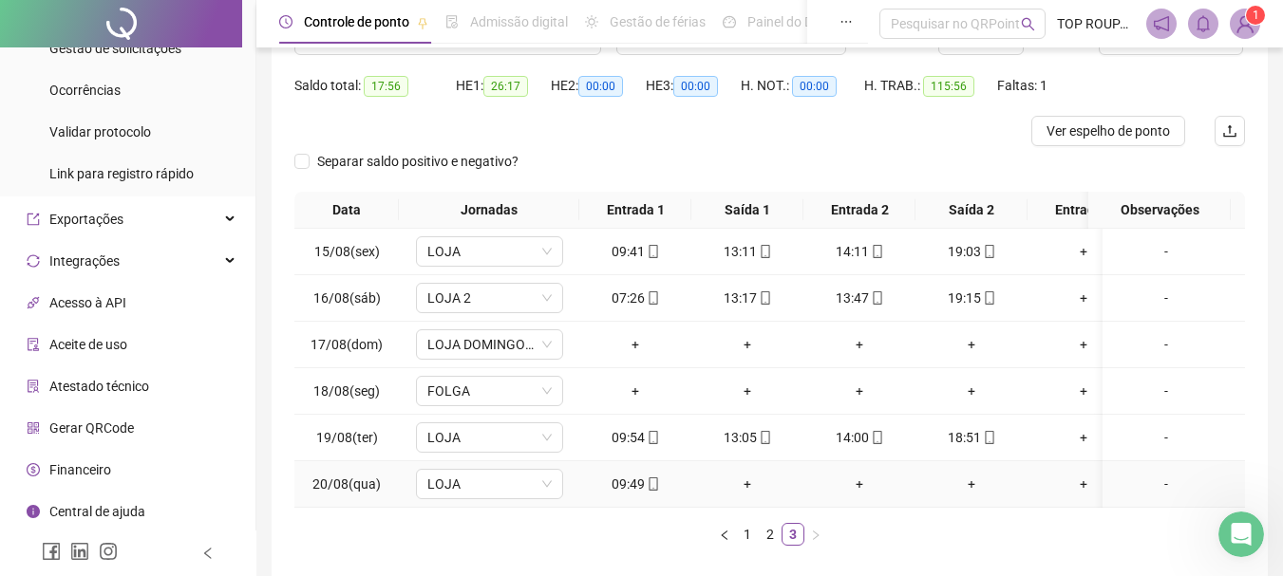
scroll to position [0, 0]
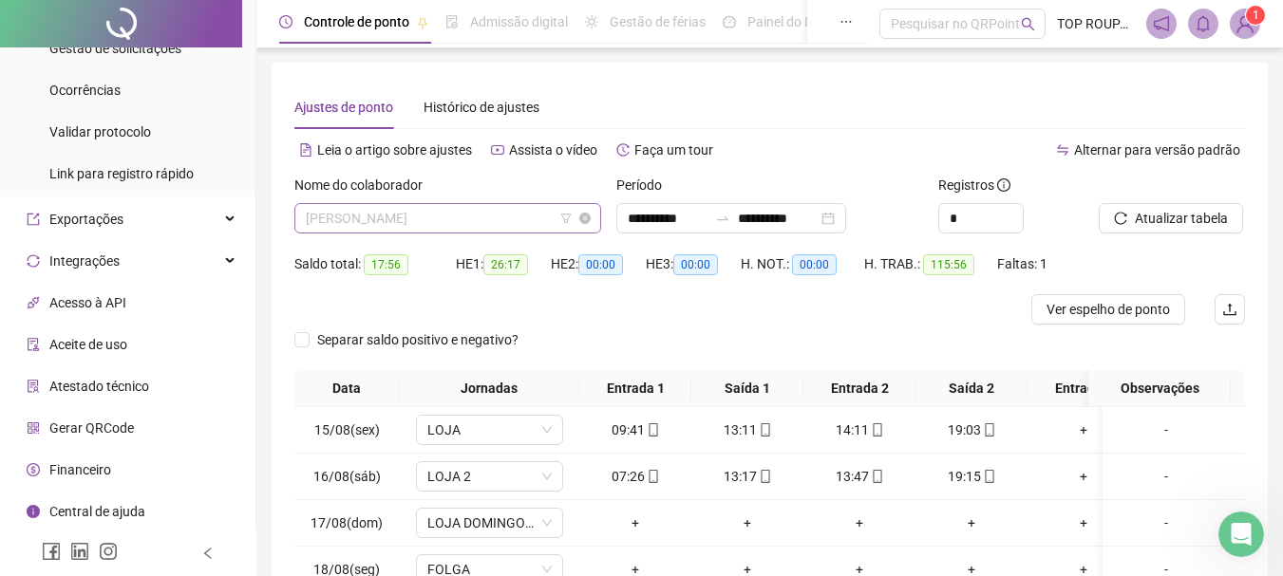
click at [366, 218] on span "[PERSON_NAME]" at bounding box center [448, 218] width 284 height 28
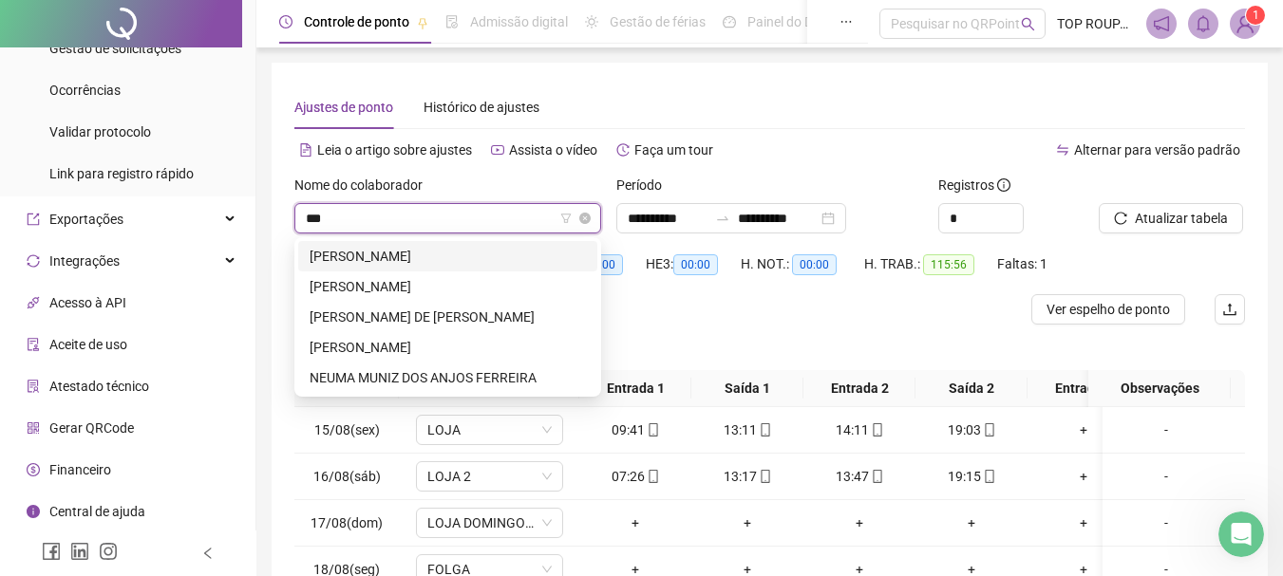
type input "****"
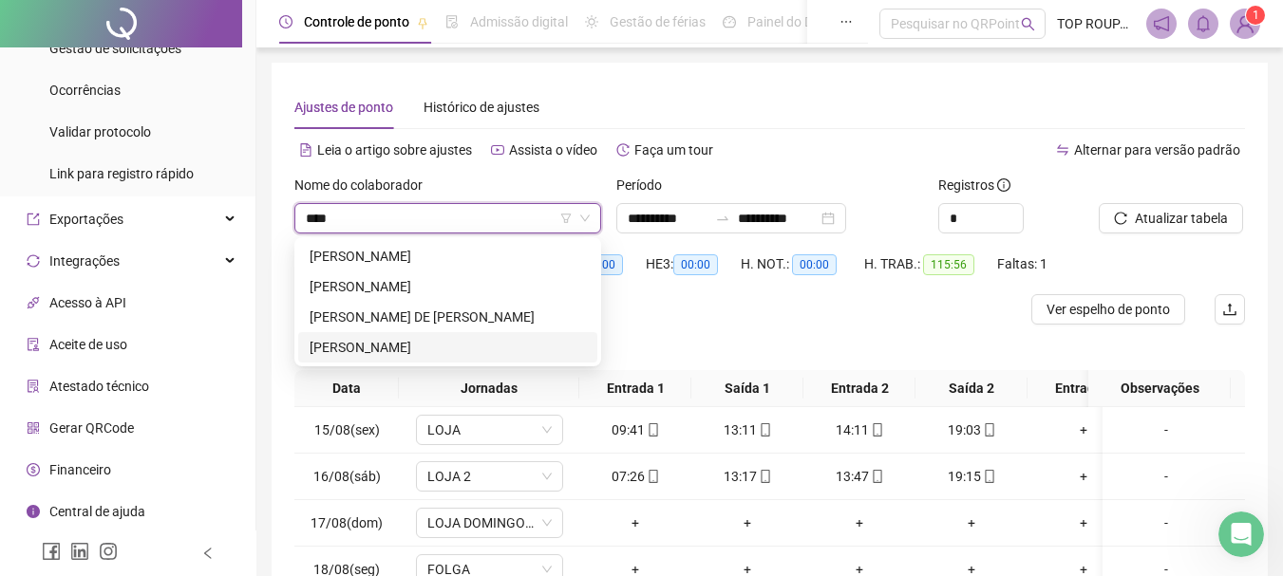
click at [385, 349] on div "[PERSON_NAME]" at bounding box center [447, 347] width 276 height 21
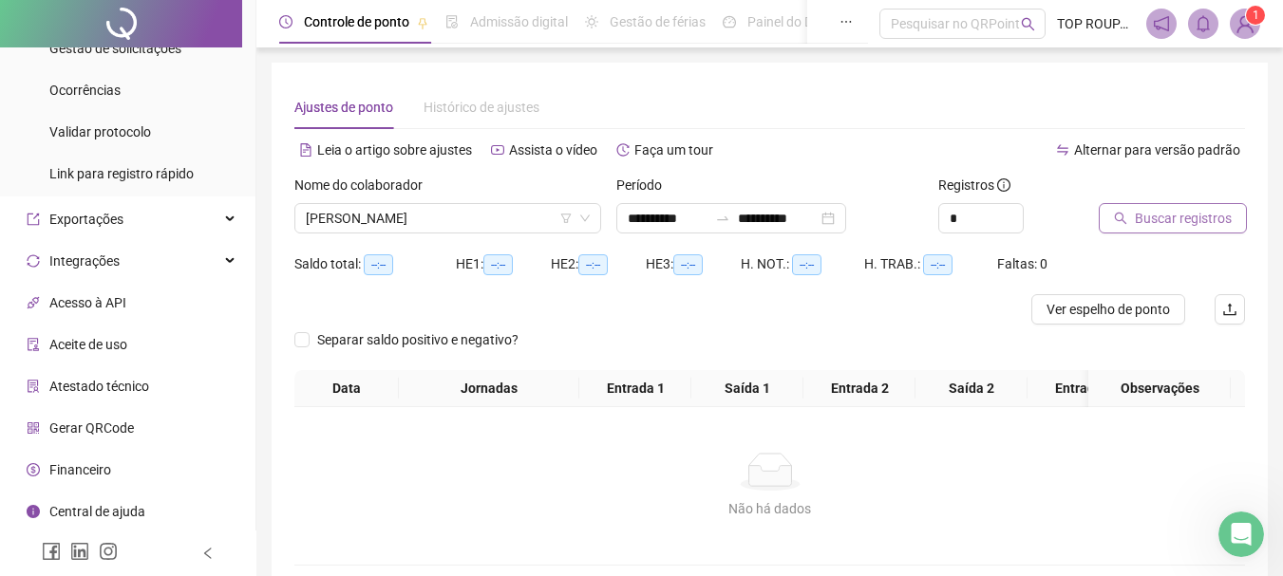
click at [1174, 216] on span "Buscar registros" at bounding box center [1182, 218] width 97 height 21
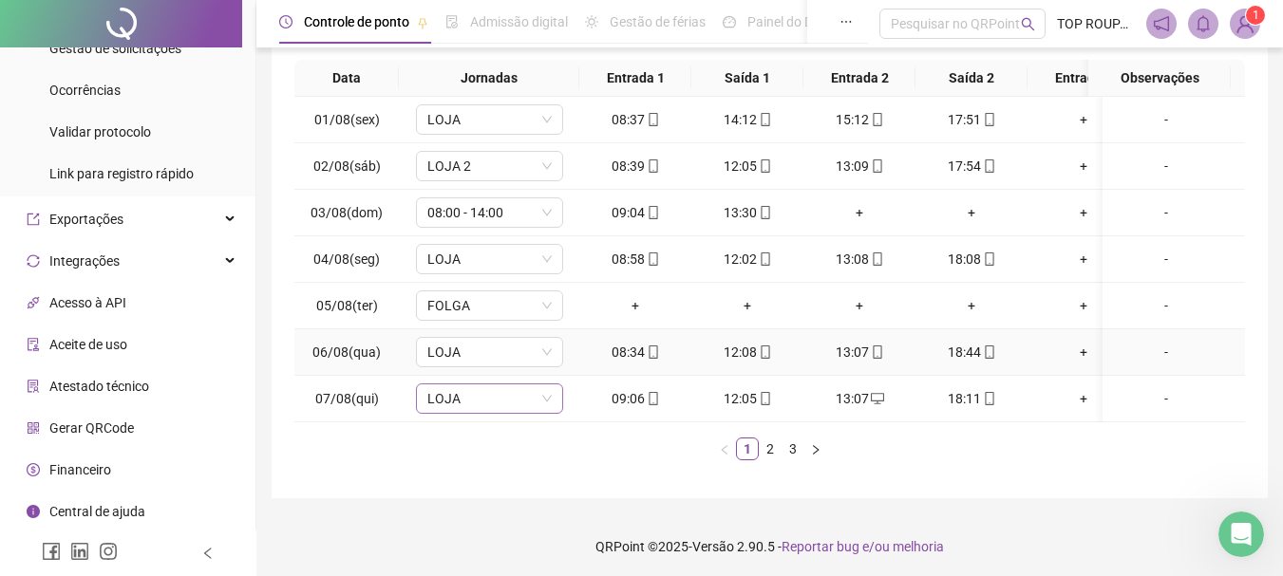
scroll to position [328, 0]
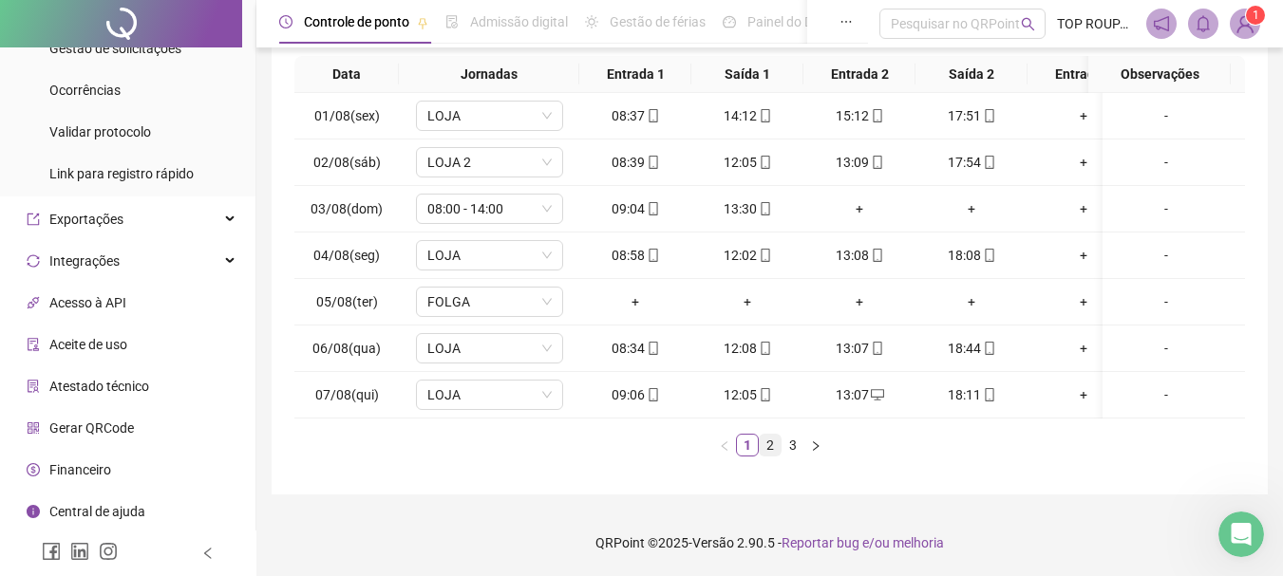
click at [764, 454] on link "2" at bounding box center [769, 445] width 21 height 21
click at [793, 453] on link "3" at bounding box center [792, 445] width 21 height 21
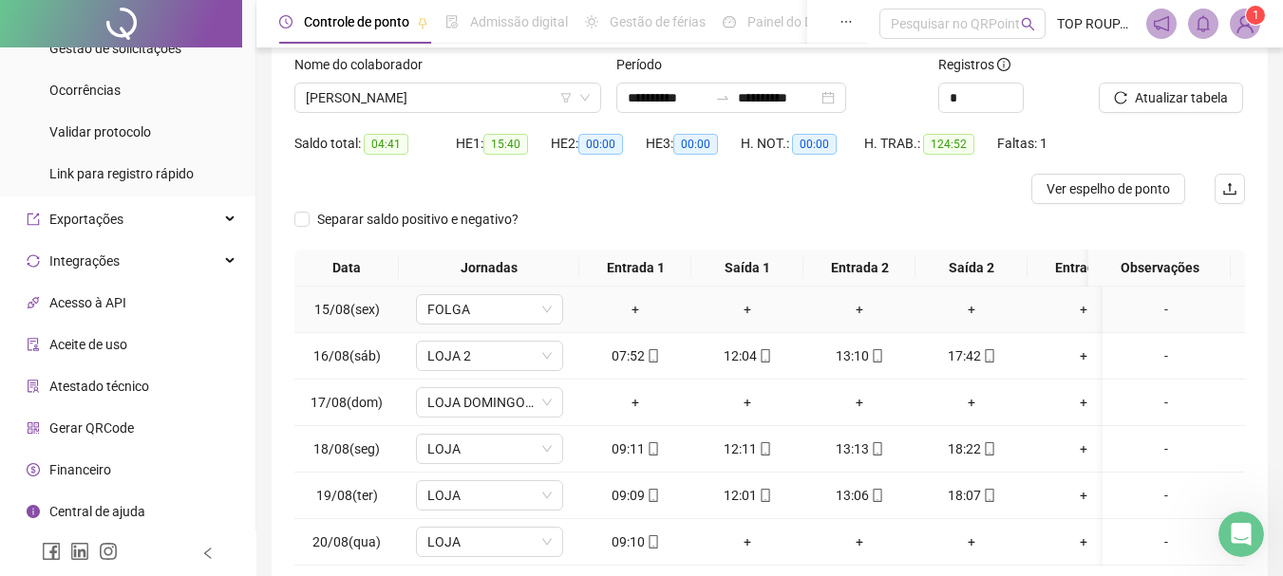
scroll to position [0, 0]
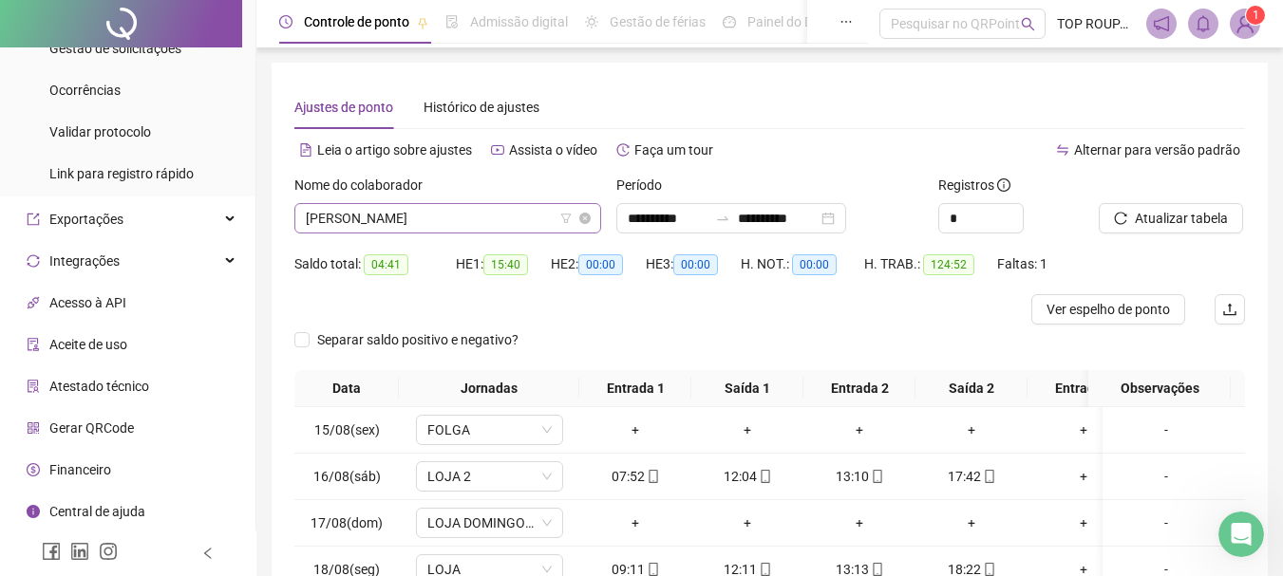
click at [348, 222] on span "[PERSON_NAME]" at bounding box center [448, 218] width 284 height 28
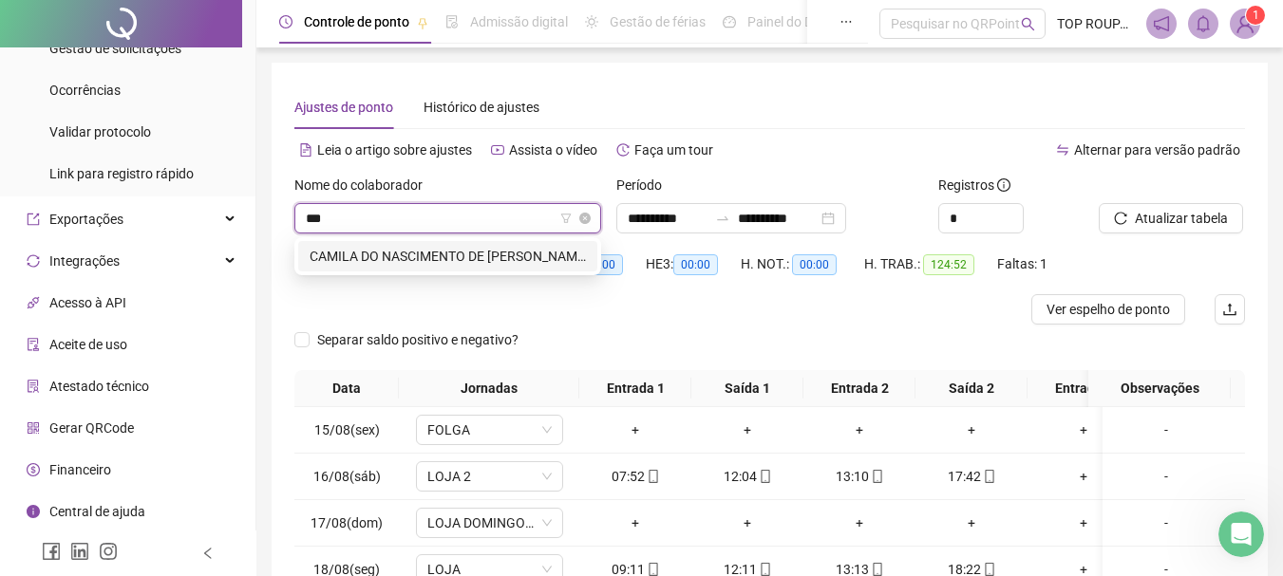
type input "****"
click at [427, 253] on div "CAMILA DO NASCIMENTO DE [PERSON_NAME]" at bounding box center [447, 256] width 276 height 21
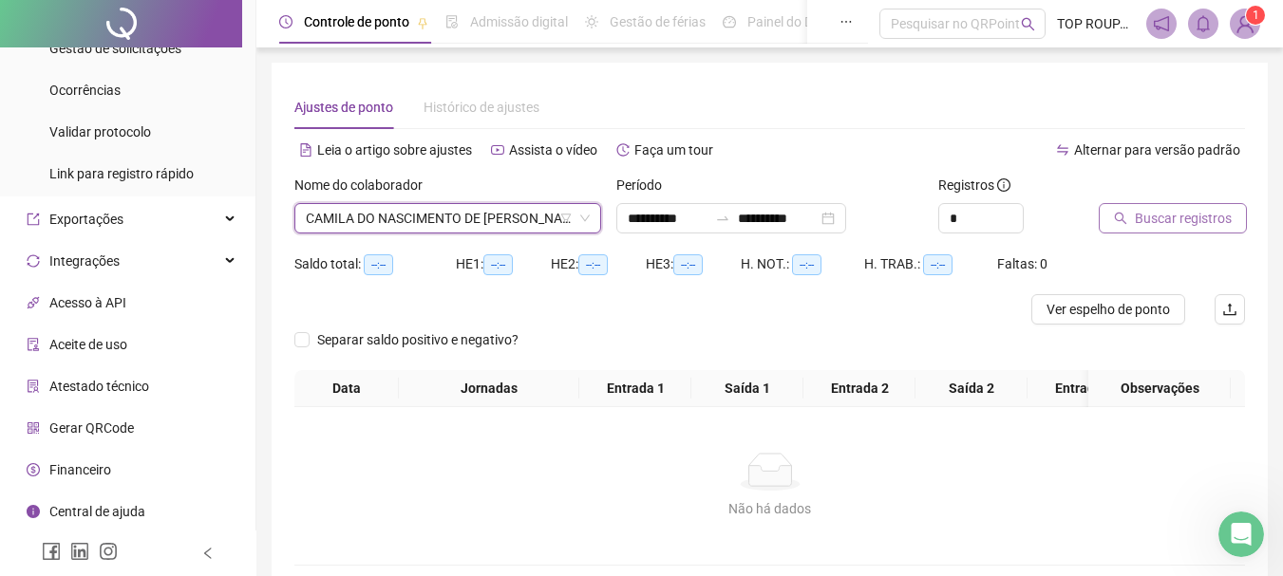
click at [1181, 224] on span "Buscar registros" at bounding box center [1182, 218] width 97 height 21
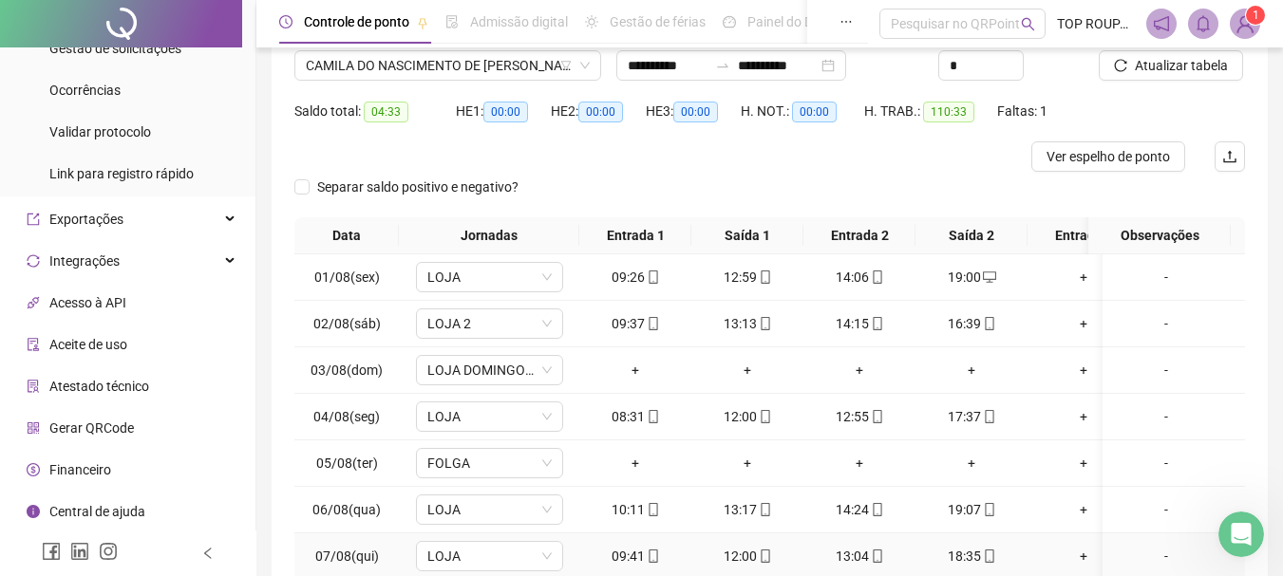
scroll to position [328, 0]
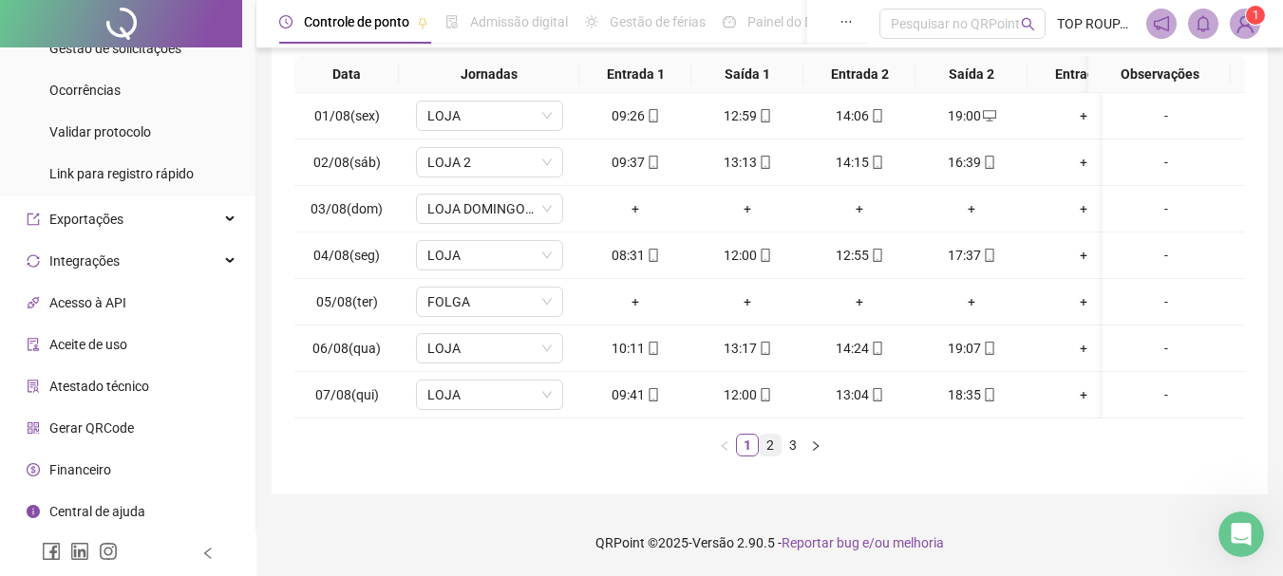
click at [763, 450] on link "2" at bounding box center [769, 445] width 21 height 21
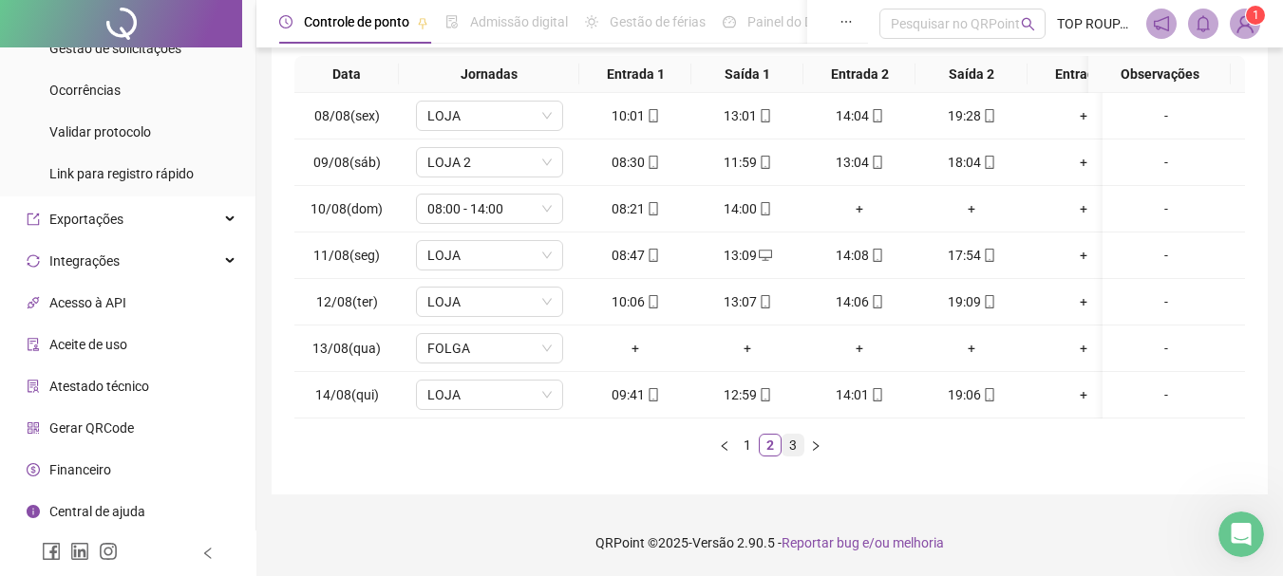
click at [796, 448] on link "3" at bounding box center [792, 445] width 21 height 21
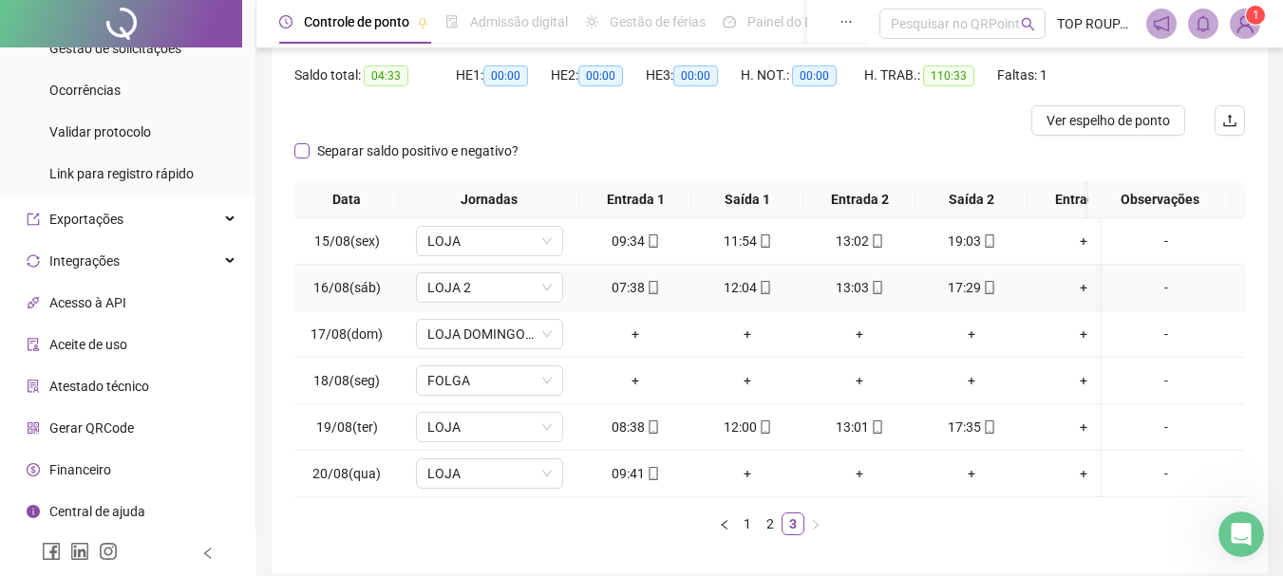
scroll to position [92, 0]
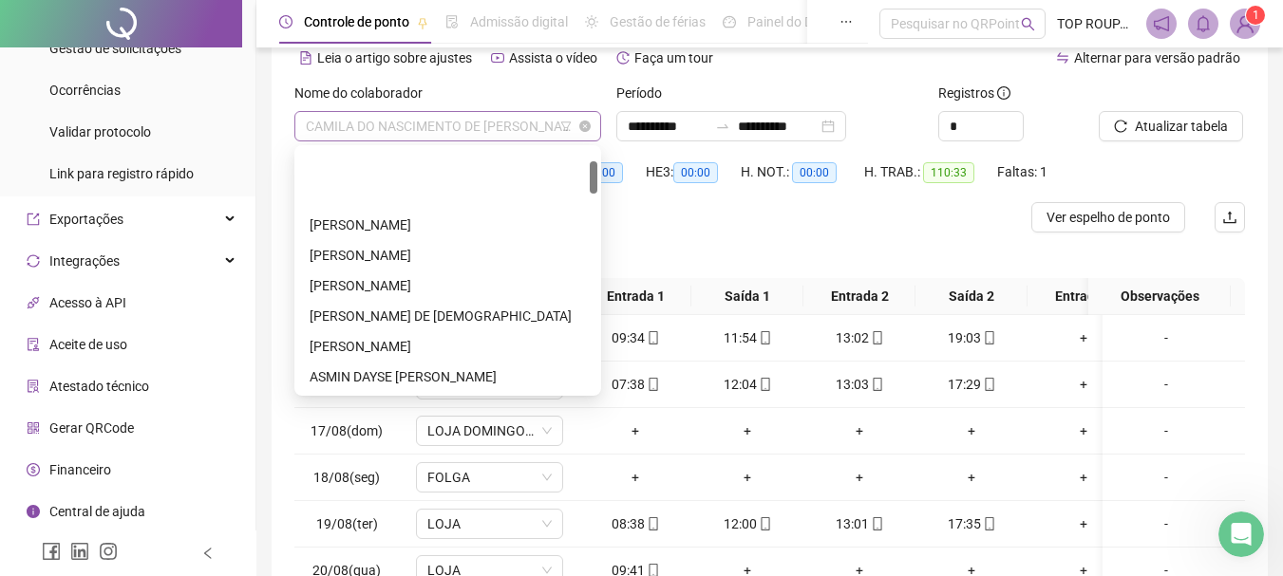
click at [389, 134] on span "CAMILA DO NASCIMENTO DE [PERSON_NAME]" at bounding box center [448, 126] width 284 height 28
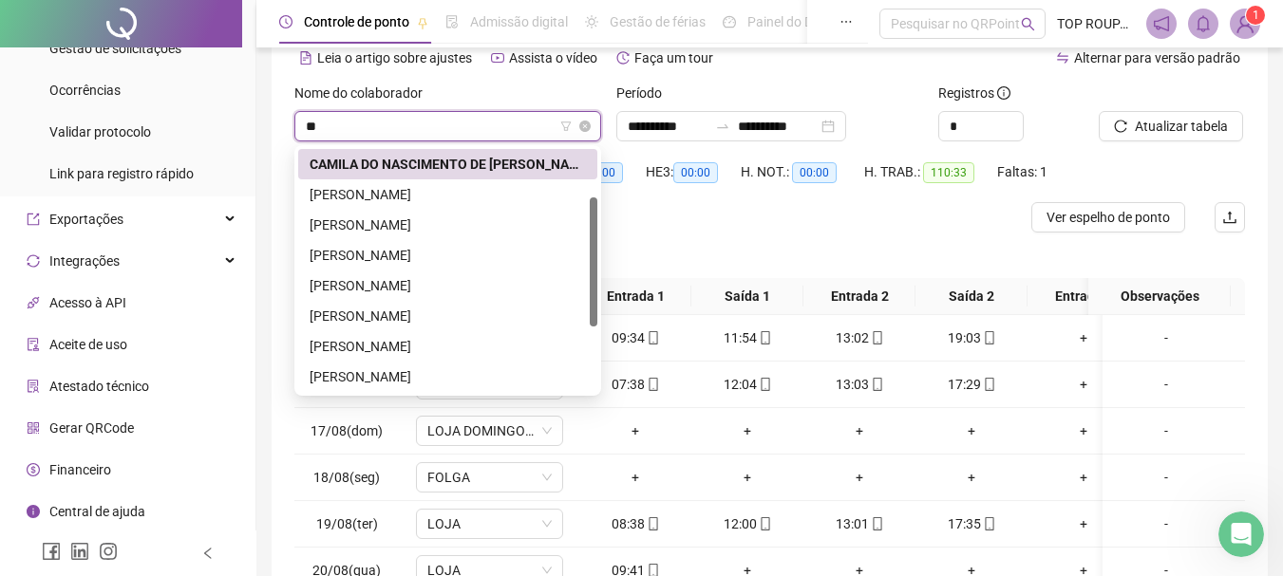
type input "***"
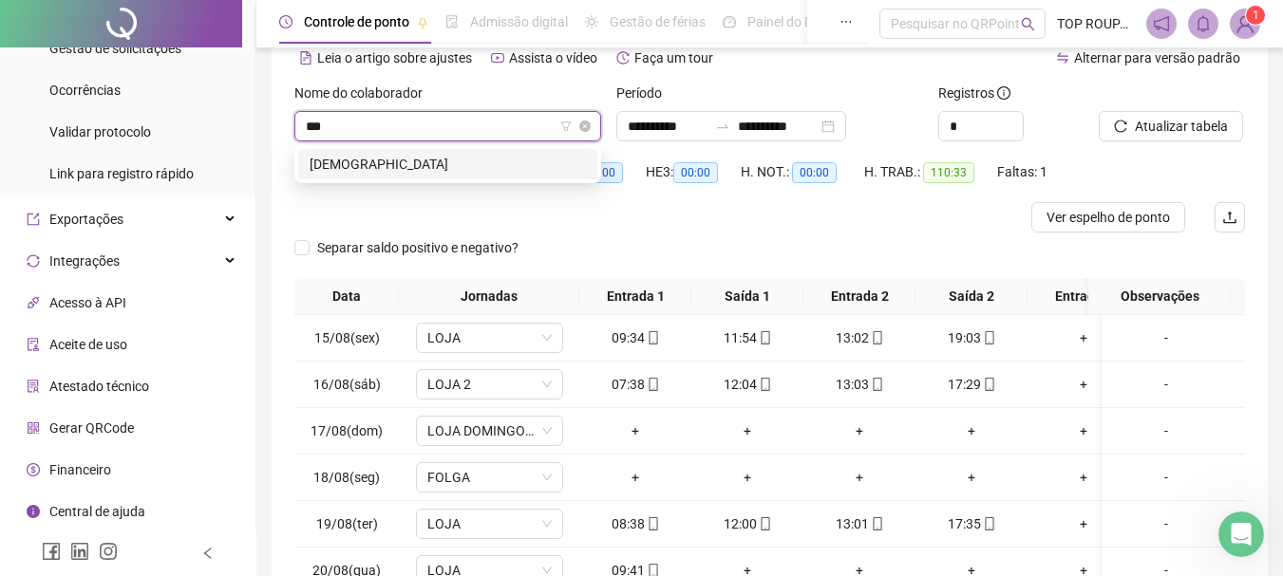
scroll to position [0, 0]
click at [450, 170] on div "[DEMOGRAPHIC_DATA]" at bounding box center [447, 164] width 276 height 21
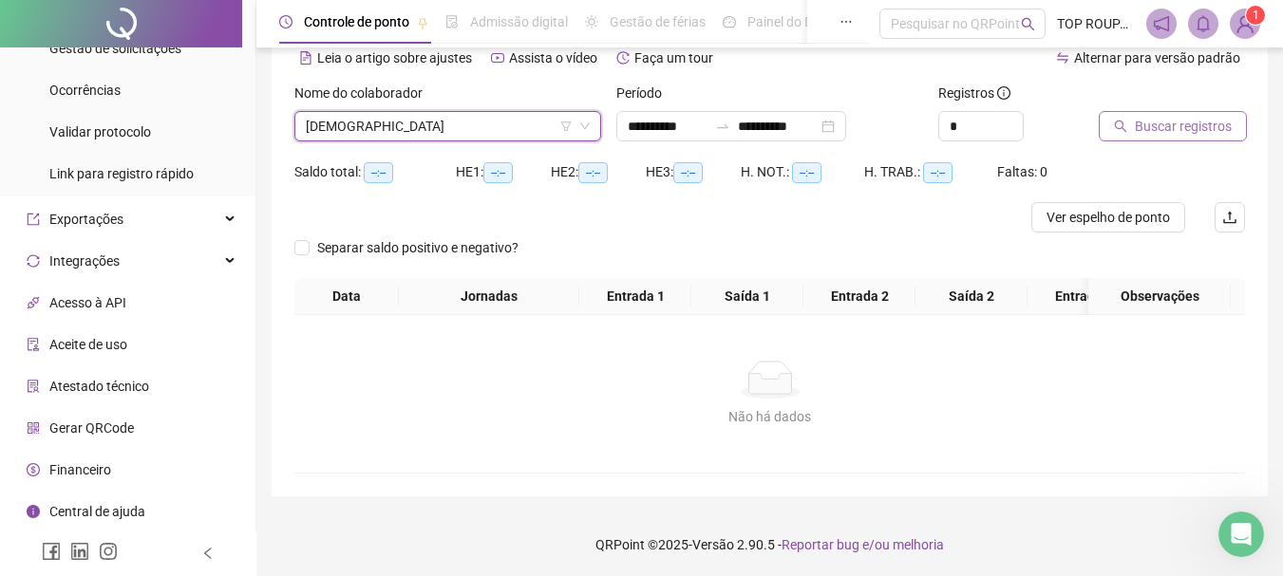
click at [1191, 134] on span "Buscar registros" at bounding box center [1182, 126] width 97 height 21
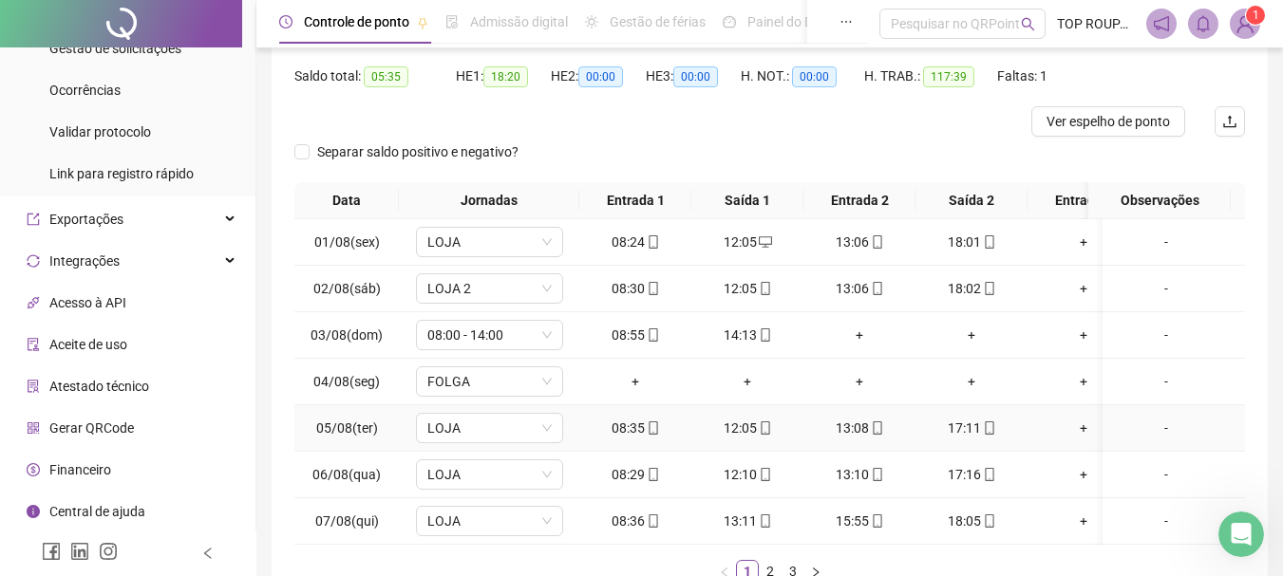
scroll to position [328, 0]
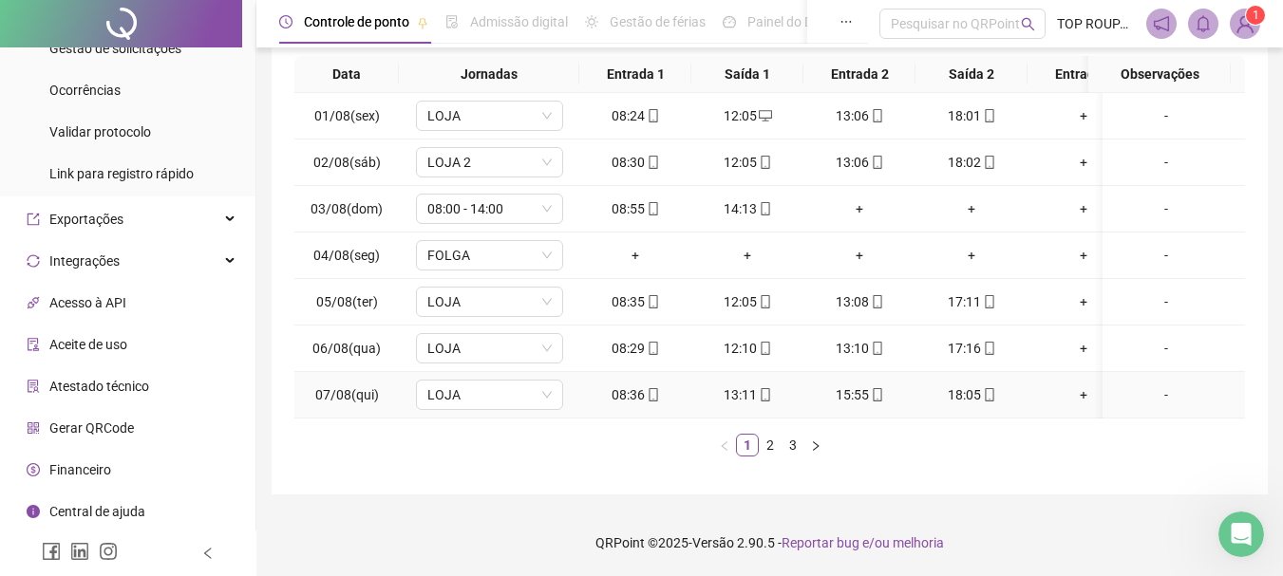
click at [1045, 395] on td "+" at bounding box center [1083, 395] width 112 height 47
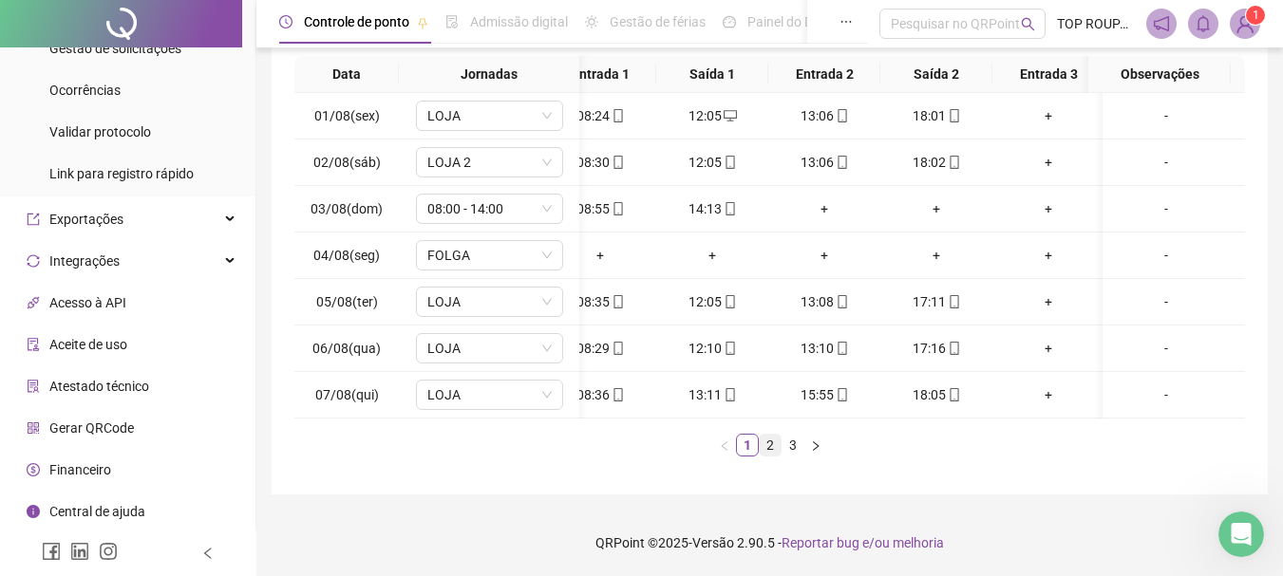
click at [771, 447] on link "2" at bounding box center [769, 445] width 21 height 21
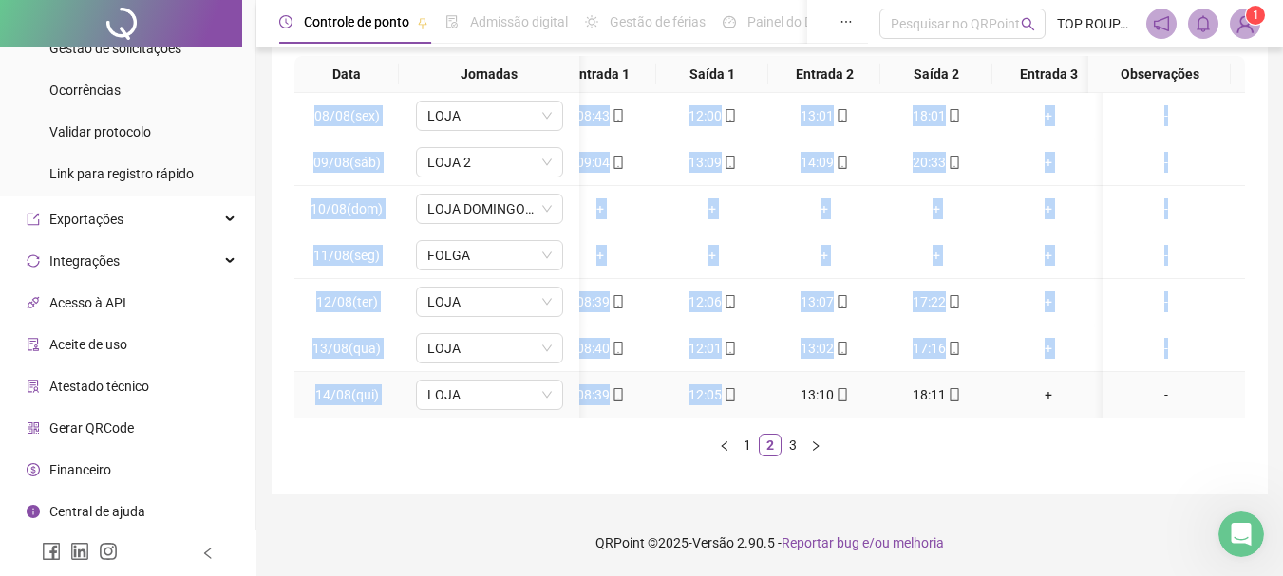
drag, startPoint x: 783, startPoint y: 403, endPoint x: 645, endPoint y: 413, distance: 138.9
click at [646, 413] on div "08/08(sex) [GEOGRAPHIC_DATA] 08:43 12:00 13:01 18:01 + + - 09/08(sáb) LOJA 2 09…" at bounding box center [769, 256] width 950 height 326
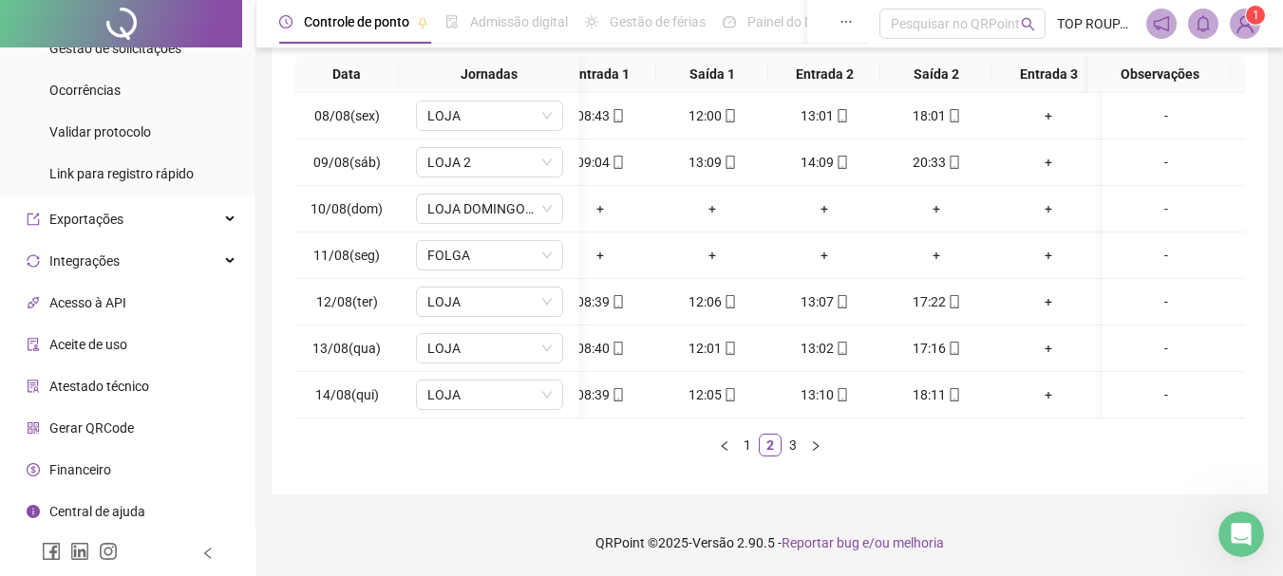
drag, startPoint x: 677, startPoint y: 436, endPoint x: 663, endPoint y: 434, distance: 14.4
click at [666, 436] on ul "1 2 3" at bounding box center [769, 445] width 950 height 23
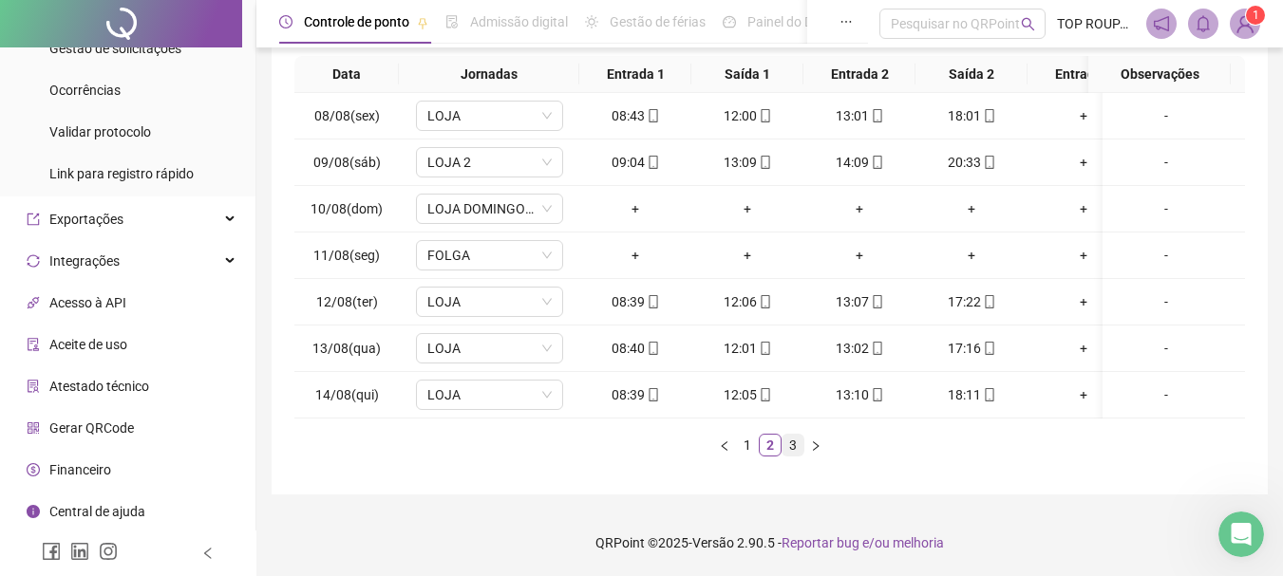
click at [793, 449] on link "3" at bounding box center [792, 445] width 21 height 21
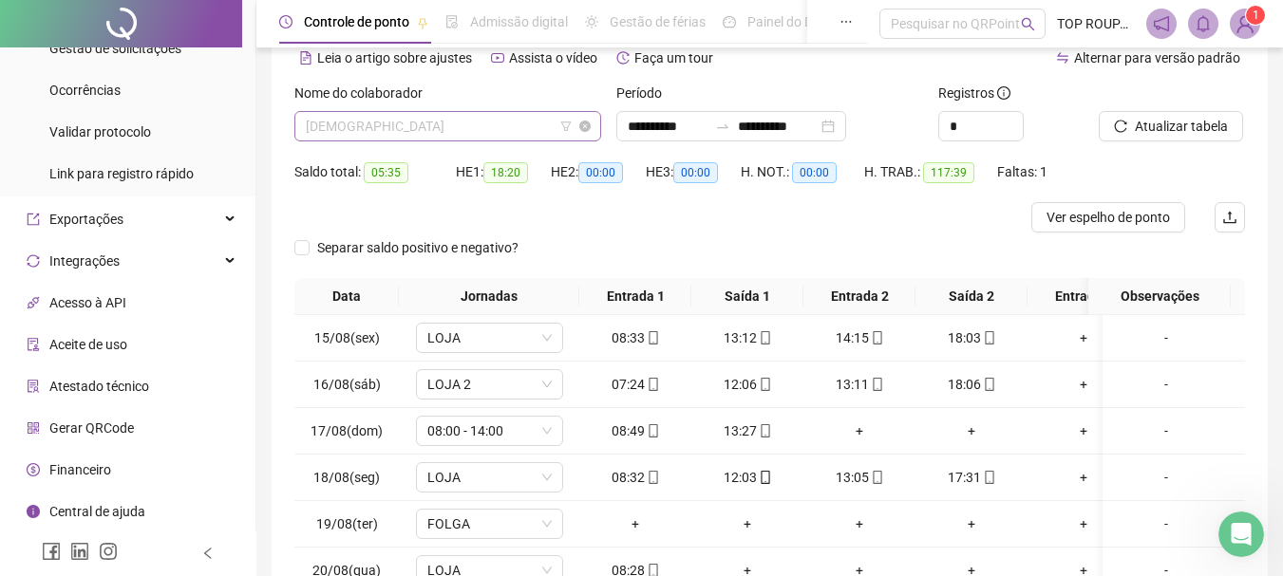
click at [467, 133] on span "[DEMOGRAPHIC_DATA]" at bounding box center [448, 126] width 284 height 28
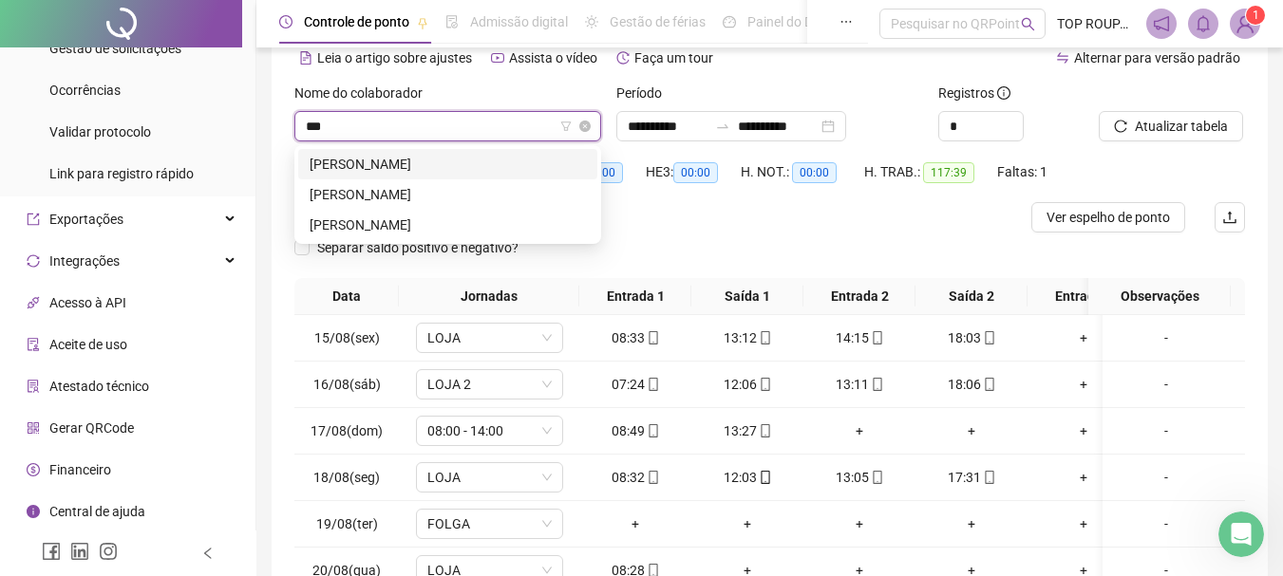
type input "****"
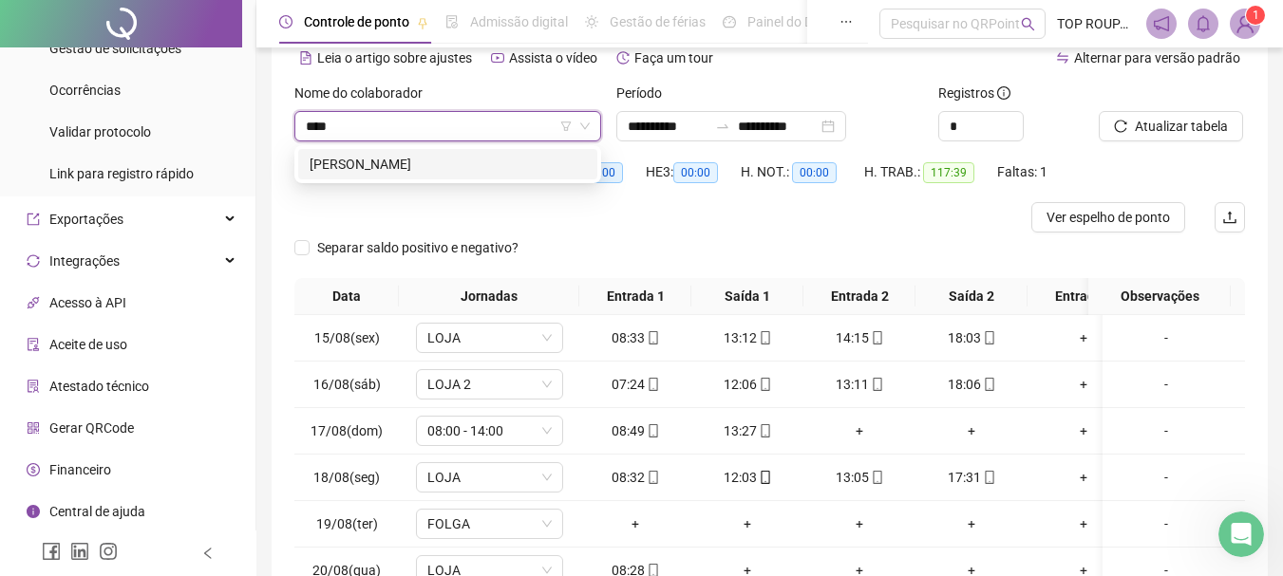
click at [435, 171] on div "[PERSON_NAME]" at bounding box center [447, 164] width 276 height 21
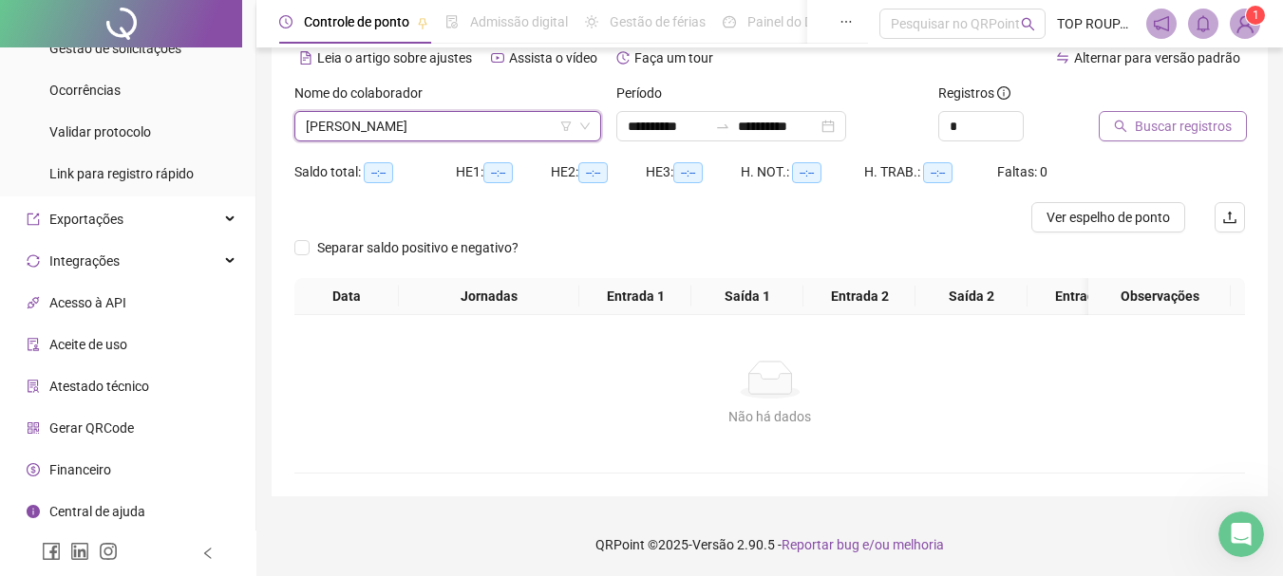
click at [1115, 122] on icon "search" at bounding box center [1121, 127] width 12 height 12
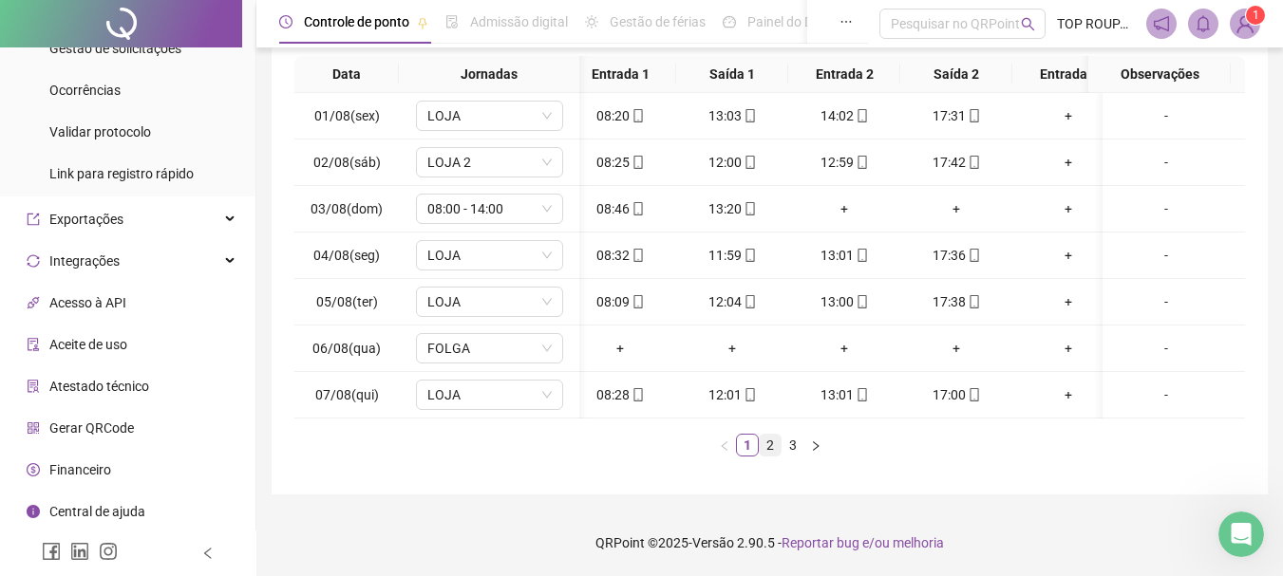
click at [762, 444] on link "2" at bounding box center [769, 445] width 21 height 21
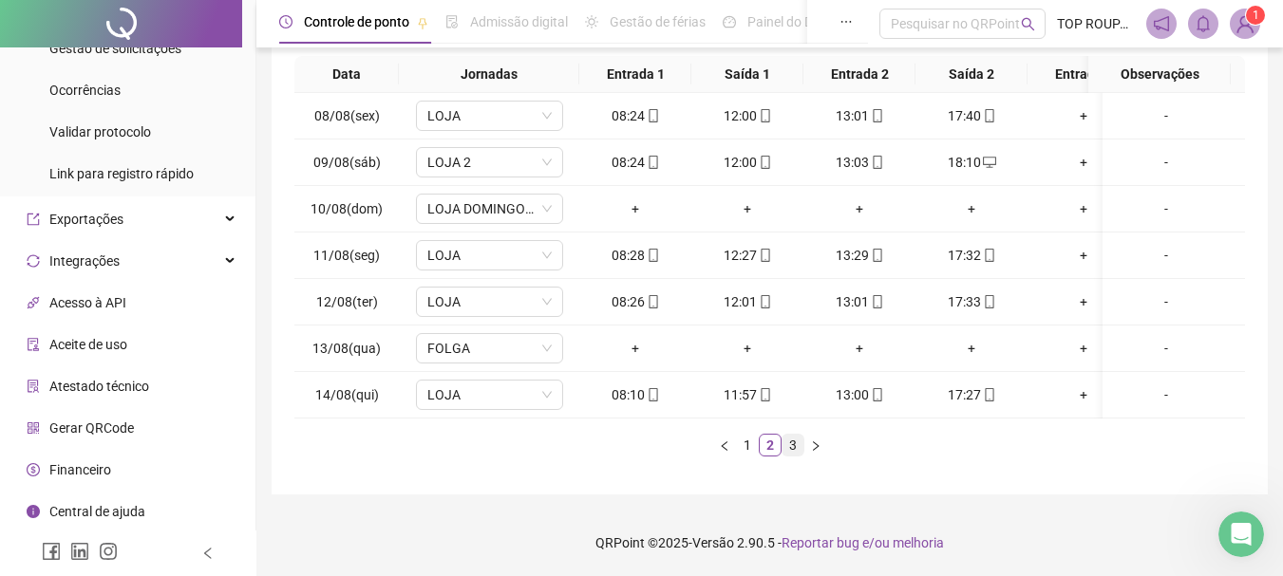
click at [790, 445] on link "3" at bounding box center [792, 445] width 21 height 21
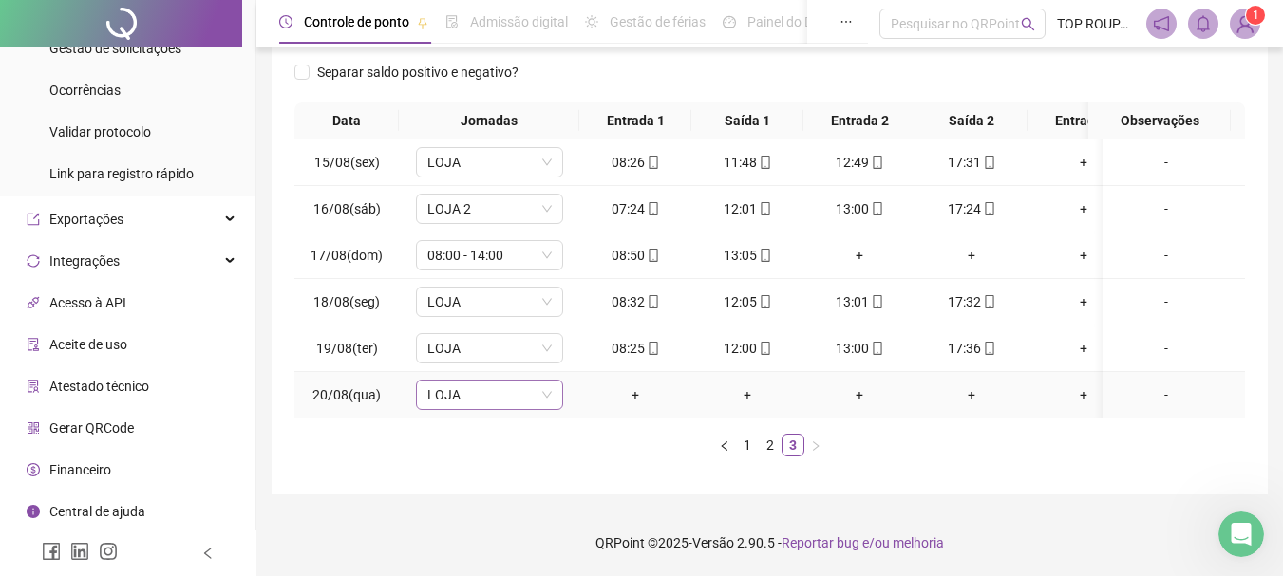
click at [467, 386] on span "LOJA" at bounding box center [489, 395] width 124 height 28
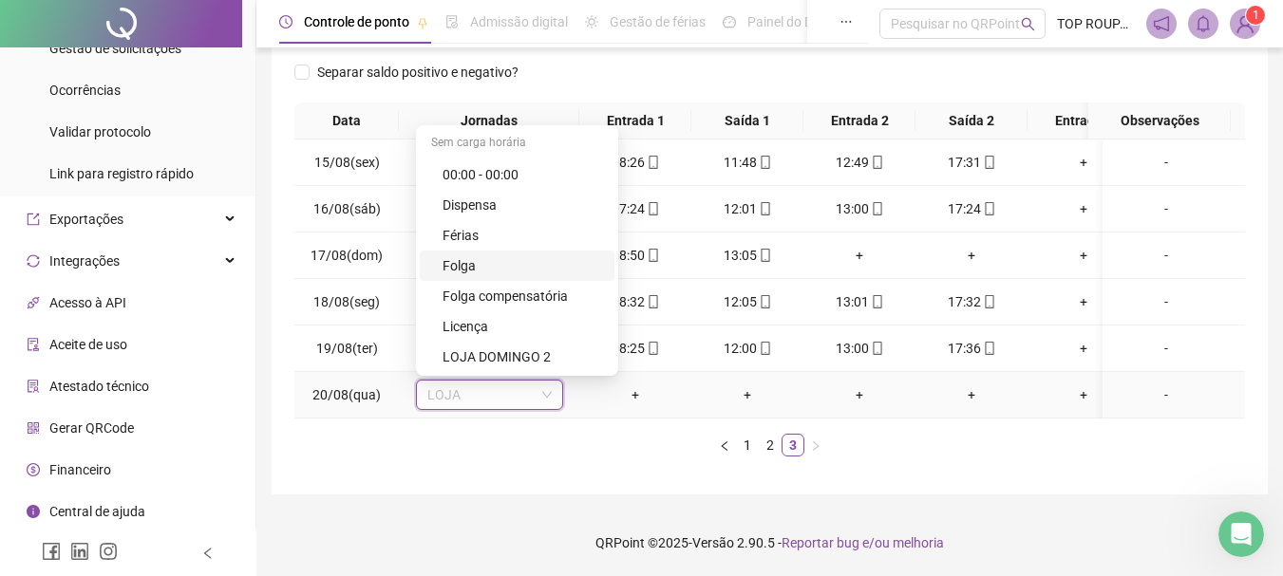
click at [495, 255] on div "Folga" at bounding box center [522, 265] width 160 height 21
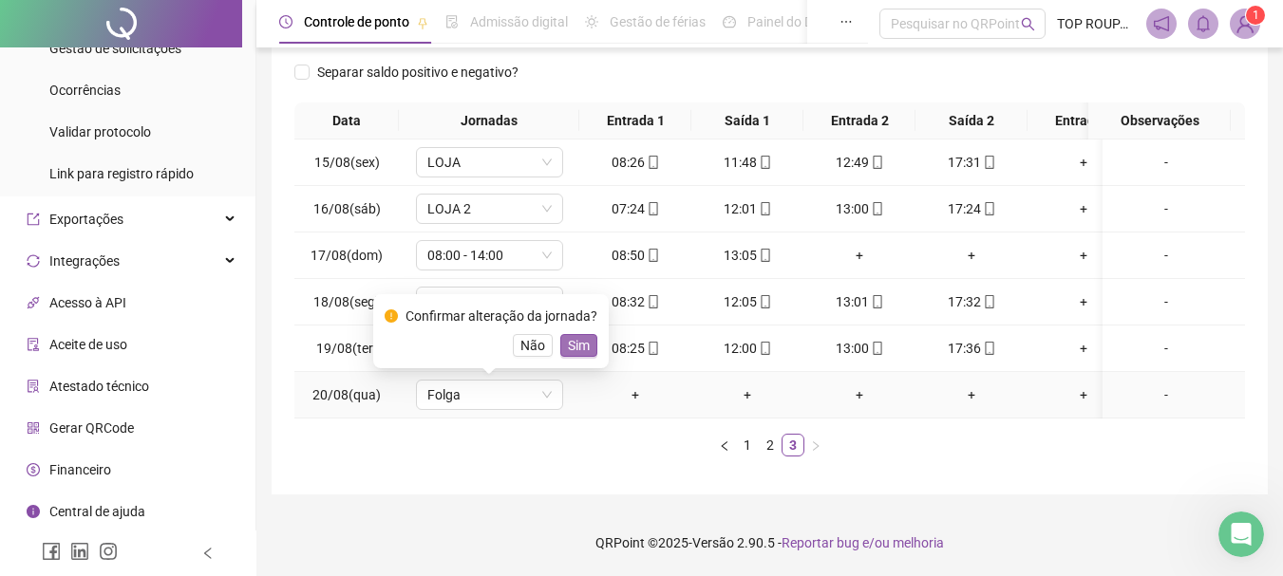
click at [568, 339] on span "Sim" at bounding box center [579, 345] width 22 height 21
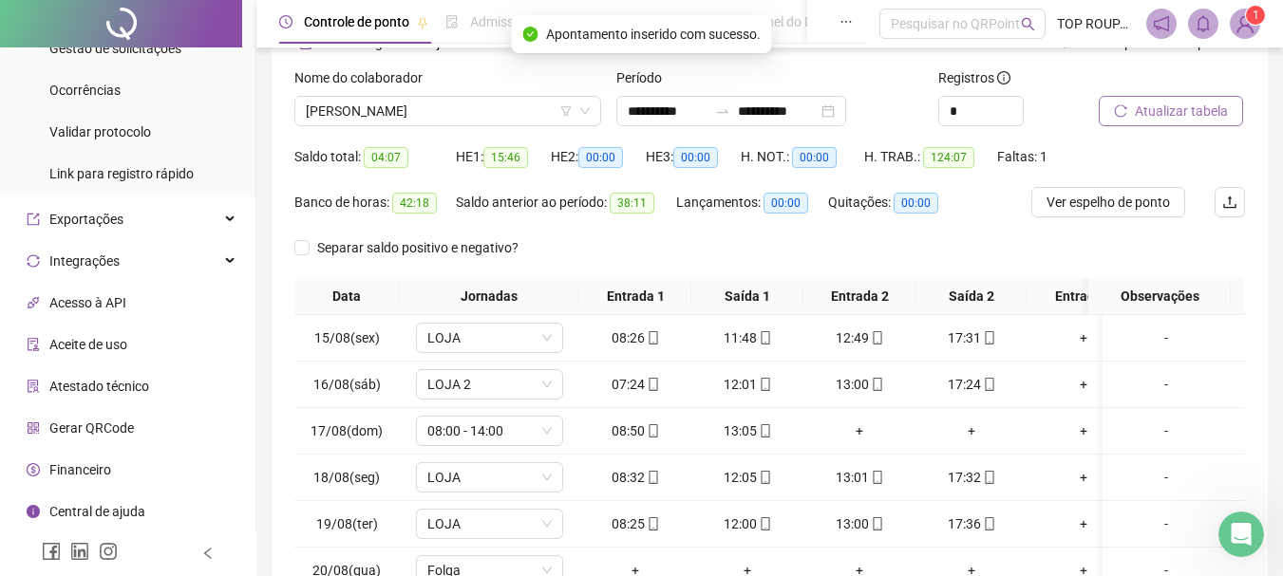
click at [1174, 109] on span "Atualizar tabela" at bounding box center [1180, 111] width 93 height 21
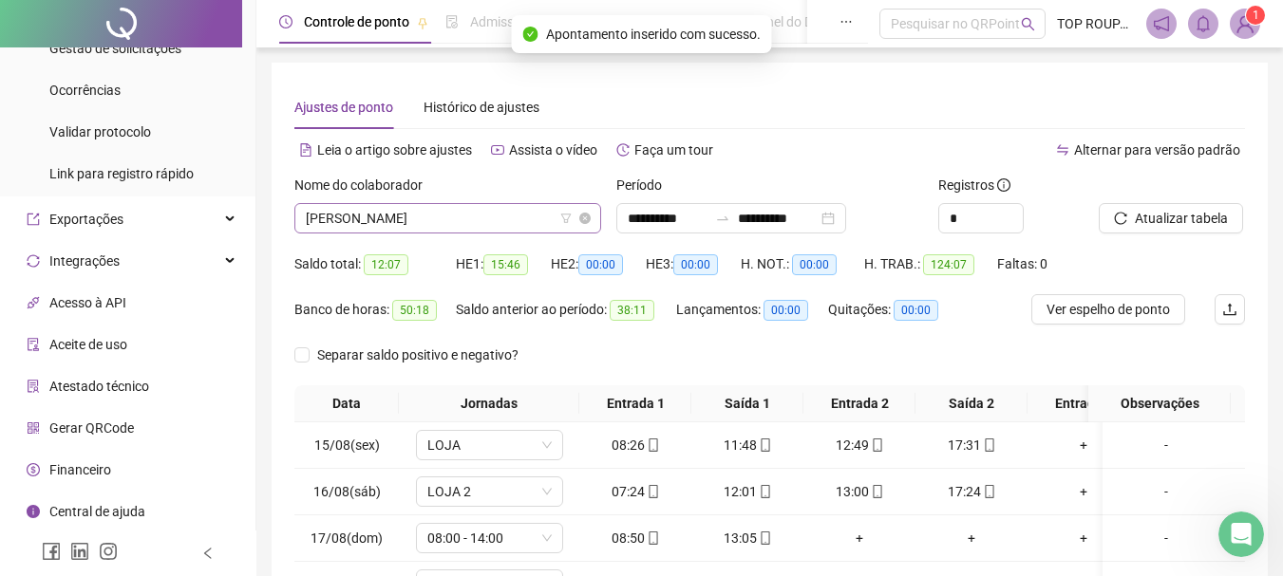
click at [413, 231] on span "[PERSON_NAME]" at bounding box center [448, 218] width 284 height 28
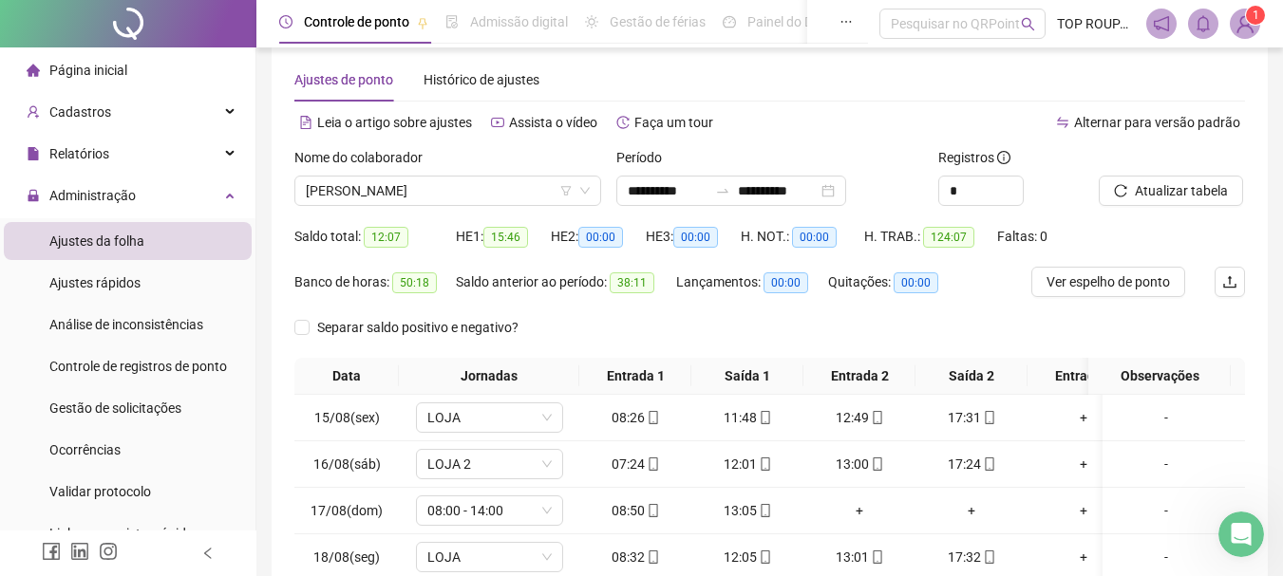
scroll to position [0, 0]
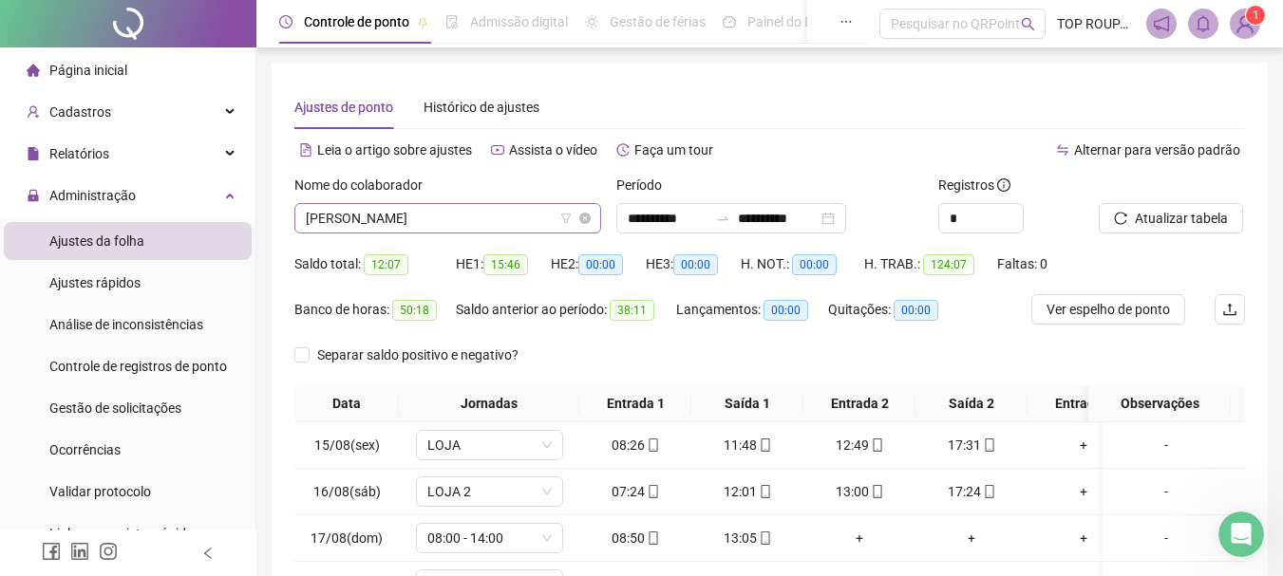
click at [431, 208] on span "[PERSON_NAME]" at bounding box center [448, 218] width 284 height 28
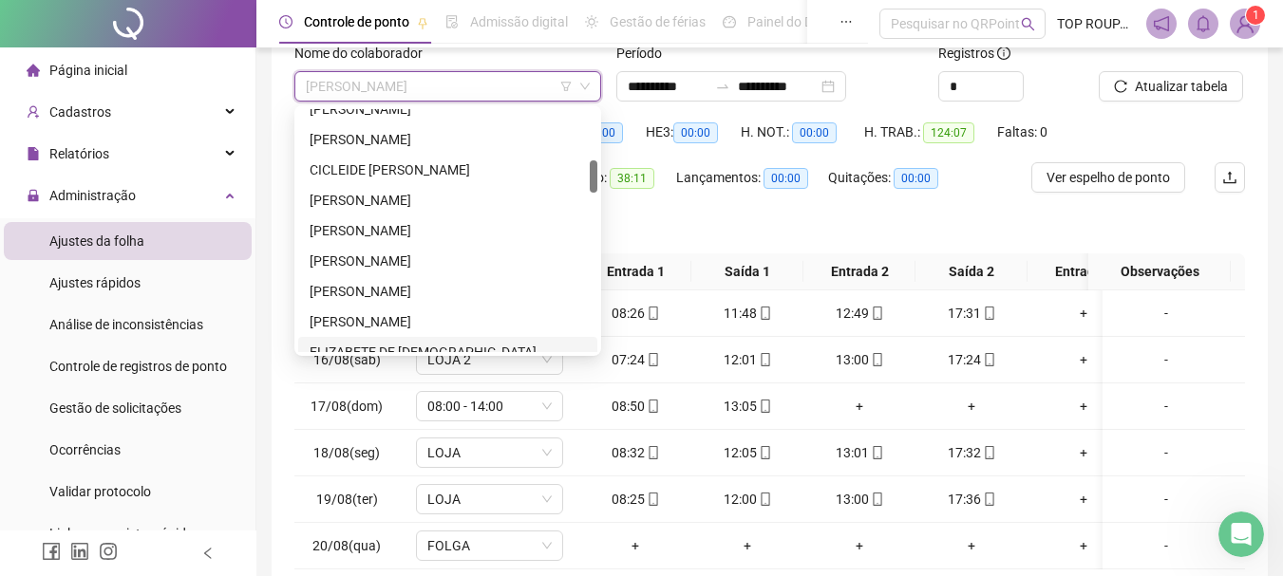
scroll to position [297, 0]
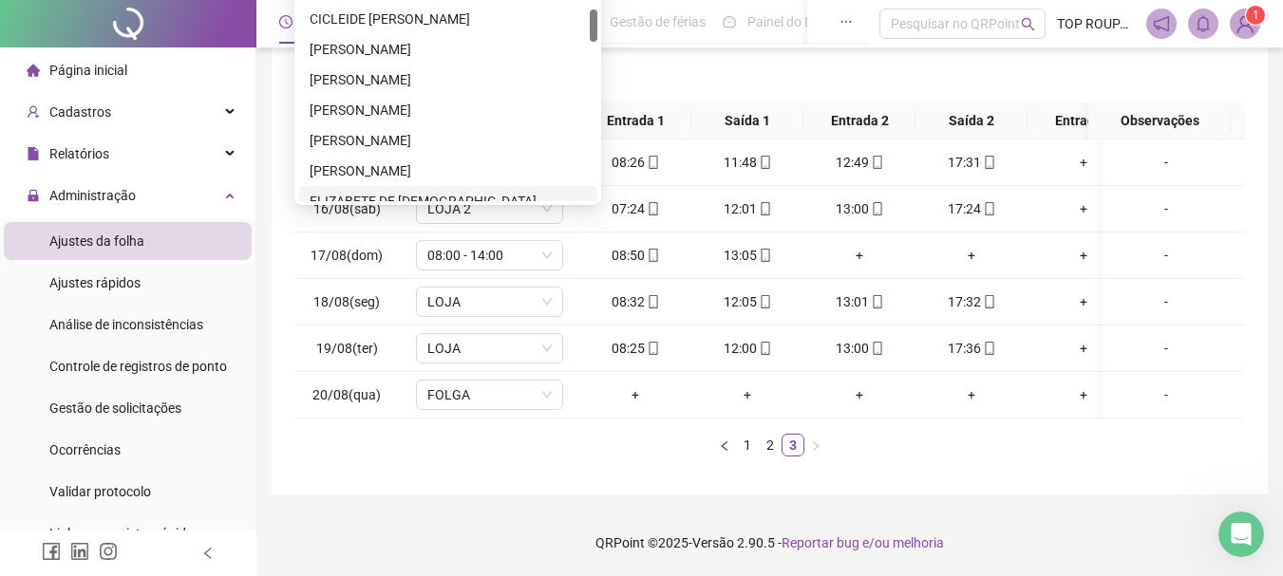
click at [469, 486] on div "**********" at bounding box center [770, 137] width 996 height 715
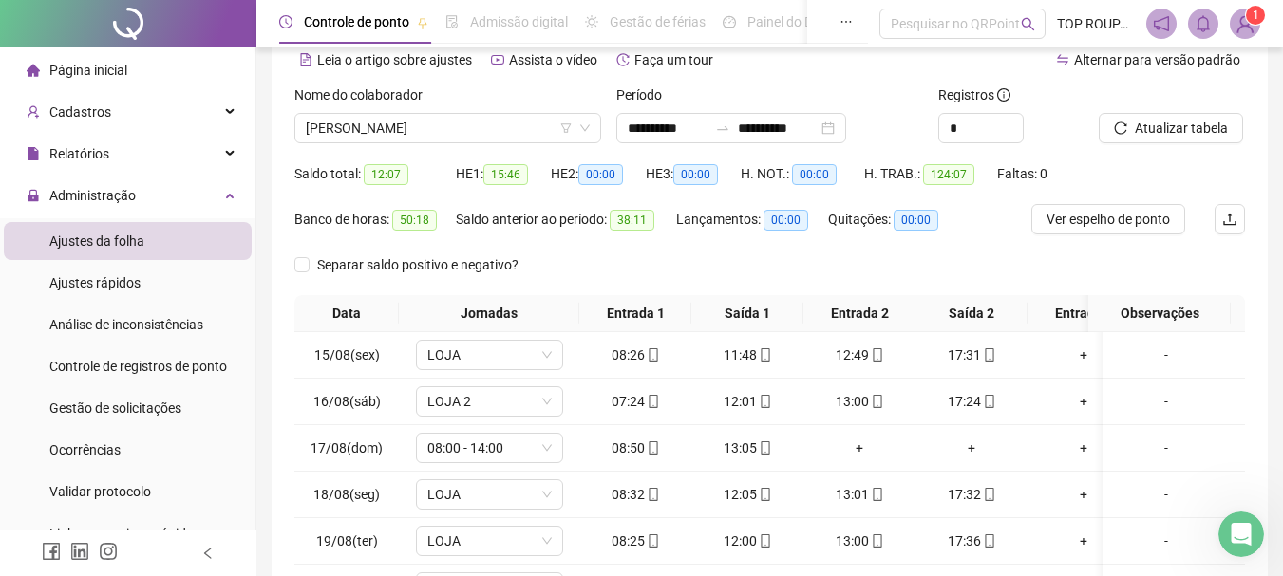
scroll to position [0, 0]
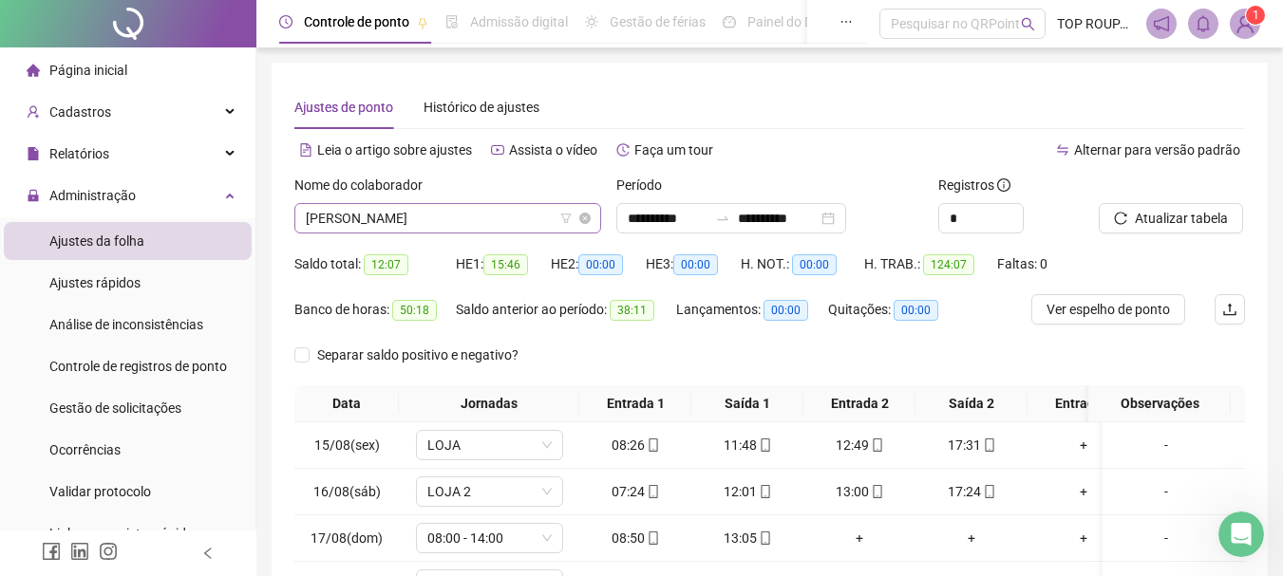
click at [383, 216] on span "[PERSON_NAME]" at bounding box center [448, 218] width 284 height 28
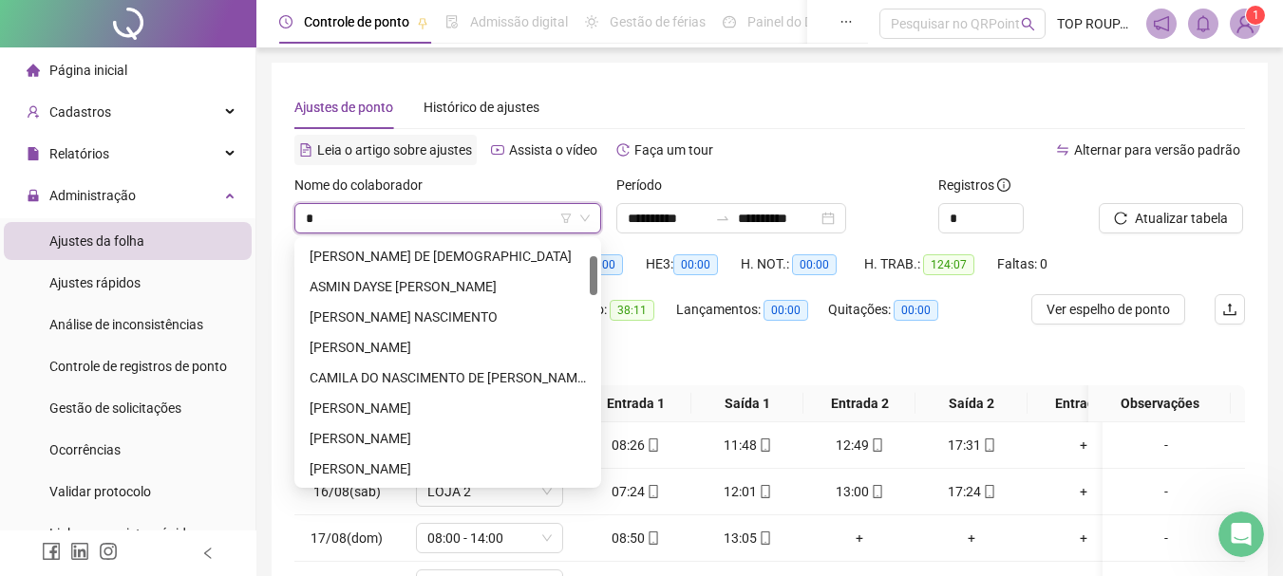
scroll to position [61, 0]
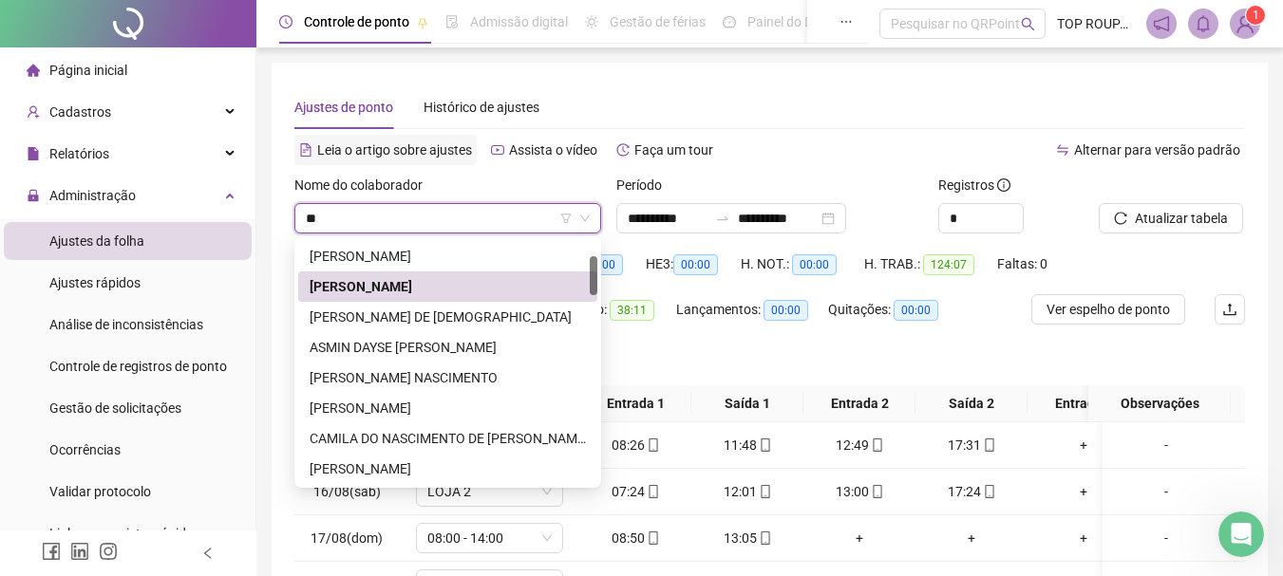
type input "***"
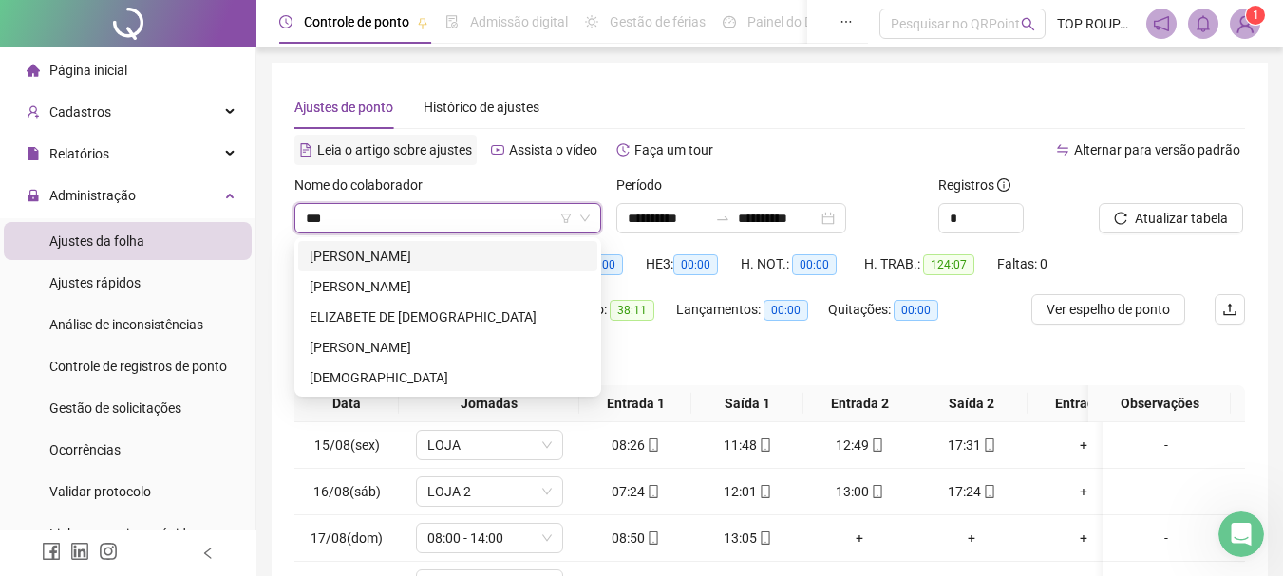
scroll to position [0, 0]
click at [441, 310] on div "ELIZABETE DE [DEMOGRAPHIC_DATA]" at bounding box center [447, 317] width 276 height 21
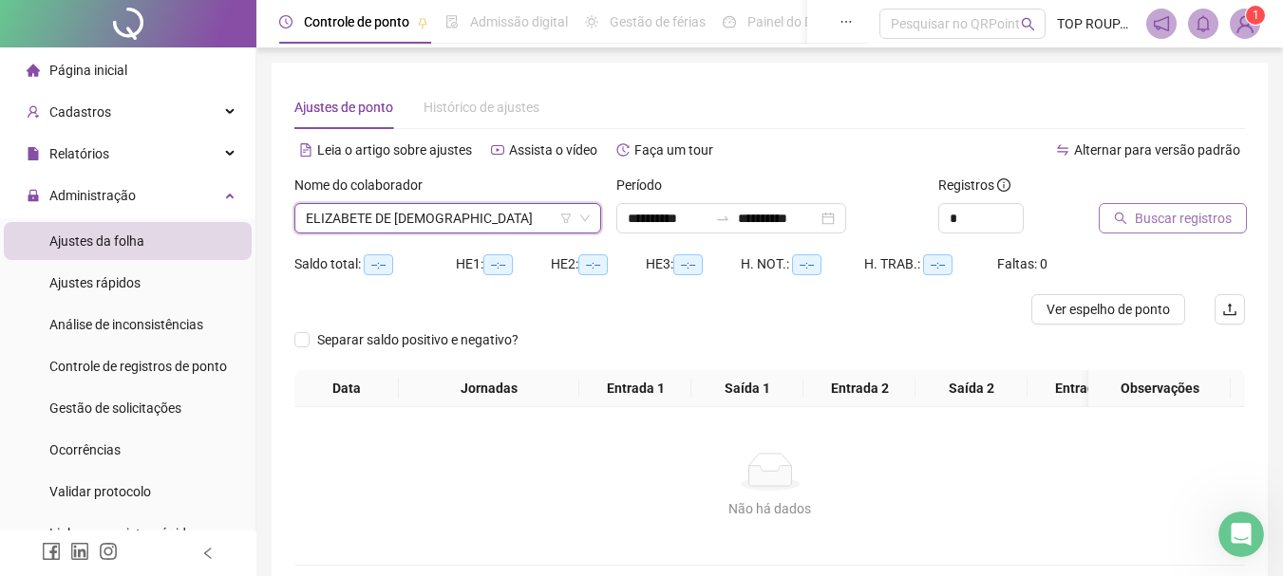
click at [1138, 221] on span "Buscar registros" at bounding box center [1182, 218] width 97 height 21
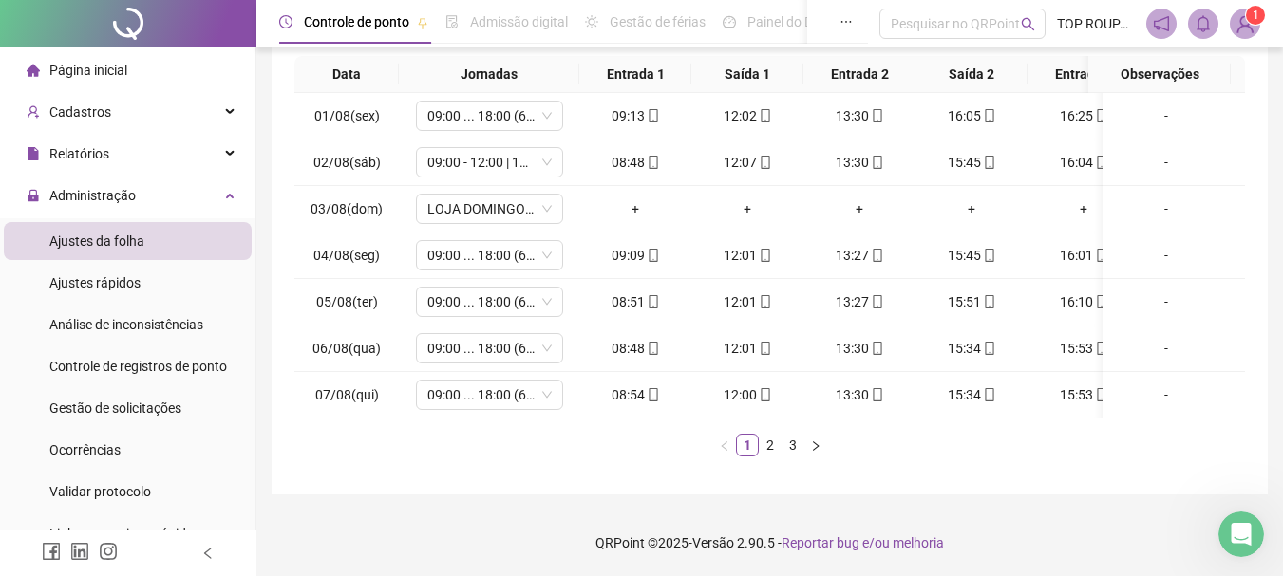
scroll to position [0, 163]
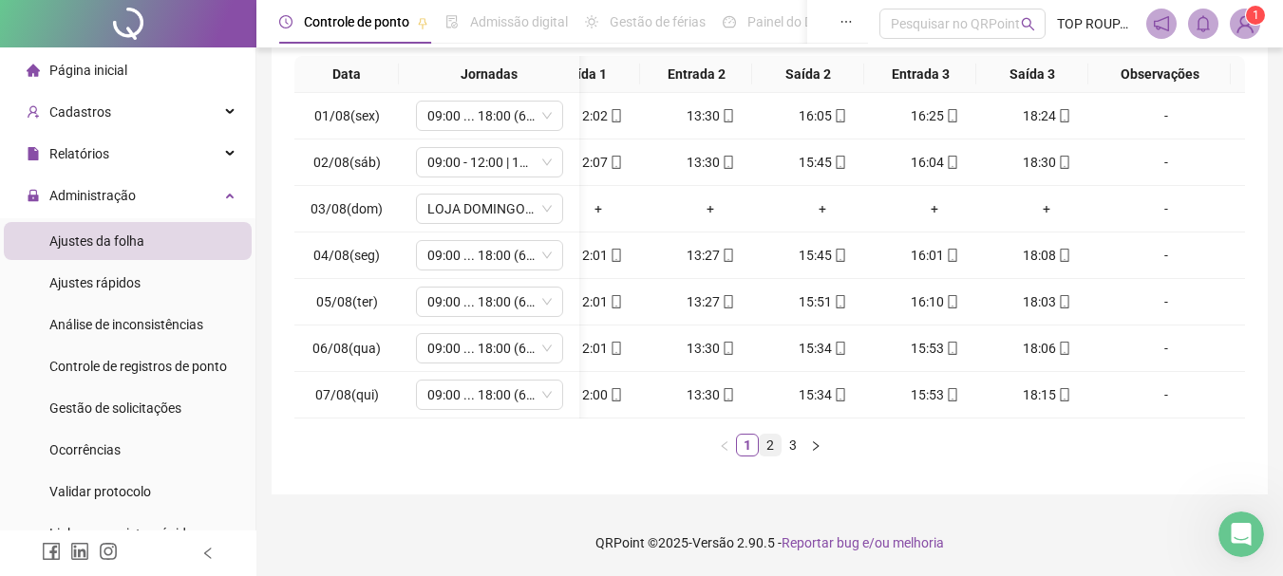
click at [766, 449] on link "2" at bounding box center [769, 445] width 21 height 21
click at [802, 451] on link "3" at bounding box center [792, 445] width 21 height 21
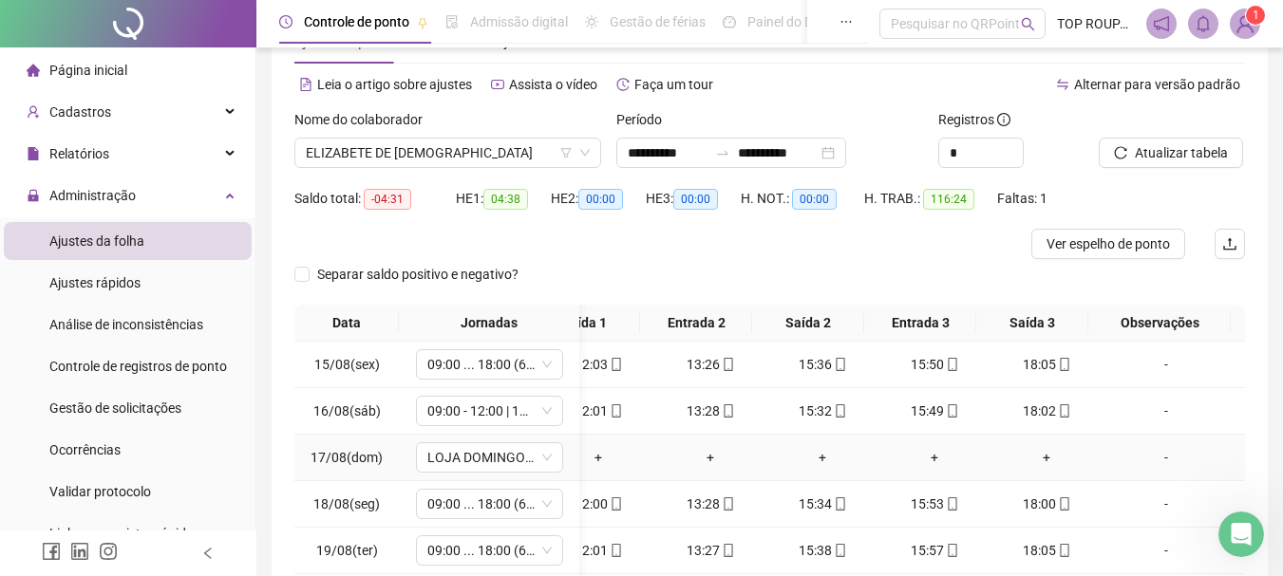
scroll to position [0, 0]
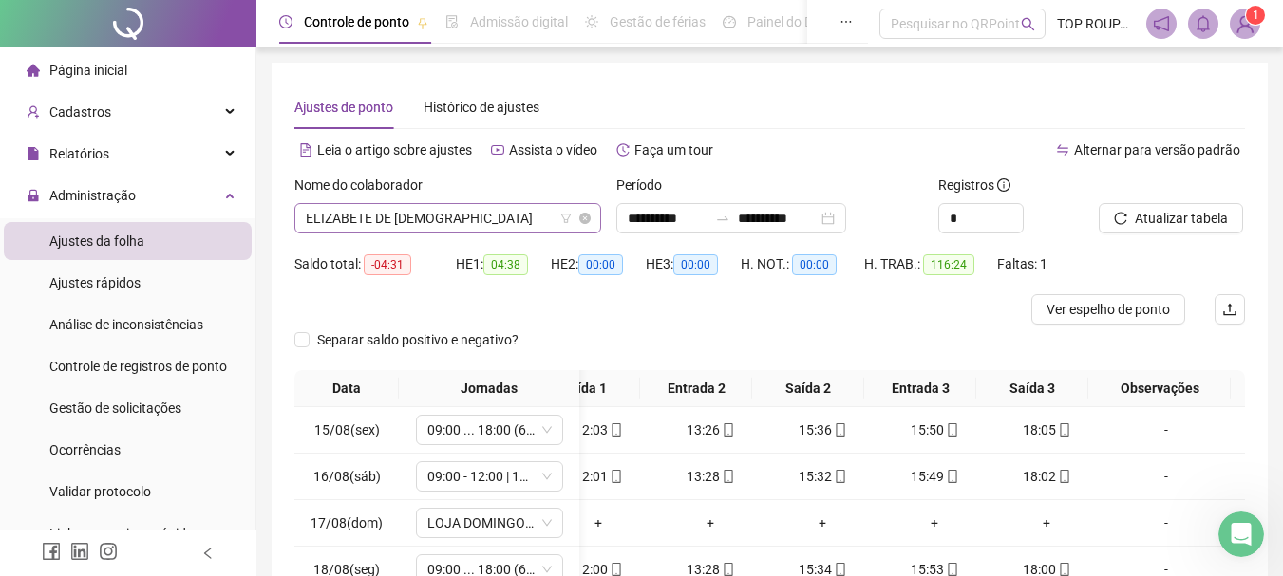
click at [420, 218] on span "ELIZABETE DE [DEMOGRAPHIC_DATA]" at bounding box center [448, 218] width 284 height 28
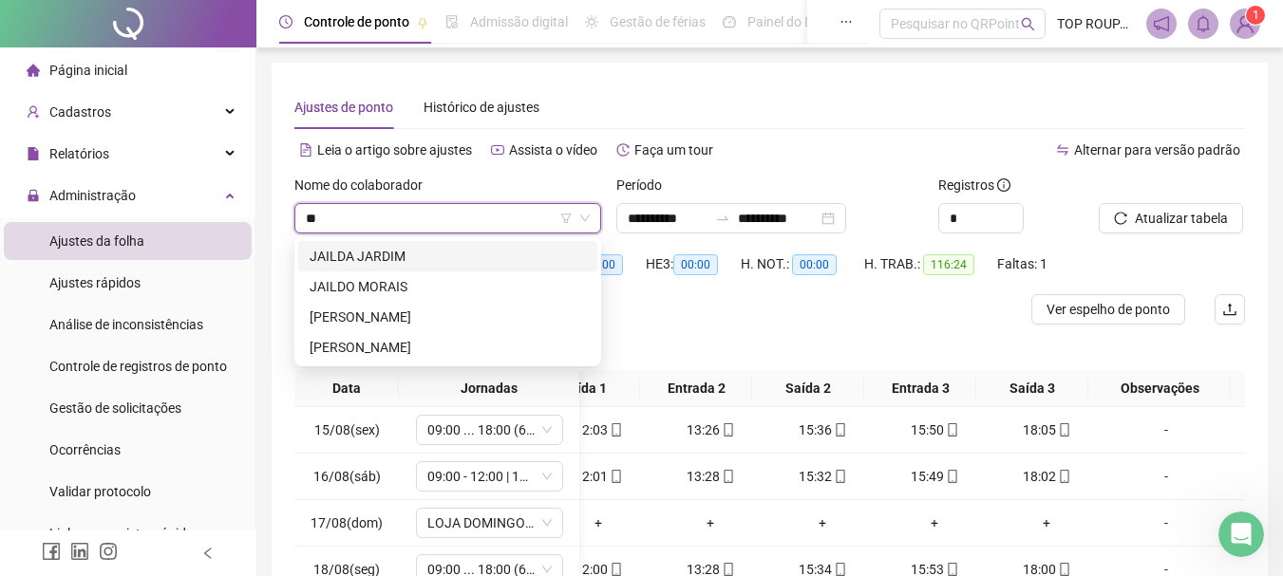
type input "***"
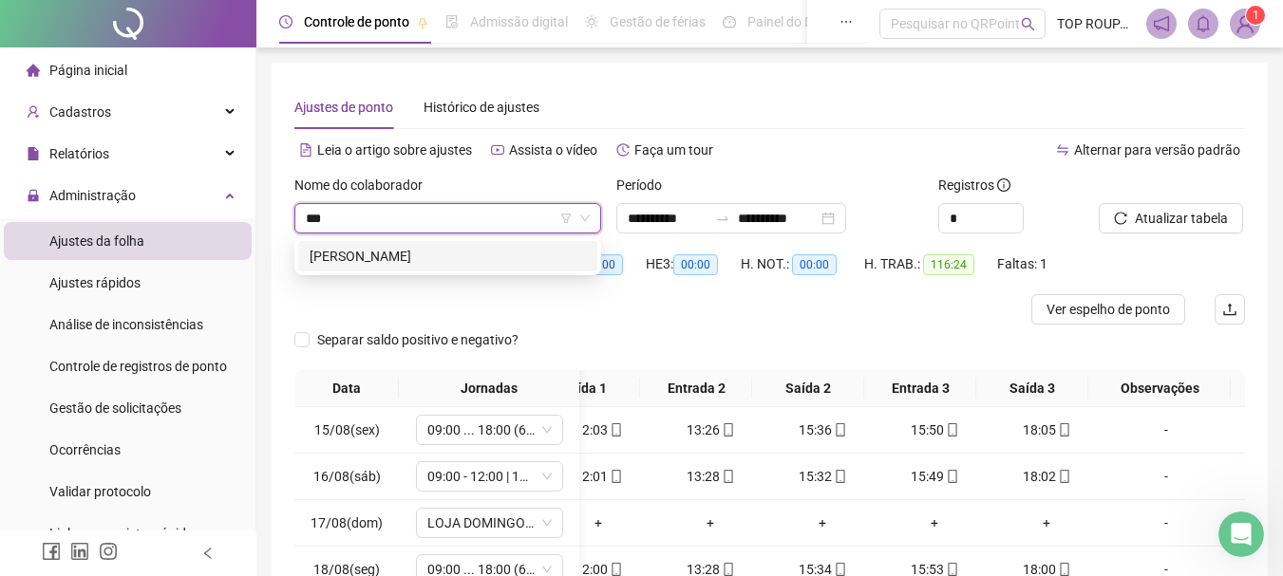
click at [402, 247] on div "[PERSON_NAME]" at bounding box center [447, 256] width 276 height 21
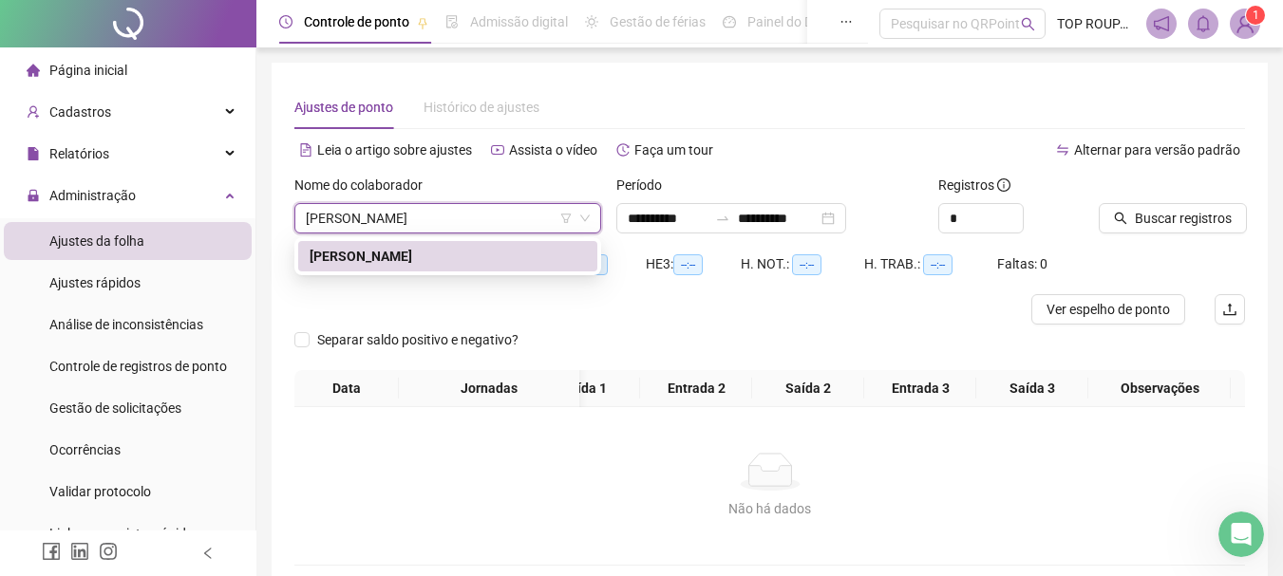
scroll to position [0, 149]
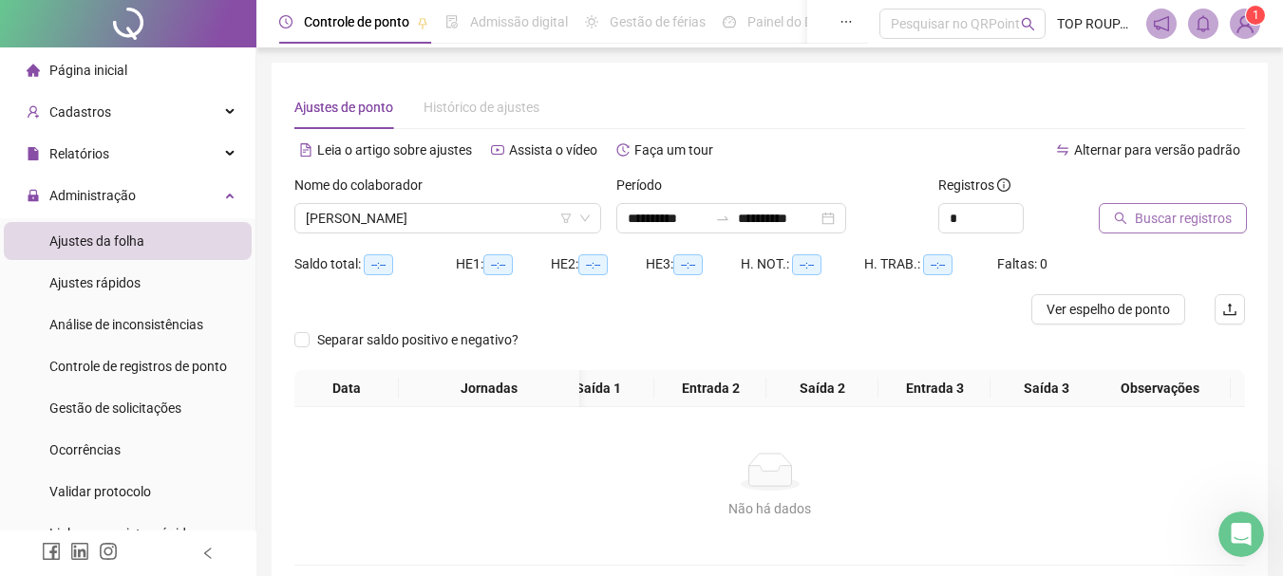
click at [1134, 216] on span "Buscar registros" at bounding box center [1182, 218] width 97 height 21
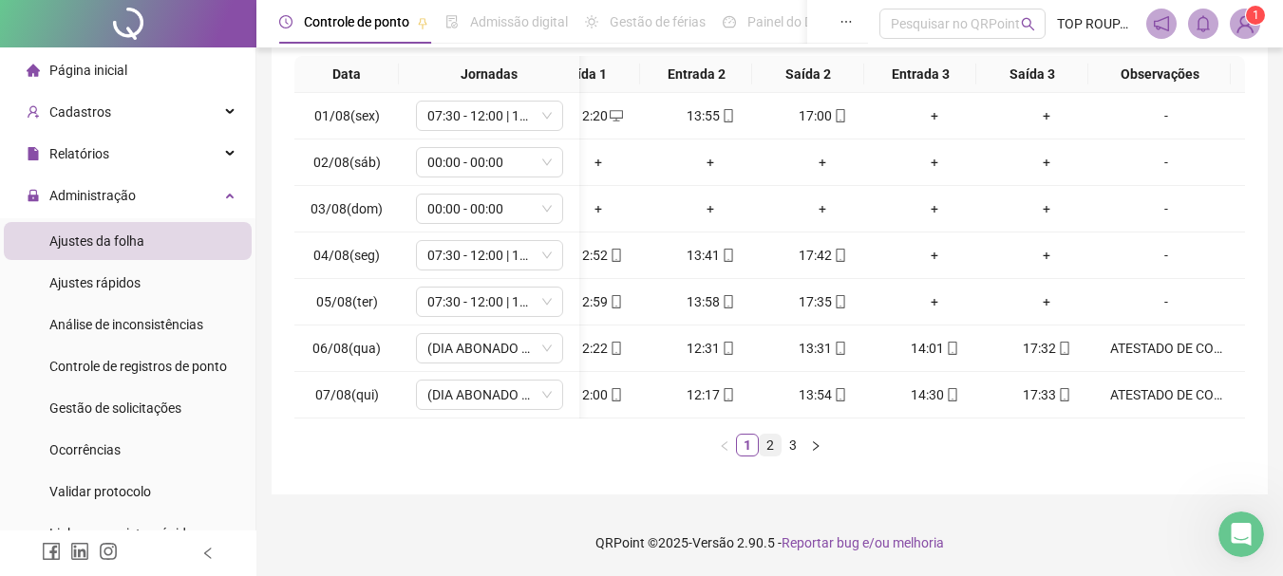
click at [762, 447] on link "2" at bounding box center [769, 445] width 21 height 21
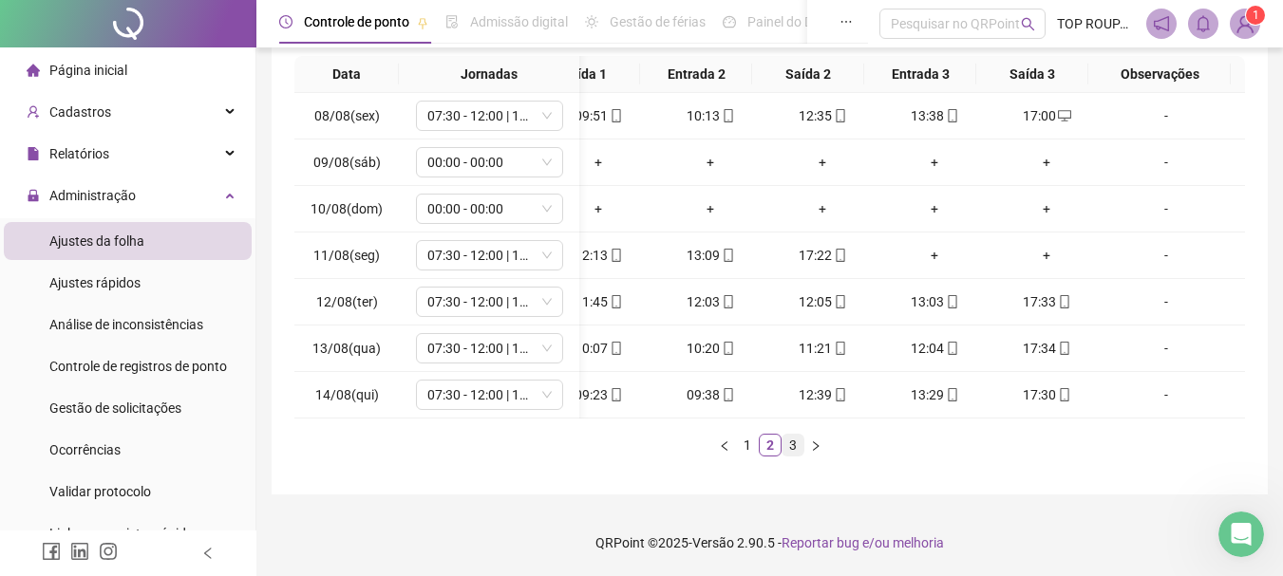
click at [791, 442] on link "3" at bounding box center [792, 445] width 21 height 21
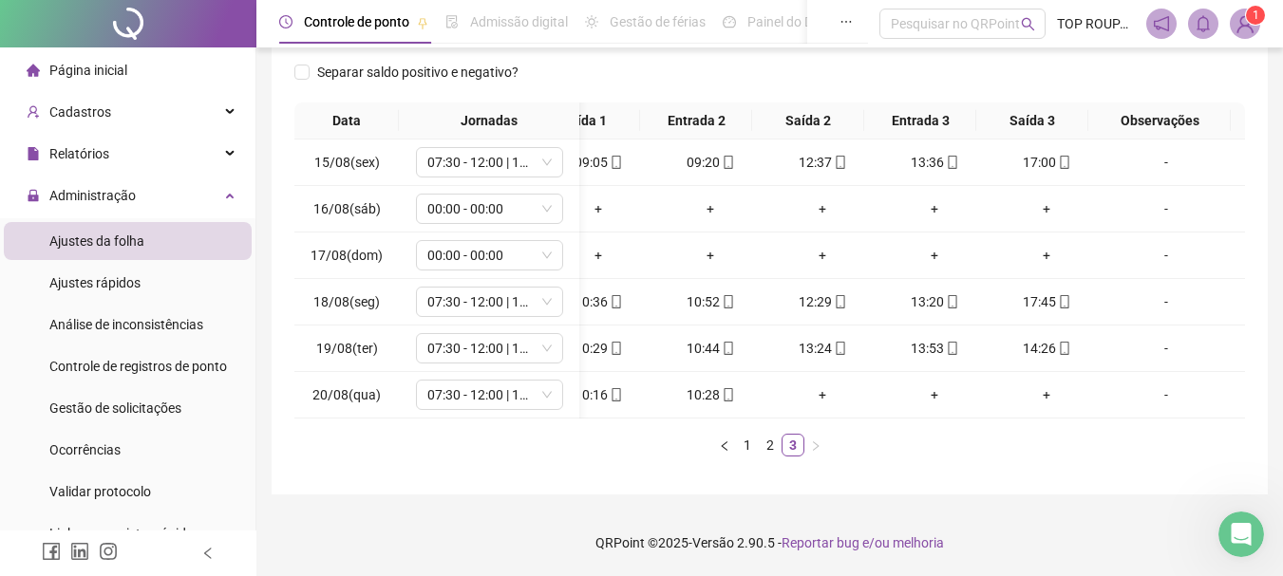
drag, startPoint x: 797, startPoint y: 421, endPoint x: 629, endPoint y: 425, distance: 167.2
click at [629, 425] on div "Data Jornadas Entrada 1 Saída 1 Entrada 2 Saída 2 Entrada 3 Saída 3 Observações…" at bounding box center [769, 280] width 950 height 354
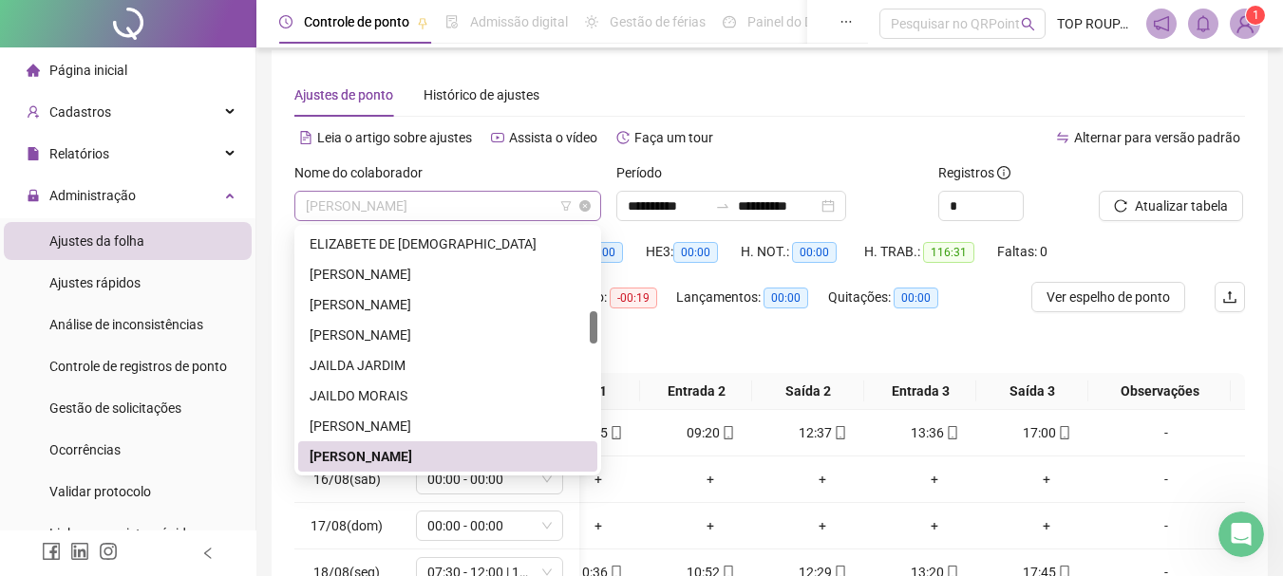
click at [469, 203] on span "[PERSON_NAME]" at bounding box center [448, 206] width 284 height 28
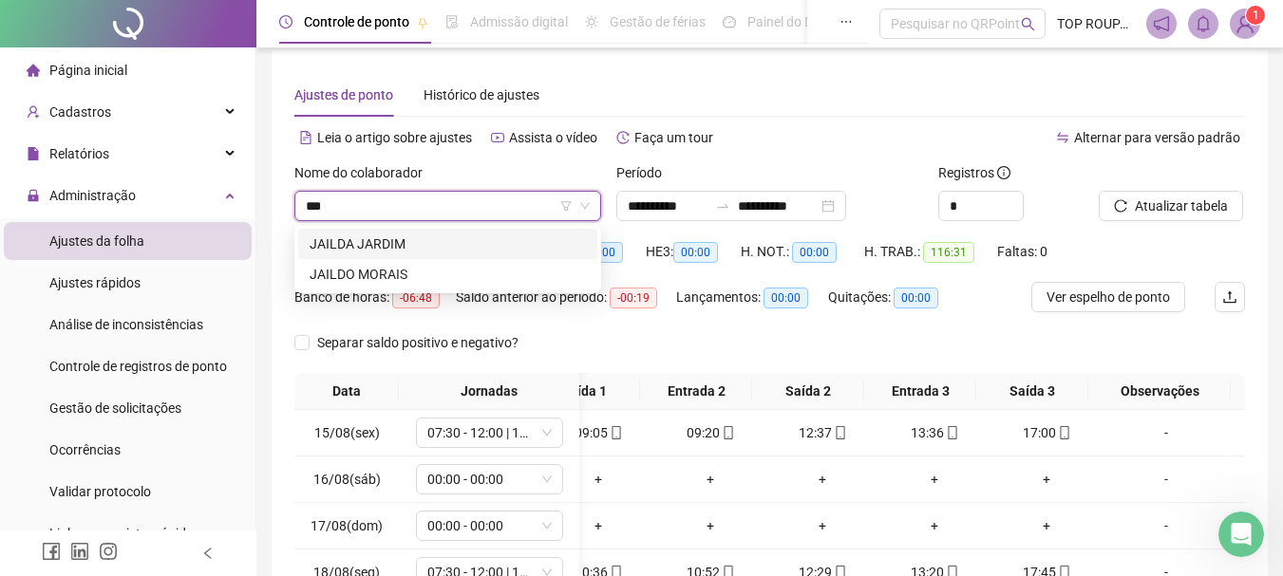
type input "****"
drag, startPoint x: 448, startPoint y: 244, endPoint x: 638, endPoint y: 171, distance: 203.5
click at [447, 244] on div "JAILDA JARDIM" at bounding box center [447, 244] width 276 height 21
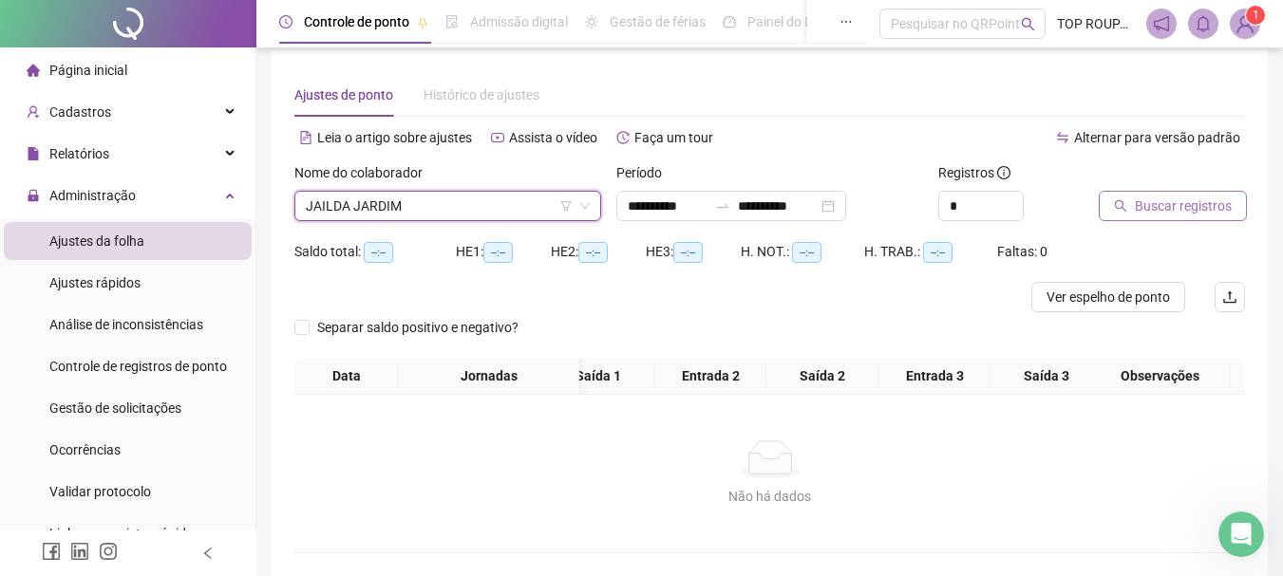
click at [1185, 203] on span "Buscar registros" at bounding box center [1182, 206] width 97 height 21
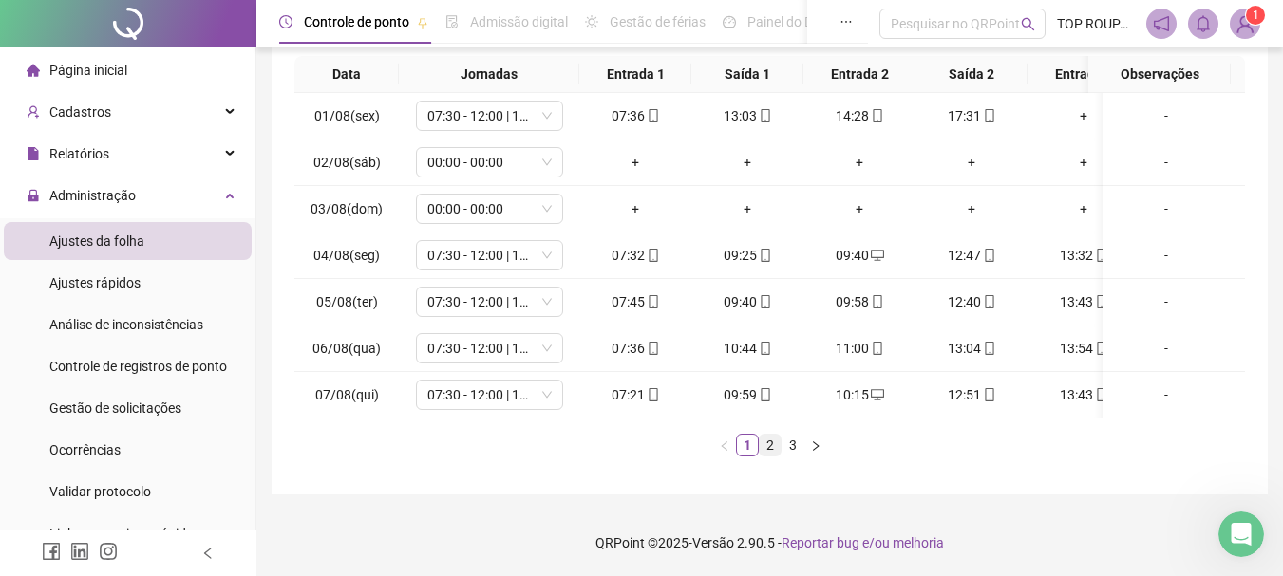
click at [767, 452] on link "2" at bounding box center [769, 445] width 21 height 21
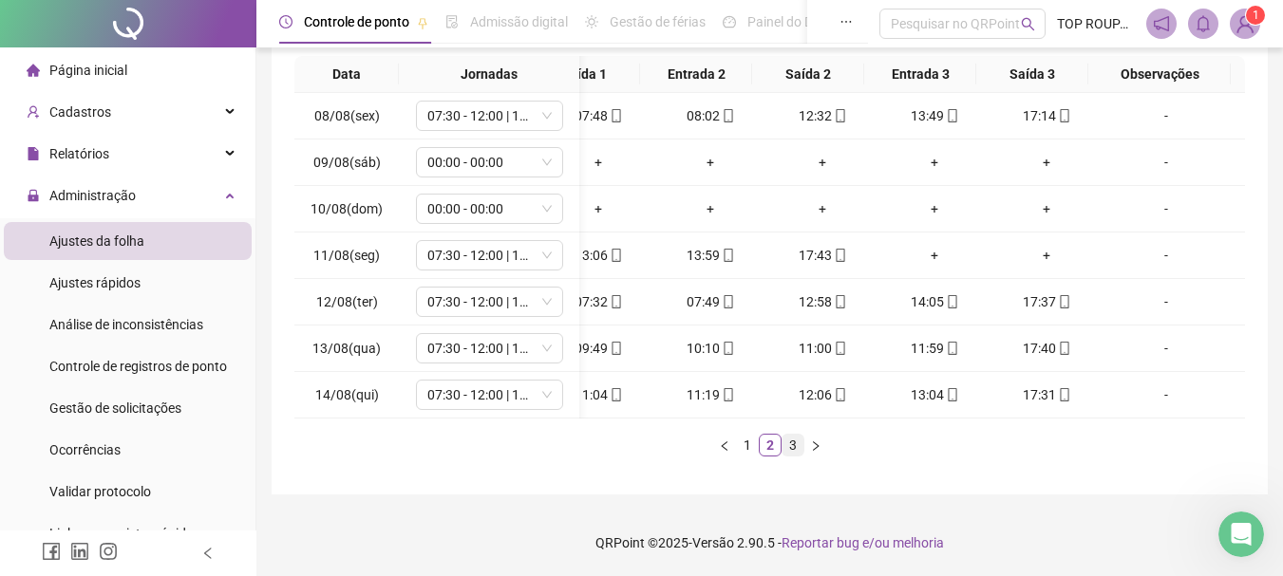
click at [793, 452] on link "3" at bounding box center [792, 445] width 21 height 21
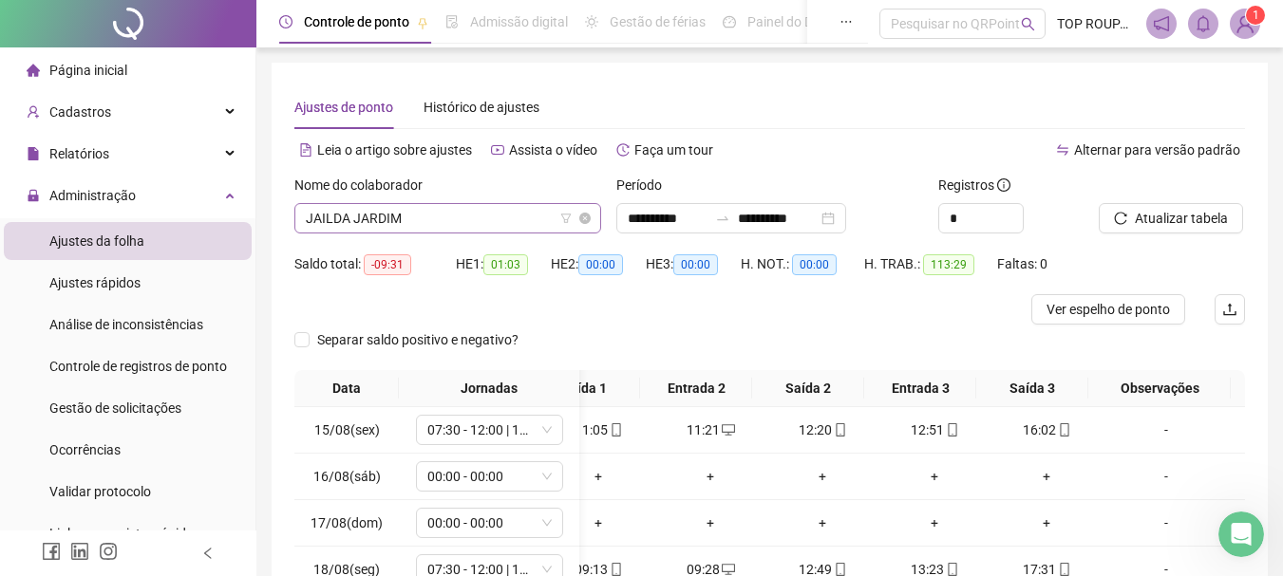
click at [408, 218] on span "JAILDA JARDIM" at bounding box center [448, 218] width 284 height 28
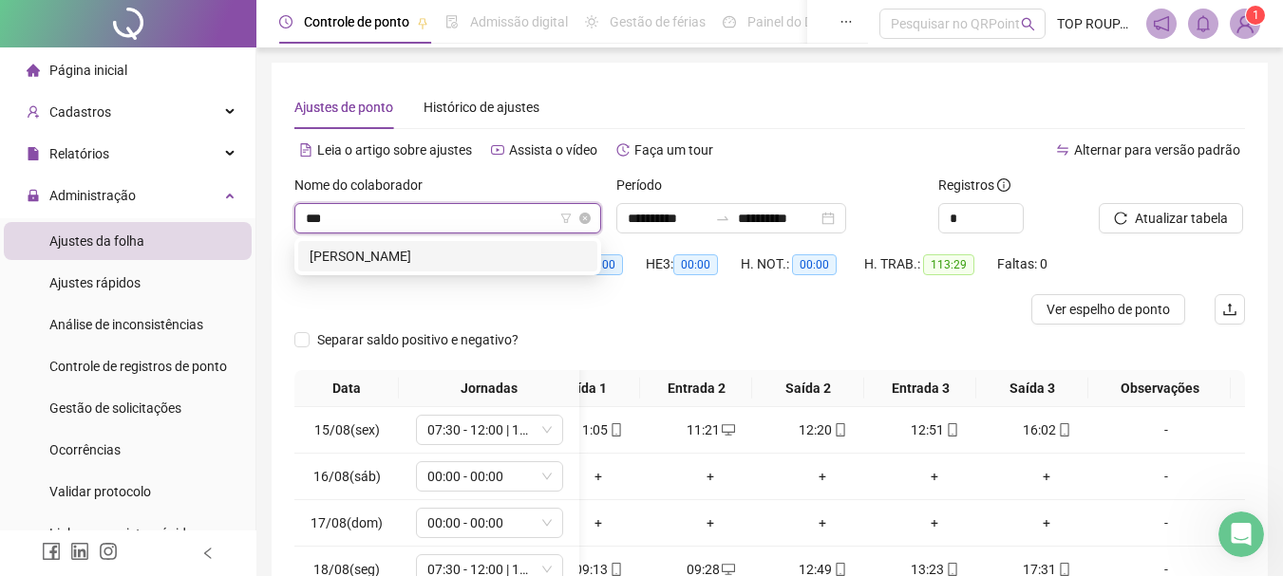
type input "****"
click at [323, 245] on div "[PERSON_NAME]" at bounding box center [447, 256] width 299 height 30
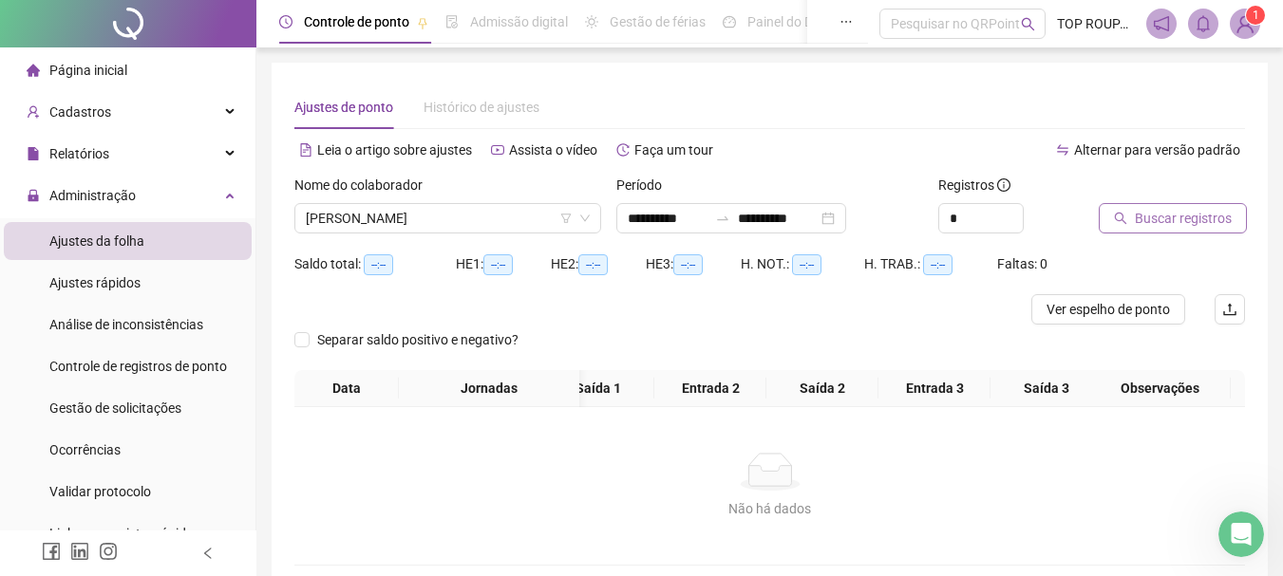
click at [1130, 215] on button "Buscar registros" at bounding box center [1172, 218] width 148 height 30
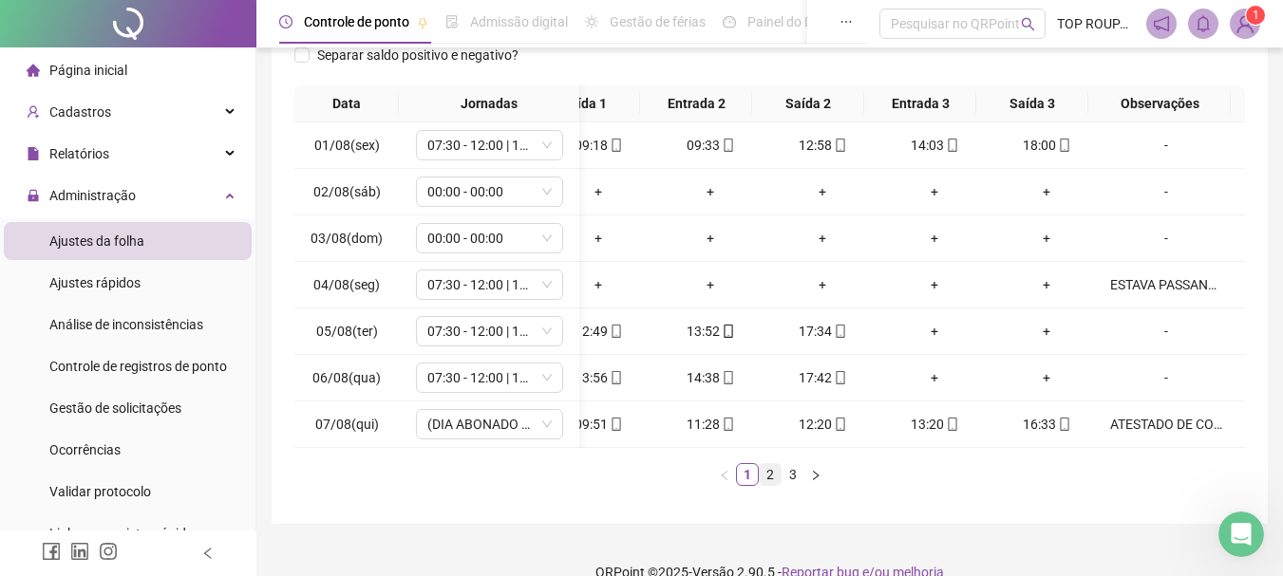
click at [770, 485] on link "2" at bounding box center [769, 474] width 21 height 21
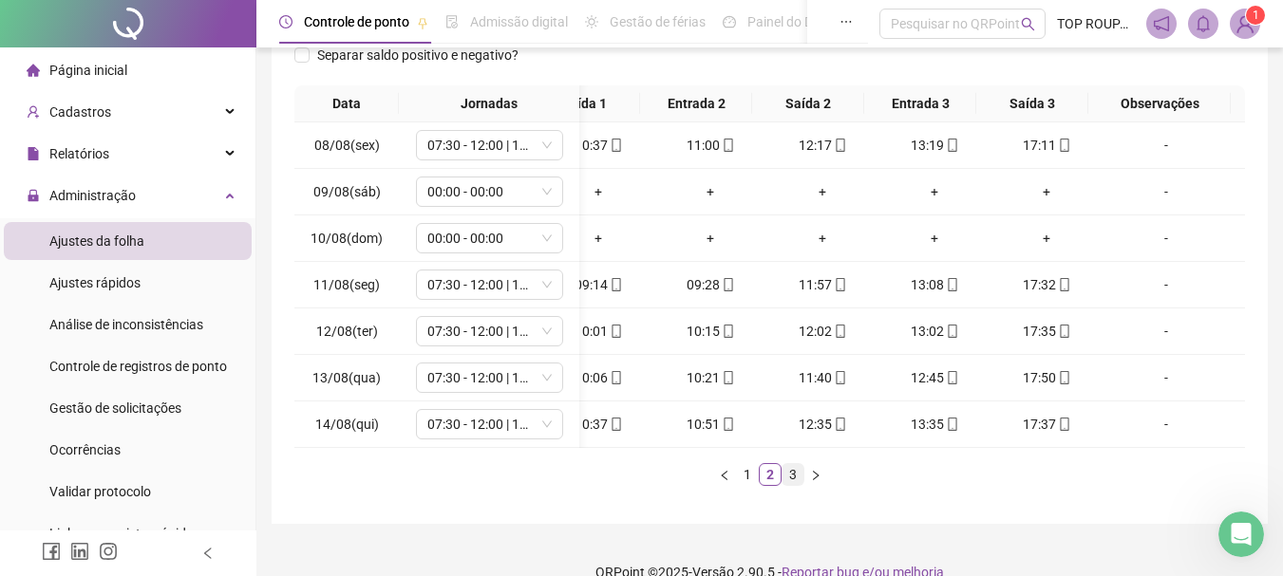
click at [794, 485] on link "3" at bounding box center [792, 474] width 21 height 21
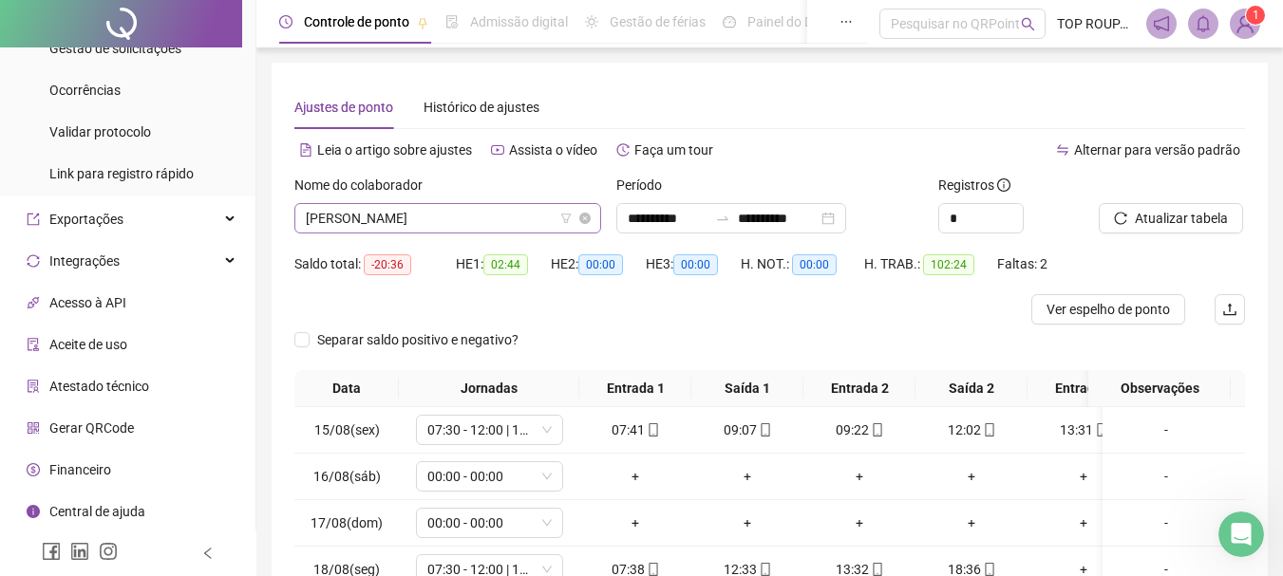
click at [457, 229] on span "[PERSON_NAME]" at bounding box center [448, 218] width 284 height 28
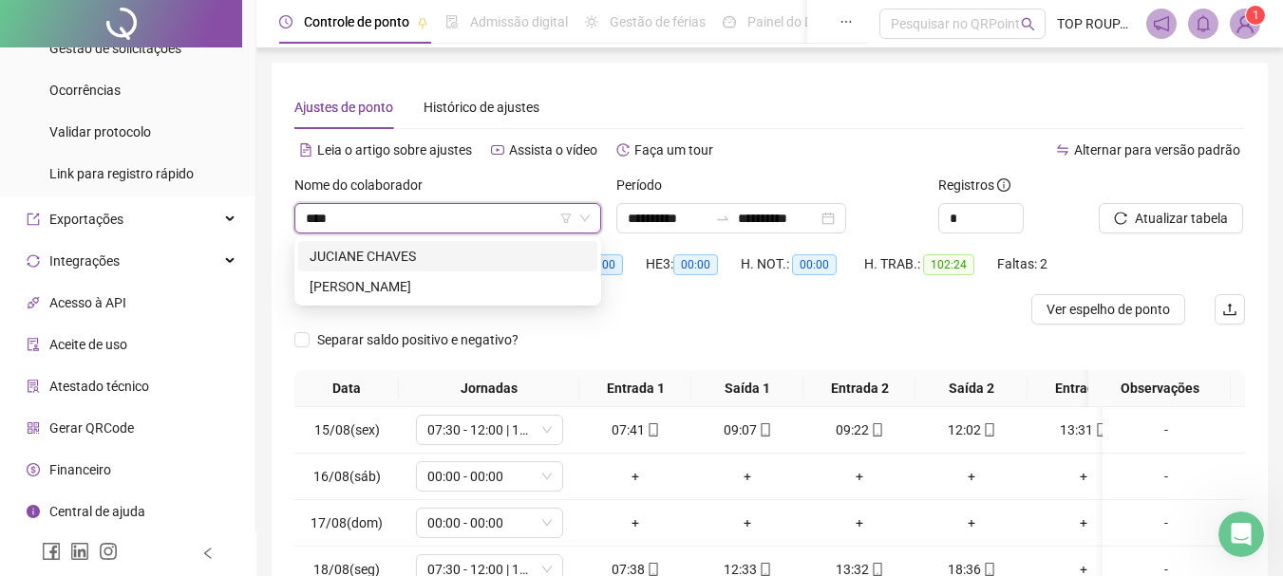
type input "*****"
drag, startPoint x: 544, startPoint y: 253, endPoint x: 561, endPoint y: 252, distance: 17.2
click at [545, 253] on div "[PERSON_NAME]" at bounding box center [447, 256] width 276 height 21
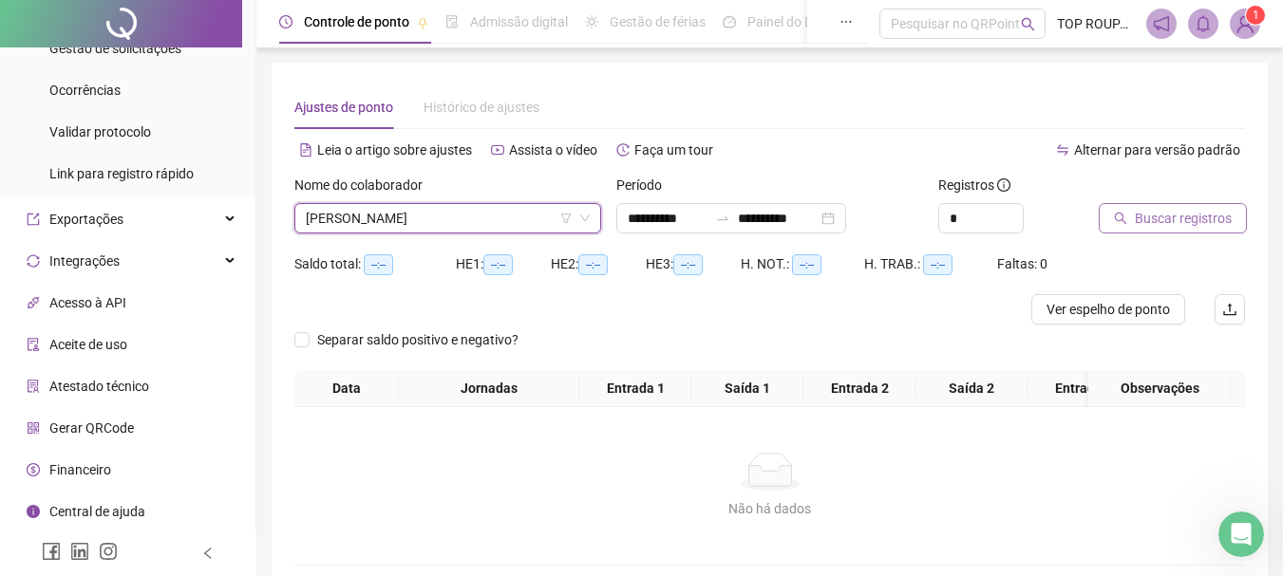
click at [1204, 219] on span "Buscar registros" at bounding box center [1182, 218] width 97 height 21
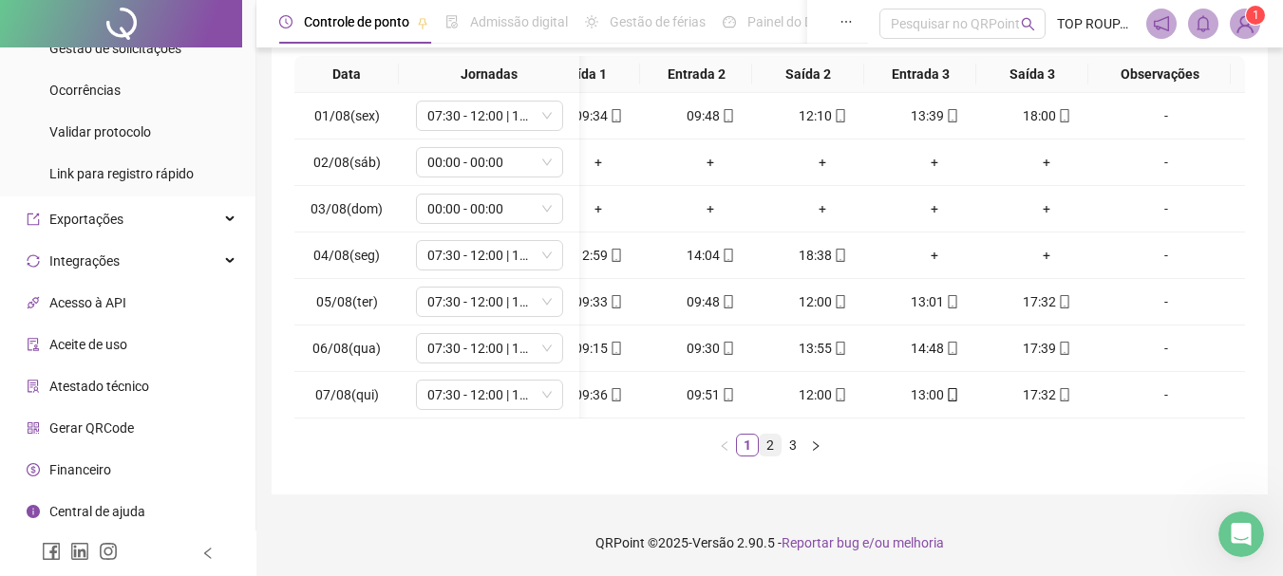
click at [768, 453] on link "2" at bounding box center [769, 445] width 21 height 21
click at [788, 455] on link "3" at bounding box center [792, 445] width 21 height 21
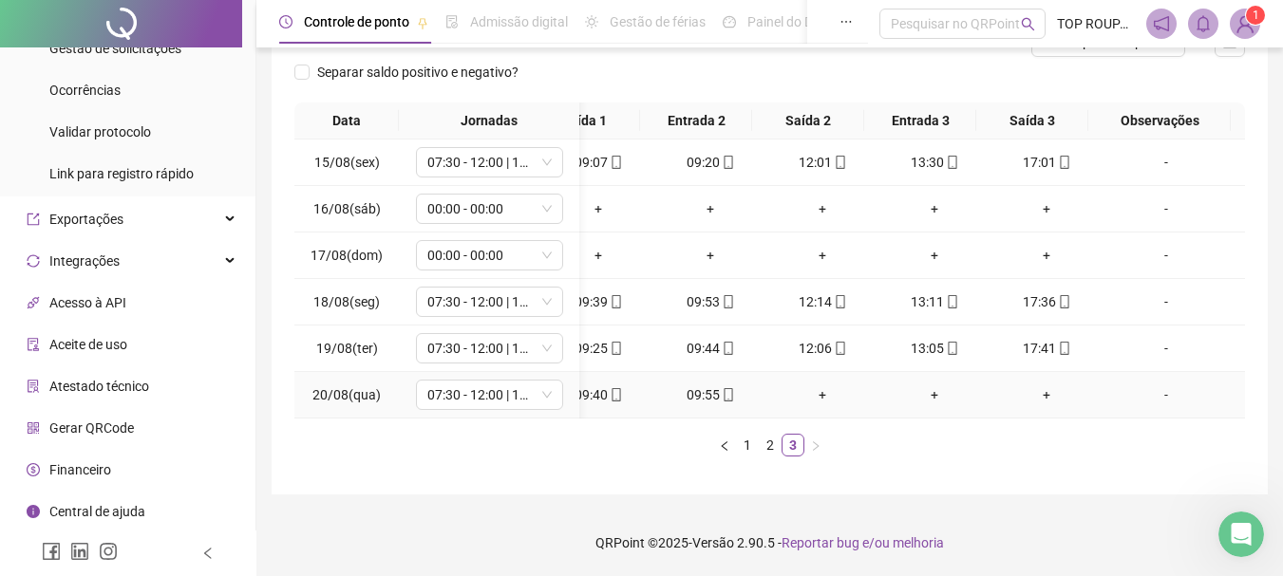
click at [878, 399] on td "+" at bounding box center [934, 395] width 112 height 47
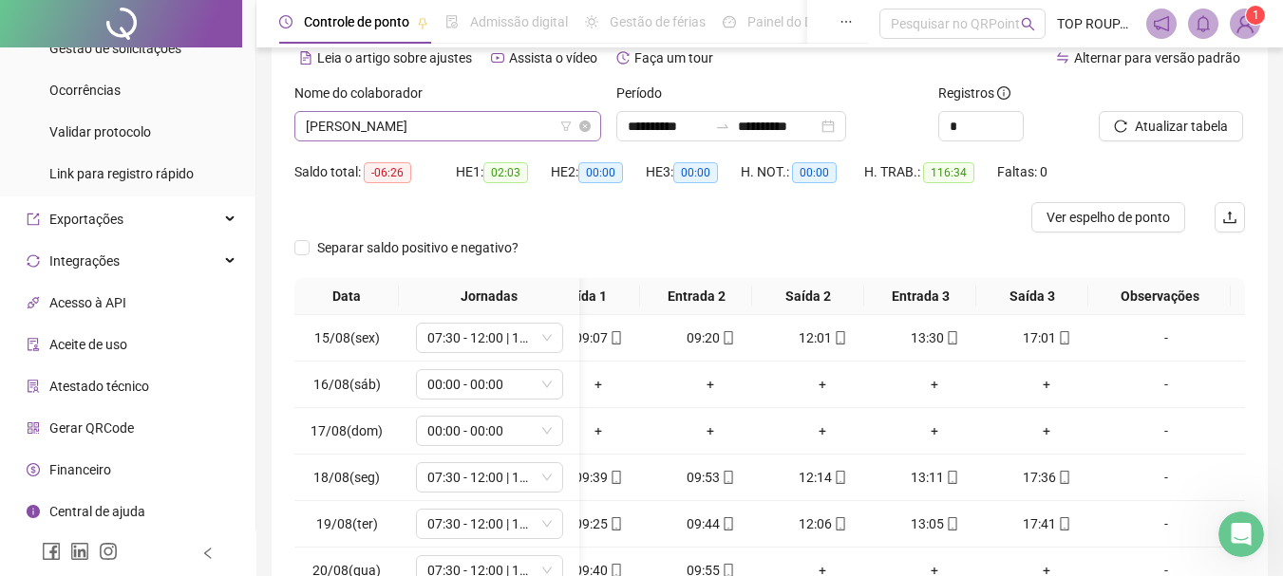
click at [474, 133] on span "[PERSON_NAME]" at bounding box center [448, 126] width 284 height 28
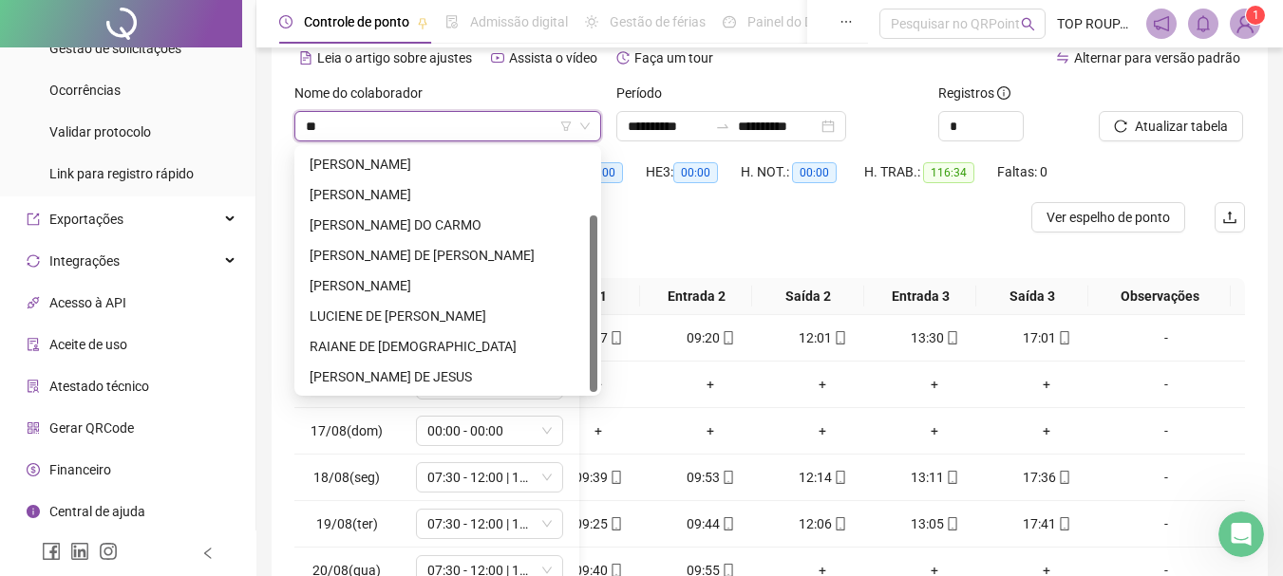
type input "*"
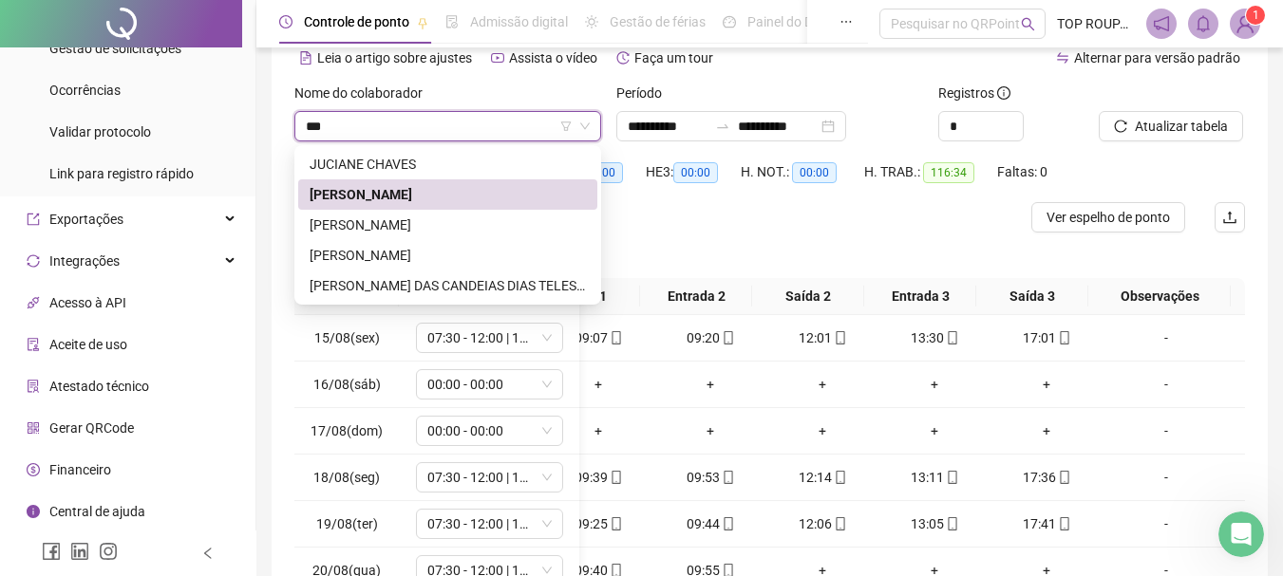
type input "****"
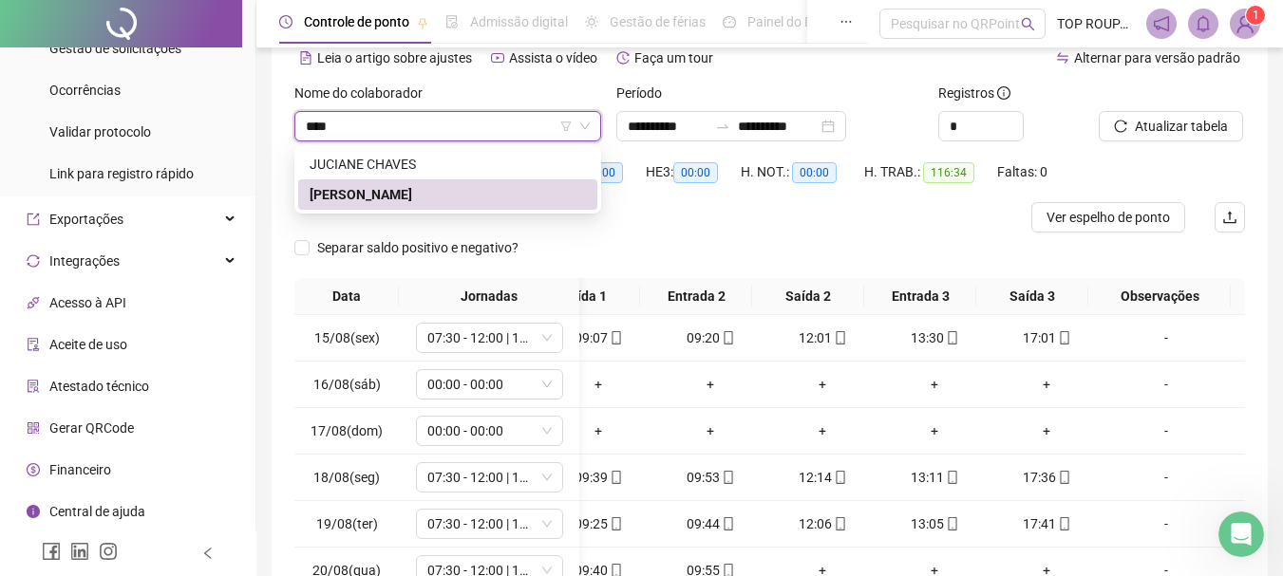
click at [487, 197] on div "[PERSON_NAME]" at bounding box center [447, 194] width 276 height 21
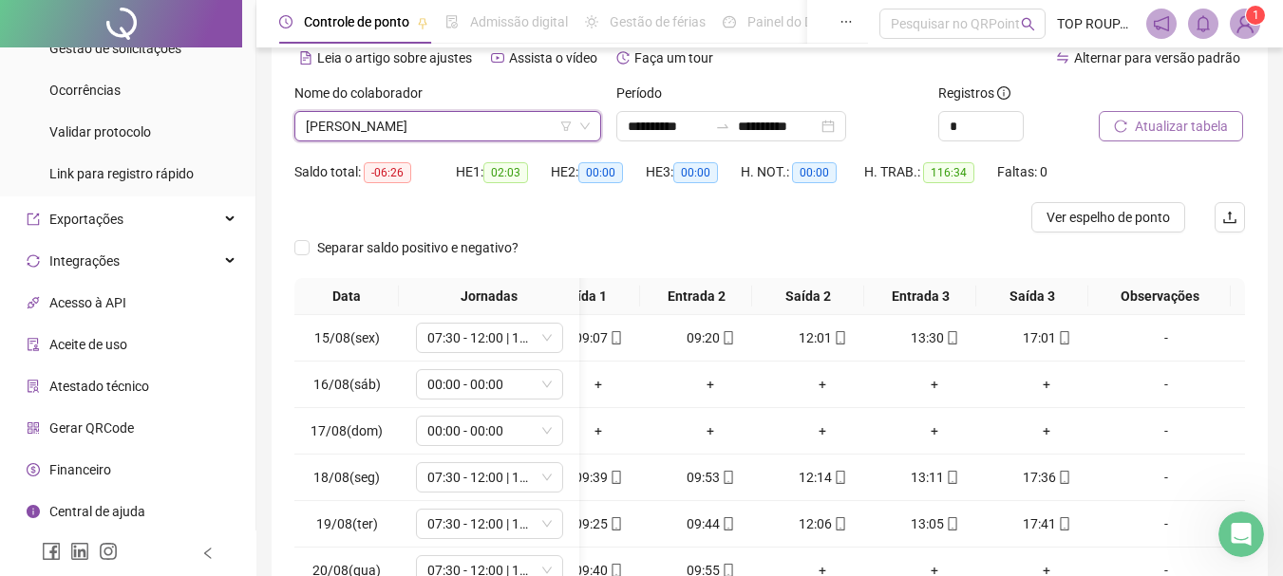
click at [1166, 128] on span "Atualizar tabela" at bounding box center [1180, 126] width 93 height 21
